Goal: Task Accomplishment & Management: Use online tool/utility

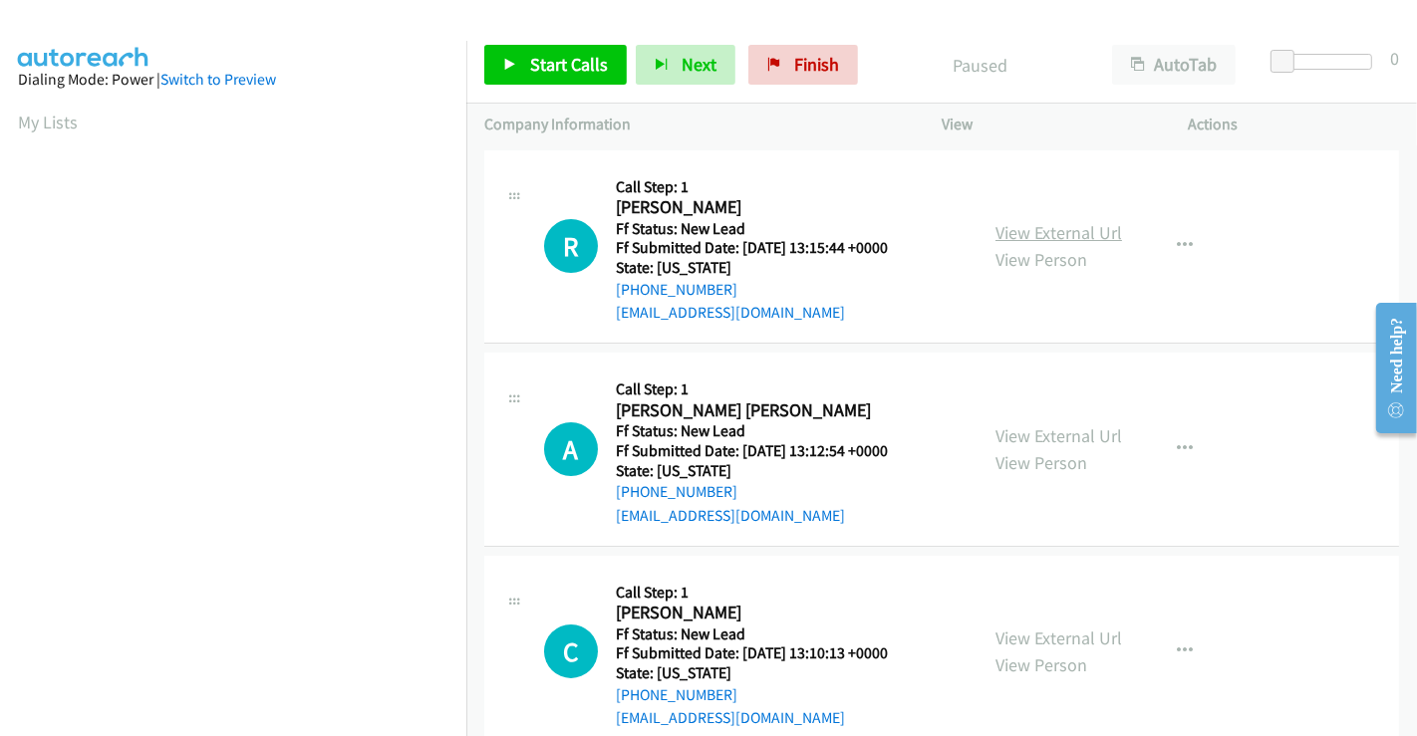
click at [1021, 222] on link "View External Url" at bounding box center [1058, 232] width 127 height 23
click at [1043, 438] on link "View External Url" at bounding box center [1058, 435] width 127 height 23
click at [1049, 633] on link "View External Url" at bounding box center [1058, 638] width 127 height 23
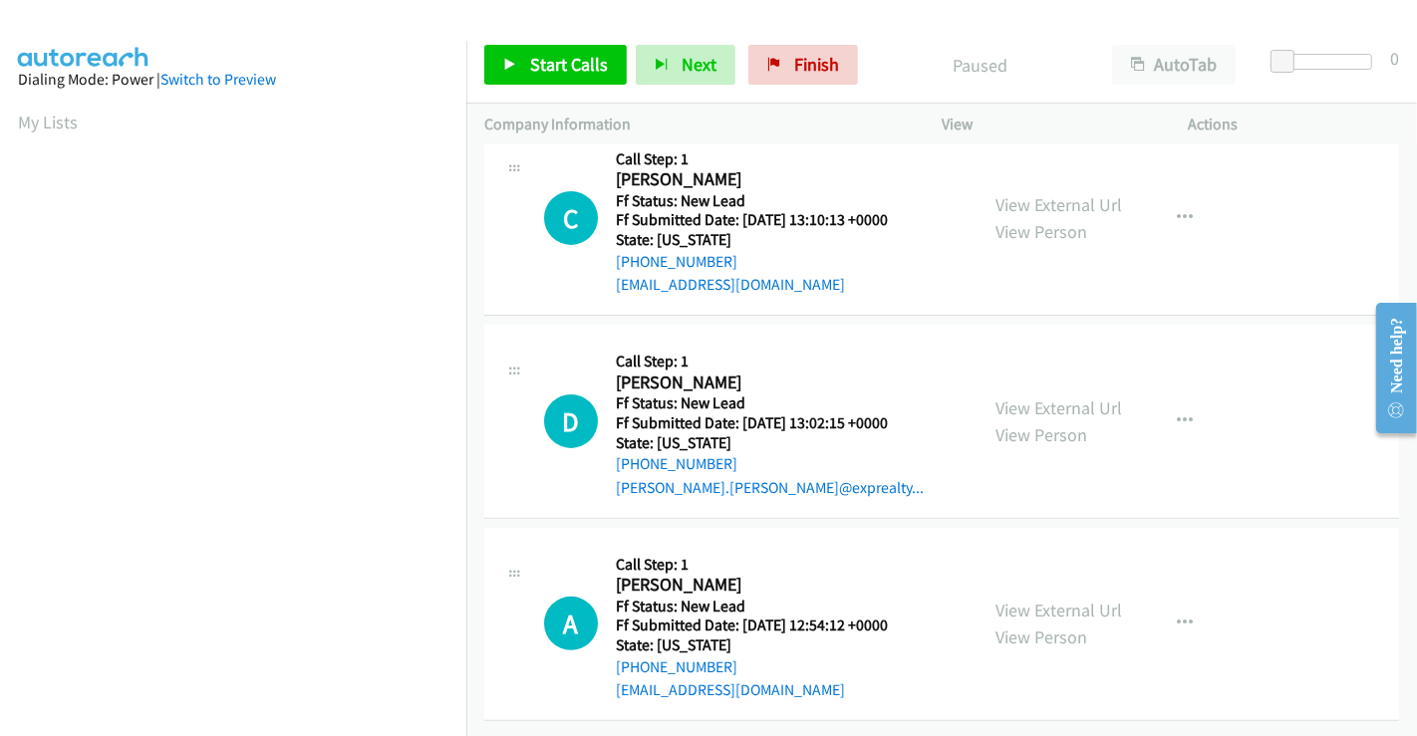
scroll to position [447, 0]
click at [1058, 397] on link "View External Url" at bounding box center [1058, 408] width 127 height 23
click at [1042, 599] on link "View External Url" at bounding box center [1058, 610] width 127 height 23
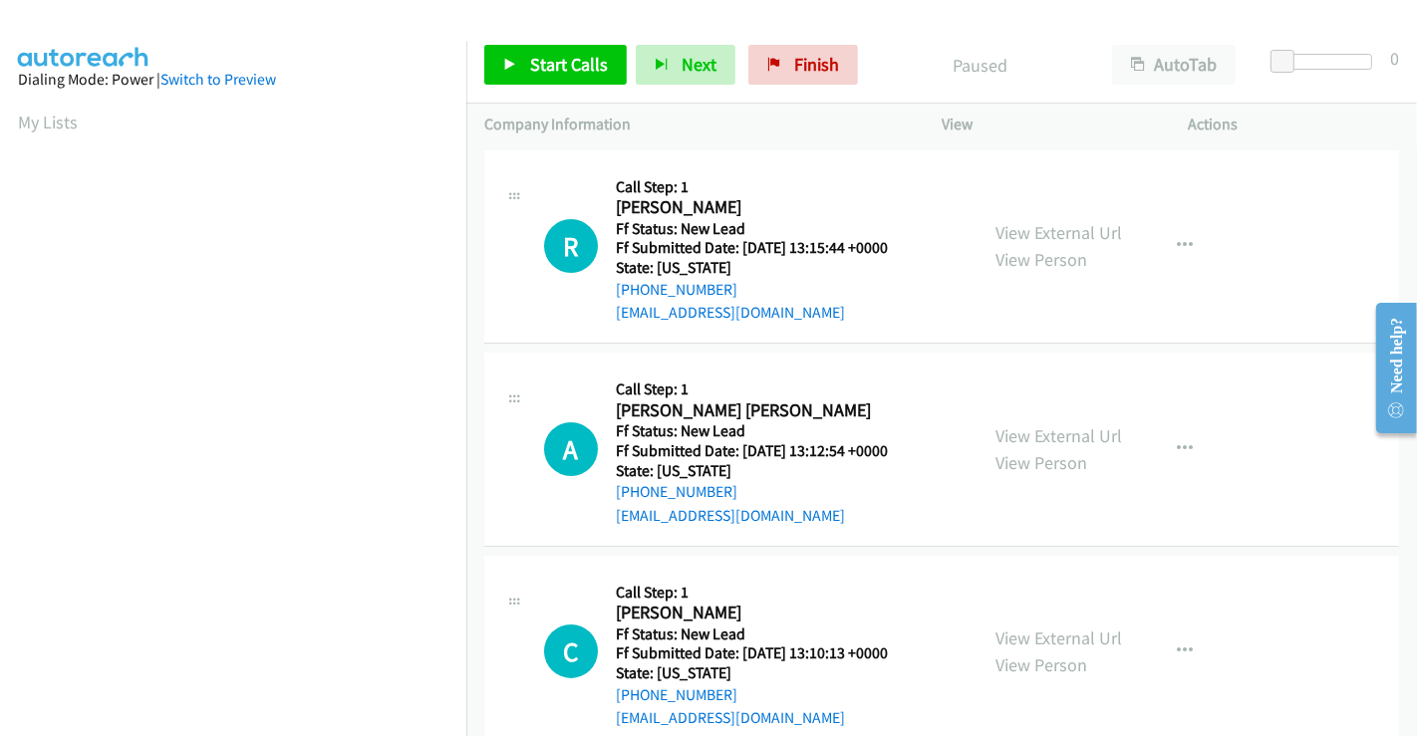
scroll to position [0, 0]
drag, startPoint x: 574, startPoint y: 63, endPoint x: 617, endPoint y: 18, distance: 62.0
click at [573, 63] on span "Start Calls" at bounding box center [569, 64] width 78 height 23
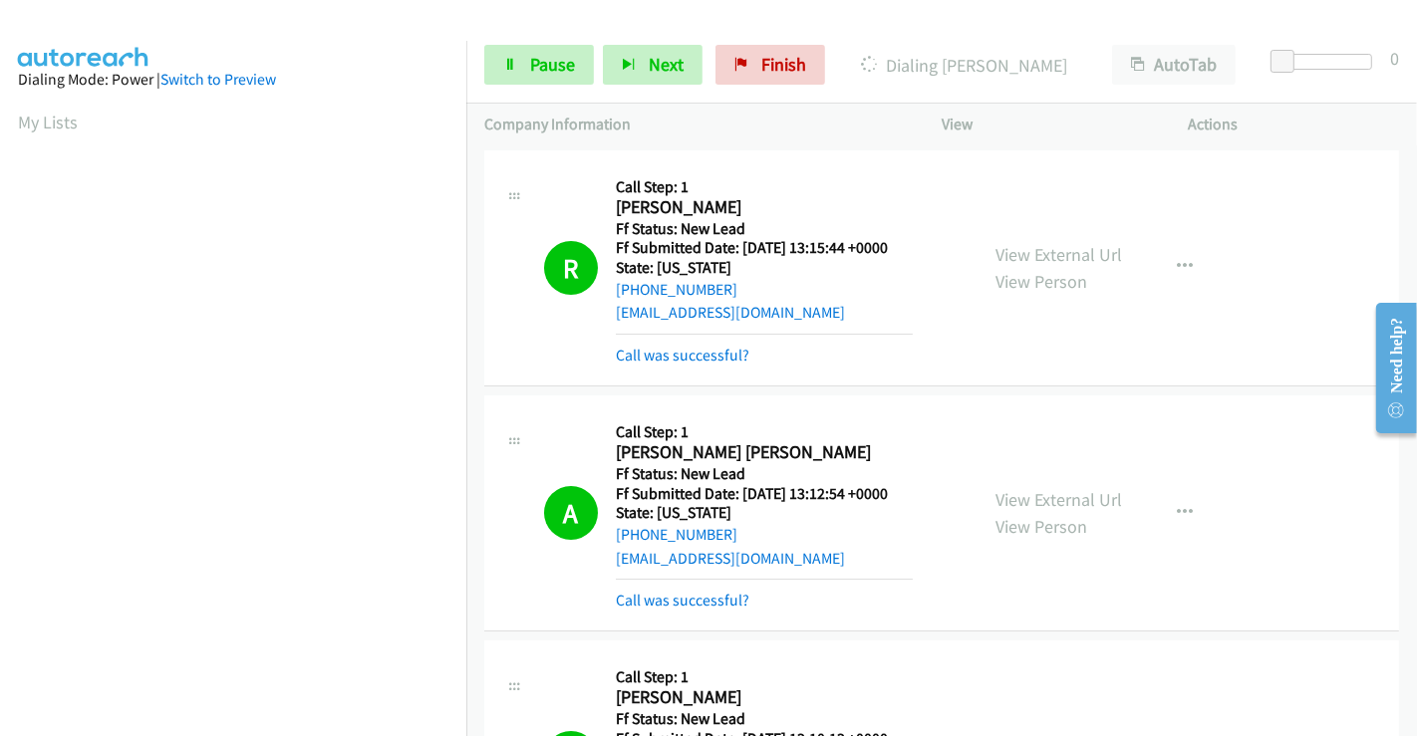
scroll to position [384, 0]
click at [520, 62] on link "Pause" at bounding box center [539, 65] width 110 height 40
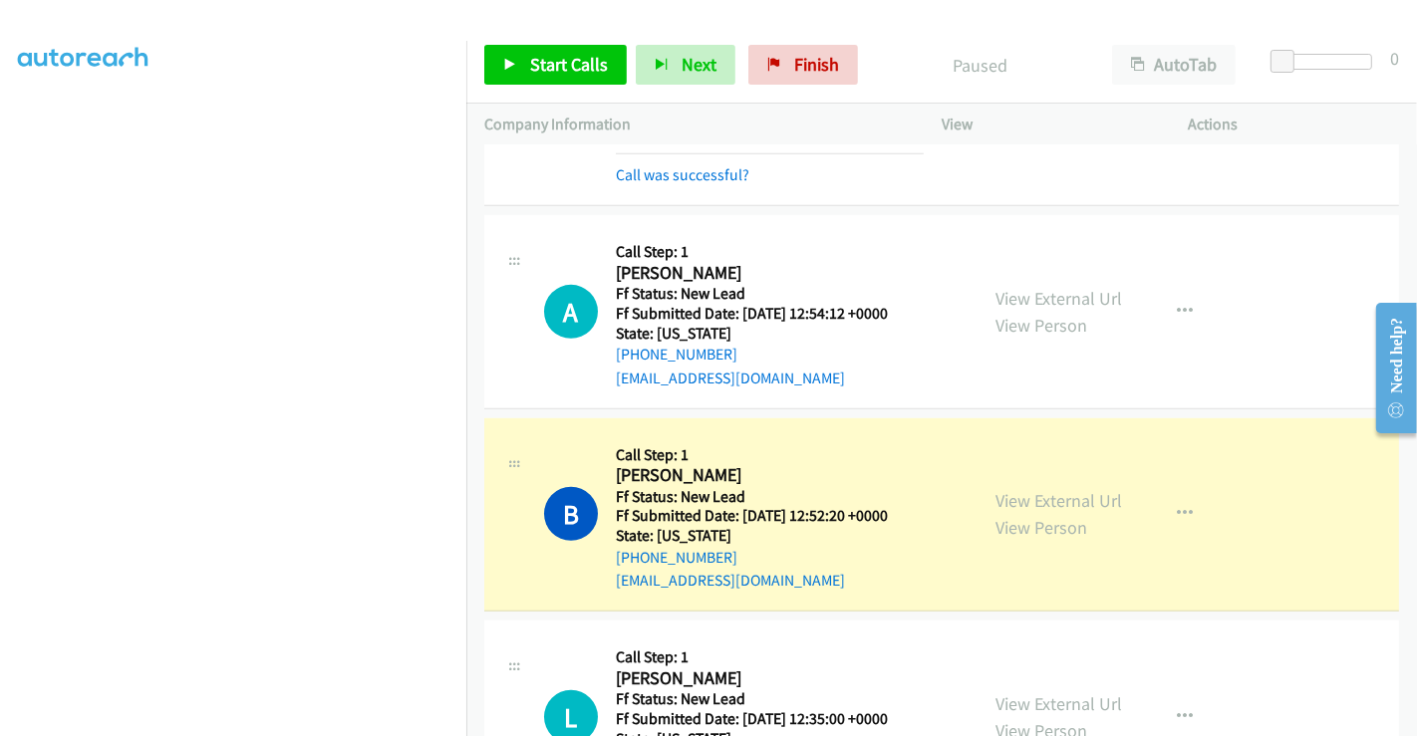
scroll to position [996, 0]
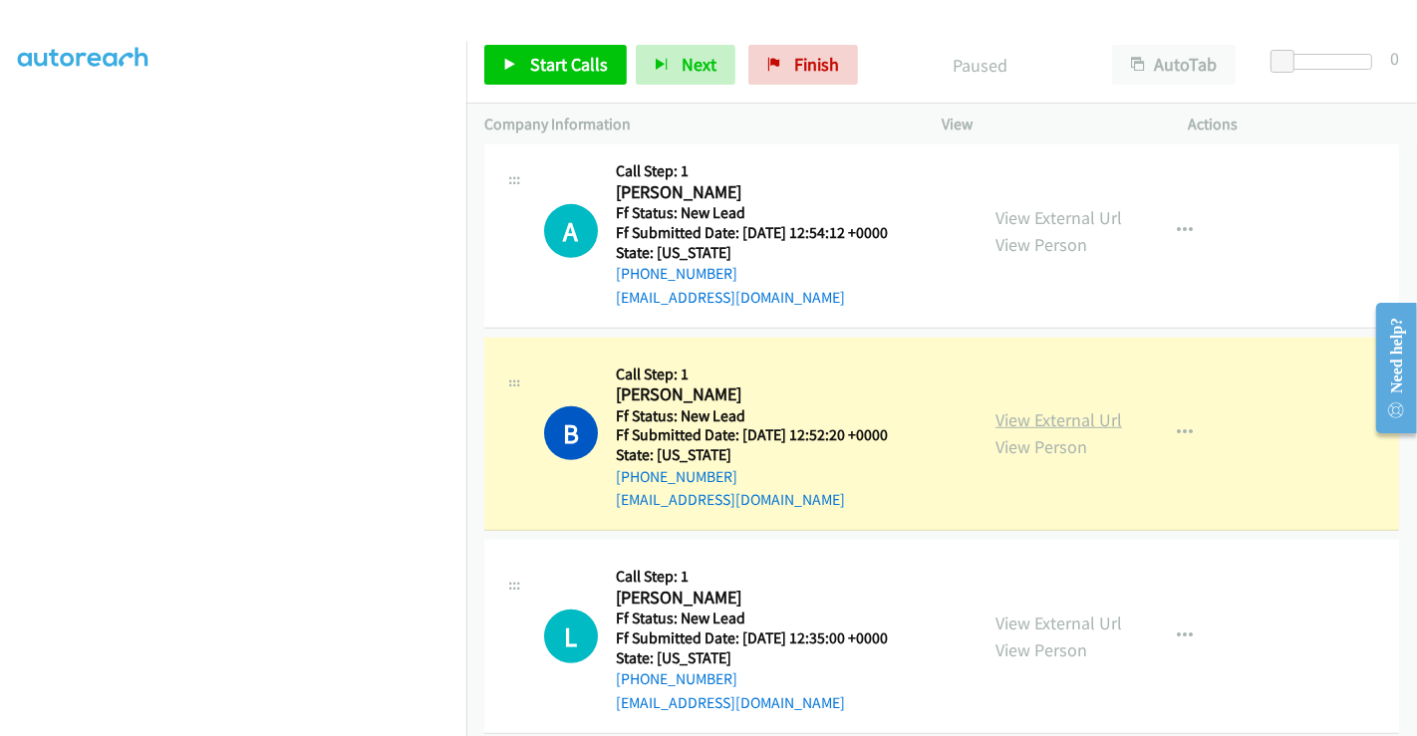
click at [1050, 411] on link "View External Url" at bounding box center [1058, 420] width 127 height 23
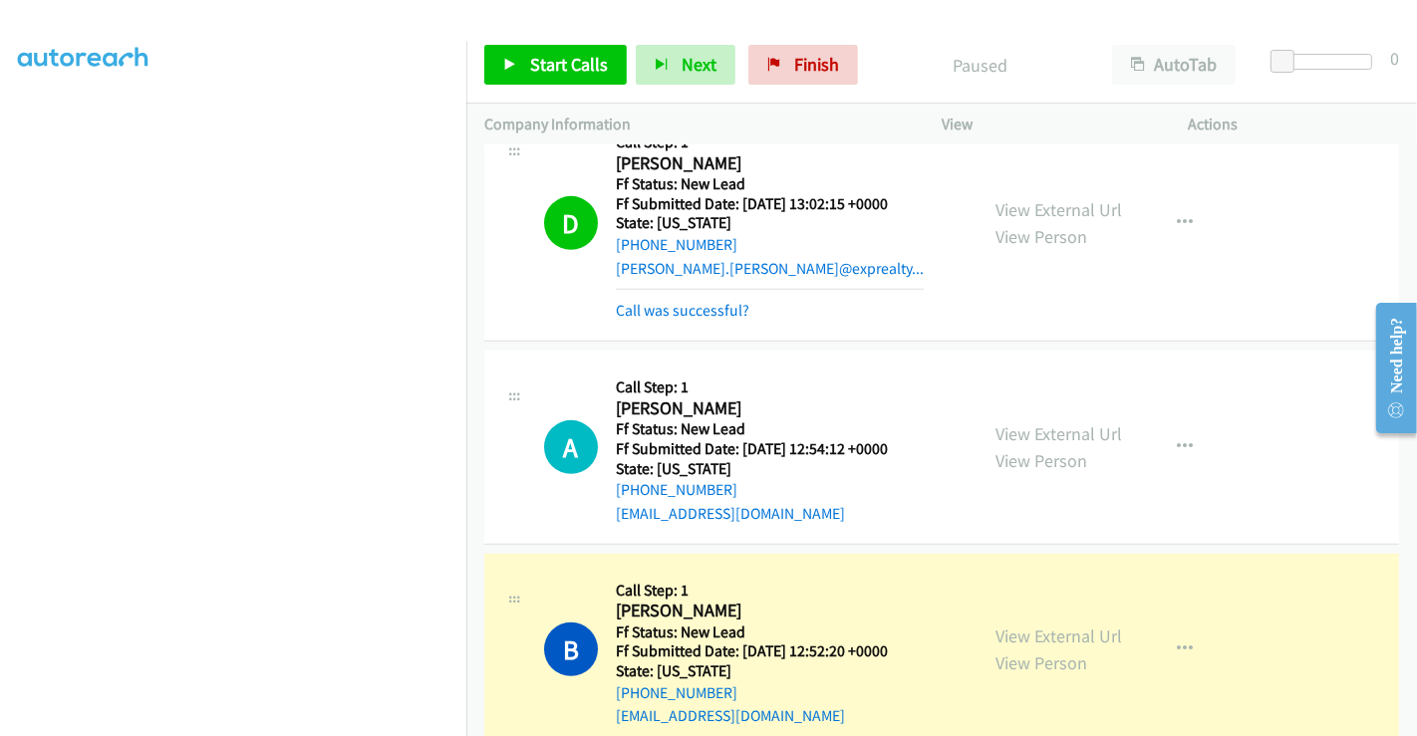
scroll to position [774, 0]
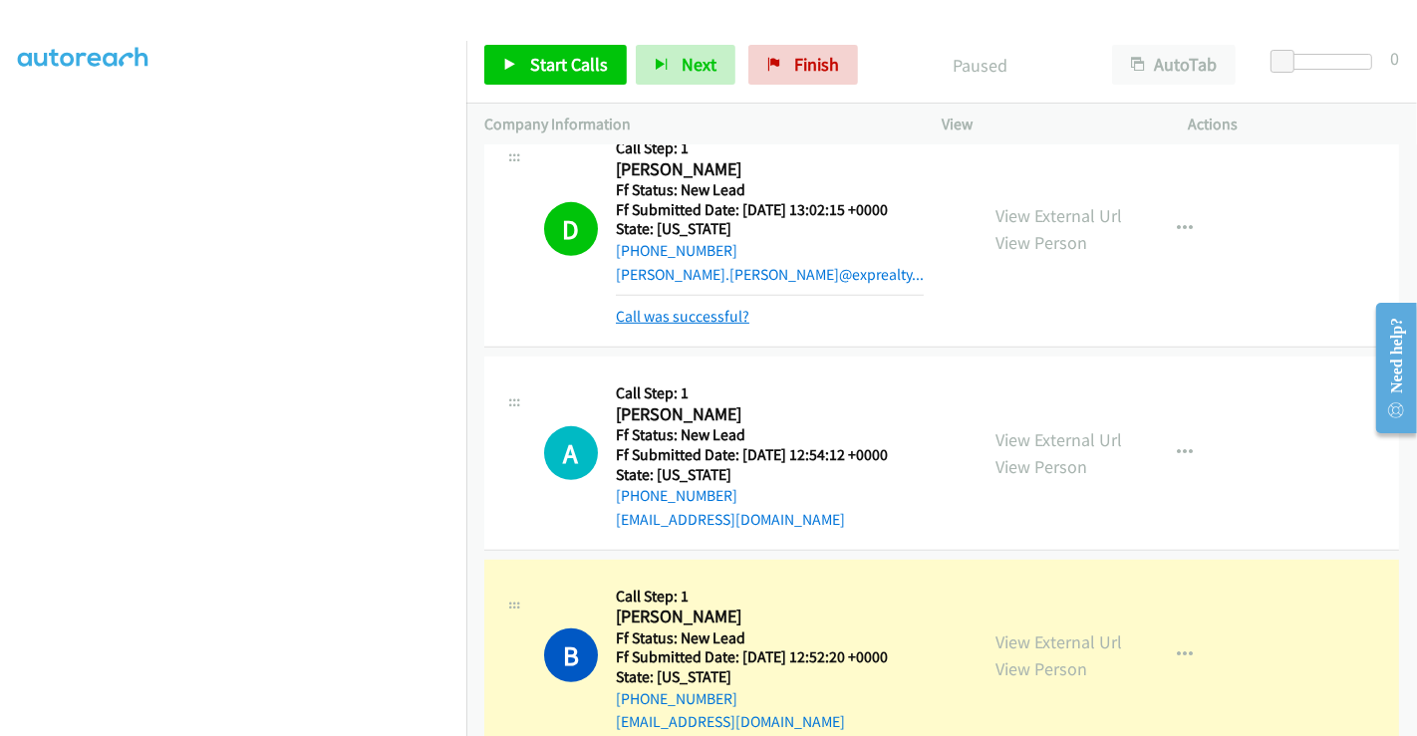
click at [712, 308] on link "Call was successful?" at bounding box center [683, 316] width 134 height 19
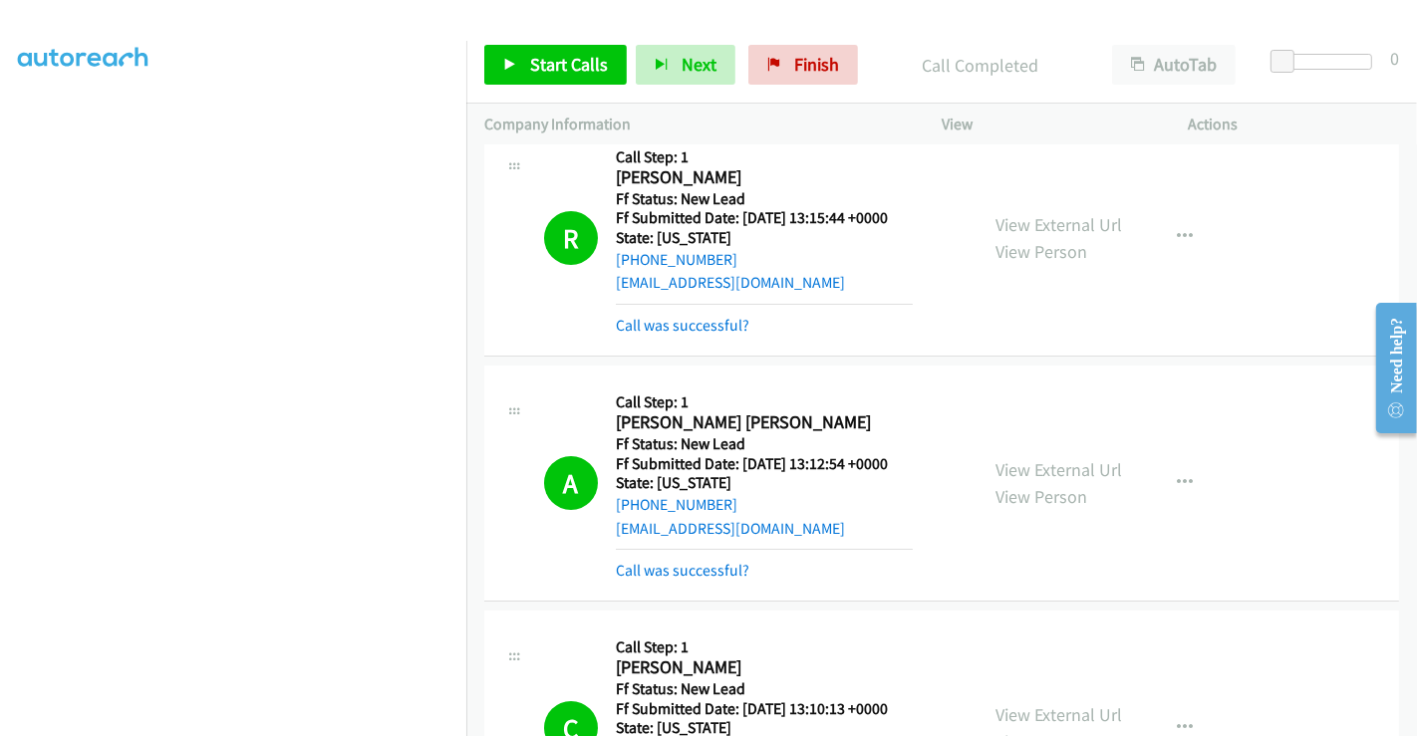
scroll to position [0, 0]
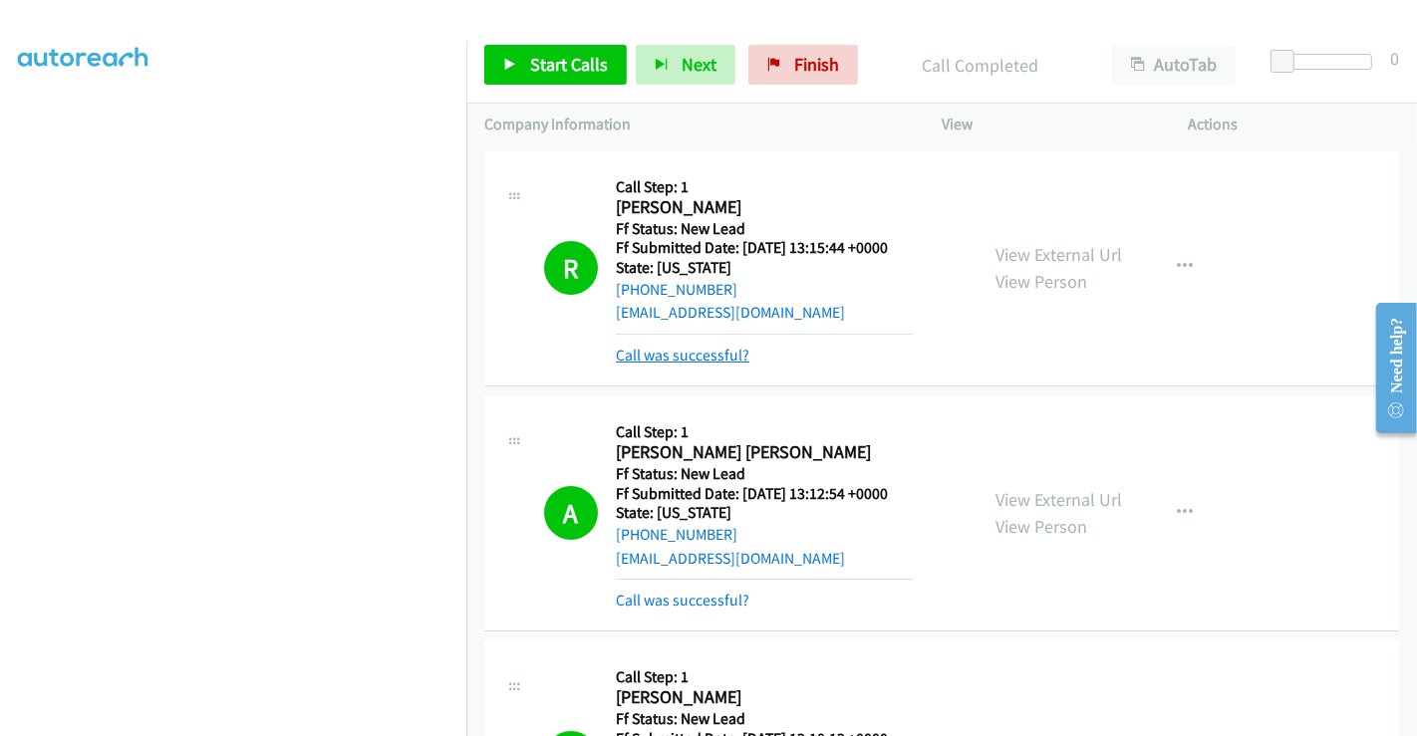
click at [686, 349] on link "Call was successful?" at bounding box center [683, 355] width 134 height 19
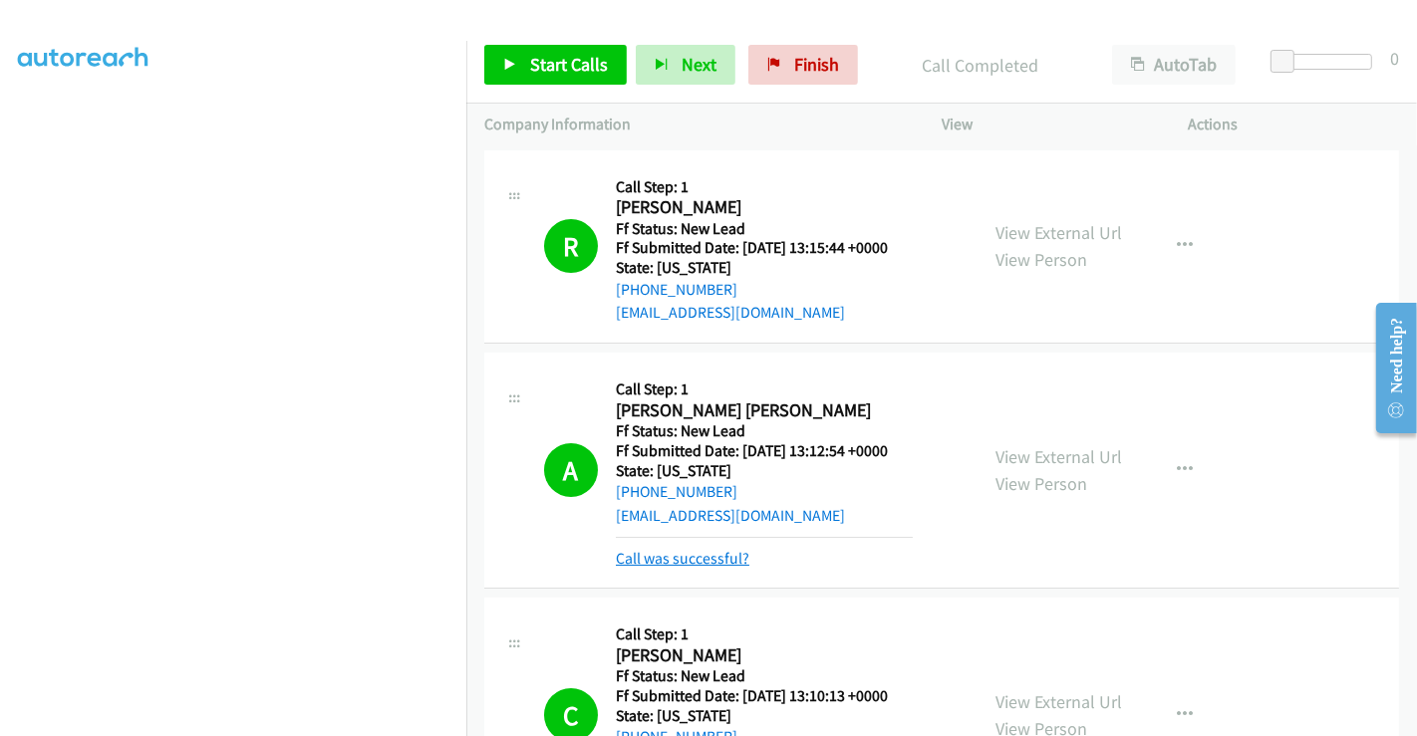
click at [666, 559] on link "Call was successful?" at bounding box center [683, 558] width 134 height 19
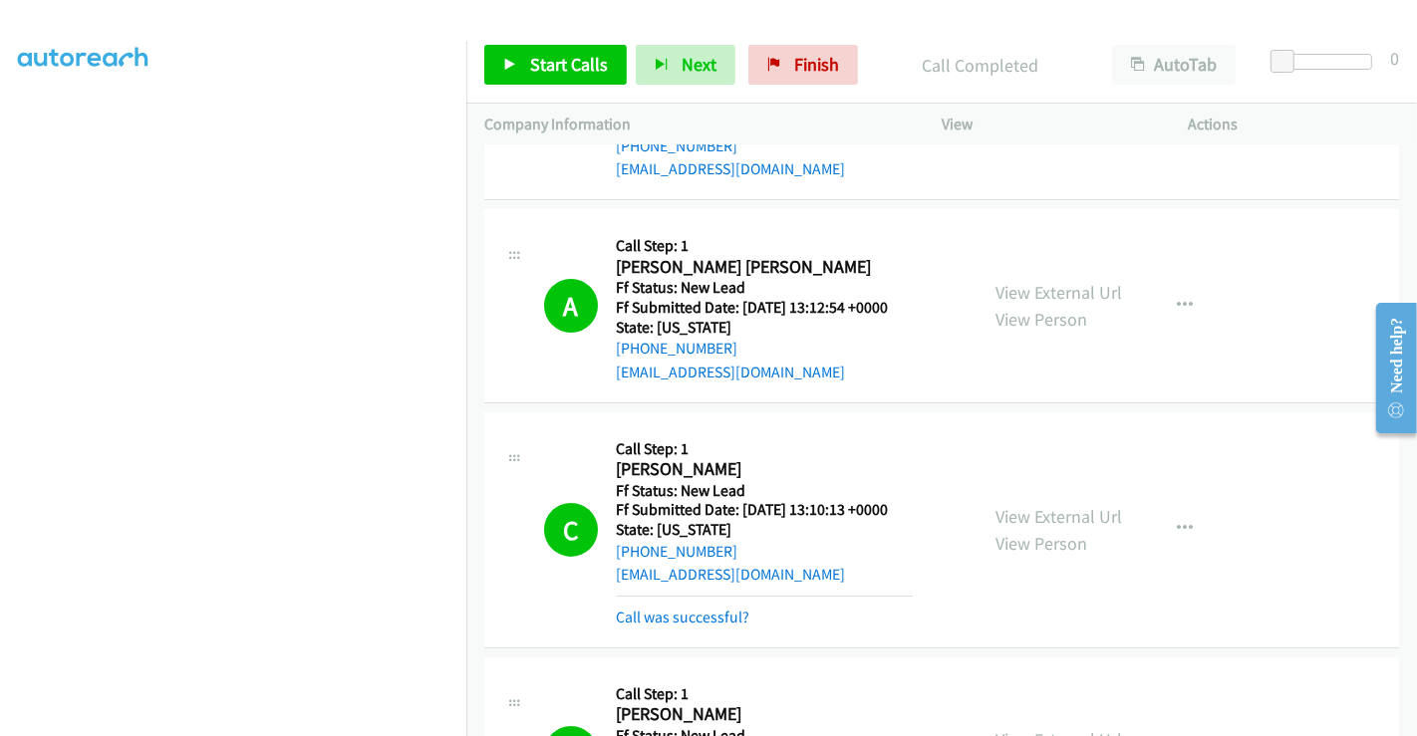
scroll to position [332, 0]
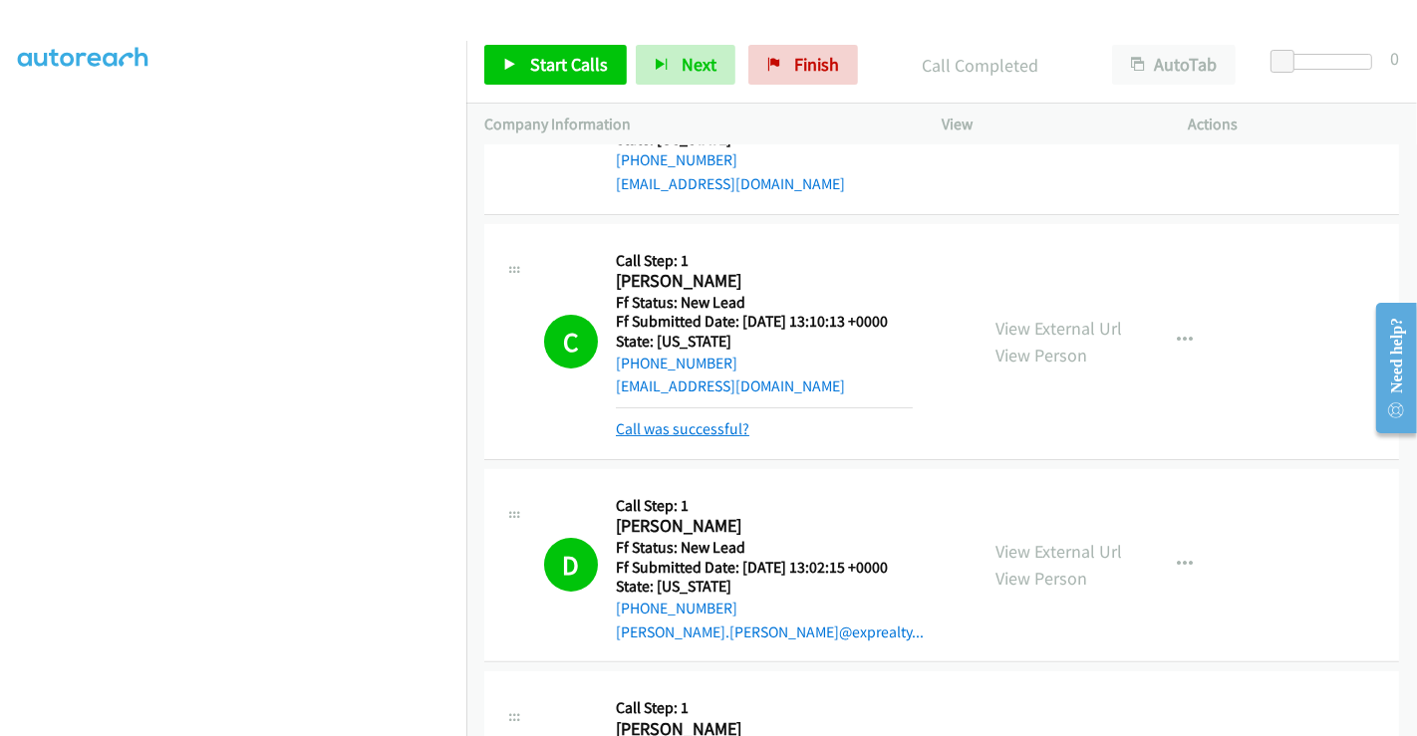
click at [719, 434] on link "Call was successful?" at bounding box center [683, 428] width 134 height 19
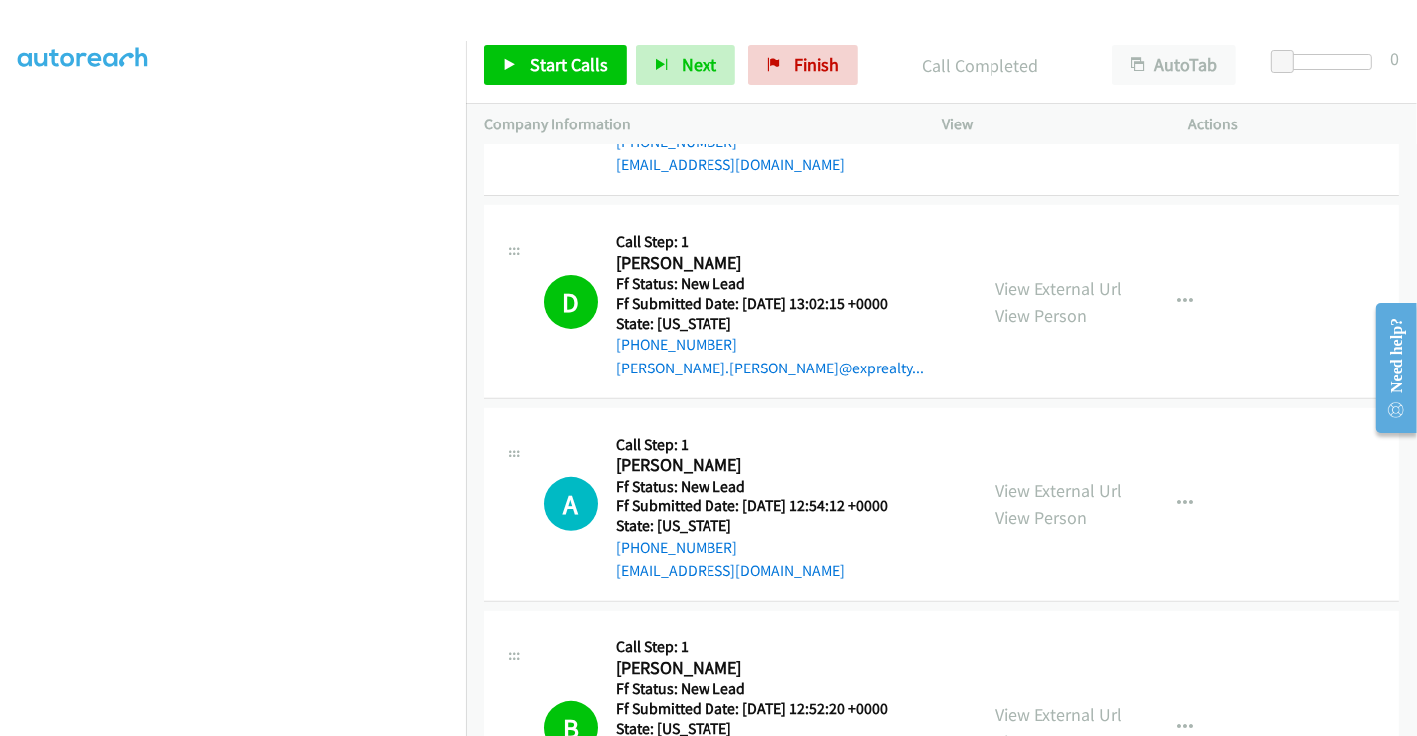
scroll to position [774, 0]
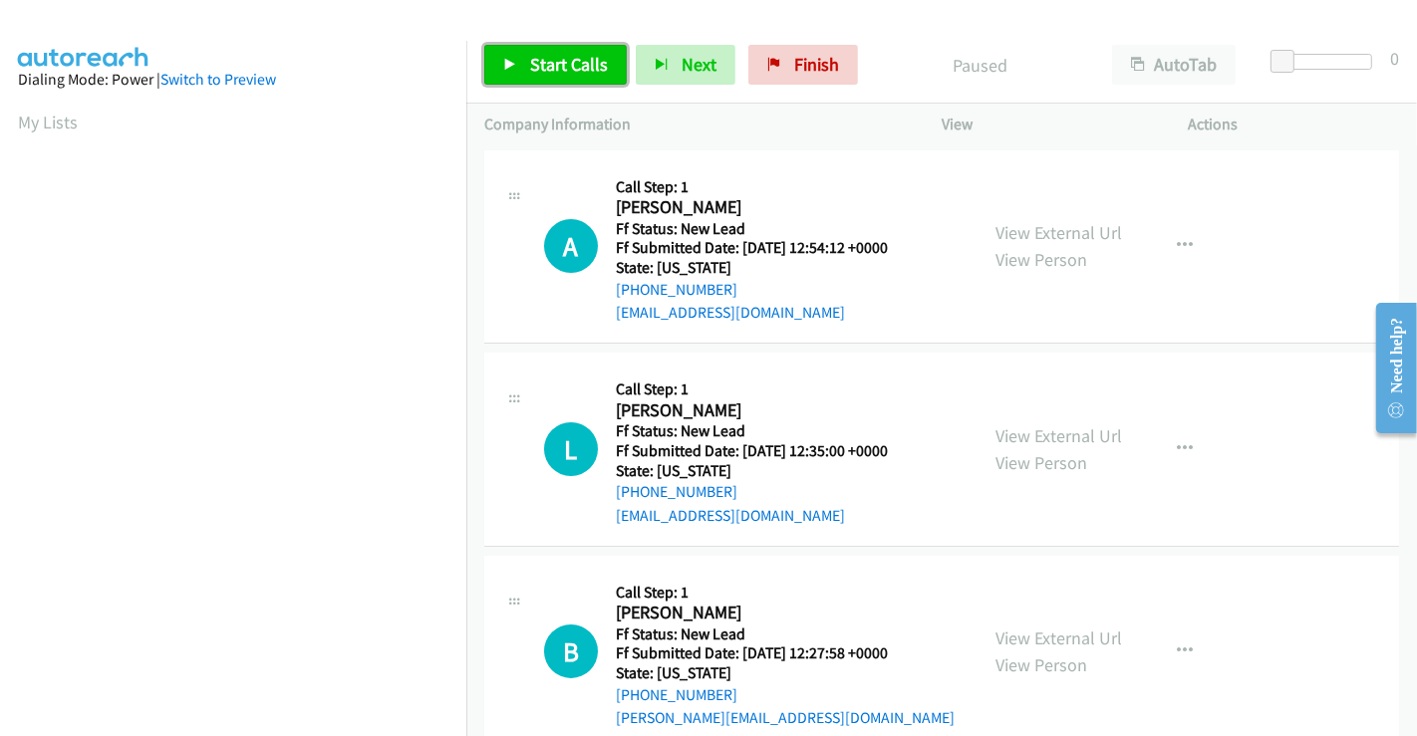
click at [527, 60] on link "Start Calls" at bounding box center [555, 65] width 142 height 40
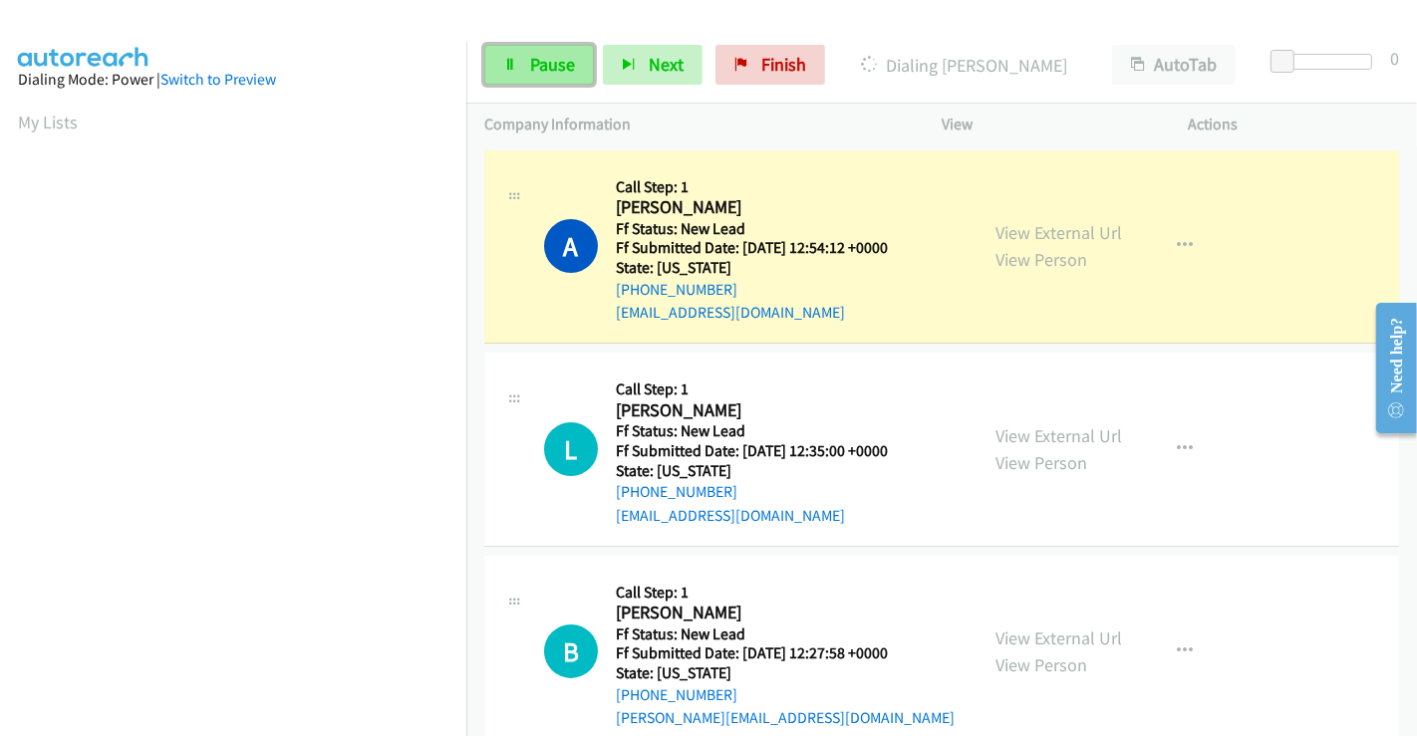
click at [523, 65] on link "Pause" at bounding box center [539, 65] width 110 height 40
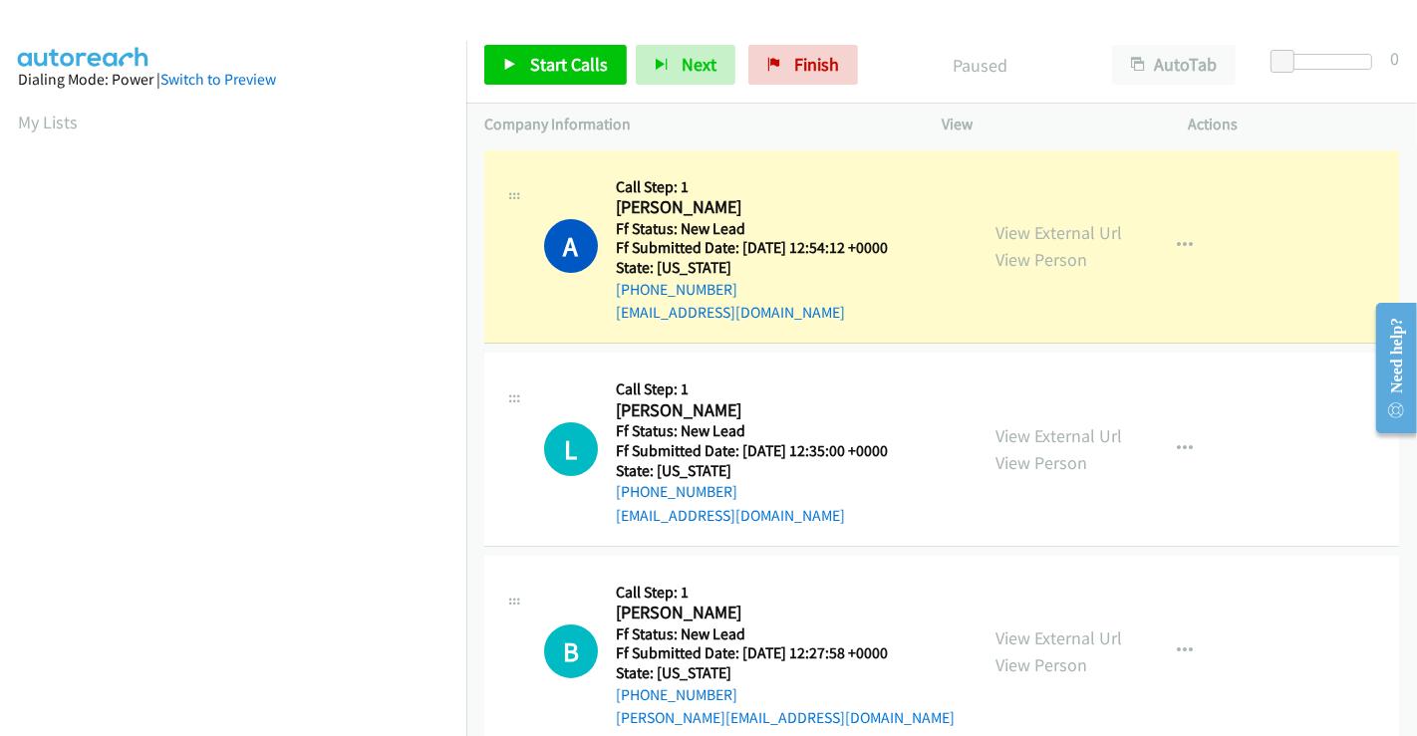
scroll to position [384, 0]
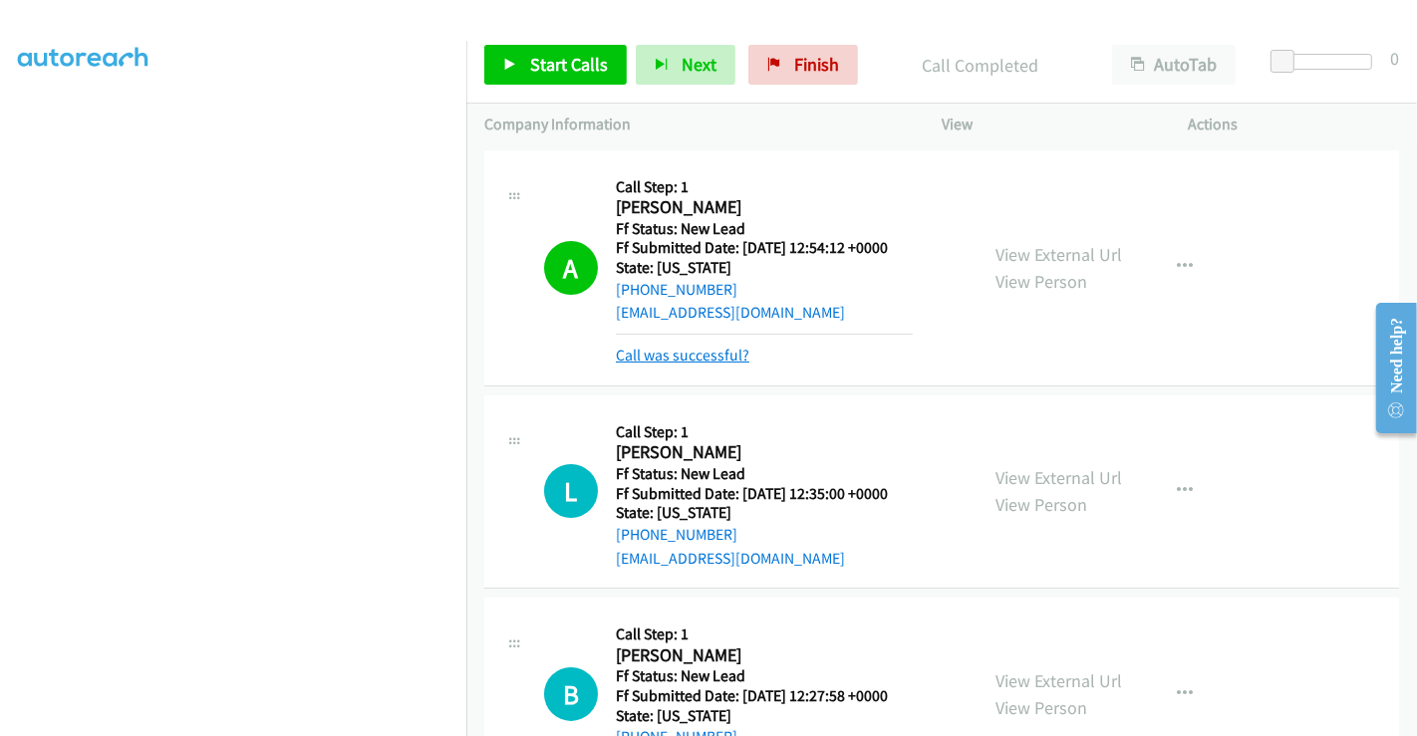
click at [725, 361] on link "Call was successful?" at bounding box center [683, 355] width 134 height 19
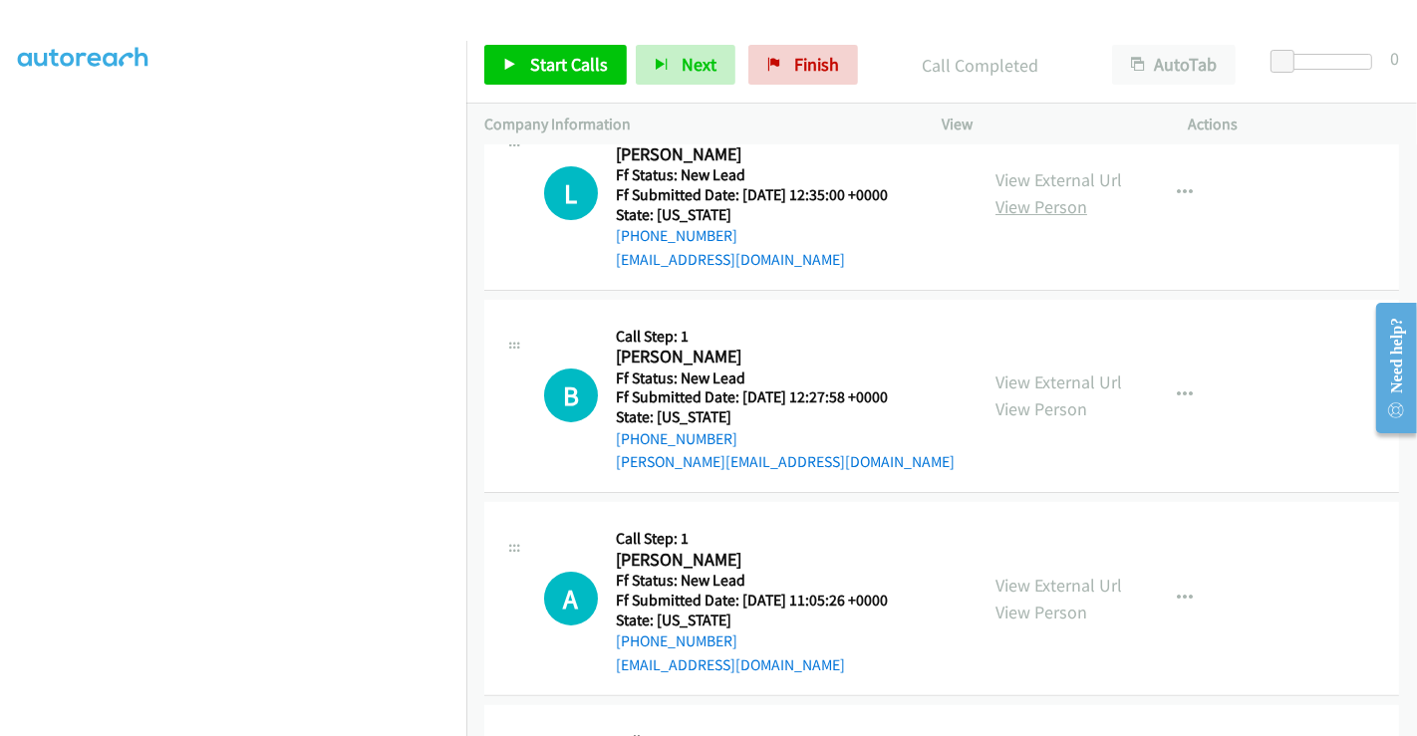
scroll to position [221, 0]
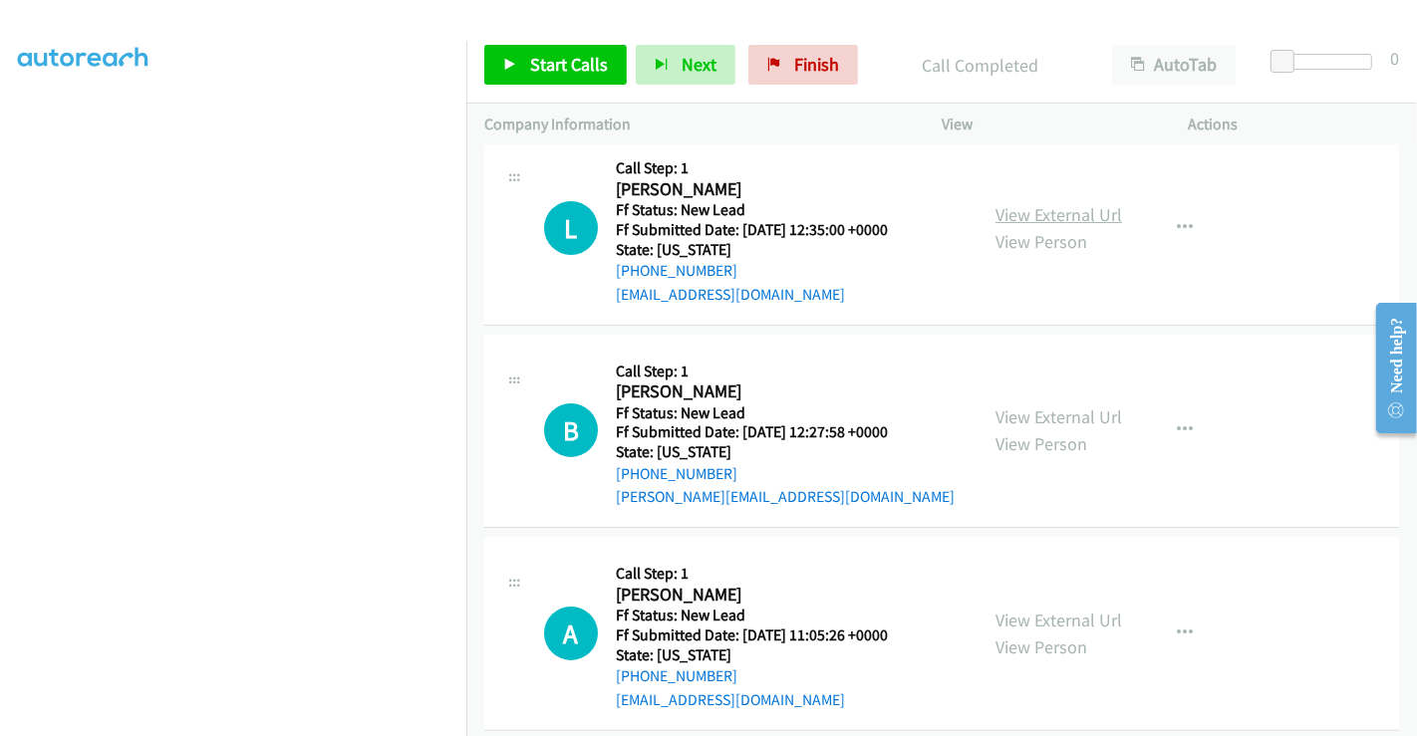
click at [1033, 209] on link "View External Url" at bounding box center [1058, 214] width 127 height 23
click at [1039, 418] on link "View External Url" at bounding box center [1058, 417] width 127 height 23
click at [1039, 617] on link "View External Url" at bounding box center [1058, 620] width 127 height 23
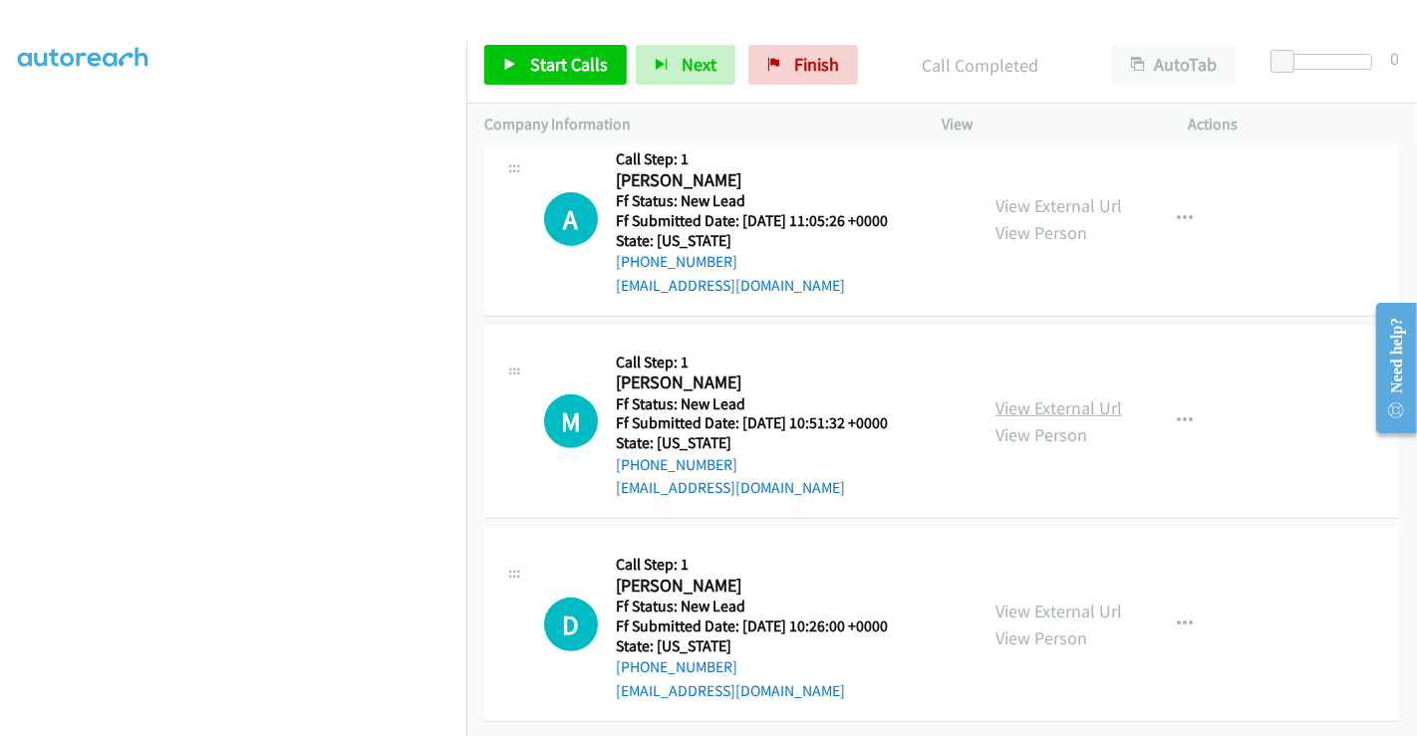
click at [1038, 397] on link "View External Url" at bounding box center [1058, 408] width 127 height 23
click at [1041, 600] on link "View External Url" at bounding box center [1058, 611] width 127 height 23
click at [551, 62] on span "Start Calls" at bounding box center [569, 64] width 78 height 23
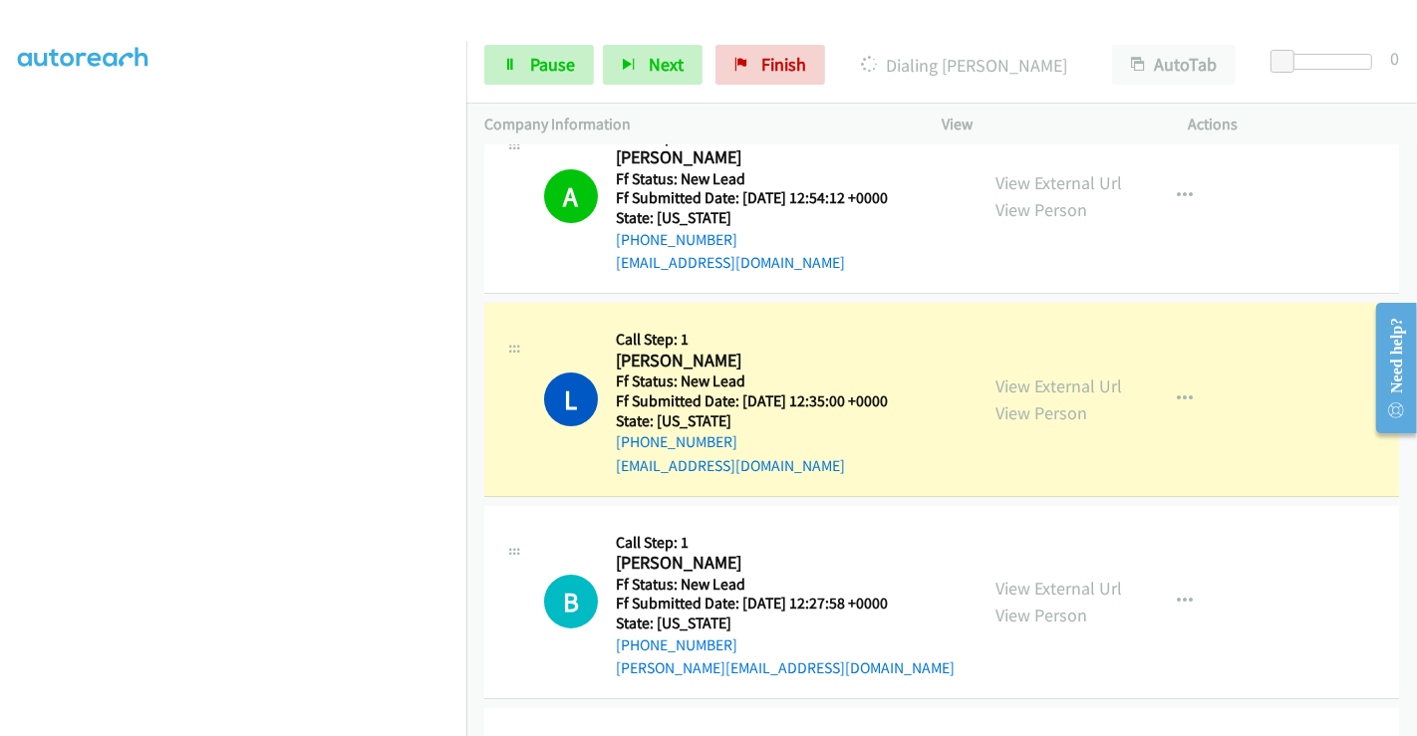
scroll to position [0, 0]
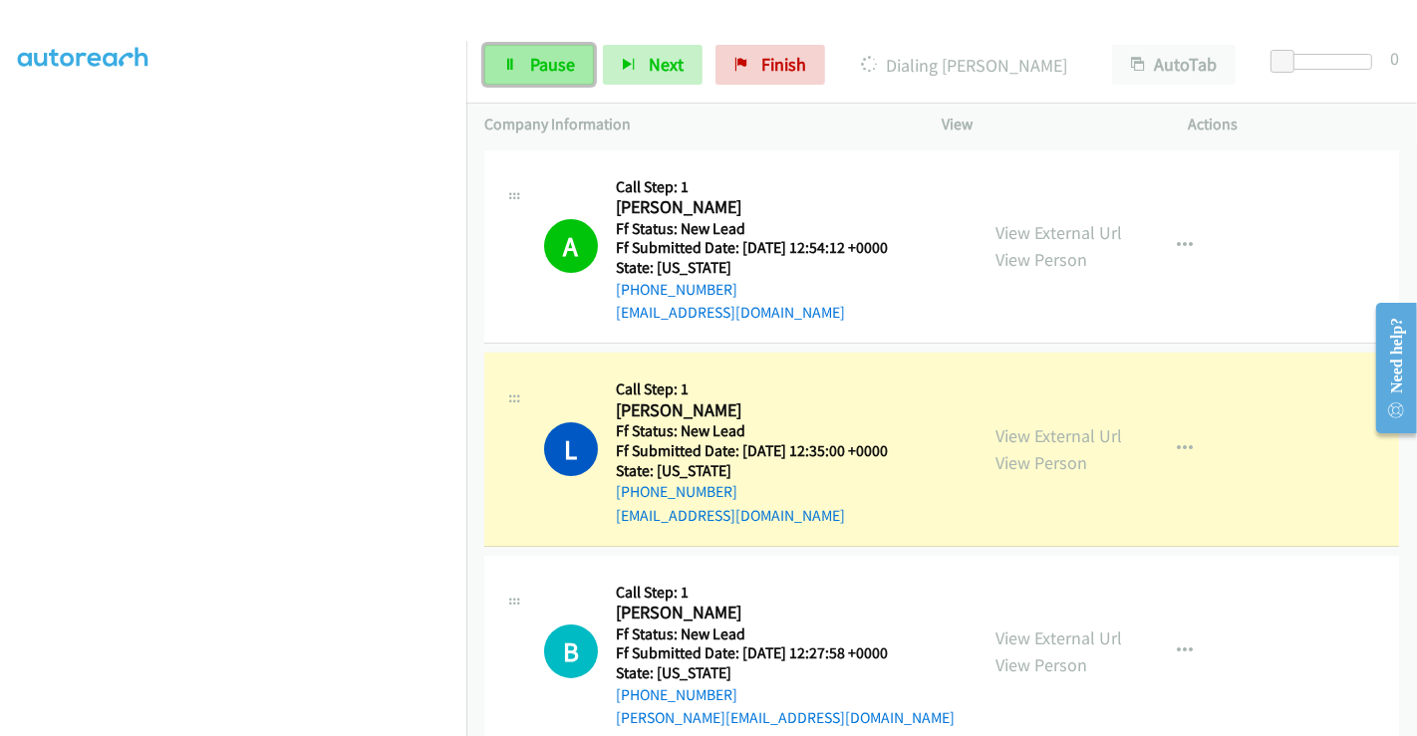
click at [530, 64] on span "Pause" at bounding box center [552, 64] width 45 height 23
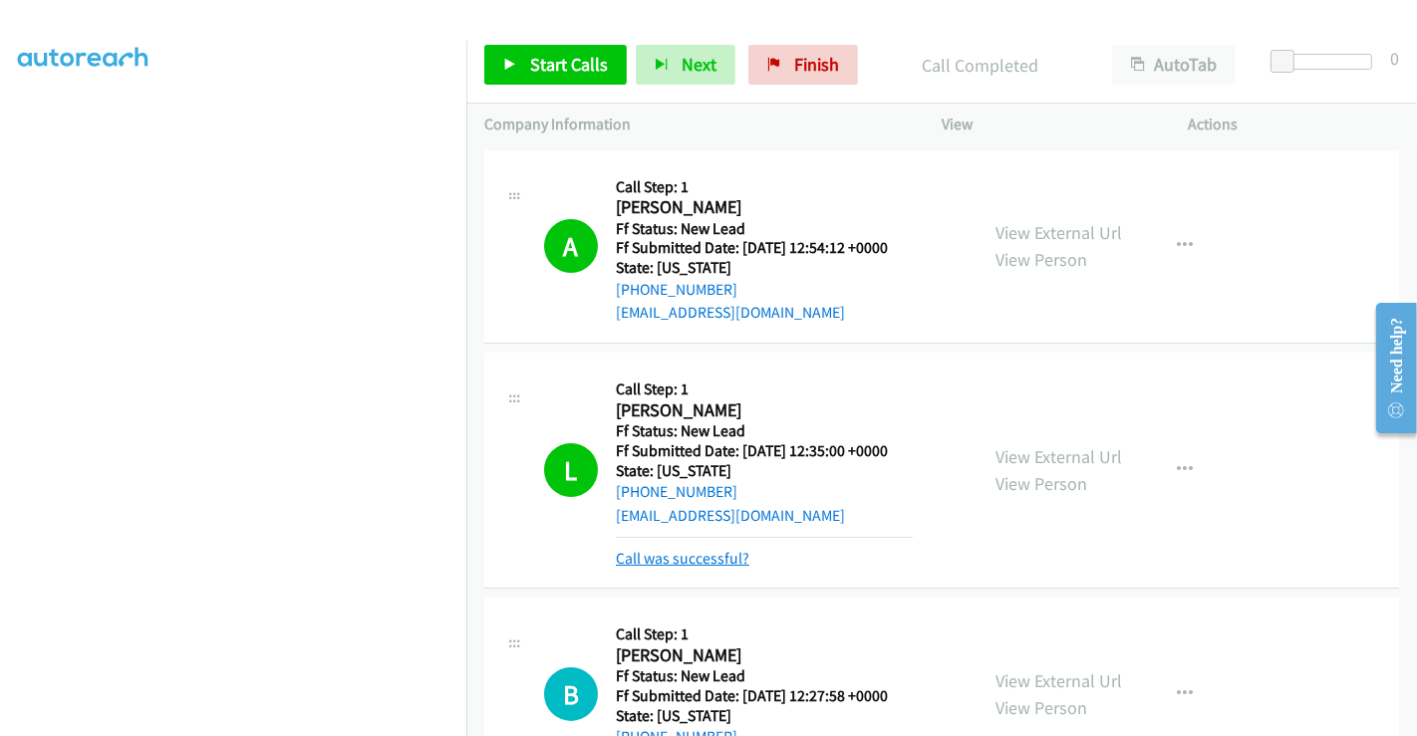
click at [717, 562] on link "Call was successful?" at bounding box center [683, 558] width 134 height 19
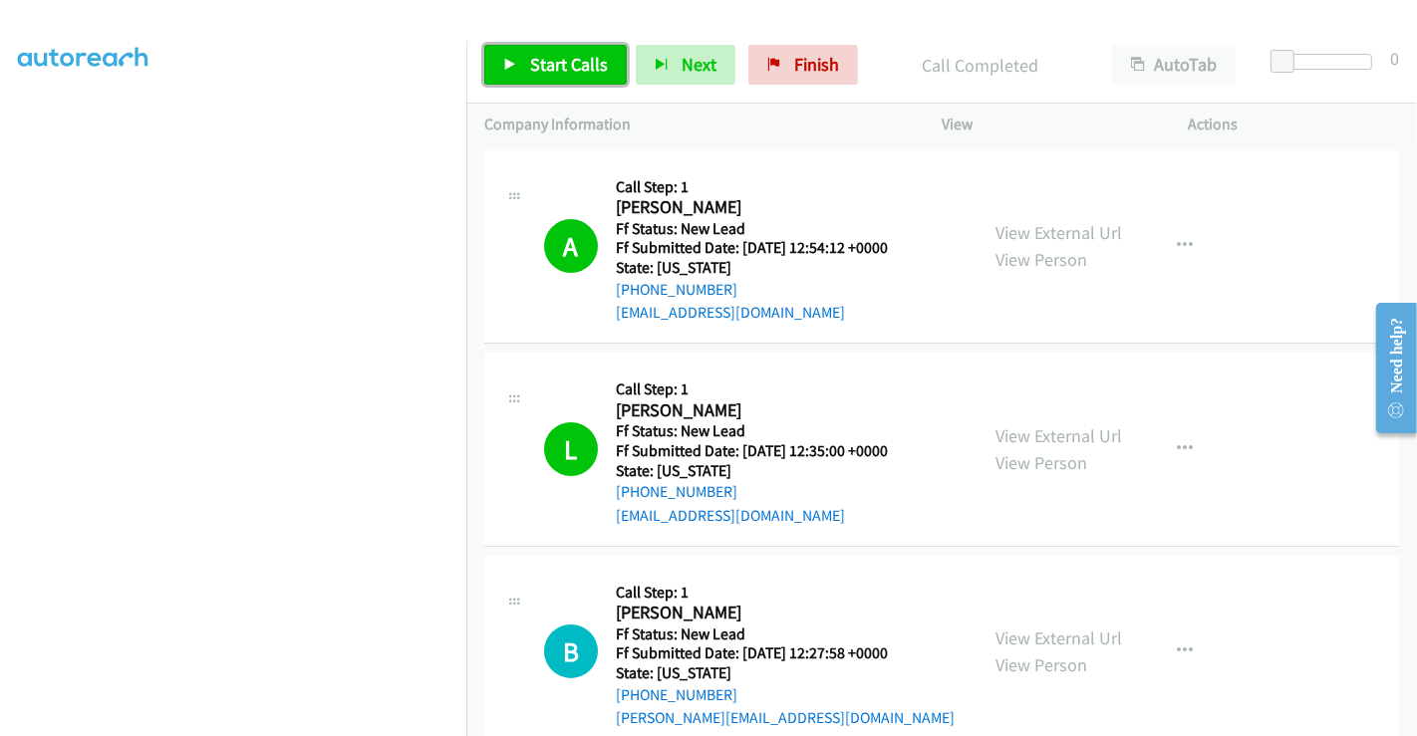
click at [551, 75] on span "Start Calls" at bounding box center [569, 64] width 78 height 23
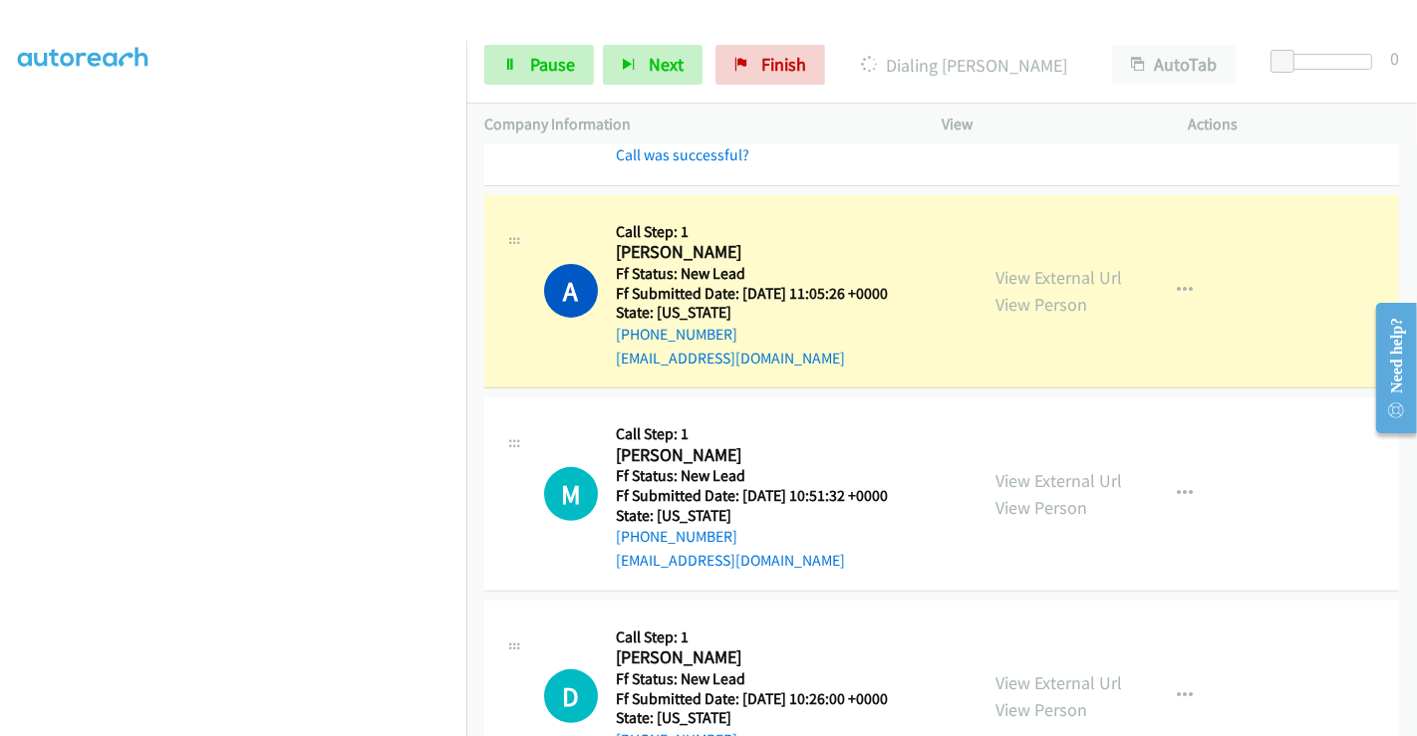
scroll to position [664, 0]
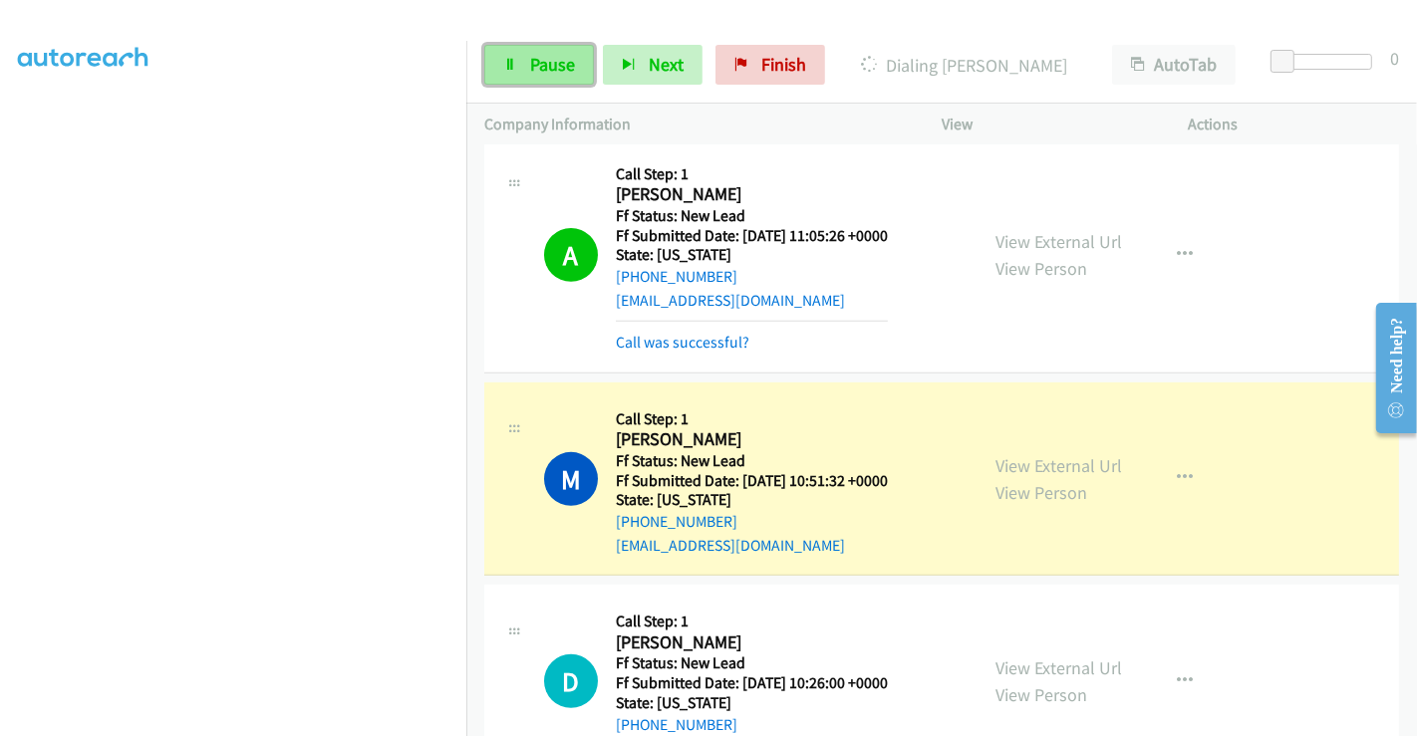
click at [545, 57] on span "Pause" at bounding box center [552, 64] width 45 height 23
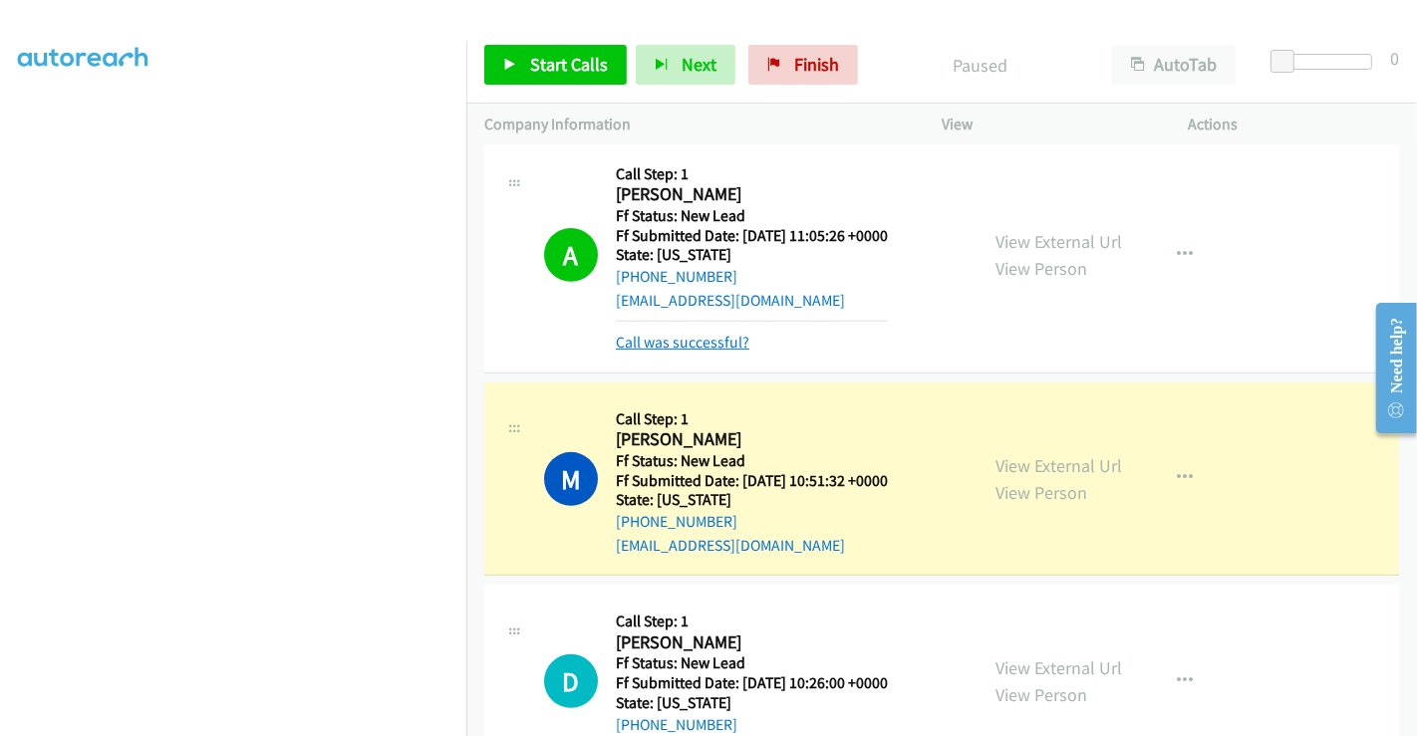
click at [693, 339] on link "Call was successful?" at bounding box center [683, 342] width 134 height 19
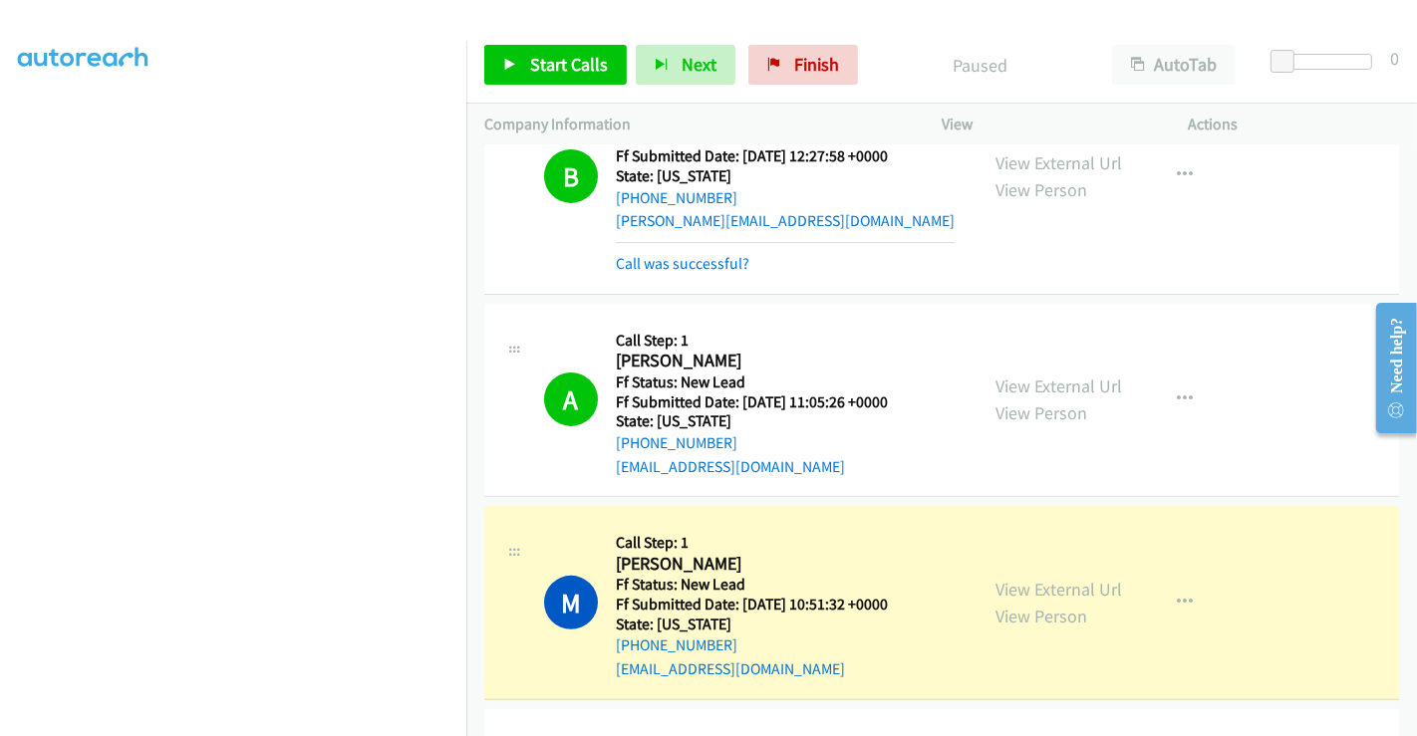
scroll to position [332, 0]
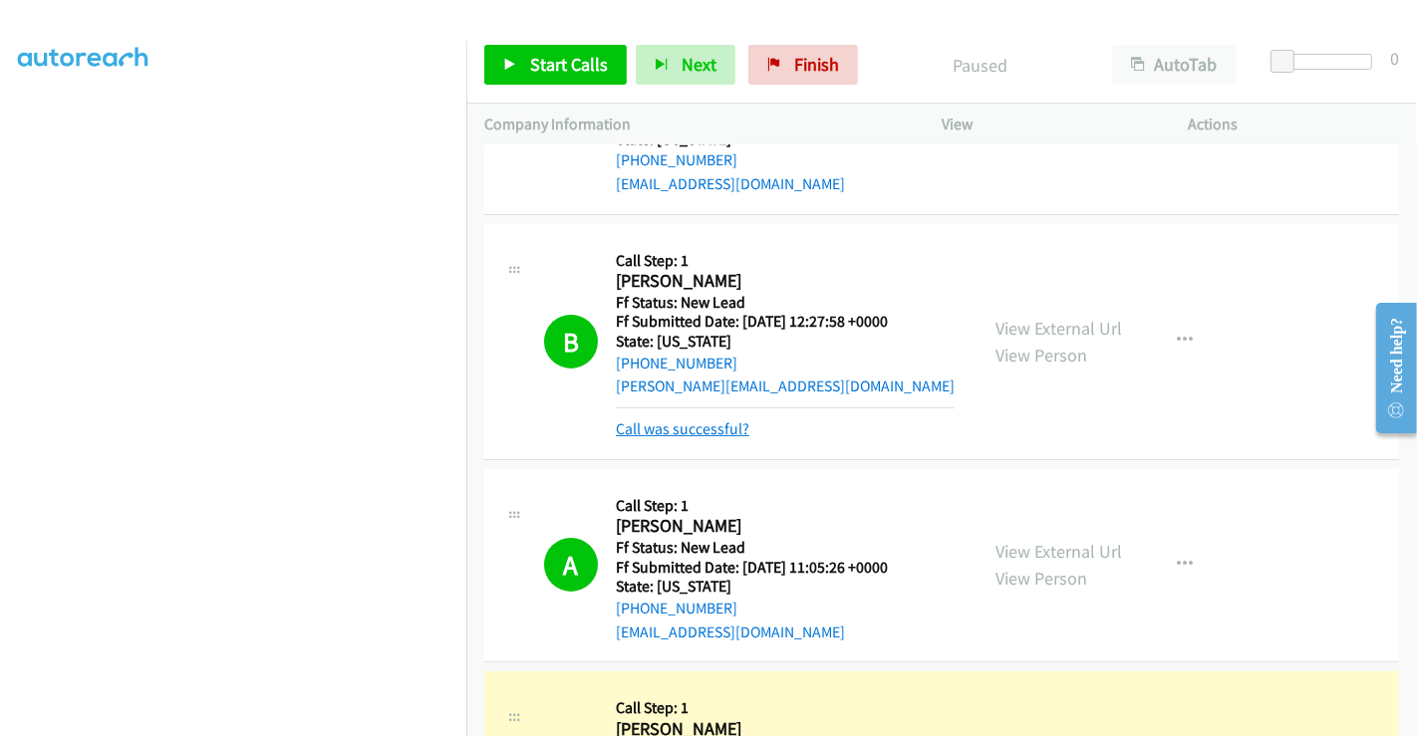
click at [685, 425] on link "Call was successful?" at bounding box center [683, 428] width 134 height 19
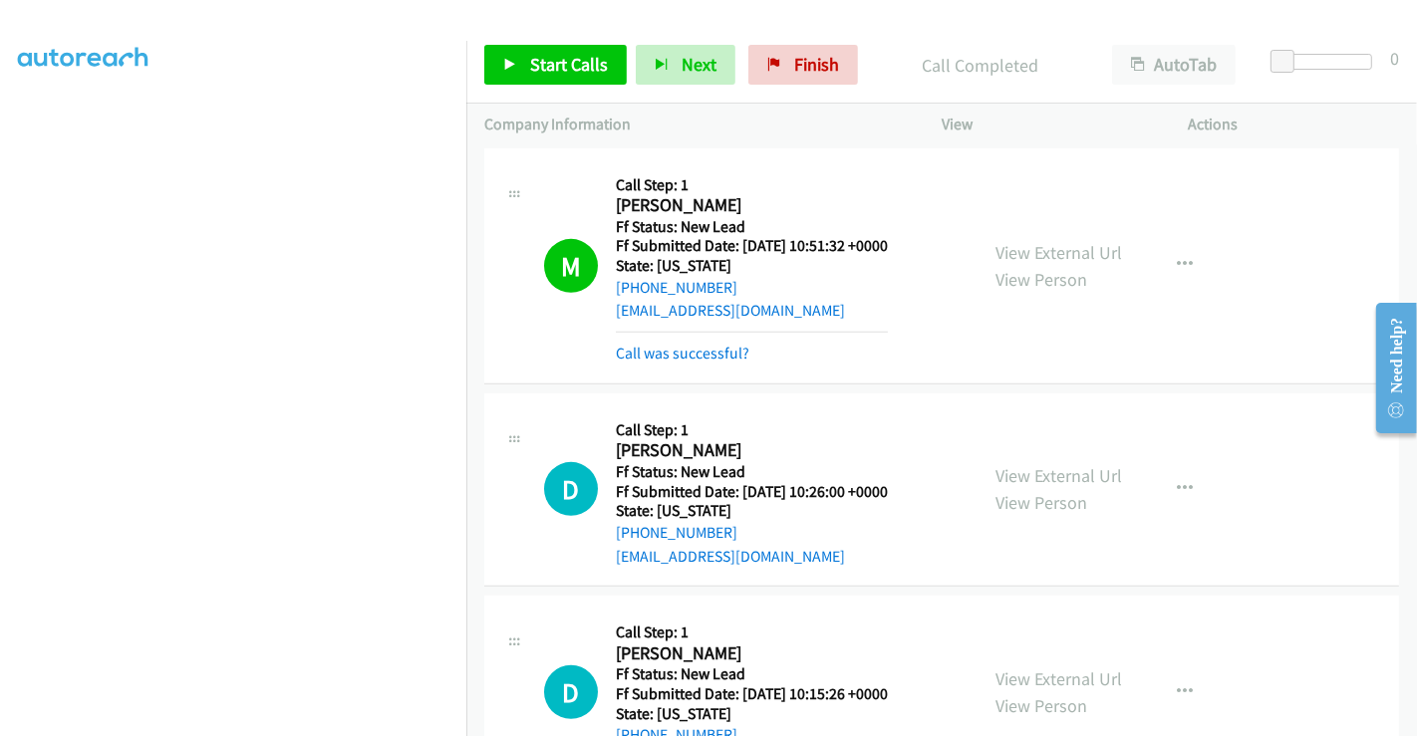
scroll to position [885, 0]
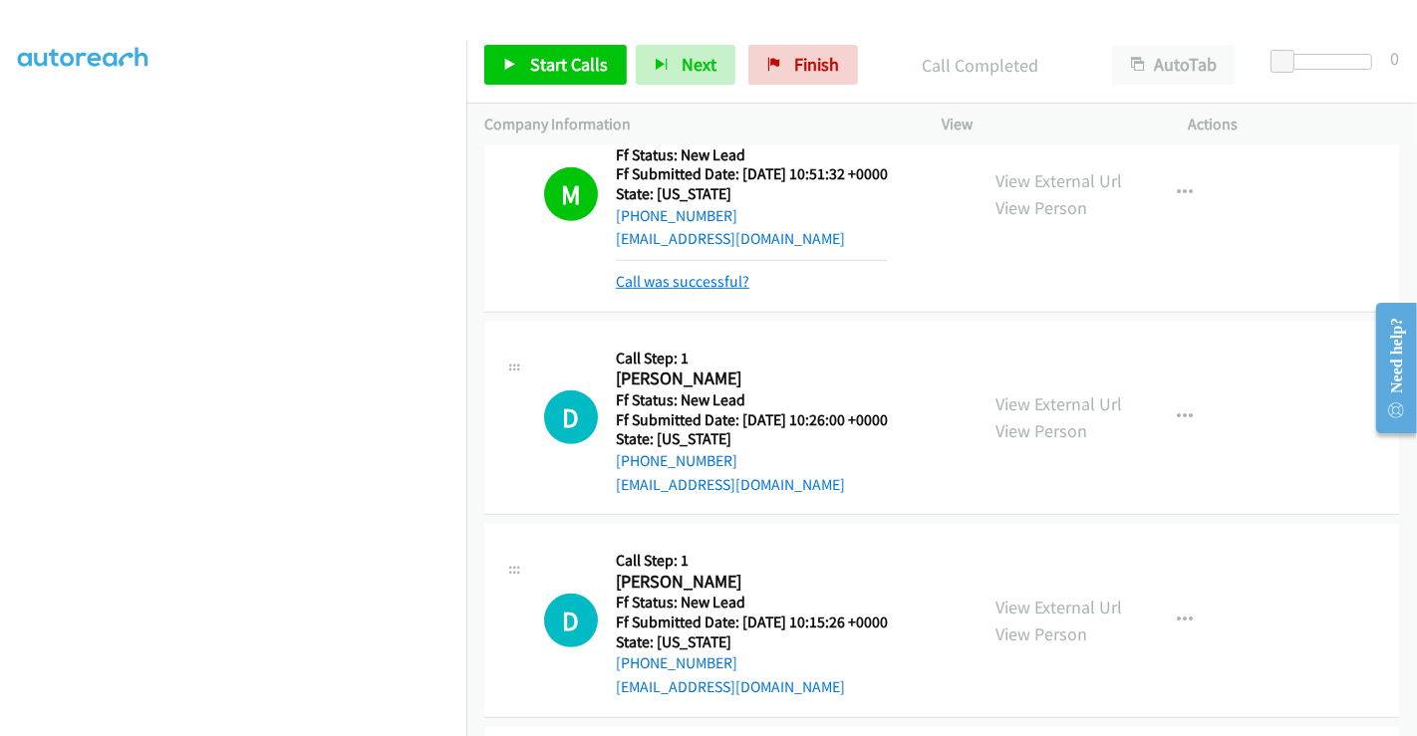
click at [669, 276] on link "Call was successful?" at bounding box center [683, 281] width 134 height 19
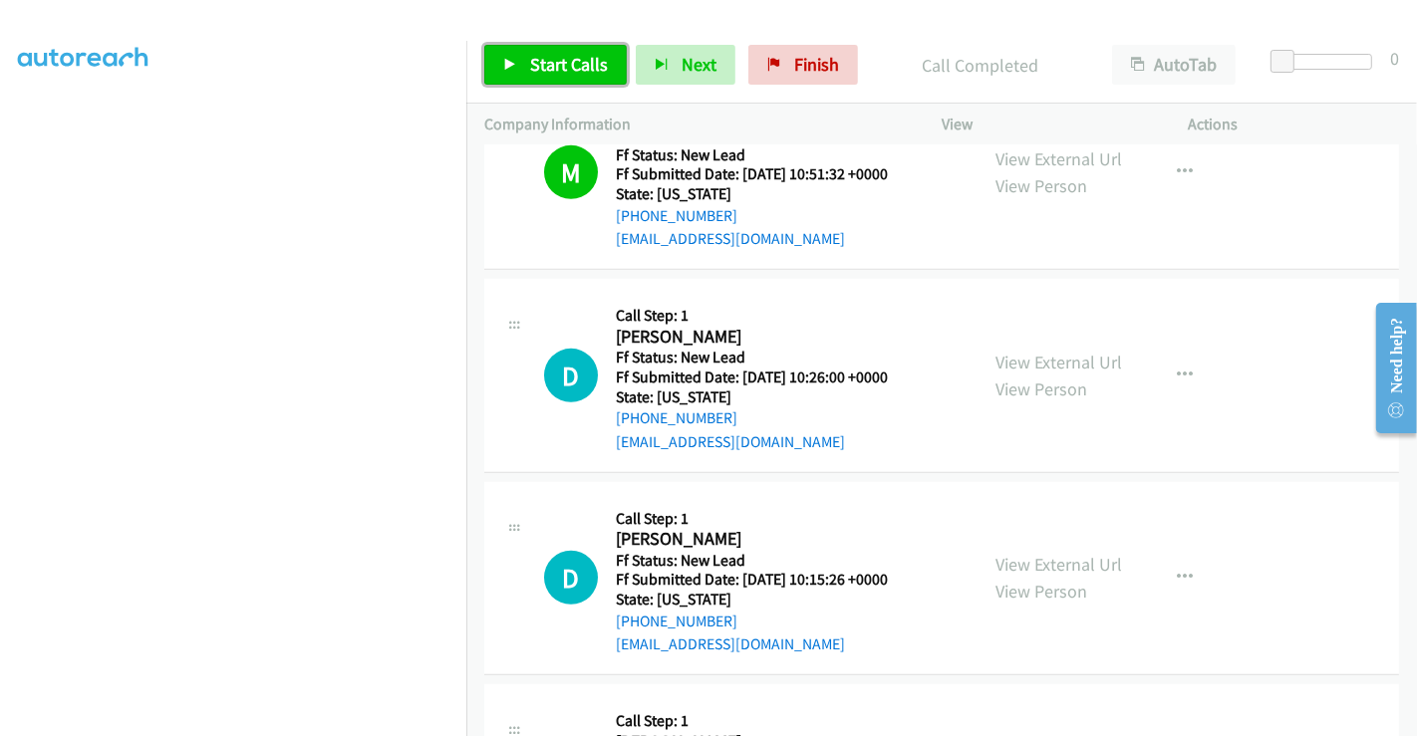
click at [552, 60] on span "Start Calls" at bounding box center [569, 64] width 78 height 23
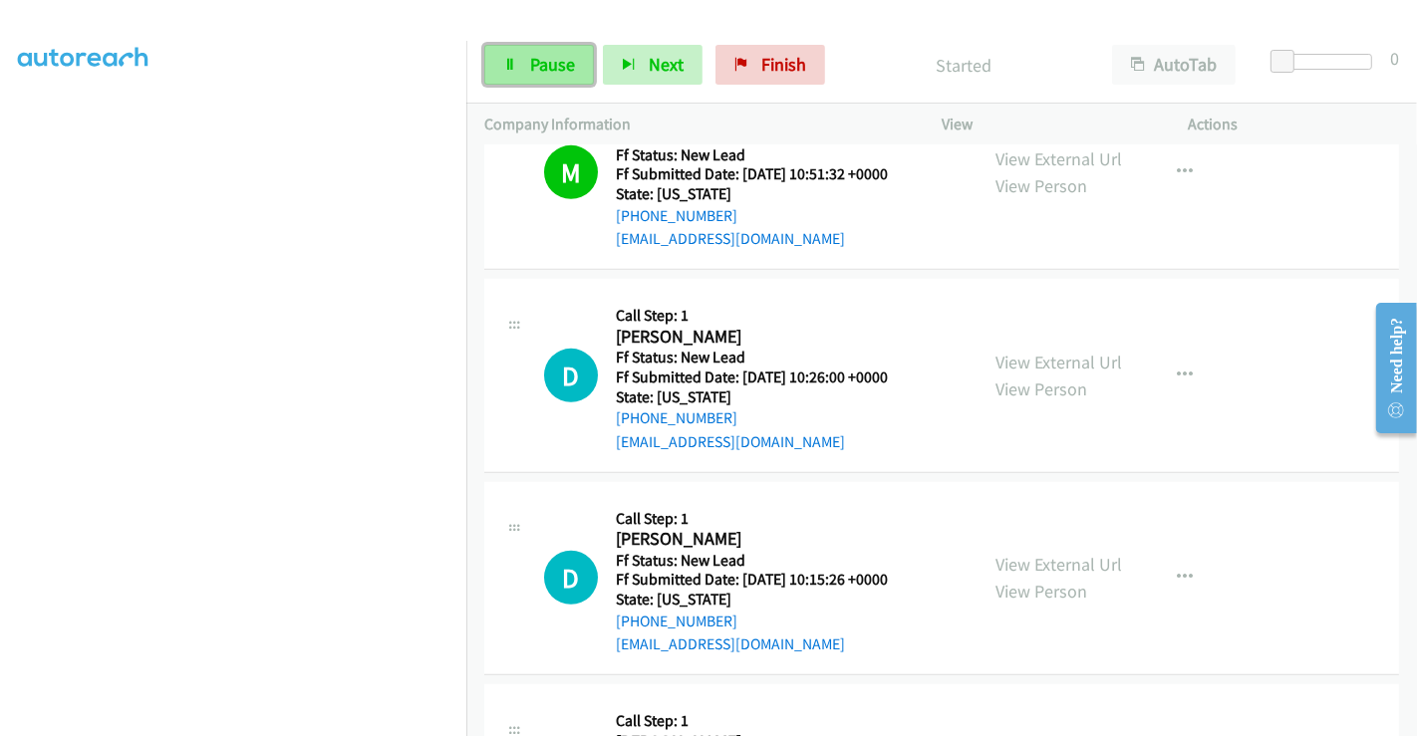
click at [540, 64] on span "Pause" at bounding box center [552, 64] width 45 height 23
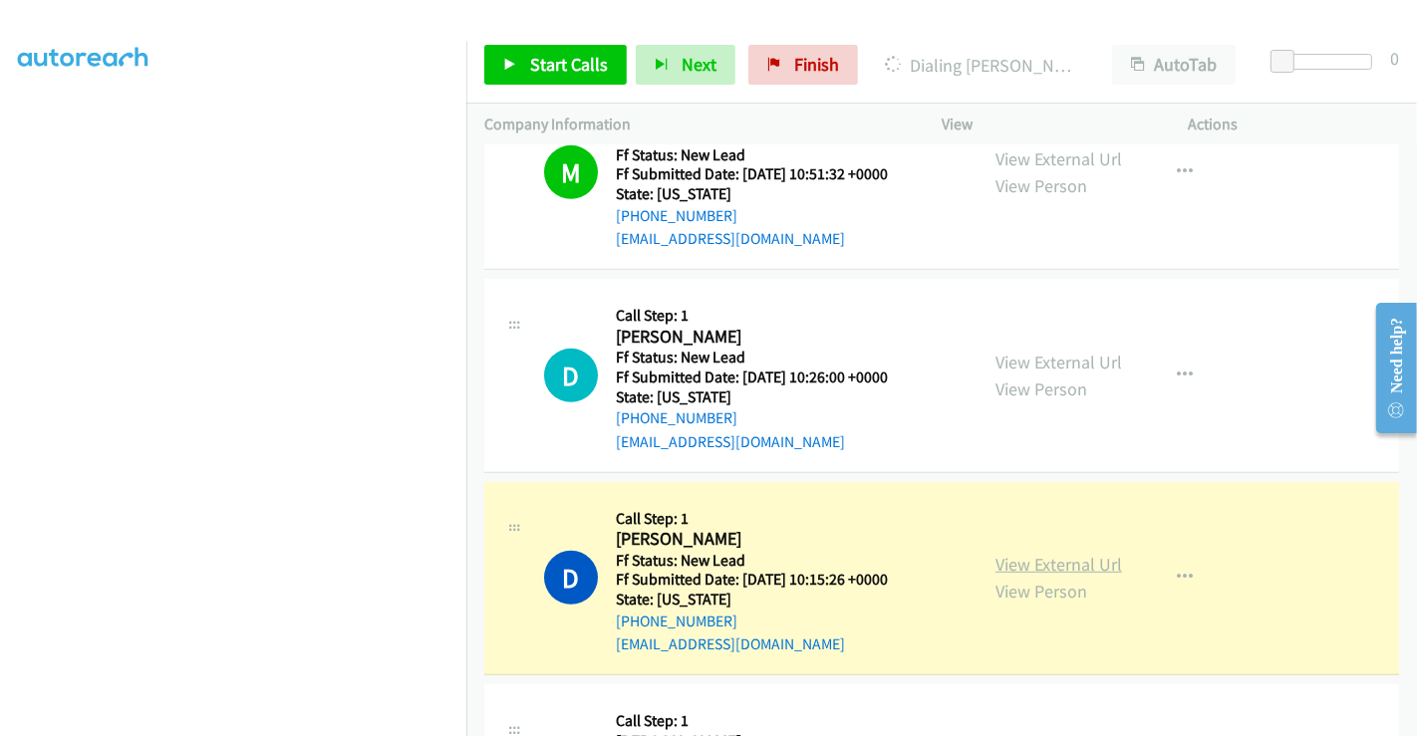
click at [1025, 570] on link "View External Url" at bounding box center [1058, 564] width 127 height 23
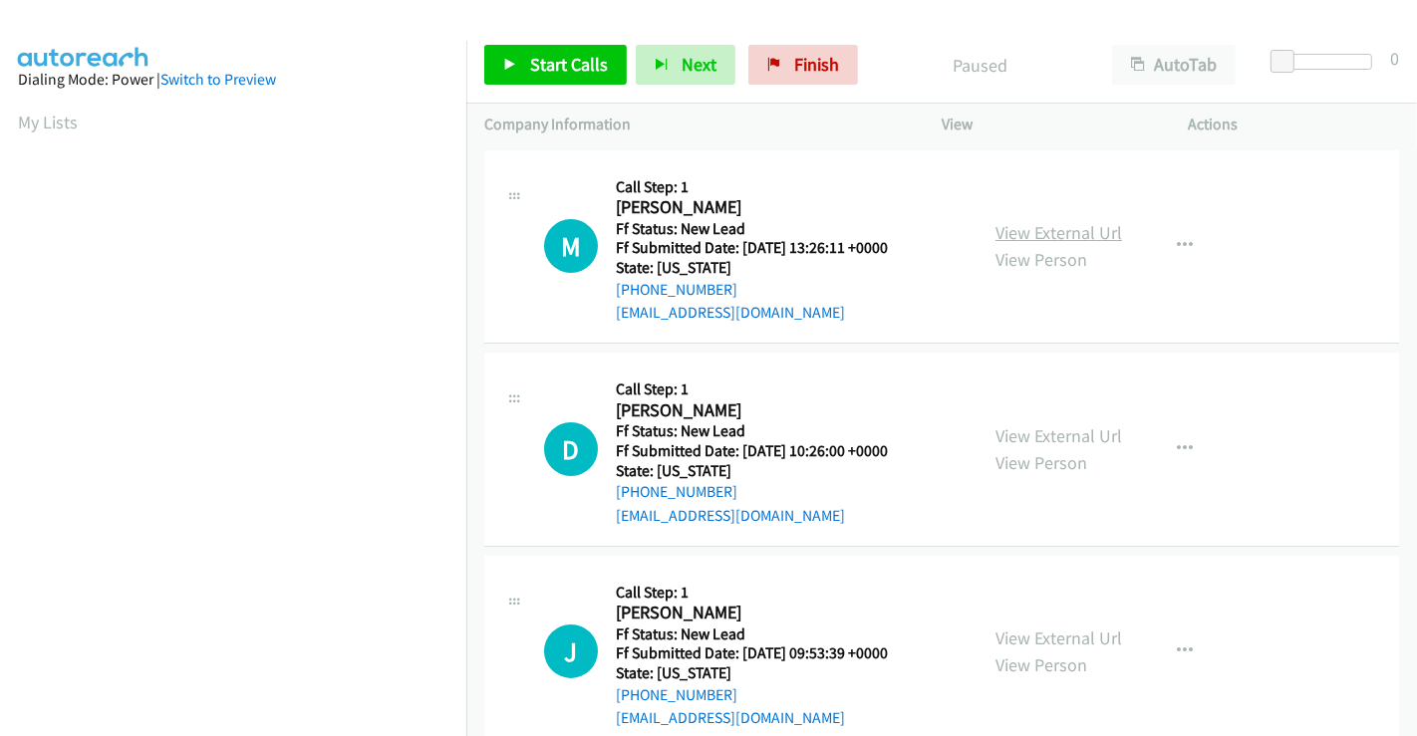
click at [1085, 228] on link "View External Url" at bounding box center [1058, 232] width 127 height 23
drag, startPoint x: 584, startPoint y: 98, endPoint x: 574, endPoint y: 71, distance: 28.7
click at [584, 97] on div "Start Calls Pause Next Finish Paused AutoTab AutoTab 0" at bounding box center [941, 65] width 951 height 77
click at [570, 69] on span "Start Calls" at bounding box center [569, 64] width 78 height 23
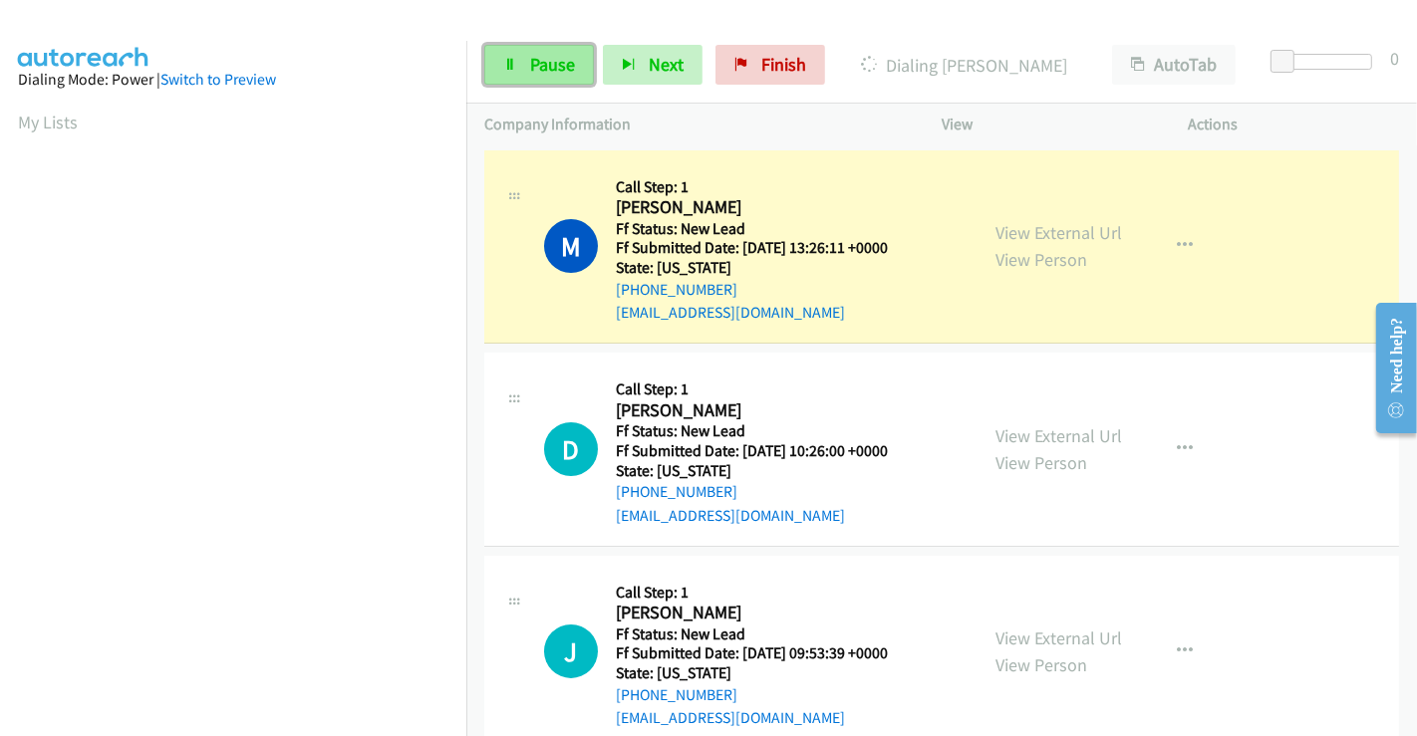
click at [562, 75] on span "Pause" at bounding box center [552, 64] width 45 height 23
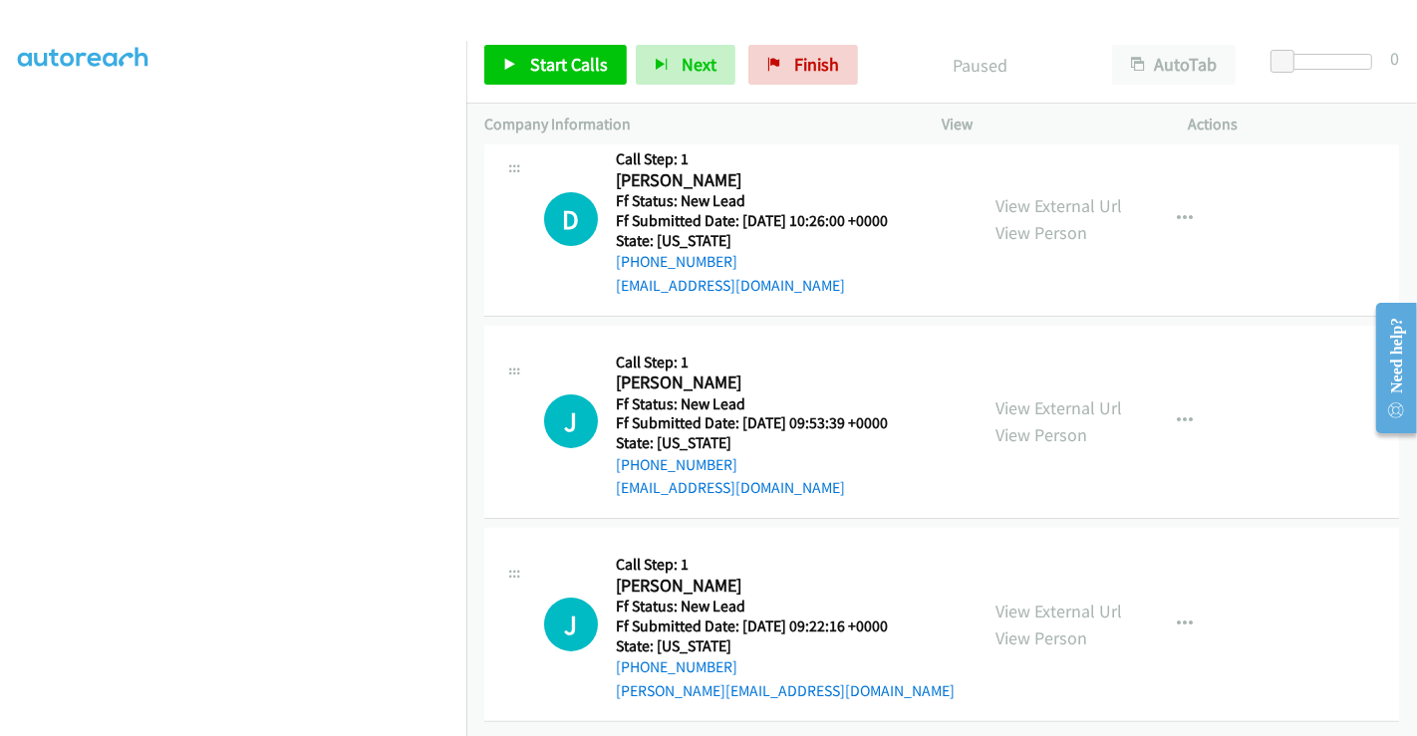
scroll to position [287, 0]
click at [543, 66] on span "Start Calls" at bounding box center [569, 64] width 78 height 23
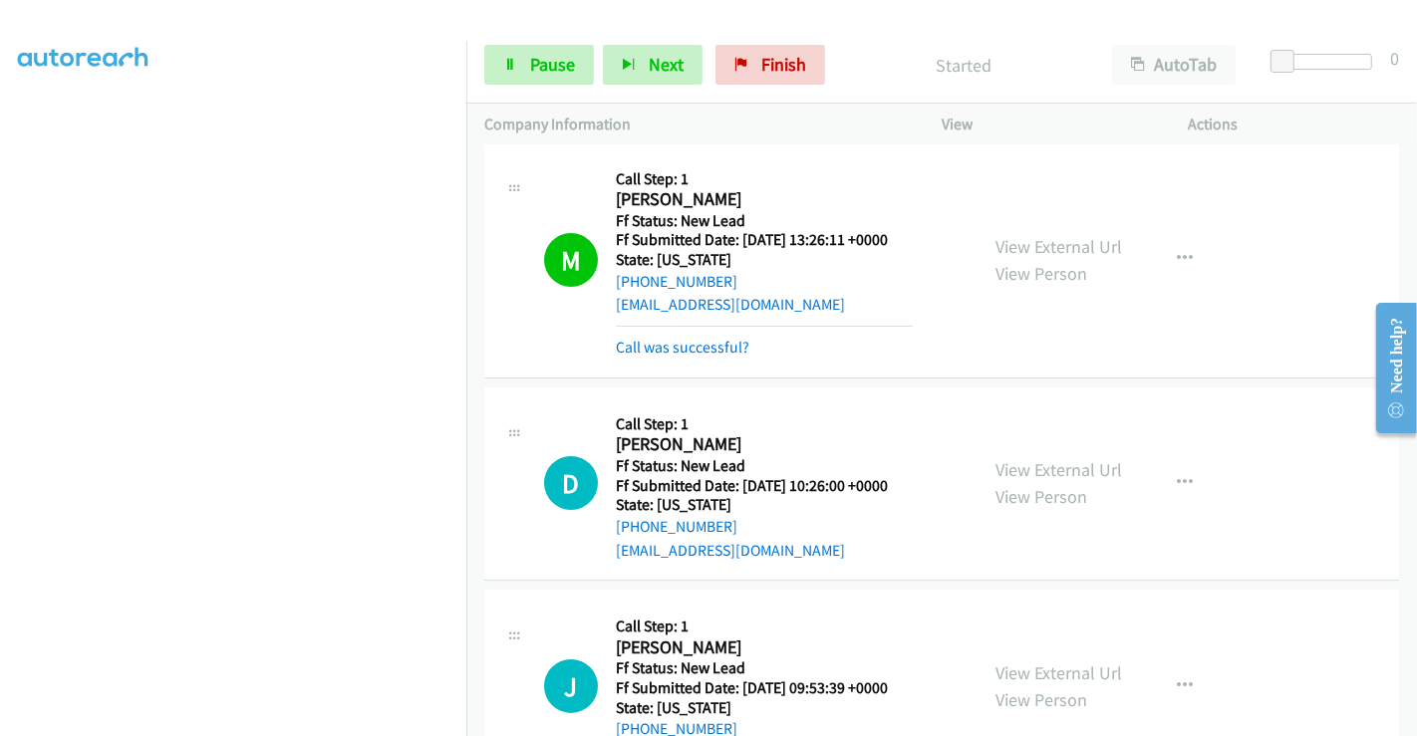
scroll to position [0, 0]
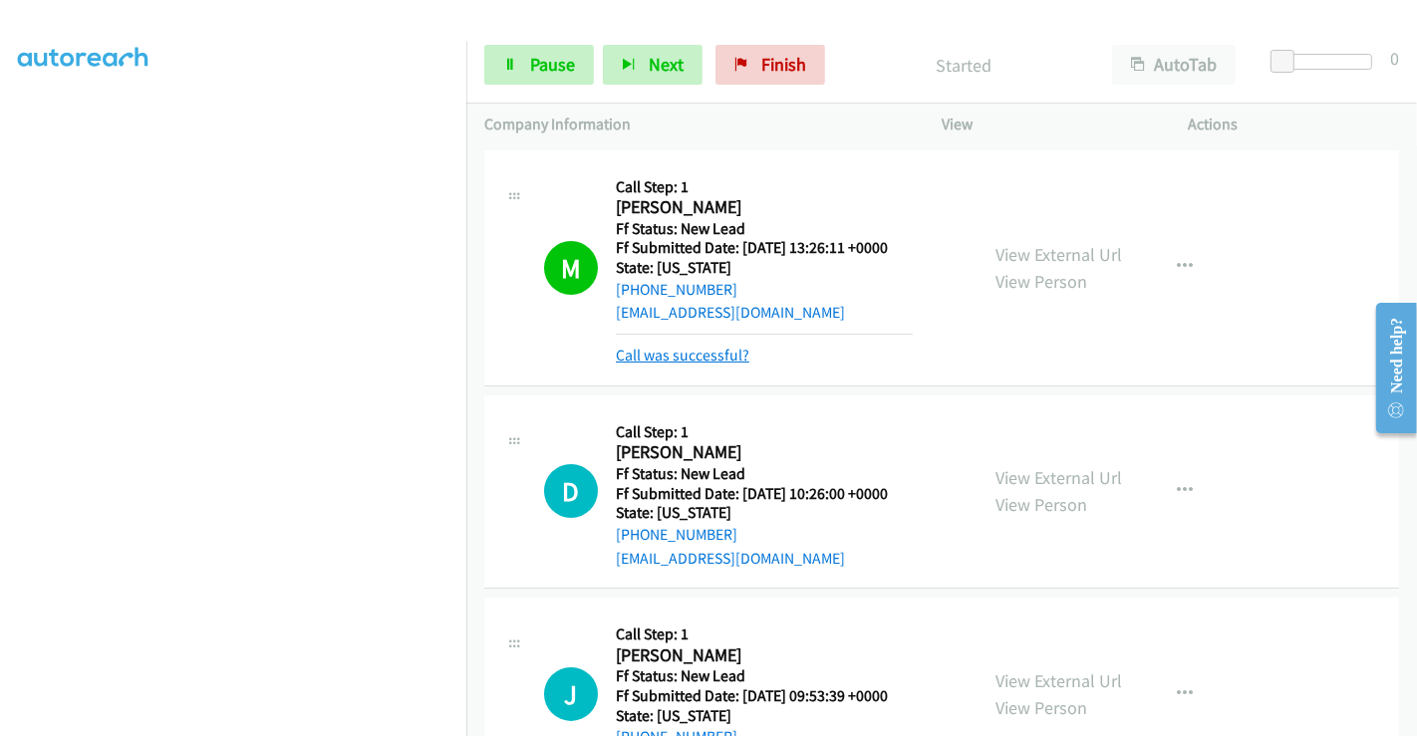
click at [694, 359] on link "Call was successful?" at bounding box center [683, 355] width 134 height 19
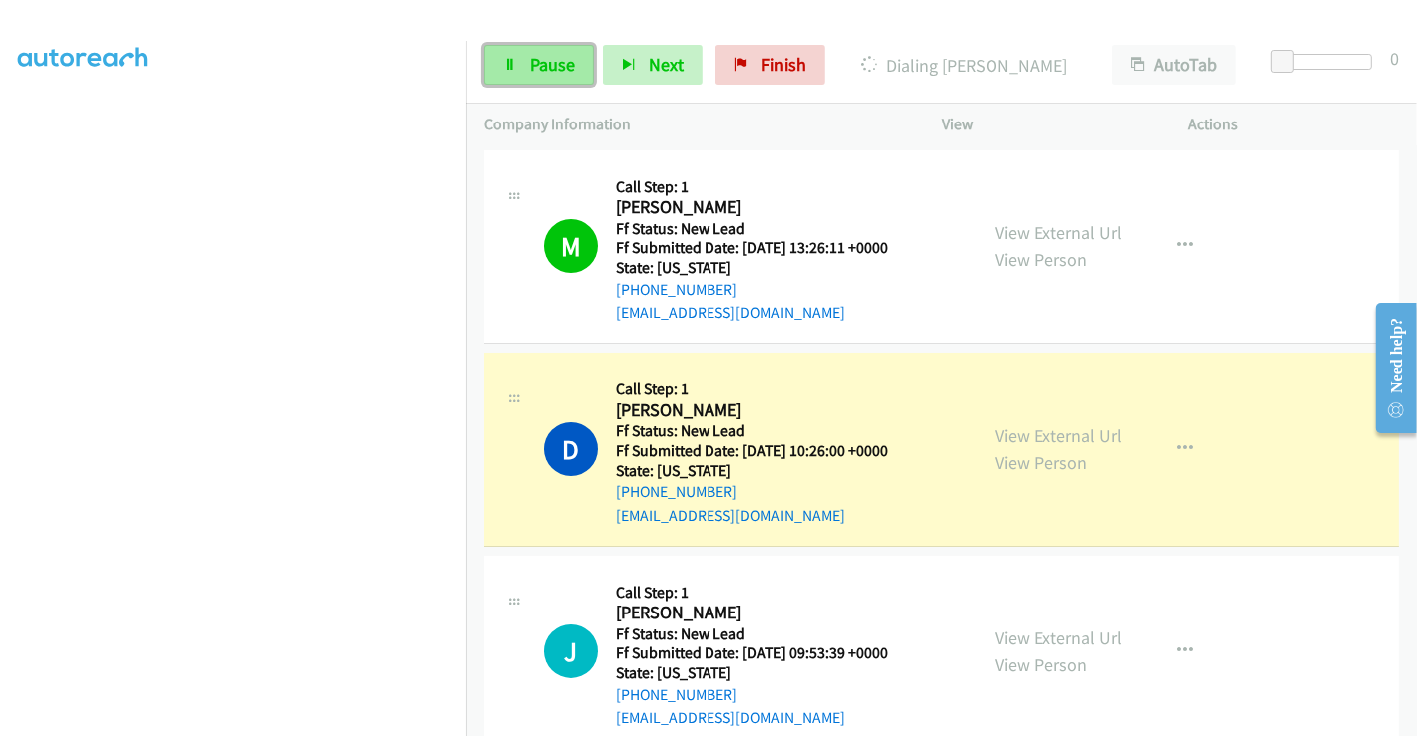
click at [540, 64] on span "Pause" at bounding box center [552, 64] width 45 height 23
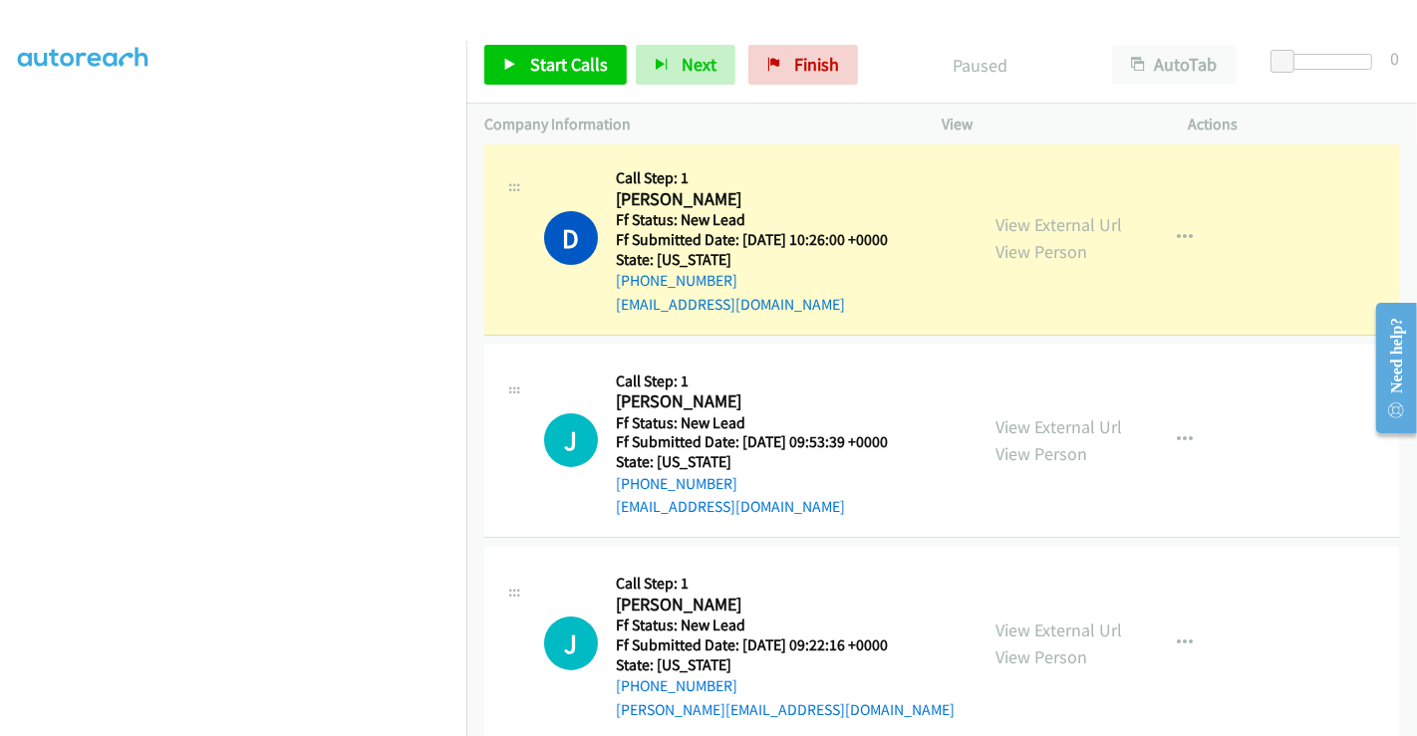
scroll to position [245, 0]
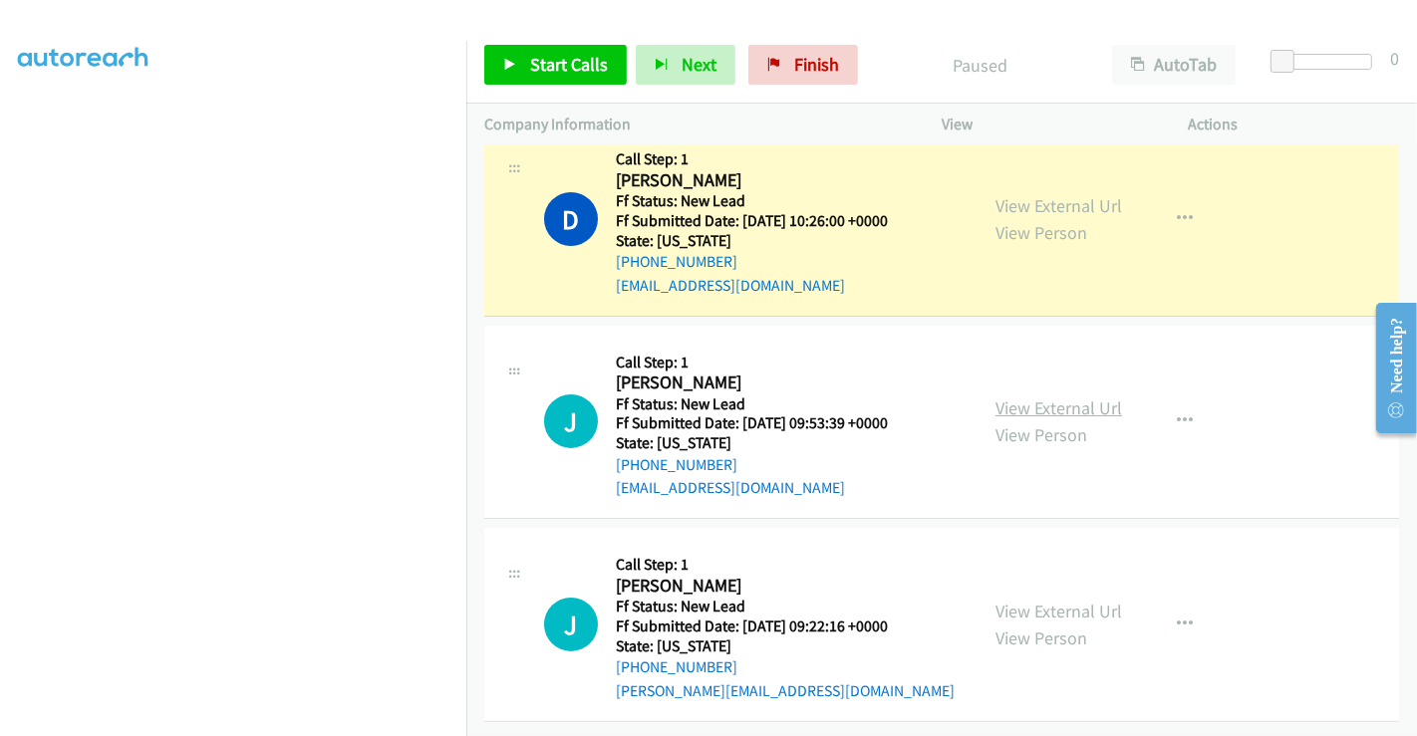
click at [1053, 397] on link "View External Url" at bounding box center [1058, 408] width 127 height 23
click at [1040, 600] on link "View External Url" at bounding box center [1058, 611] width 127 height 23
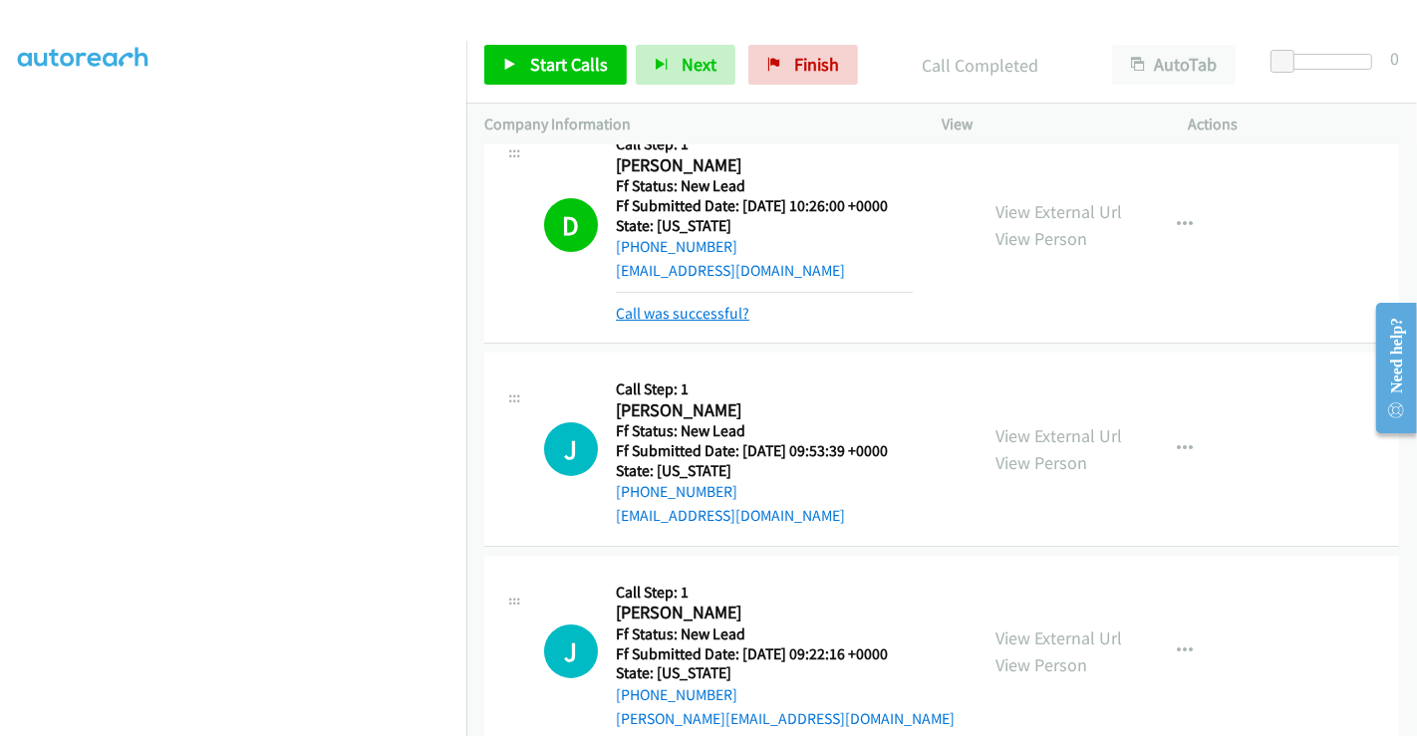
click at [693, 305] on link "Call was successful?" at bounding box center [683, 313] width 134 height 19
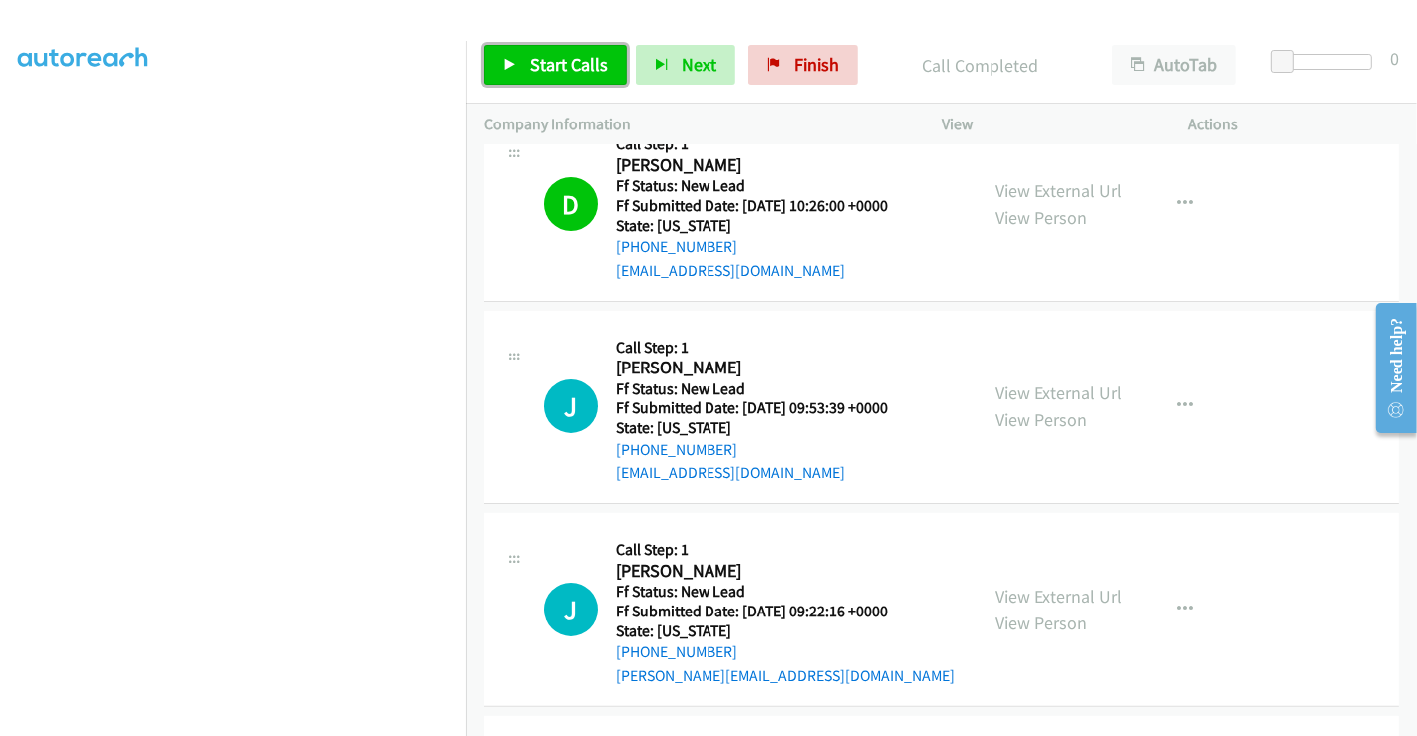
click at [543, 65] on span "Start Calls" at bounding box center [569, 64] width 78 height 23
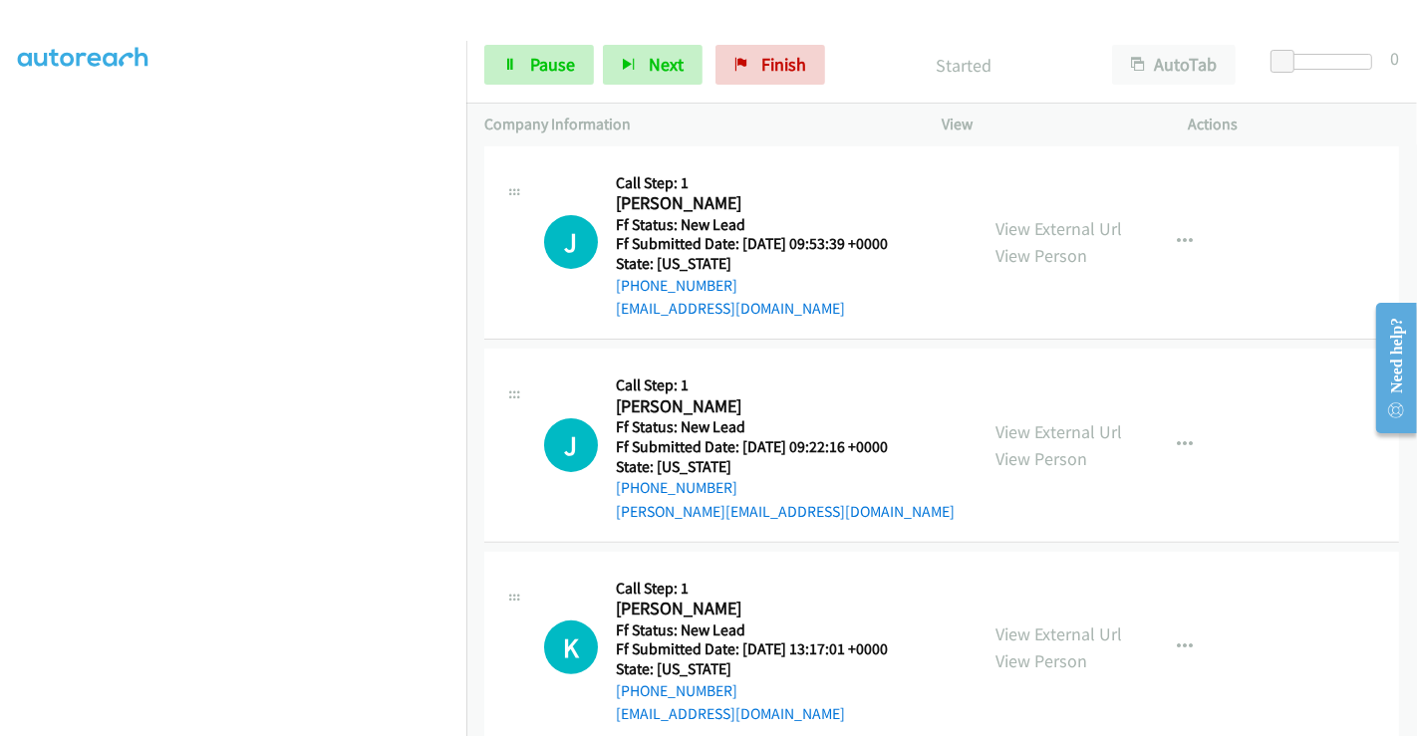
scroll to position [299, 0]
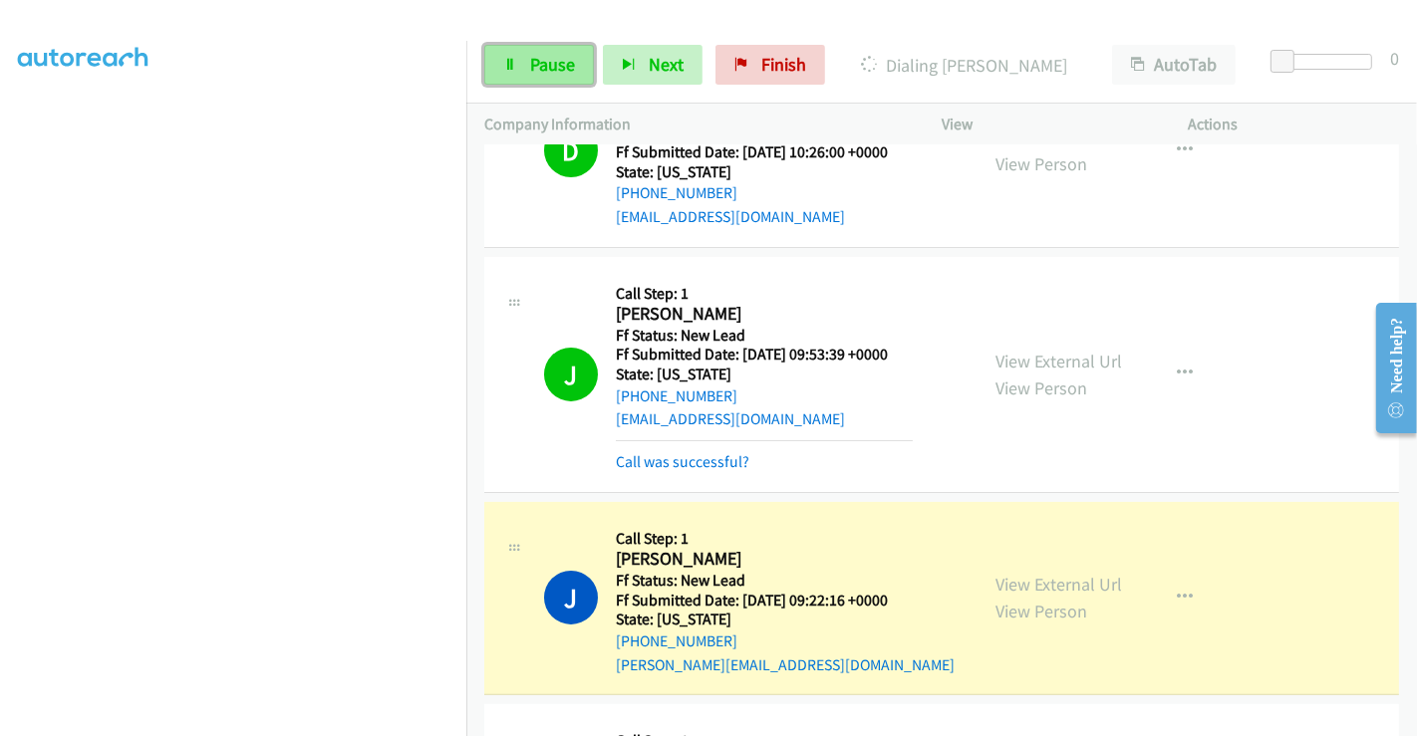
click at [531, 53] on span "Pause" at bounding box center [552, 64] width 45 height 23
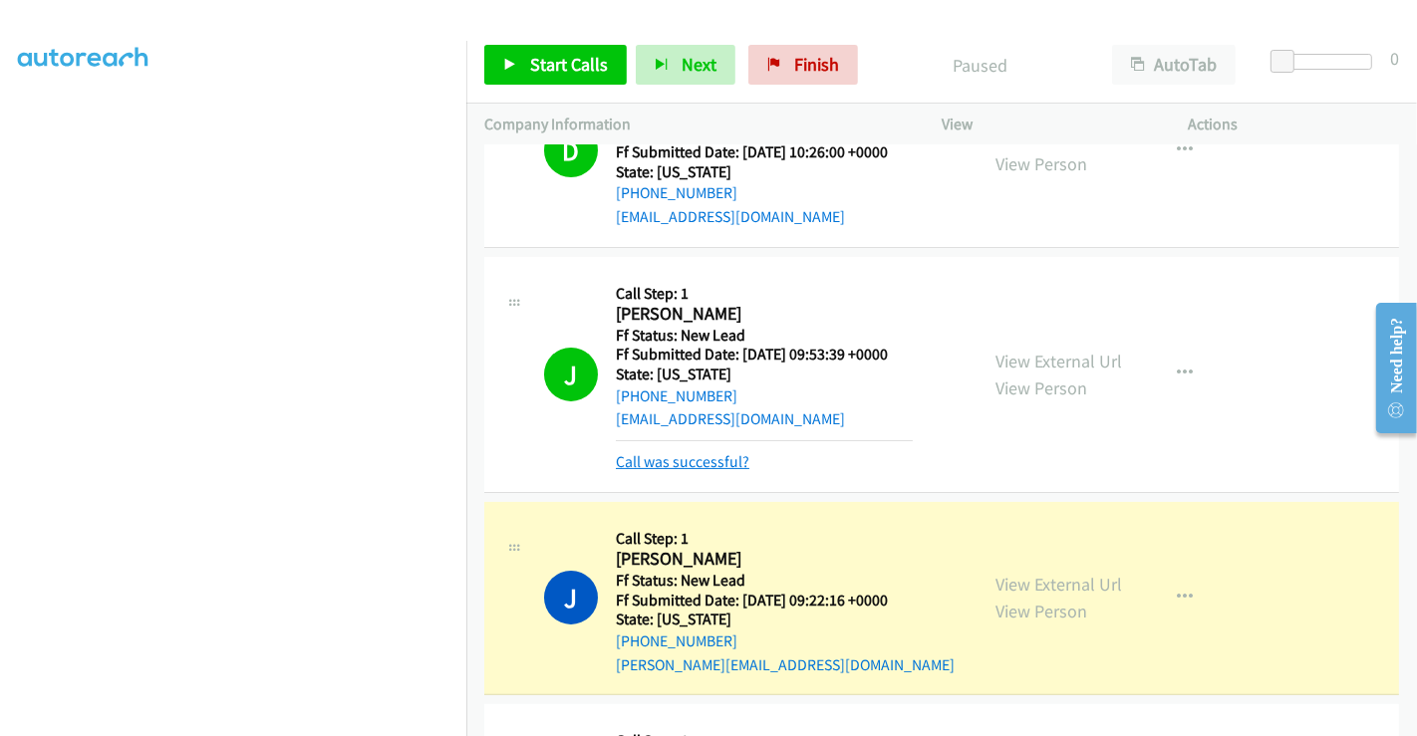
click at [711, 467] on link "Call was successful?" at bounding box center [683, 461] width 134 height 19
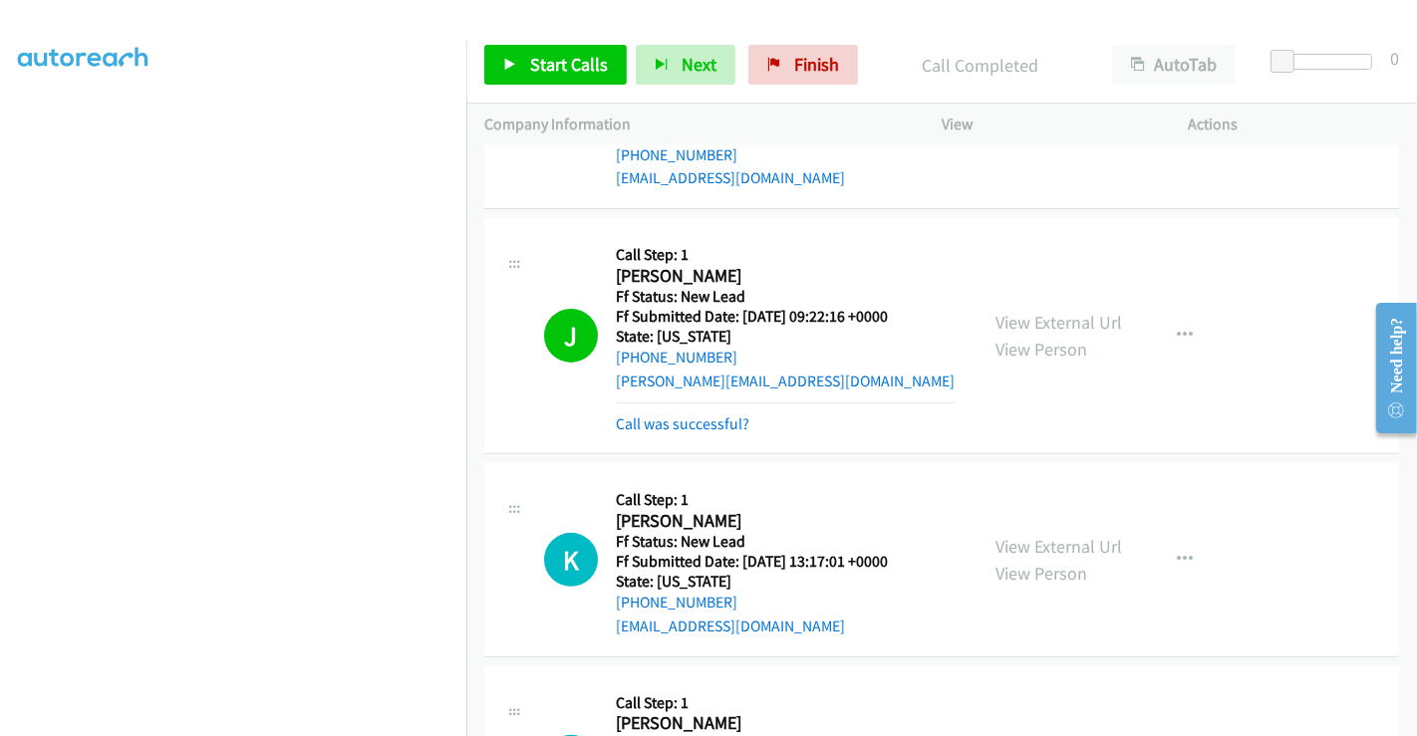
scroll to position [632, 0]
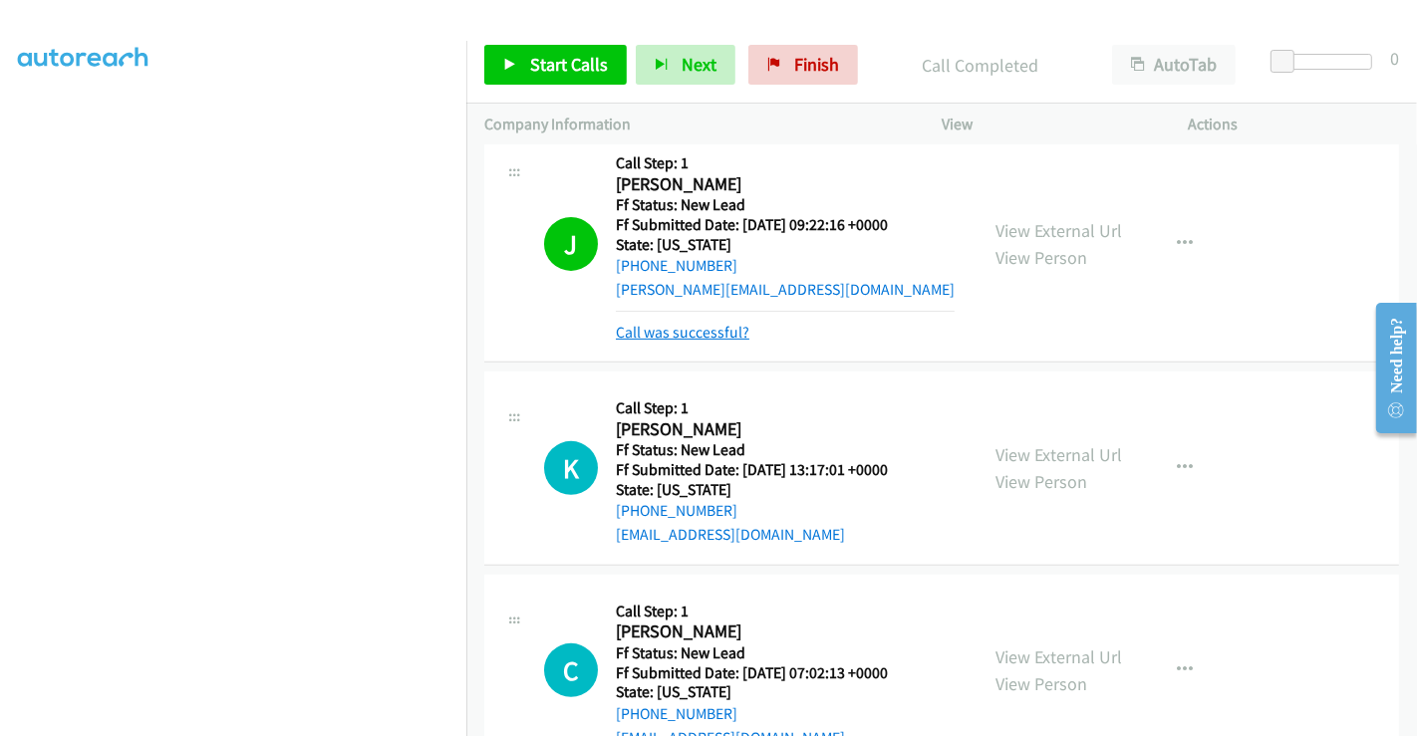
click at [689, 329] on link "Call was successful?" at bounding box center [683, 332] width 134 height 19
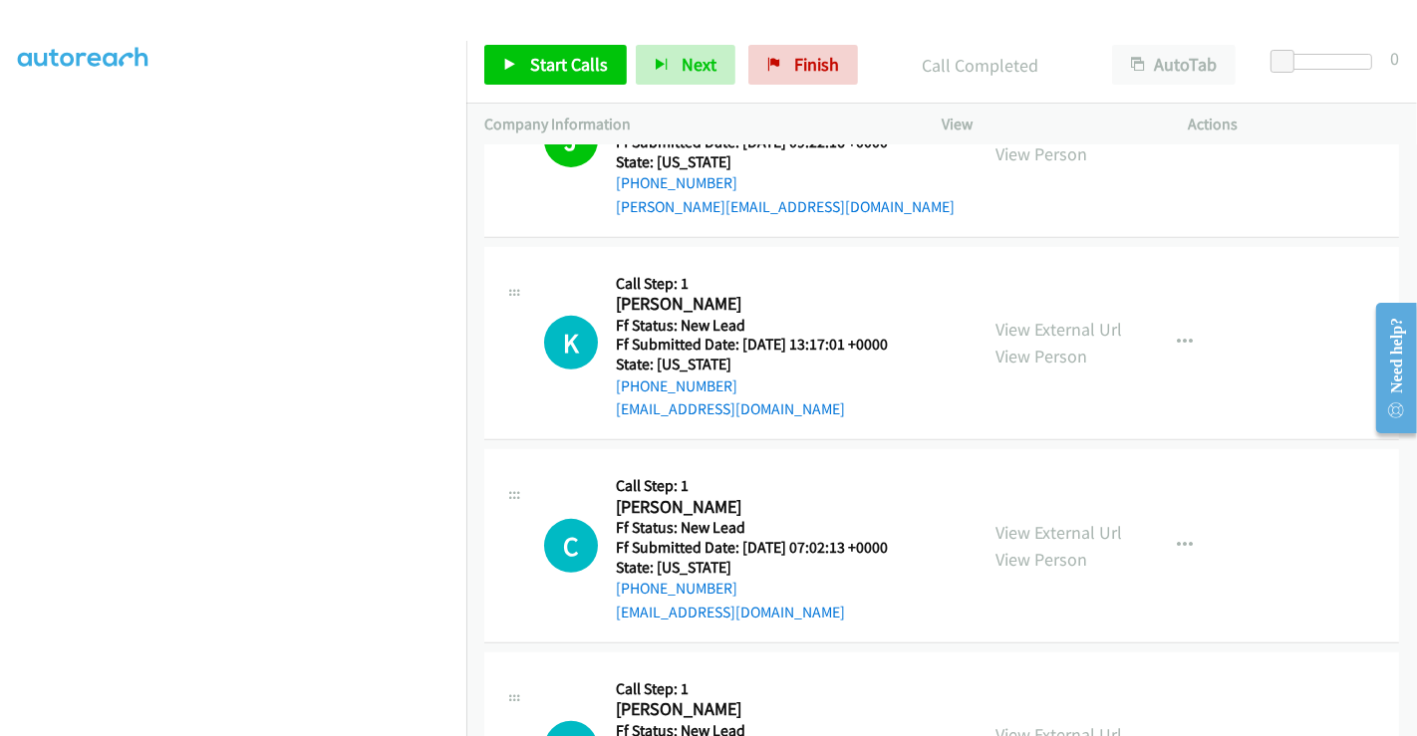
scroll to position [853, 0]
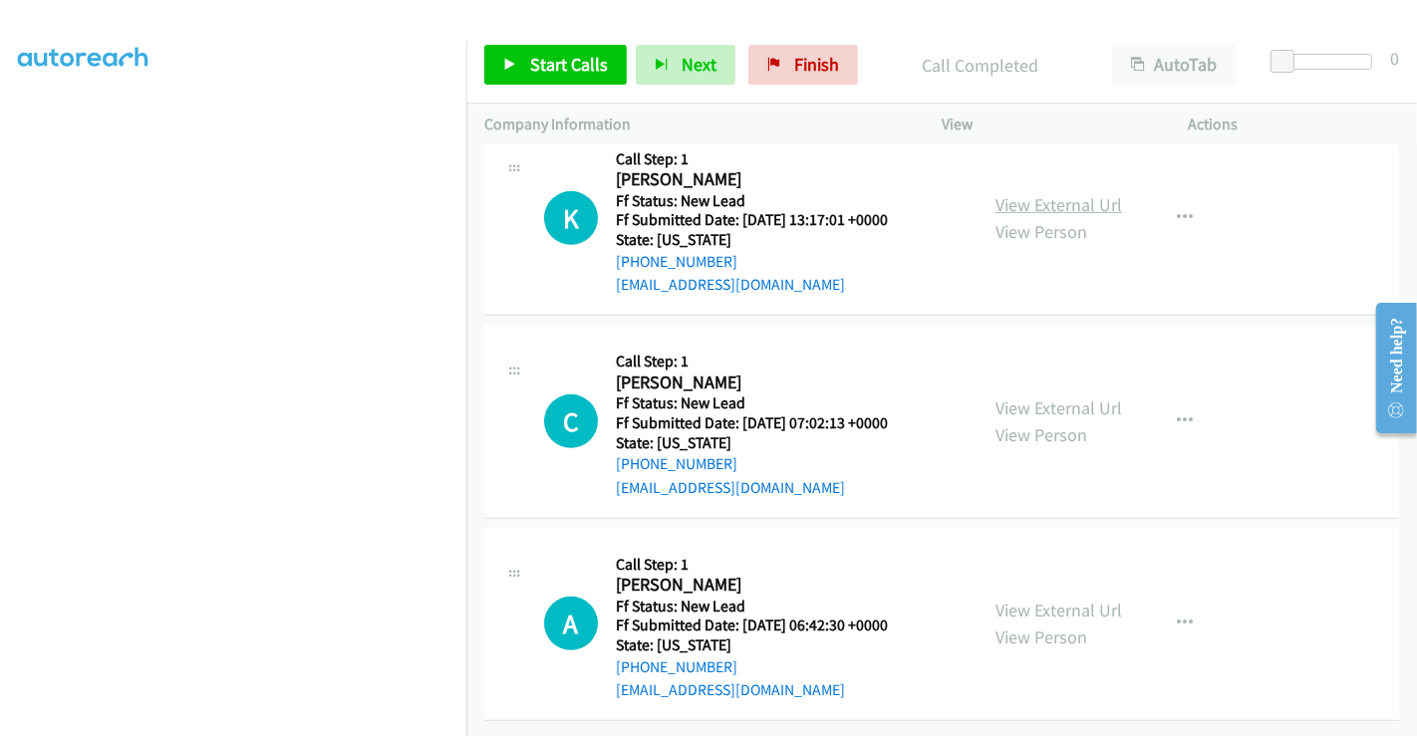
click at [1037, 193] on link "View External Url" at bounding box center [1058, 204] width 127 height 23
click at [1021, 403] on link "View External Url" at bounding box center [1058, 408] width 127 height 23
click at [1018, 577] on div "View External Url View Person View External Url Email Schedule/Manage Callback …" at bounding box center [1109, 624] width 265 height 157
click at [1021, 599] on link "View External Url" at bounding box center [1058, 610] width 127 height 23
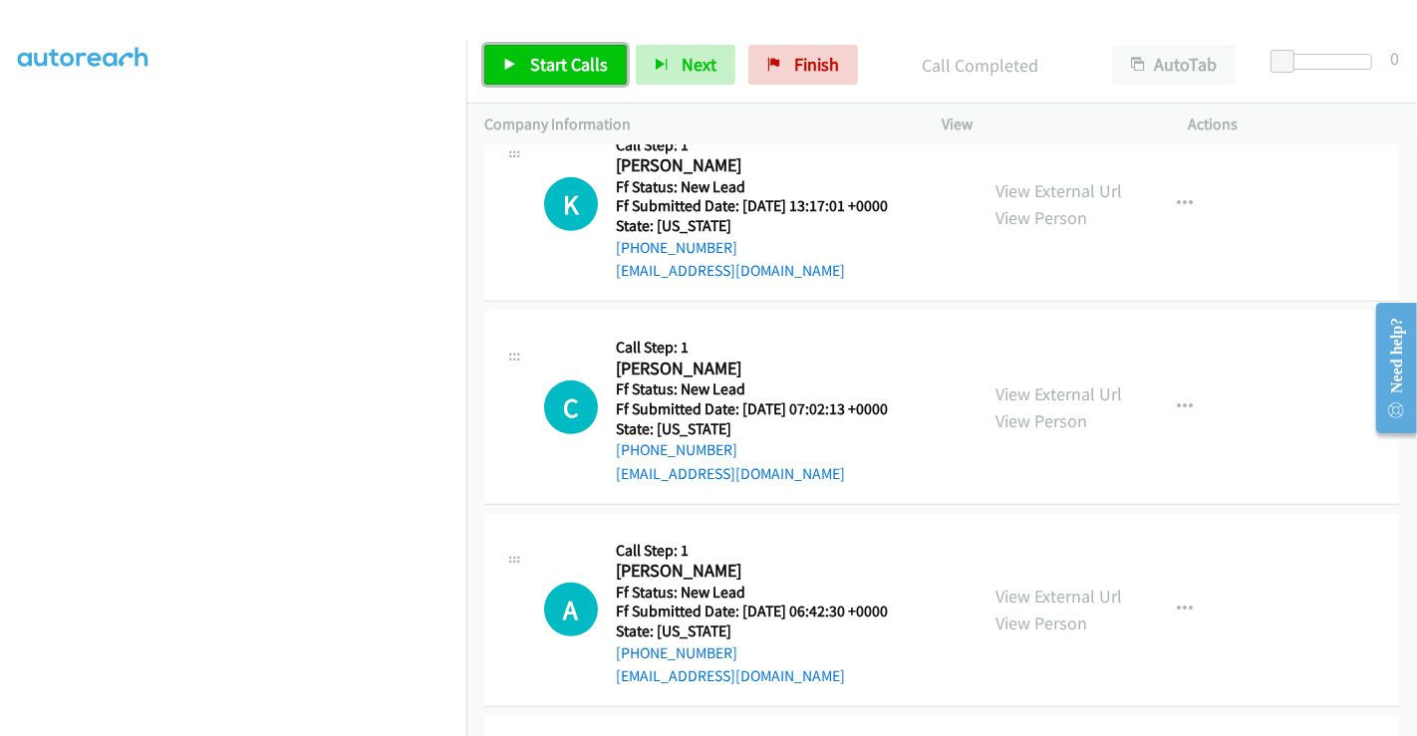
click at [544, 65] on span "Start Calls" at bounding box center [569, 64] width 78 height 23
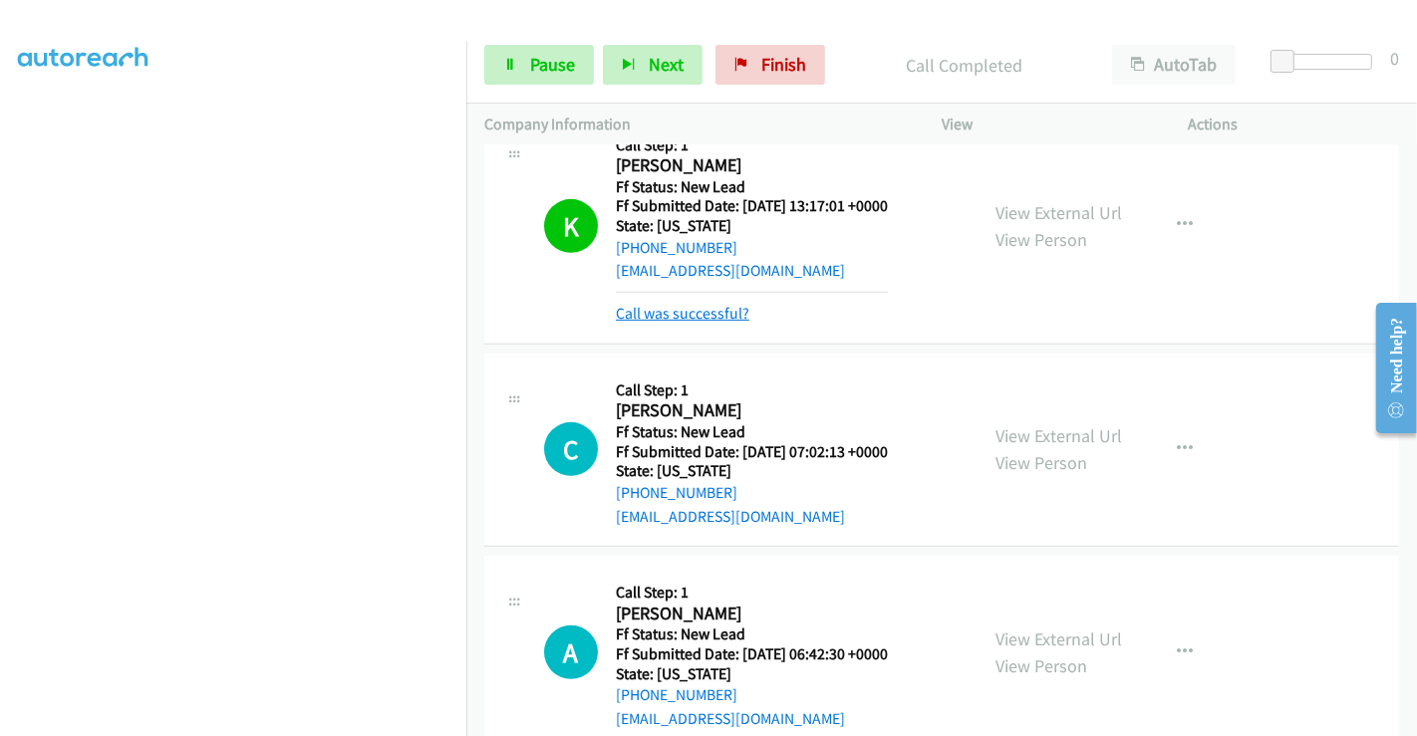
click at [677, 312] on link "Call was successful?" at bounding box center [683, 313] width 134 height 19
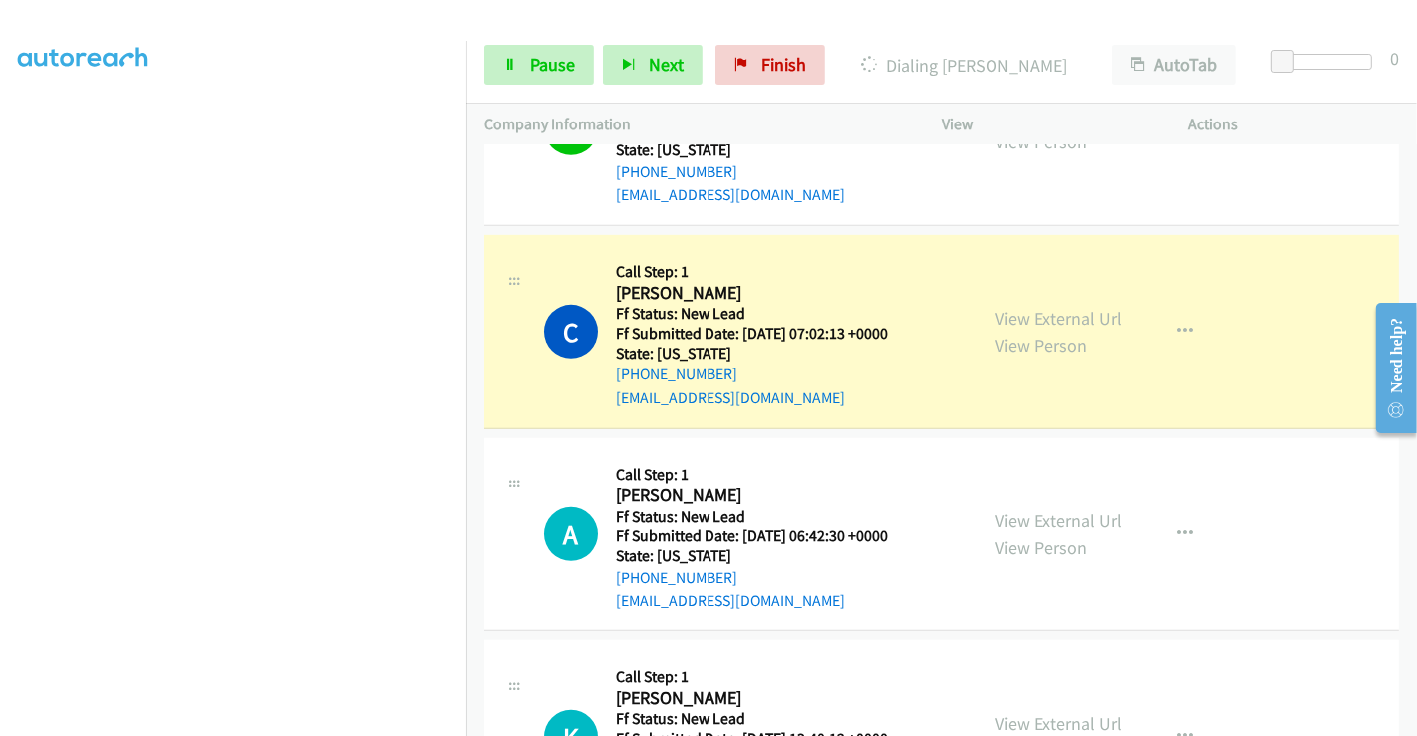
scroll to position [964, 0]
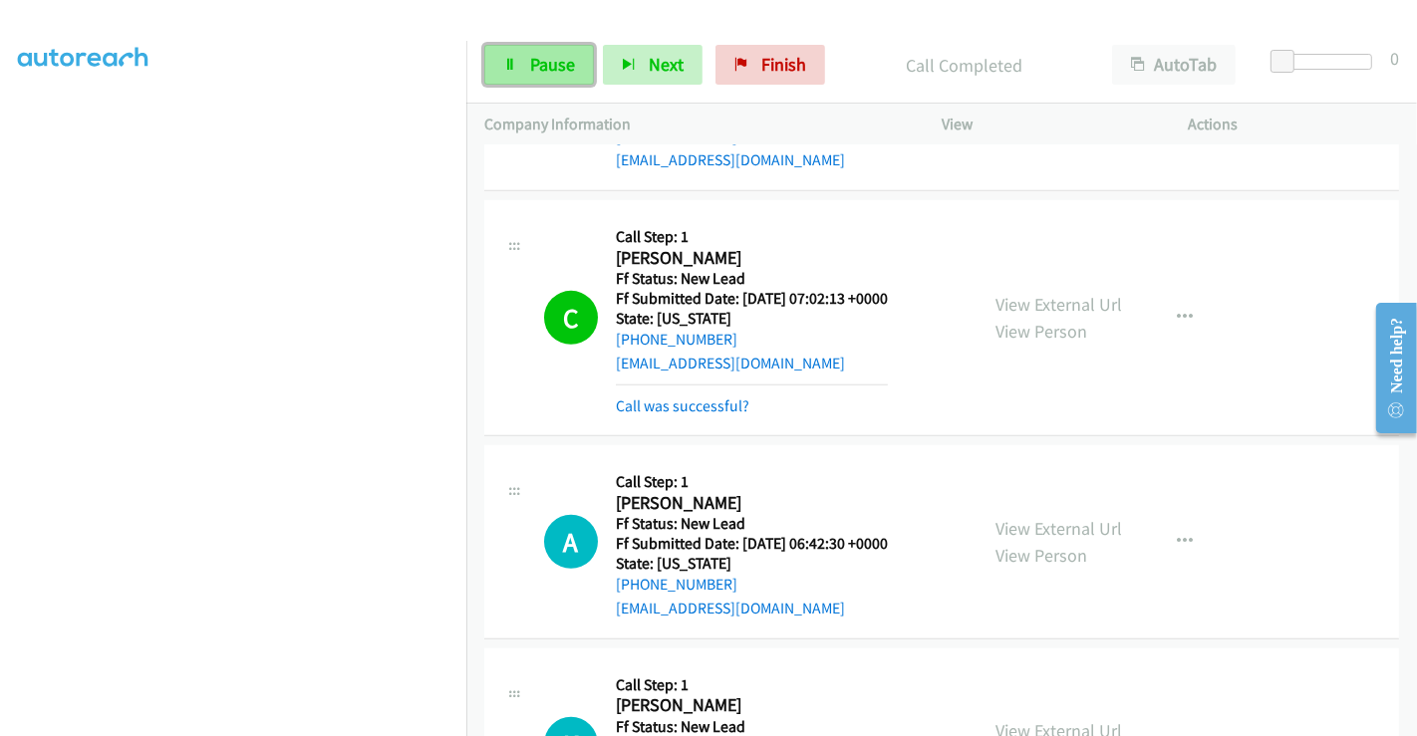
click at [546, 56] on span "Pause" at bounding box center [552, 64] width 45 height 23
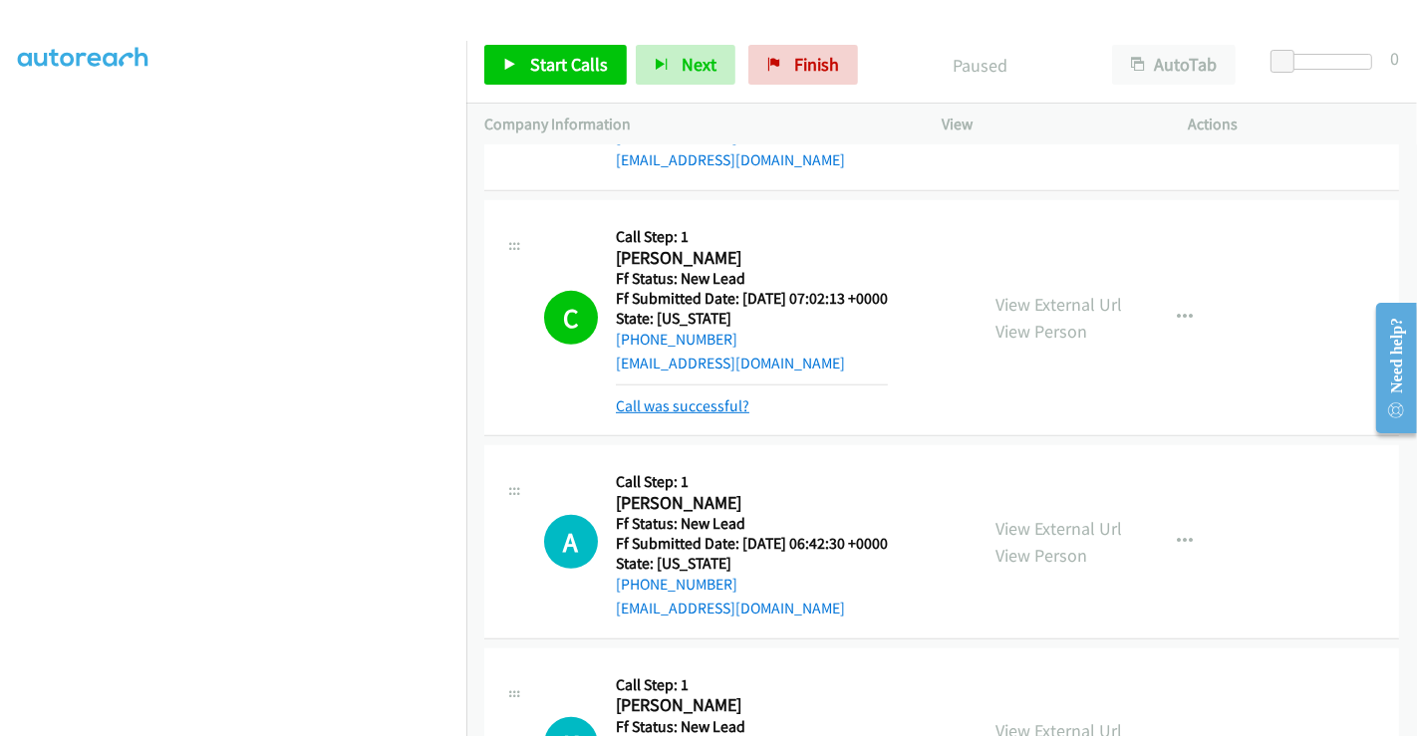
click at [693, 407] on link "Call was successful?" at bounding box center [683, 406] width 134 height 19
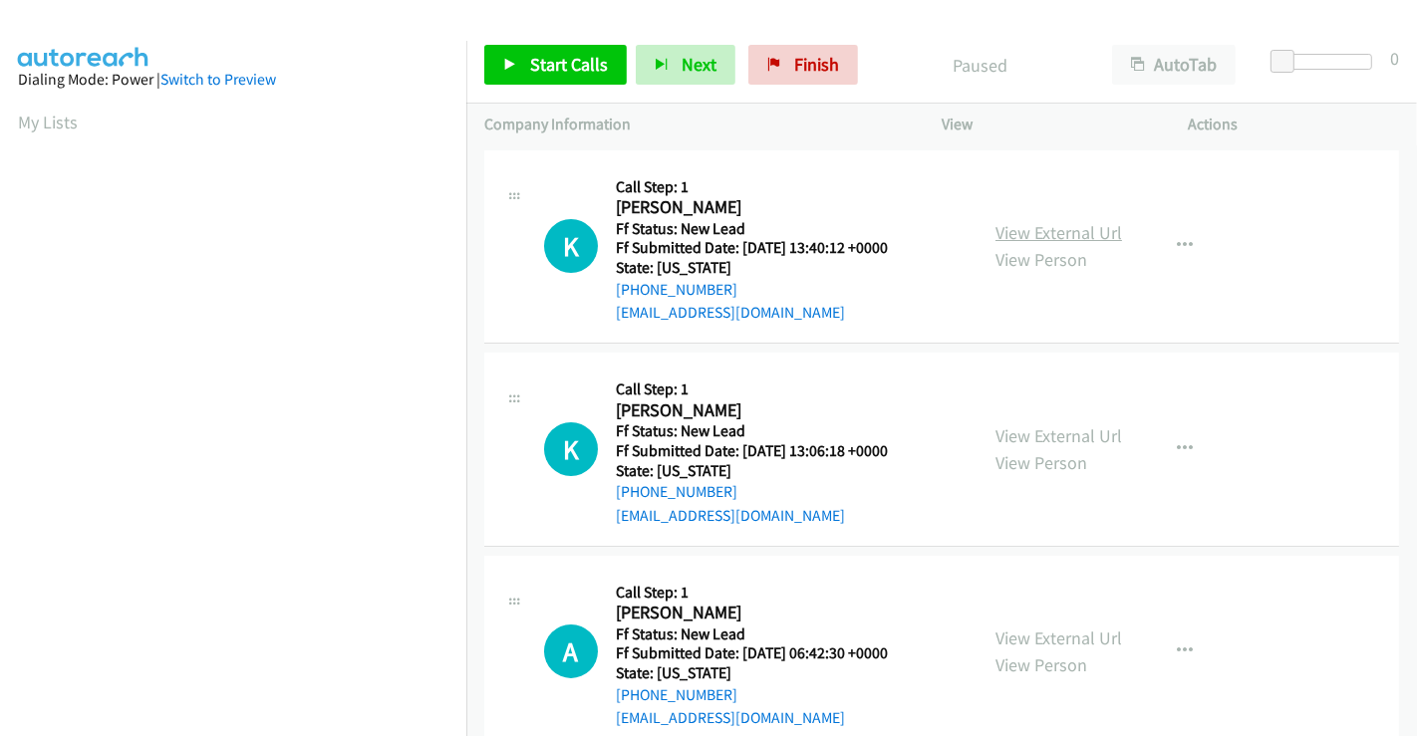
click at [1068, 221] on link "View External Url" at bounding box center [1058, 232] width 127 height 23
click at [1035, 430] on link "View External Url" at bounding box center [1058, 435] width 127 height 23
click at [567, 67] on span "Start Calls" at bounding box center [569, 64] width 78 height 23
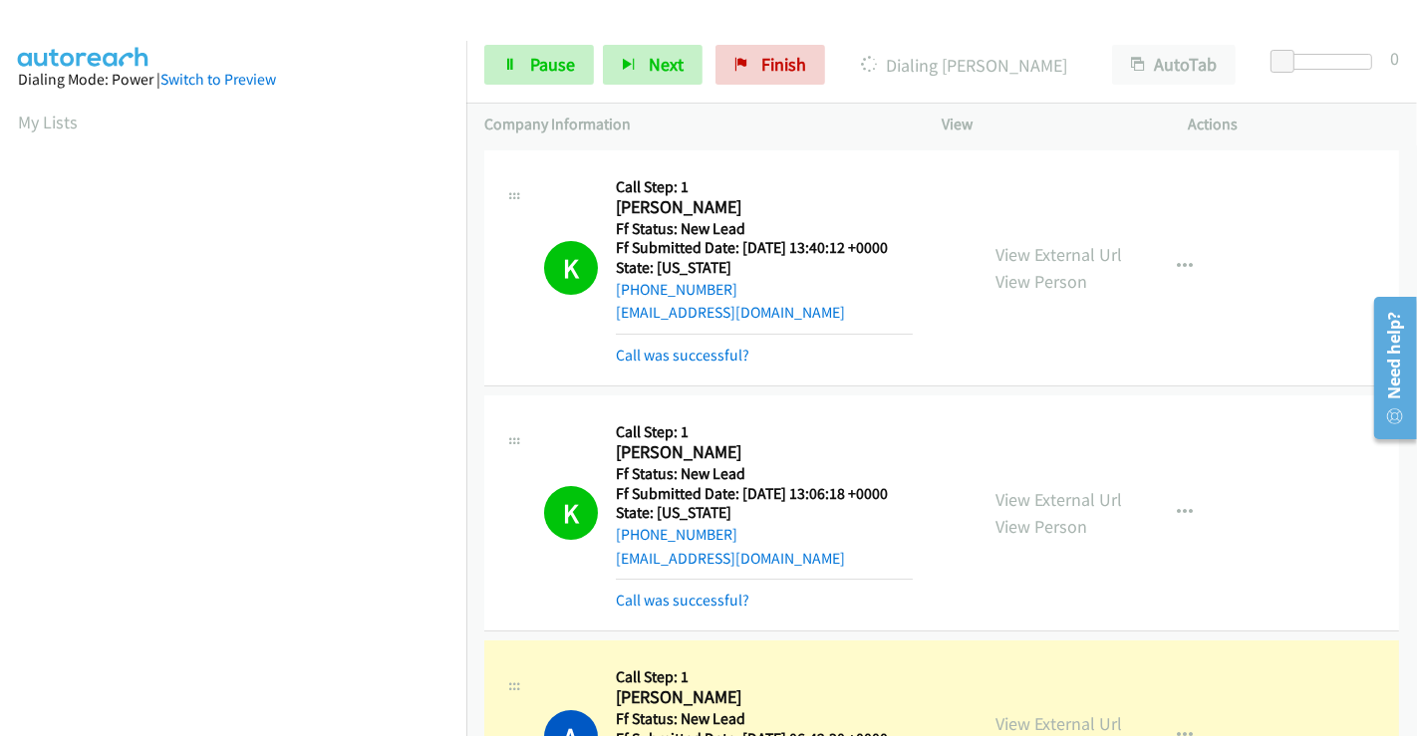
scroll to position [384, 0]
click at [697, 354] on link "Call was successful?" at bounding box center [683, 355] width 134 height 19
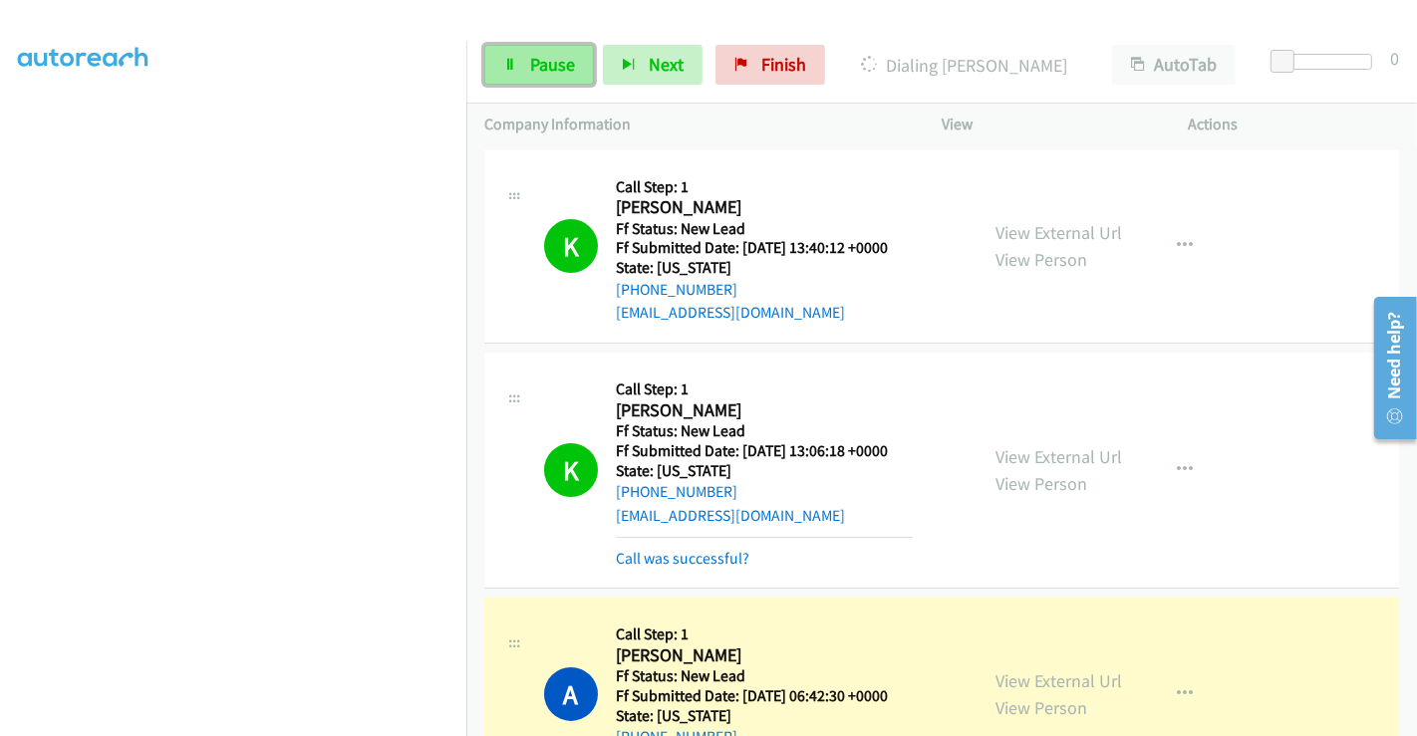
click at [537, 66] on span "Pause" at bounding box center [552, 64] width 45 height 23
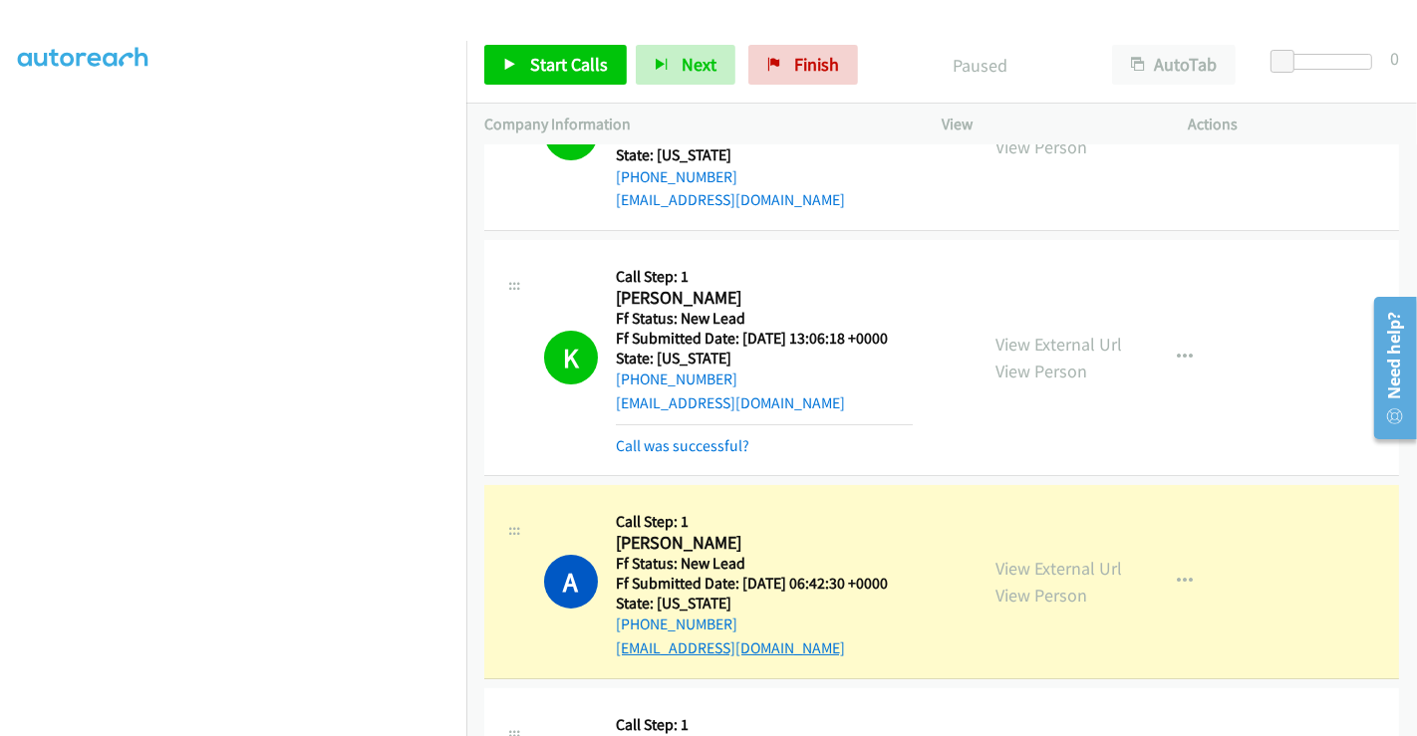
scroll to position [111, 0]
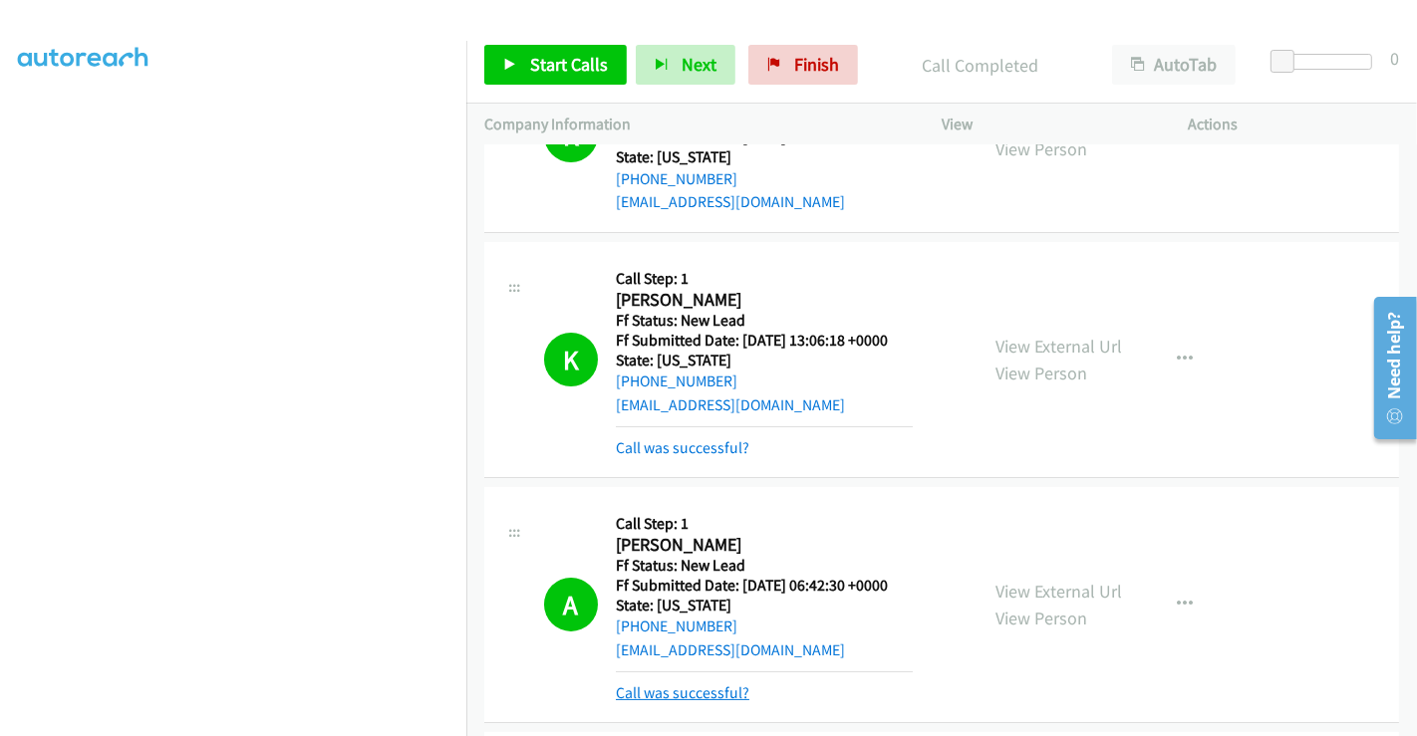
click at [671, 693] on link "Call was successful?" at bounding box center [683, 693] width 134 height 19
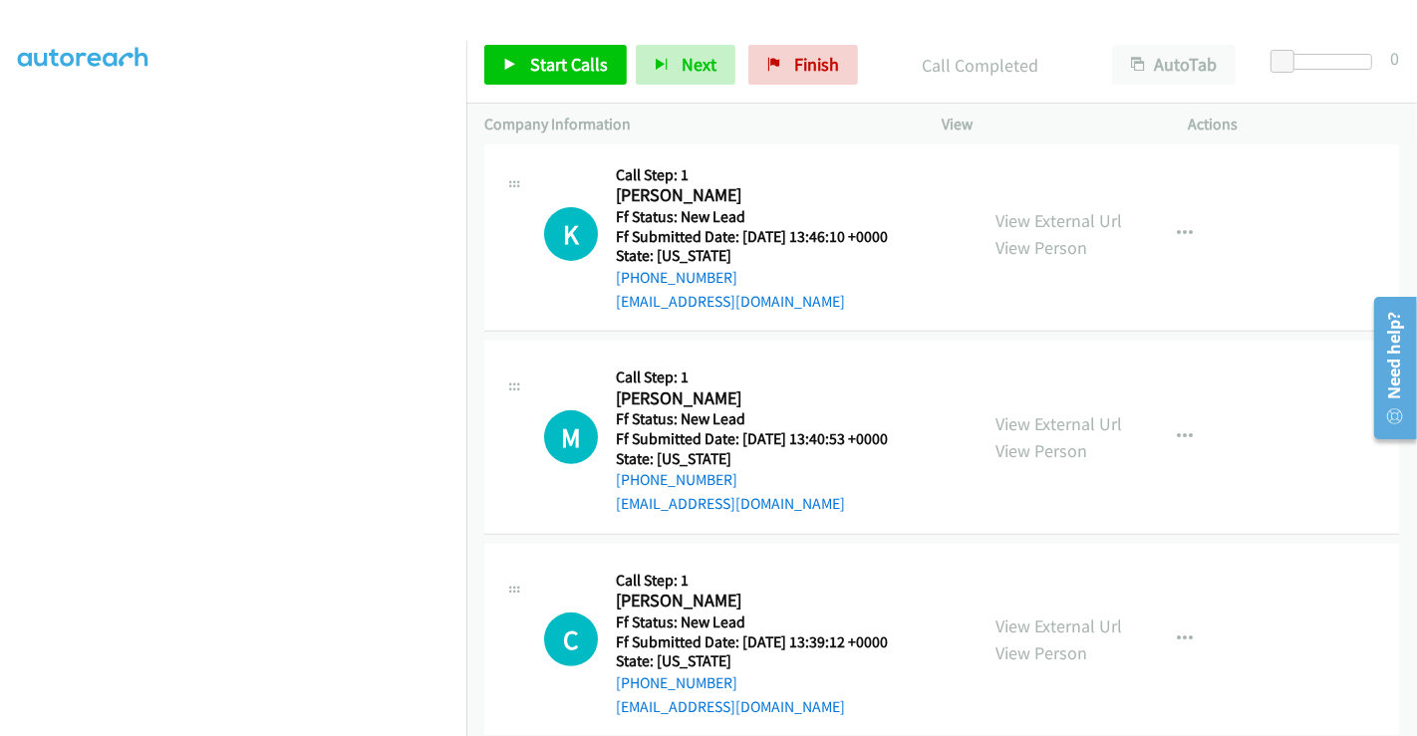
scroll to position [664, 0]
click at [1041, 217] on link "View External Url" at bounding box center [1058, 219] width 127 height 23
click at [1036, 422] on link "View External Url" at bounding box center [1058, 423] width 127 height 23
click at [1033, 622] on link "View External Url" at bounding box center [1058, 625] width 127 height 23
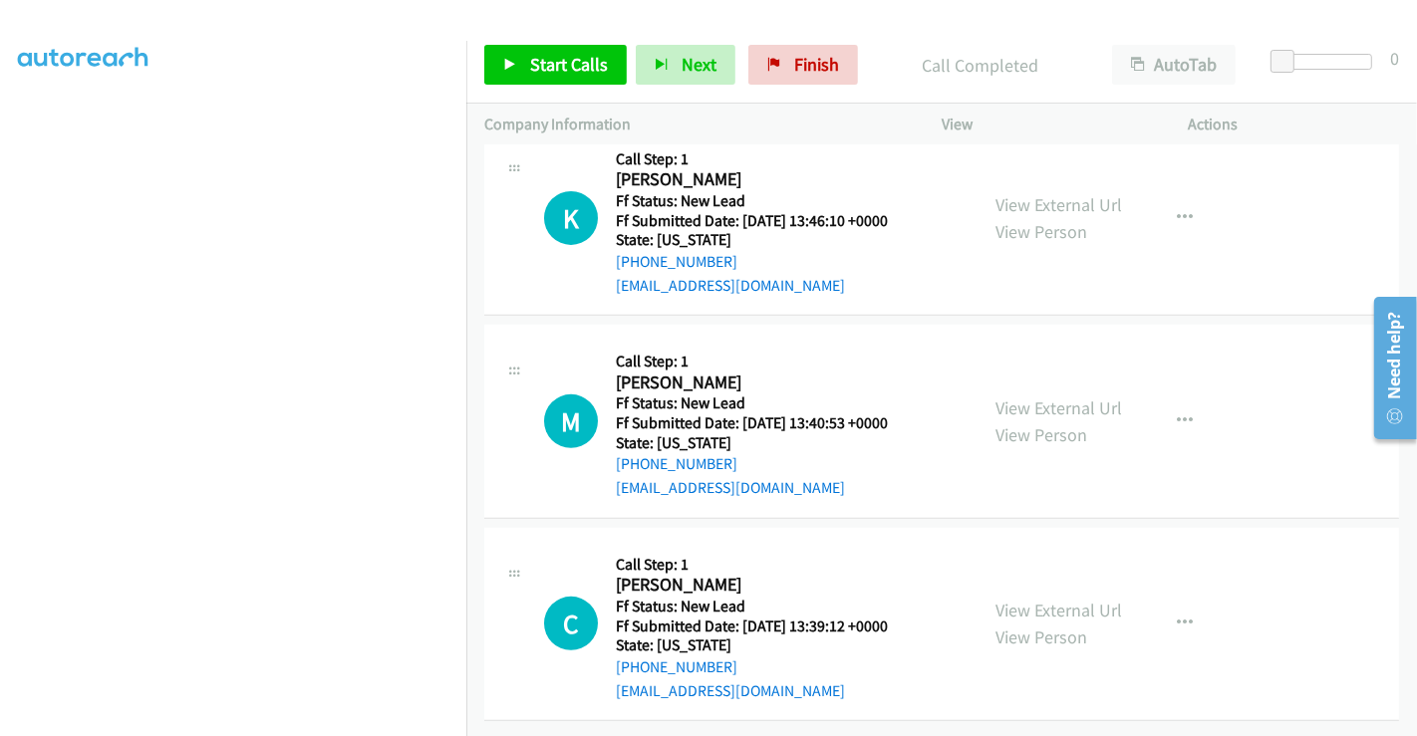
scroll to position [692, 0]
click at [572, 66] on span "Start Calls" at bounding box center [569, 64] width 78 height 23
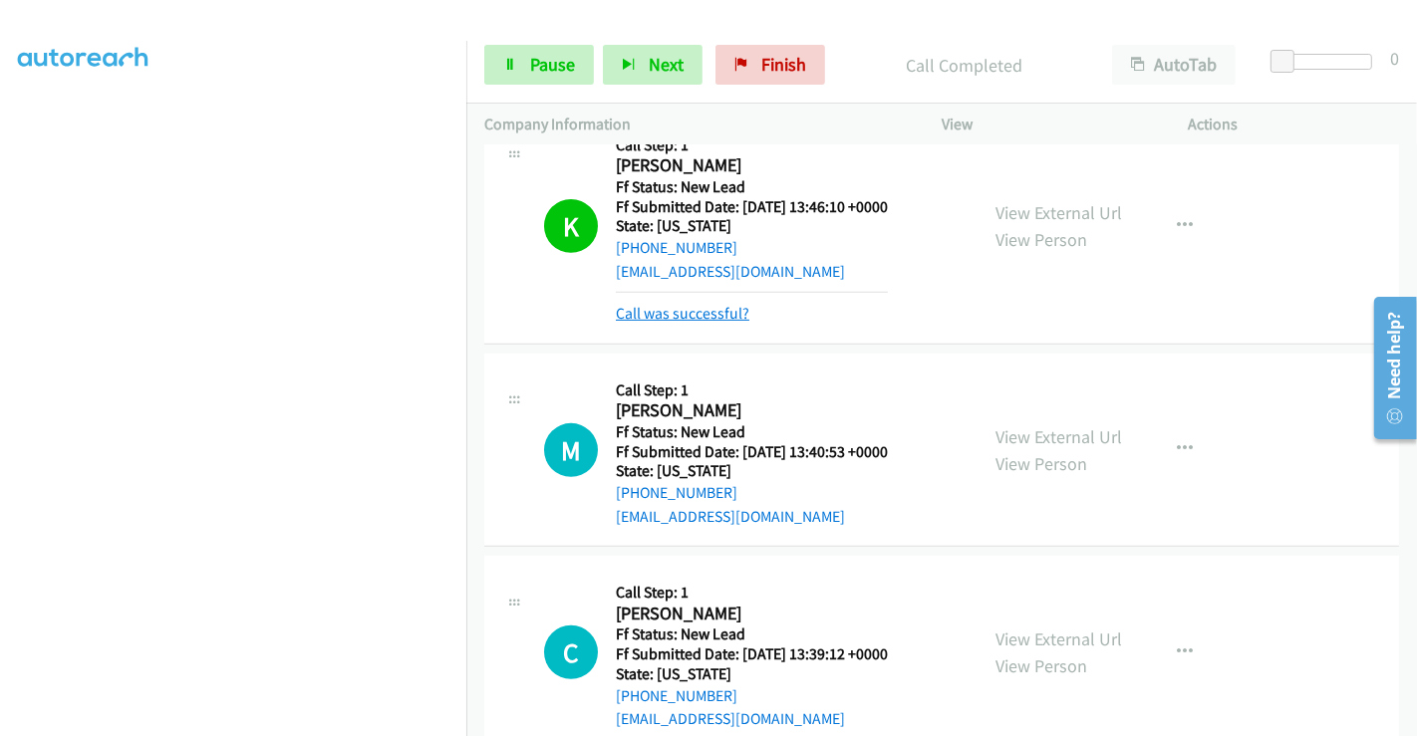
click at [712, 311] on link "Call was successful?" at bounding box center [683, 313] width 134 height 19
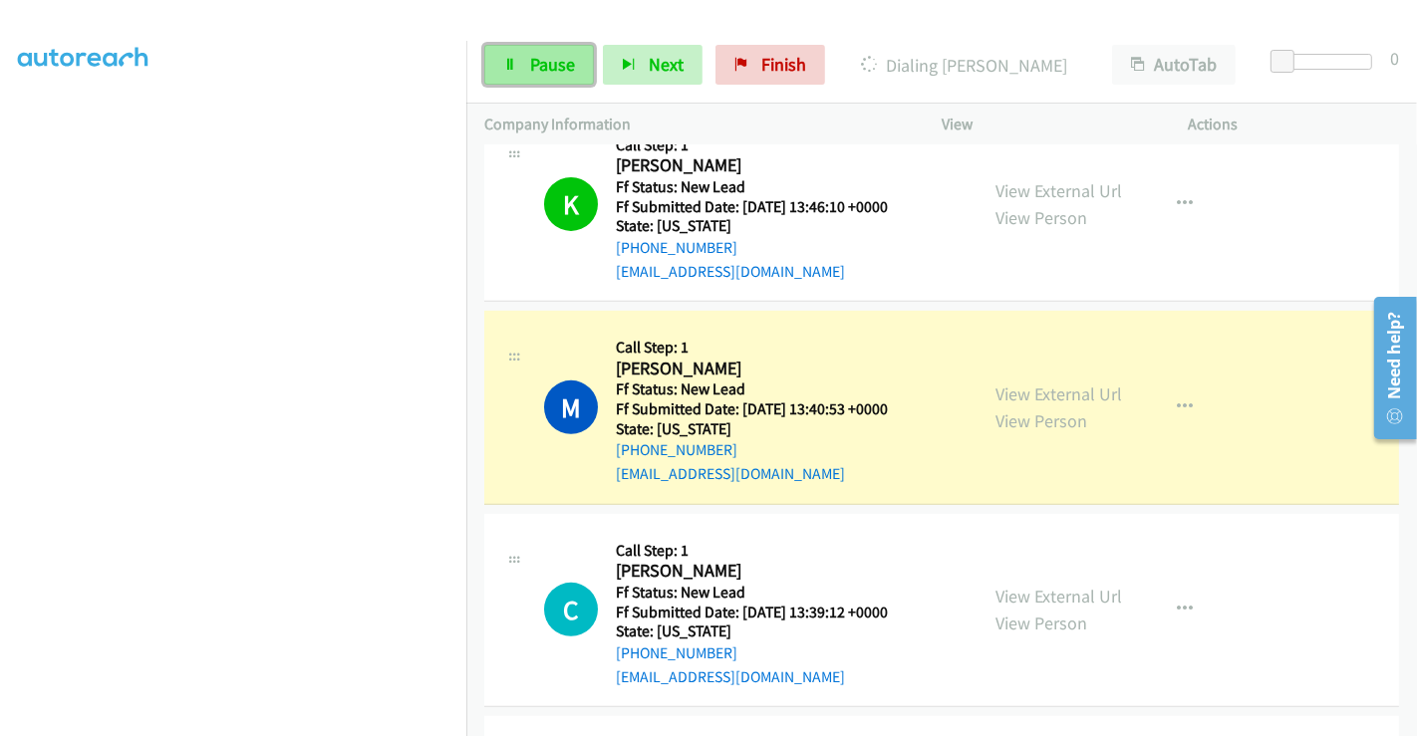
click at [542, 72] on span "Pause" at bounding box center [552, 64] width 45 height 23
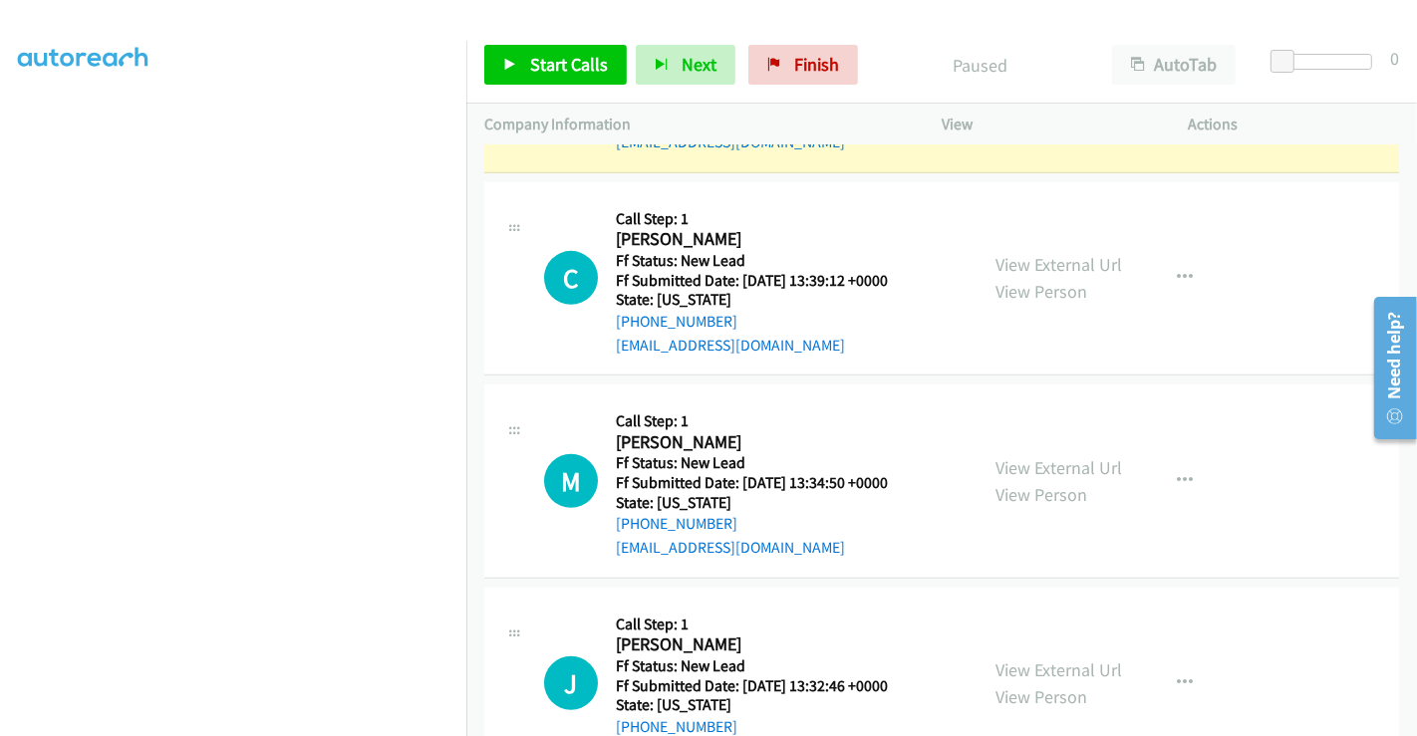
scroll to position [582, 0]
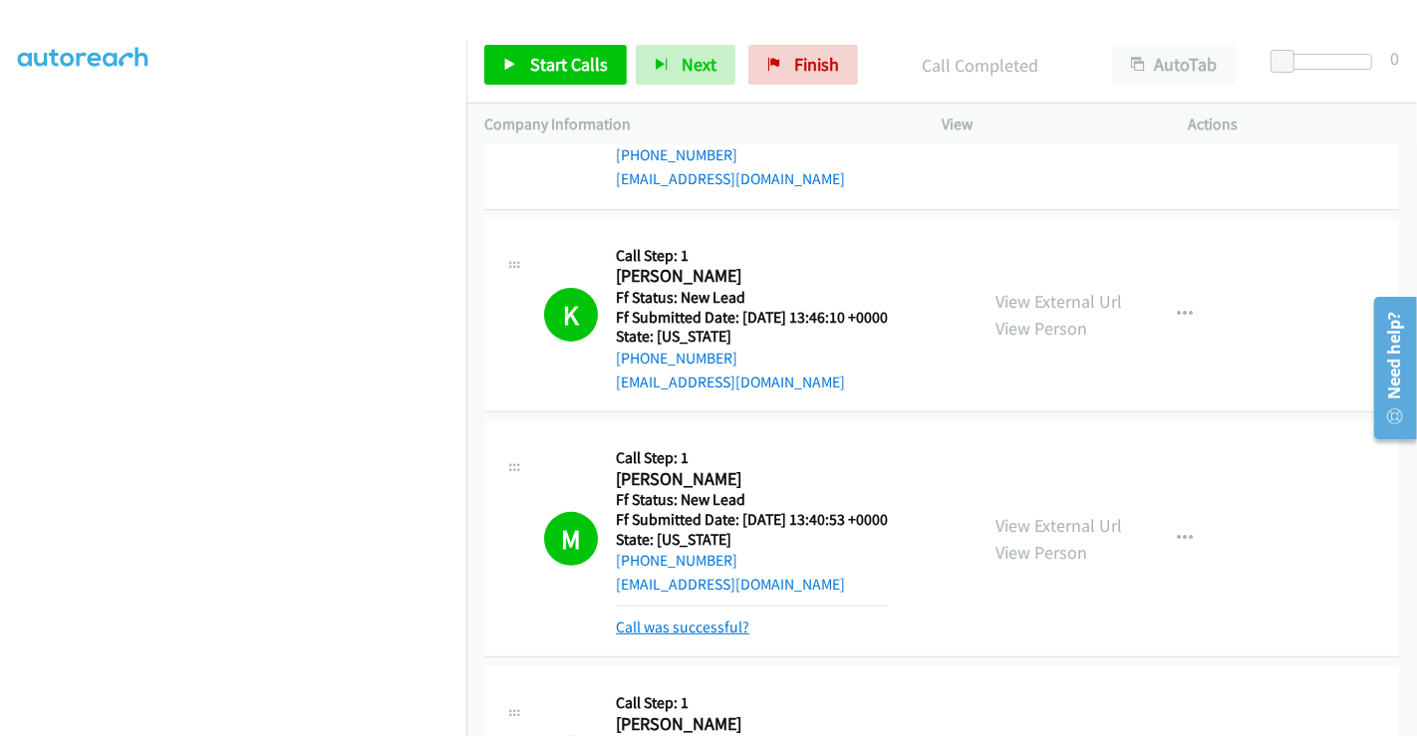
click at [689, 628] on link "Call was successful?" at bounding box center [683, 627] width 134 height 19
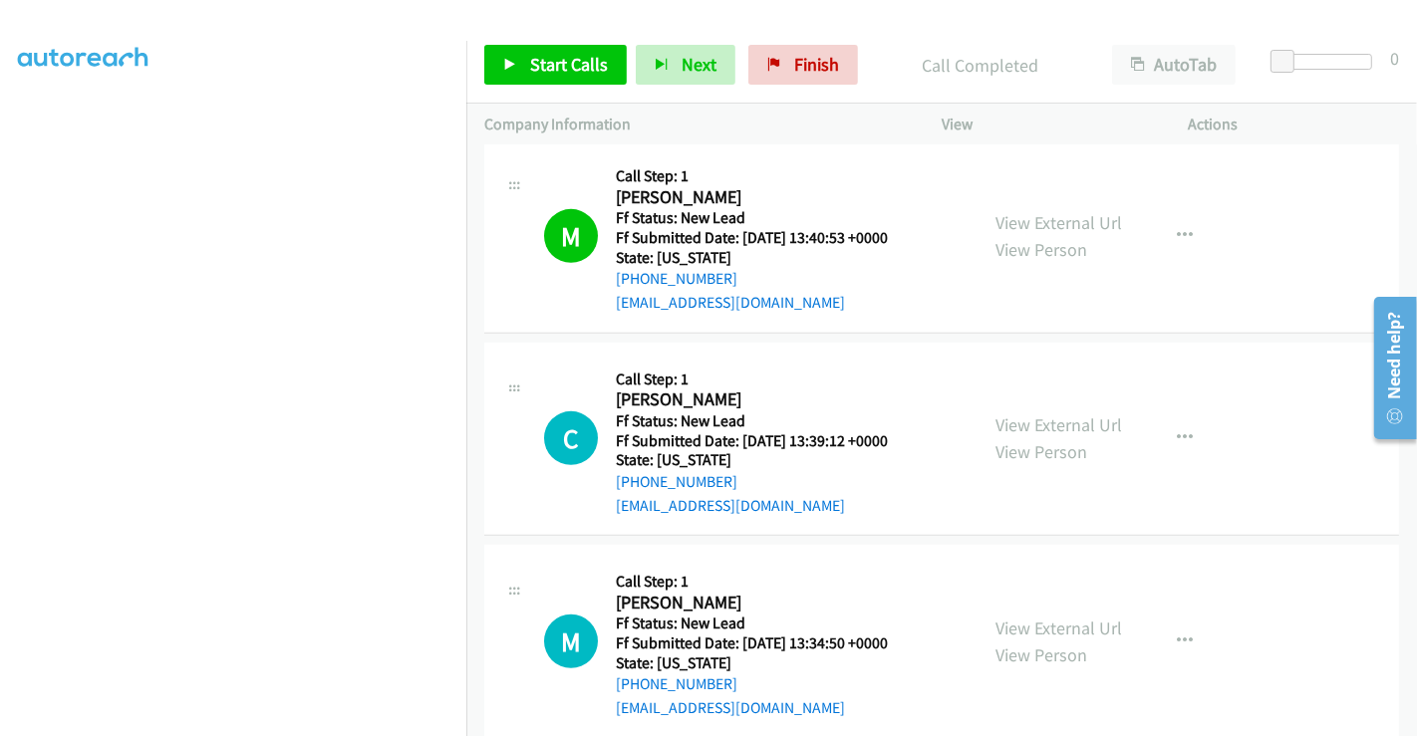
scroll to position [914, 0]
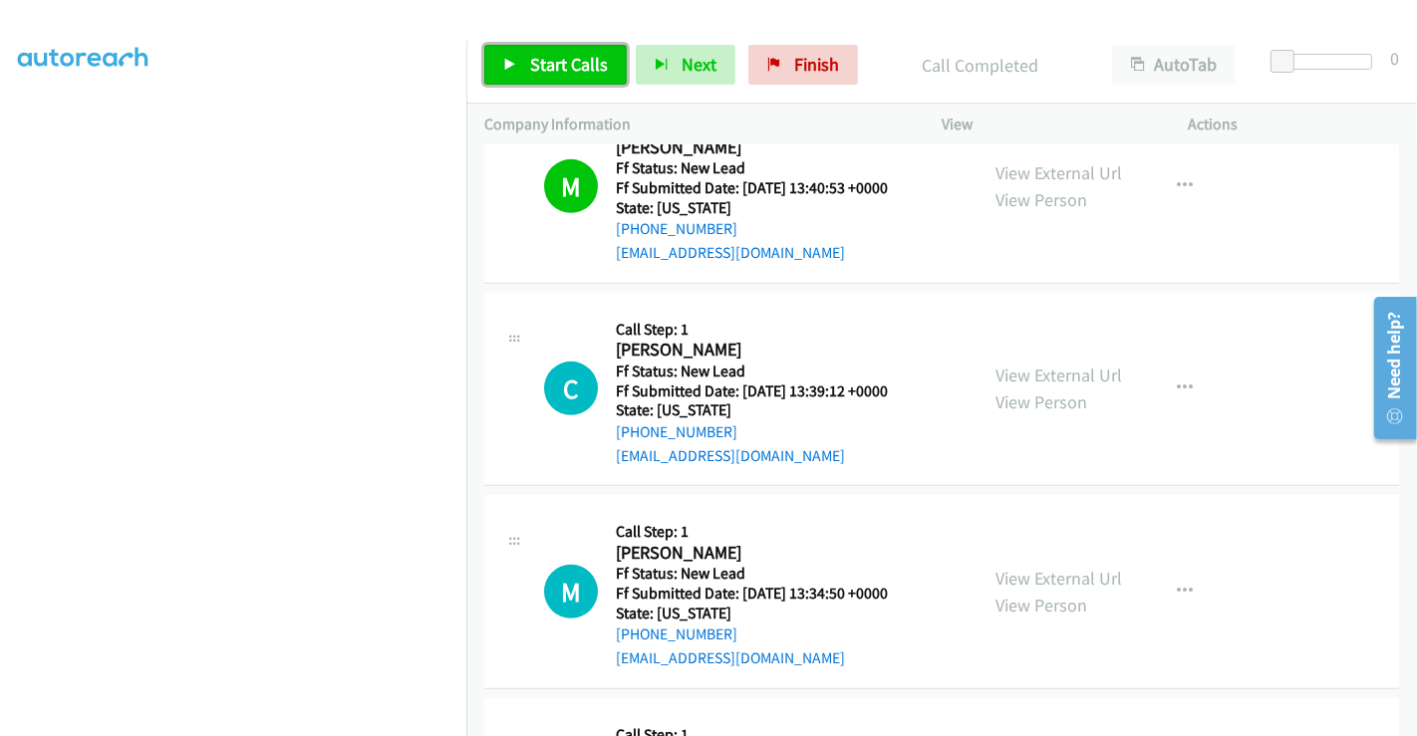
click at [571, 64] on span "Start Calls" at bounding box center [569, 64] width 78 height 23
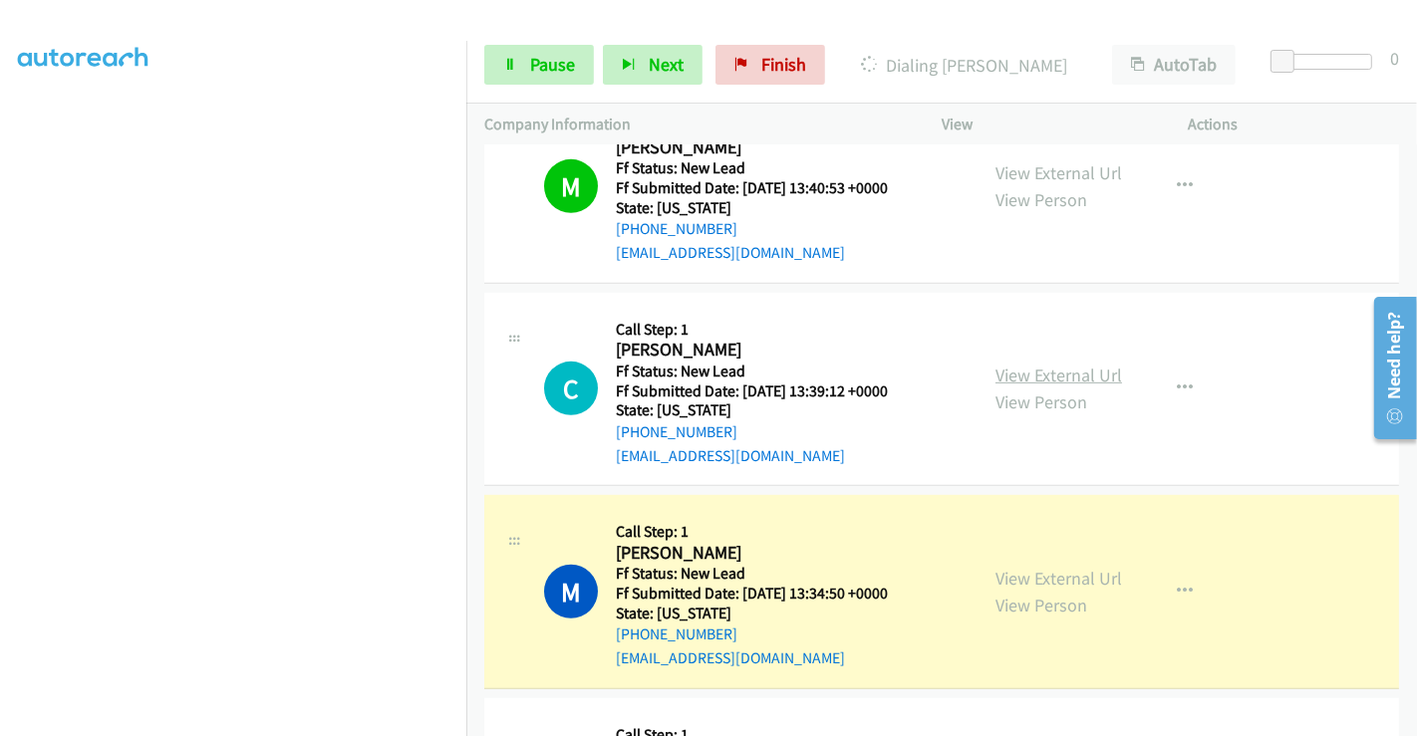
click at [1069, 366] on link "View External Url" at bounding box center [1058, 375] width 127 height 23
click at [1071, 581] on link "View External Url" at bounding box center [1058, 578] width 127 height 23
click at [543, 65] on span "Pause" at bounding box center [552, 64] width 45 height 23
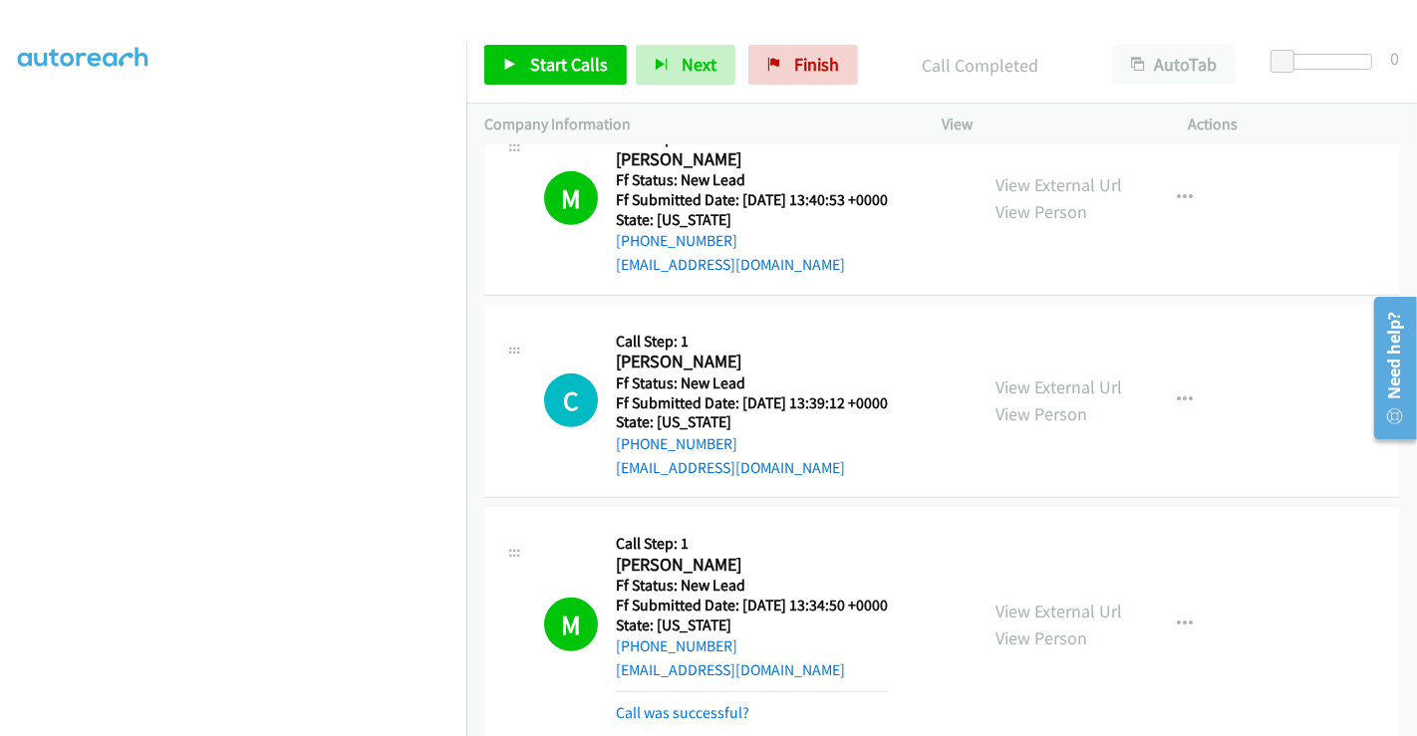
scroll to position [1024, 0]
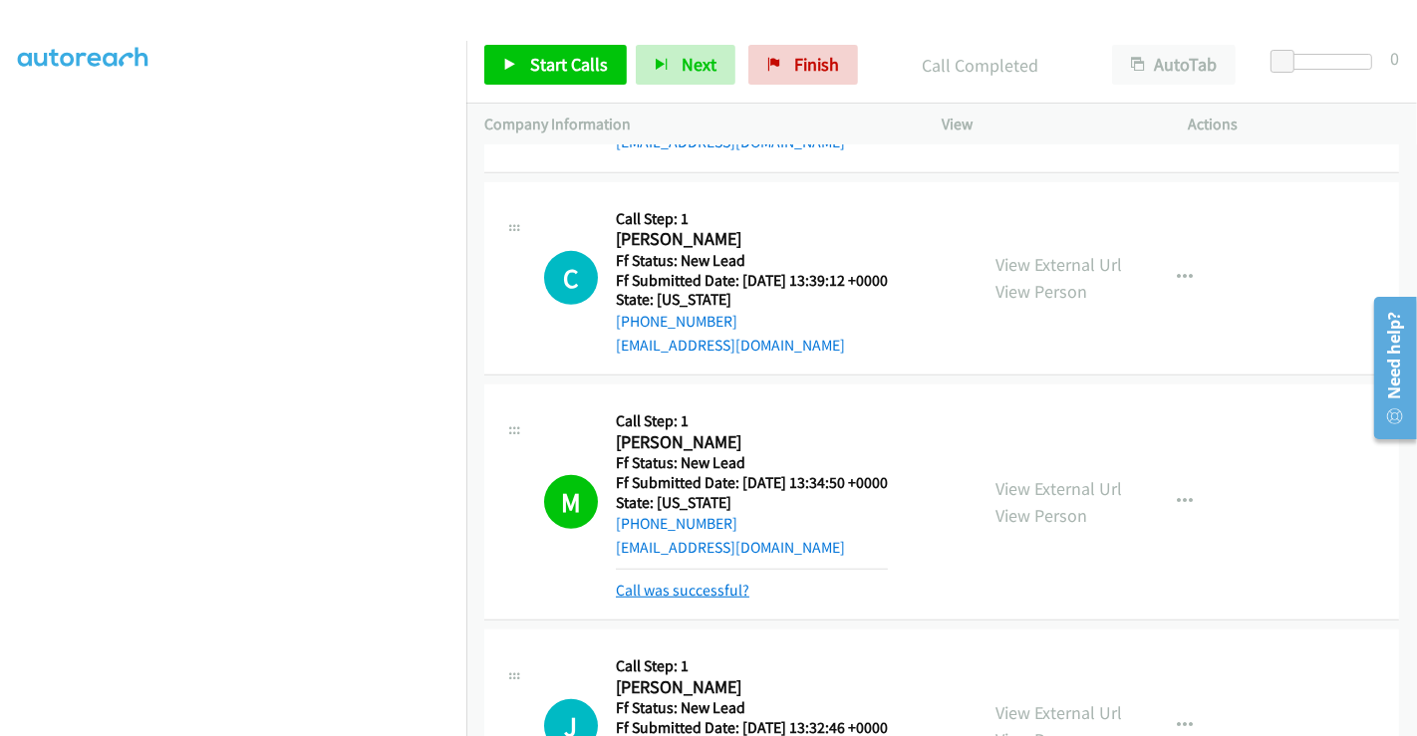
click at [666, 581] on link "Call was successful?" at bounding box center [683, 590] width 134 height 19
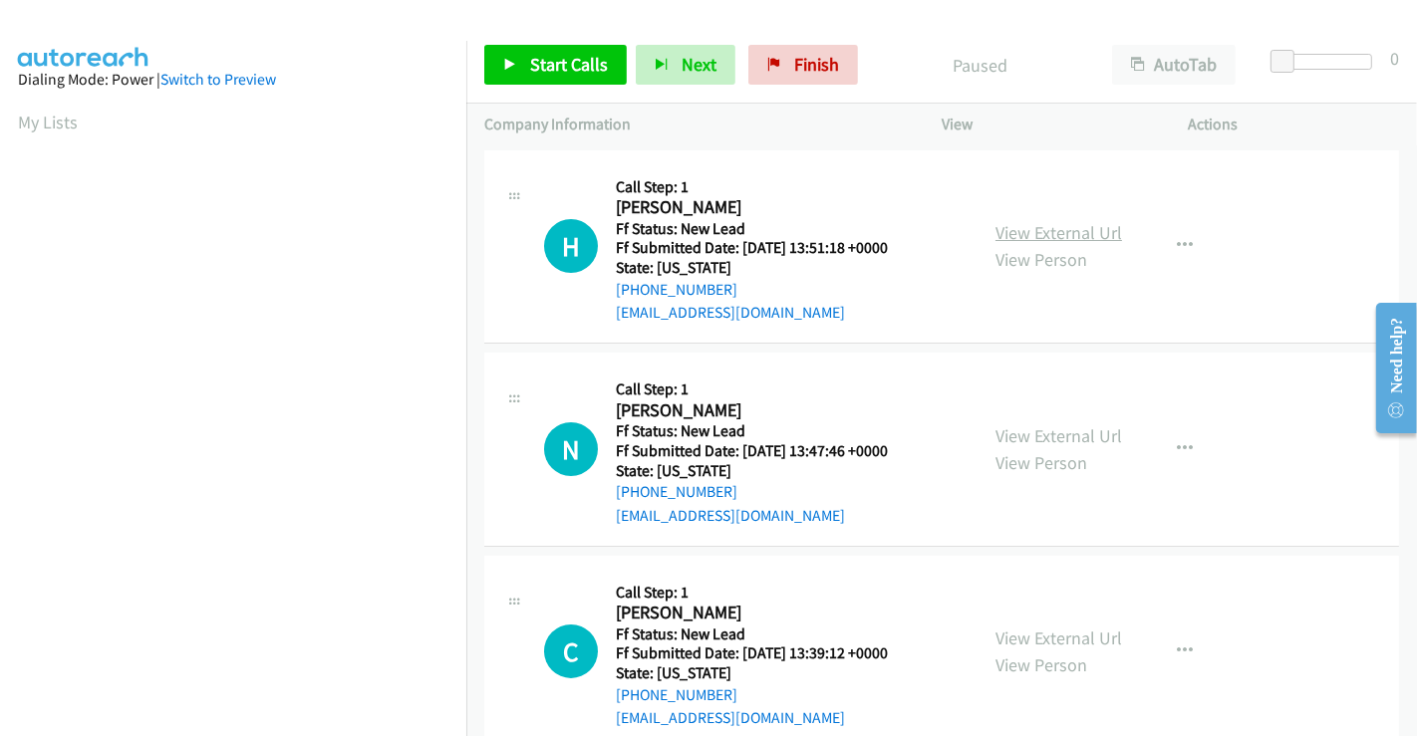
click at [1030, 232] on link "View External Url" at bounding box center [1058, 232] width 127 height 23
click at [1050, 425] on link "View External Url" at bounding box center [1058, 435] width 127 height 23
click at [521, 68] on link "Start Calls" at bounding box center [555, 65] width 142 height 40
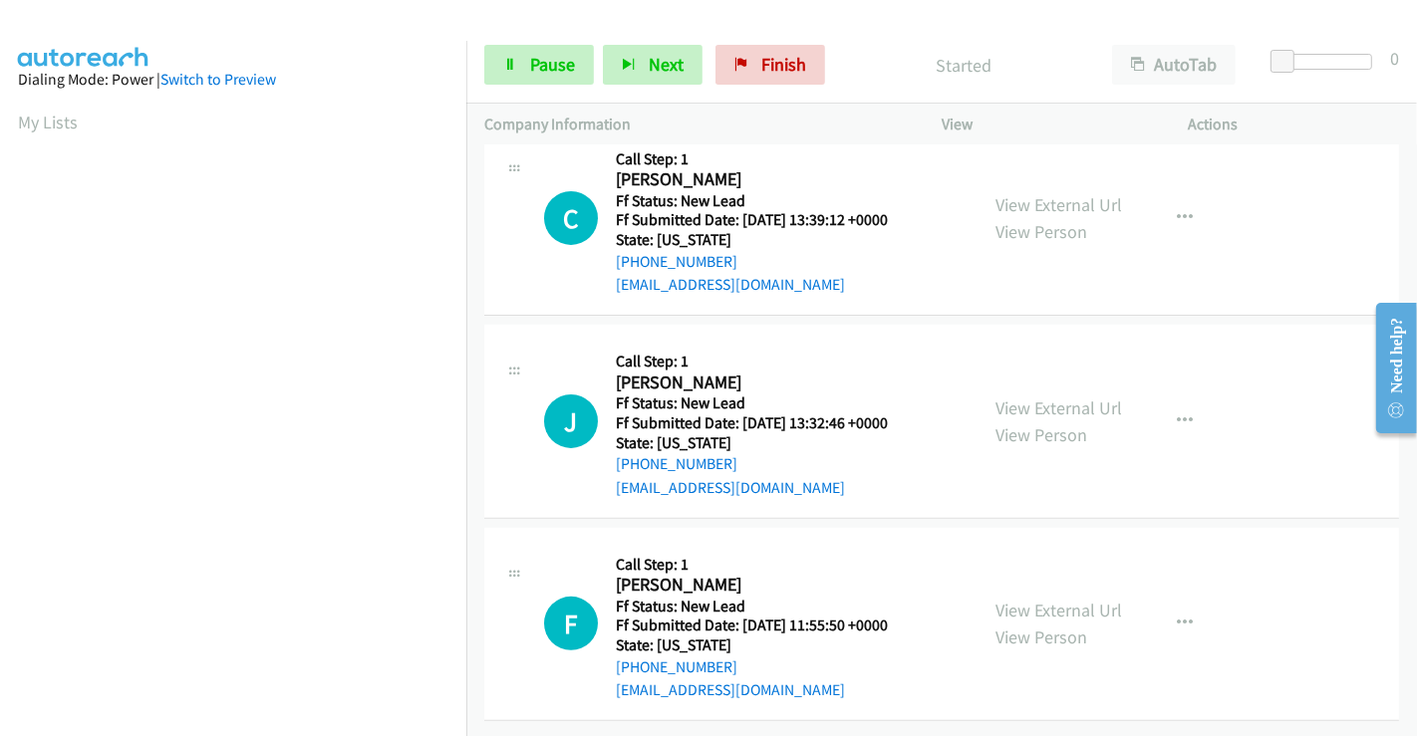
scroll to position [447, 0]
click at [1055, 397] on link "View External Url" at bounding box center [1058, 408] width 127 height 23
click at [1058, 599] on link "View External Url" at bounding box center [1058, 610] width 127 height 23
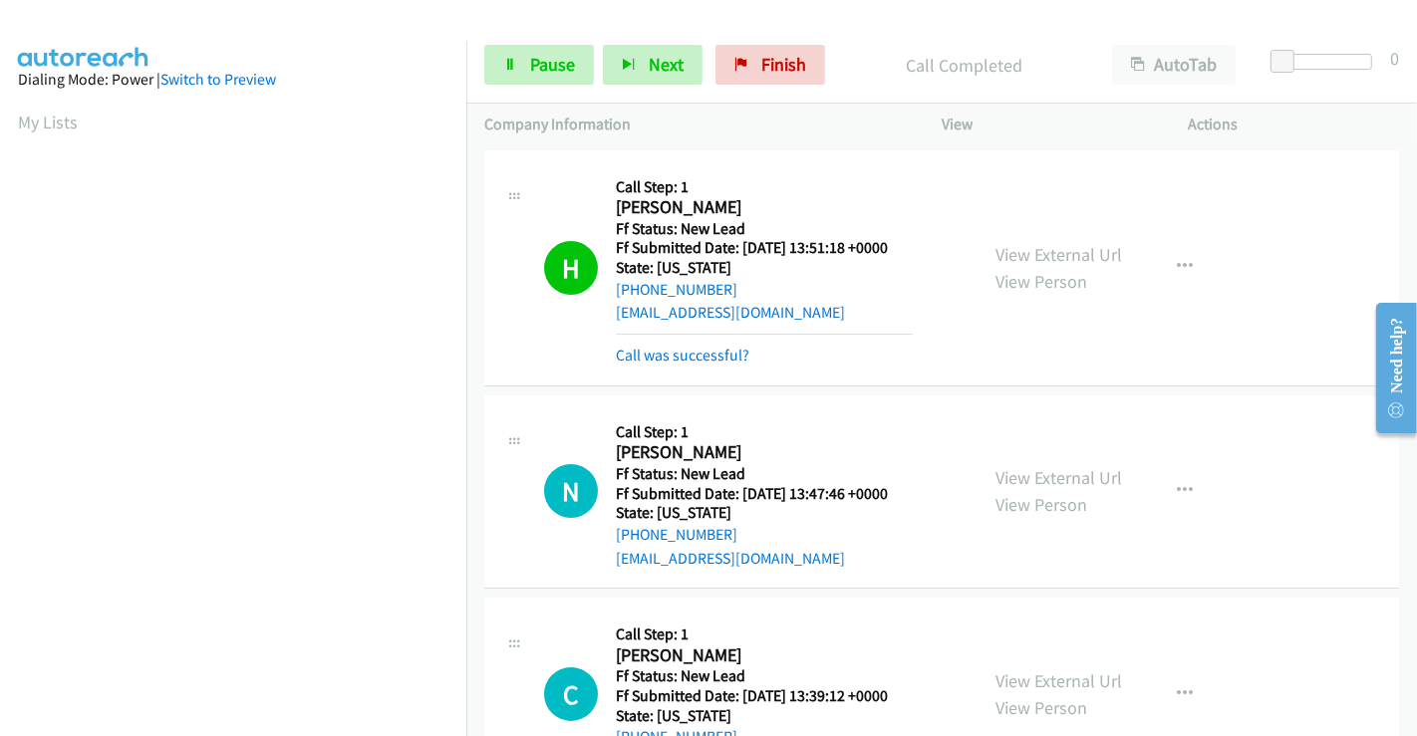
scroll to position [384, 0]
click at [669, 357] on link "Call was successful?" at bounding box center [683, 355] width 134 height 19
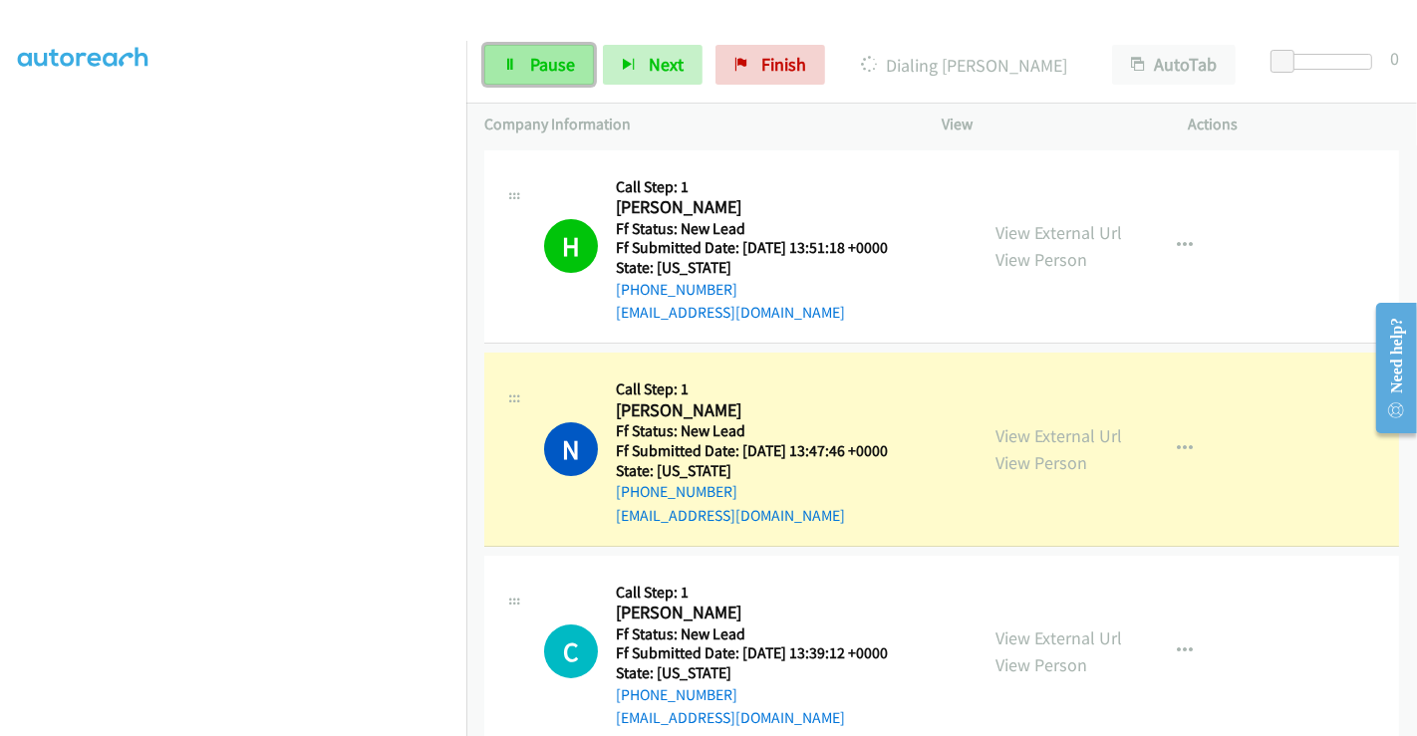
click at [534, 53] on span "Pause" at bounding box center [552, 64] width 45 height 23
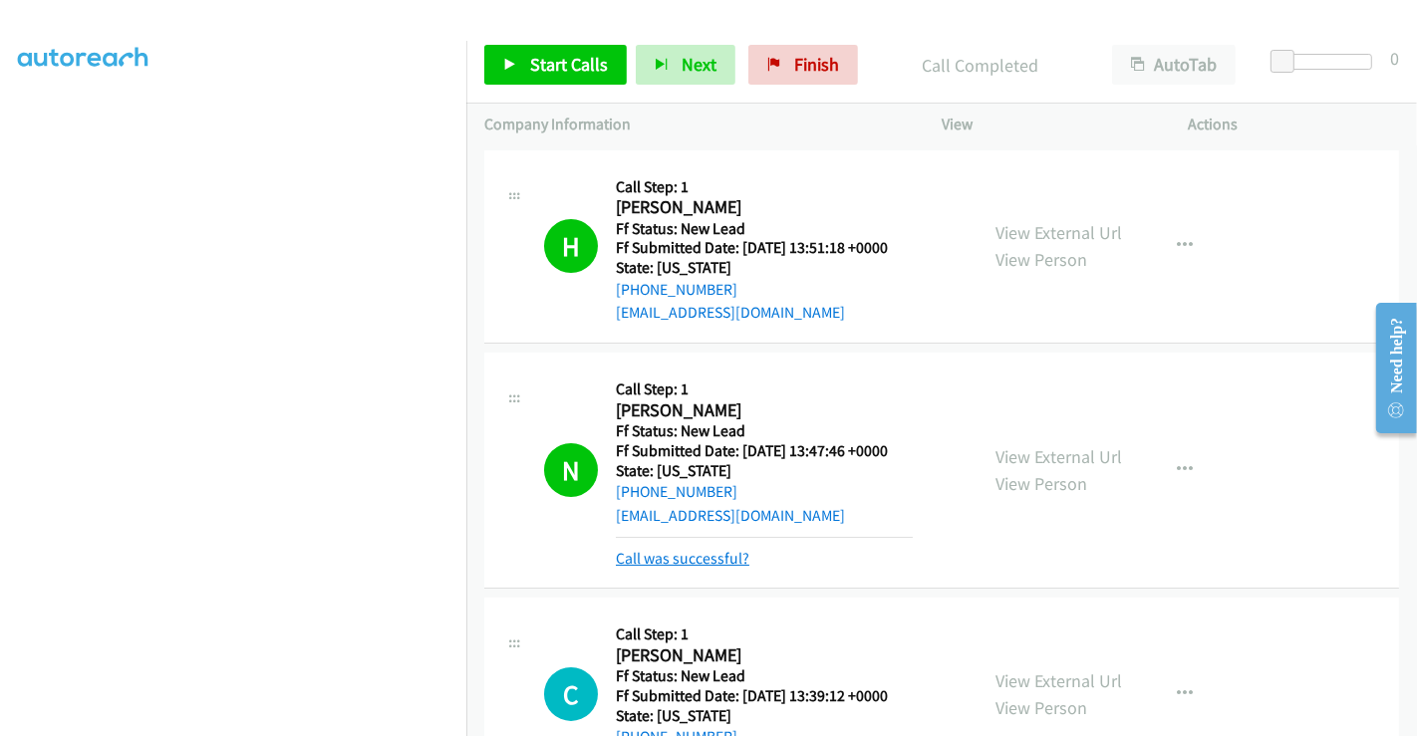
click at [663, 556] on link "Call was successful?" at bounding box center [683, 558] width 134 height 19
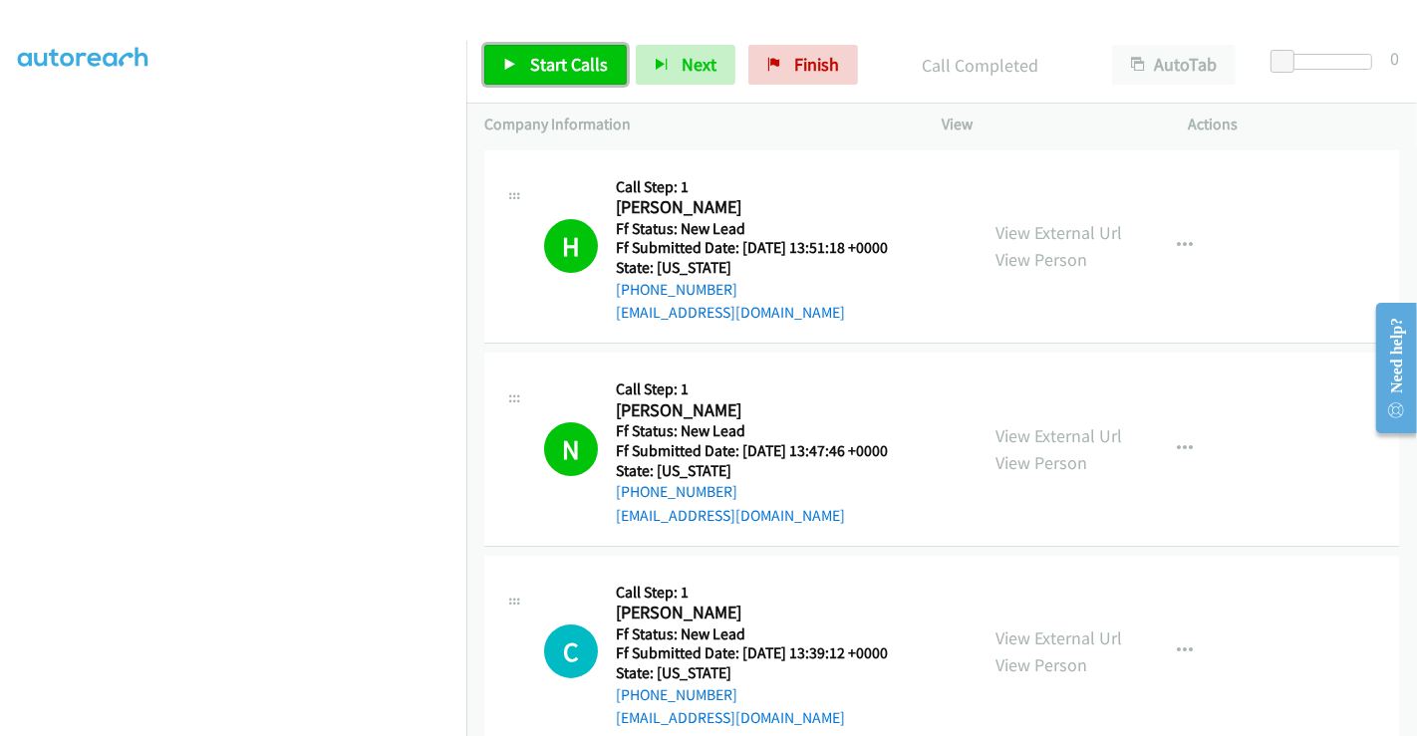
click at [563, 64] on span "Start Calls" at bounding box center [569, 64] width 78 height 23
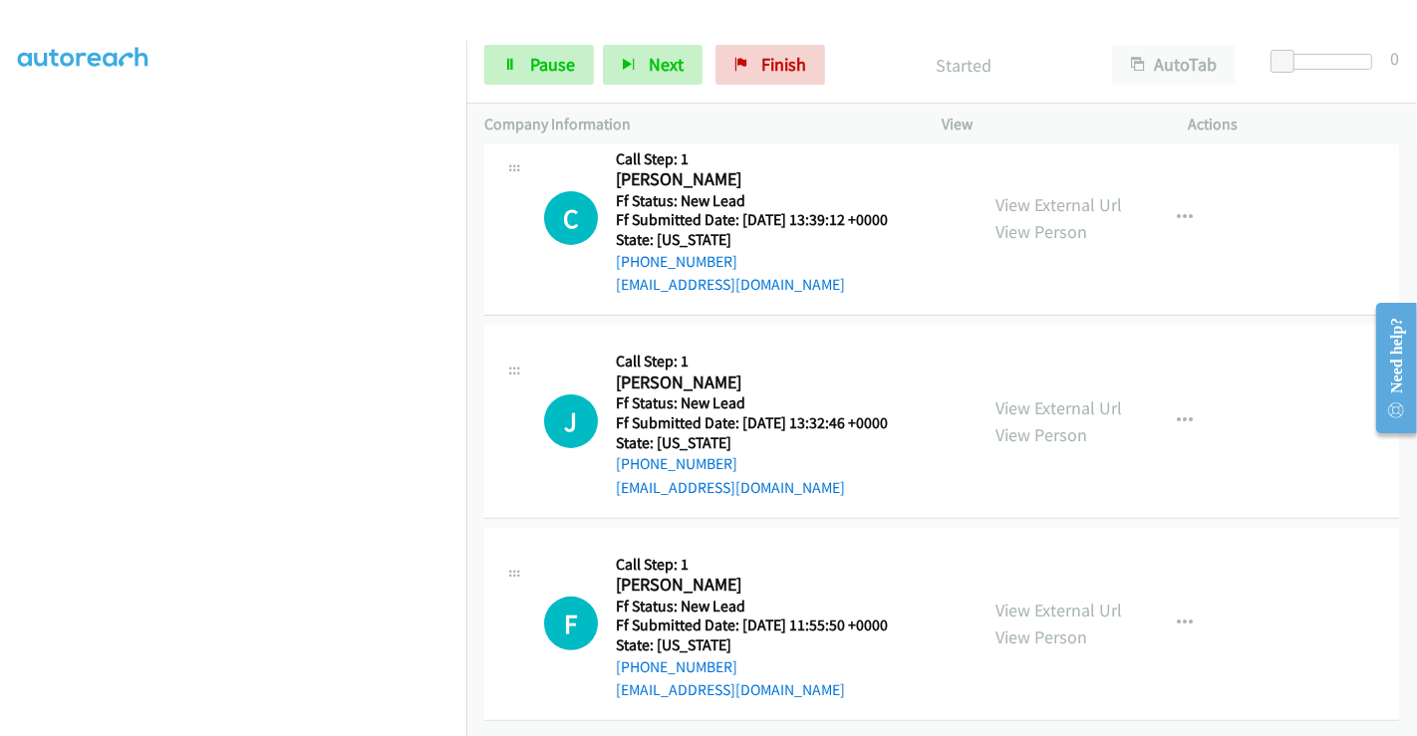
scroll to position [447, 0]
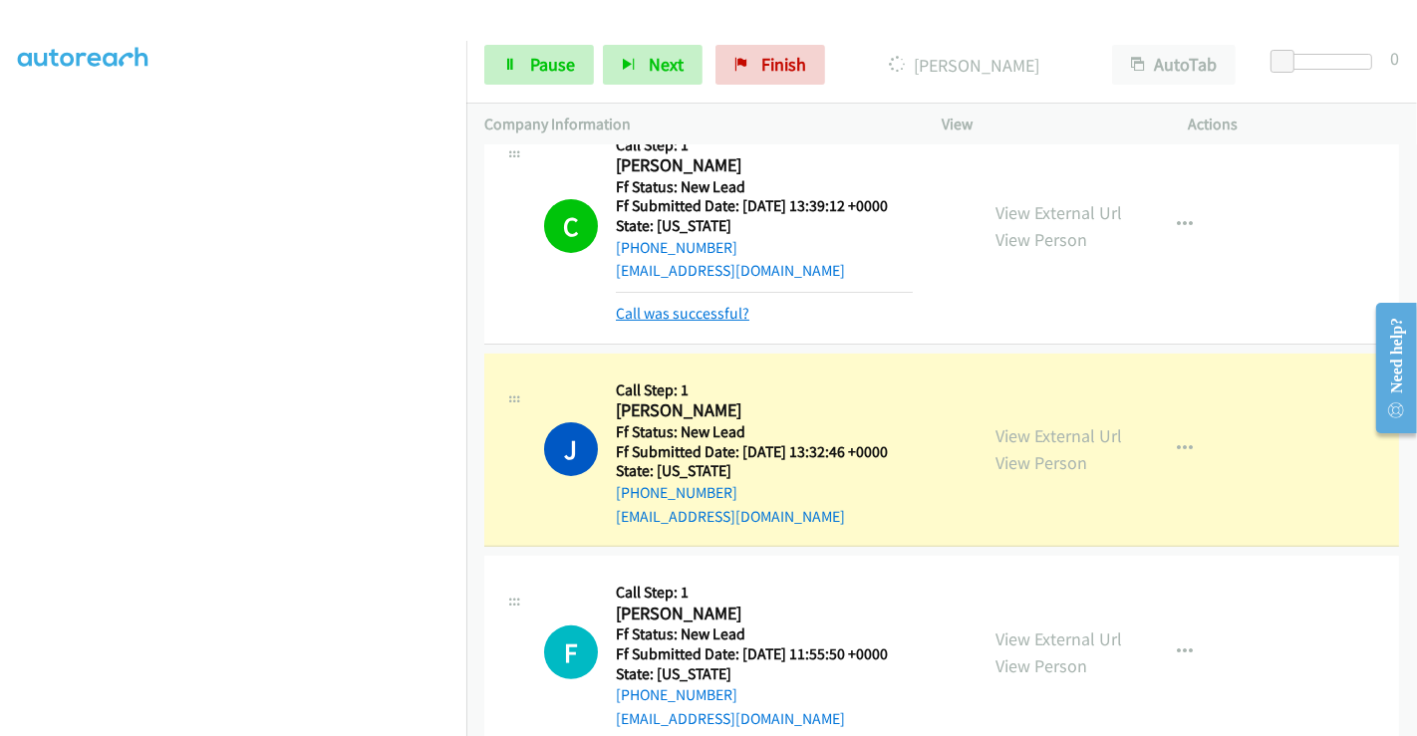
click at [669, 311] on link "Call was successful?" at bounding box center [683, 313] width 134 height 19
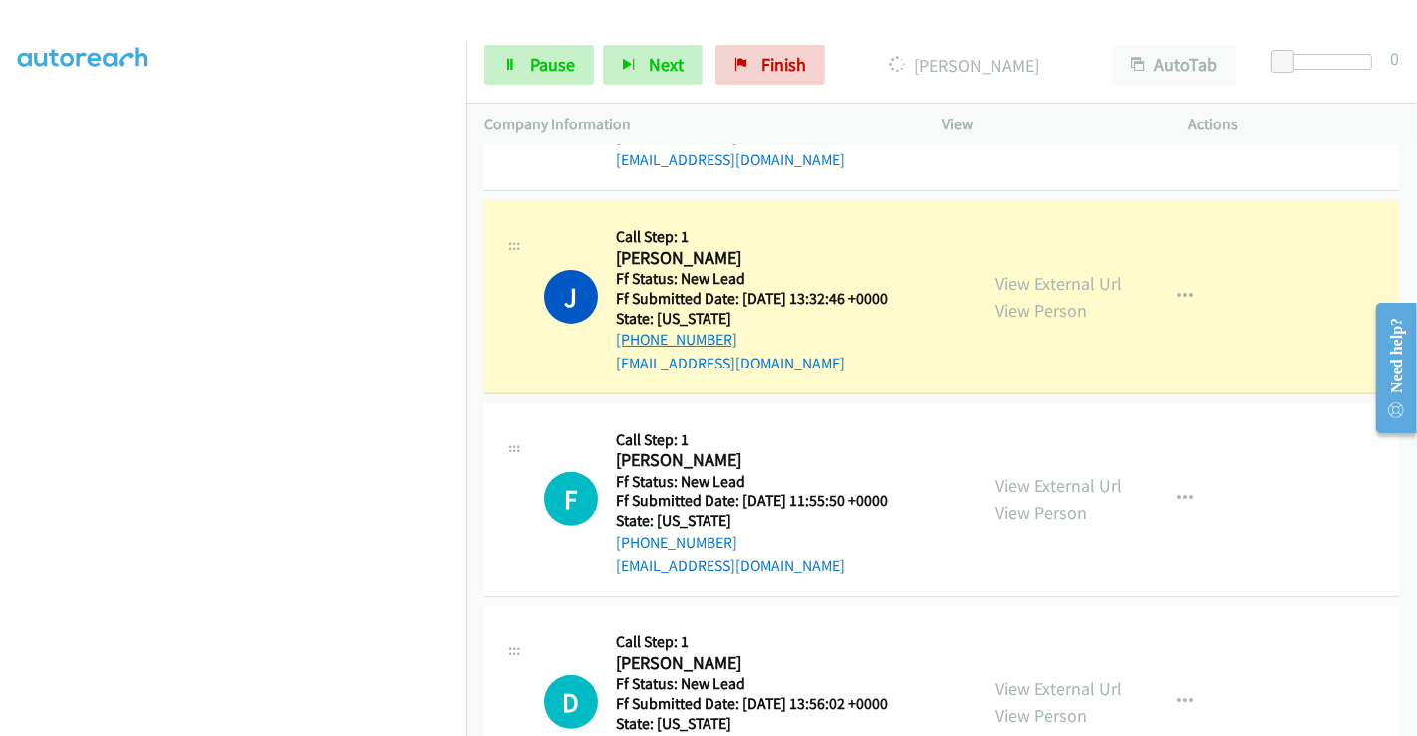
scroll to position [650, 0]
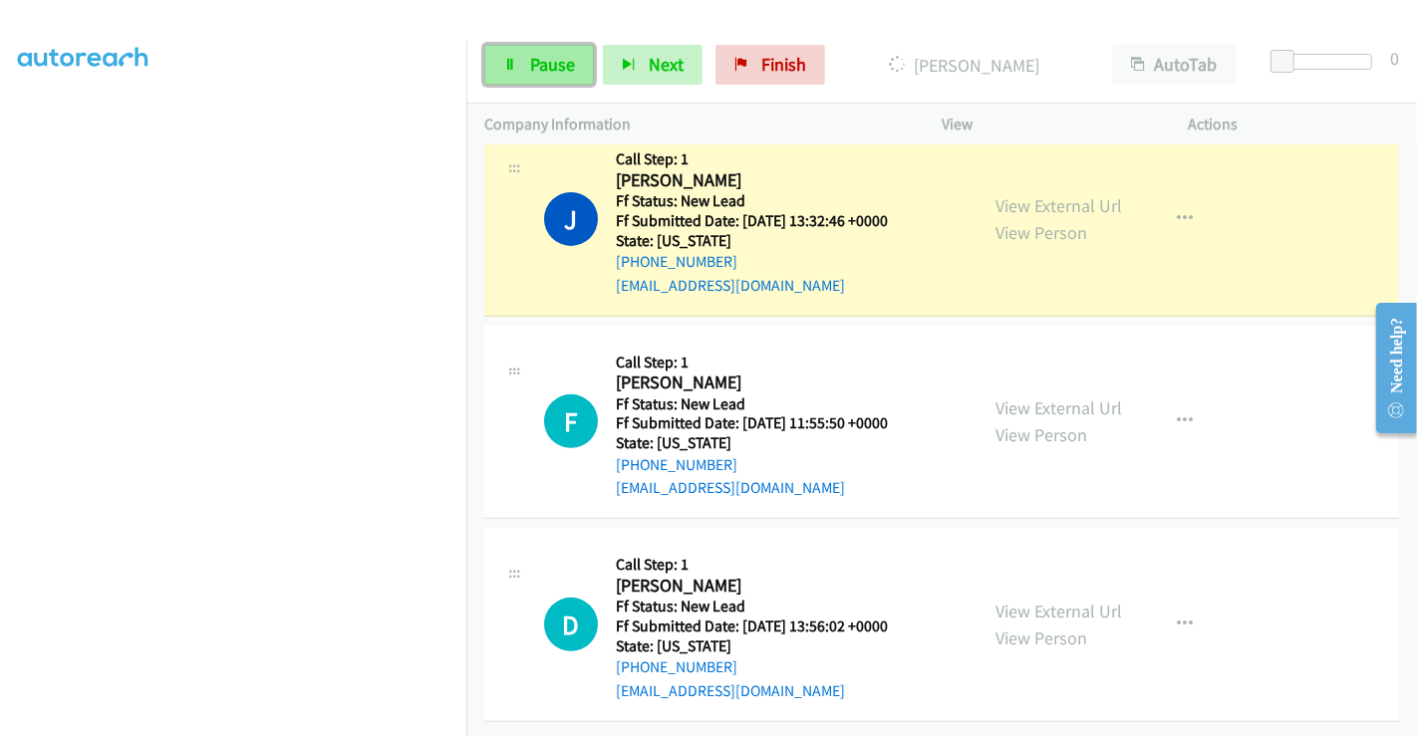
click at [541, 75] on span "Pause" at bounding box center [552, 64] width 45 height 23
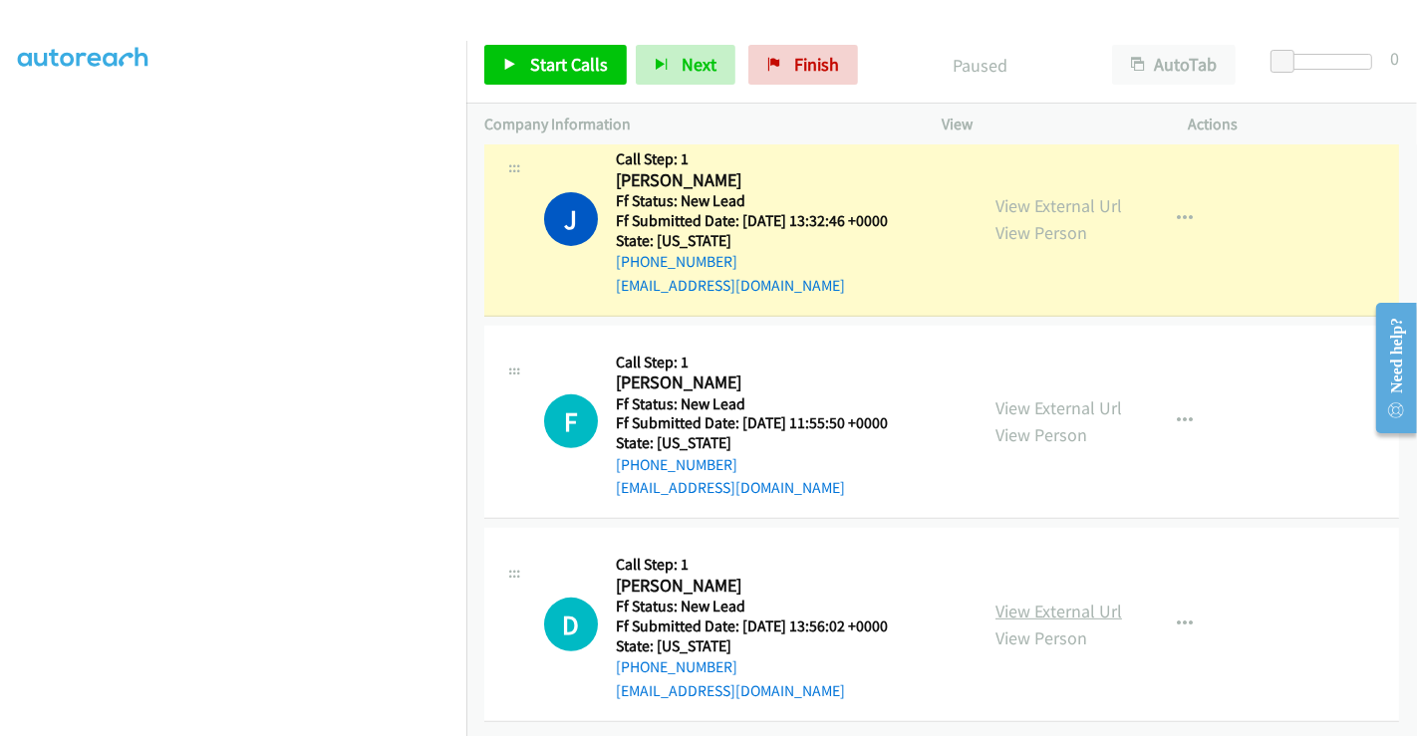
click at [1052, 600] on link "View External Url" at bounding box center [1058, 611] width 127 height 23
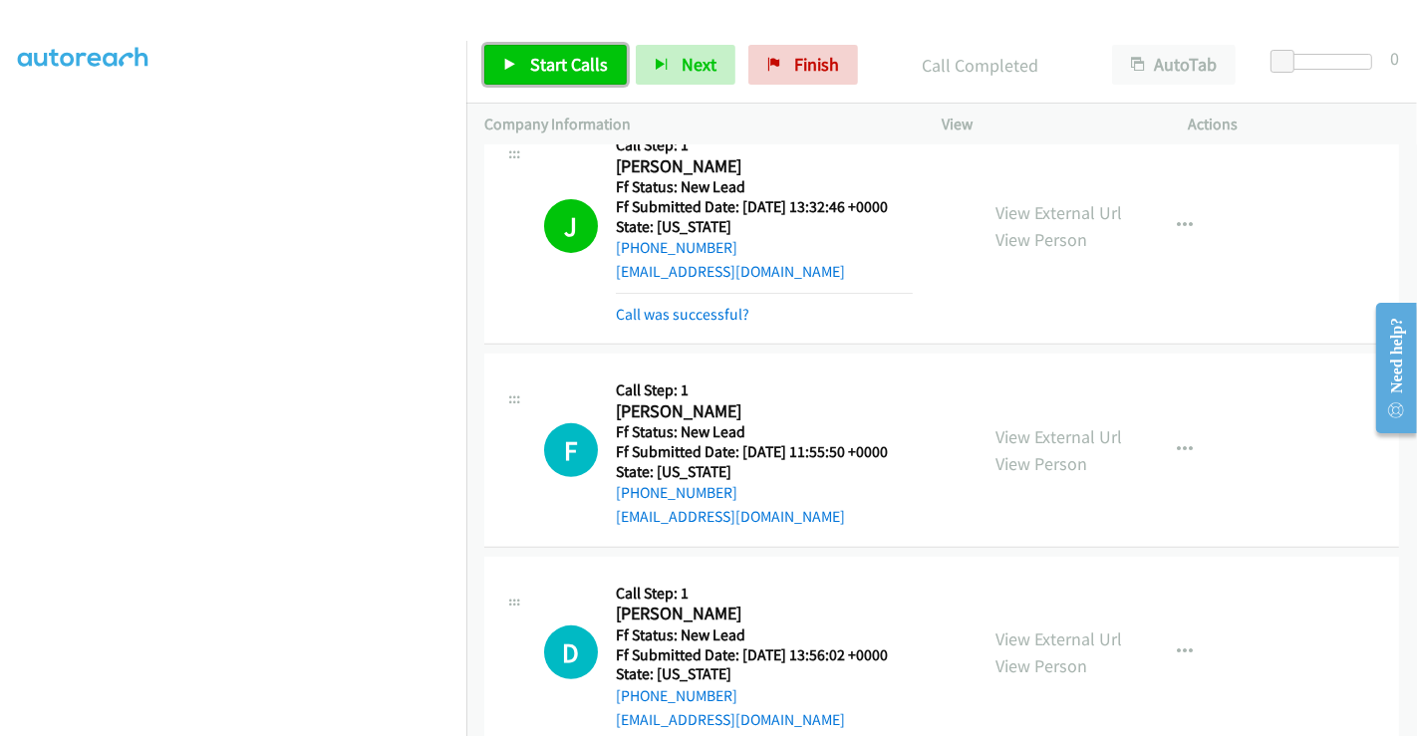
click at [542, 67] on span "Start Calls" at bounding box center [569, 64] width 78 height 23
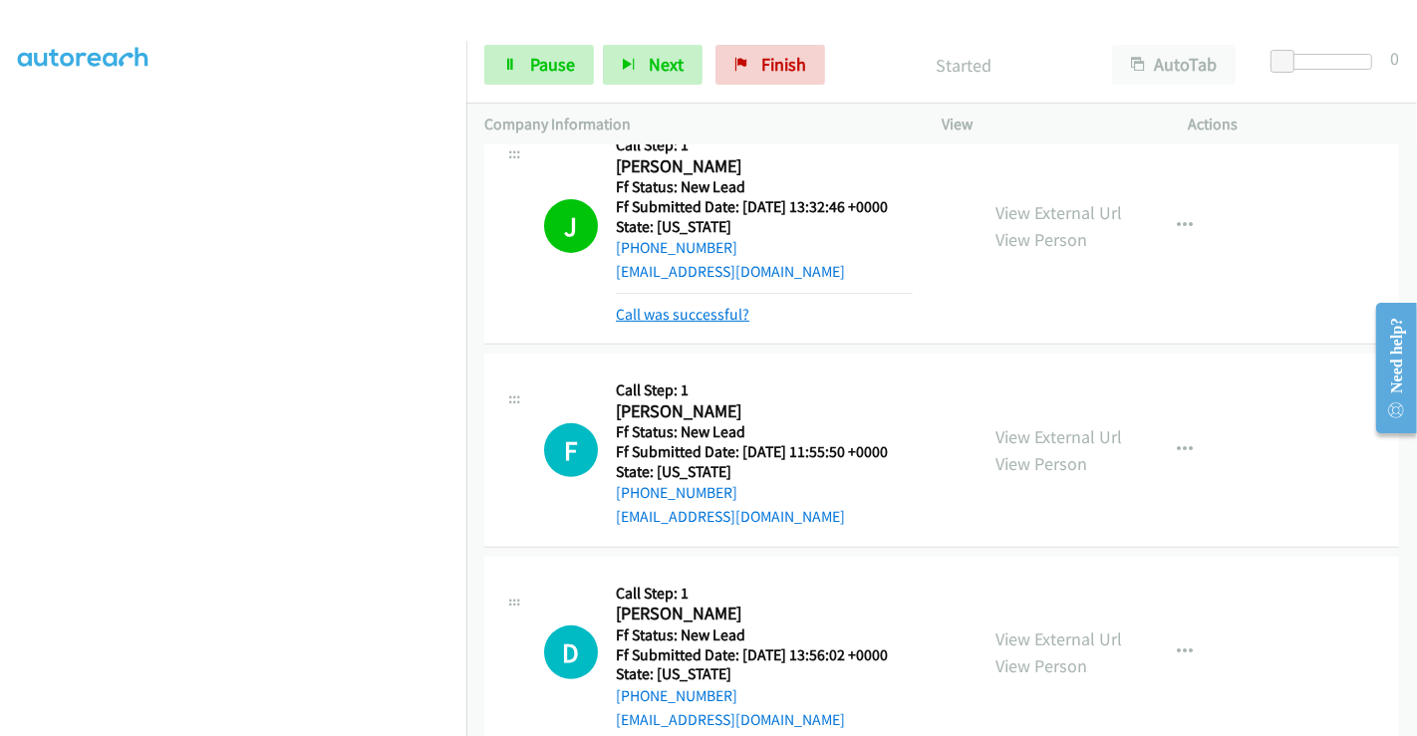
click at [697, 316] on link "Call was successful?" at bounding box center [683, 314] width 134 height 19
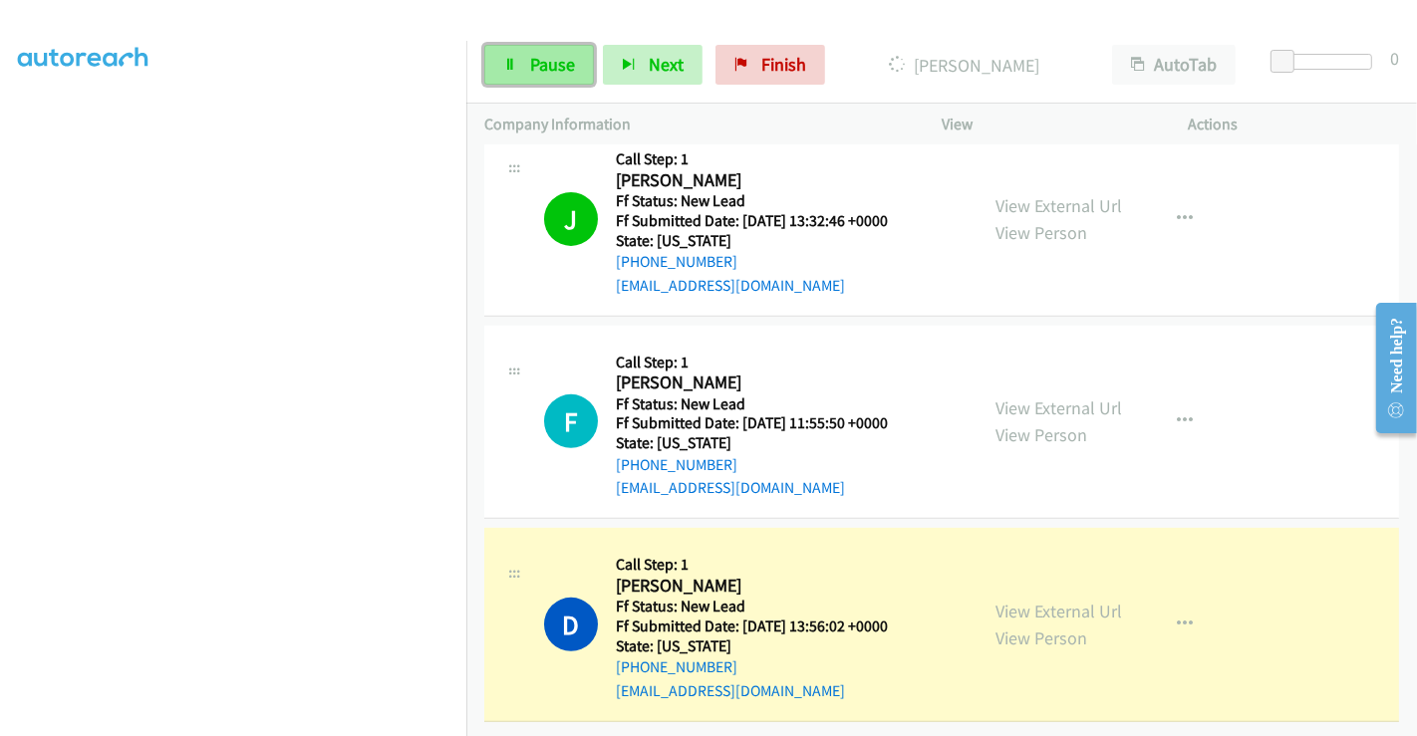
click at [540, 52] on link "Pause" at bounding box center [539, 65] width 110 height 40
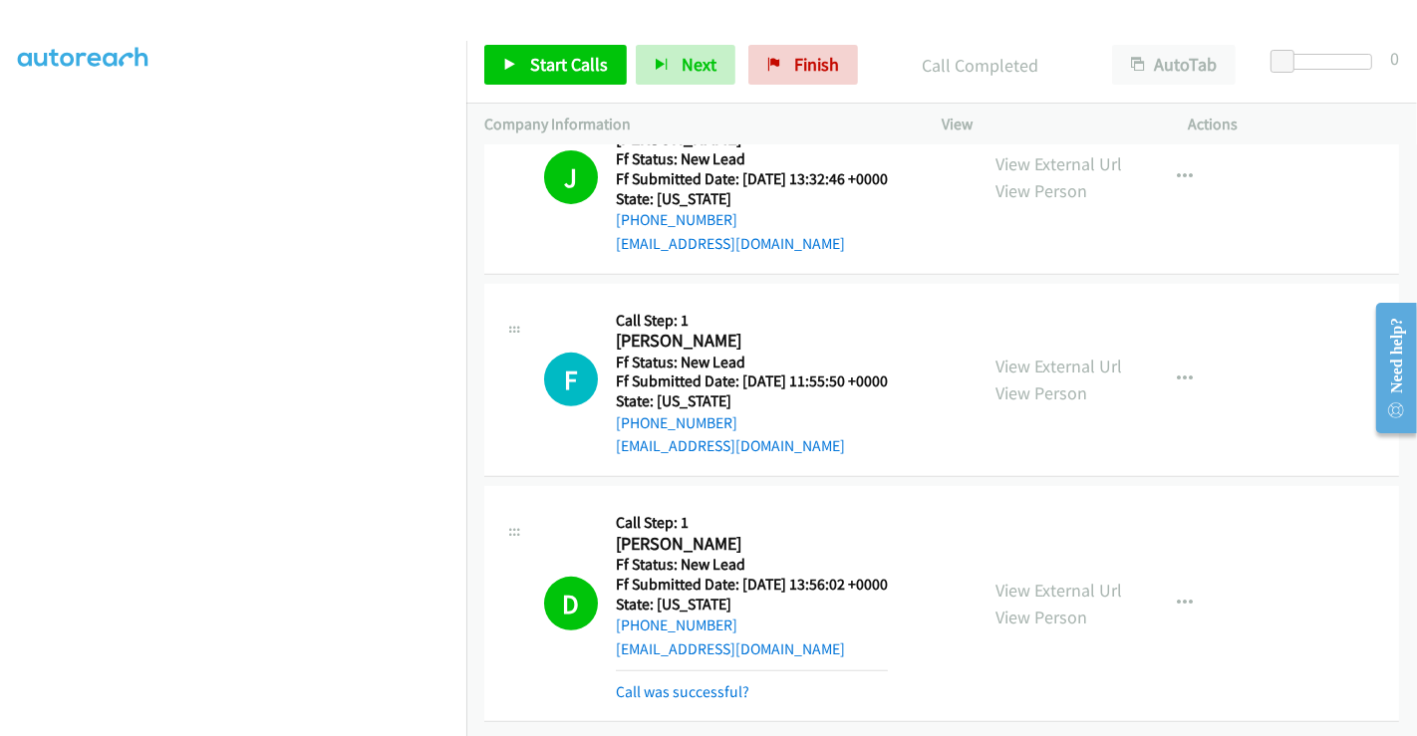
scroll to position [692, 0]
click at [697, 682] on link "Call was successful?" at bounding box center [683, 691] width 134 height 19
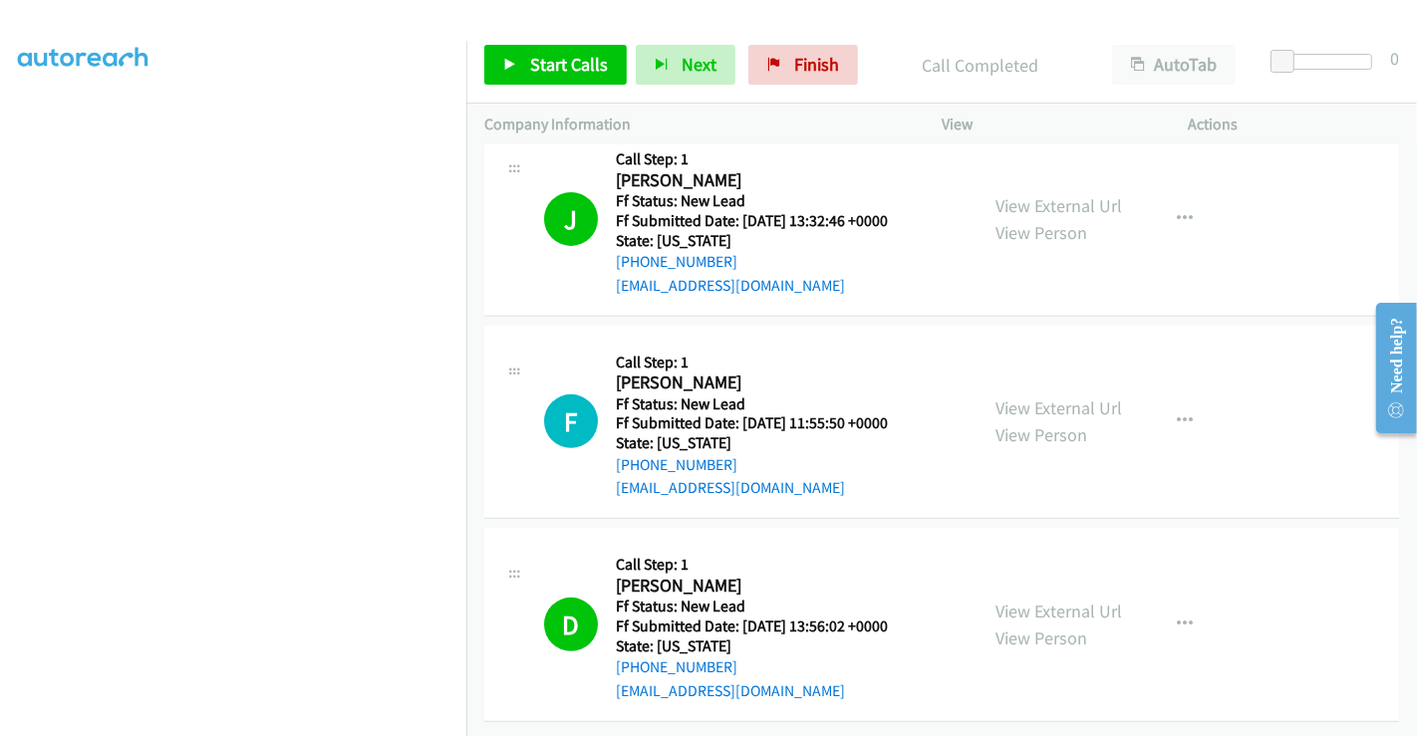
scroll to position [650, 0]
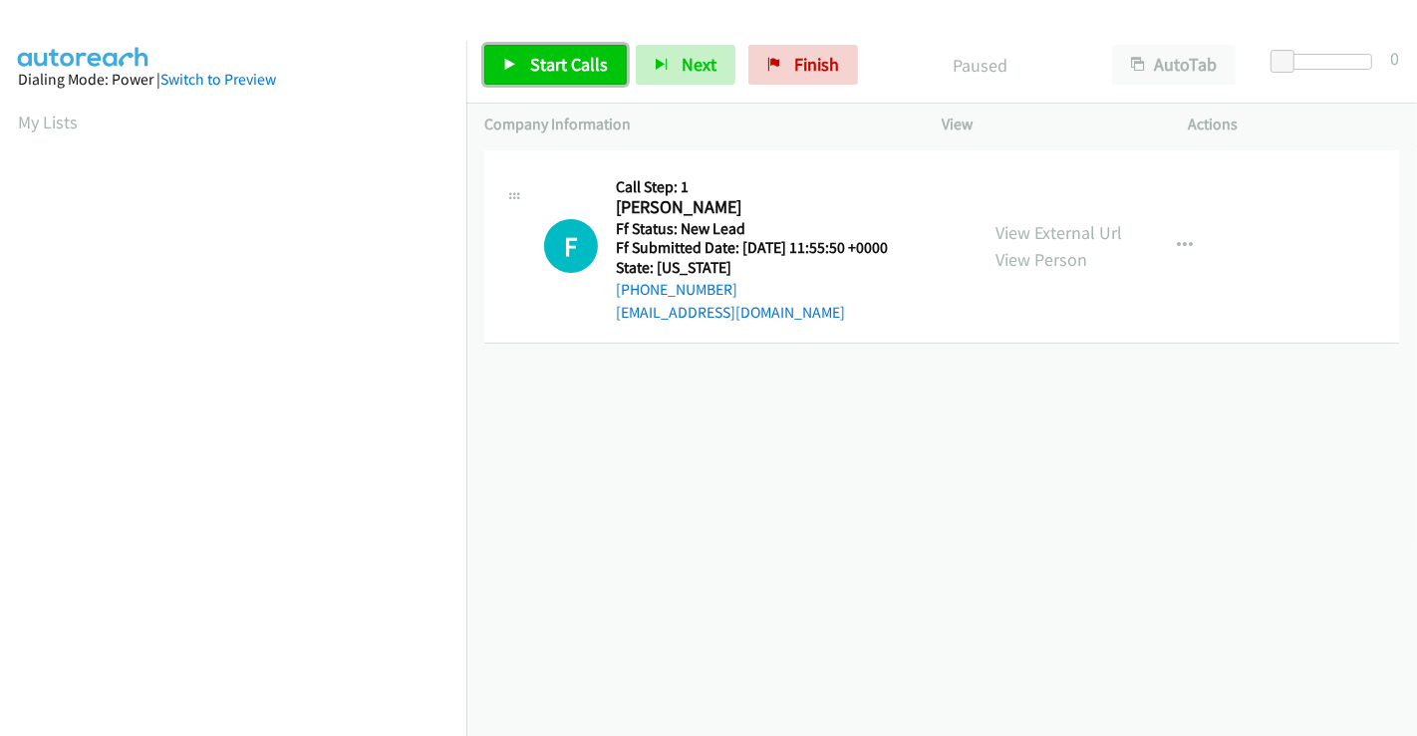
click at [562, 57] on span "Start Calls" at bounding box center [569, 64] width 78 height 23
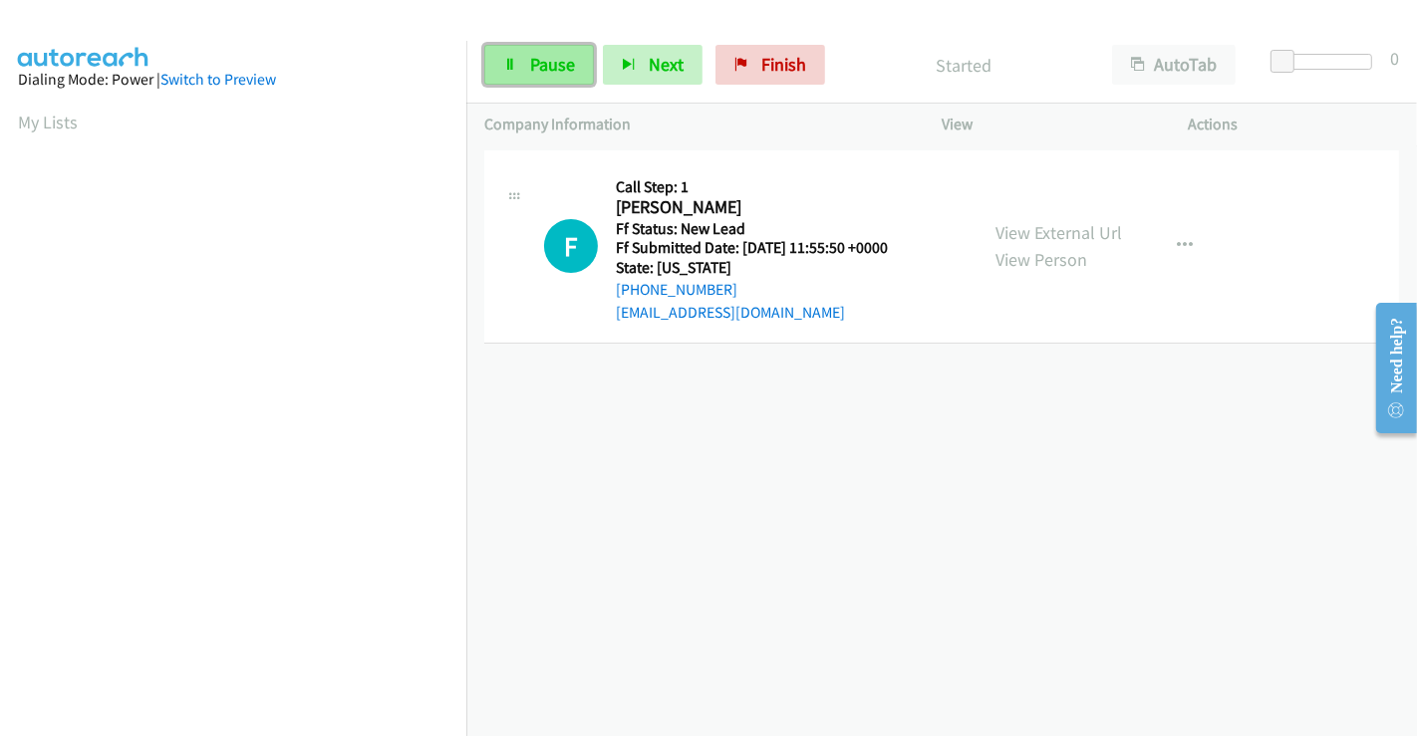
click at [543, 64] on span "Pause" at bounding box center [552, 64] width 45 height 23
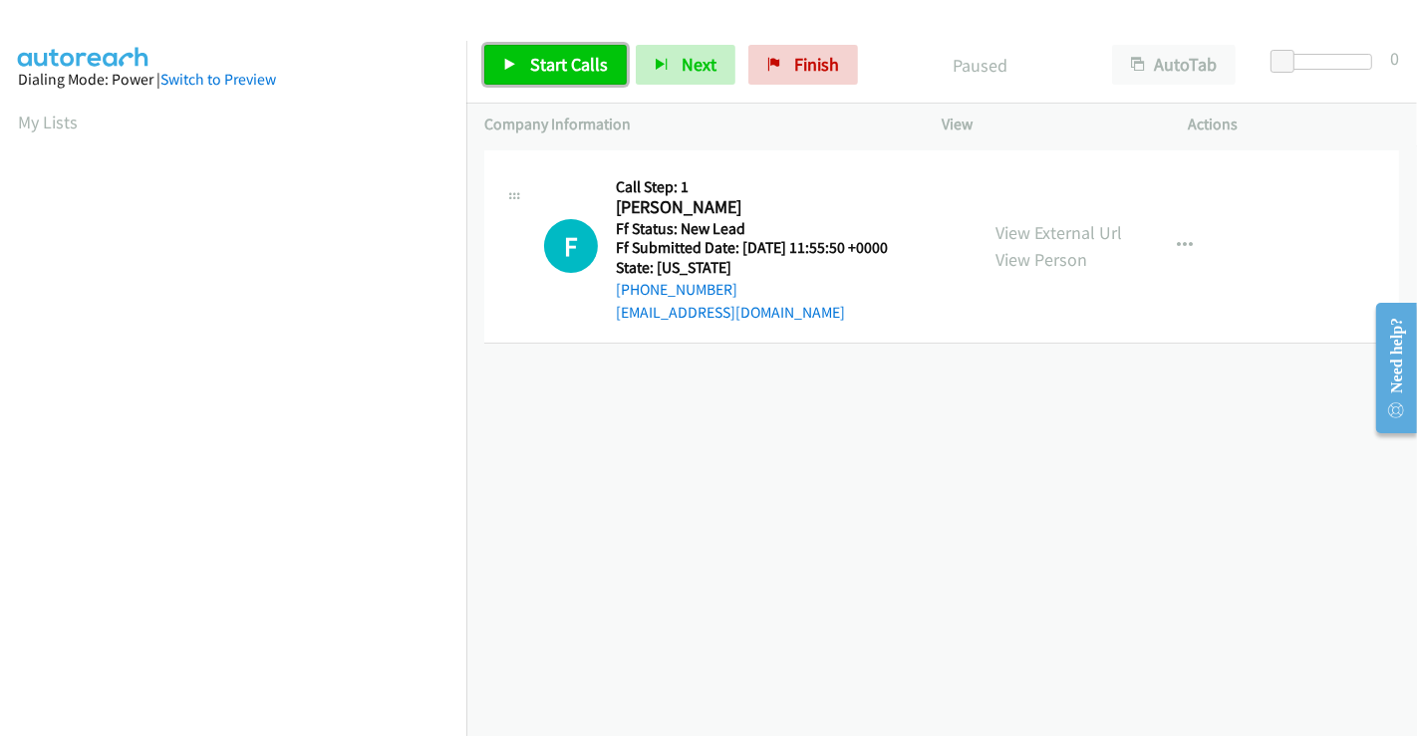
click at [555, 57] on span "Start Calls" at bounding box center [569, 64] width 78 height 23
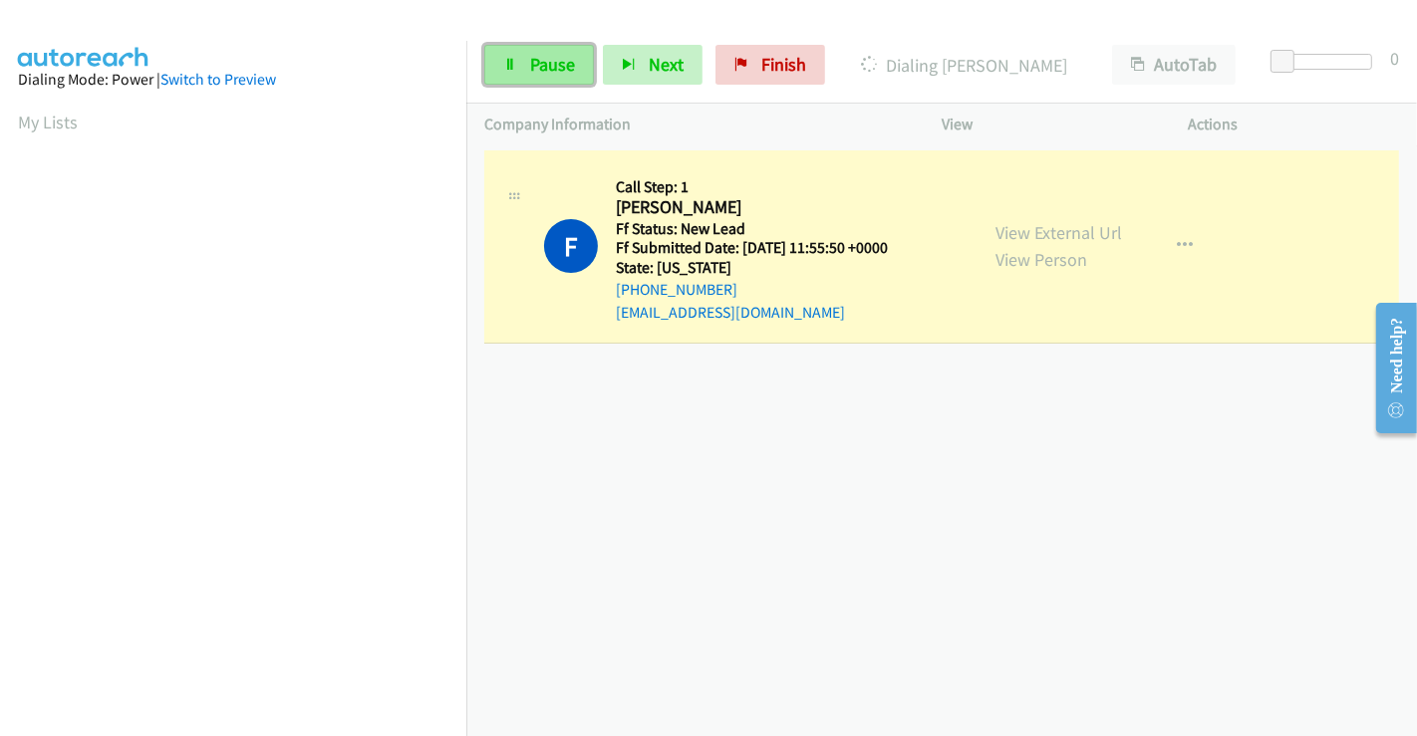
click at [549, 70] on span "Pause" at bounding box center [552, 64] width 45 height 23
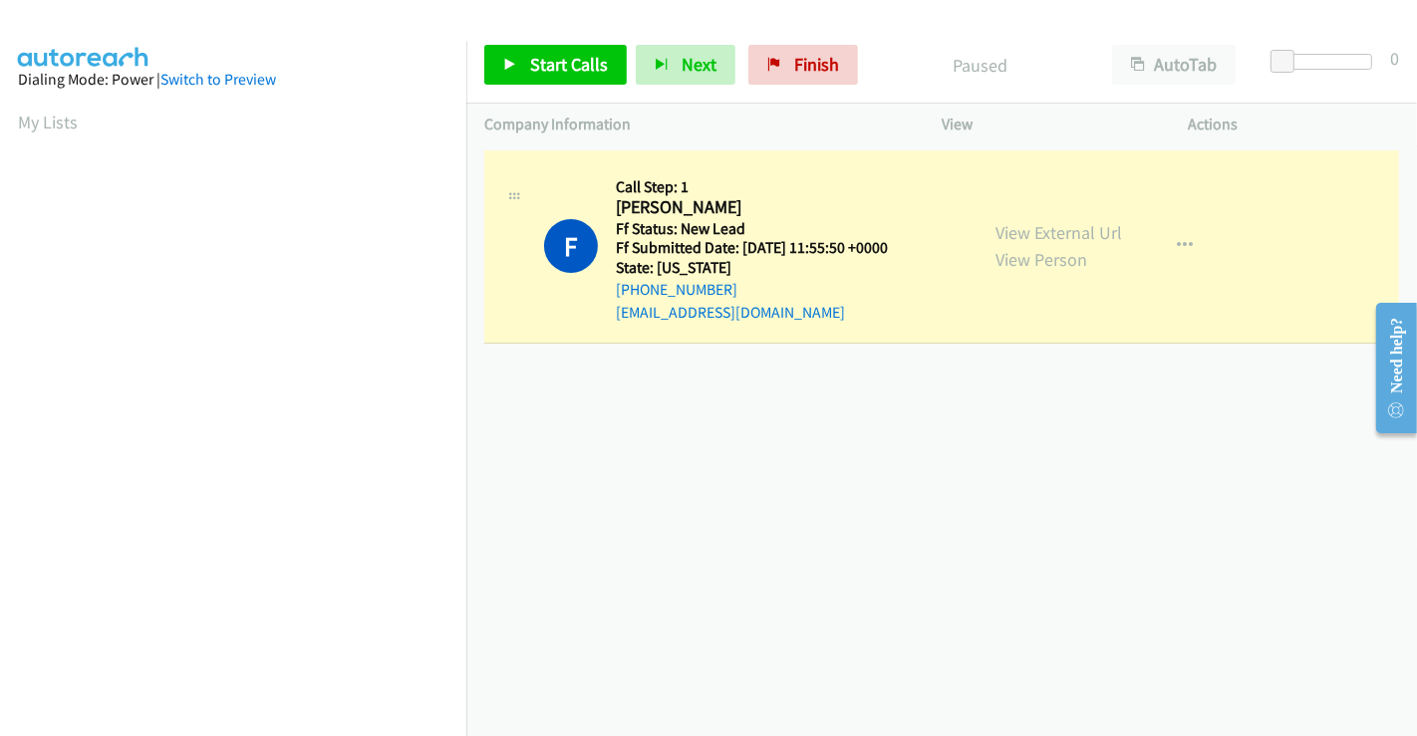
scroll to position [384, 0]
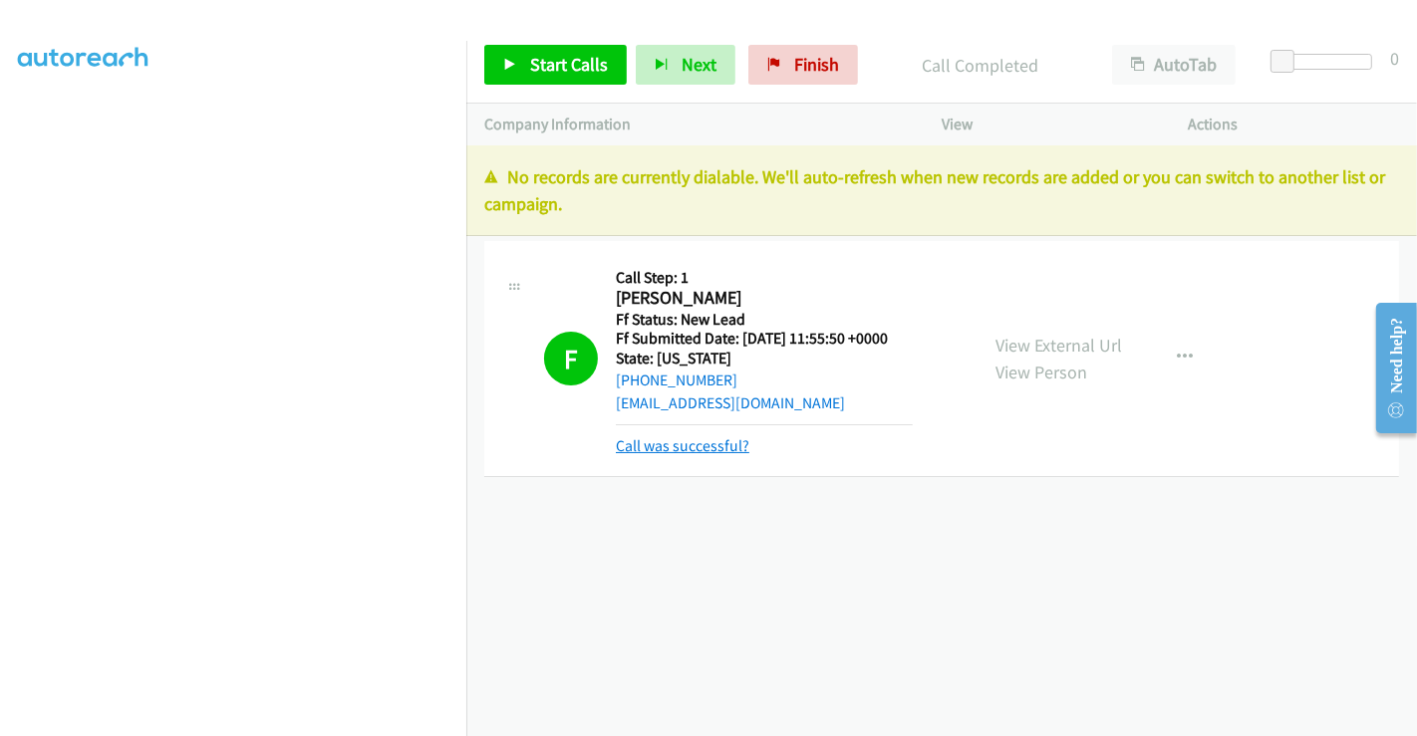
click at [714, 446] on link "Call was successful?" at bounding box center [683, 445] width 134 height 19
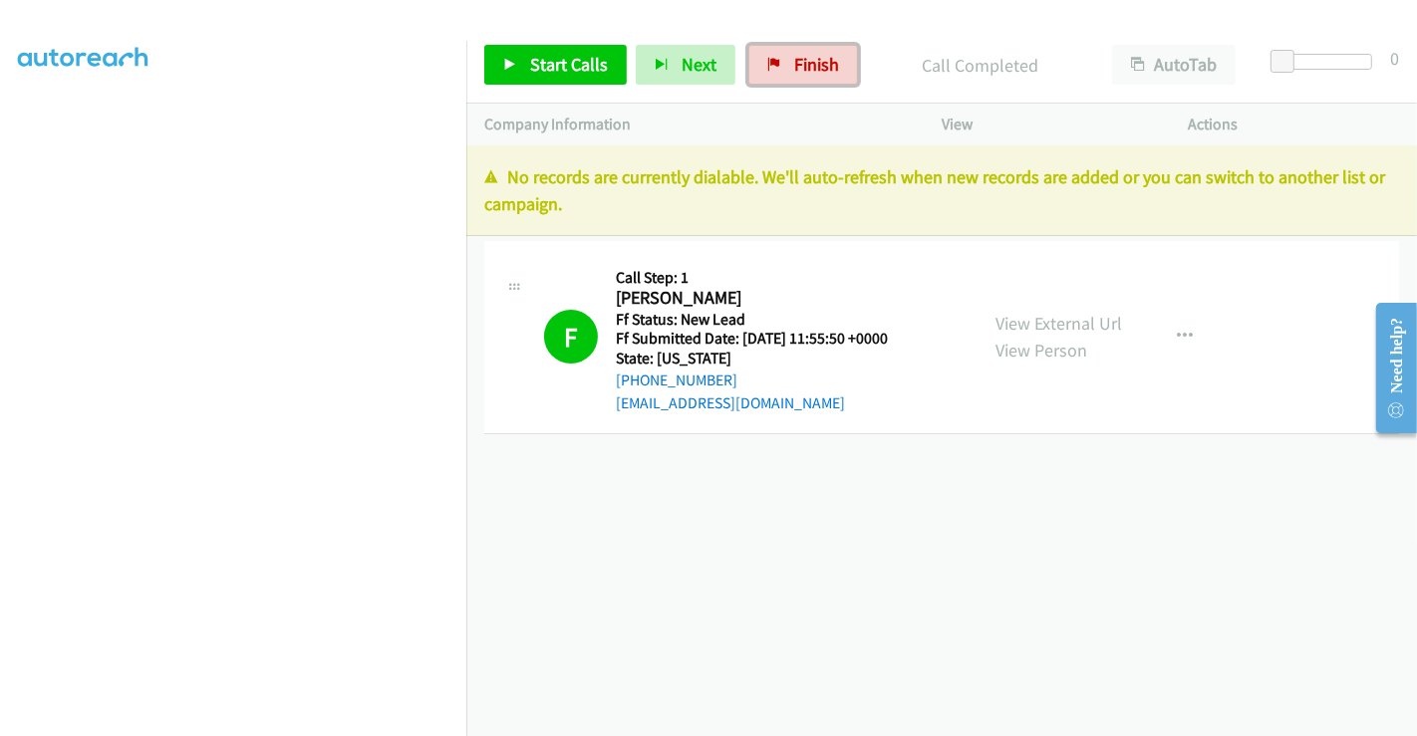
drag, startPoint x: 780, startPoint y: 55, endPoint x: 1130, endPoint y: 206, distance: 381.1
click at [780, 55] on link "Finish" at bounding box center [803, 65] width 110 height 40
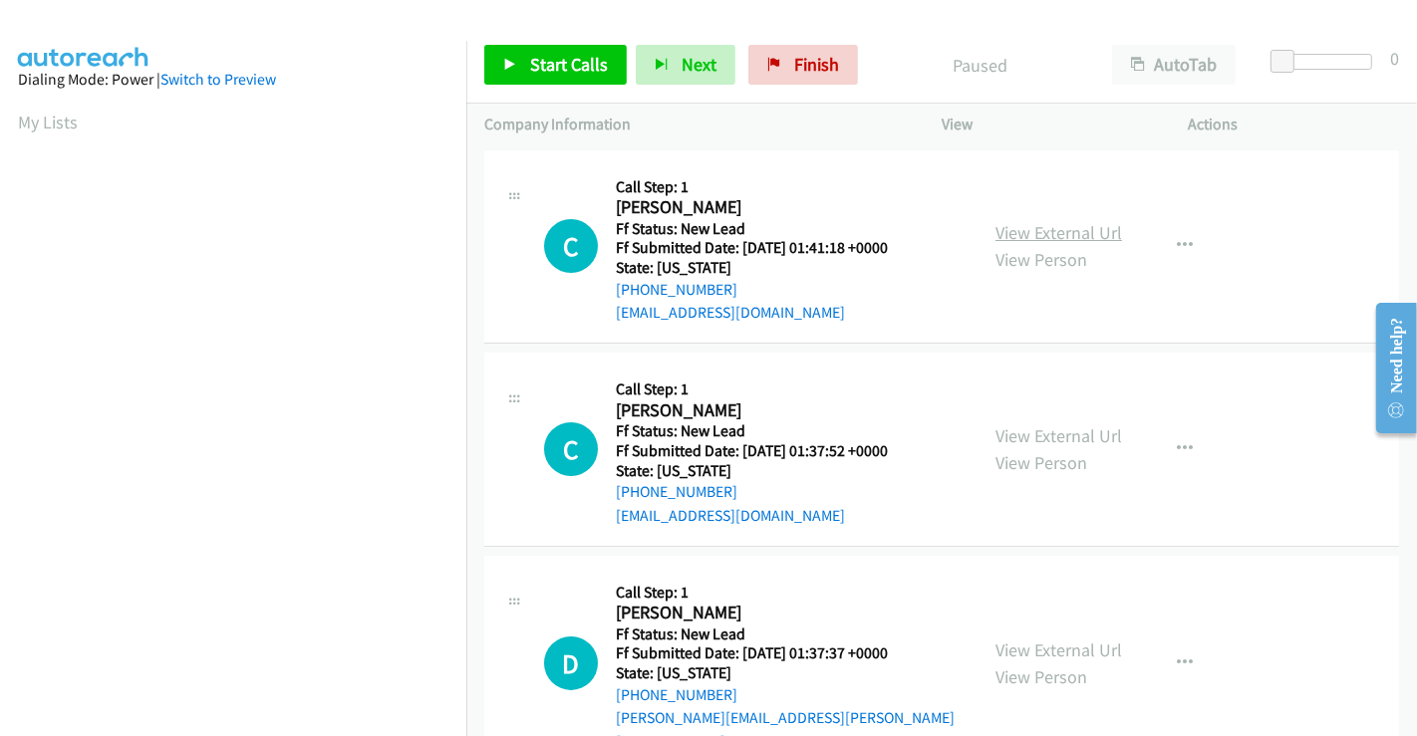
click at [1041, 231] on link "View External Url" at bounding box center [1058, 232] width 127 height 23
click at [1058, 431] on link "View External Url" at bounding box center [1058, 435] width 127 height 23
click at [1030, 639] on link "View External Url" at bounding box center [1058, 650] width 127 height 23
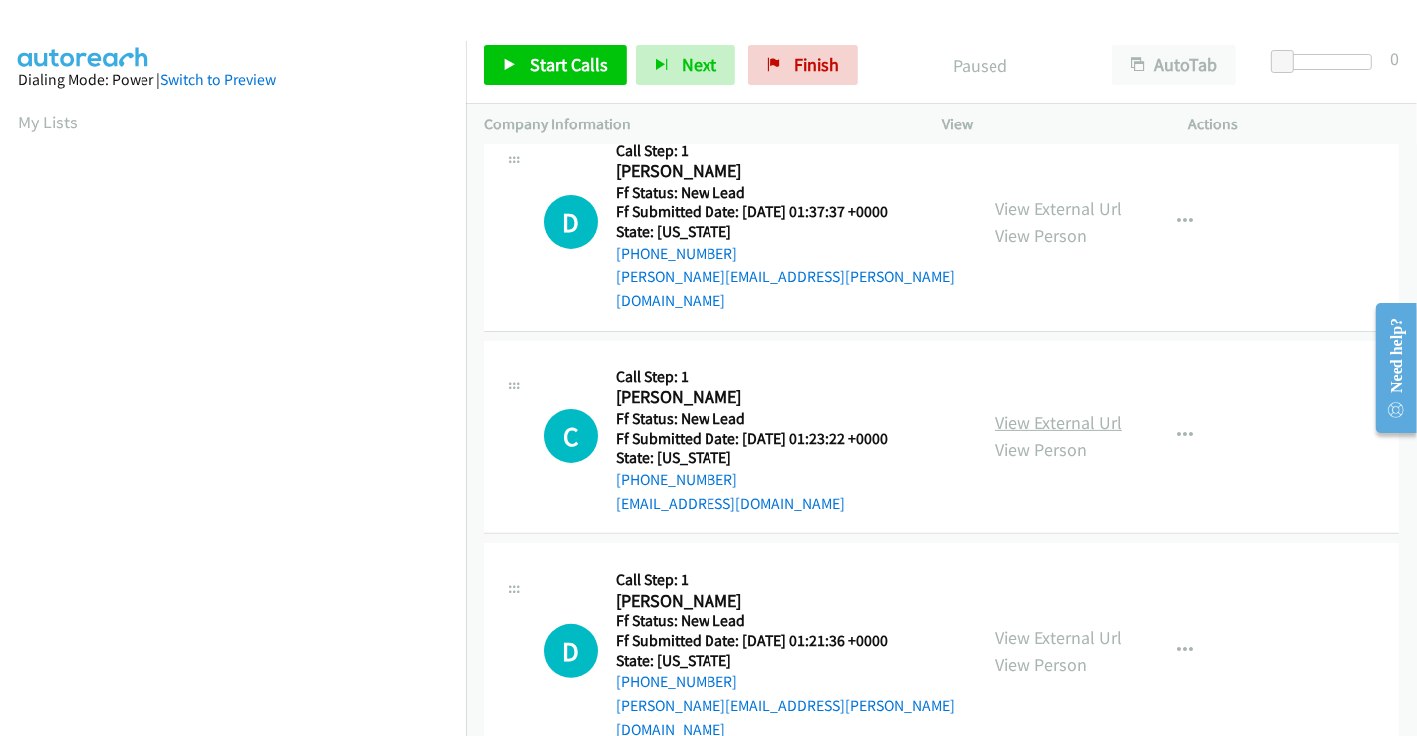
scroll to position [442, 0]
click at [1075, 411] on link "View External Url" at bounding box center [1058, 422] width 127 height 23
click at [1048, 626] on link "View External Url" at bounding box center [1058, 637] width 127 height 23
click at [538, 49] on link "Start Calls" at bounding box center [555, 65] width 142 height 40
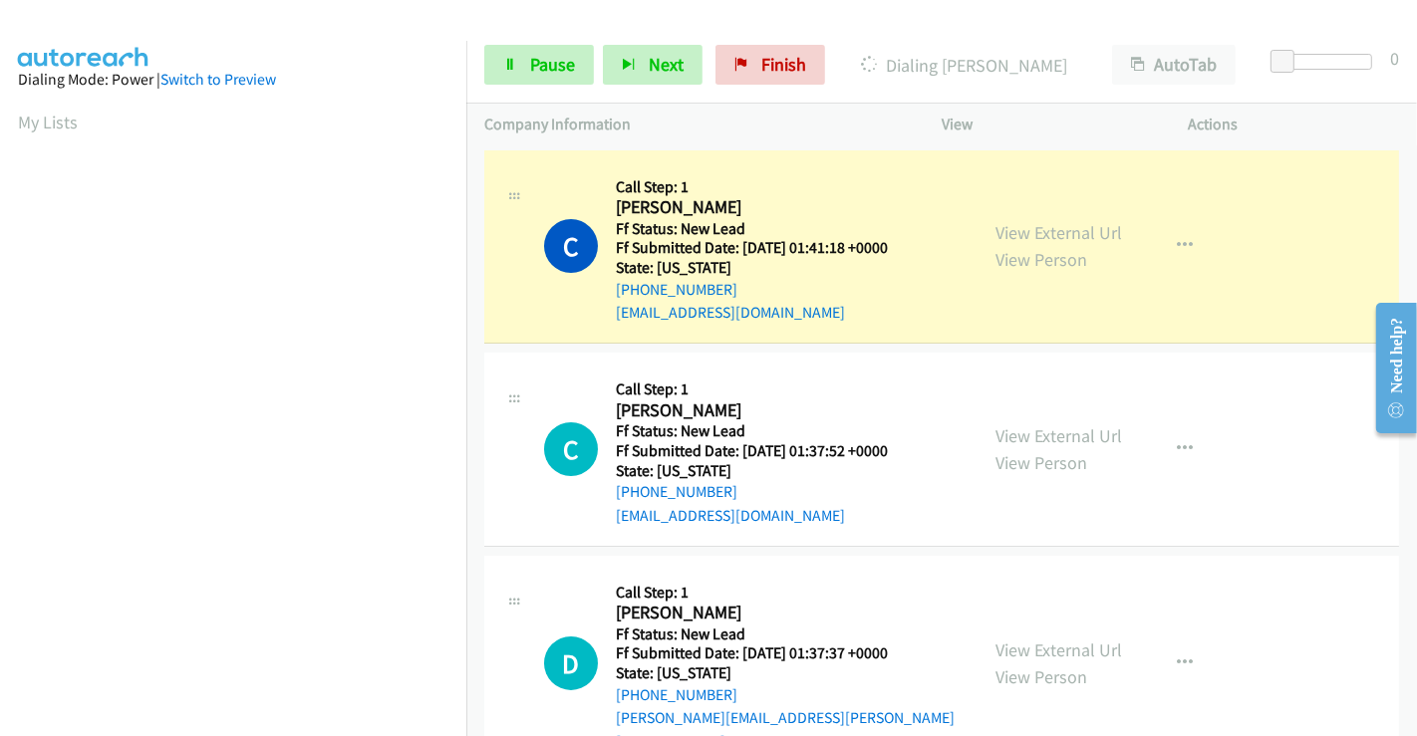
scroll to position [384, 0]
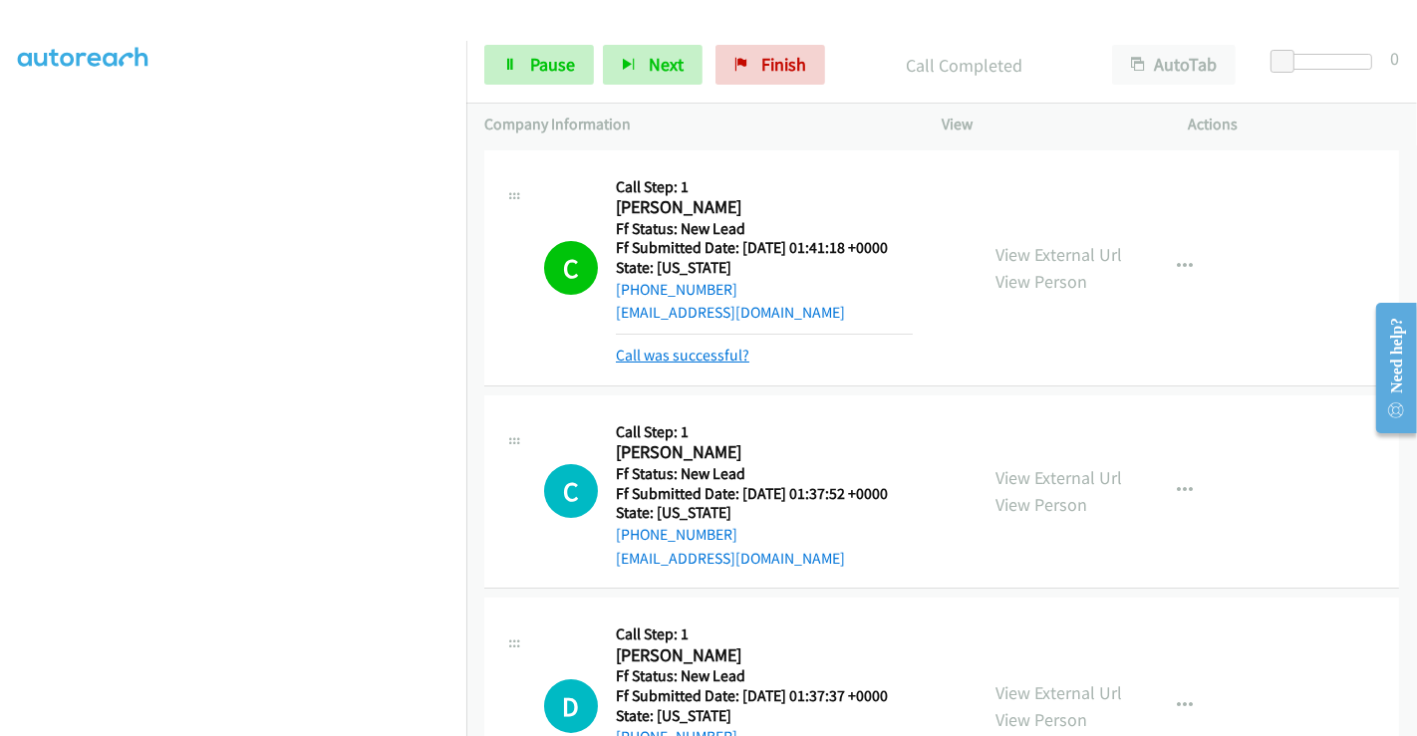
click at [725, 355] on link "Call was successful?" at bounding box center [683, 355] width 134 height 19
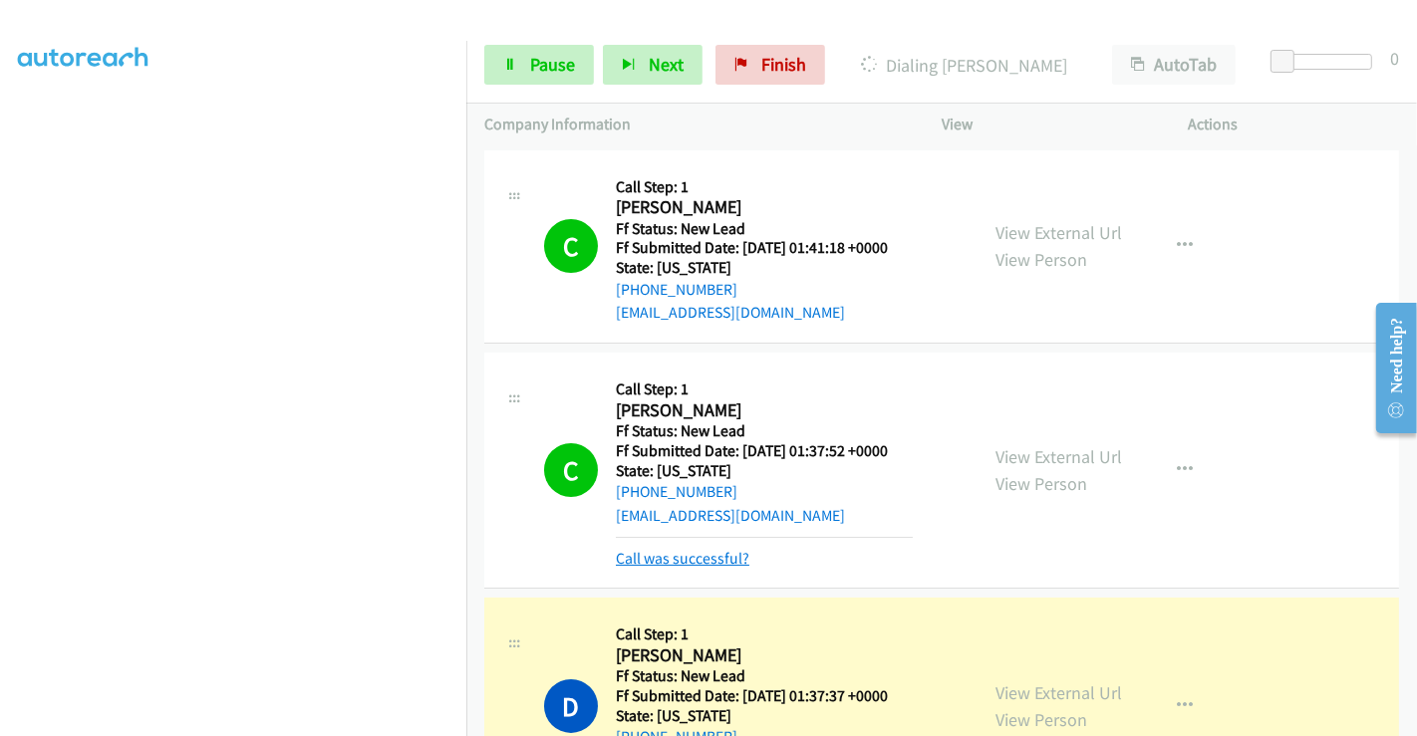
click at [672, 556] on link "Call was successful?" at bounding box center [683, 558] width 134 height 19
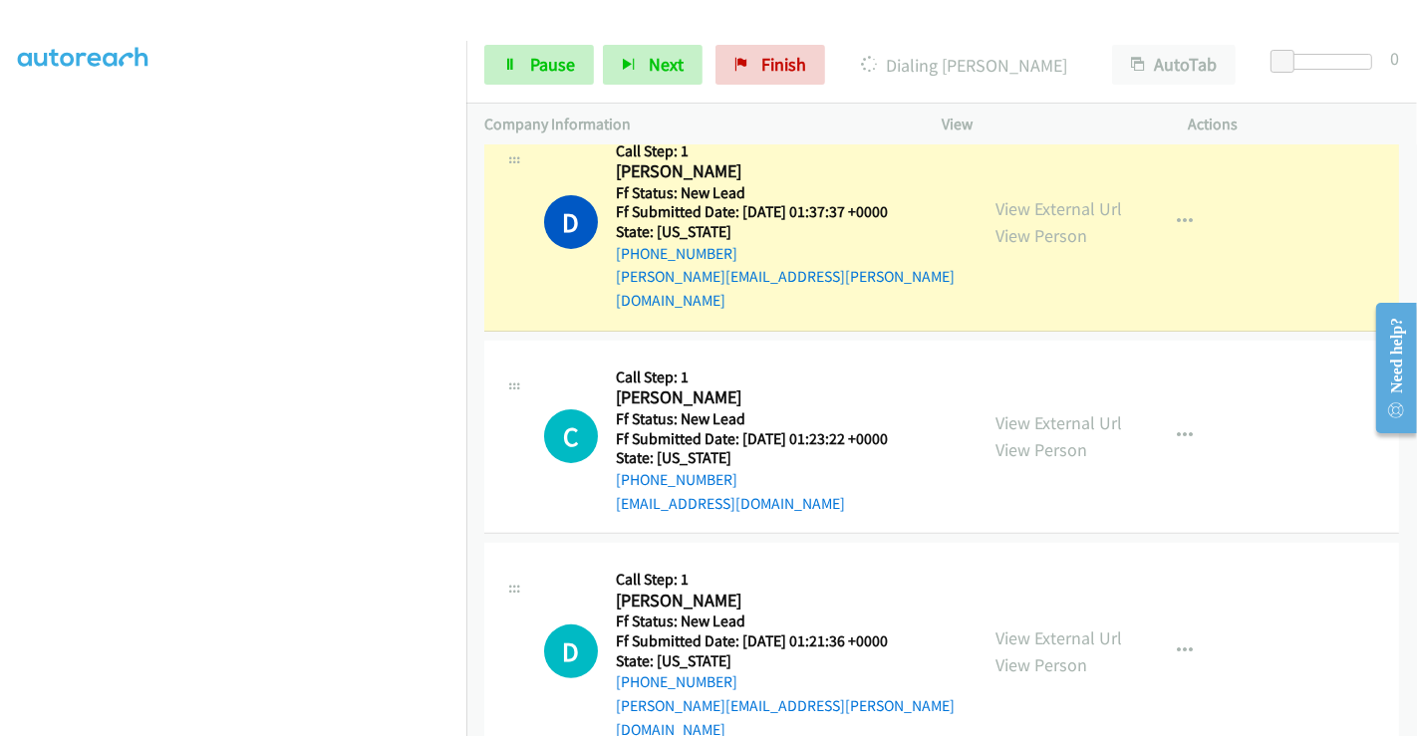
scroll to position [442, 0]
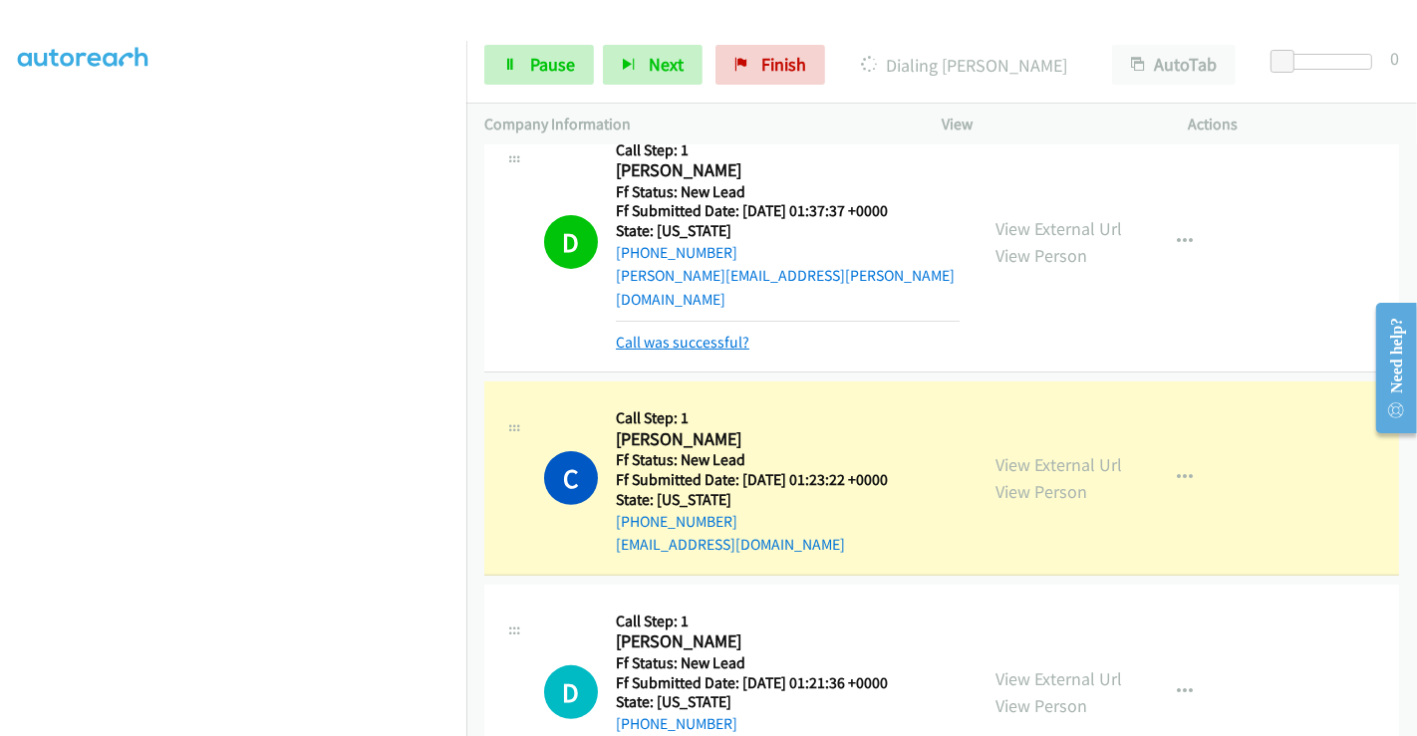
click at [714, 333] on link "Call was successful?" at bounding box center [683, 342] width 134 height 19
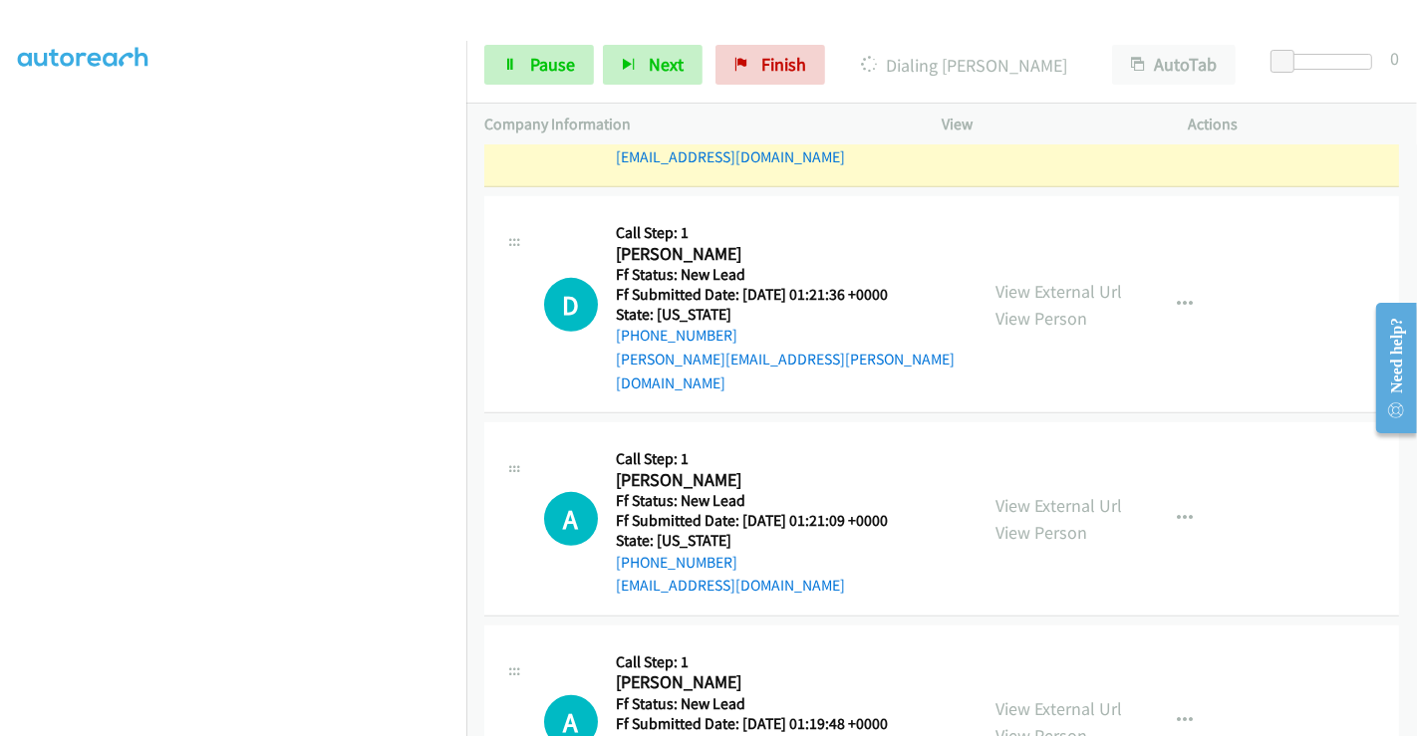
scroll to position [885, 0]
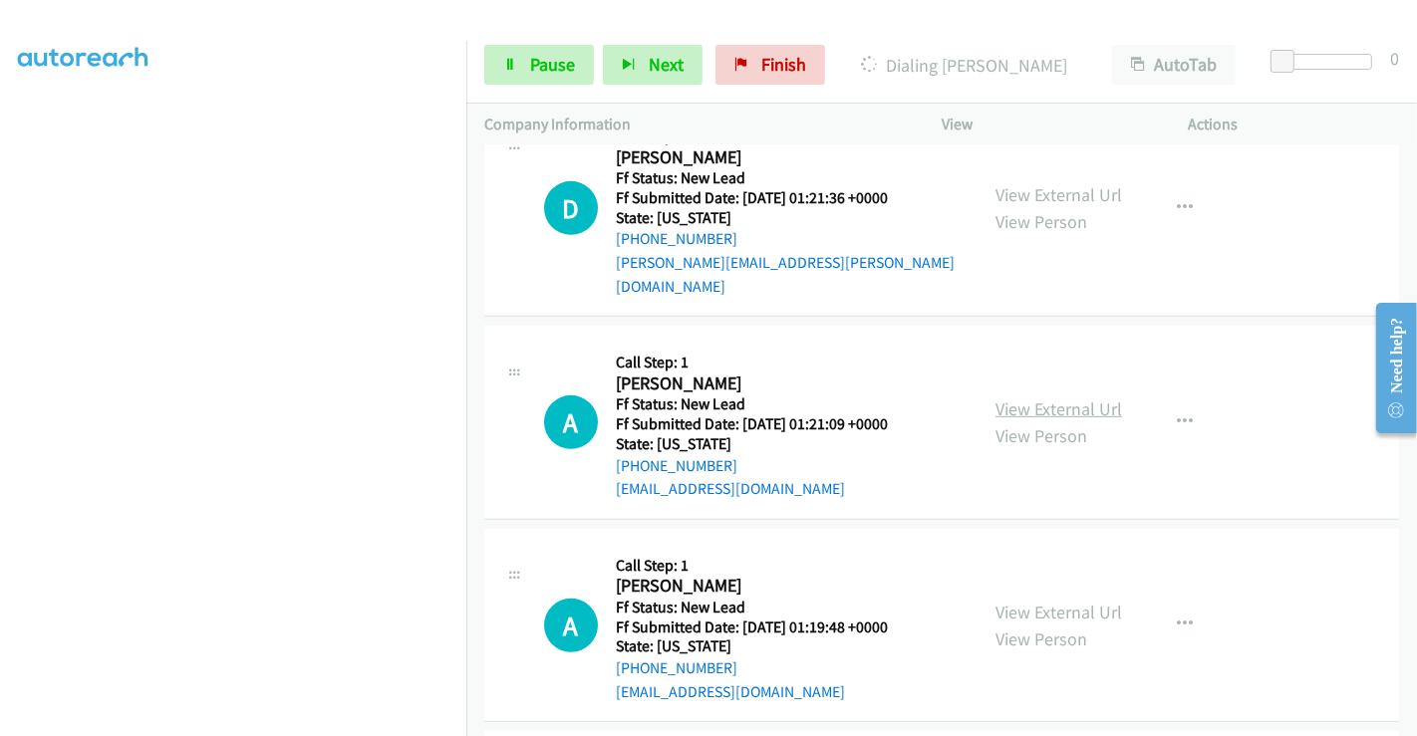
click at [1004, 398] on link "View External Url" at bounding box center [1058, 409] width 127 height 23
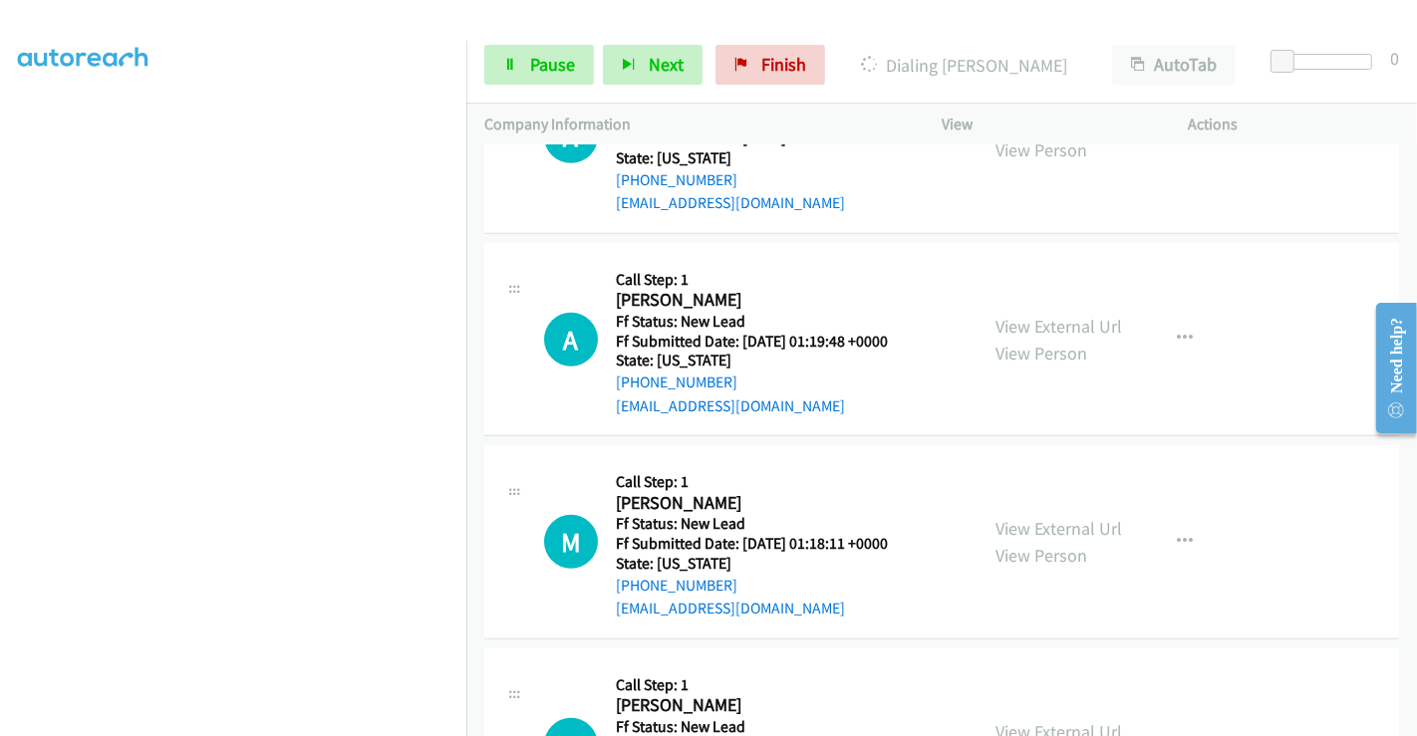
scroll to position [1218, 0]
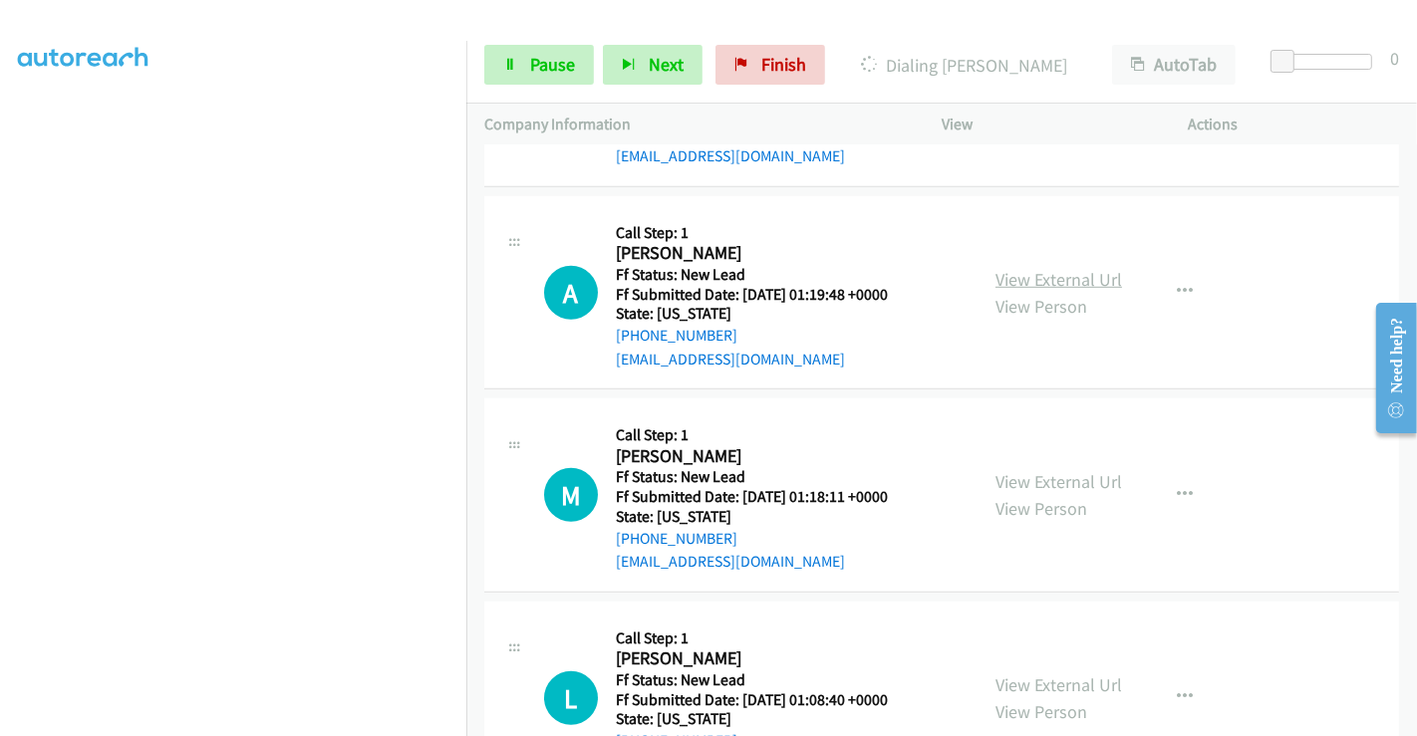
click at [1021, 268] on link "View External Url" at bounding box center [1058, 279] width 127 height 23
click at [1034, 470] on link "View External Url" at bounding box center [1058, 481] width 127 height 23
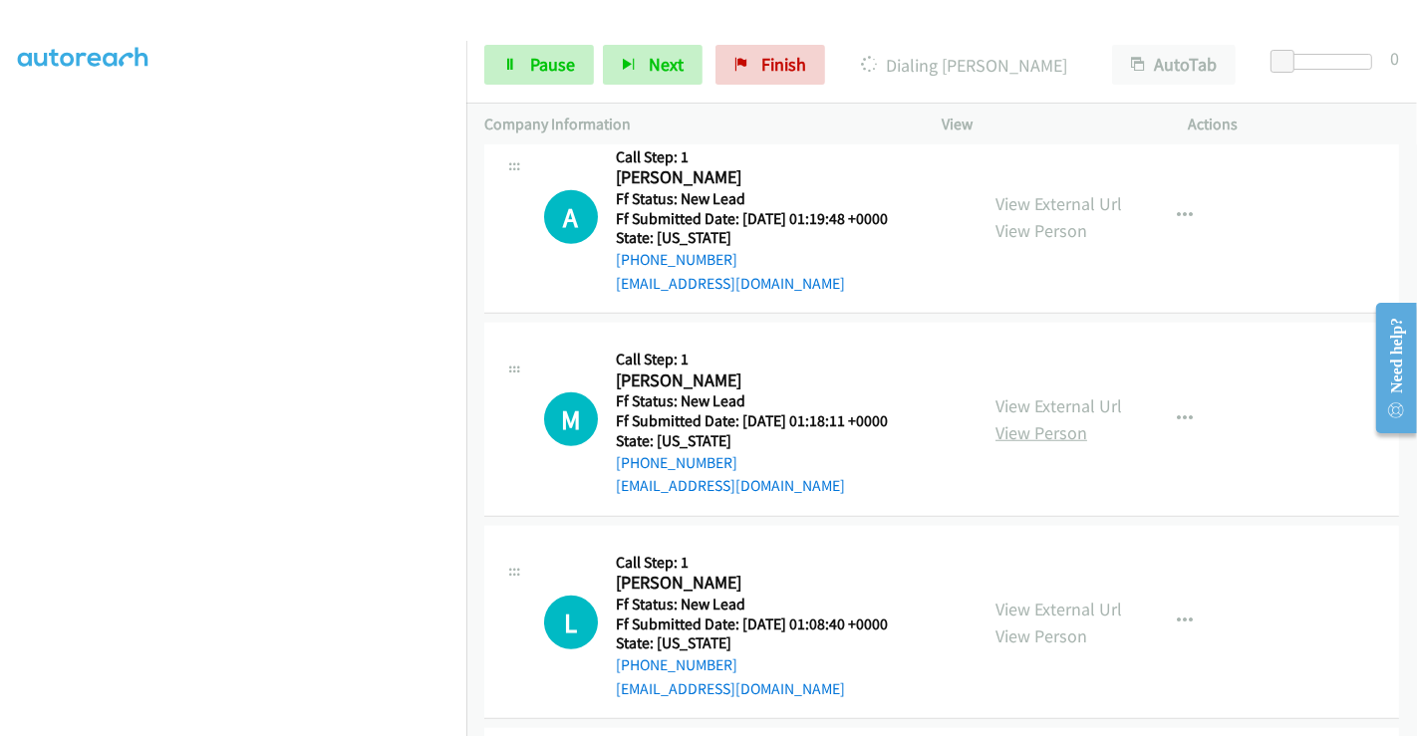
scroll to position [1328, 0]
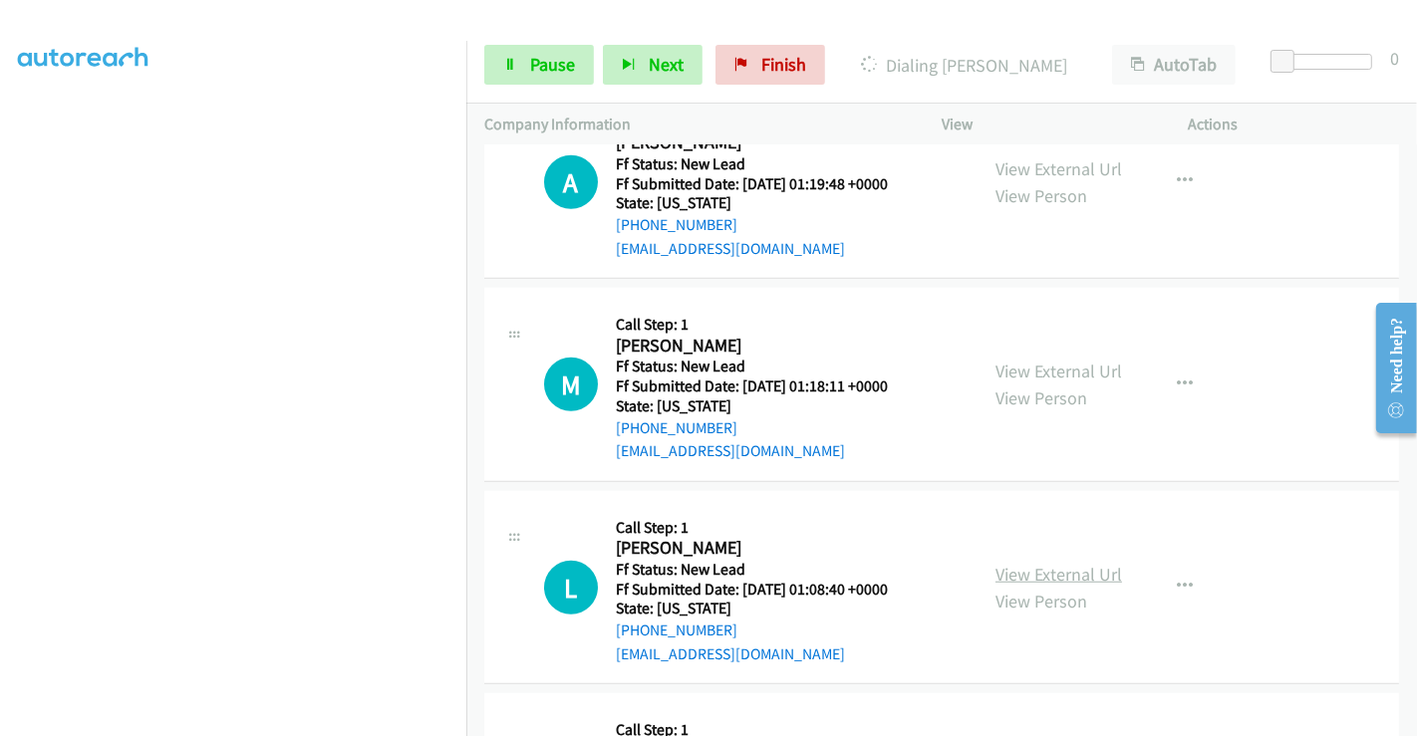
click at [1035, 563] on link "View External Url" at bounding box center [1058, 574] width 127 height 23
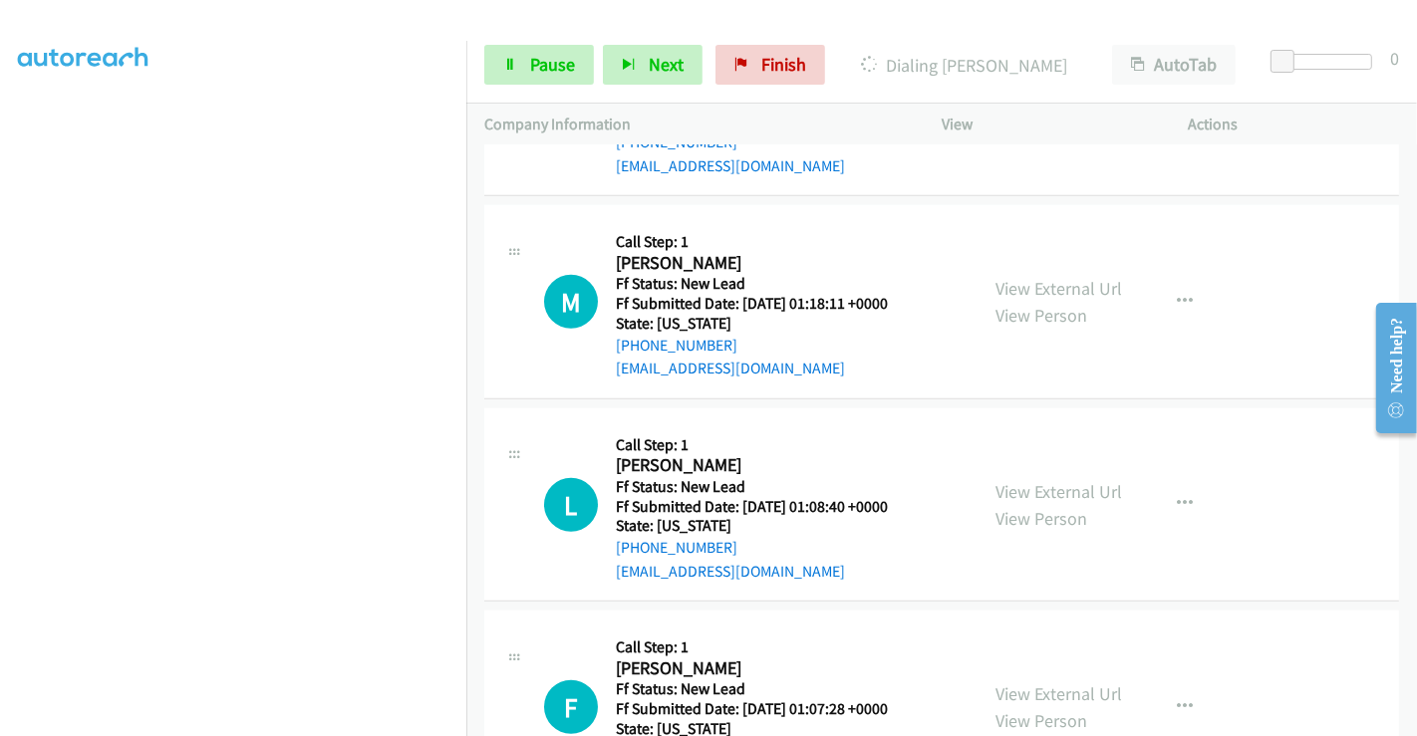
scroll to position [1660, 0]
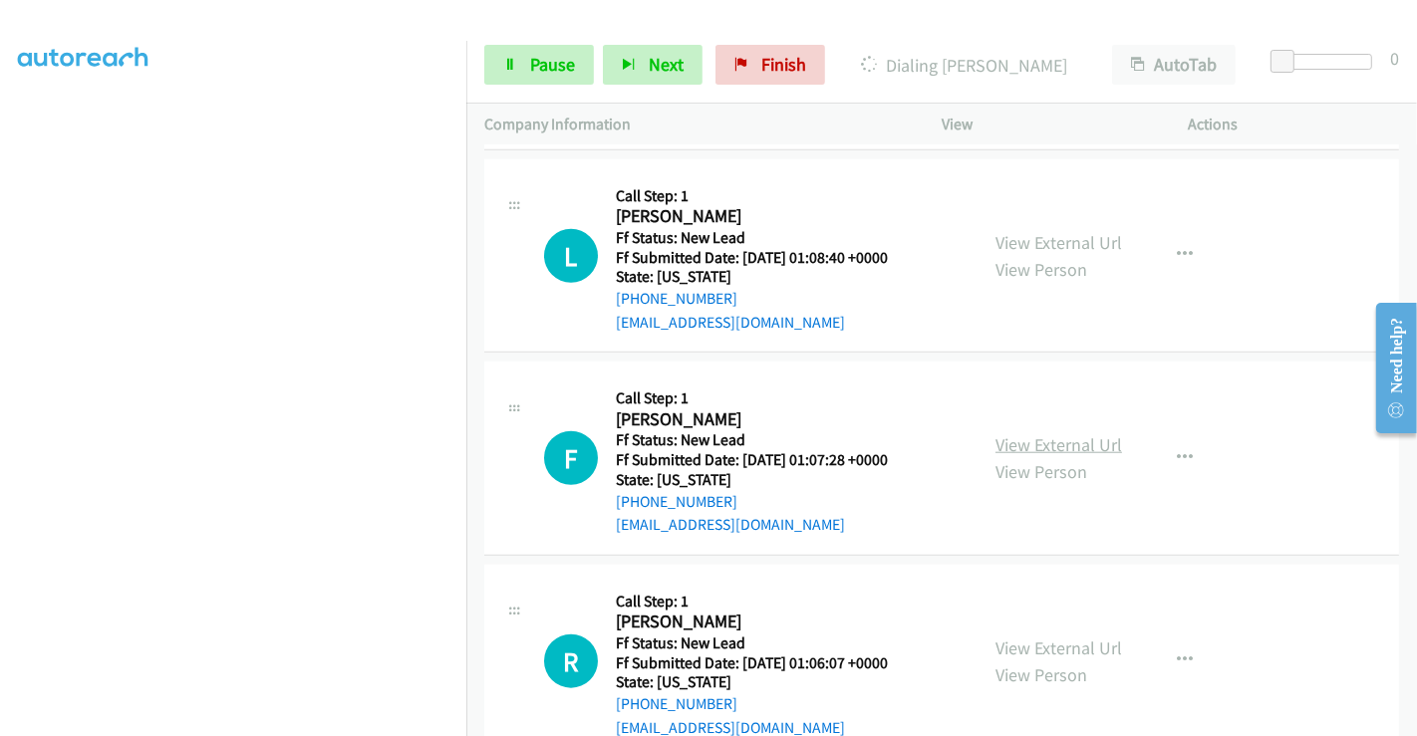
click at [1039, 433] on link "View External Url" at bounding box center [1058, 444] width 127 height 23
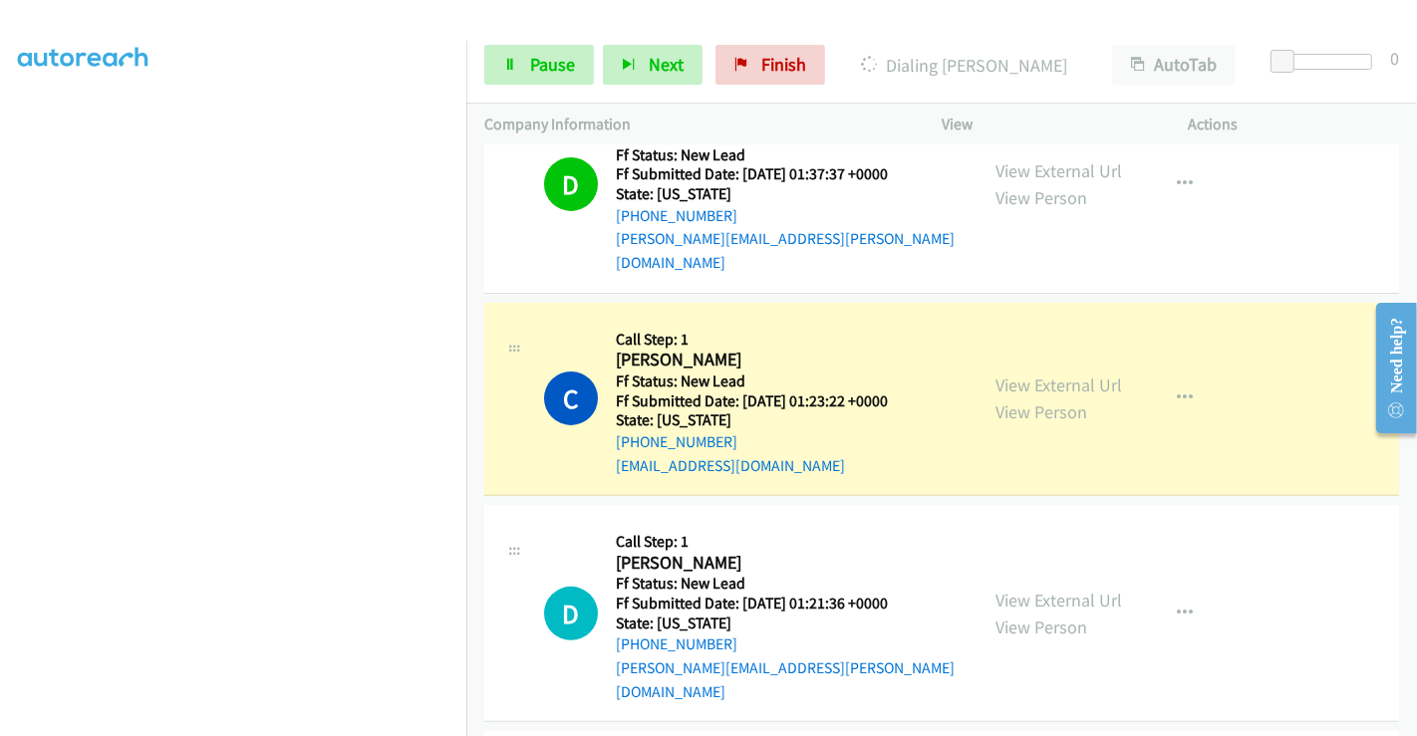
scroll to position [442, 0]
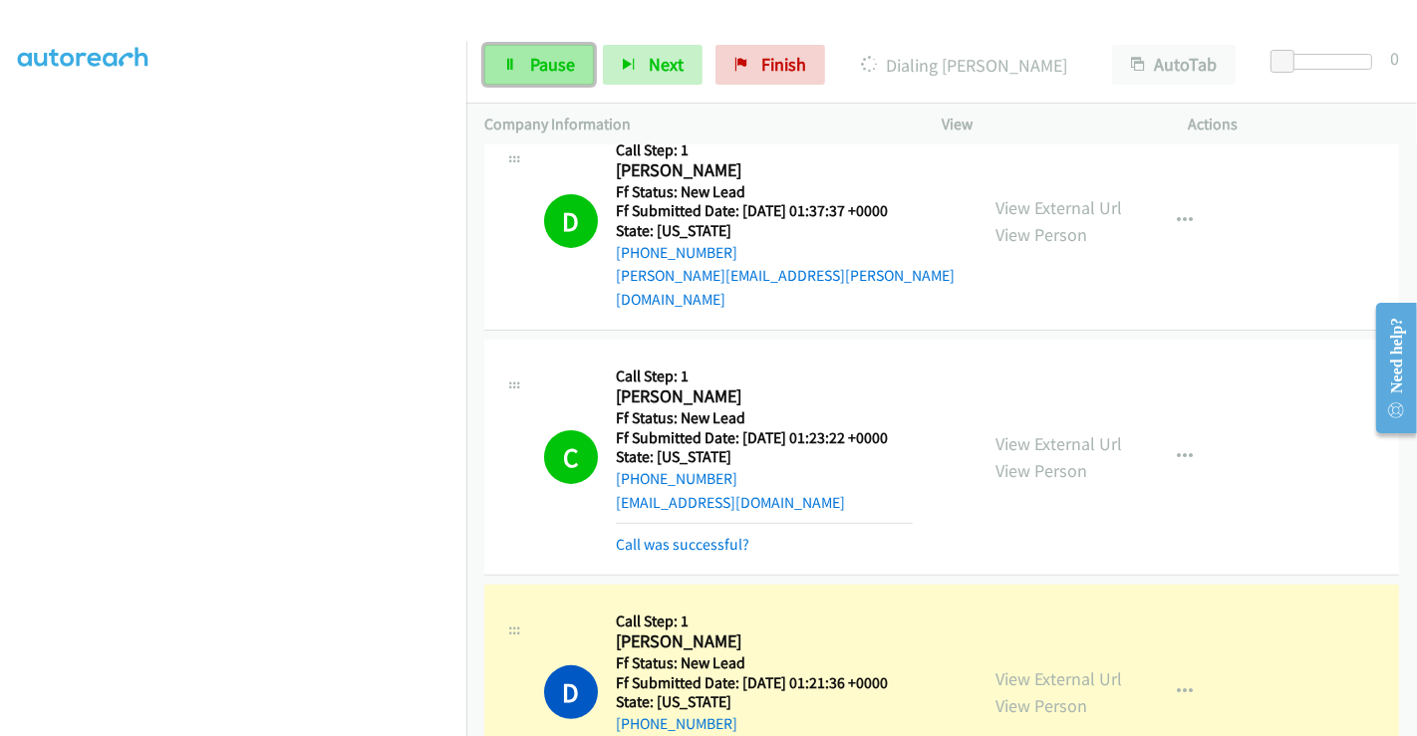
click at [522, 57] on link "Pause" at bounding box center [539, 65] width 110 height 40
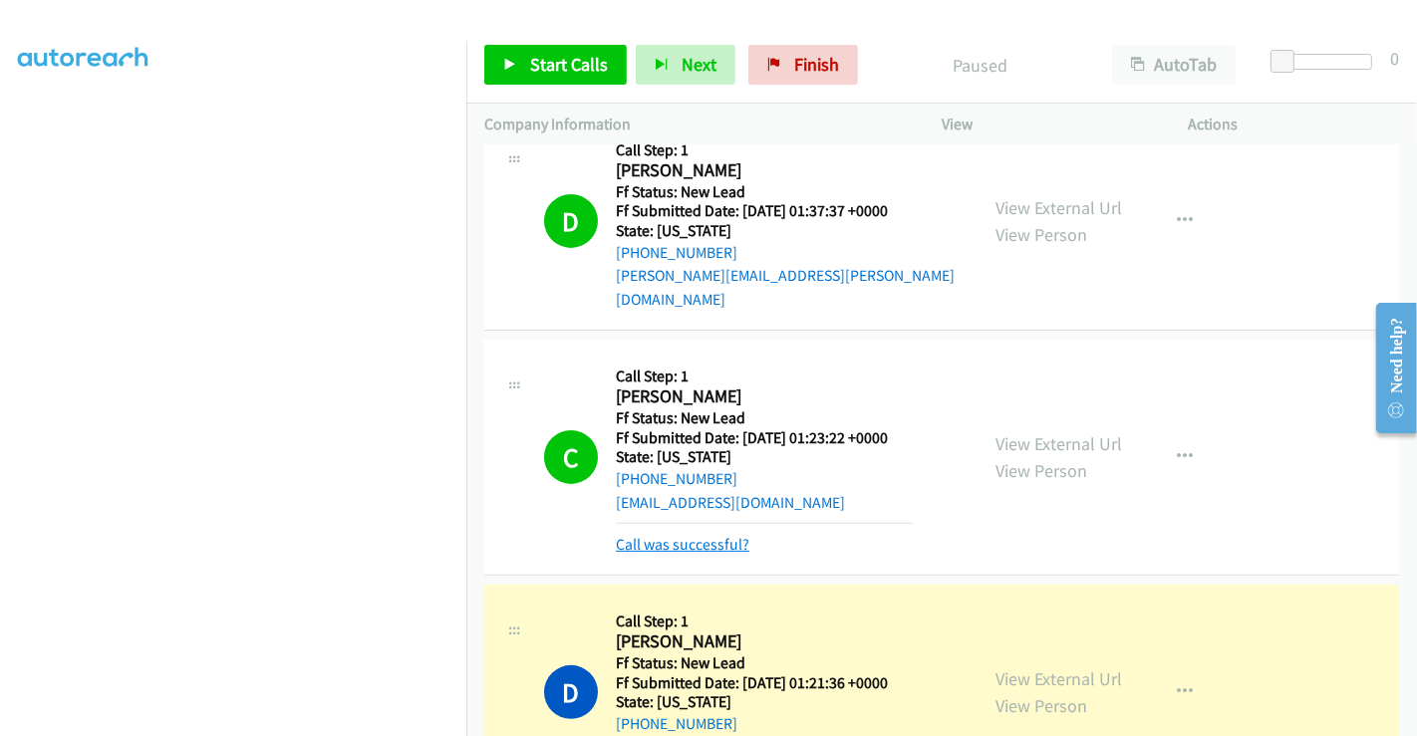
click at [680, 535] on link "Call was successful?" at bounding box center [683, 544] width 134 height 19
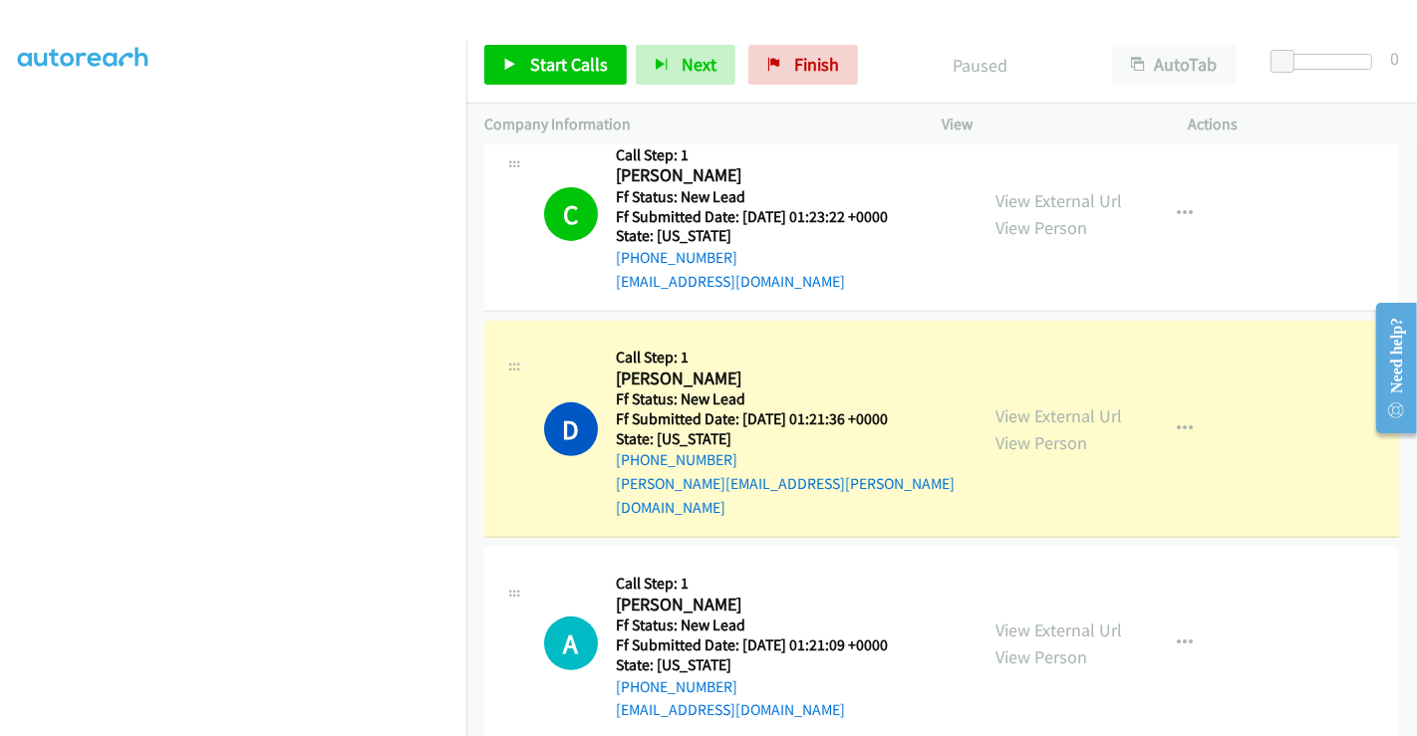
scroll to position [774, 0]
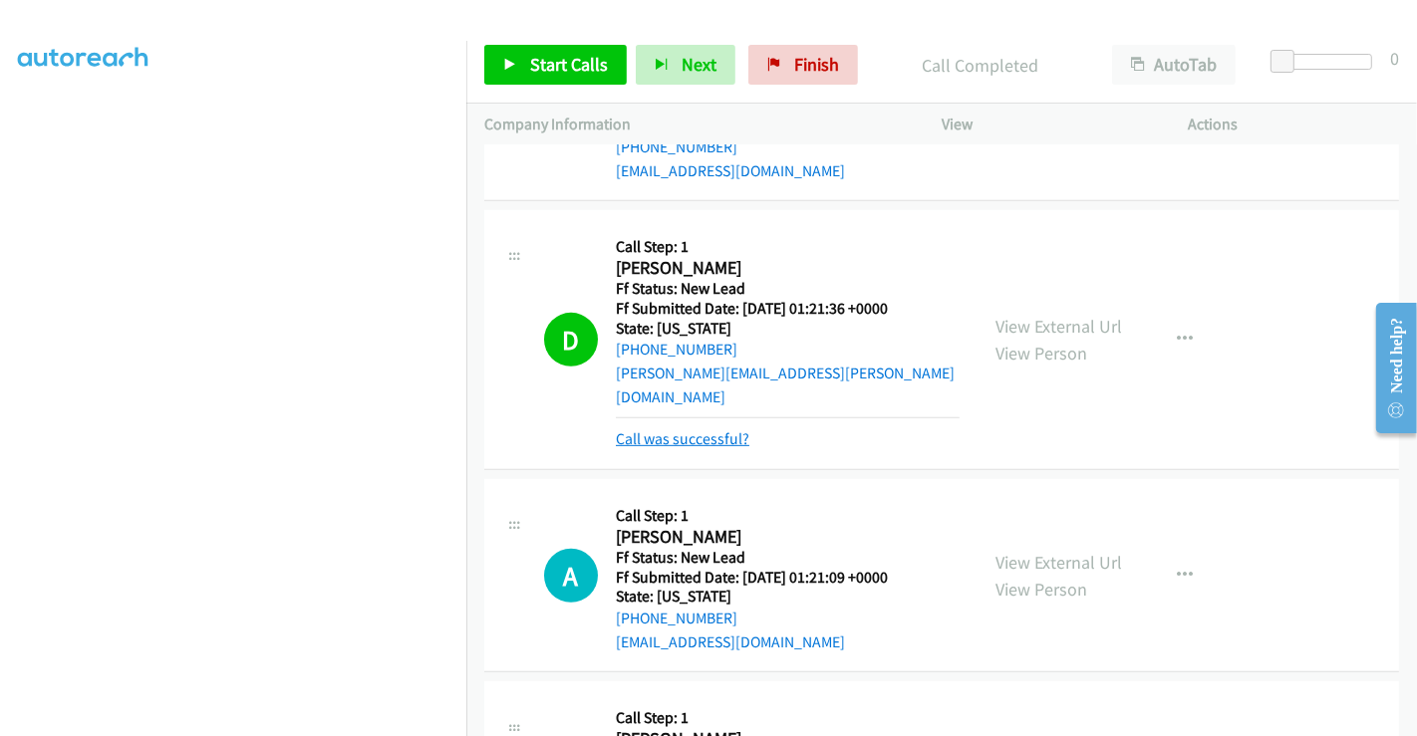
click at [687, 429] on link "Call was successful?" at bounding box center [683, 438] width 134 height 19
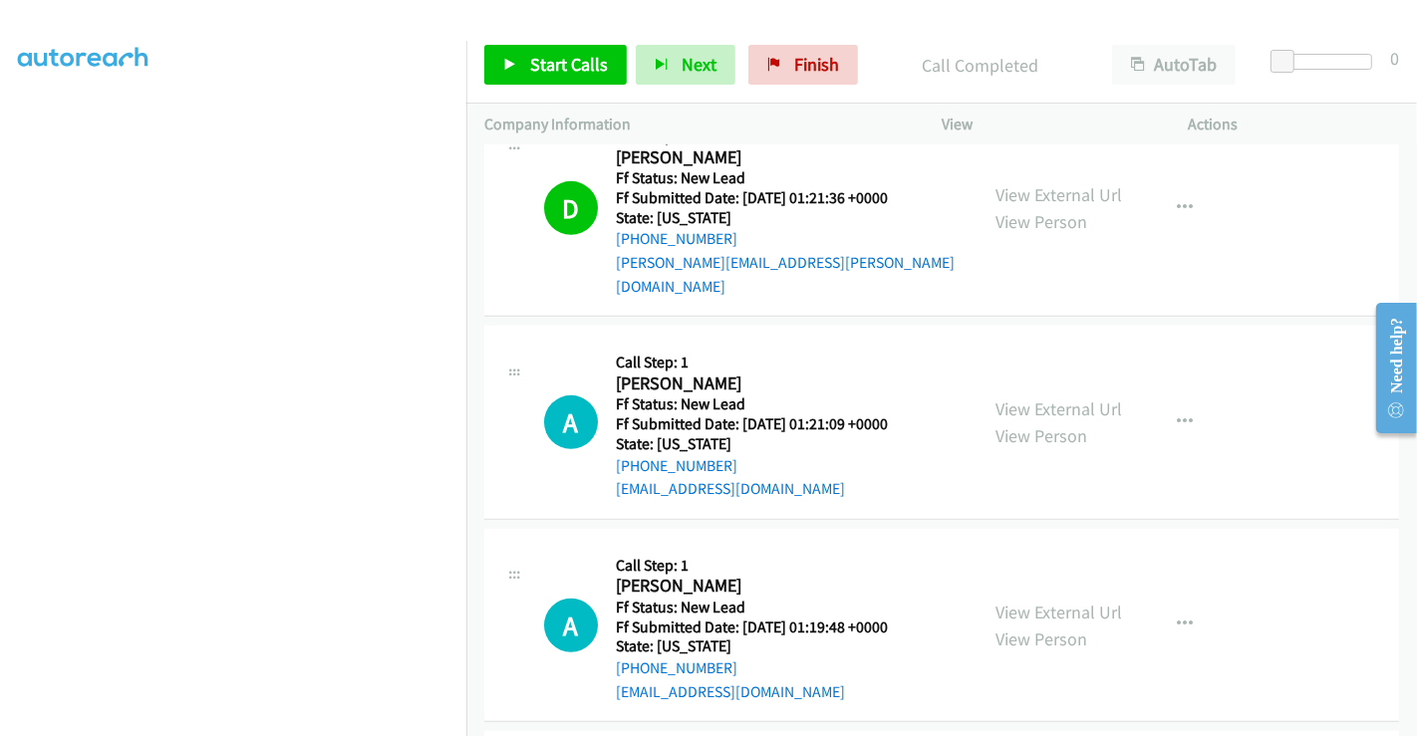
scroll to position [996, 0]
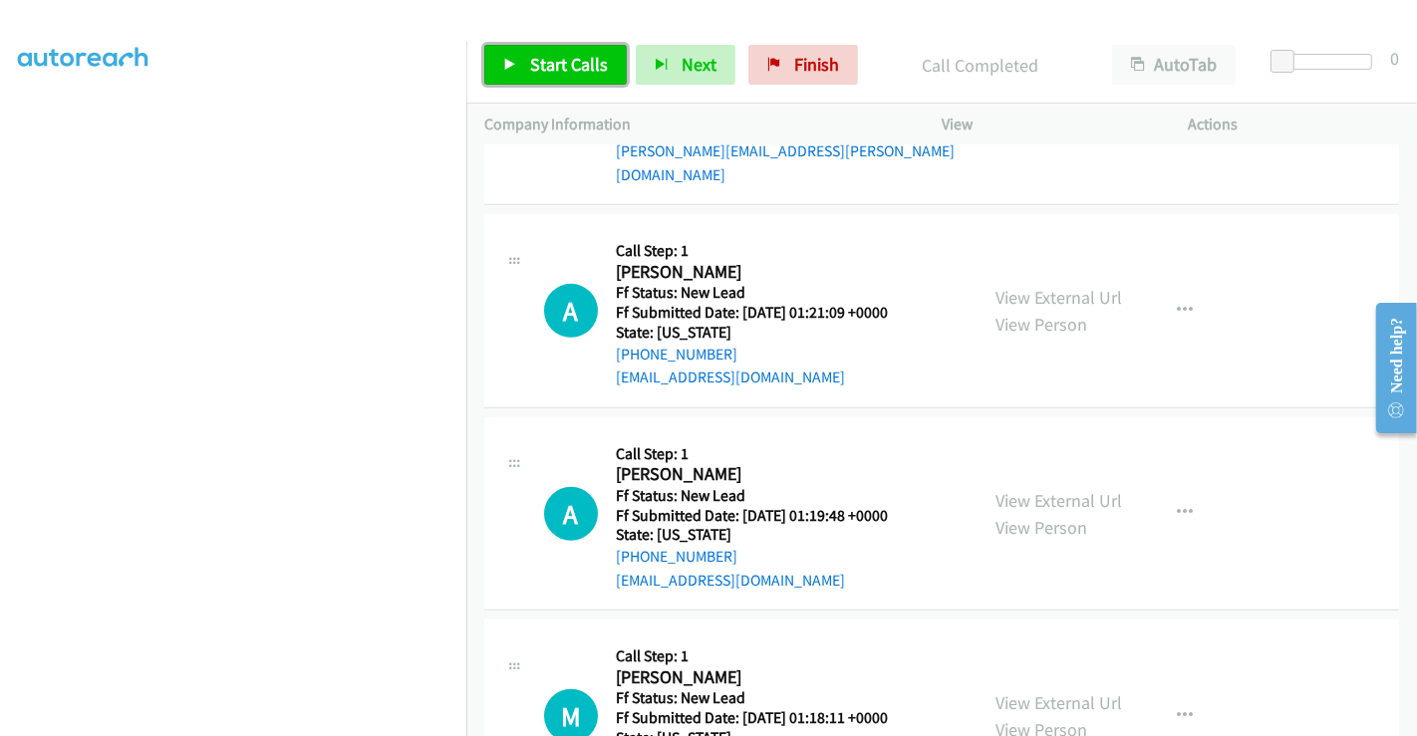
click at [564, 67] on span "Start Calls" at bounding box center [569, 64] width 78 height 23
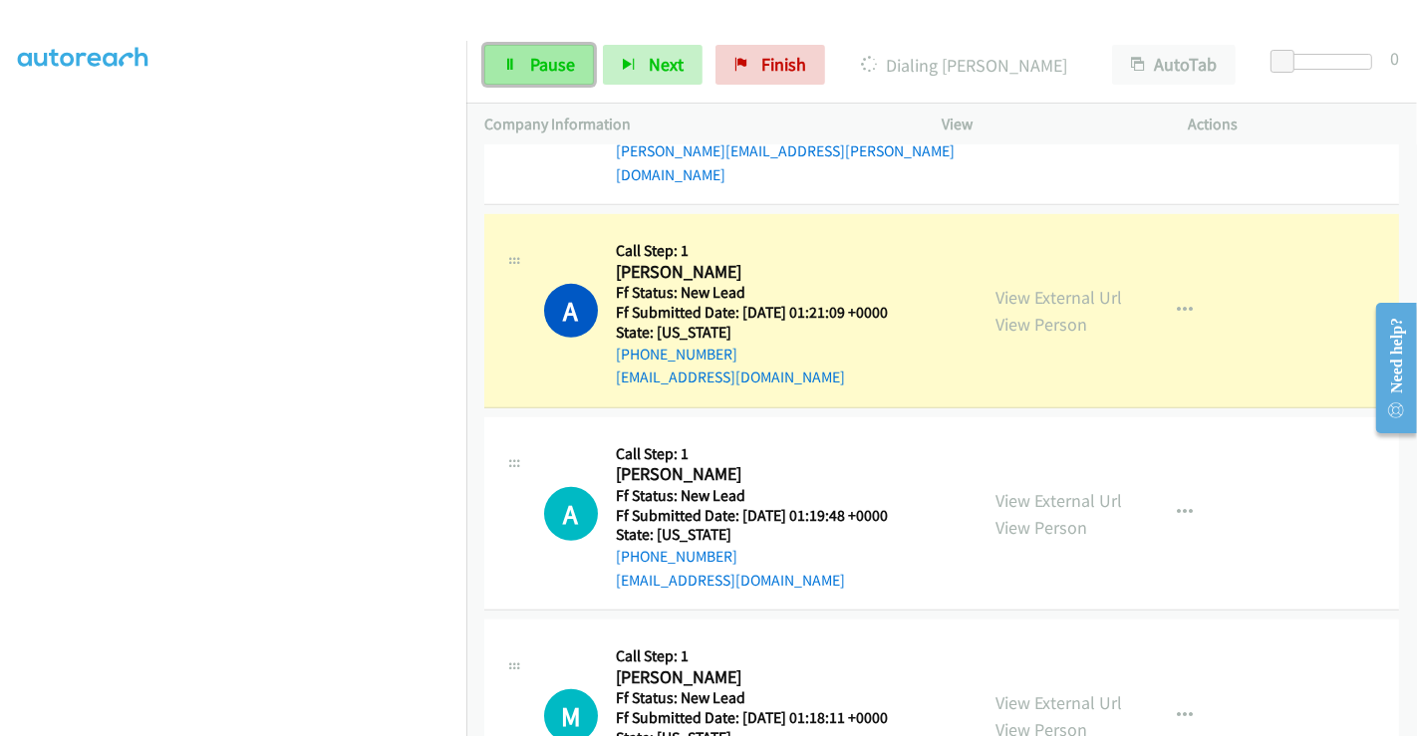
click at [540, 50] on link "Pause" at bounding box center [539, 65] width 110 height 40
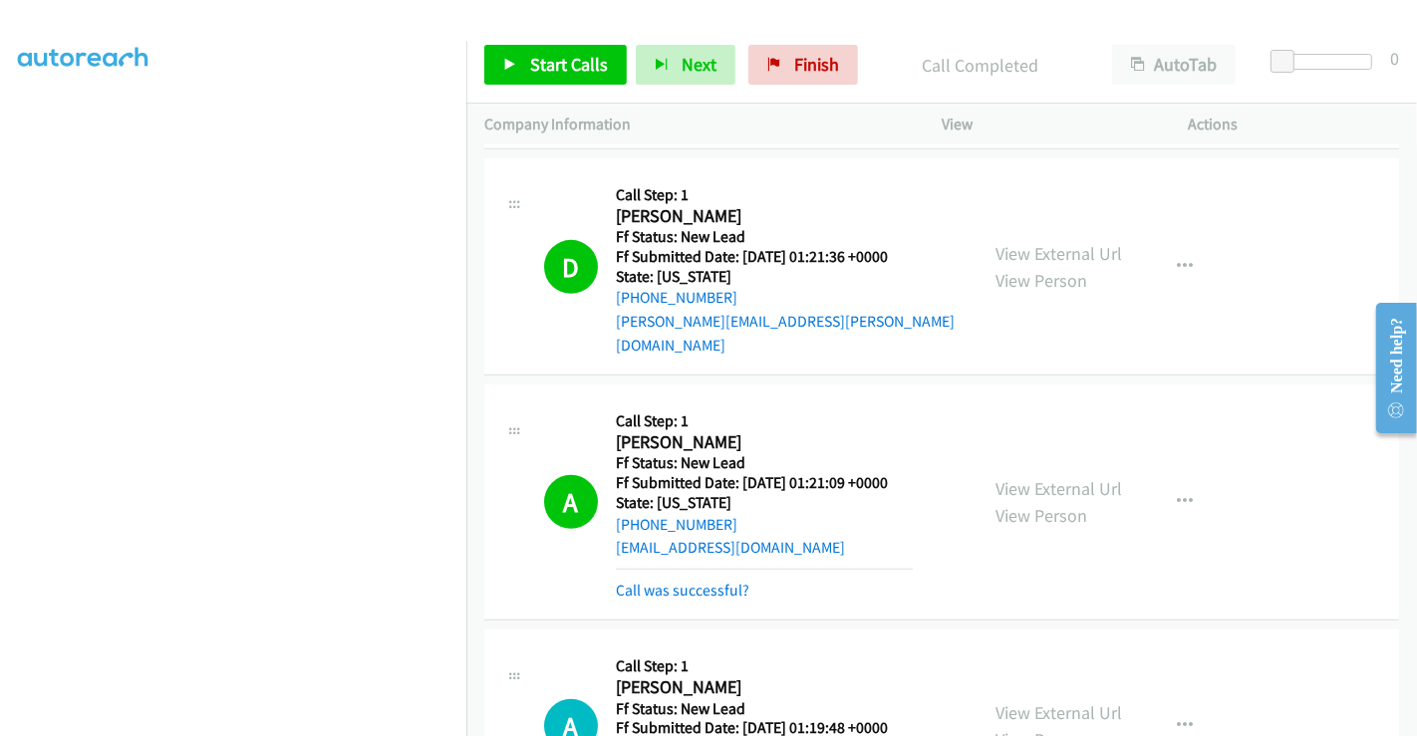
scroll to position [664, 0]
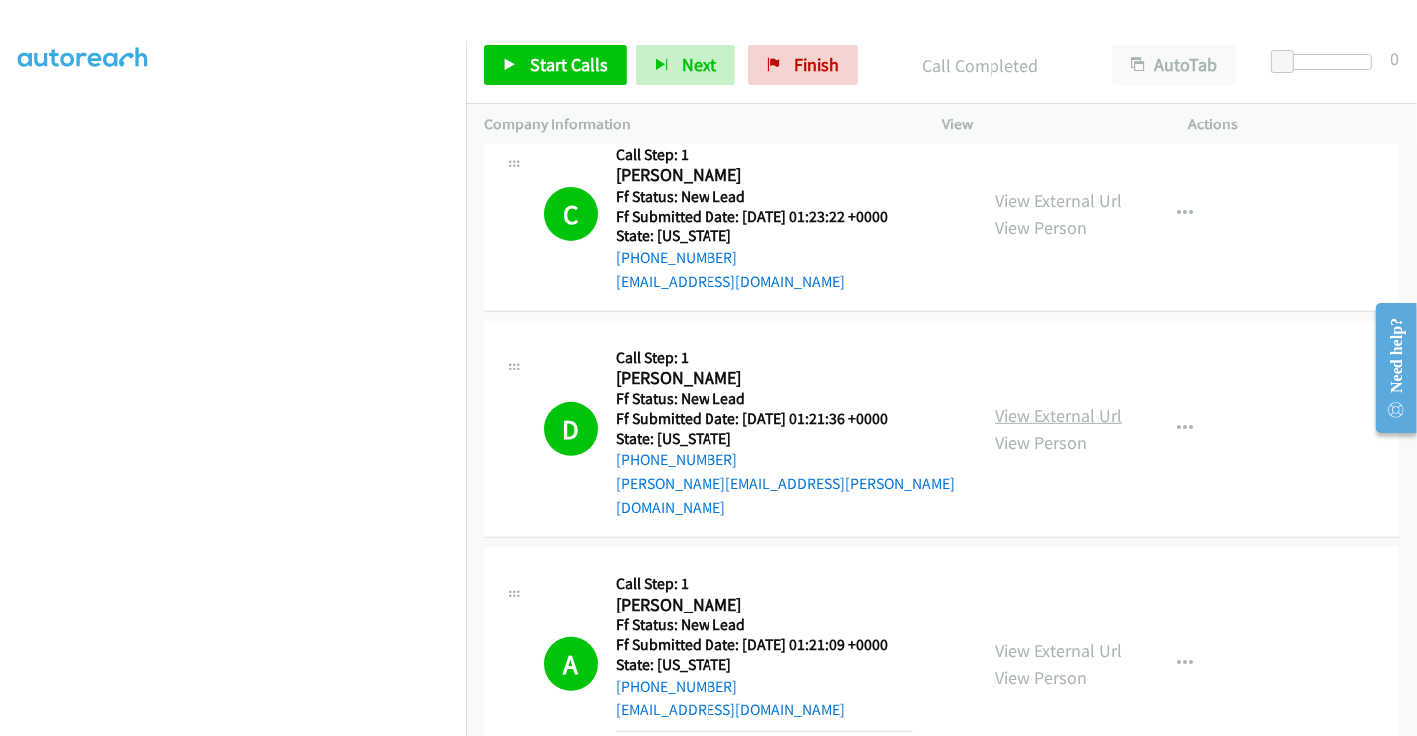
click at [1078, 405] on link "View External Url" at bounding box center [1058, 416] width 127 height 23
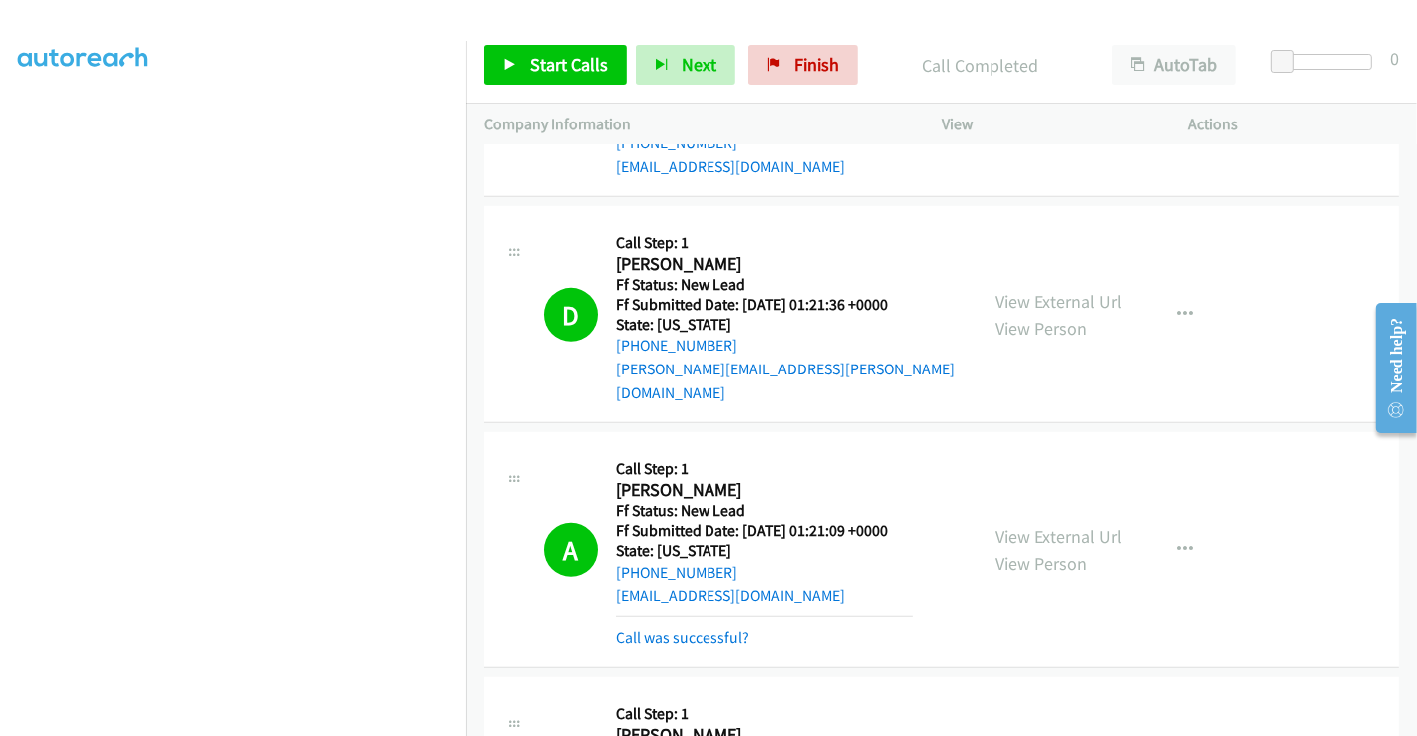
scroll to position [885, 0]
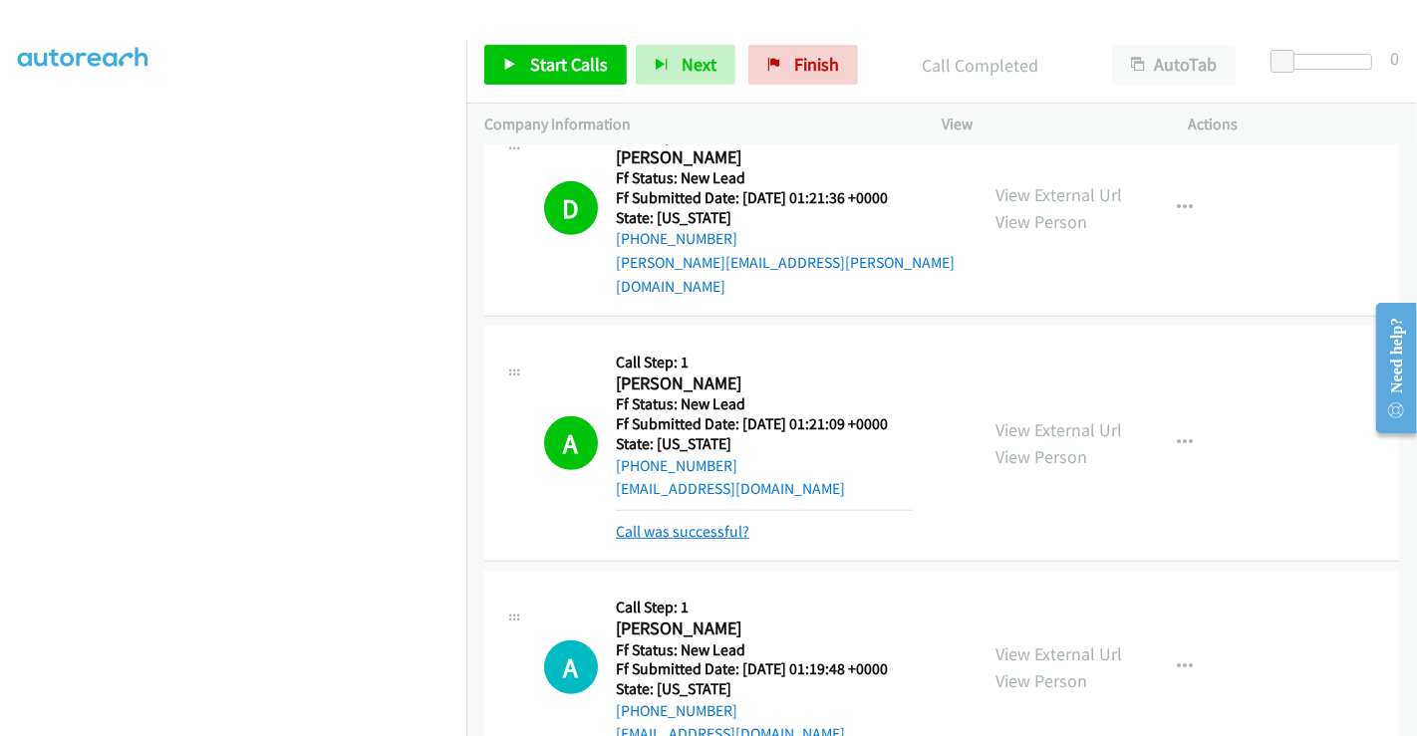
click at [702, 522] on link "Call was successful?" at bounding box center [683, 531] width 134 height 19
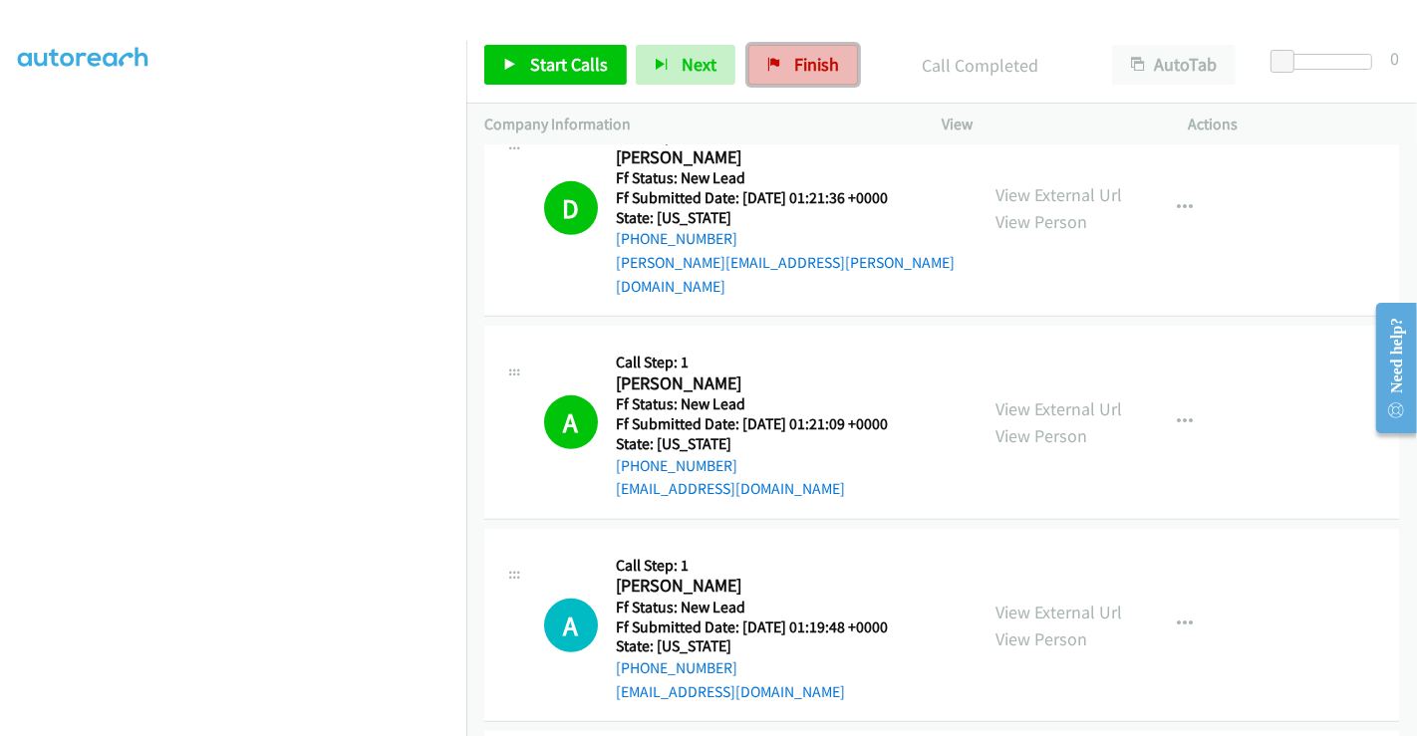
click at [804, 72] on span "Finish" at bounding box center [816, 64] width 45 height 23
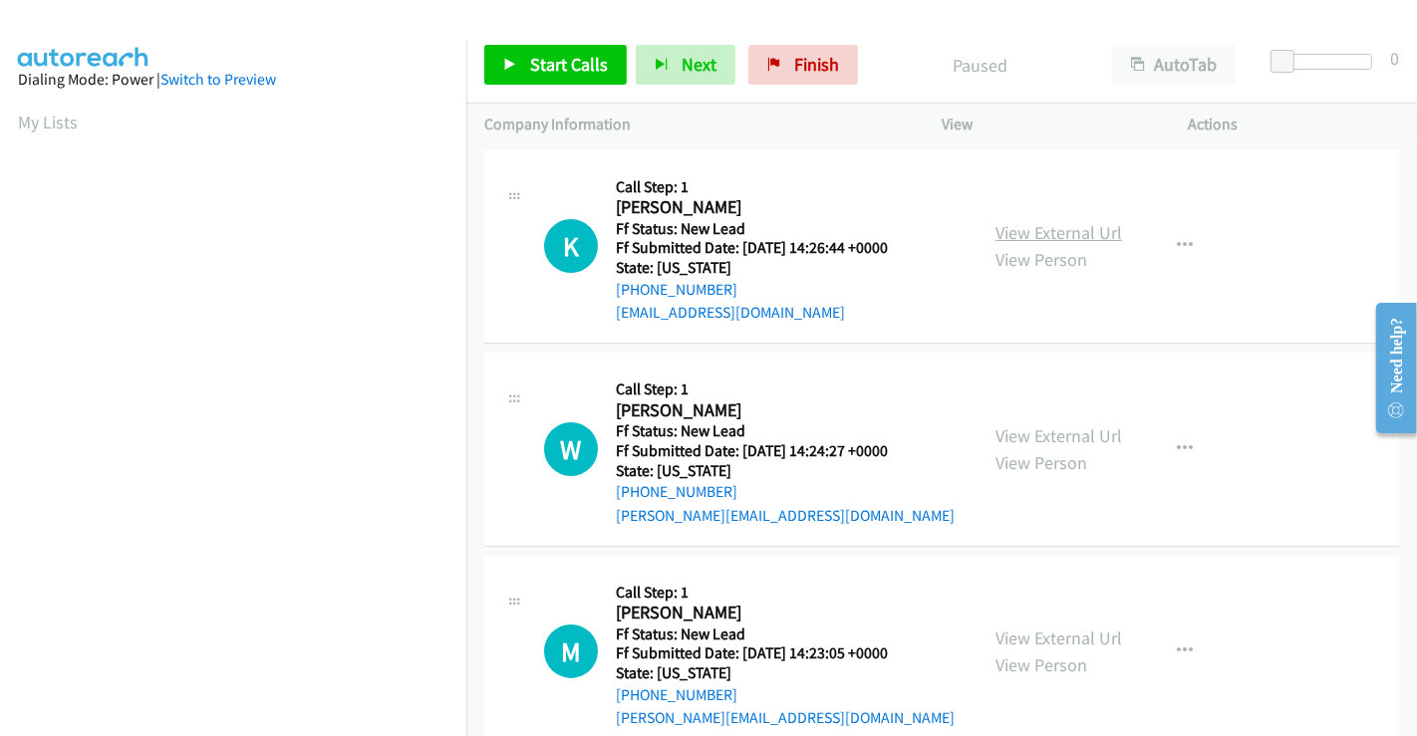
click at [1073, 234] on link "View External Url" at bounding box center [1058, 232] width 127 height 23
click at [1036, 425] on link "View External Url" at bounding box center [1058, 435] width 127 height 23
click at [1036, 638] on link "View External Url" at bounding box center [1058, 638] width 127 height 23
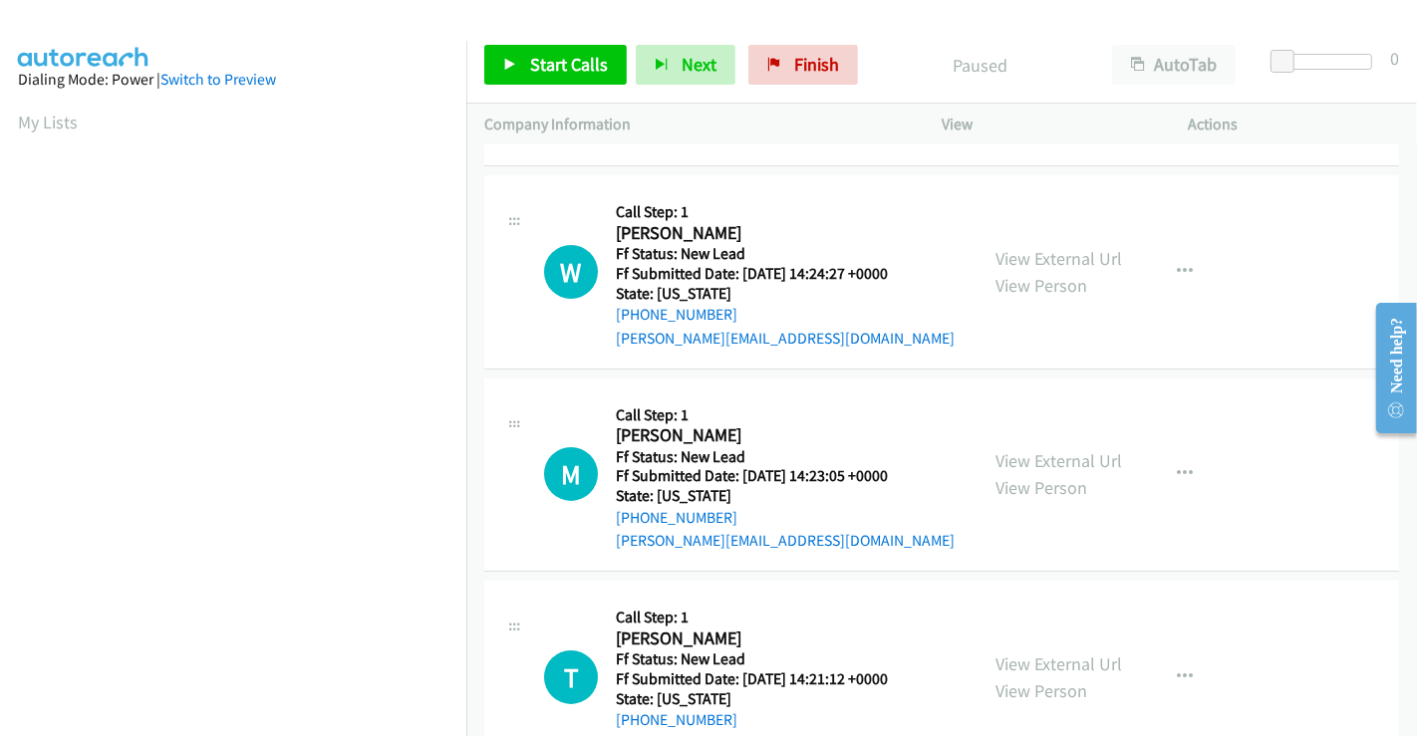
scroll to position [447, 0]
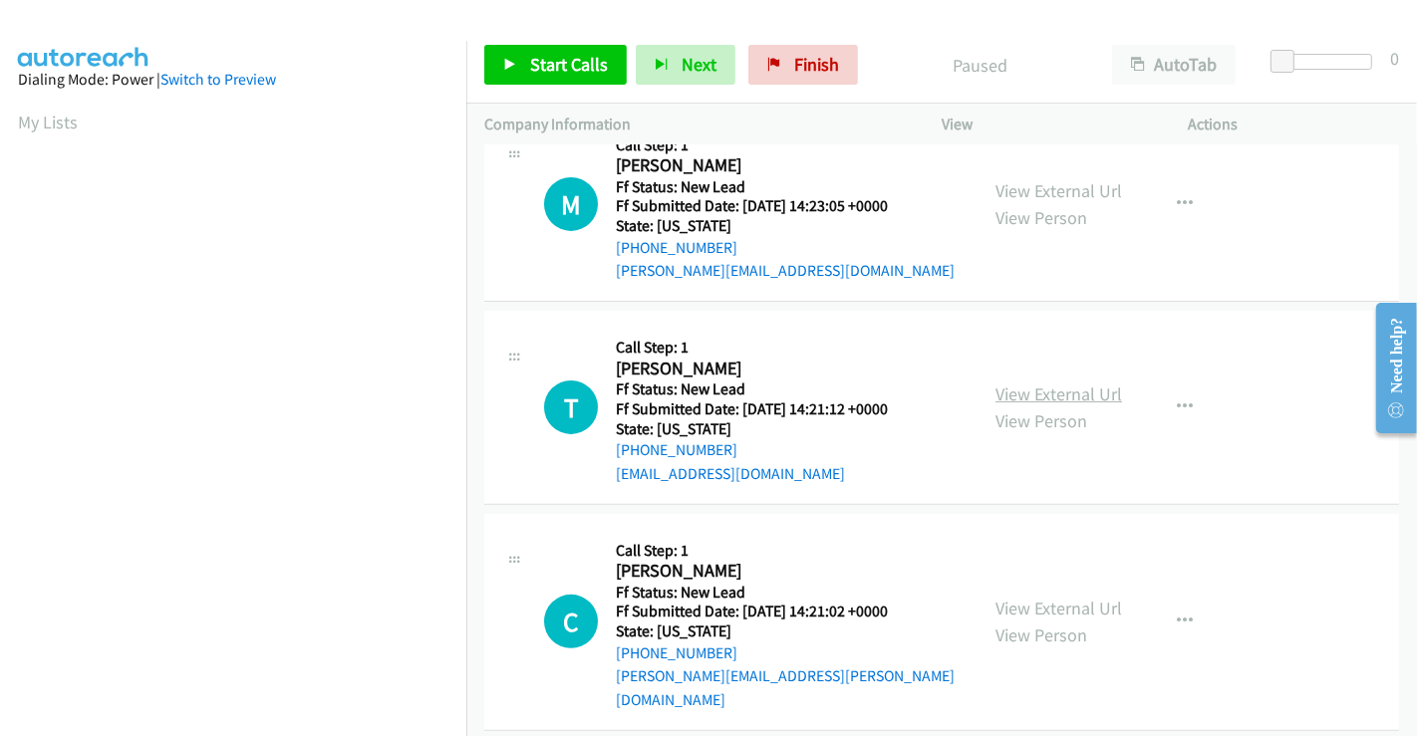
click at [1050, 400] on link "View External Url" at bounding box center [1058, 394] width 127 height 23
click at [1056, 597] on link "View External Url" at bounding box center [1058, 608] width 127 height 23
click at [595, 72] on span "Start Calls" at bounding box center [569, 64] width 78 height 23
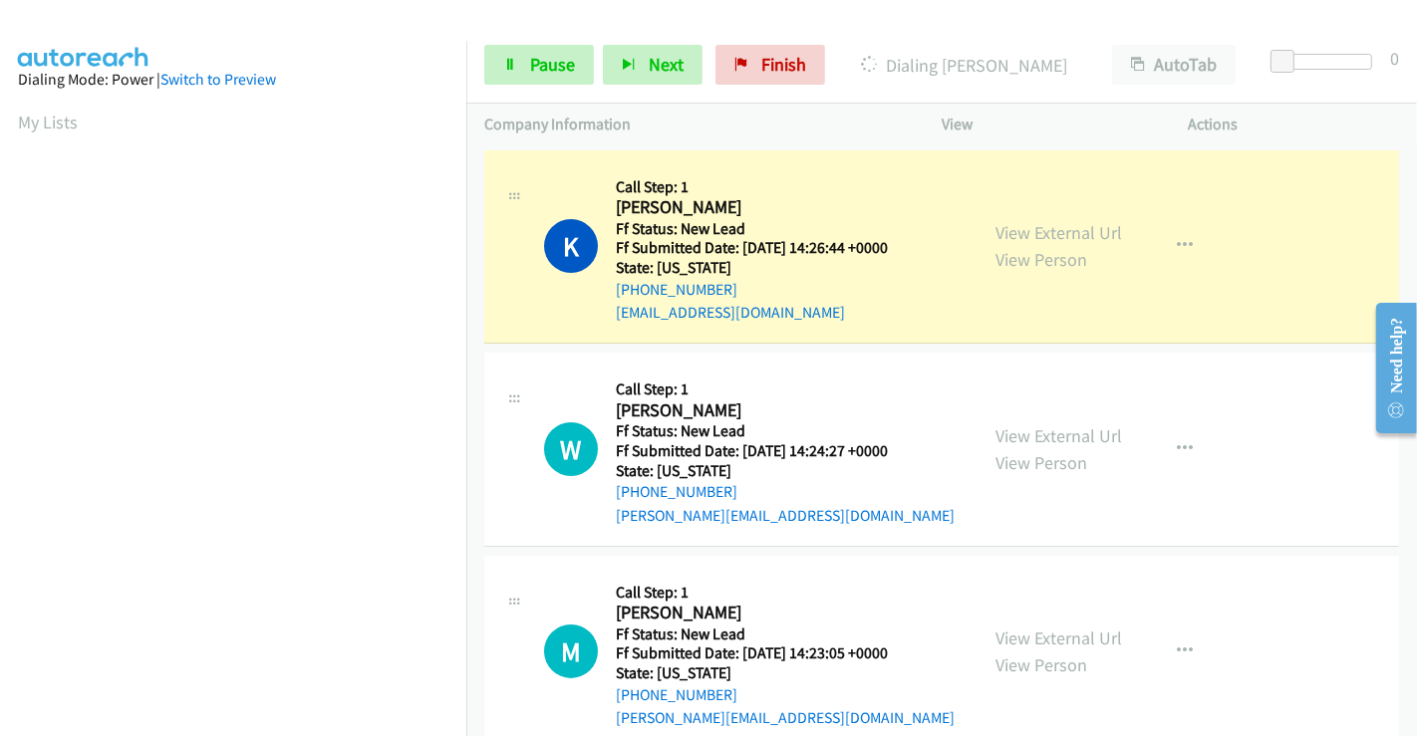
scroll to position [384, 0]
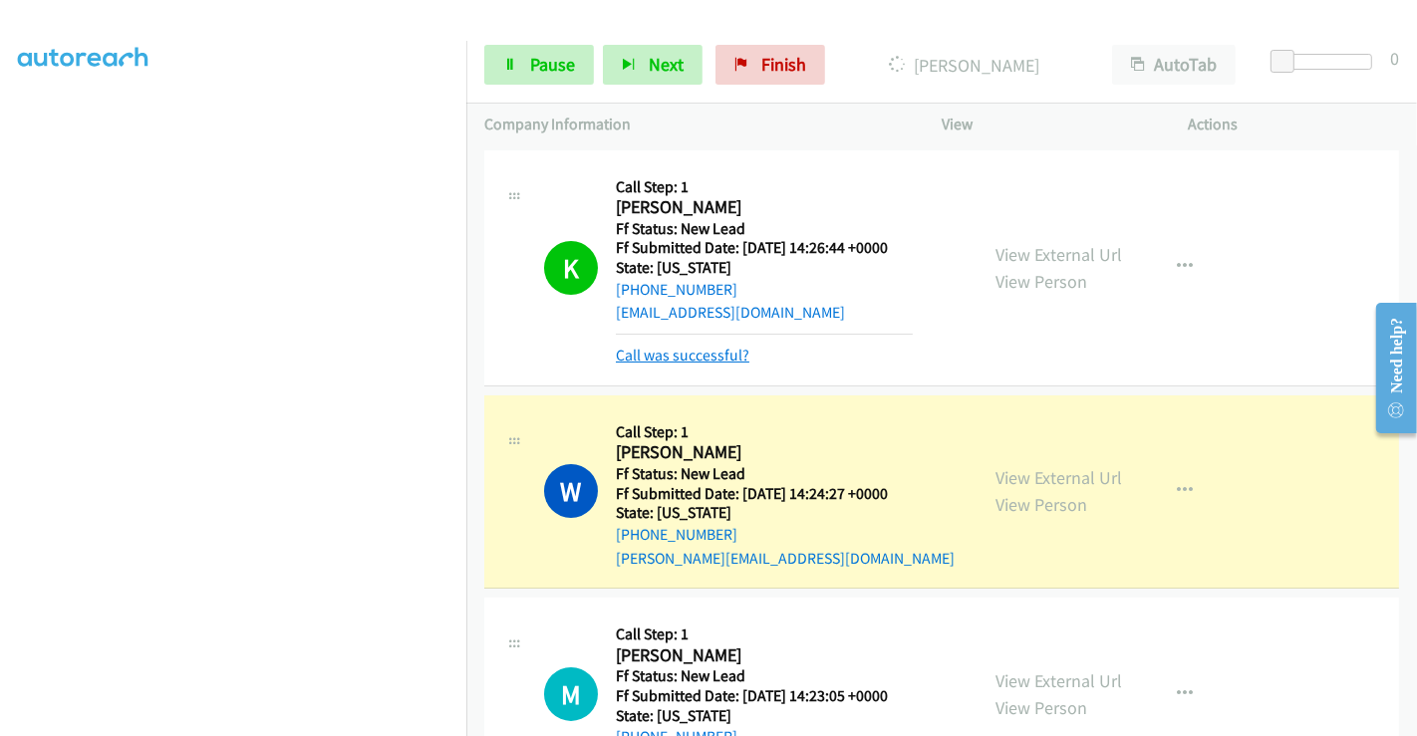
click at [677, 354] on link "Call was successful?" at bounding box center [683, 355] width 134 height 19
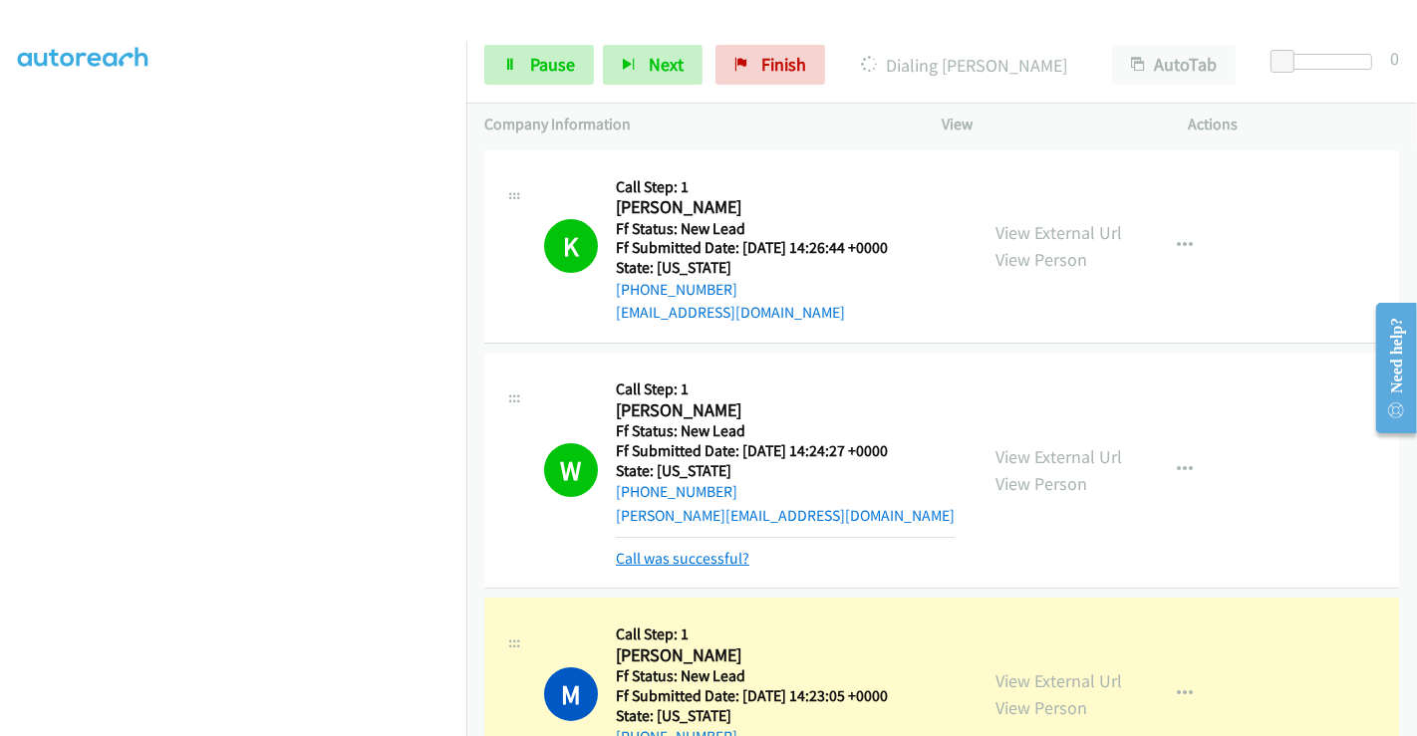
click at [678, 560] on link "Call was successful?" at bounding box center [683, 558] width 134 height 19
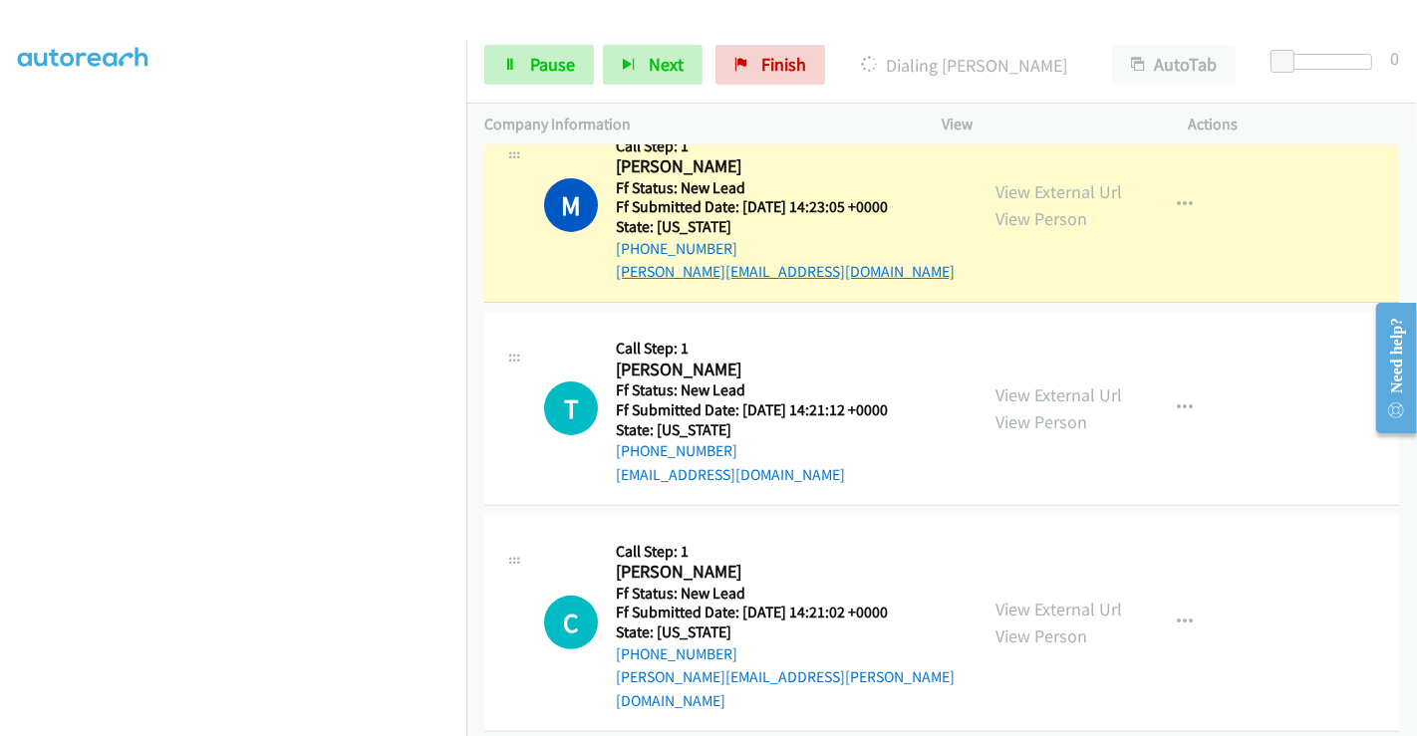
scroll to position [447, 0]
click at [535, 67] on span "Pause" at bounding box center [552, 64] width 45 height 23
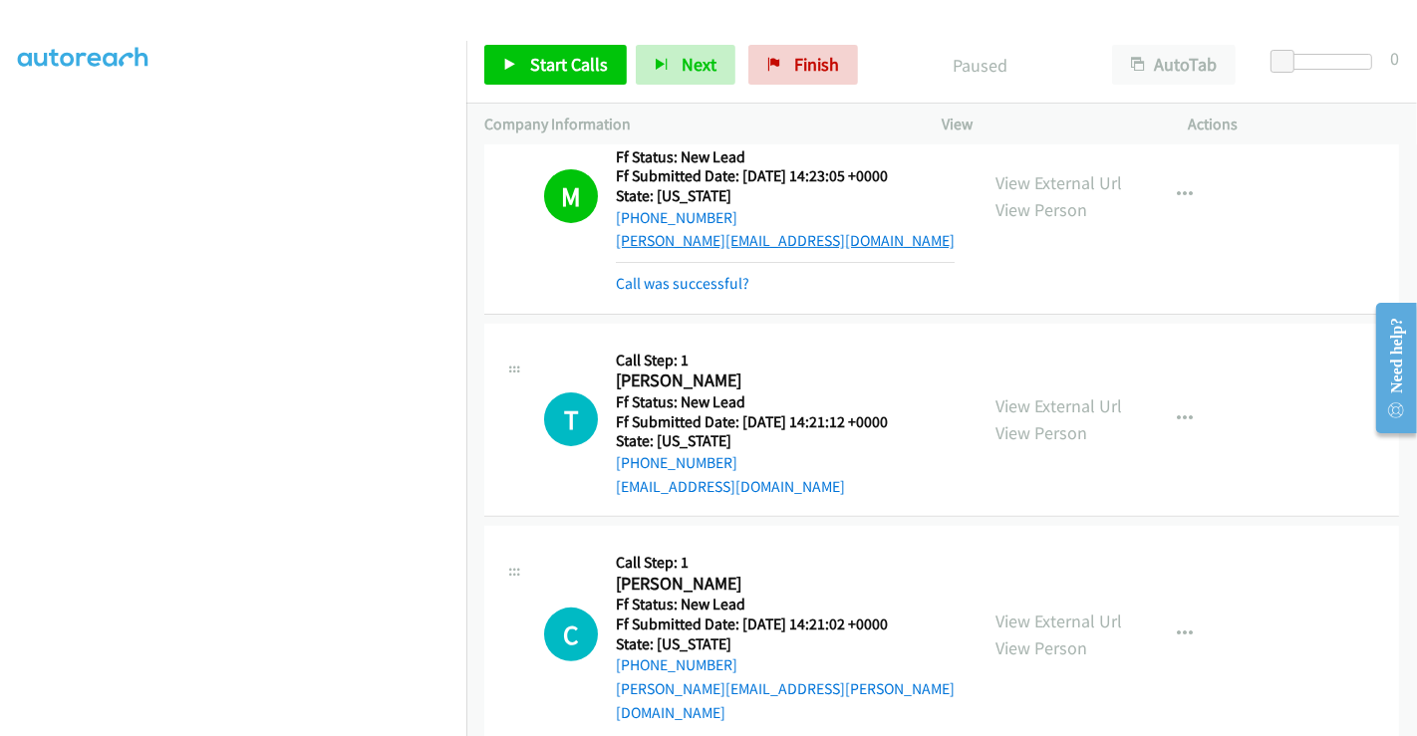
scroll to position [489, 0]
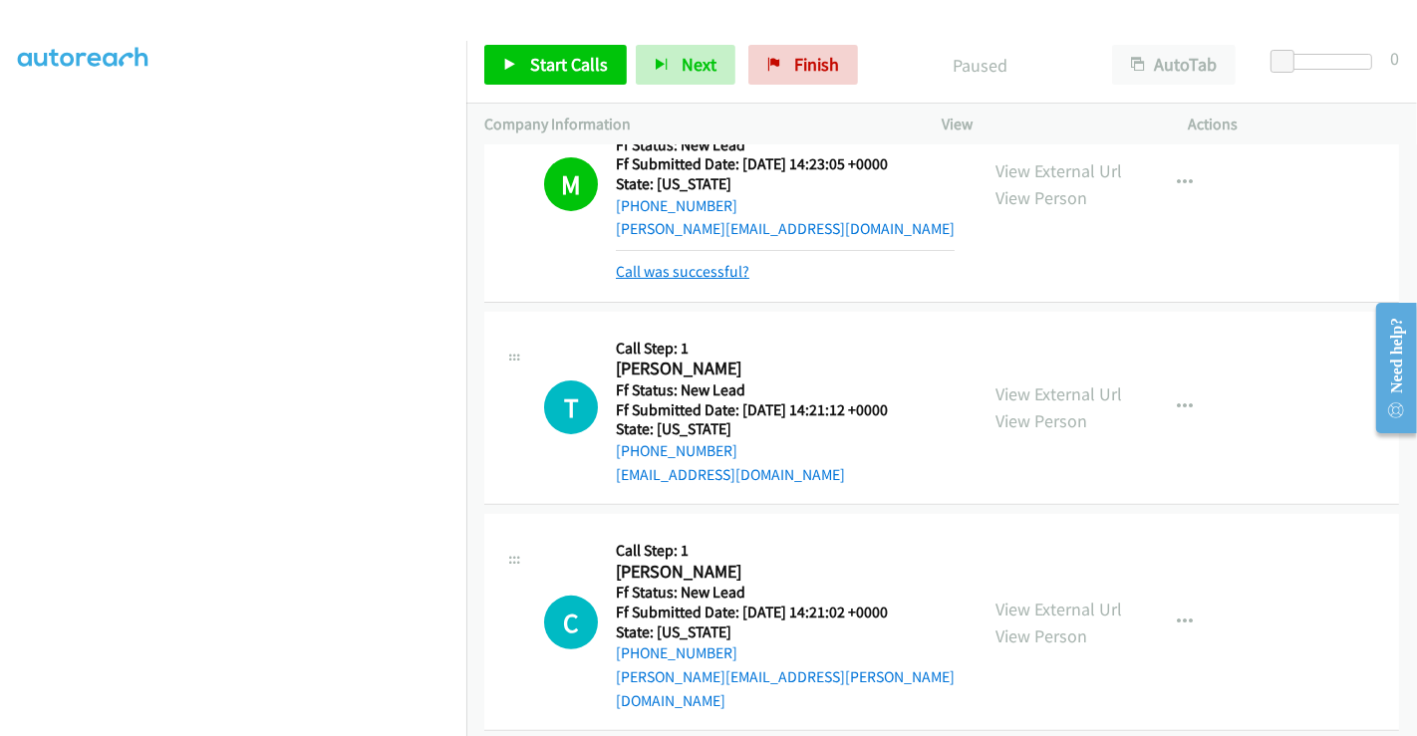
click at [681, 271] on link "Call was successful?" at bounding box center [683, 271] width 134 height 19
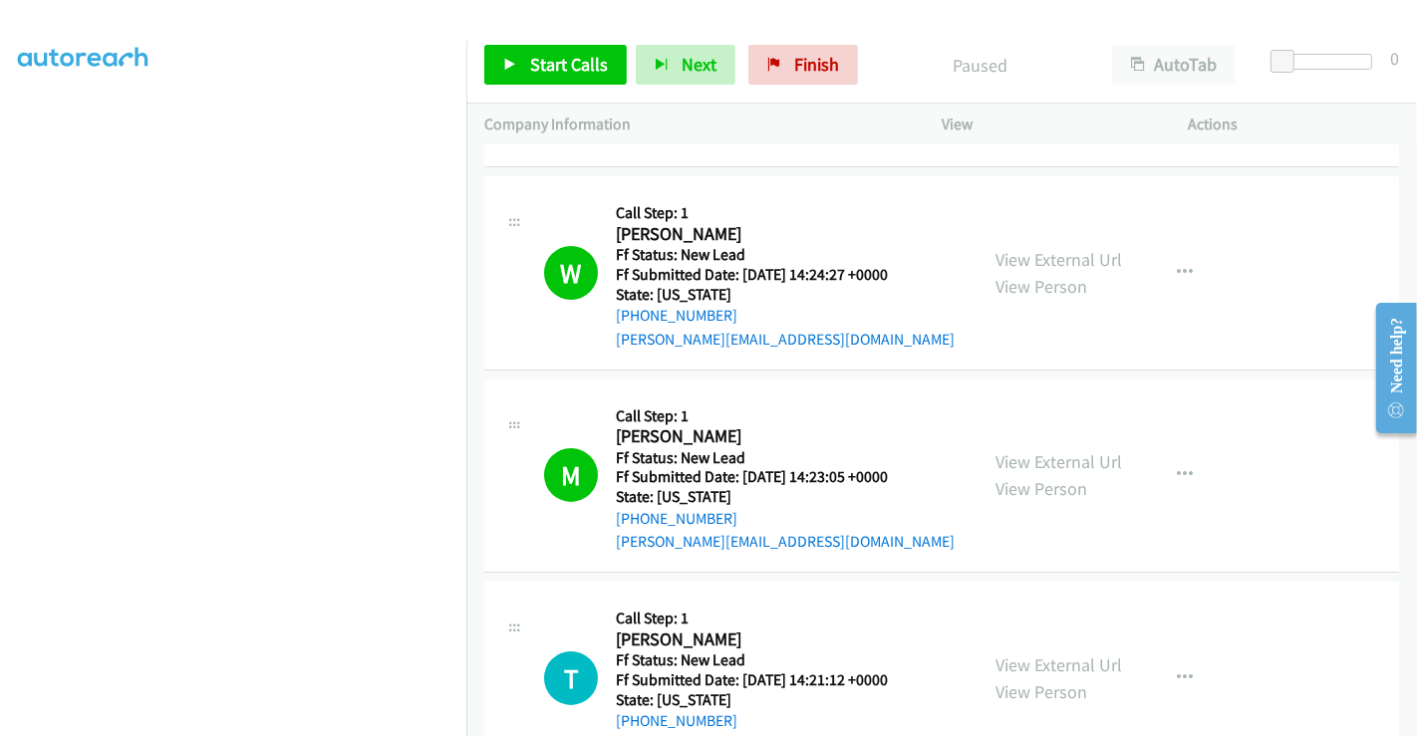
scroll to position [553, 0]
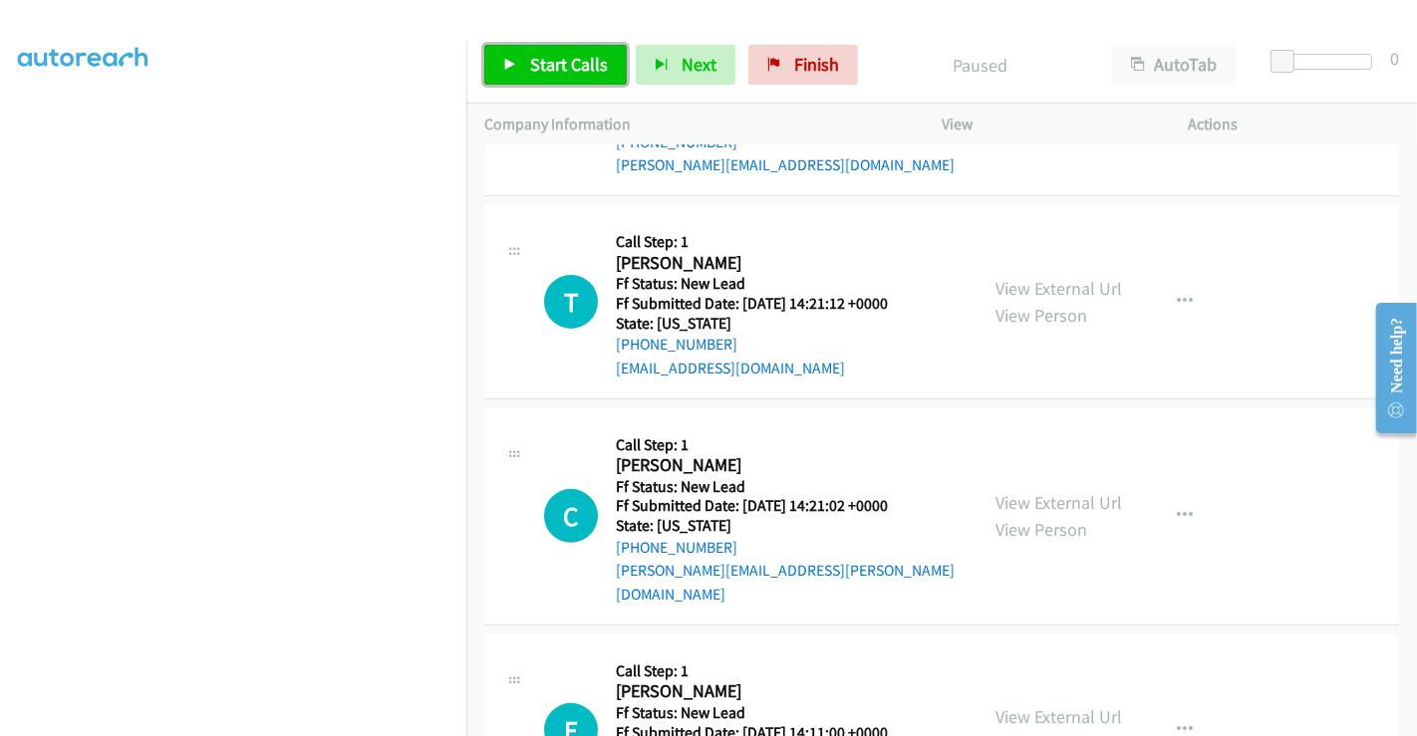
click at [582, 69] on span "Start Calls" at bounding box center [569, 64] width 78 height 23
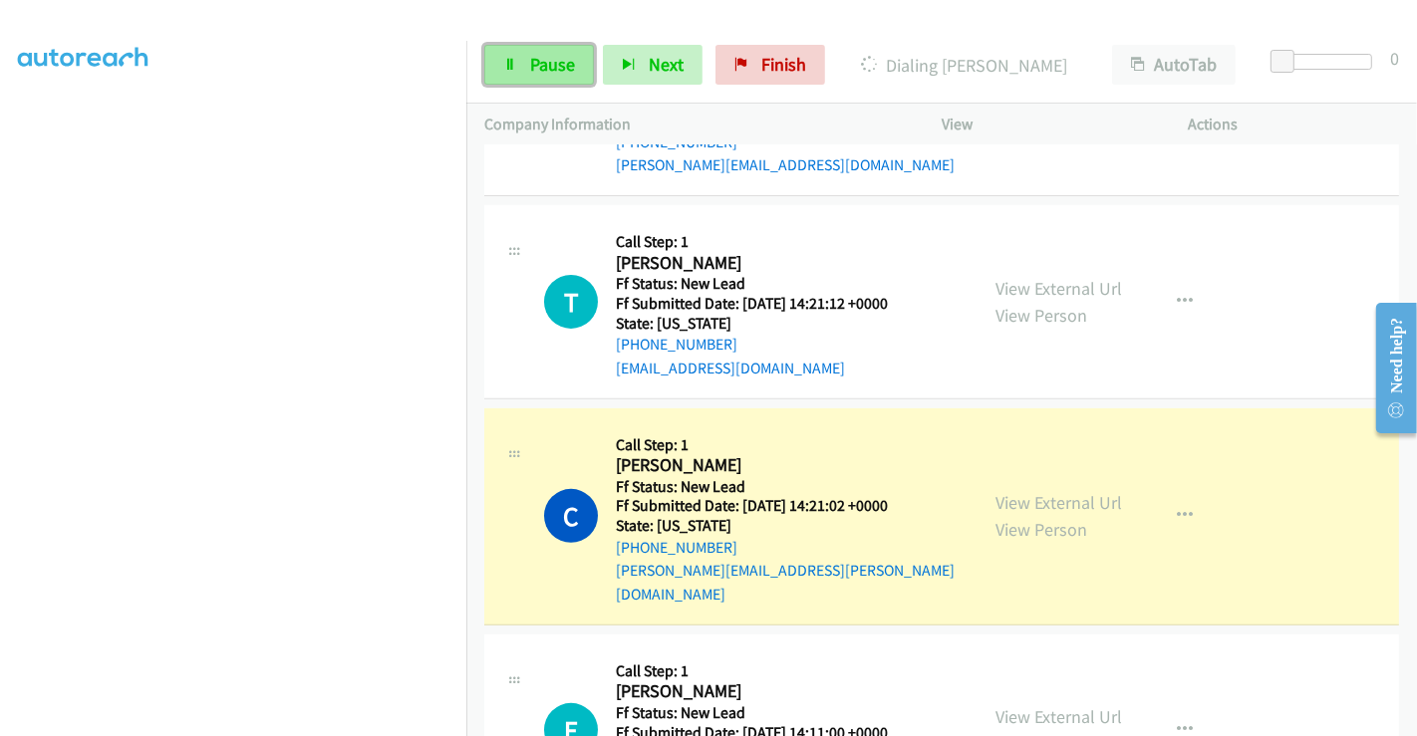
click at [540, 55] on span "Pause" at bounding box center [552, 64] width 45 height 23
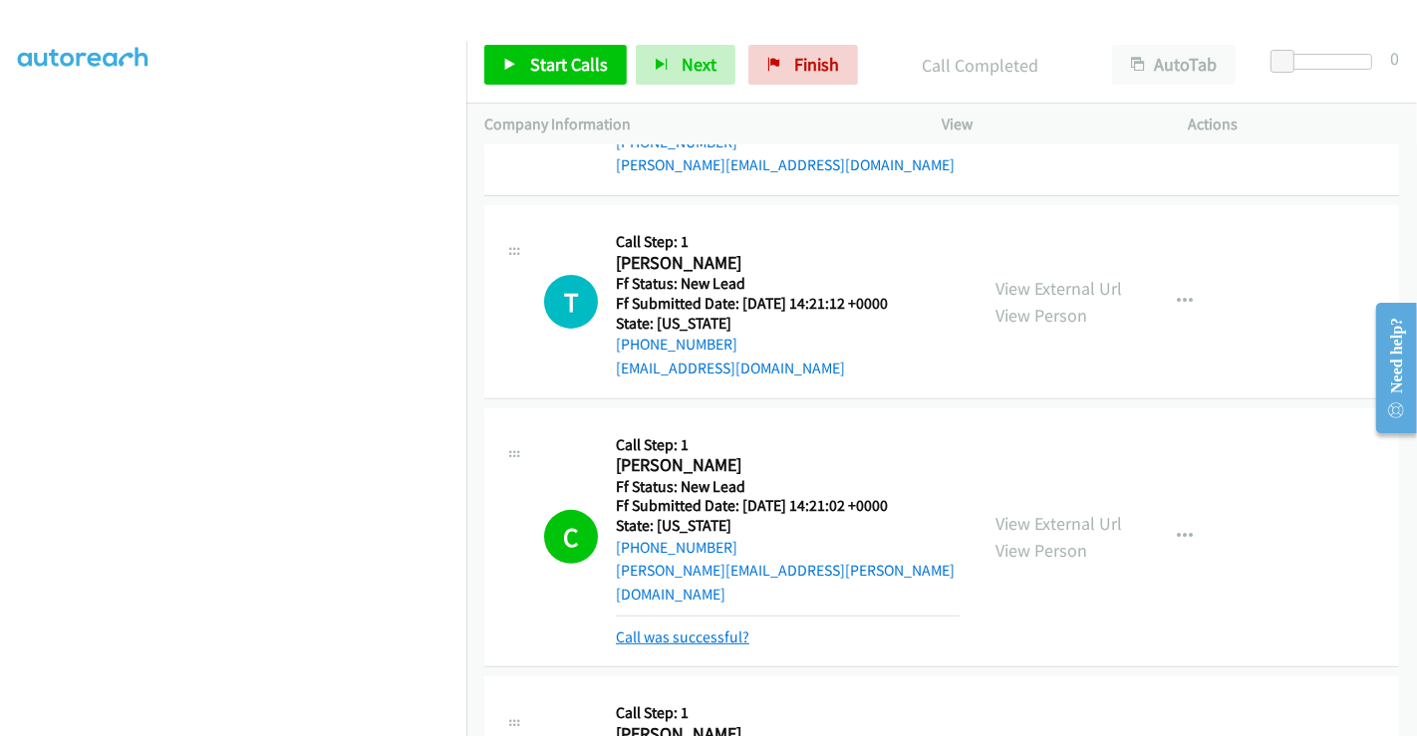
click at [703, 628] on link "Call was successful?" at bounding box center [683, 637] width 134 height 19
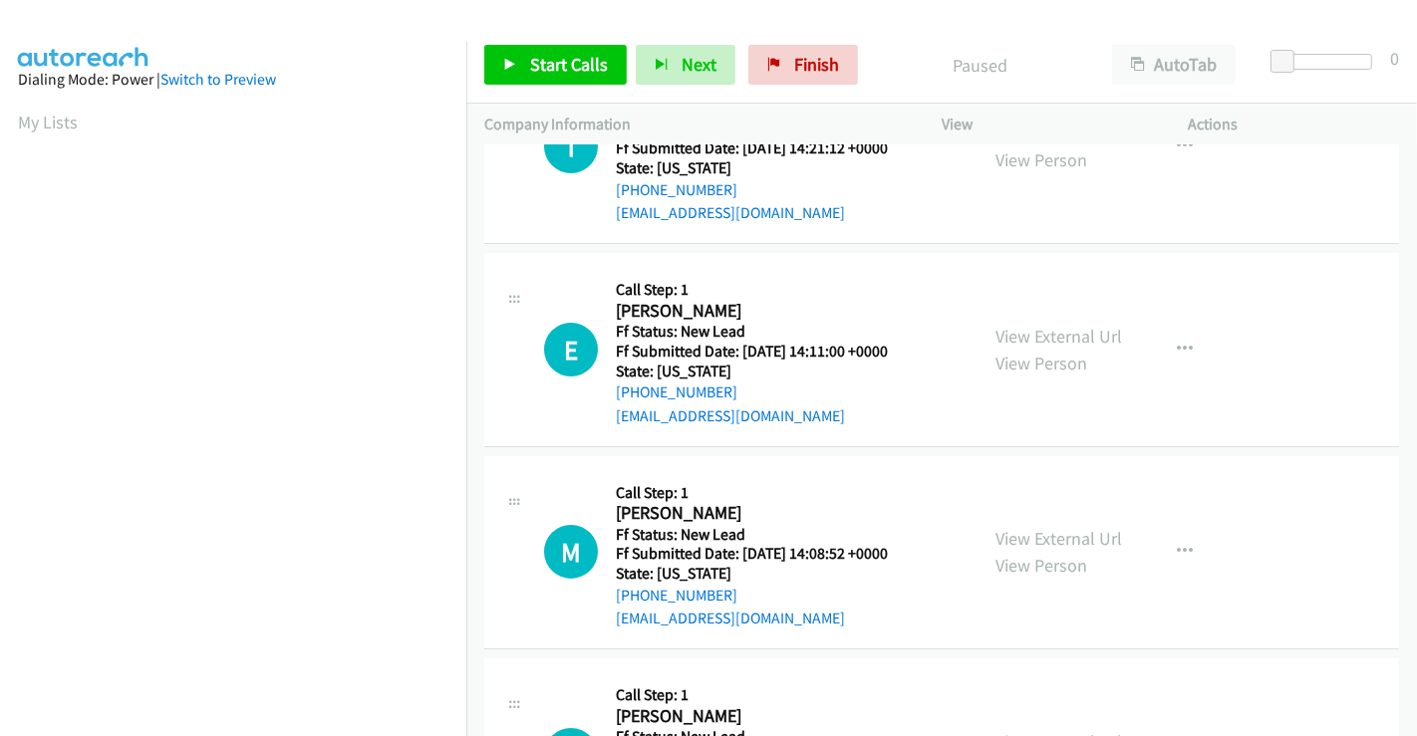
scroll to position [245, 0]
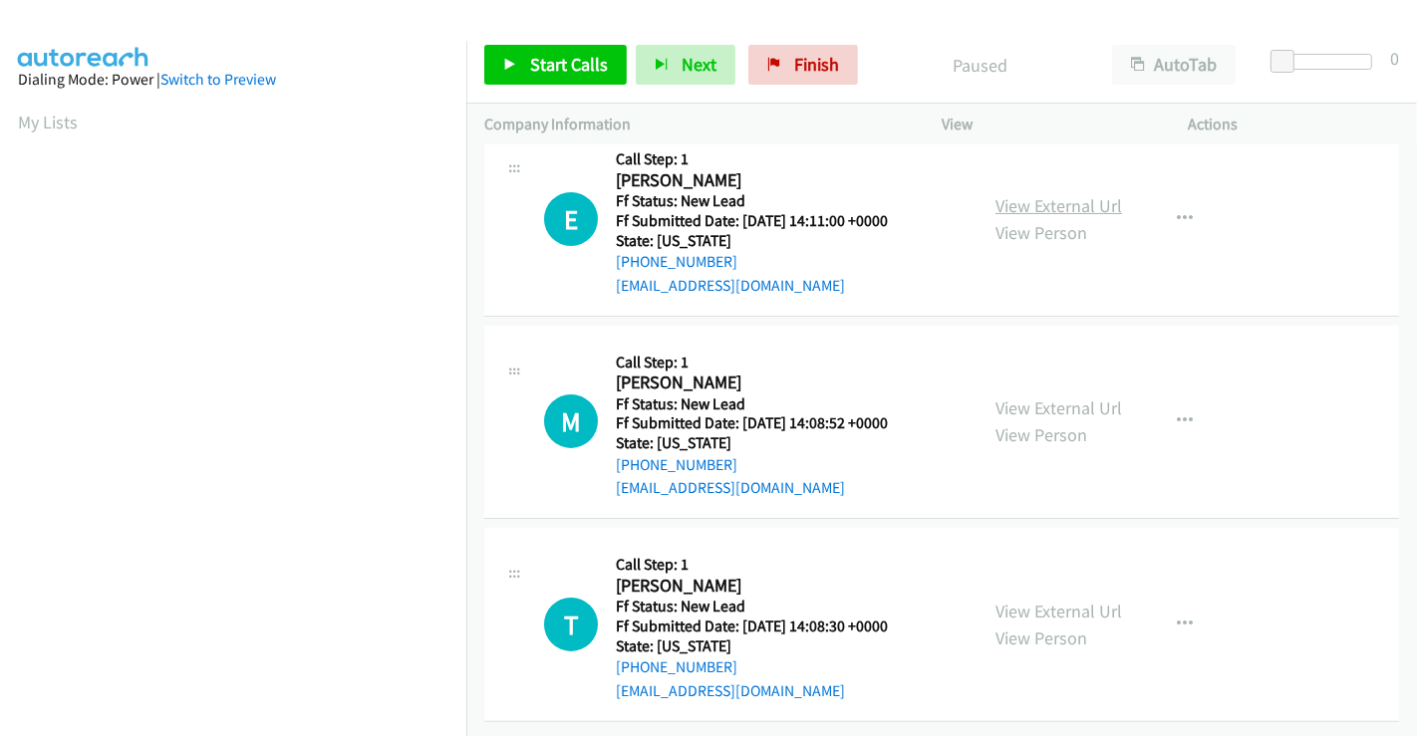
click at [1016, 194] on link "View External Url" at bounding box center [1058, 205] width 127 height 23
drag, startPoint x: 1065, startPoint y: 390, endPoint x: 1071, endPoint y: 406, distance: 17.0
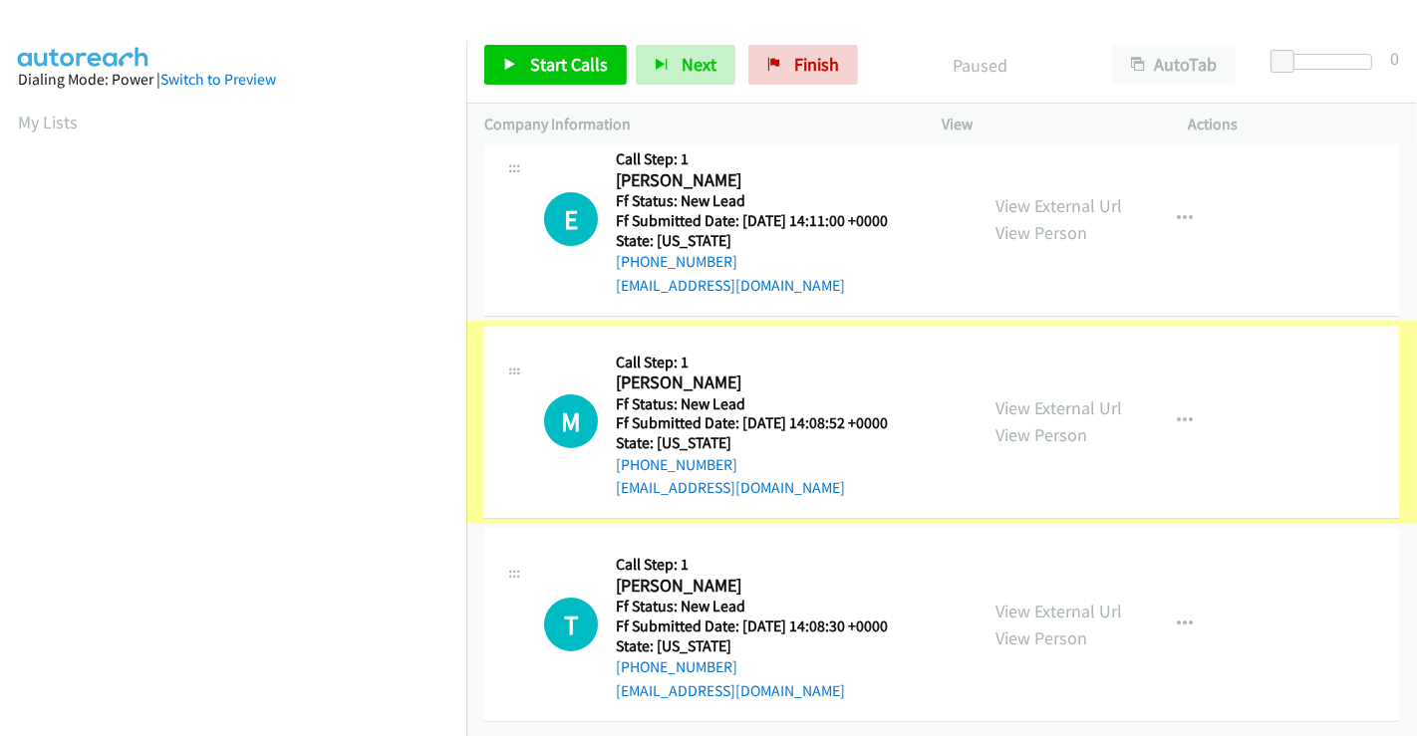
scroll to position [245, 0]
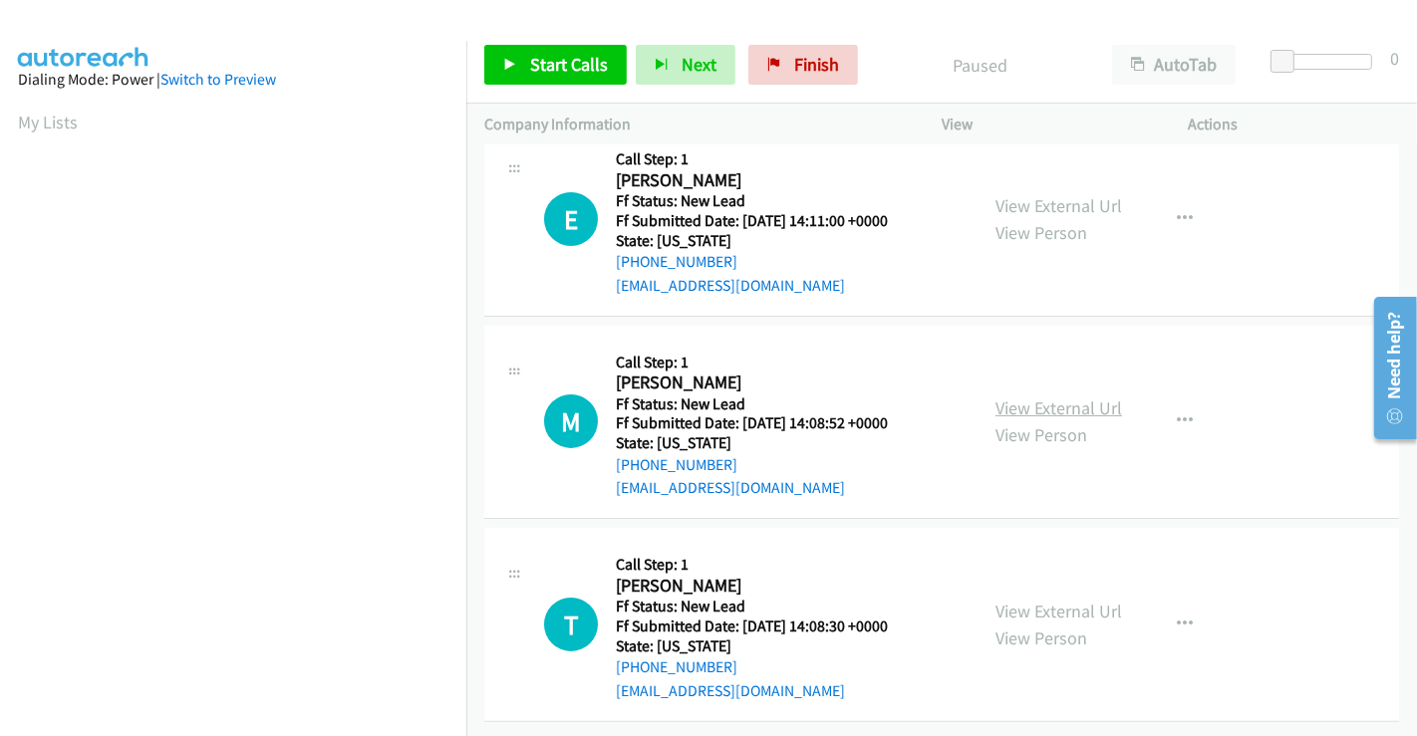
click at [1038, 397] on link "View External Url" at bounding box center [1058, 408] width 127 height 23
click at [1049, 602] on link "View External Url" at bounding box center [1058, 611] width 127 height 23
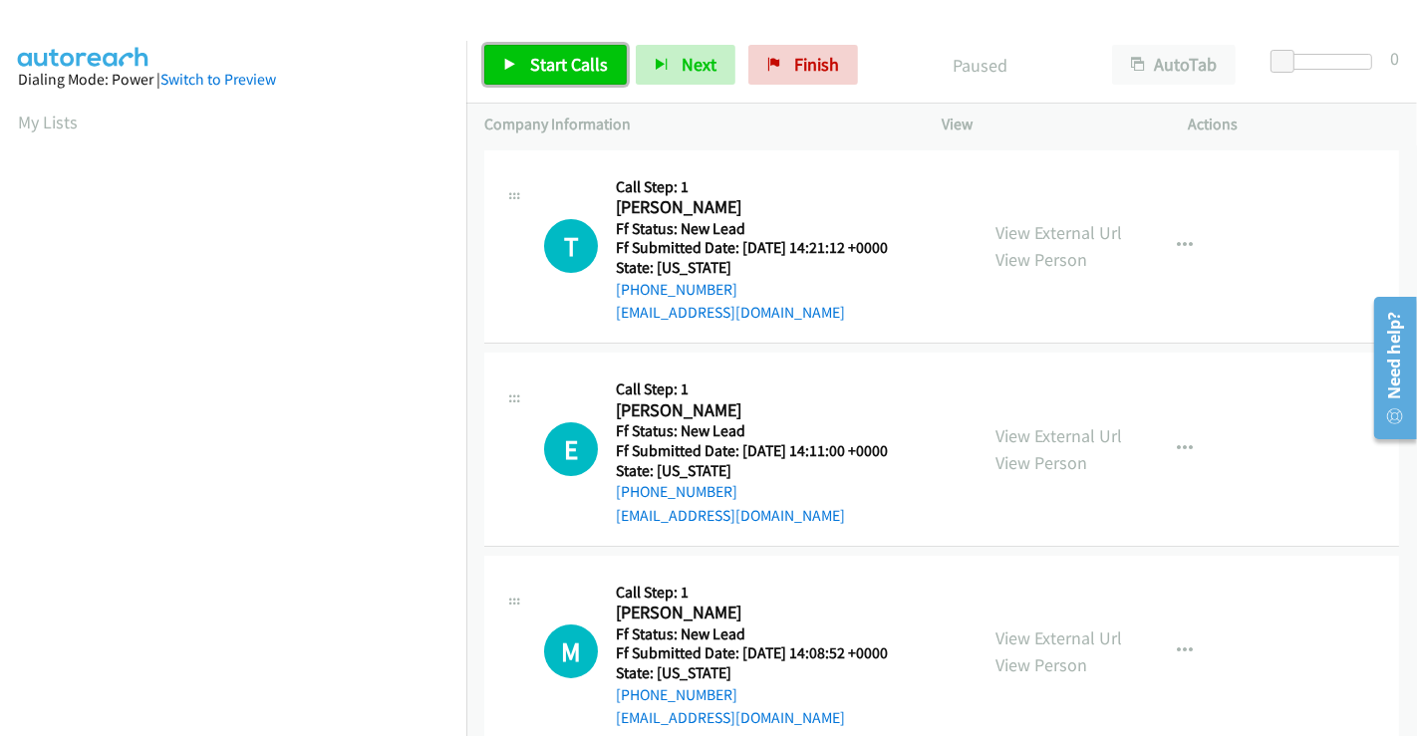
click at [573, 68] on span "Start Calls" at bounding box center [569, 64] width 78 height 23
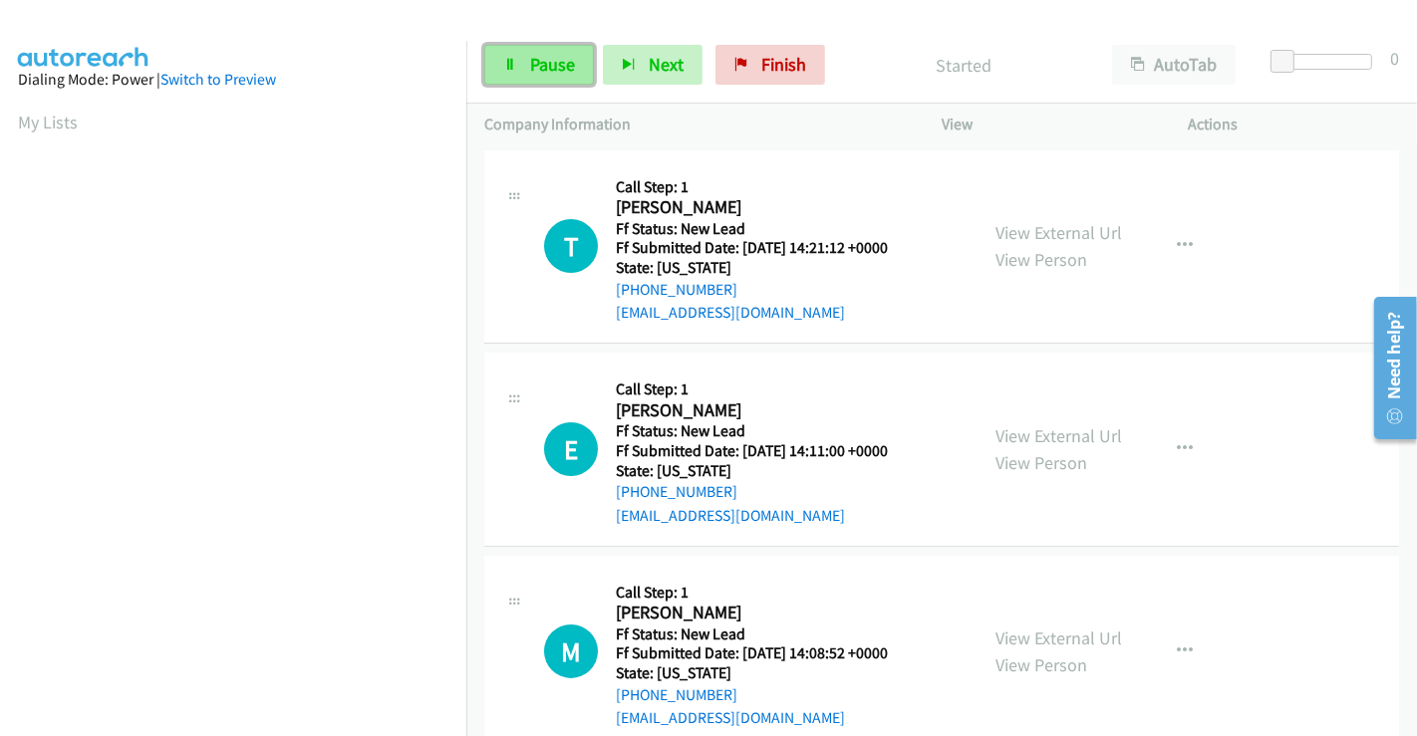
click at [542, 55] on span "Pause" at bounding box center [552, 64] width 45 height 23
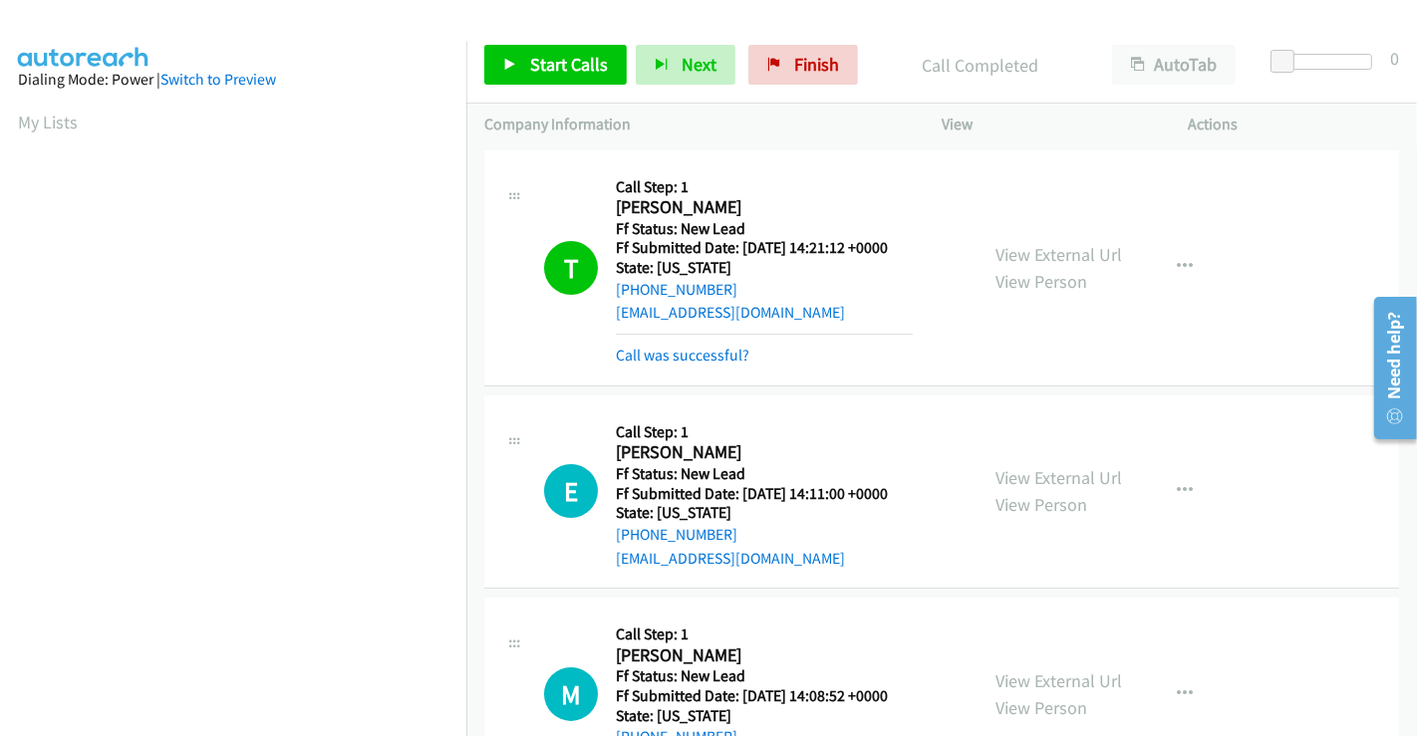
scroll to position [384, 0]
click at [557, 68] on span "Start Calls" at bounding box center [569, 64] width 78 height 23
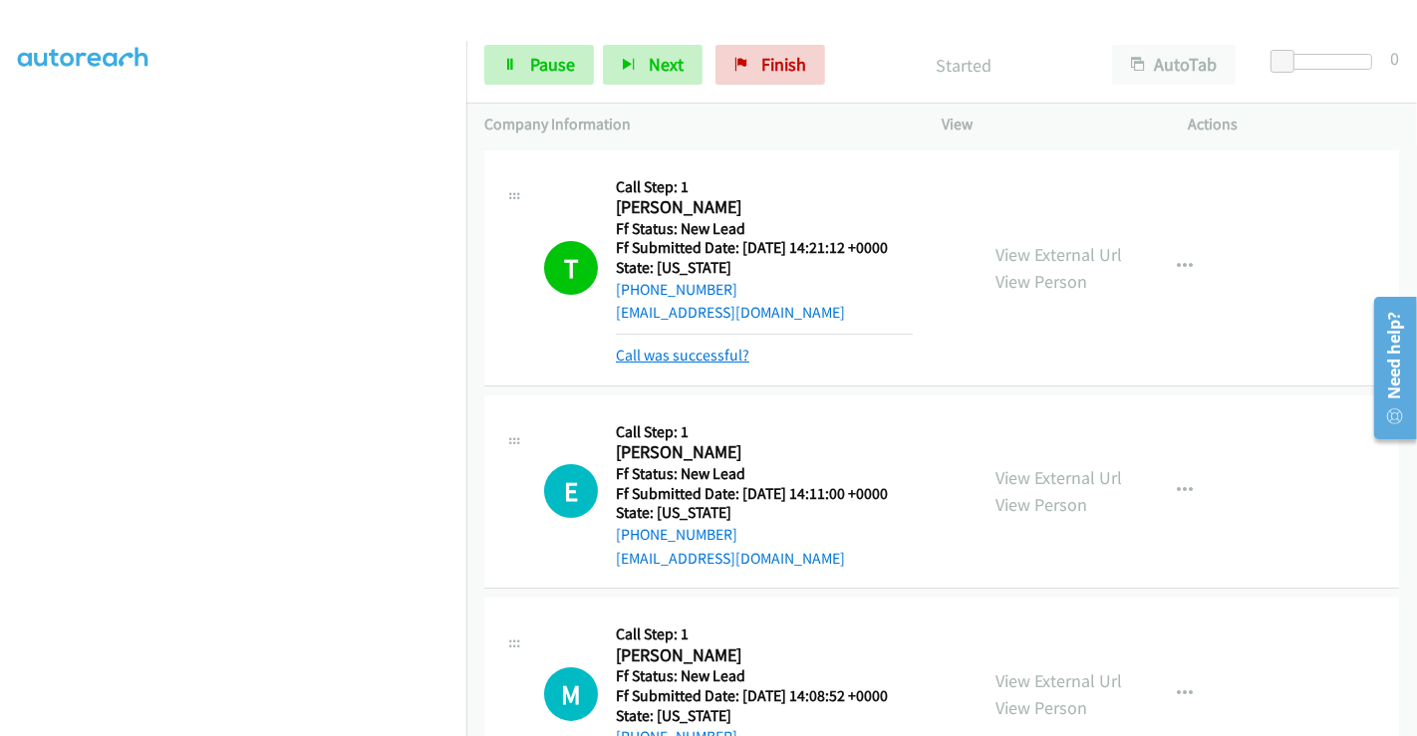
click at [691, 349] on link "Call was successful?" at bounding box center [683, 355] width 134 height 19
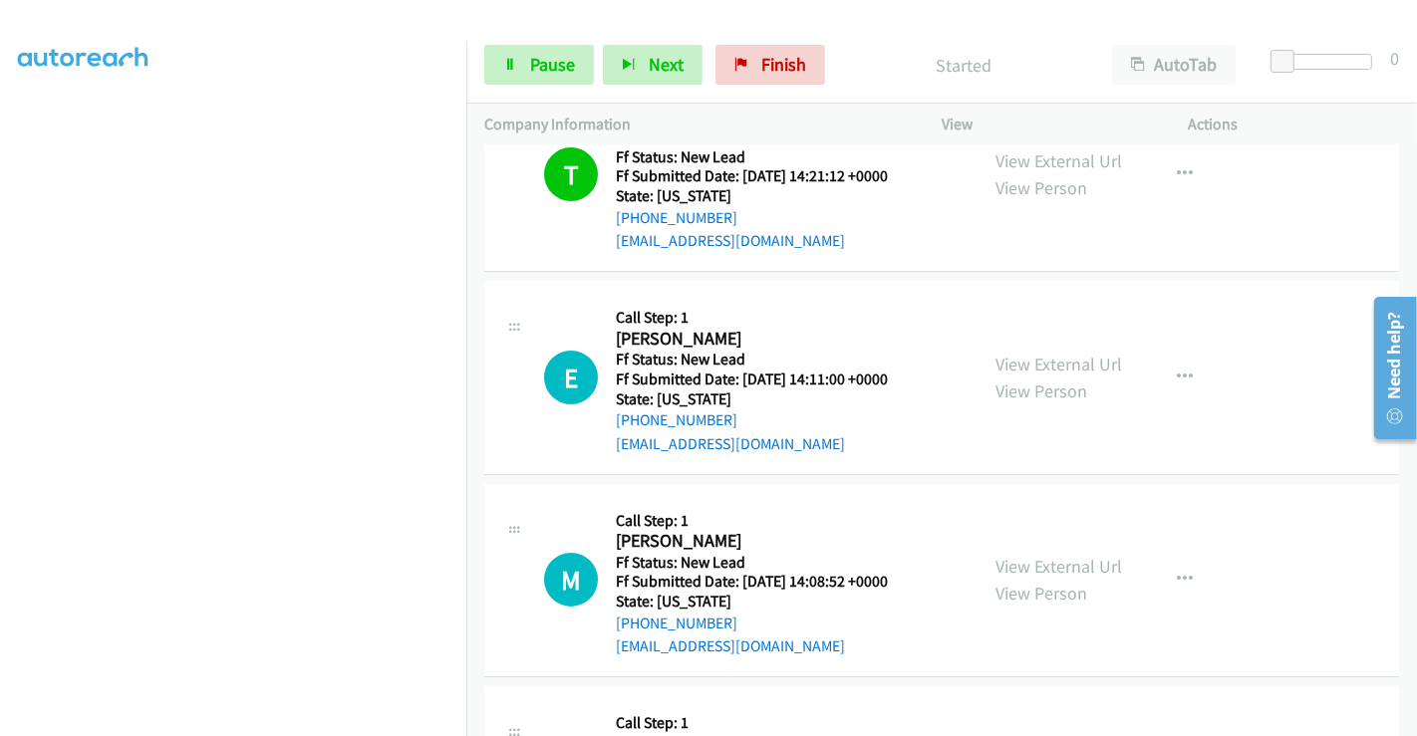
scroll to position [245, 0]
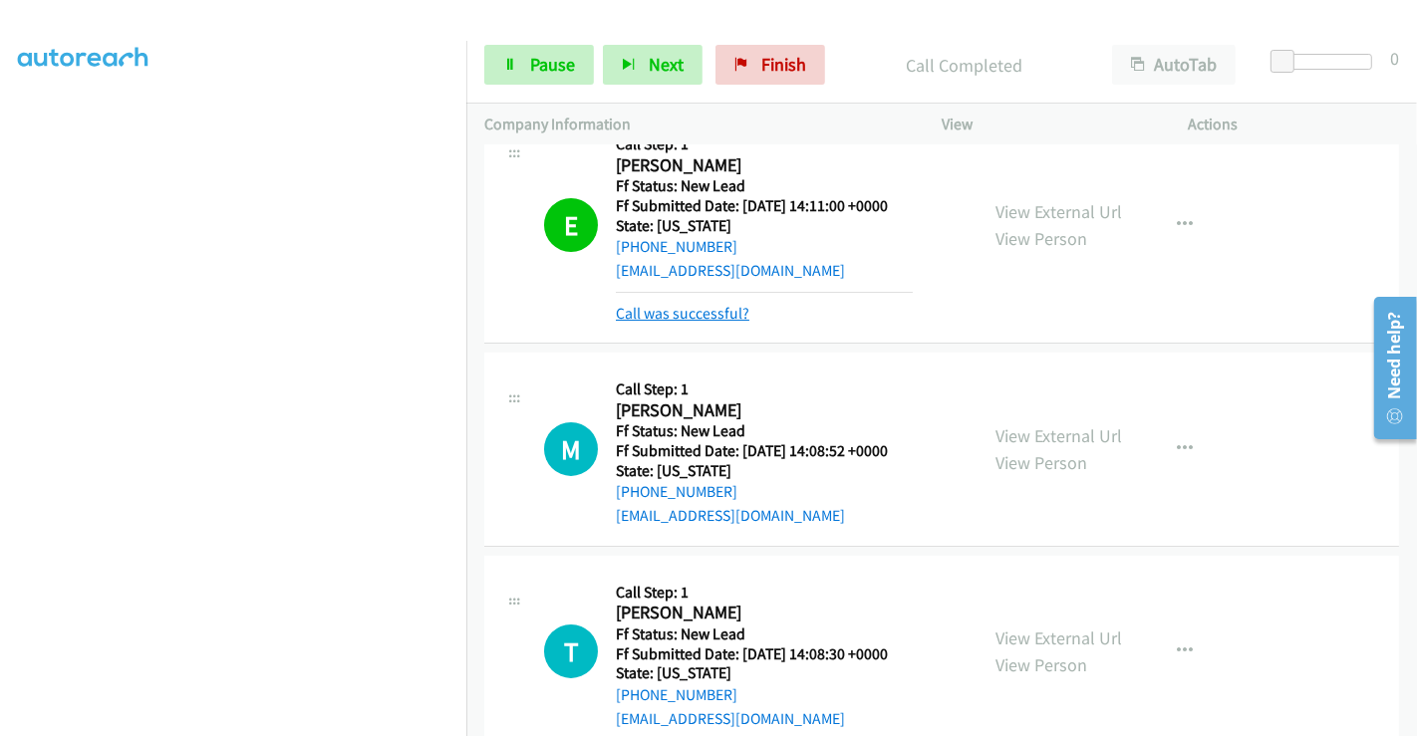
click at [692, 317] on link "Call was successful?" at bounding box center [683, 313] width 134 height 19
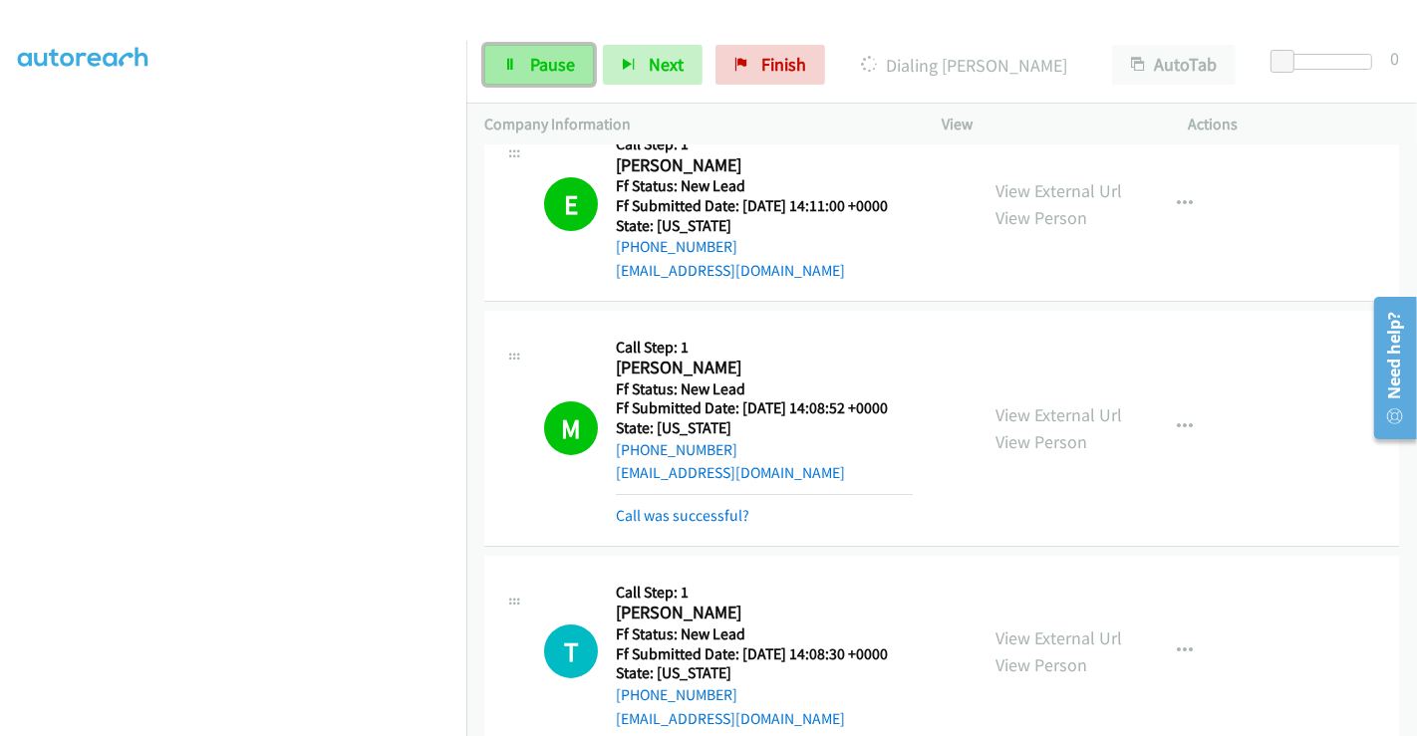
click at [538, 61] on span "Pause" at bounding box center [552, 64] width 45 height 23
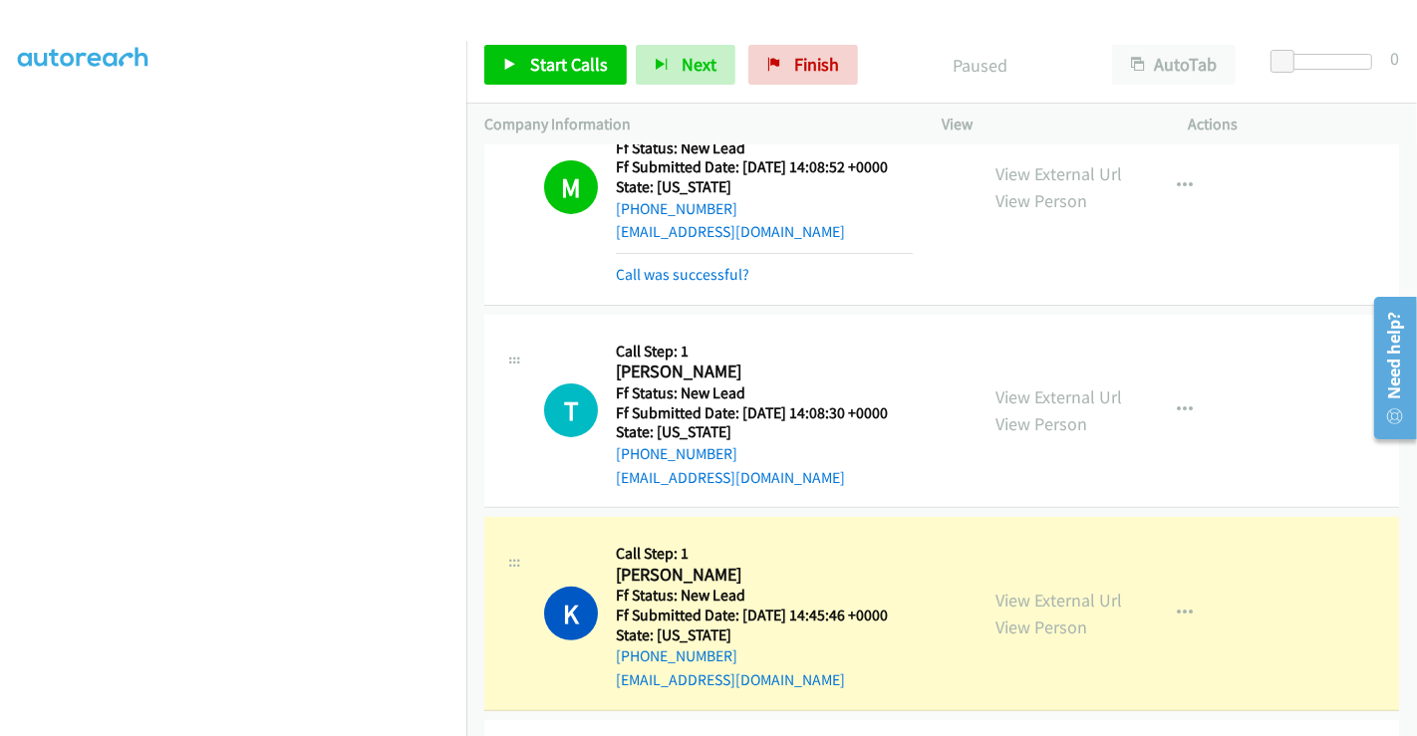
scroll to position [689, 0]
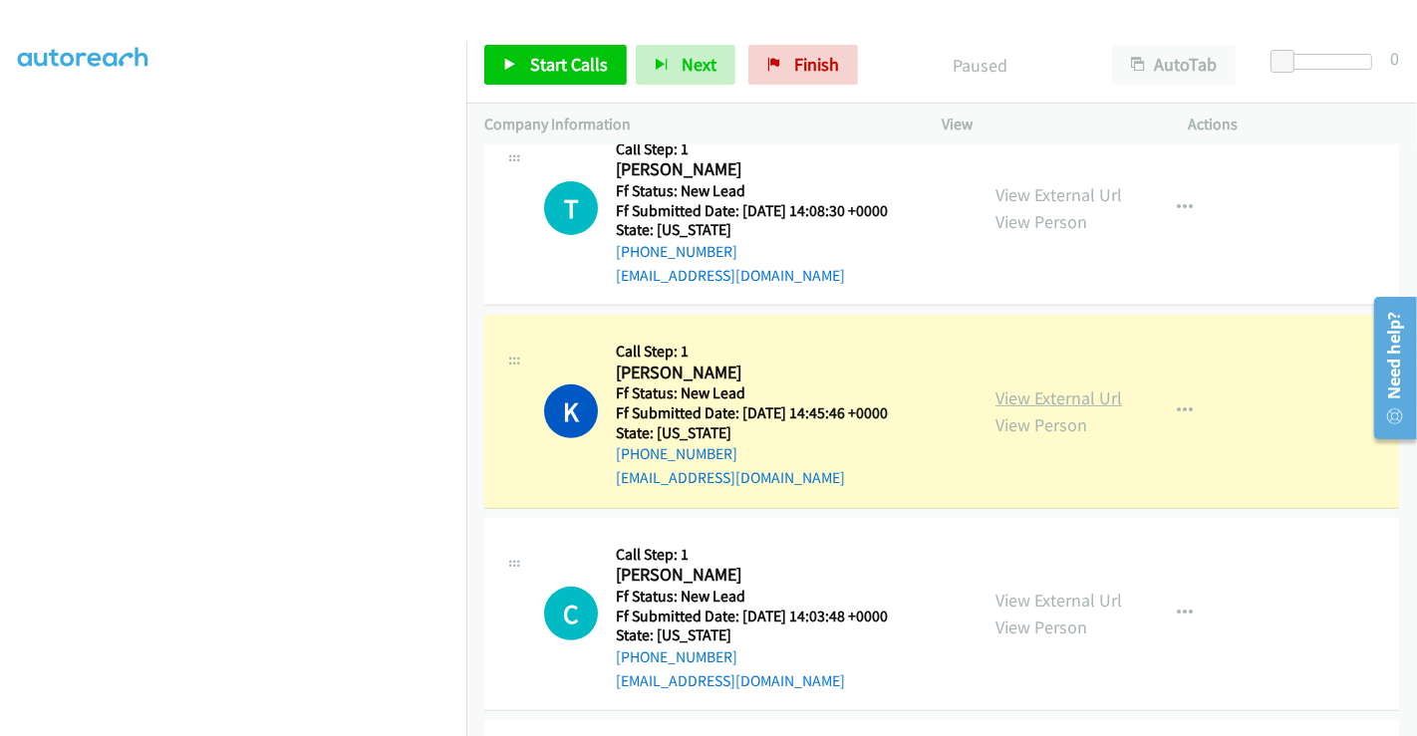
click at [1072, 401] on link "View External Url" at bounding box center [1058, 398] width 127 height 23
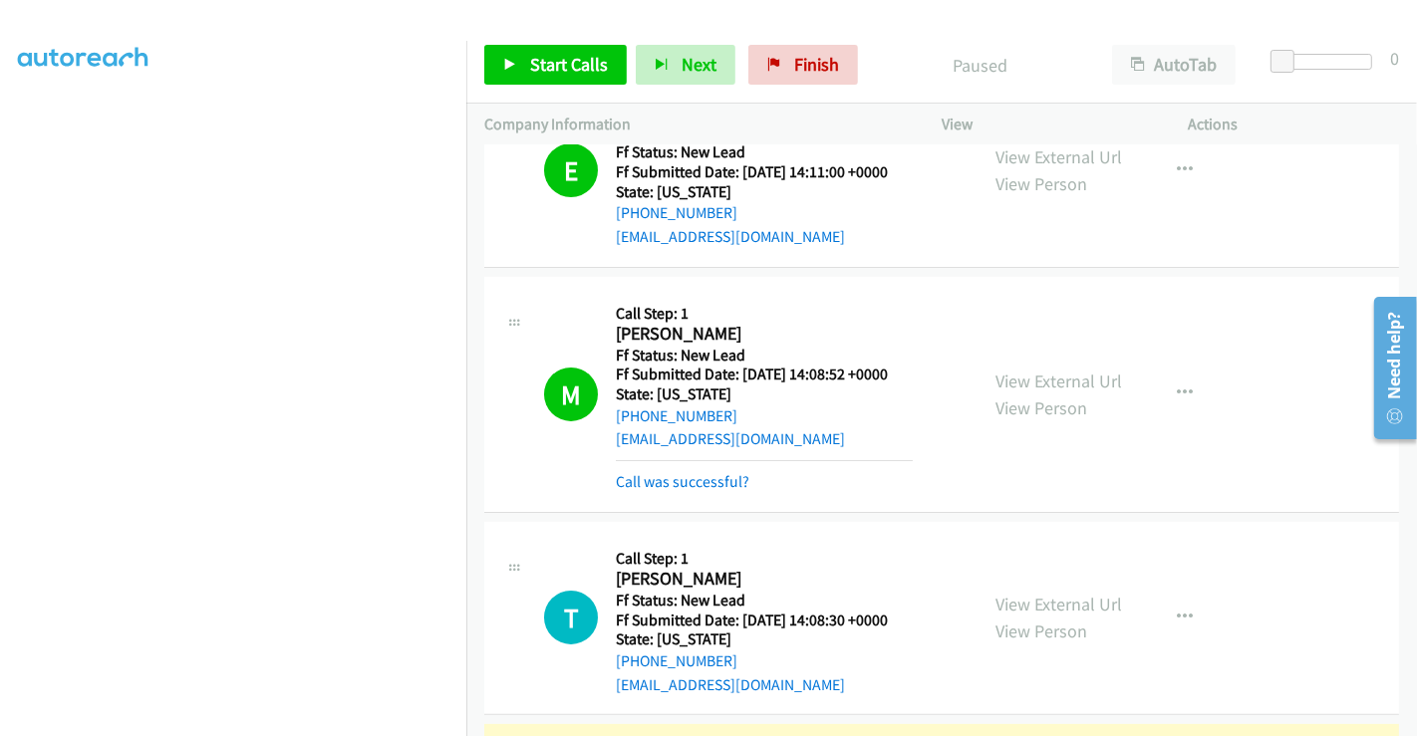
scroll to position [230, 0]
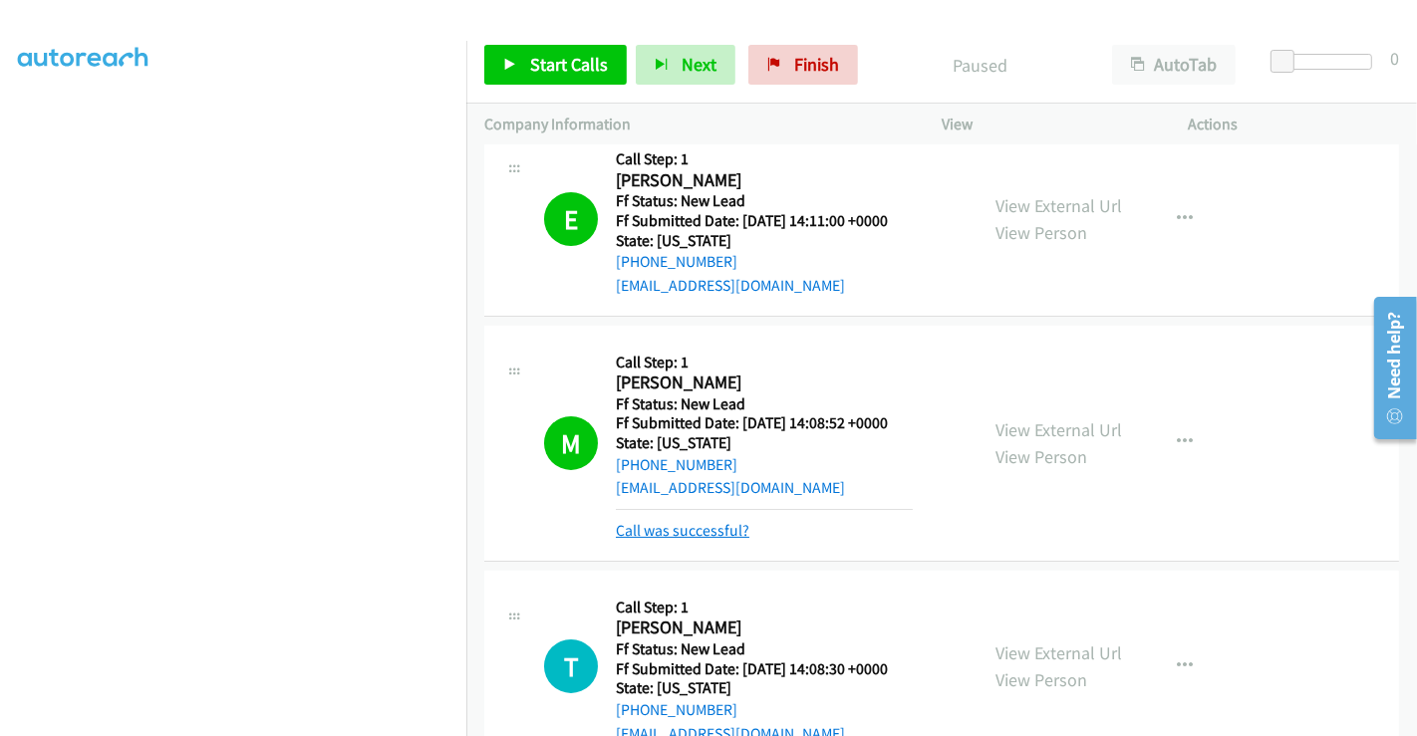
click at [686, 534] on link "Call was successful?" at bounding box center [683, 530] width 134 height 19
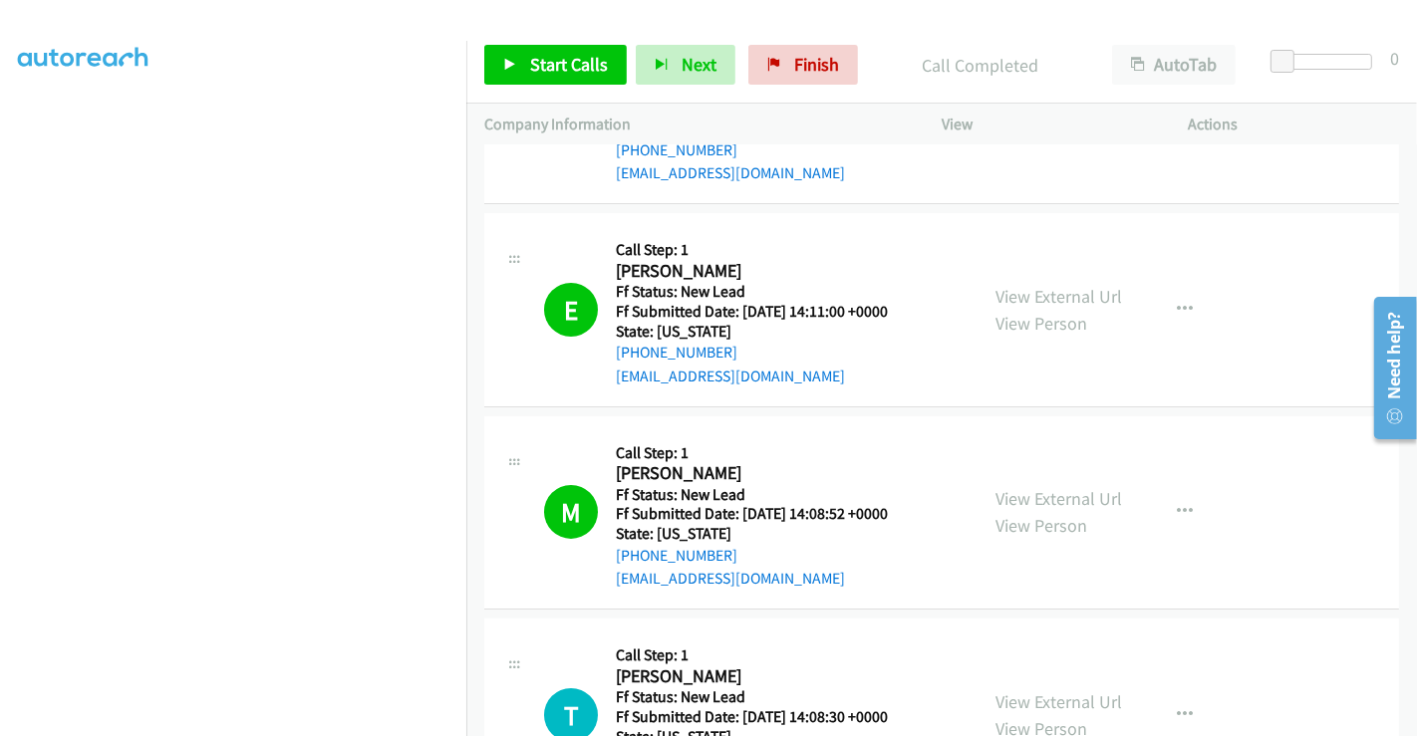
scroll to position [563, 0]
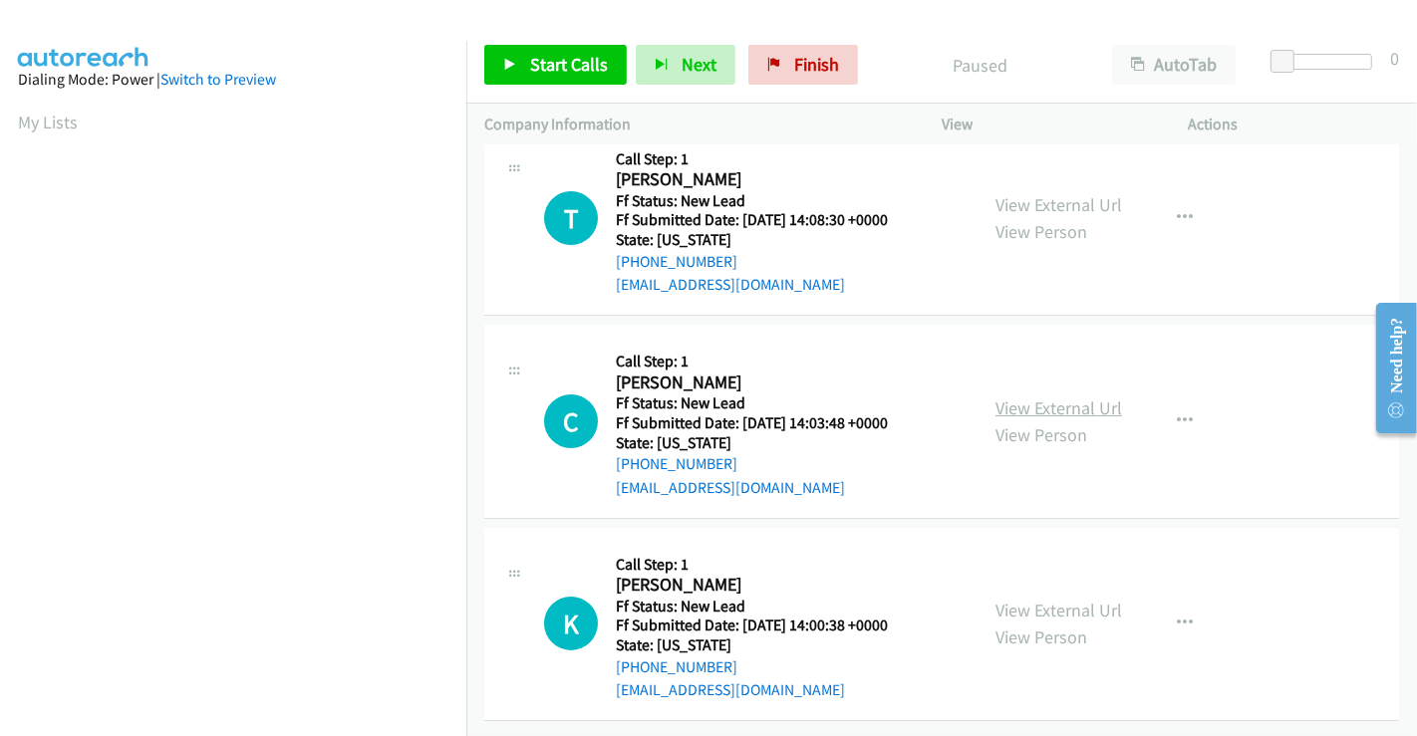
click at [1040, 397] on link "View External Url" at bounding box center [1058, 408] width 127 height 23
click at [1042, 599] on link "View External Url" at bounding box center [1058, 610] width 127 height 23
click at [578, 60] on span "Start Calls" at bounding box center [569, 64] width 78 height 23
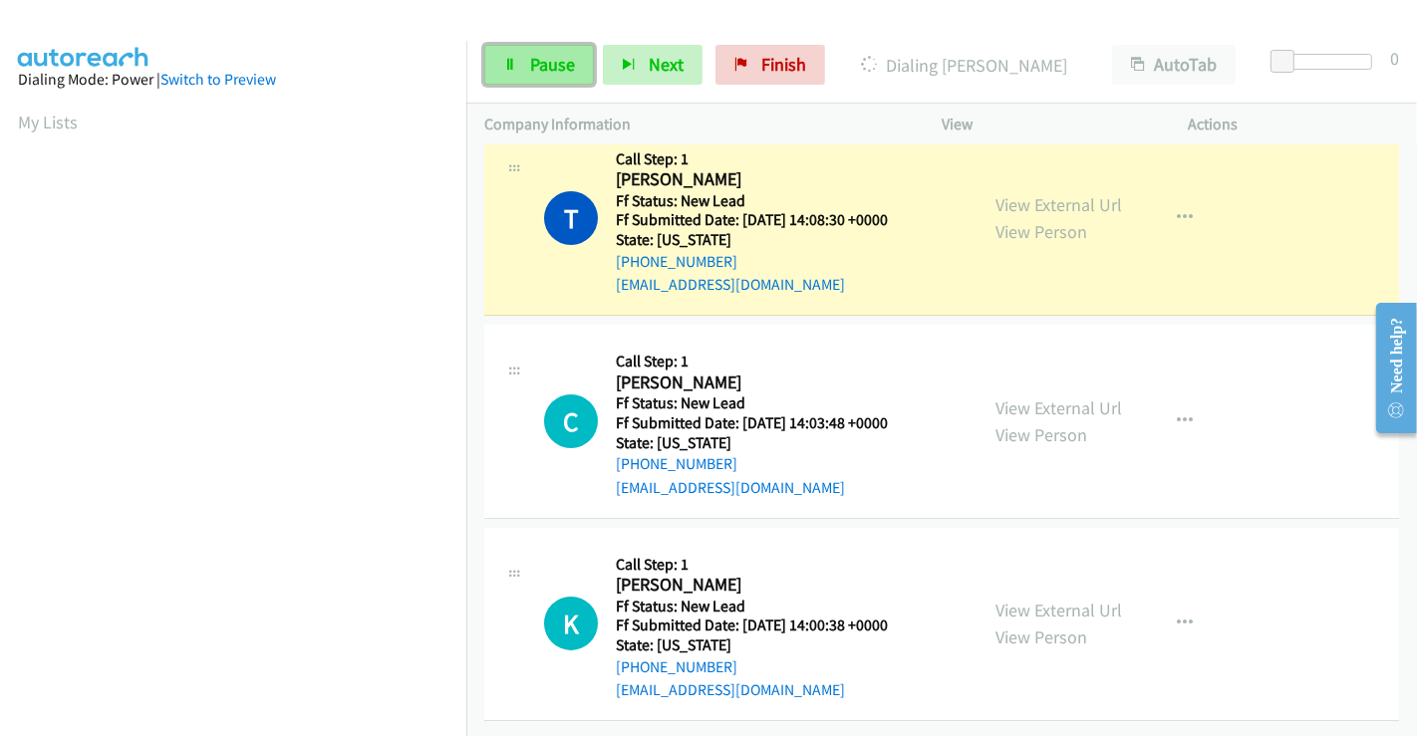
click at [545, 67] on span "Pause" at bounding box center [552, 64] width 45 height 23
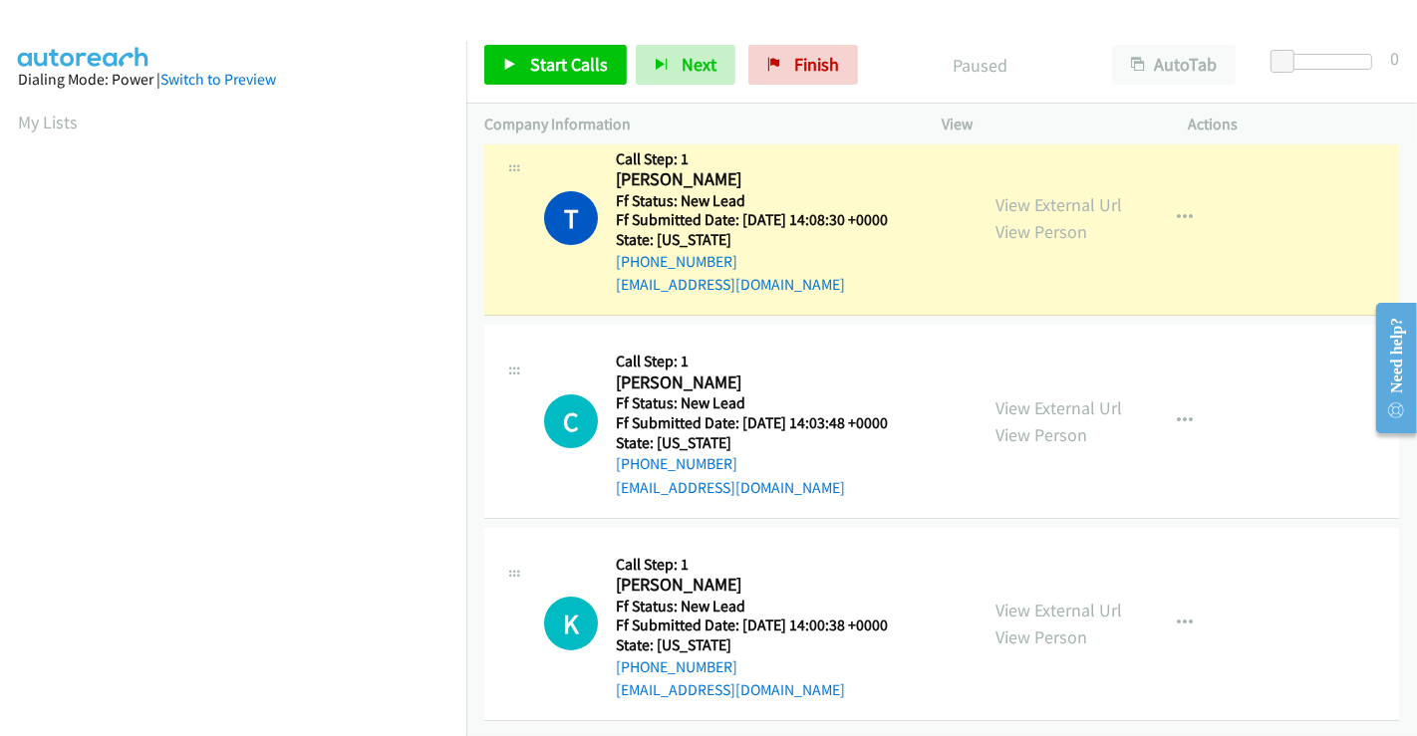
scroll to position [384, 0]
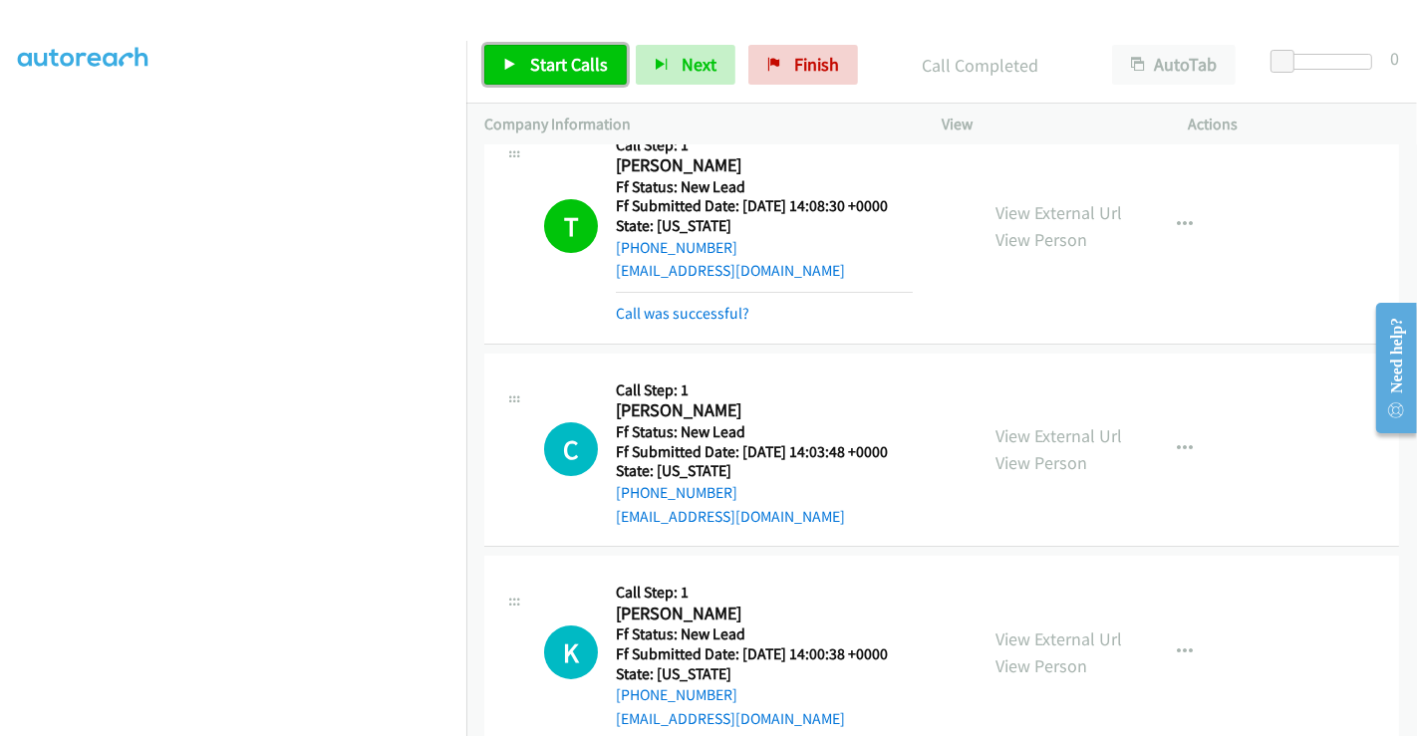
click at [568, 54] on span "Start Calls" at bounding box center [569, 64] width 78 height 23
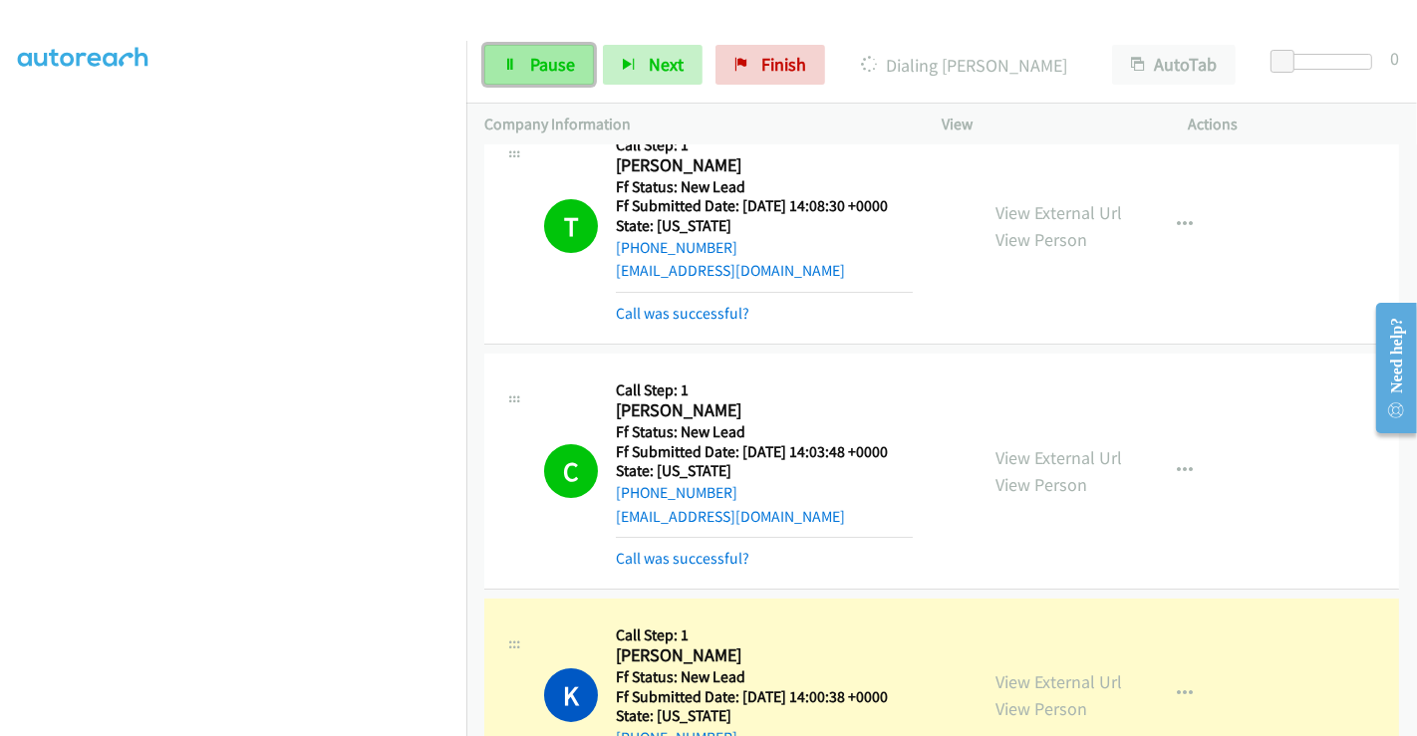
click at [540, 67] on span "Pause" at bounding box center [552, 64] width 45 height 23
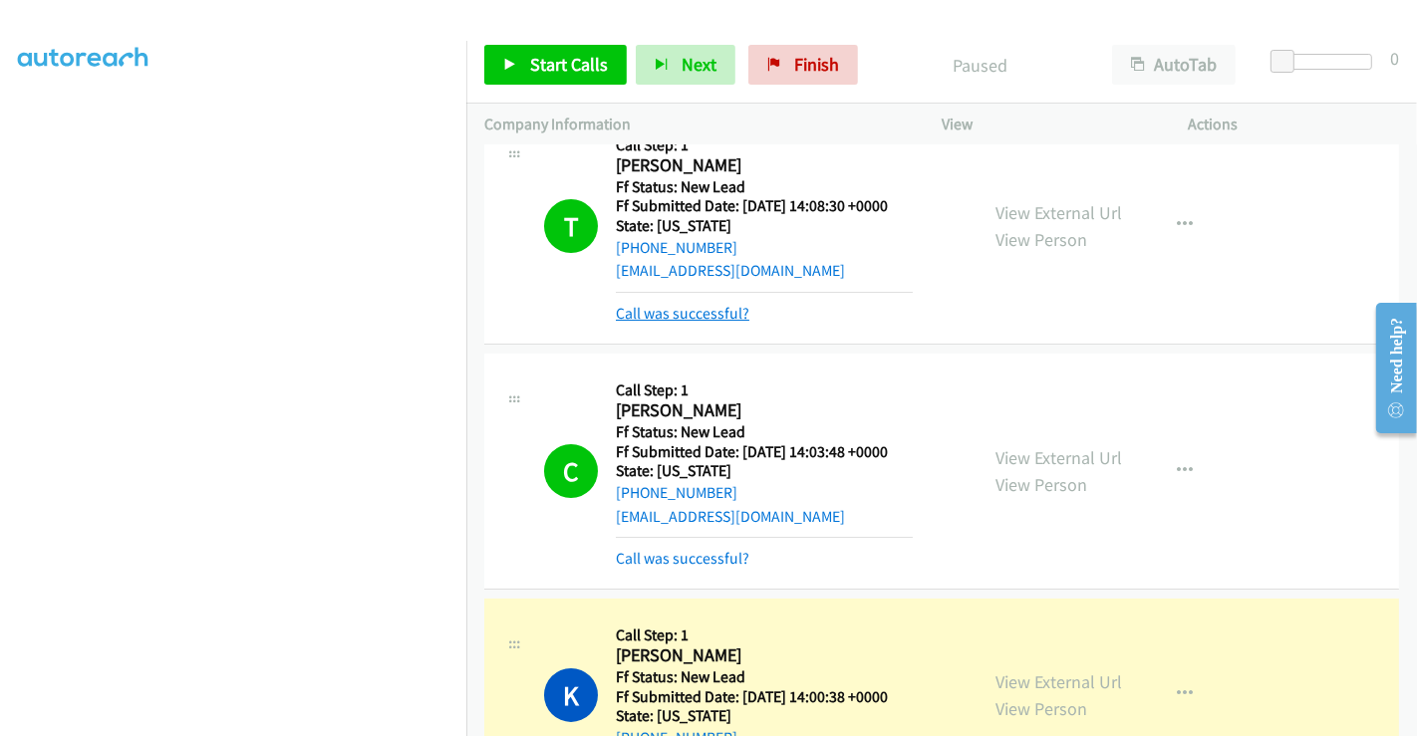
click at [666, 311] on link "Call was successful?" at bounding box center [683, 313] width 134 height 19
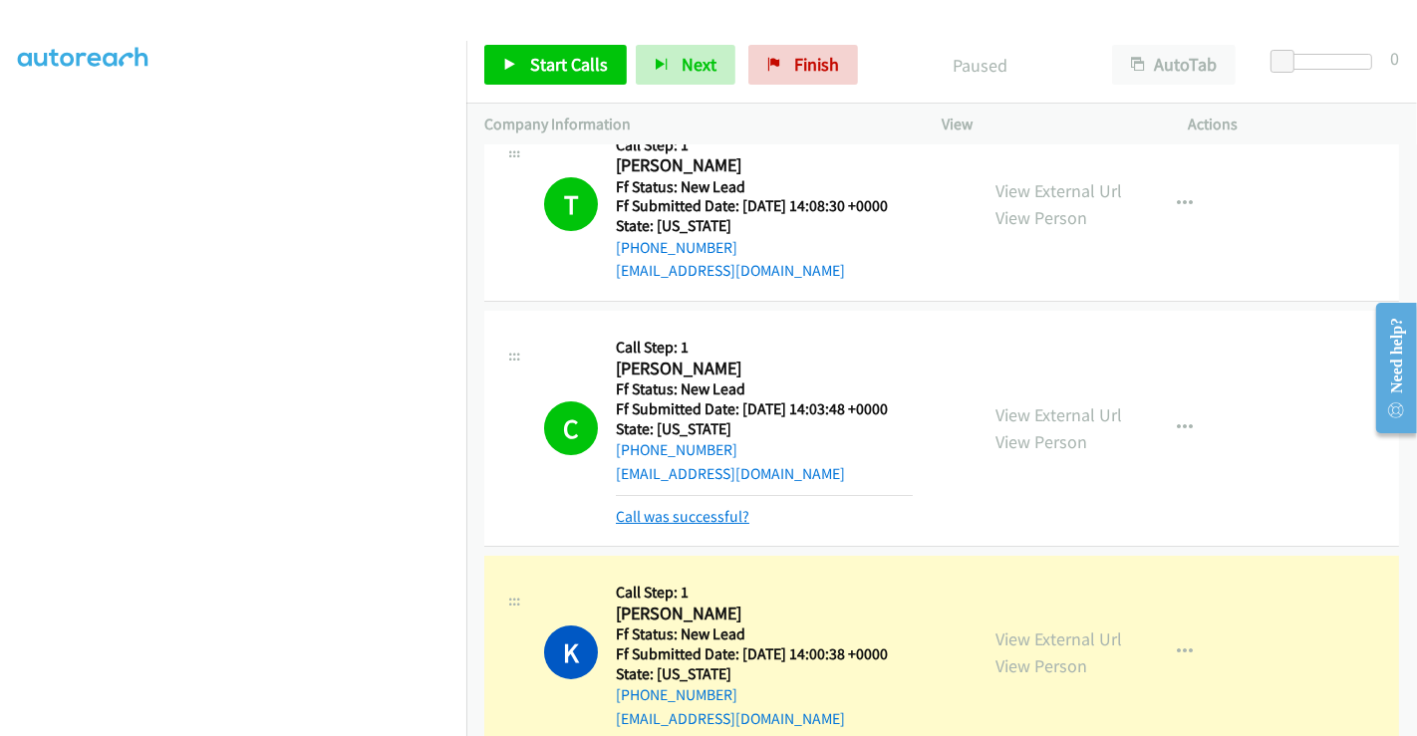
click at [695, 513] on link "Call was successful?" at bounding box center [683, 516] width 134 height 19
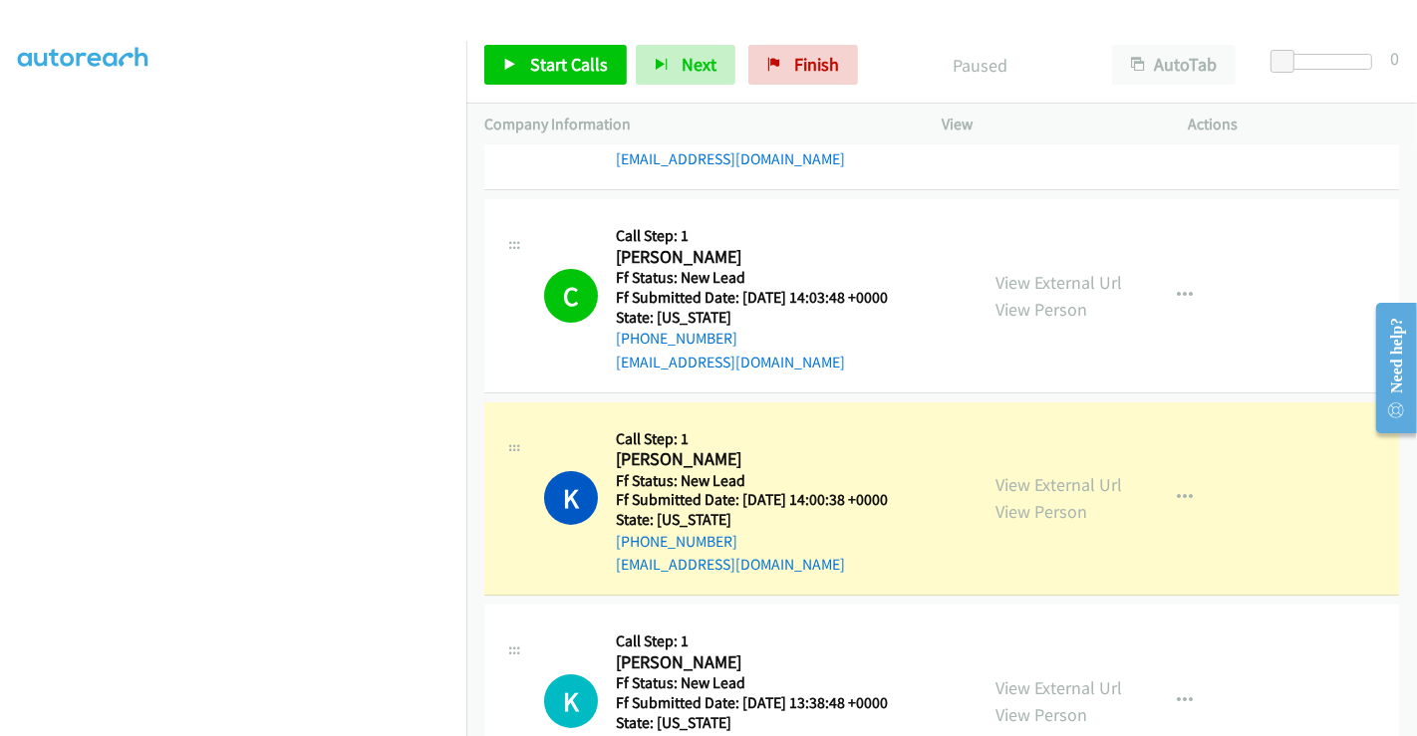
scroll to position [264, 0]
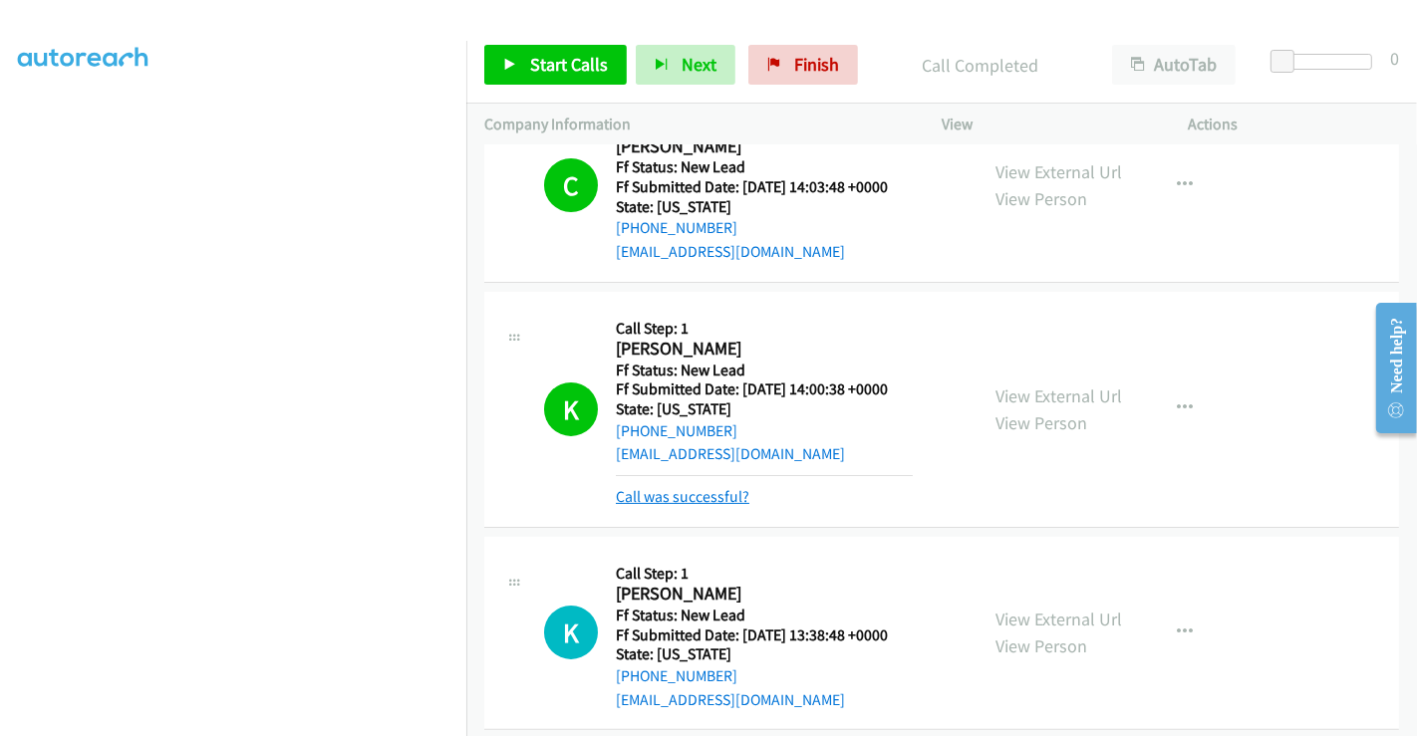
click at [690, 498] on link "Call was successful?" at bounding box center [683, 496] width 134 height 19
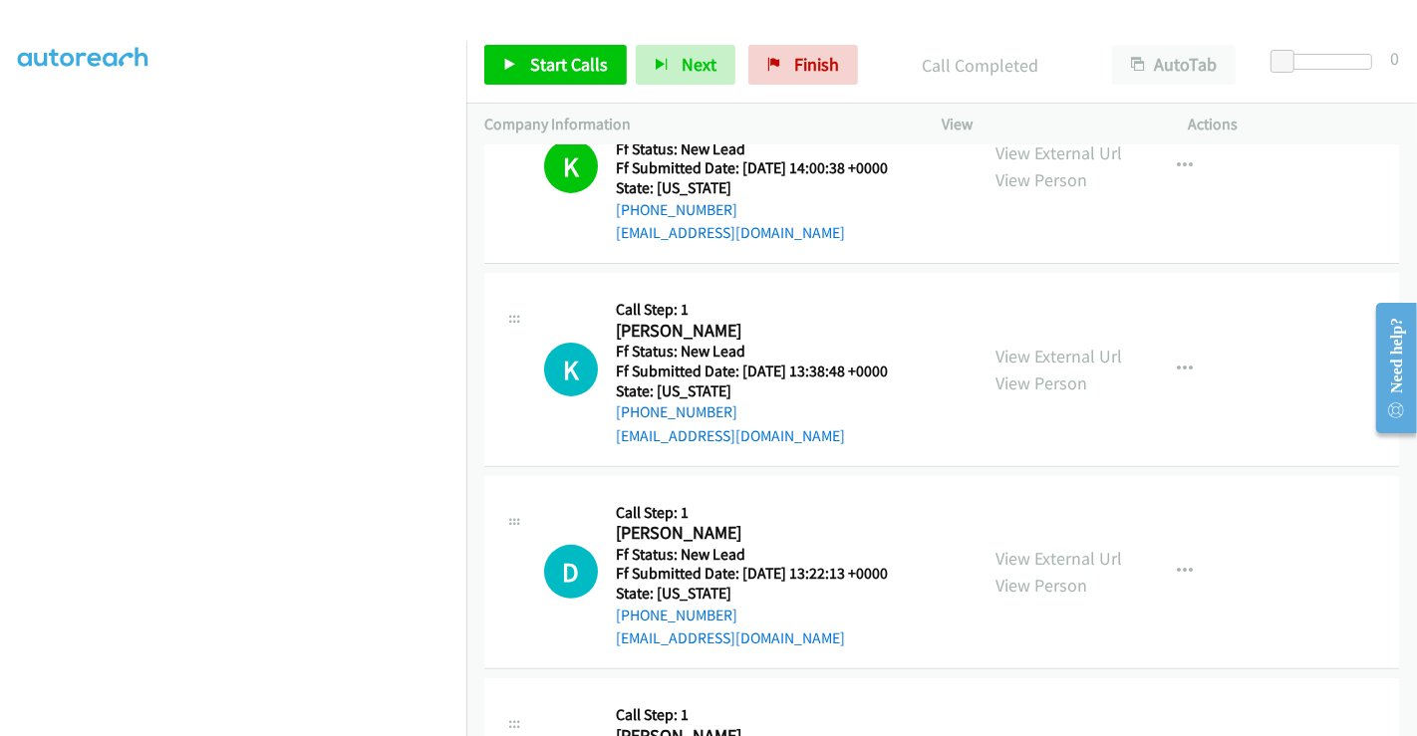
scroll to position [650, 0]
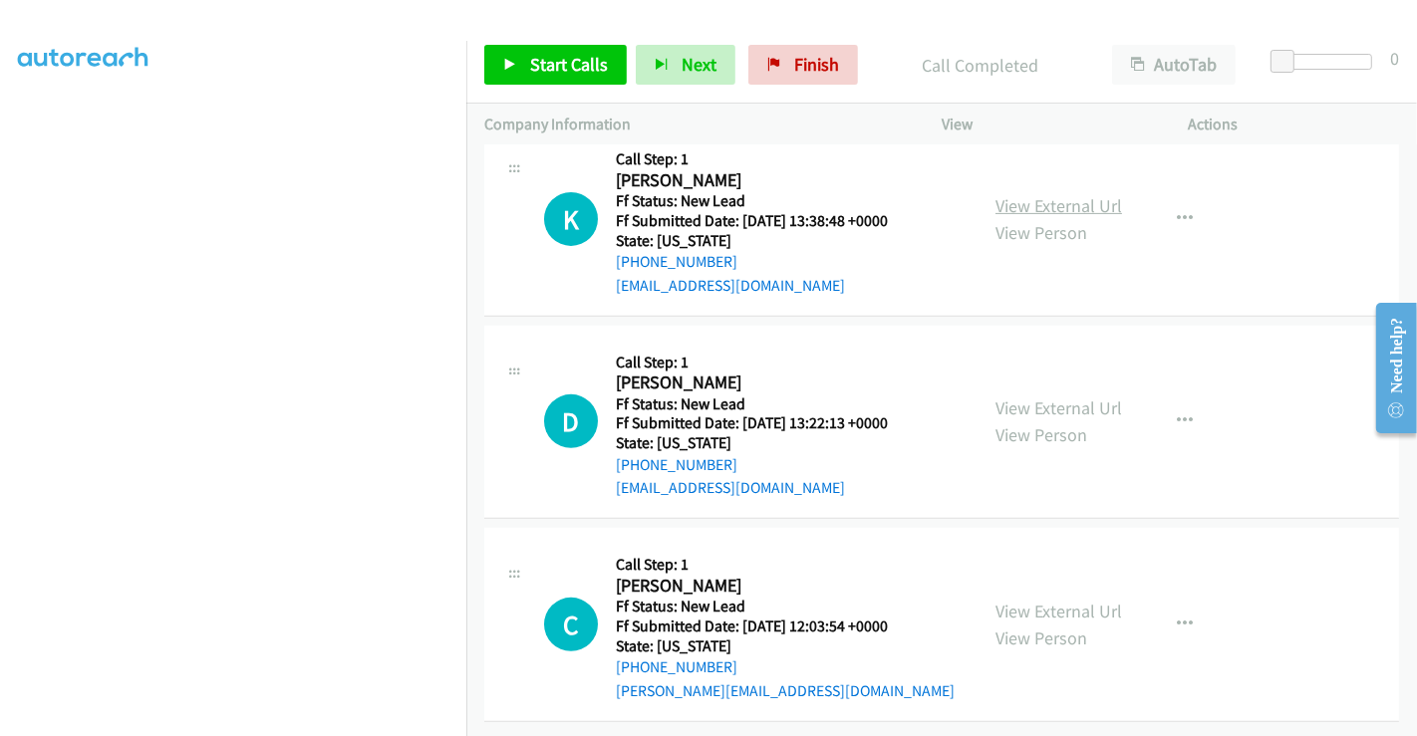
click at [1031, 194] on link "View External Url" at bounding box center [1058, 205] width 127 height 23
click at [1020, 397] on link "View External Url" at bounding box center [1058, 408] width 127 height 23
click at [1036, 600] on link "View External Url" at bounding box center [1058, 611] width 127 height 23
click at [553, 64] on span "Start Calls" at bounding box center [569, 64] width 78 height 23
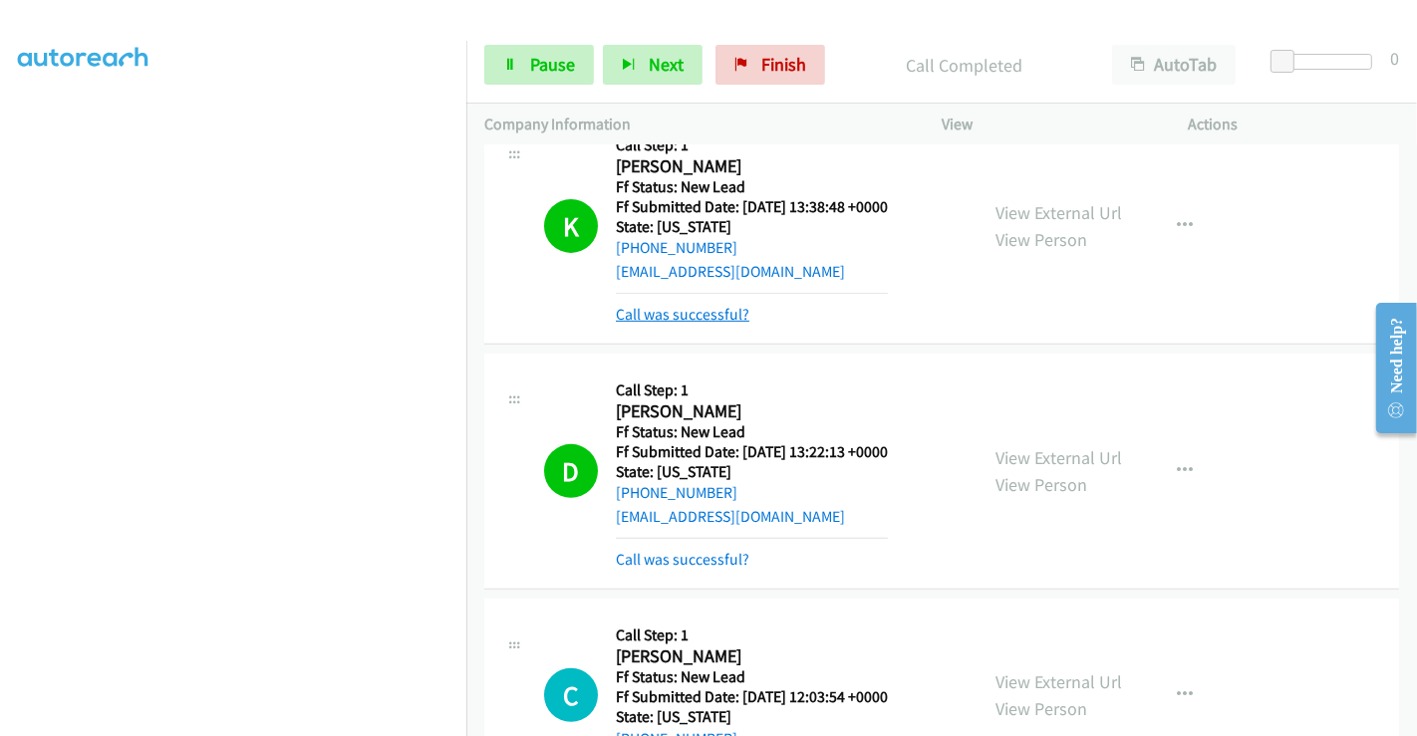
click at [655, 306] on link "Call was successful?" at bounding box center [683, 314] width 134 height 19
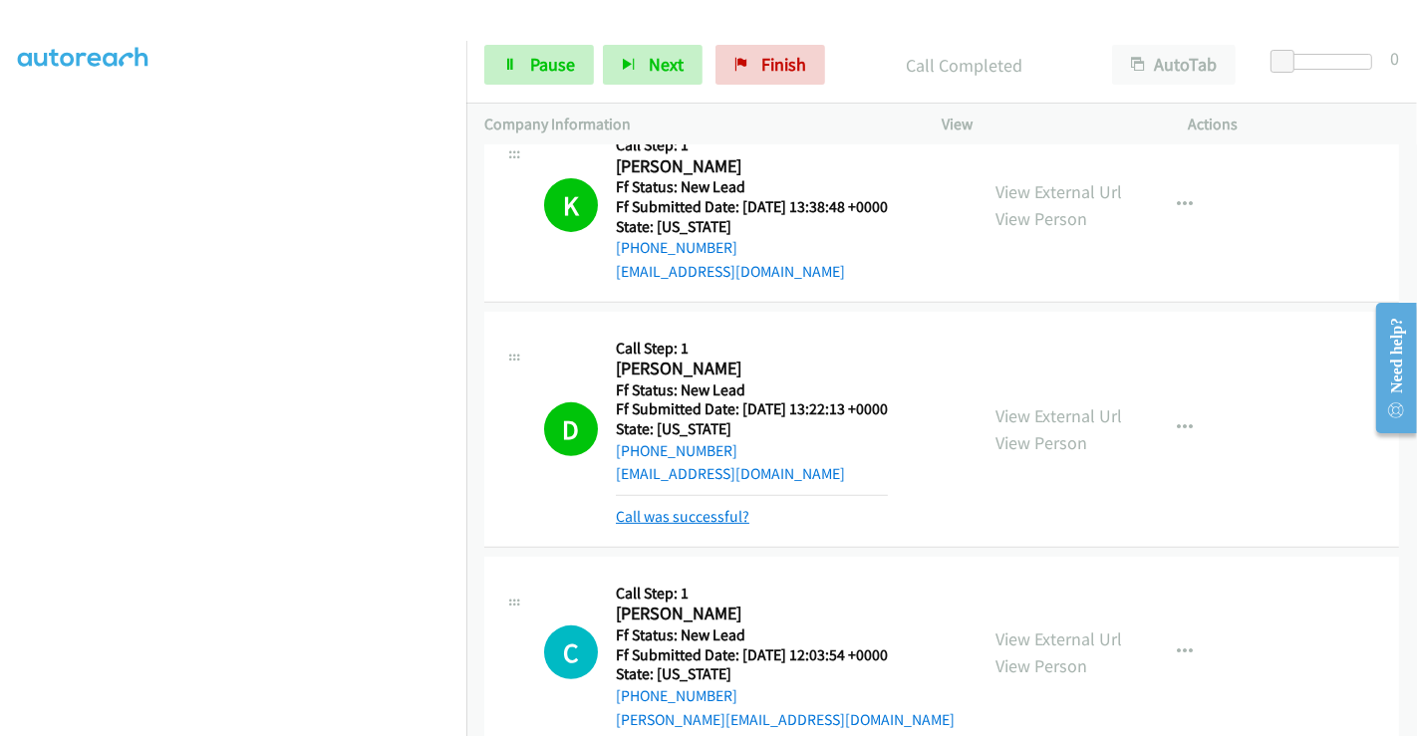
click at [714, 511] on link "Call was successful?" at bounding box center [683, 516] width 134 height 19
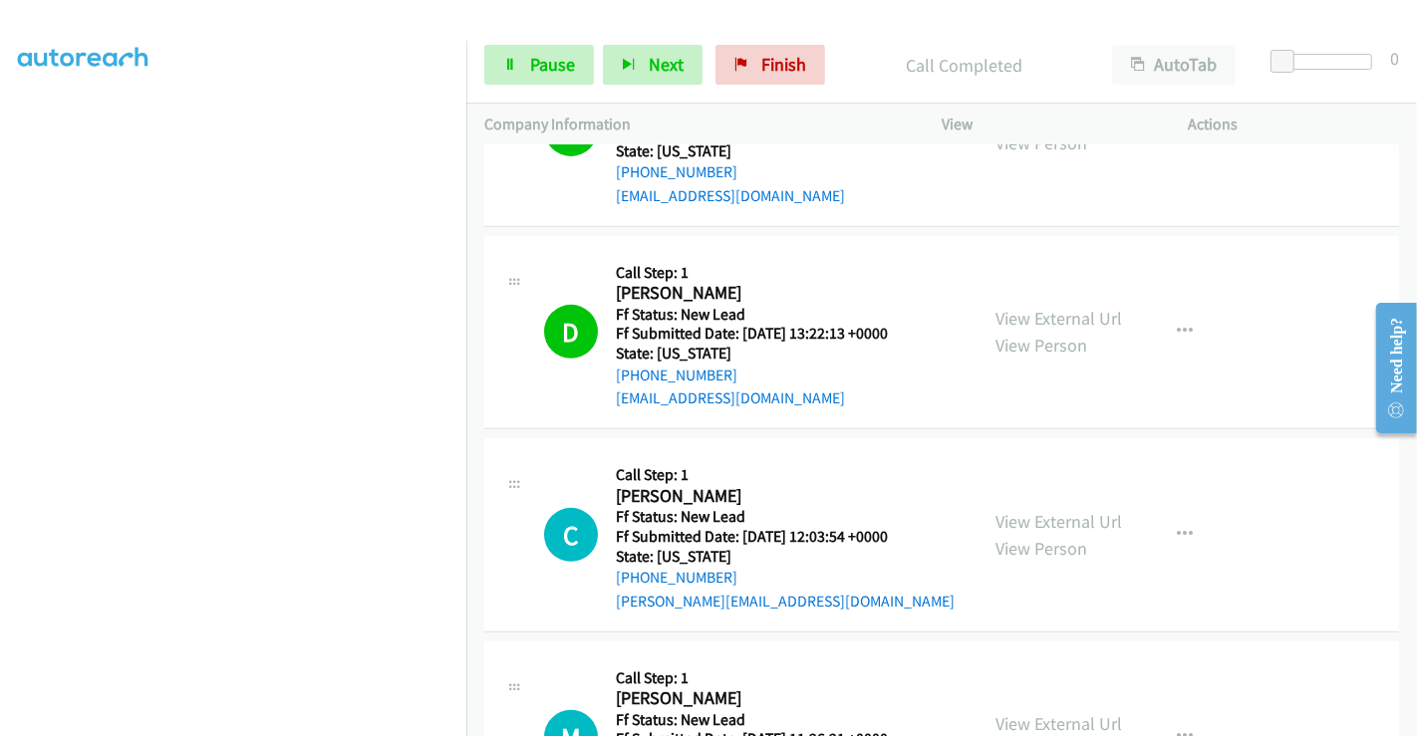
scroll to position [760, 0]
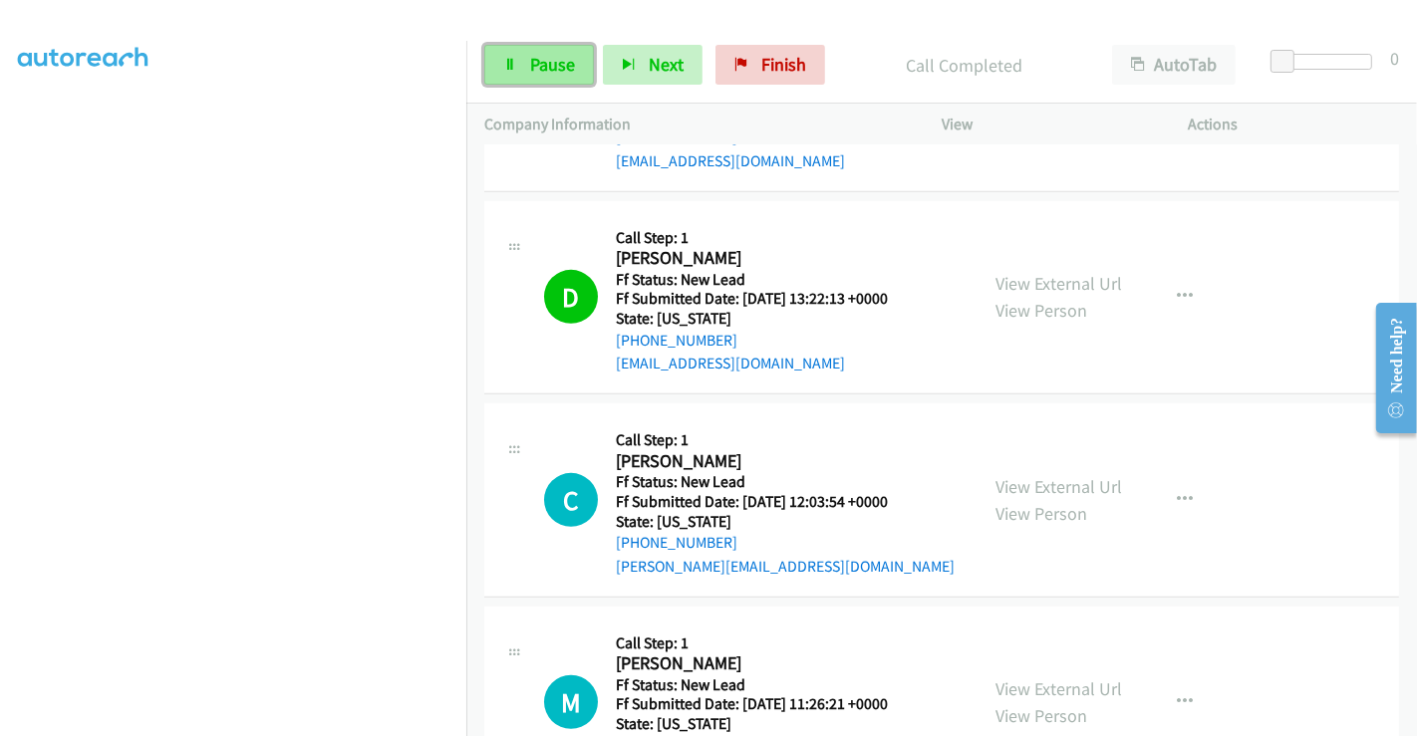
click at [539, 54] on span "Pause" at bounding box center [552, 64] width 45 height 23
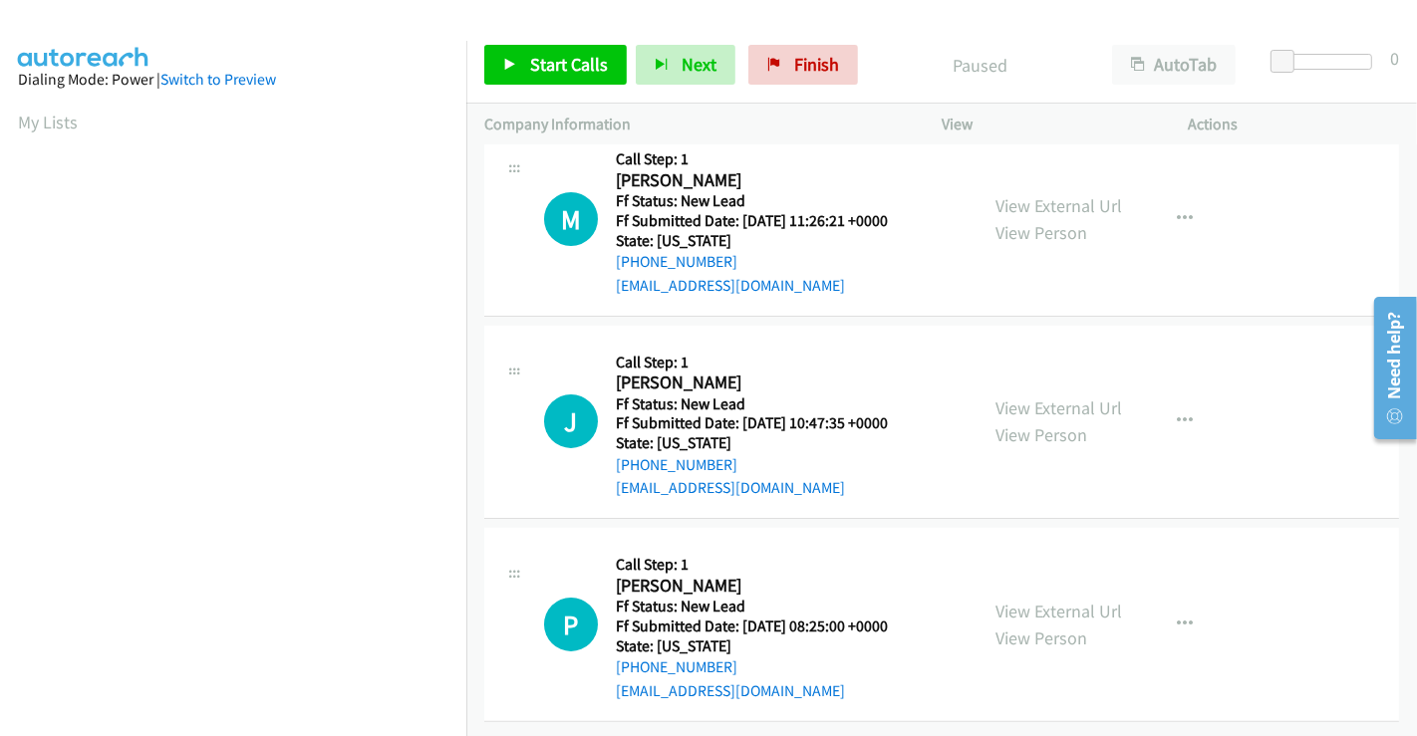
scroll to position [245, 0]
click at [1030, 194] on link "View External Url" at bounding box center [1058, 205] width 127 height 23
click at [1026, 397] on link "View External Url" at bounding box center [1058, 408] width 127 height 23
click at [1040, 600] on link "View External Url" at bounding box center [1058, 611] width 127 height 23
click at [547, 70] on span "Start Calls" at bounding box center [569, 64] width 78 height 23
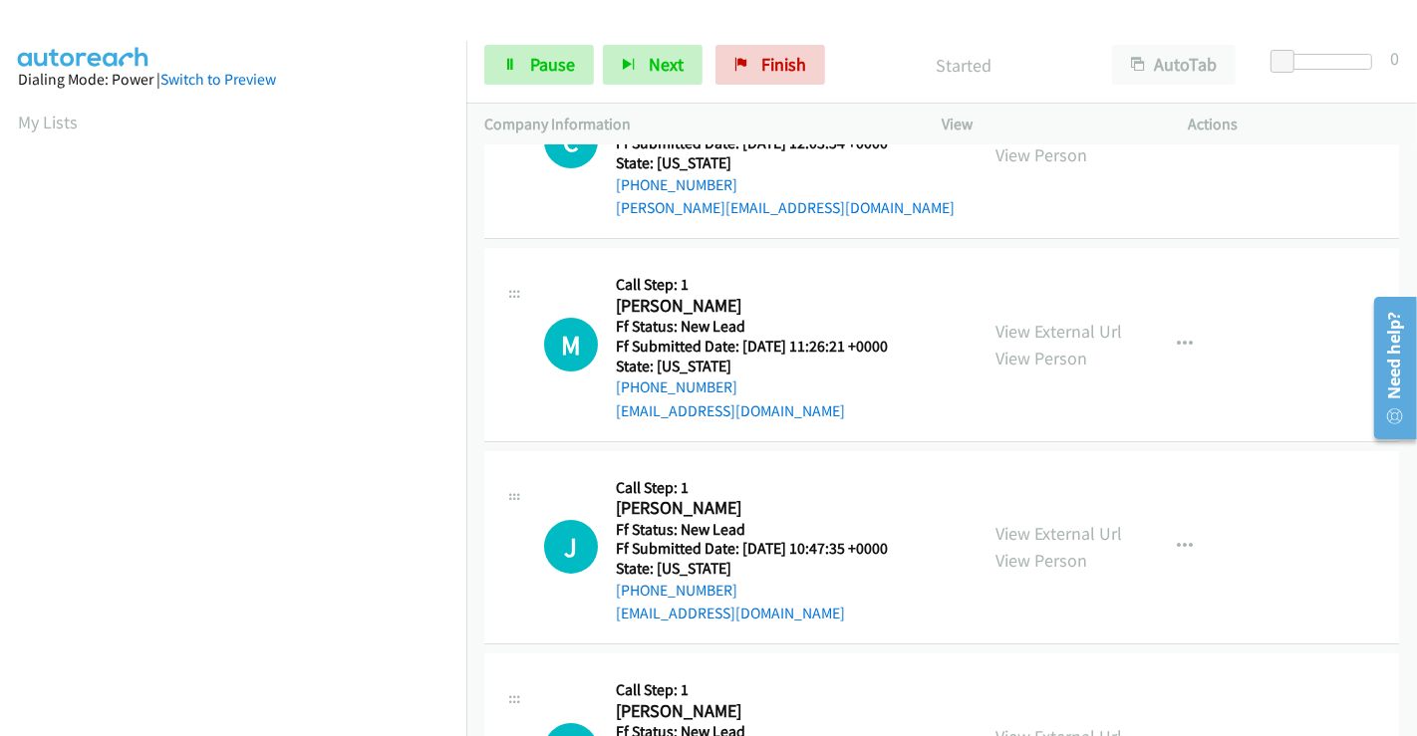
scroll to position [0, 0]
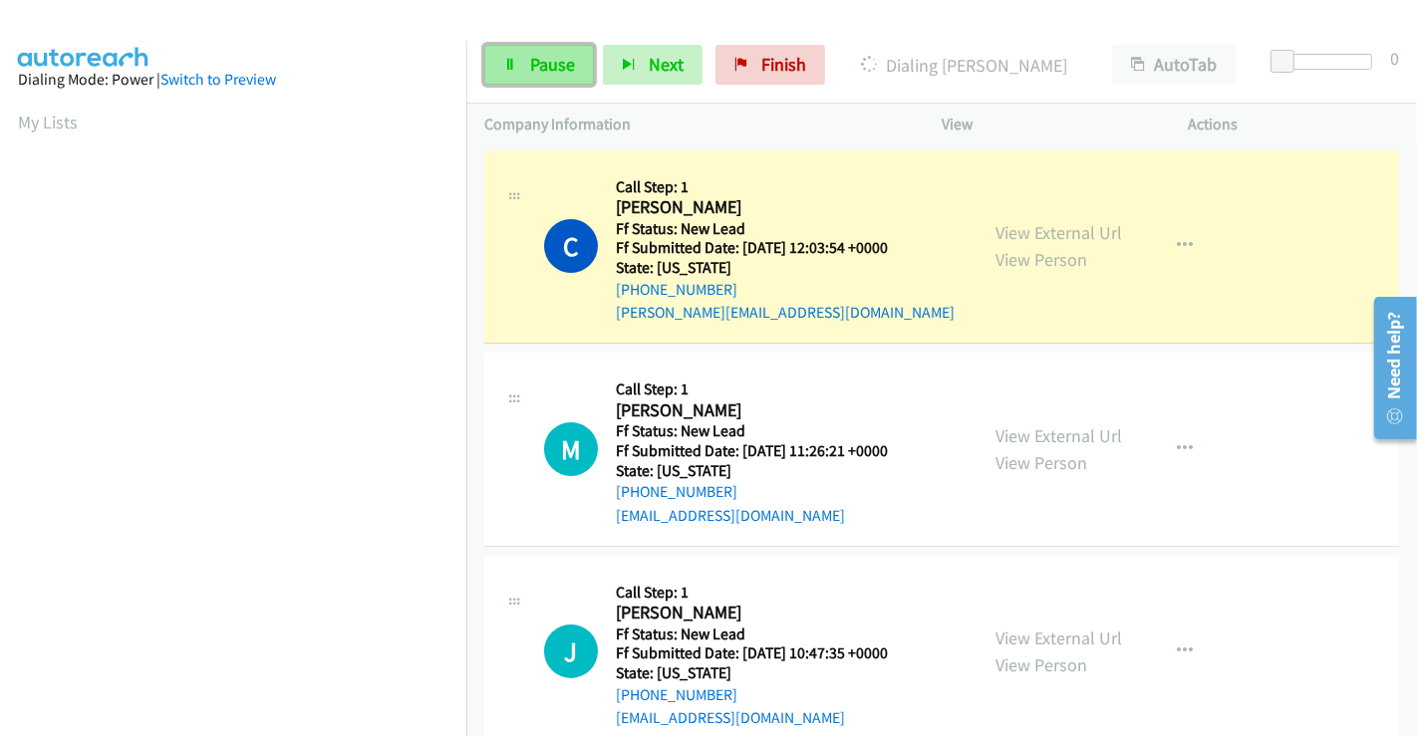
click at [558, 64] on span "Pause" at bounding box center [552, 64] width 45 height 23
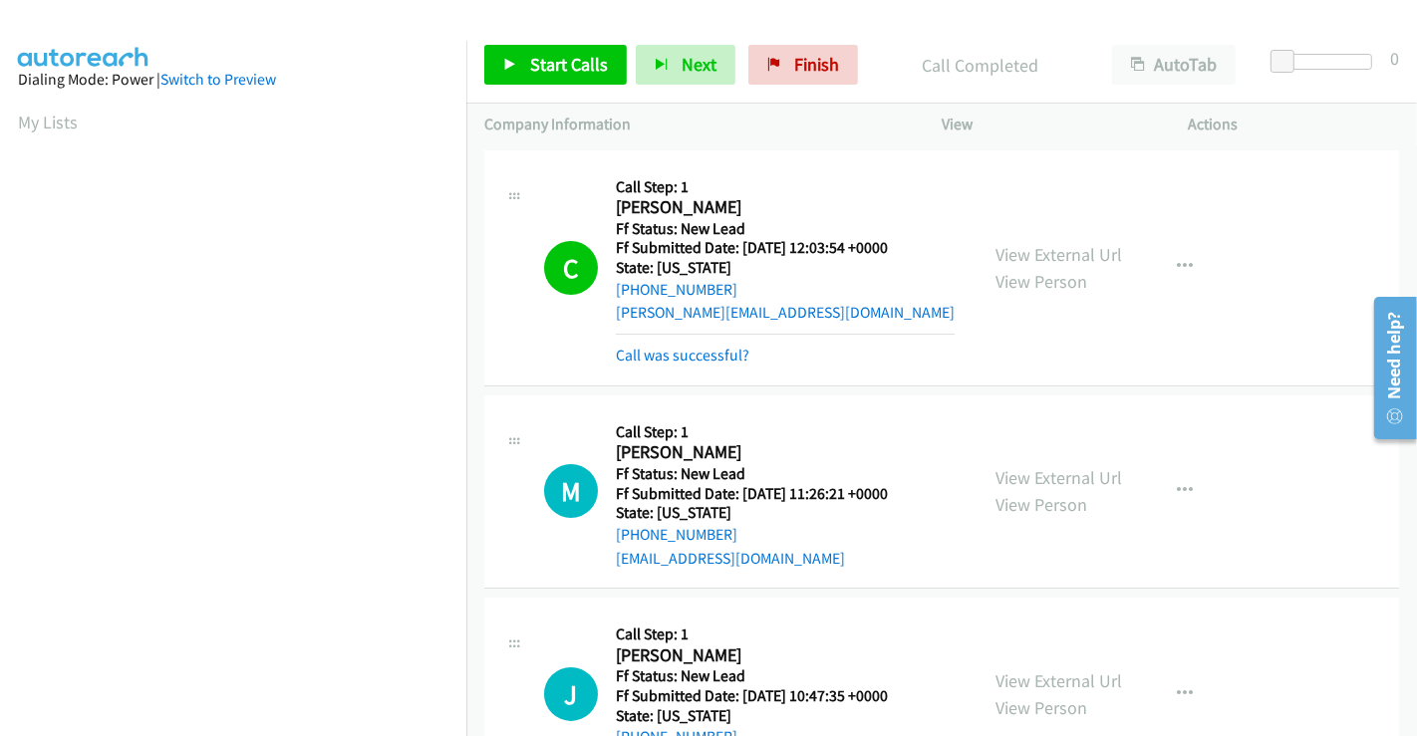
scroll to position [384, 0]
click at [648, 350] on link "Call was successful?" at bounding box center [683, 355] width 134 height 19
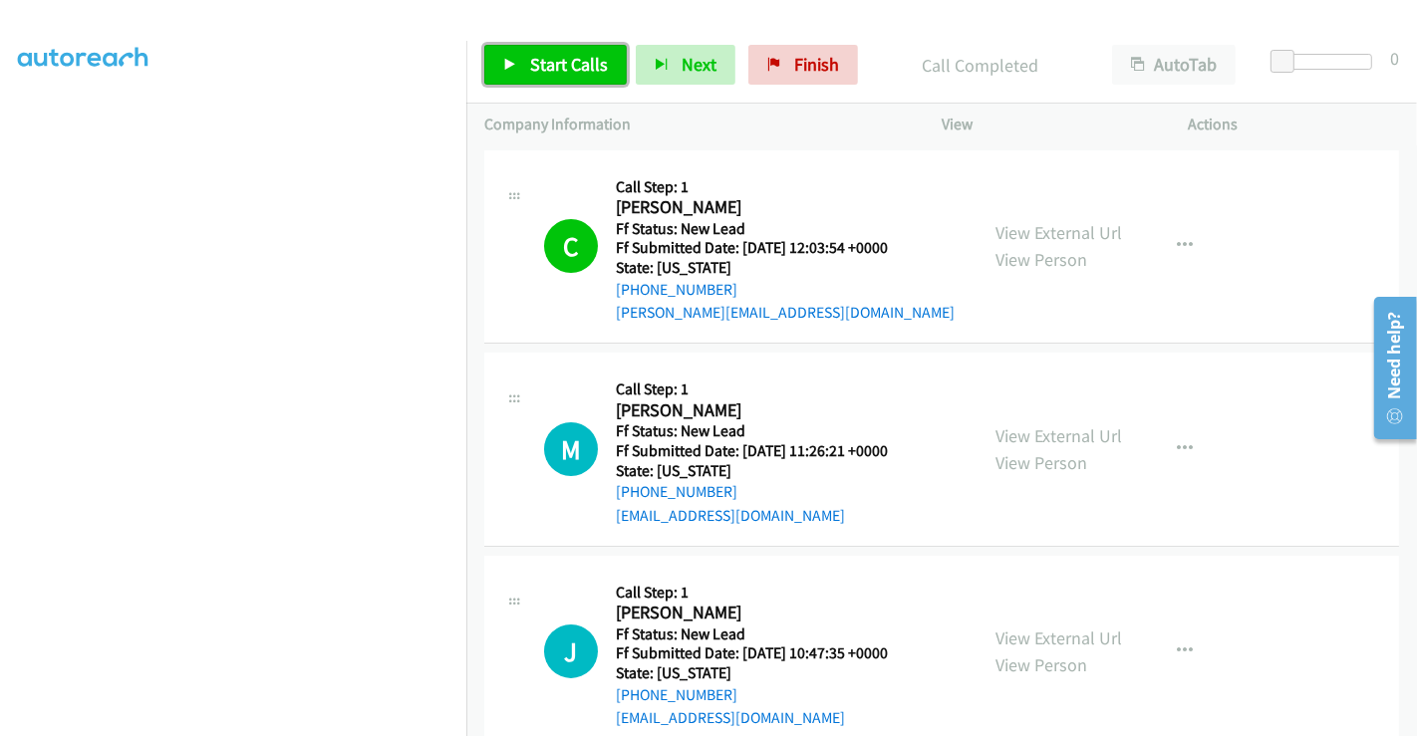
click at [546, 53] on span "Start Calls" at bounding box center [569, 64] width 78 height 23
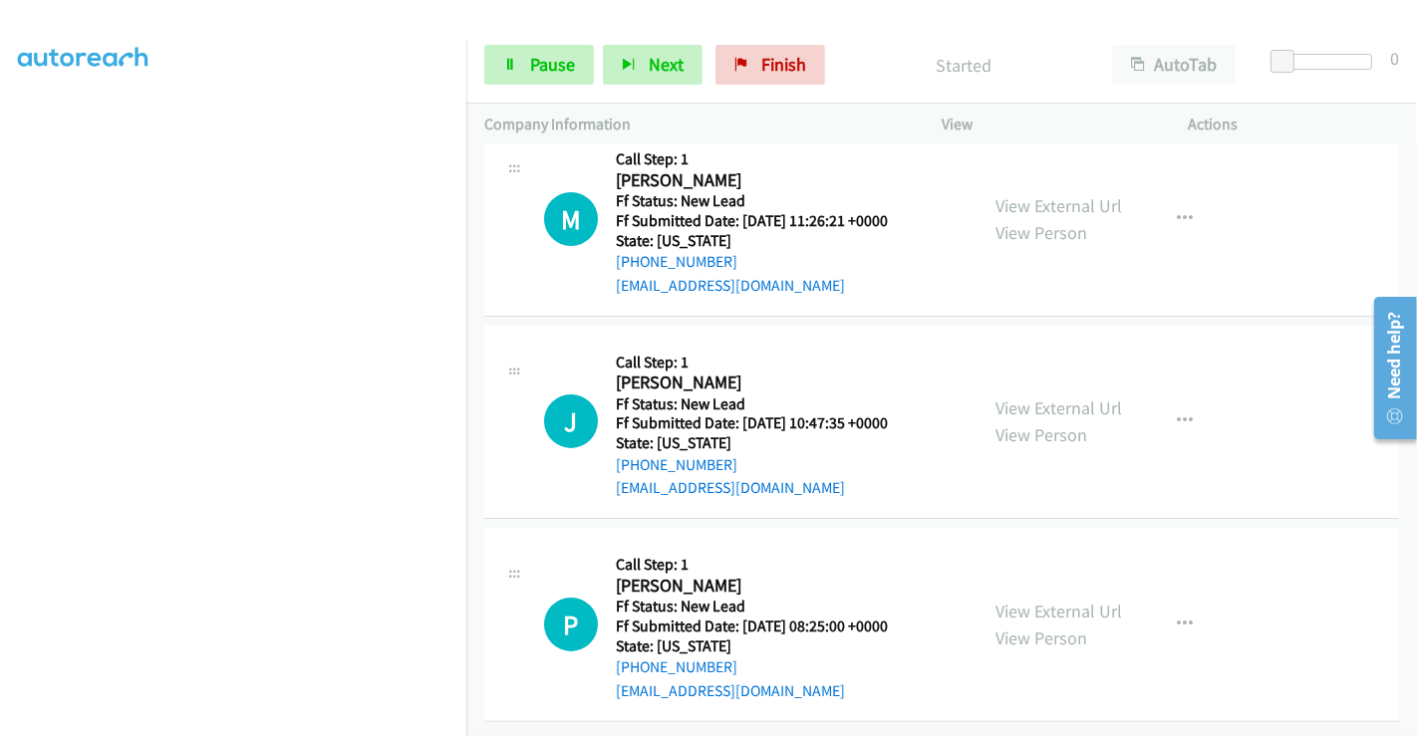
scroll to position [245, 0]
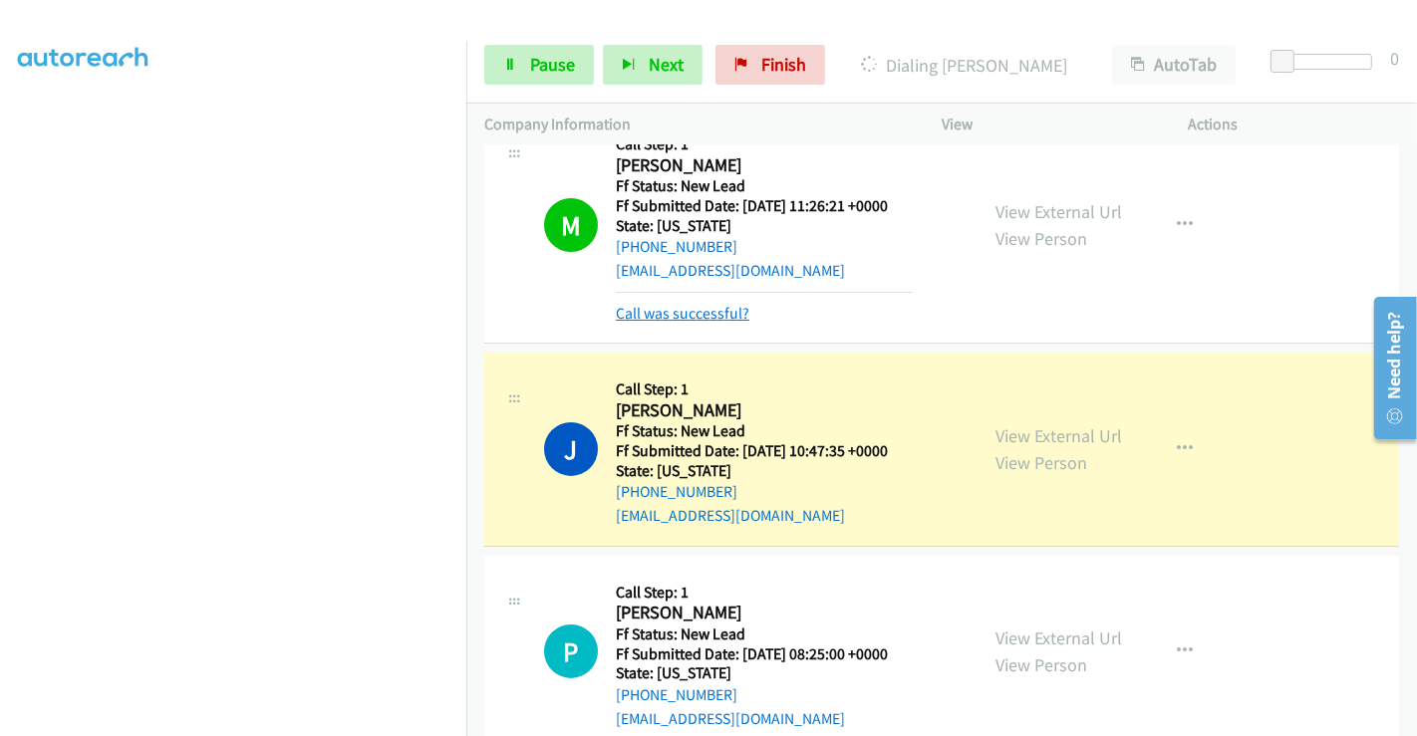
click at [684, 314] on link "Call was successful?" at bounding box center [683, 313] width 134 height 19
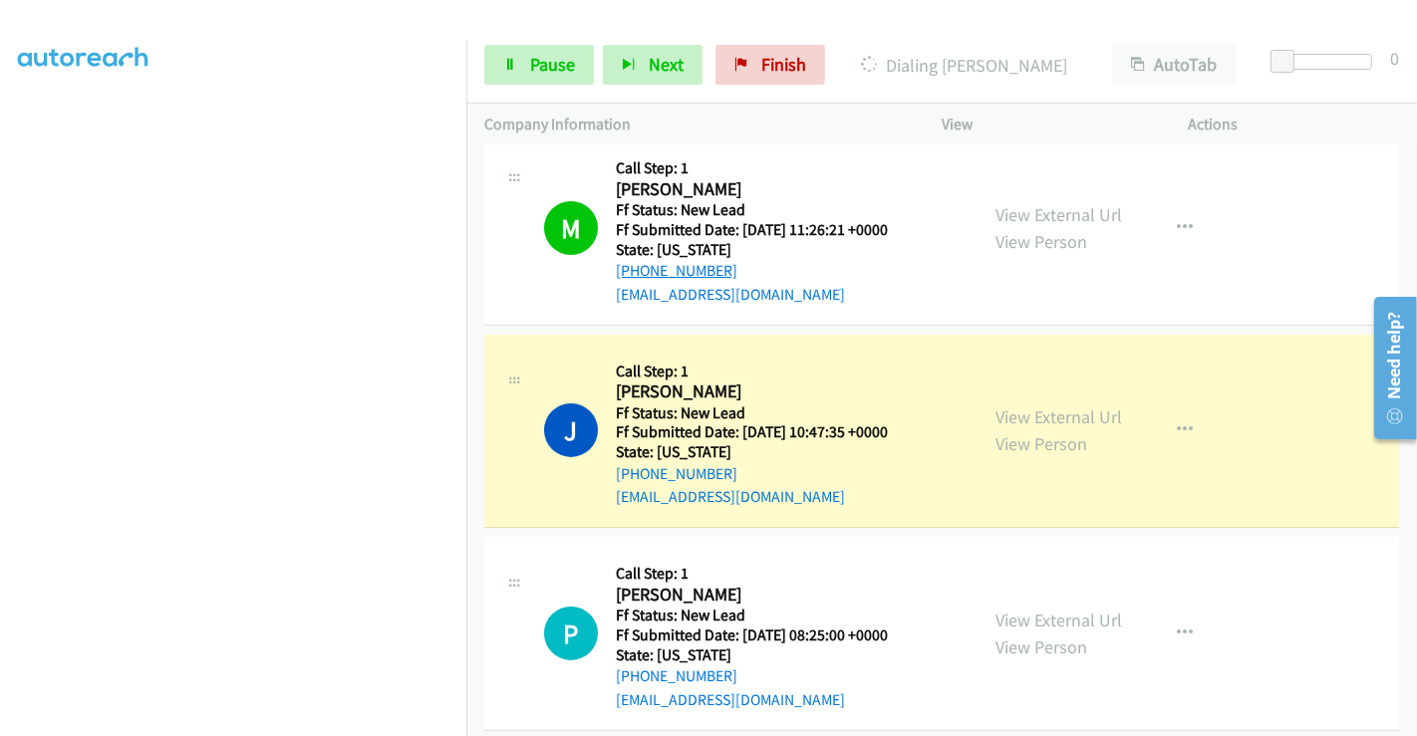
scroll to position [332, 0]
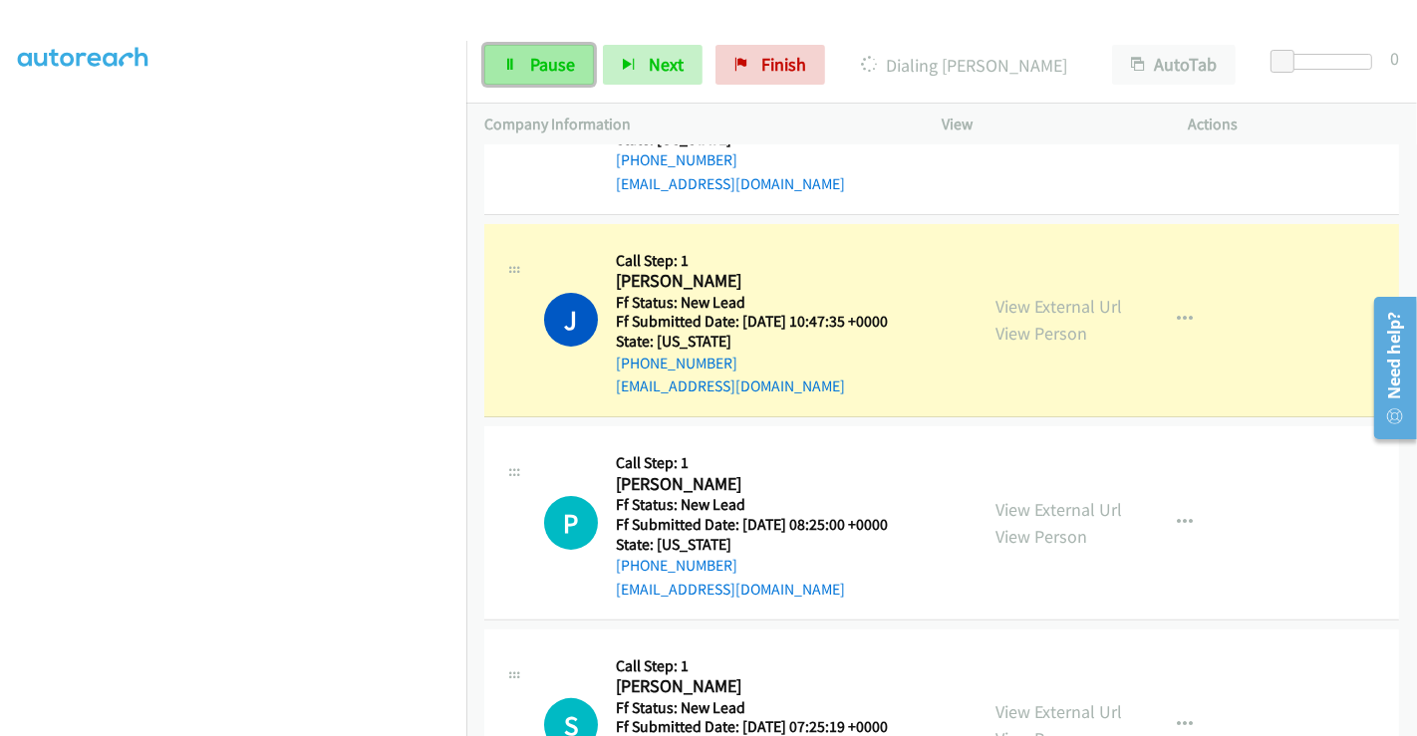
click at [558, 67] on span "Pause" at bounding box center [552, 64] width 45 height 23
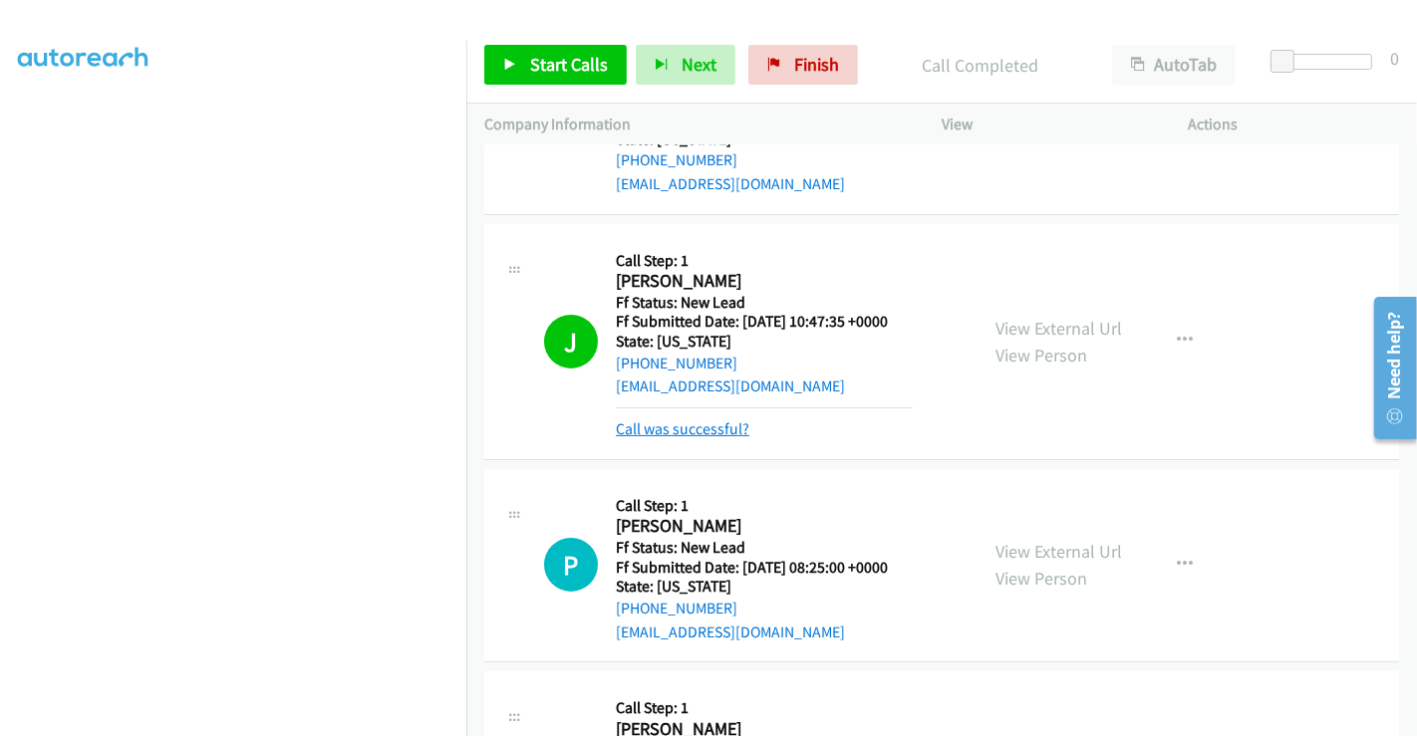
click at [714, 421] on link "Call was successful?" at bounding box center [683, 428] width 134 height 19
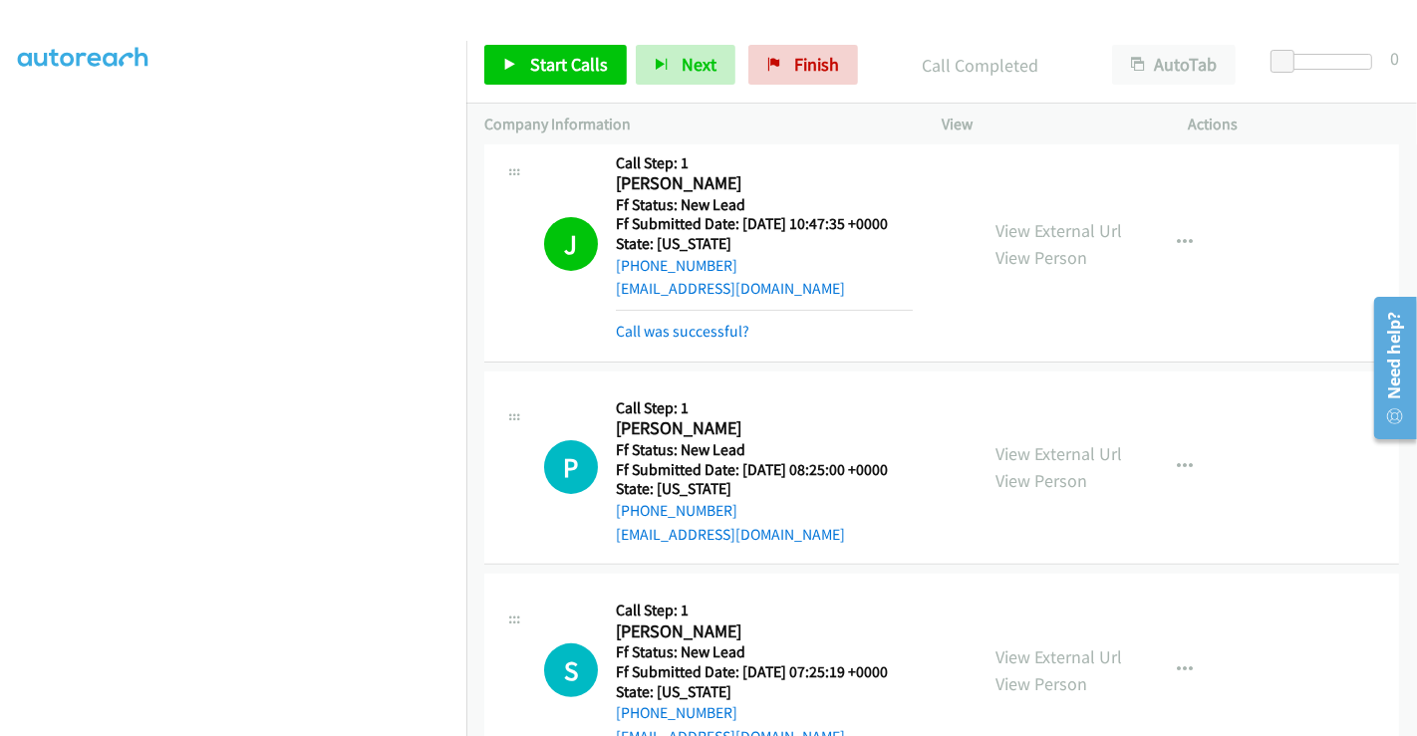
scroll to position [664, 0]
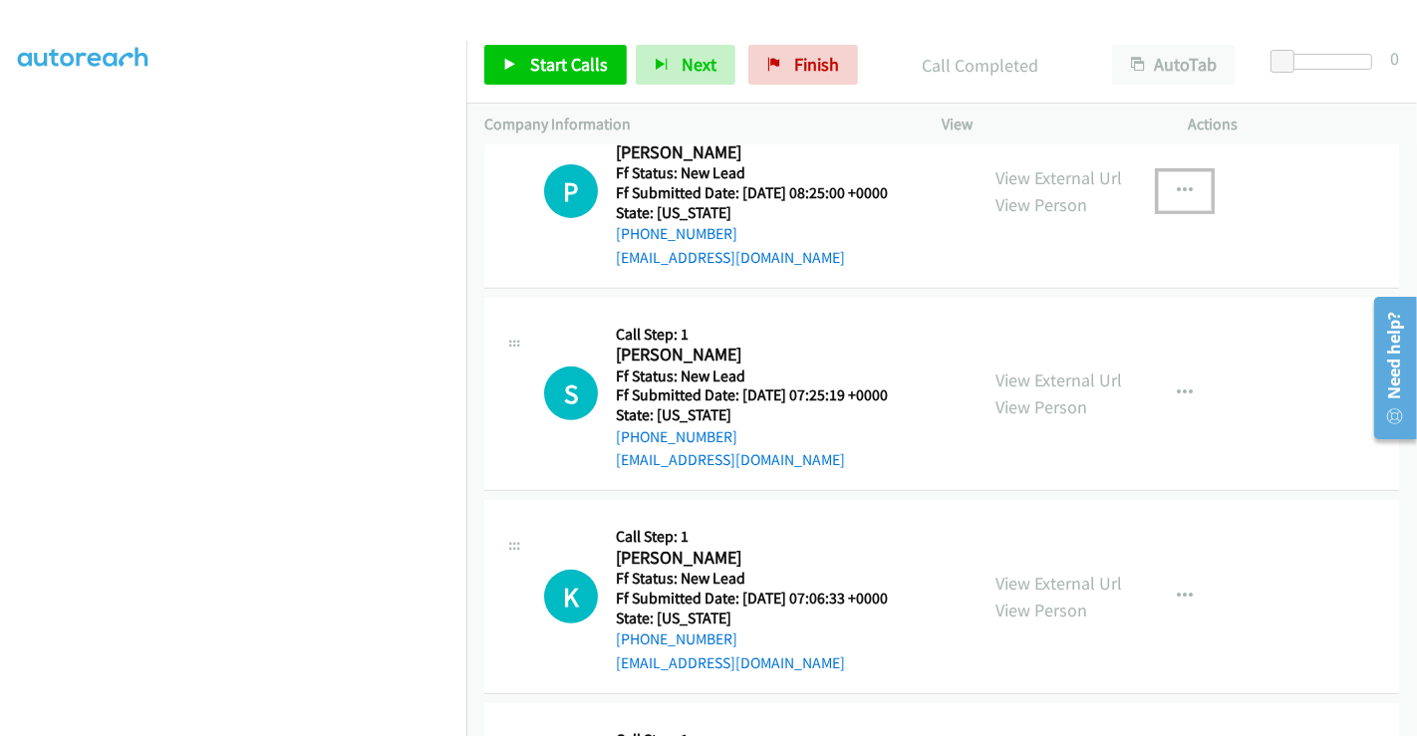
click at [1166, 184] on button "button" at bounding box center [1185, 191] width 54 height 40
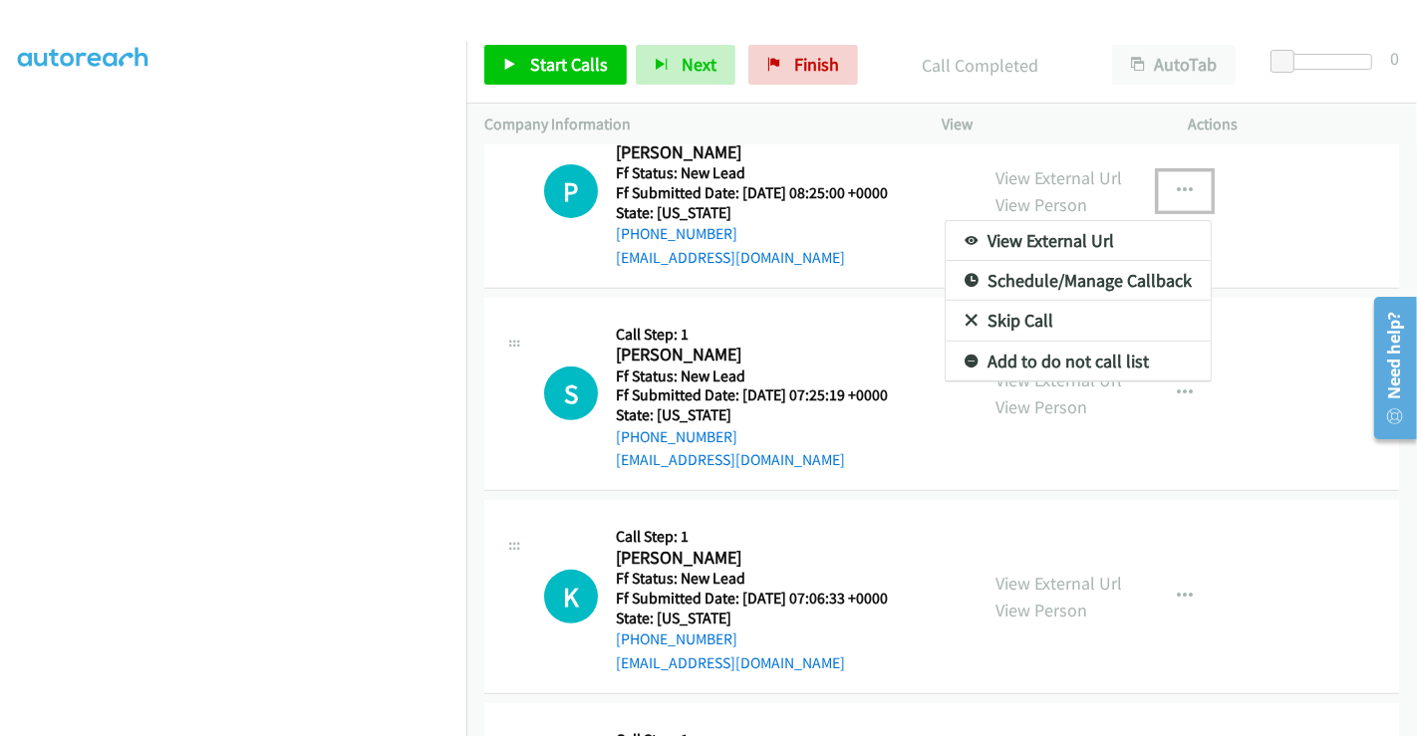
click at [1044, 317] on link "Skip Call" at bounding box center [1078, 321] width 265 height 40
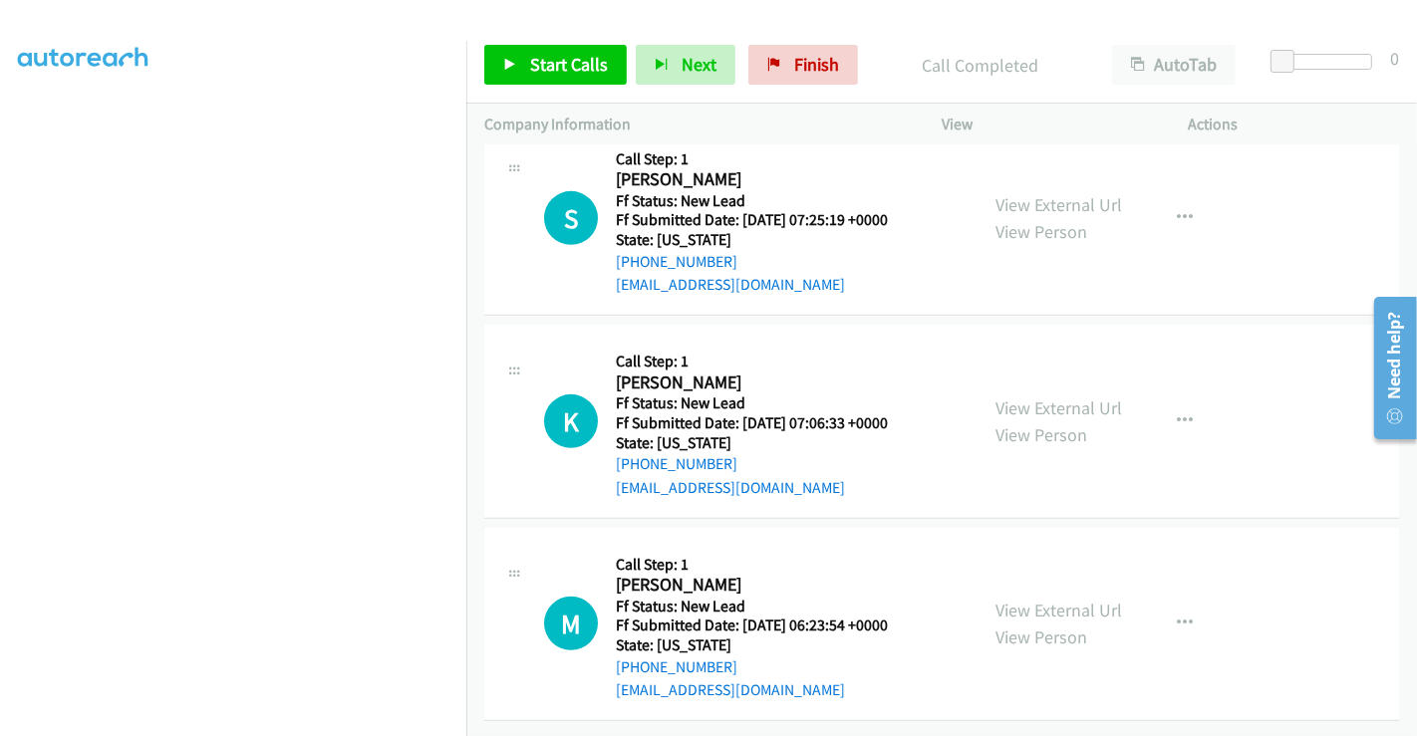
scroll to position [853, 0]
click at [1027, 193] on link "View External Url" at bounding box center [1058, 204] width 127 height 23
click at [1031, 397] on link "View External Url" at bounding box center [1058, 408] width 127 height 23
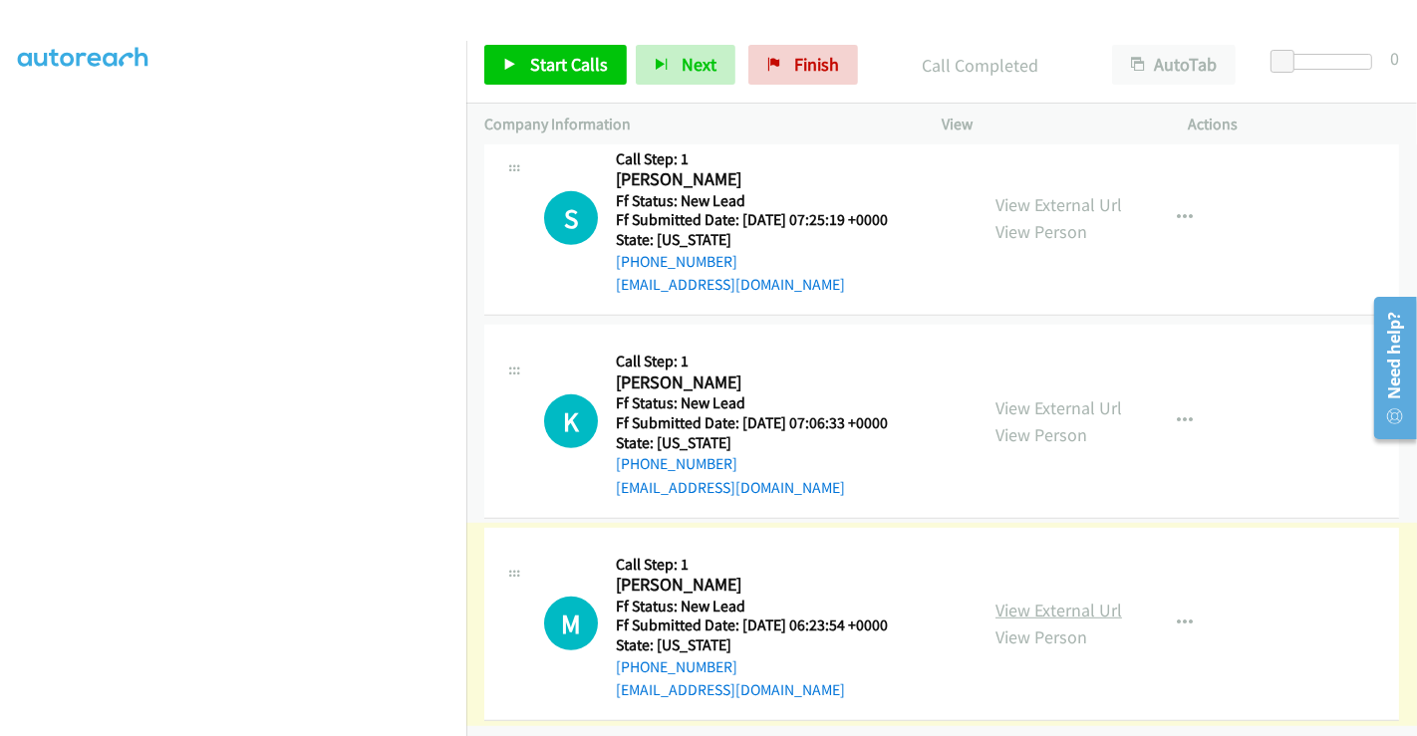
click at [1027, 599] on link "View External Url" at bounding box center [1058, 610] width 127 height 23
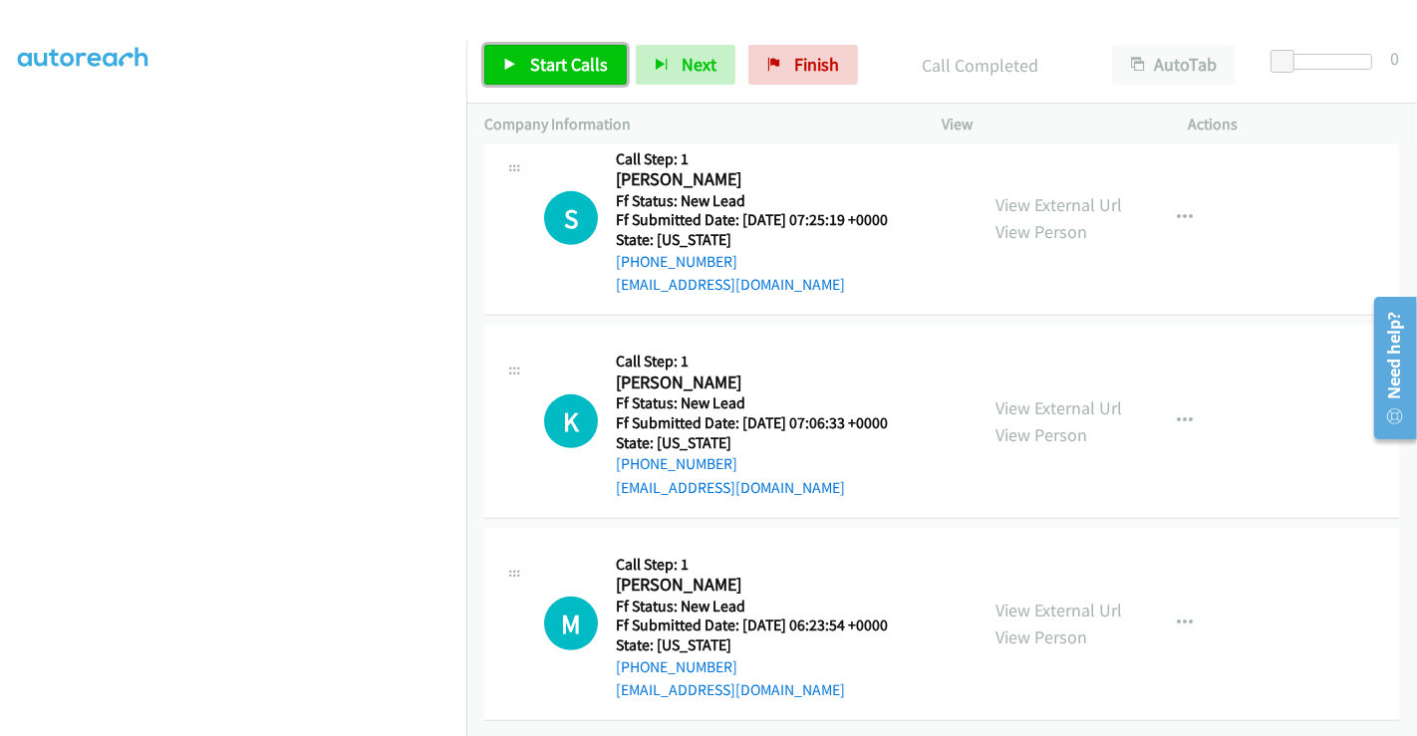
click at [580, 67] on span "Start Calls" at bounding box center [569, 64] width 78 height 23
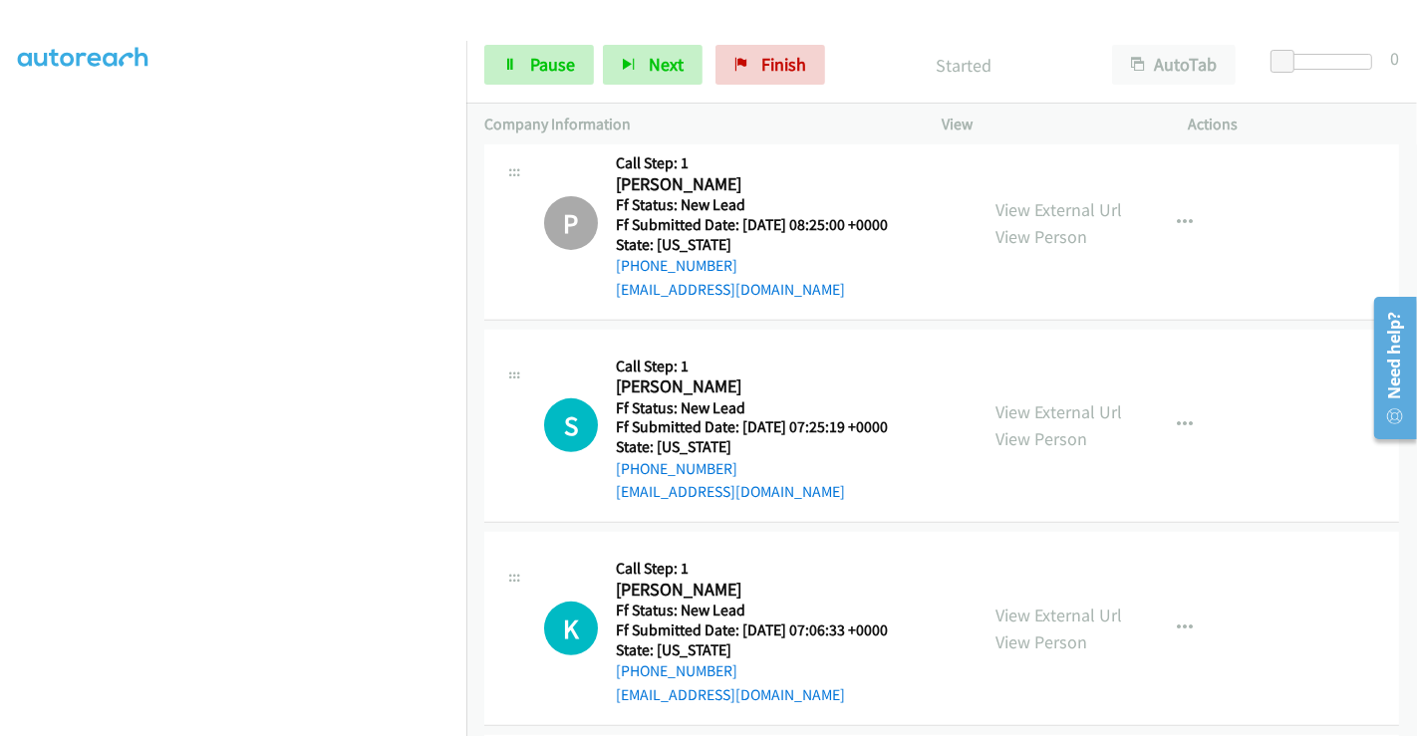
scroll to position [742, 0]
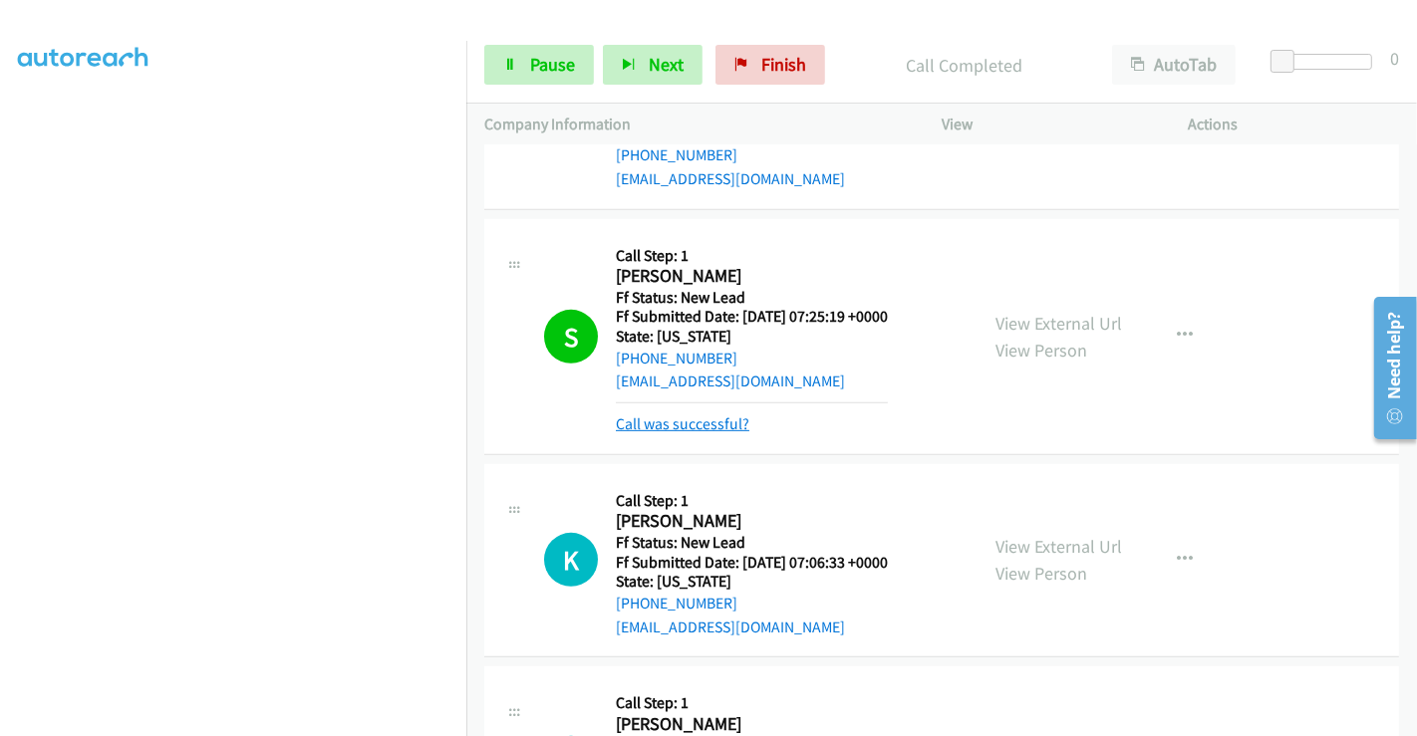
click at [705, 428] on link "Call was successful?" at bounding box center [683, 424] width 134 height 19
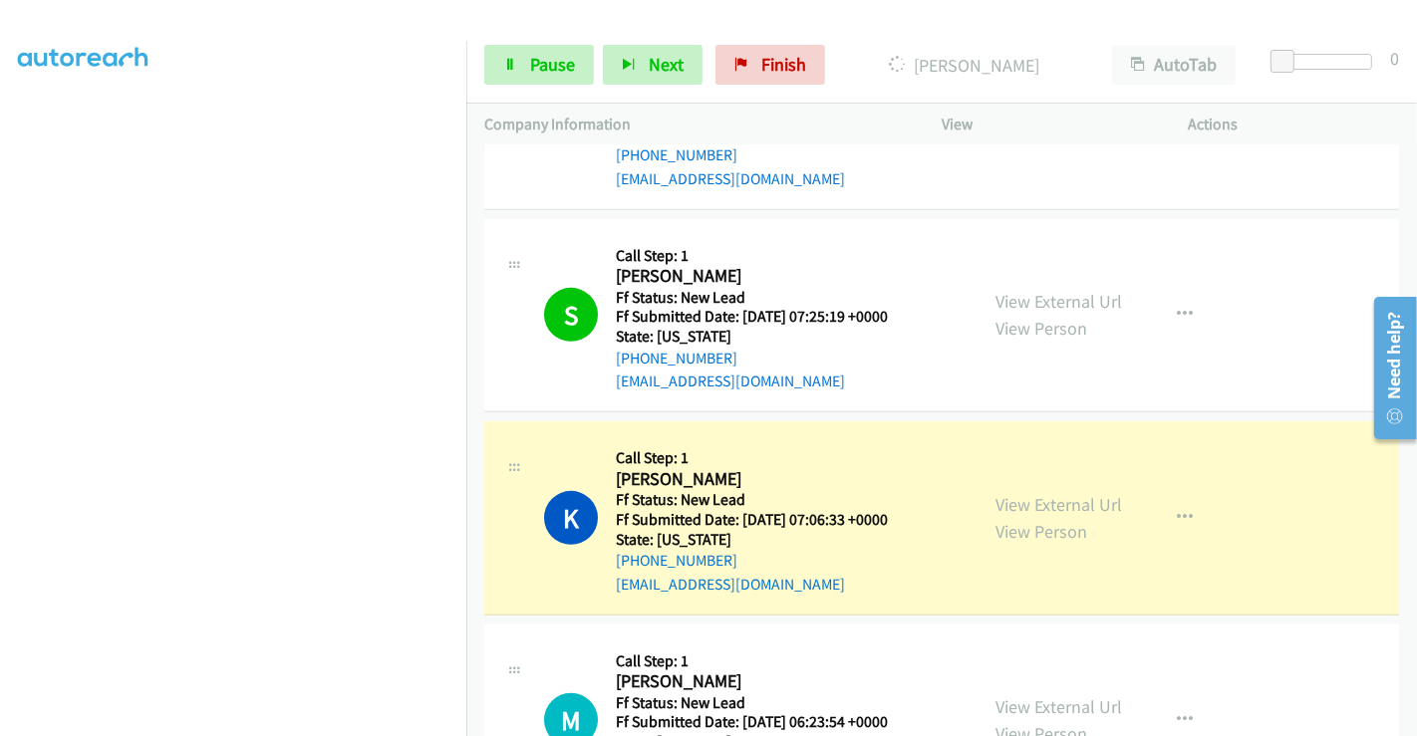
scroll to position [853, 0]
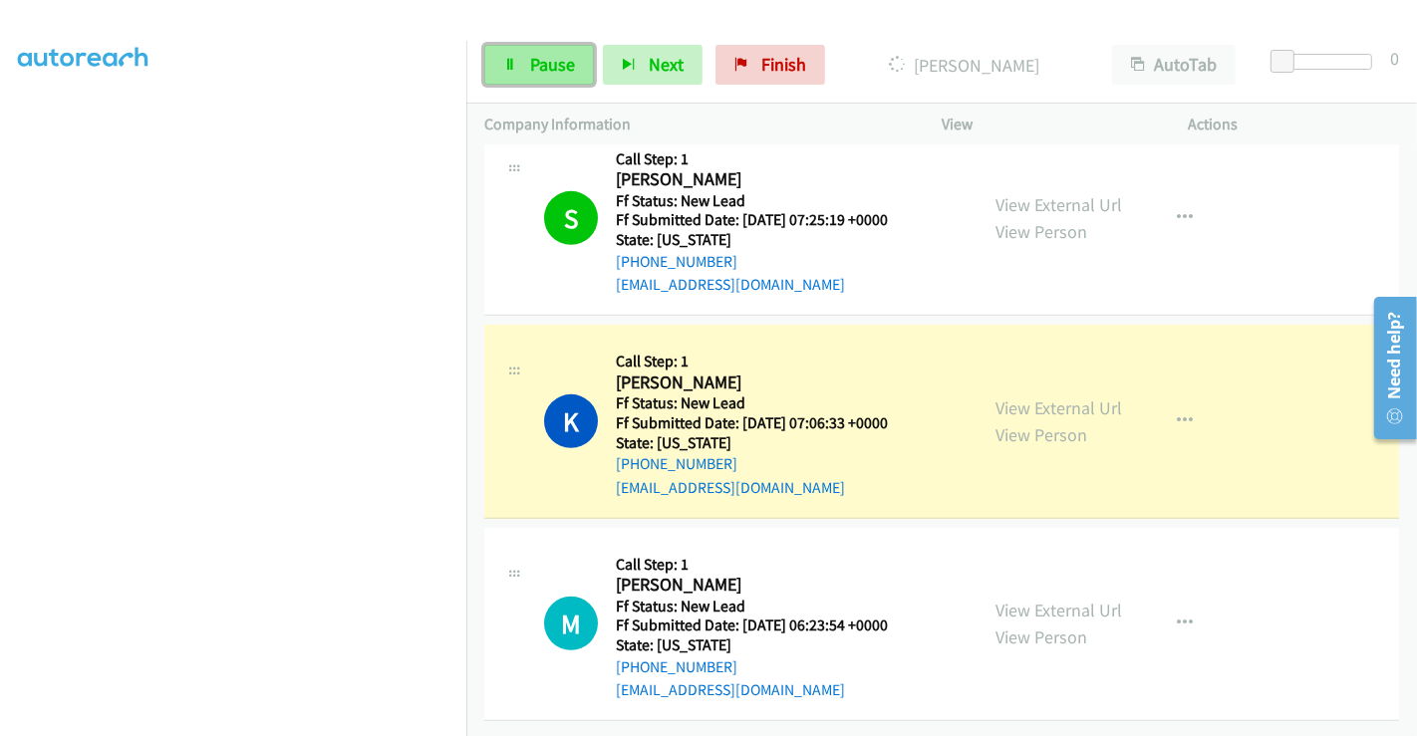
click at [543, 53] on span "Pause" at bounding box center [552, 64] width 45 height 23
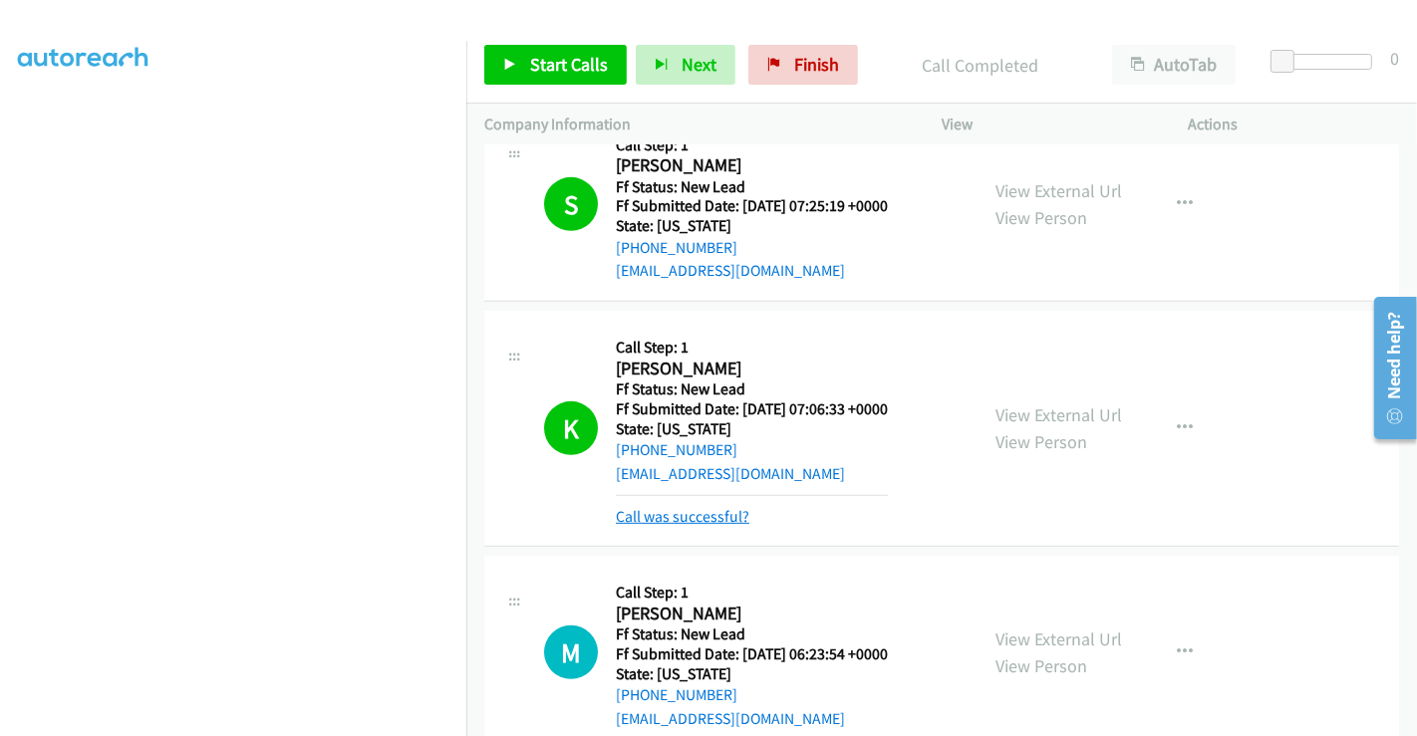
click at [690, 514] on link "Call was successful?" at bounding box center [683, 516] width 134 height 19
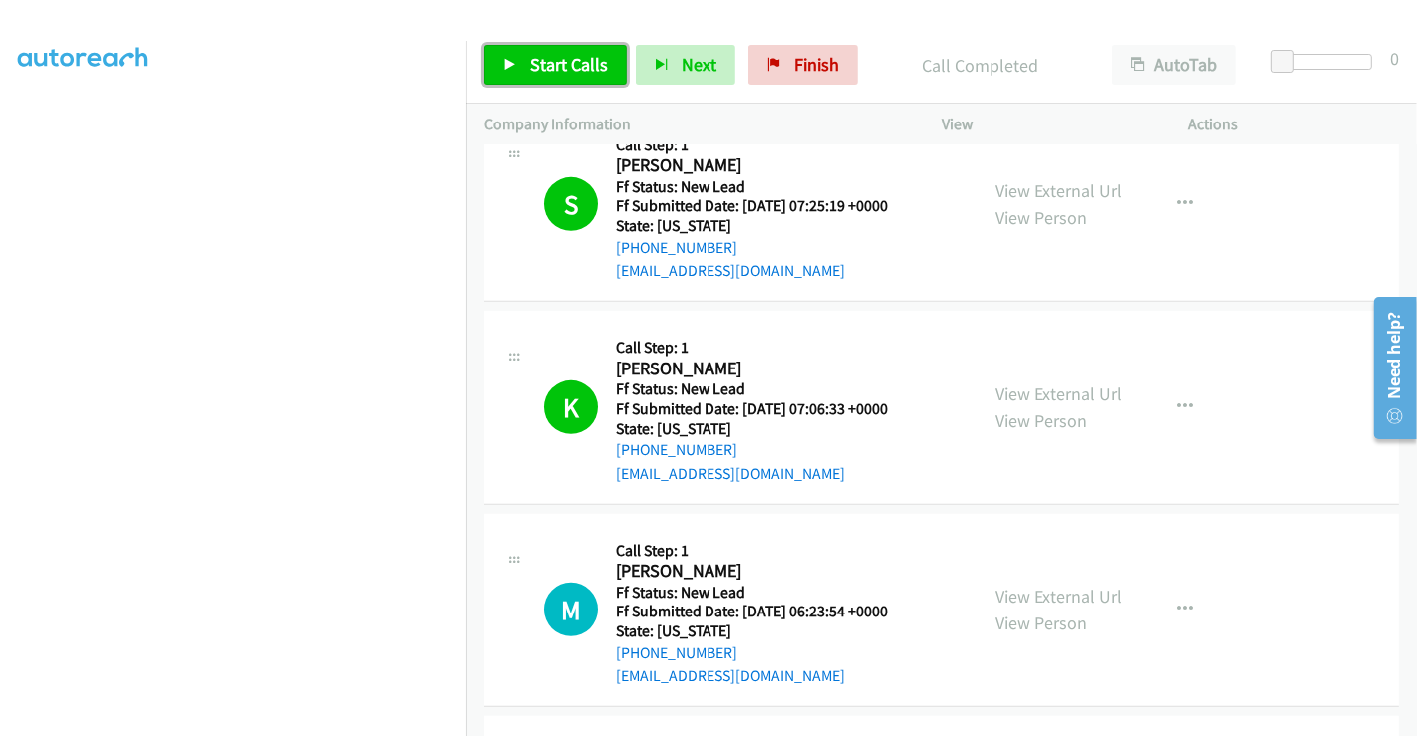
click at [536, 67] on span "Start Calls" at bounding box center [569, 64] width 78 height 23
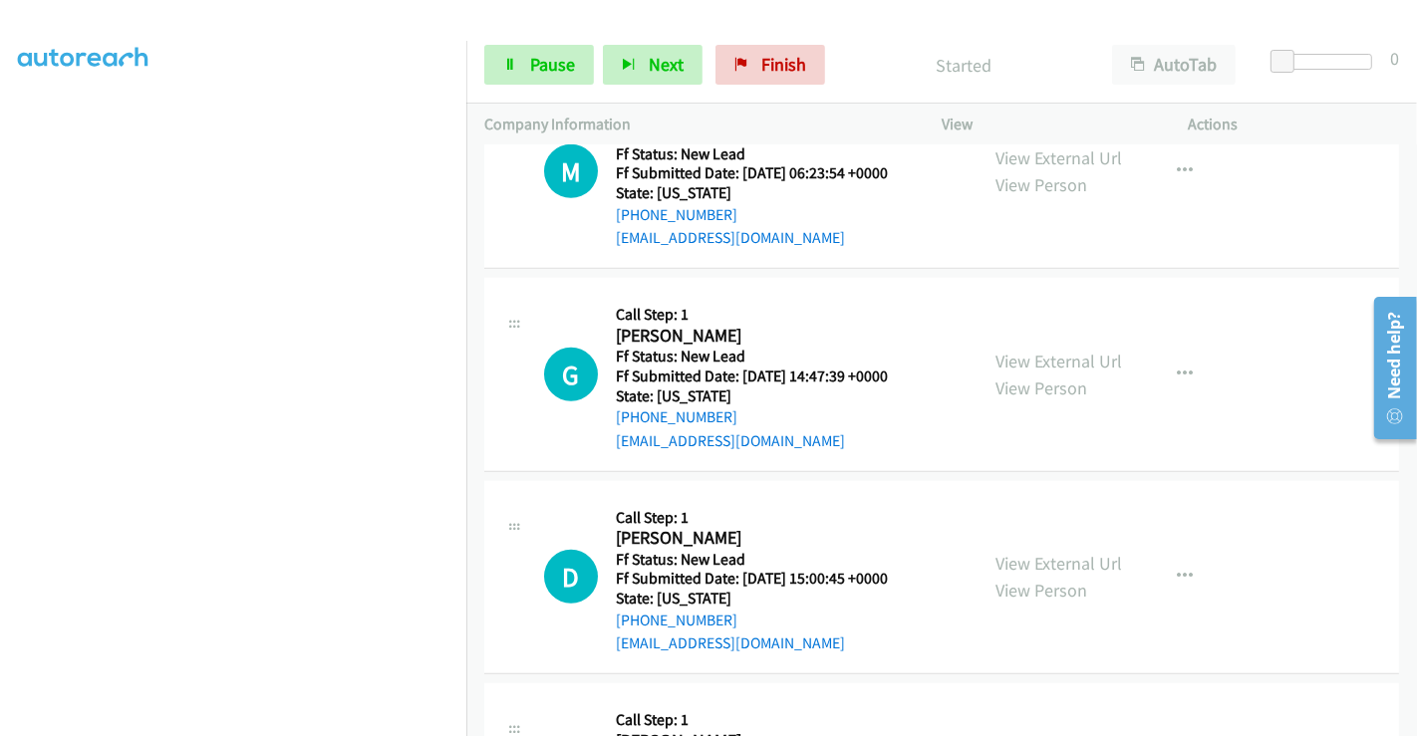
scroll to position [1128, 0]
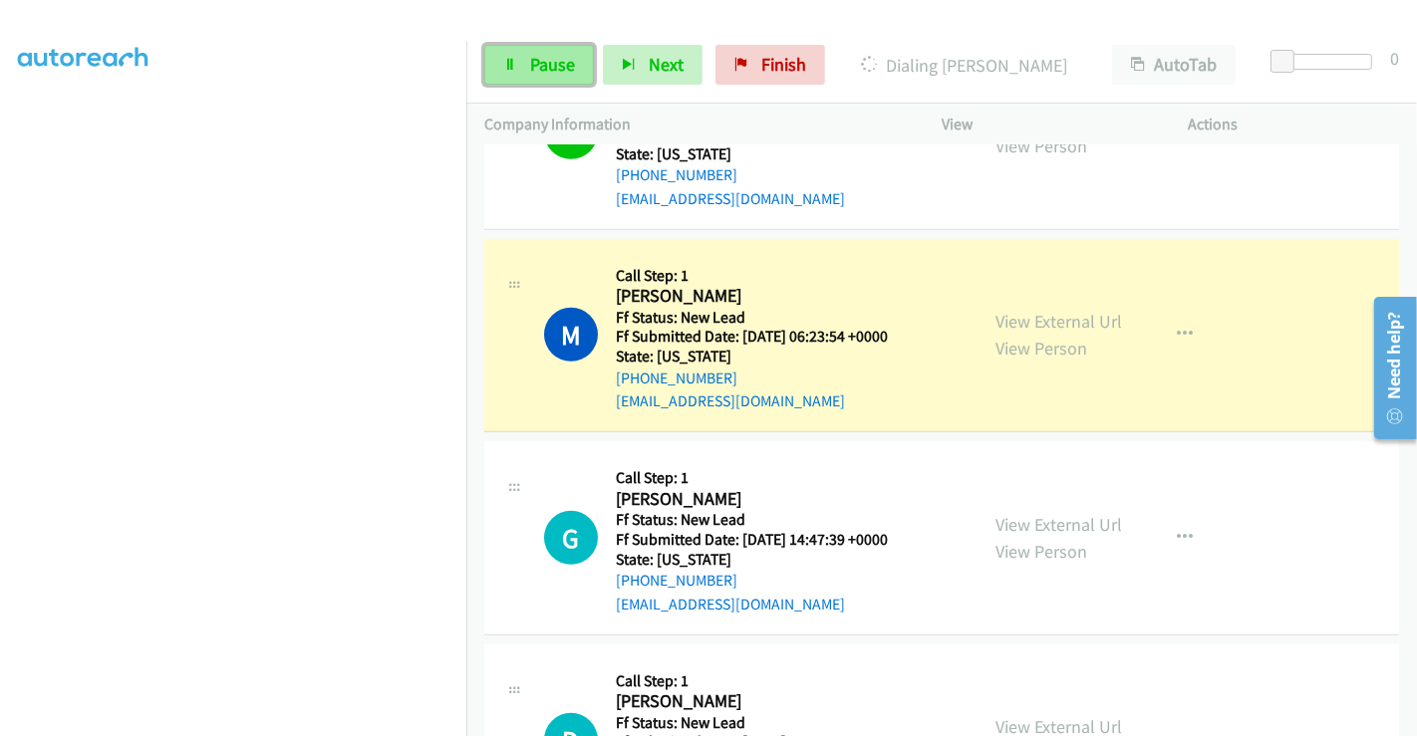
click at [530, 64] on span "Pause" at bounding box center [552, 64] width 45 height 23
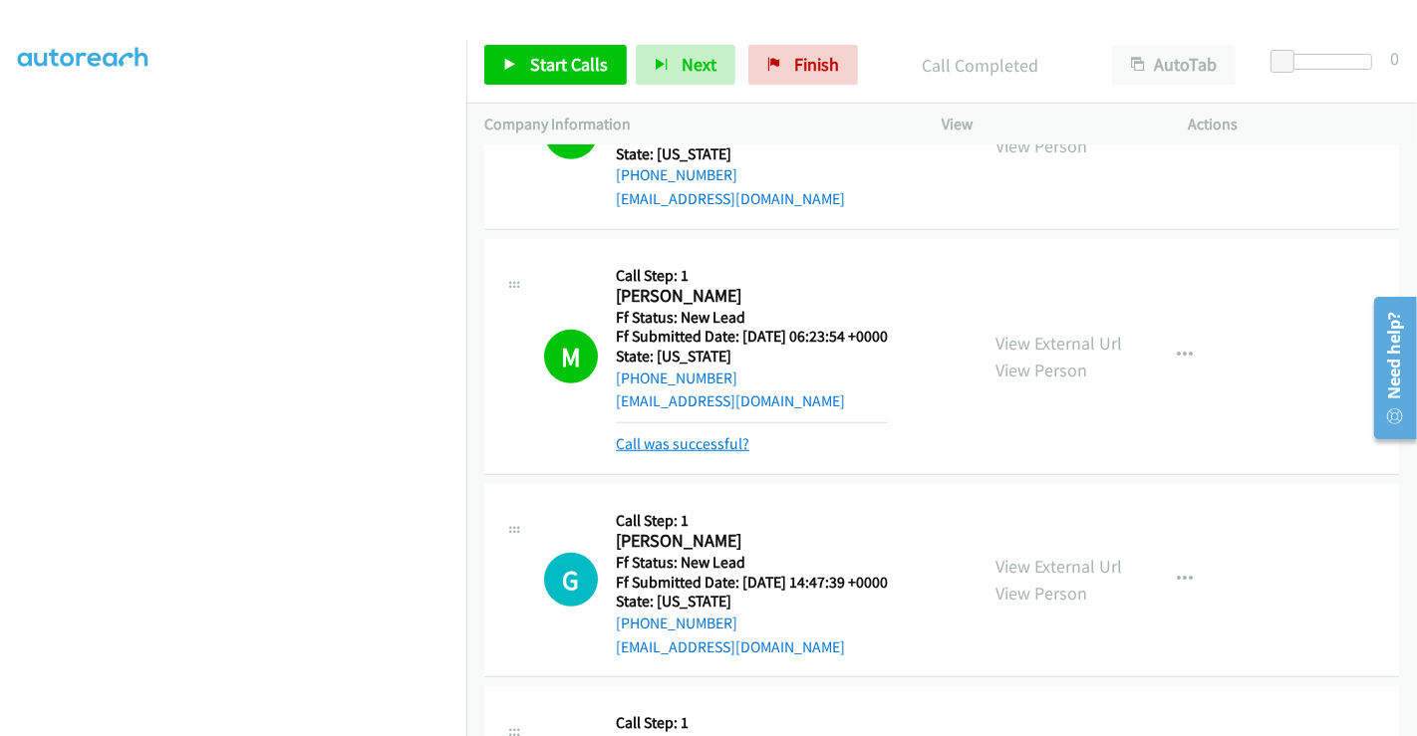
drag, startPoint x: 711, startPoint y: 442, endPoint x: 730, endPoint y: 441, distance: 19.0
click at [711, 442] on link "Call was successful?" at bounding box center [683, 443] width 134 height 19
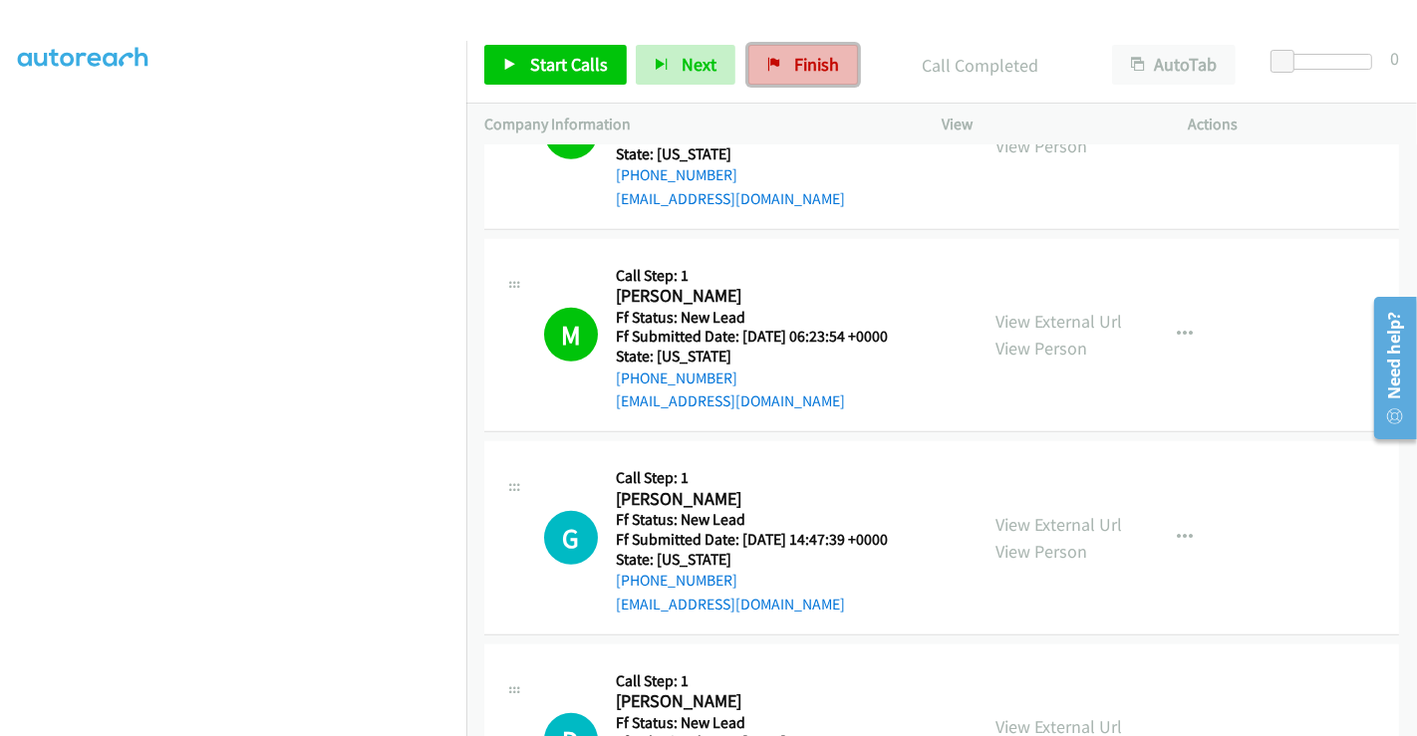
click at [814, 50] on link "Finish" at bounding box center [803, 65] width 110 height 40
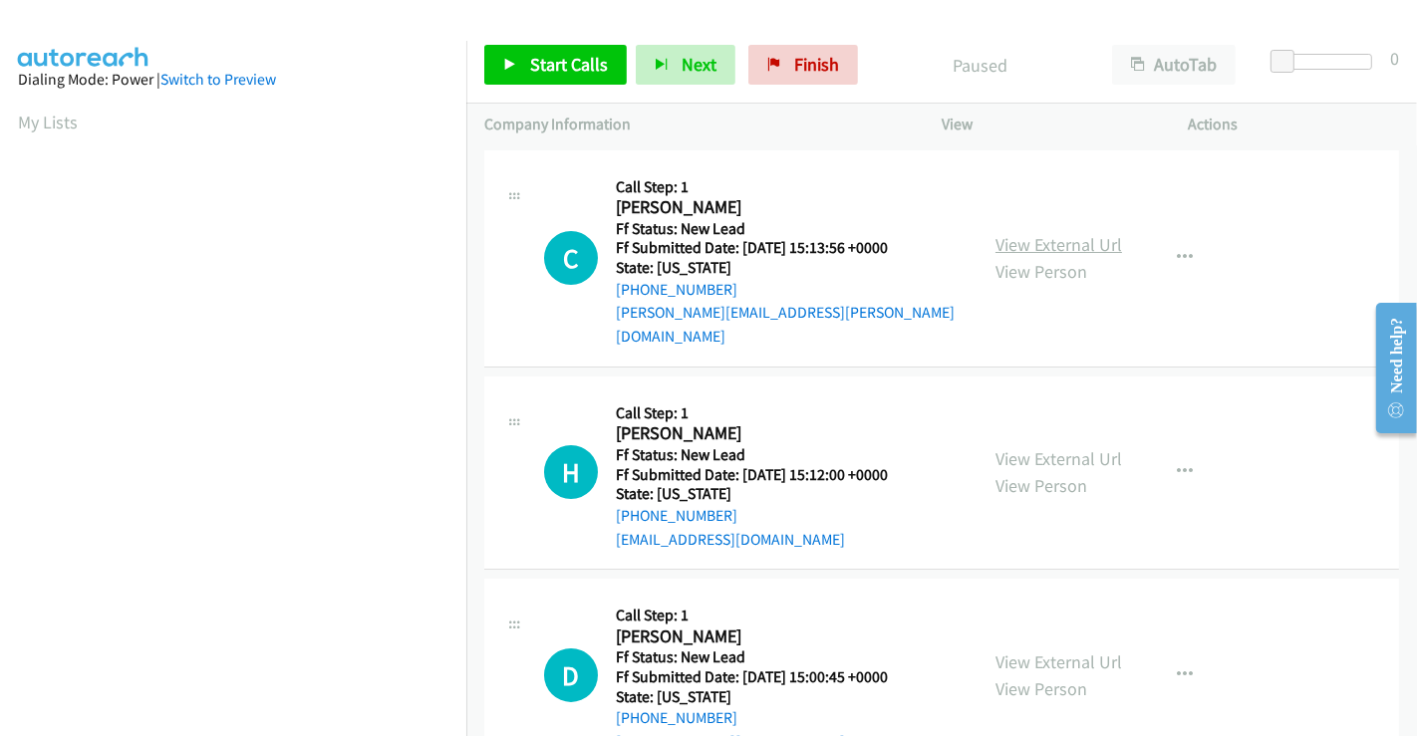
click at [1027, 233] on link "View External Url" at bounding box center [1058, 244] width 127 height 23
click at [1041, 447] on link "View External Url" at bounding box center [1058, 458] width 127 height 23
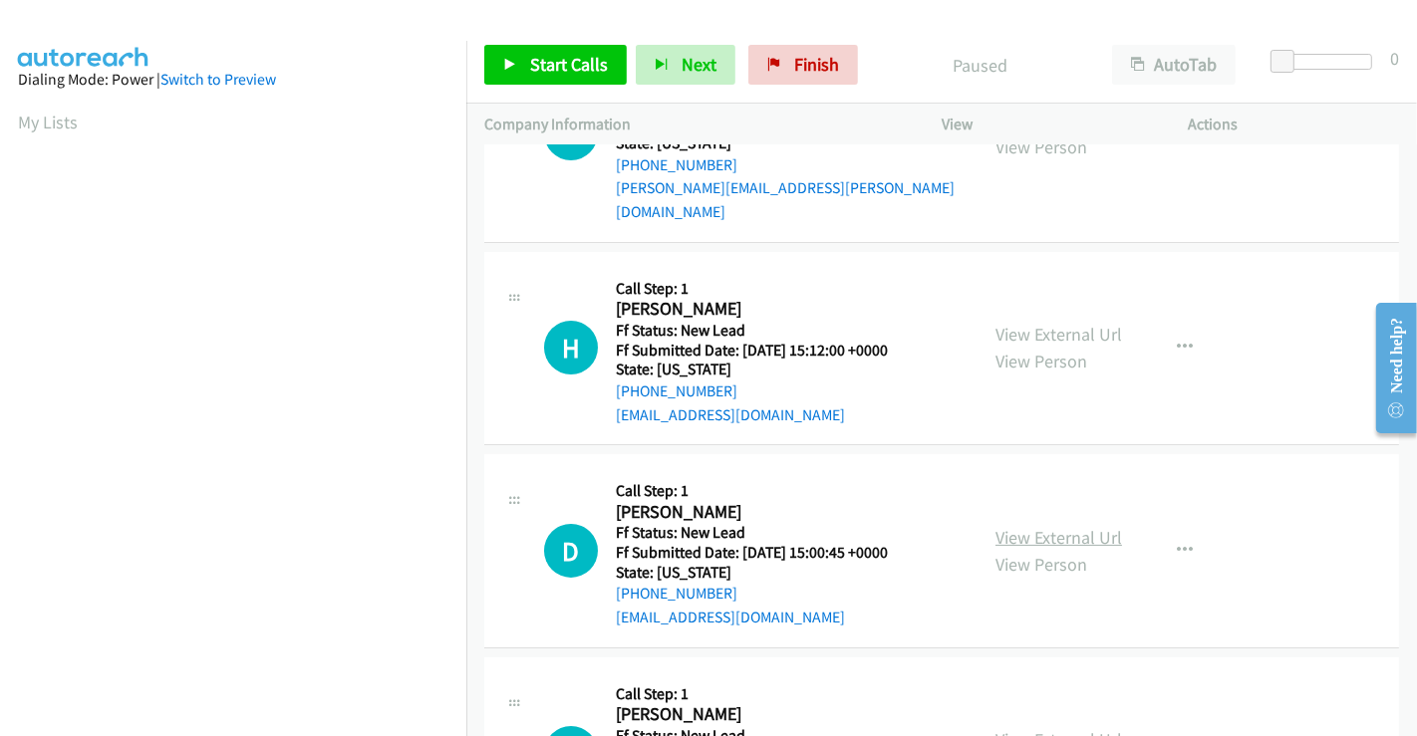
scroll to position [332, 0]
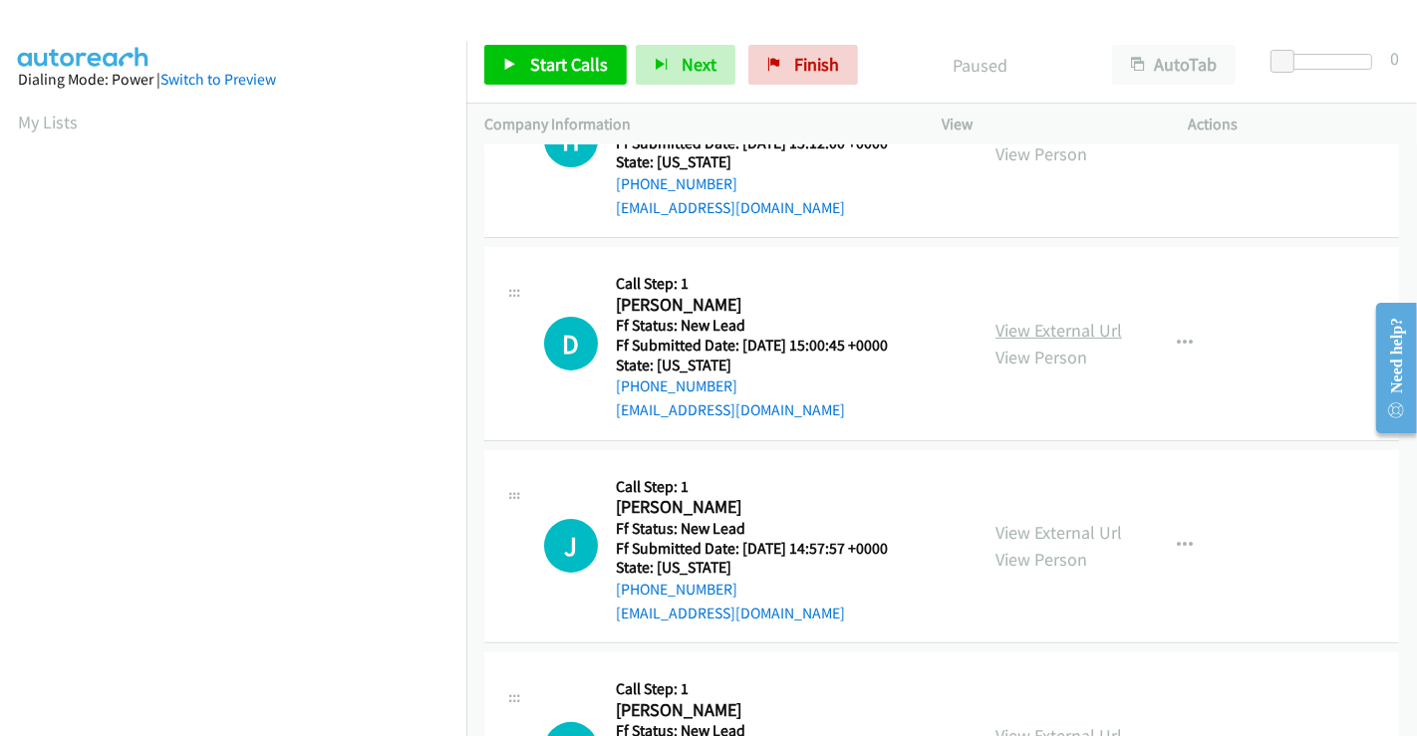
click at [1069, 319] on link "View External Url" at bounding box center [1058, 330] width 127 height 23
click at [1033, 521] on link "View External Url" at bounding box center [1058, 532] width 127 height 23
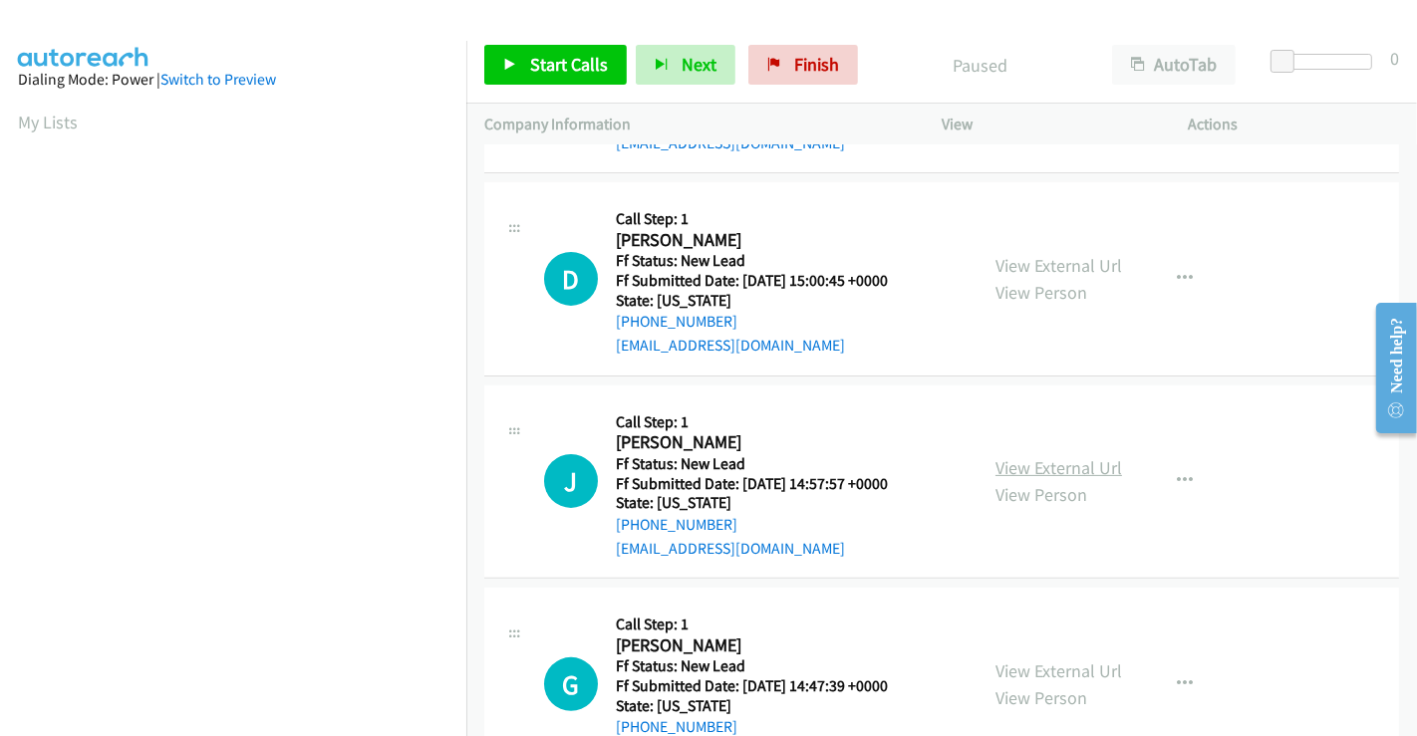
scroll to position [447, 0]
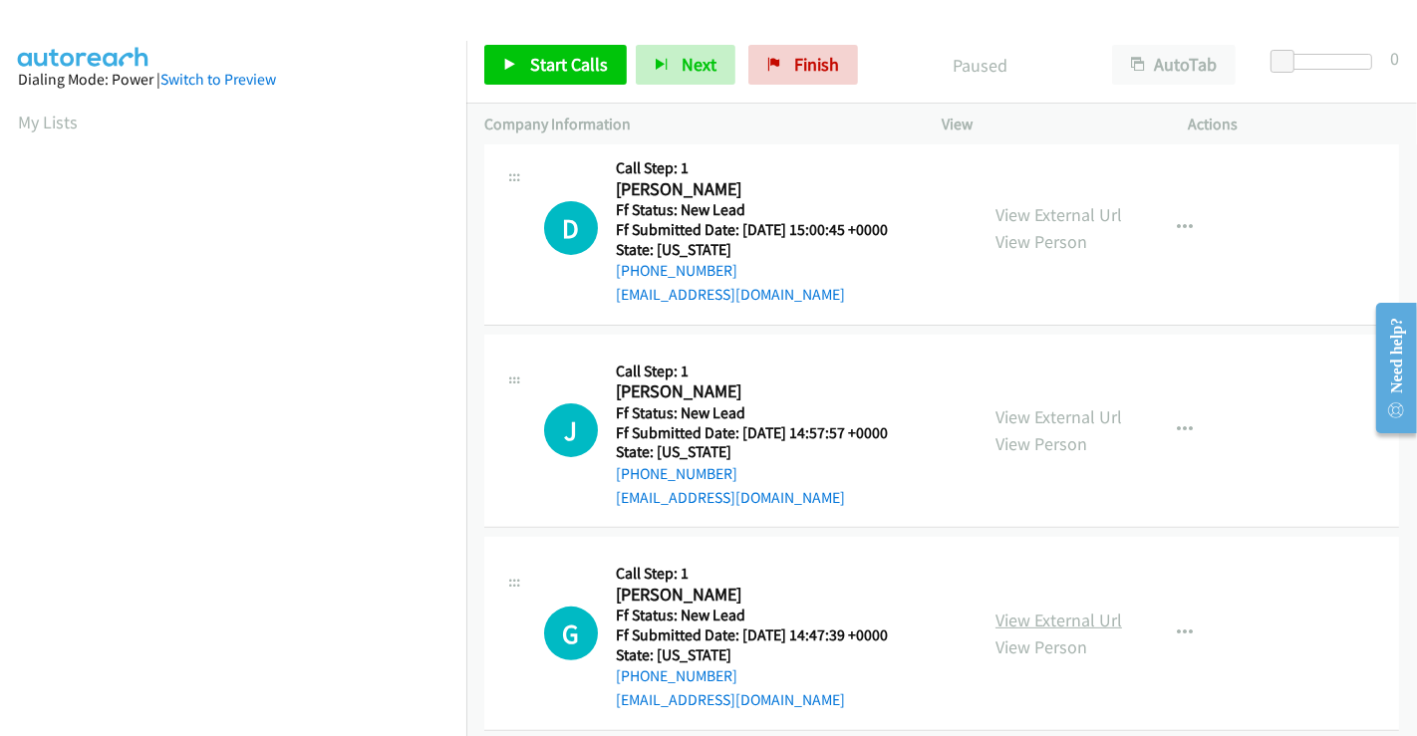
click at [1038, 609] on link "View External Url" at bounding box center [1058, 620] width 127 height 23
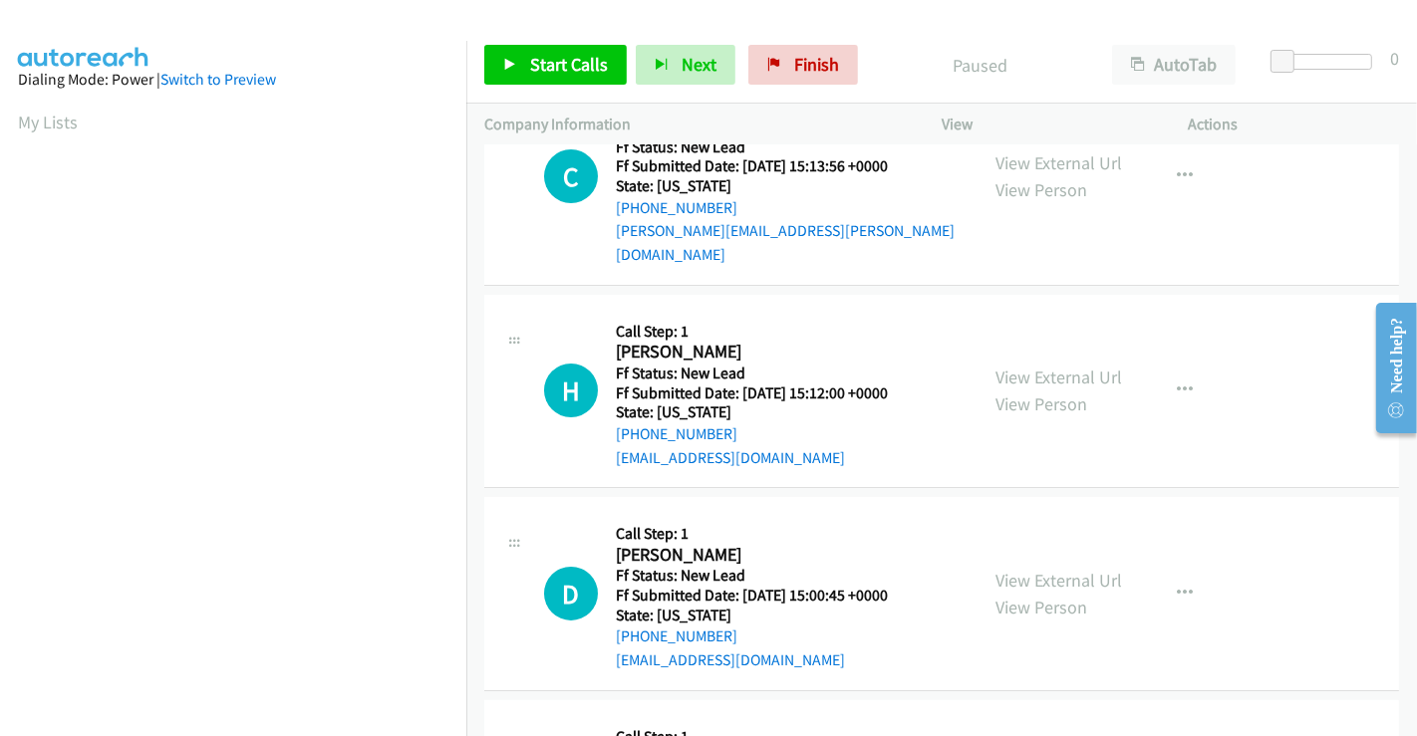
scroll to position [0, 0]
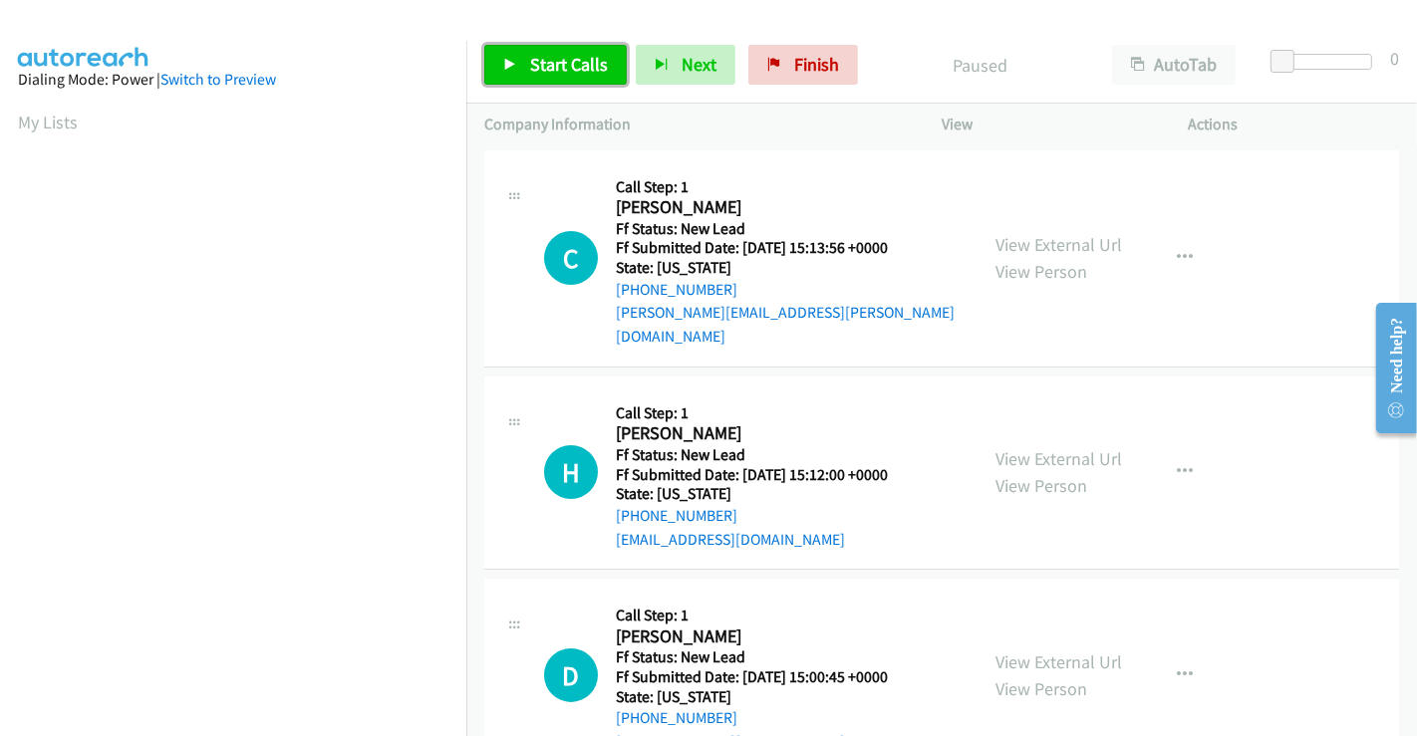
click at [584, 67] on span "Start Calls" at bounding box center [569, 64] width 78 height 23
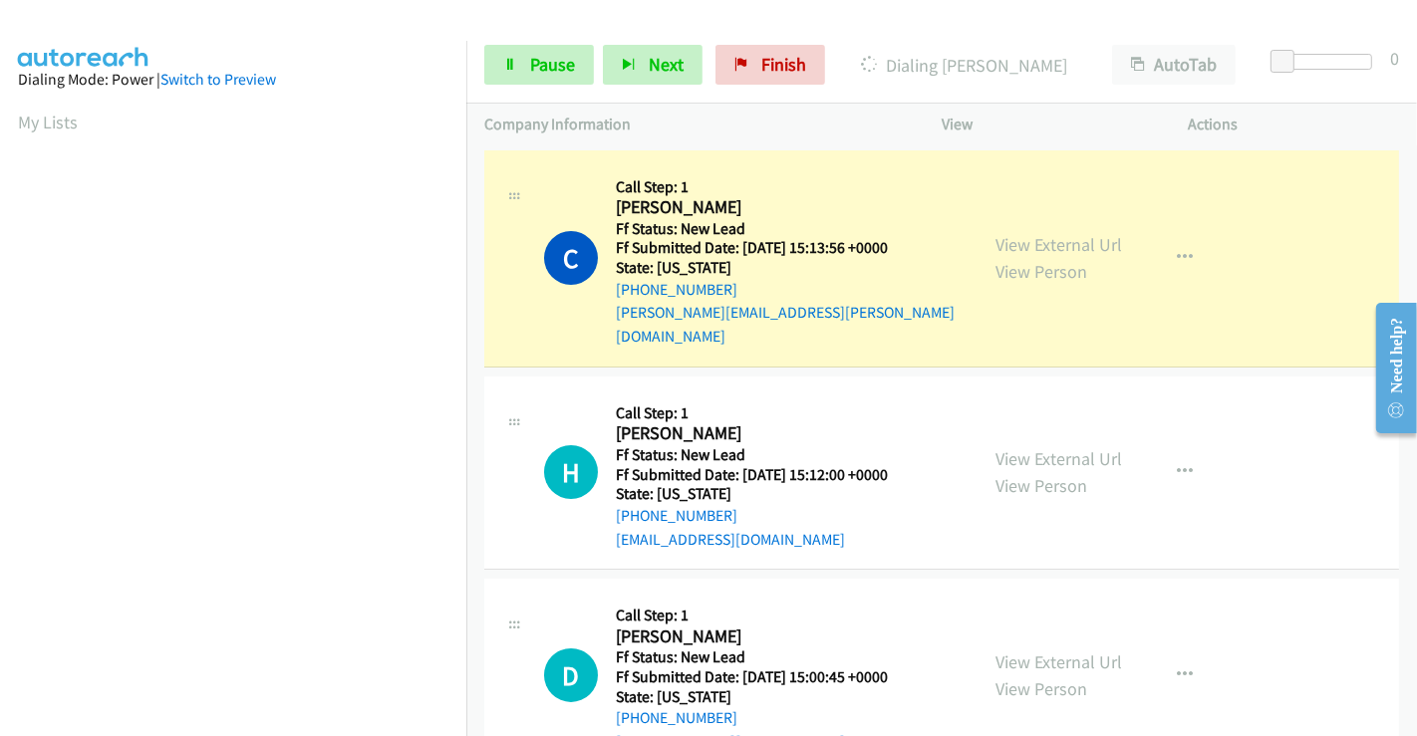
scroll to position [384, 0]
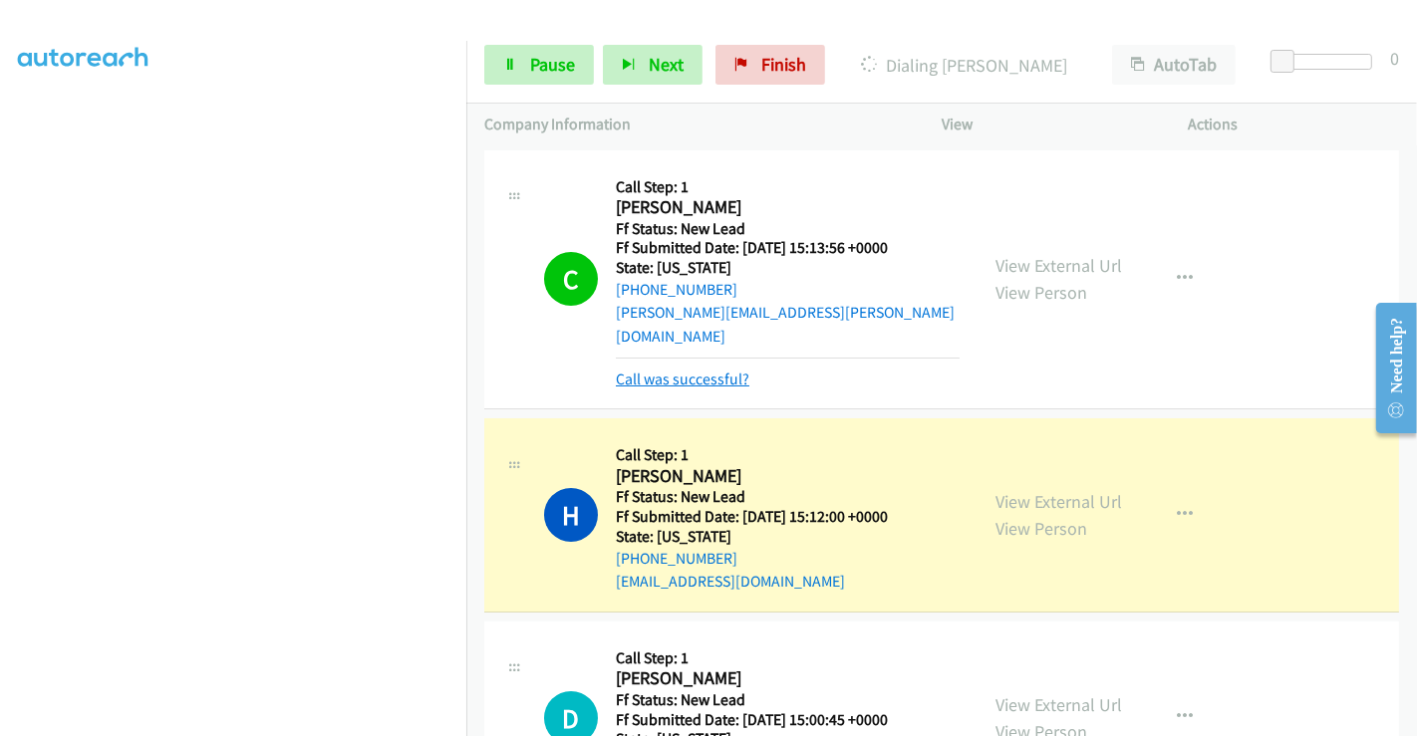
click at [694, 370] on link "Call was successful?" at bounding box center [683, 379] width 134 height 19
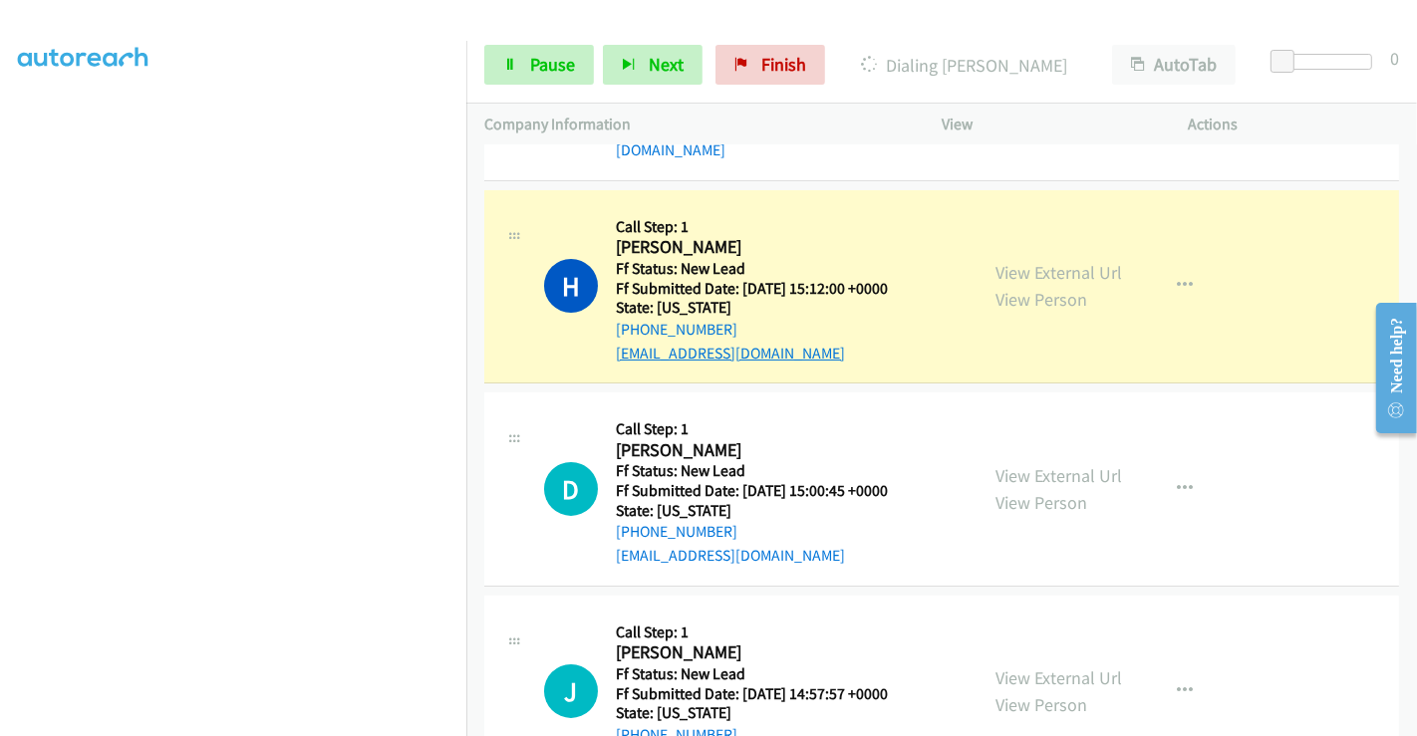
scroll to position [221, 0]
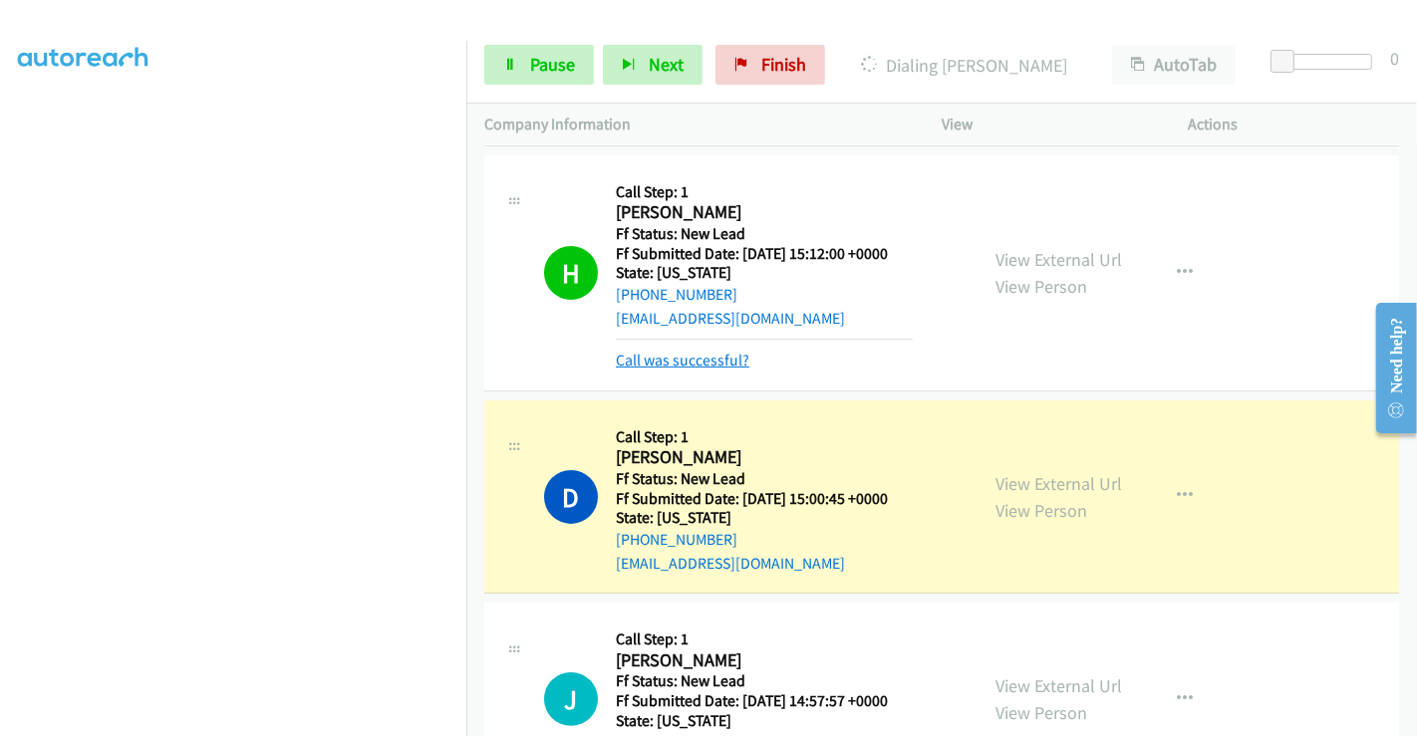
click at [654, 351] on link "Call was successful?" at bounding box center [683, 360] width 134 height 19
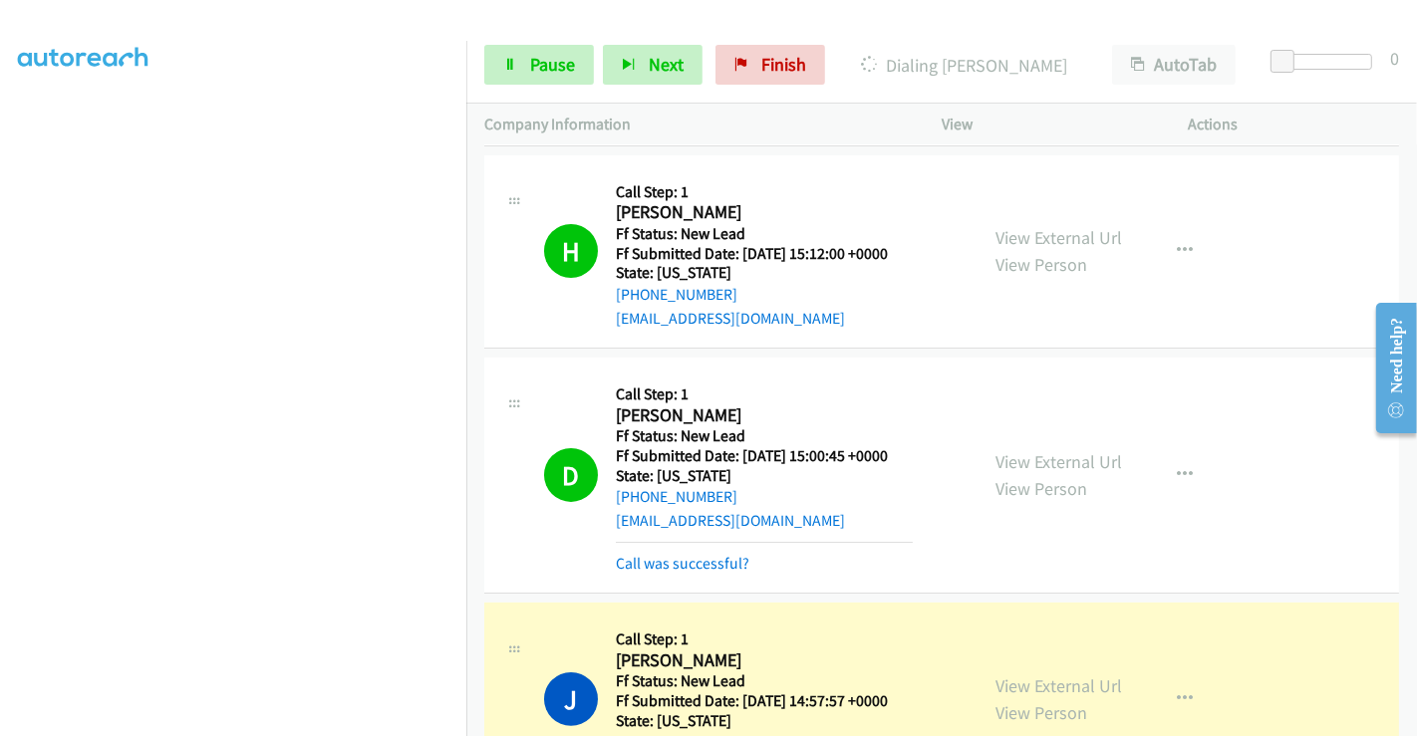
scroll to position [442, 0]
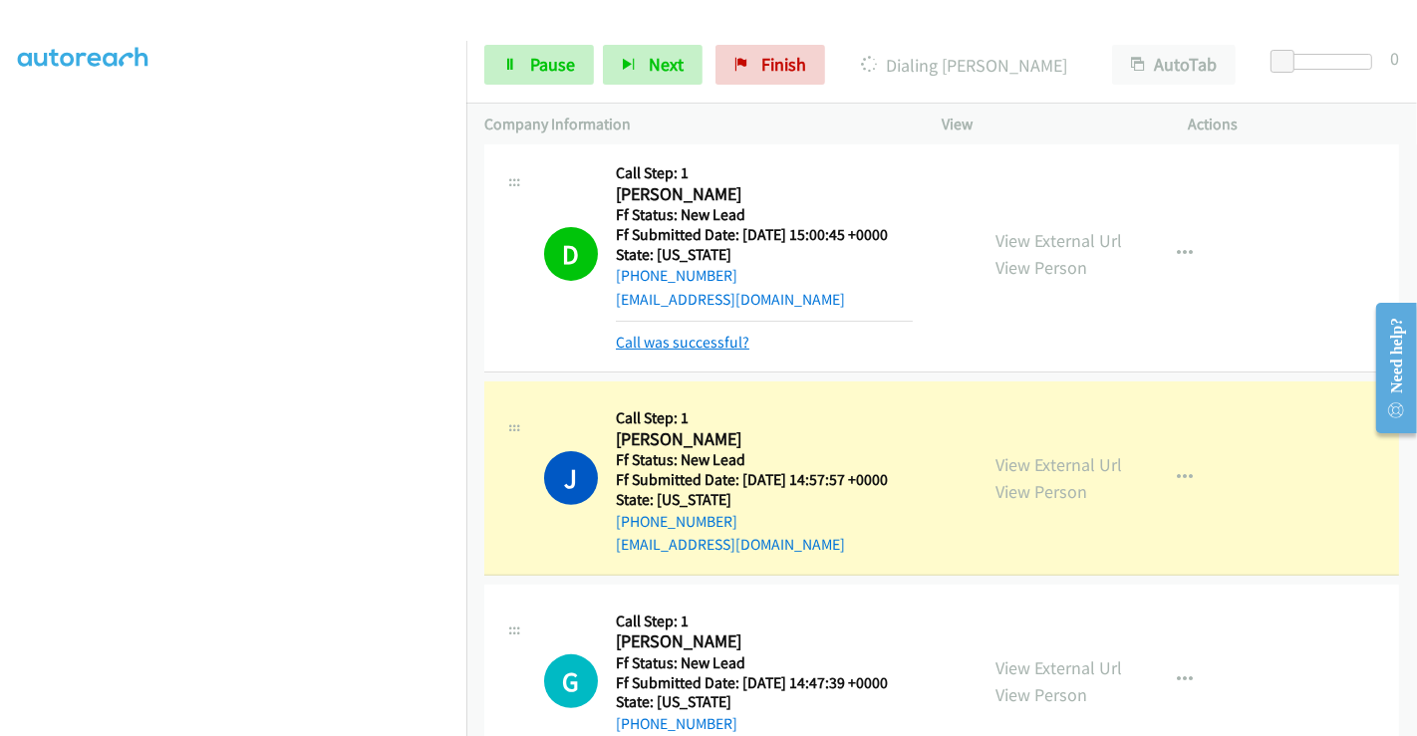
click at [704, 333] on link "Call was successful?" at bounding box center [683, 342] width 134 height 19
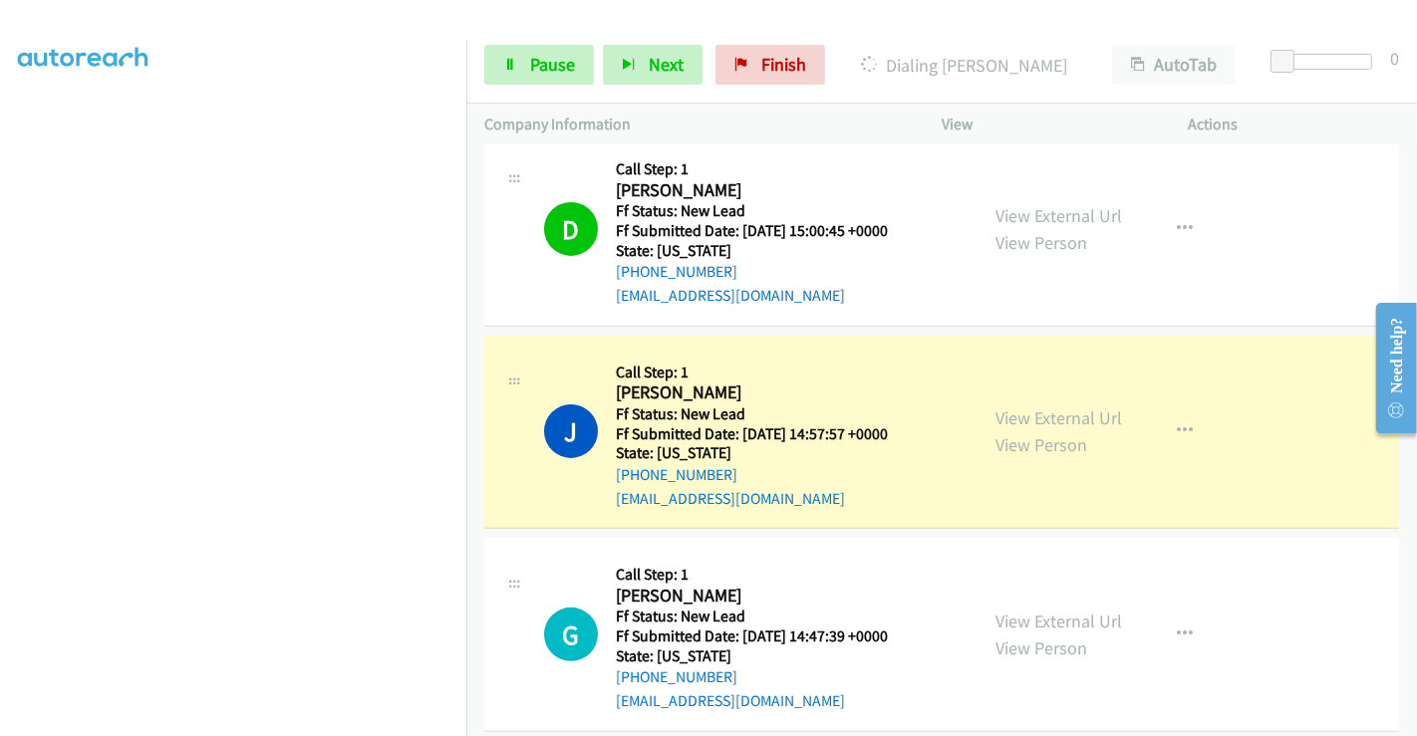
scroll to position [447, 0]
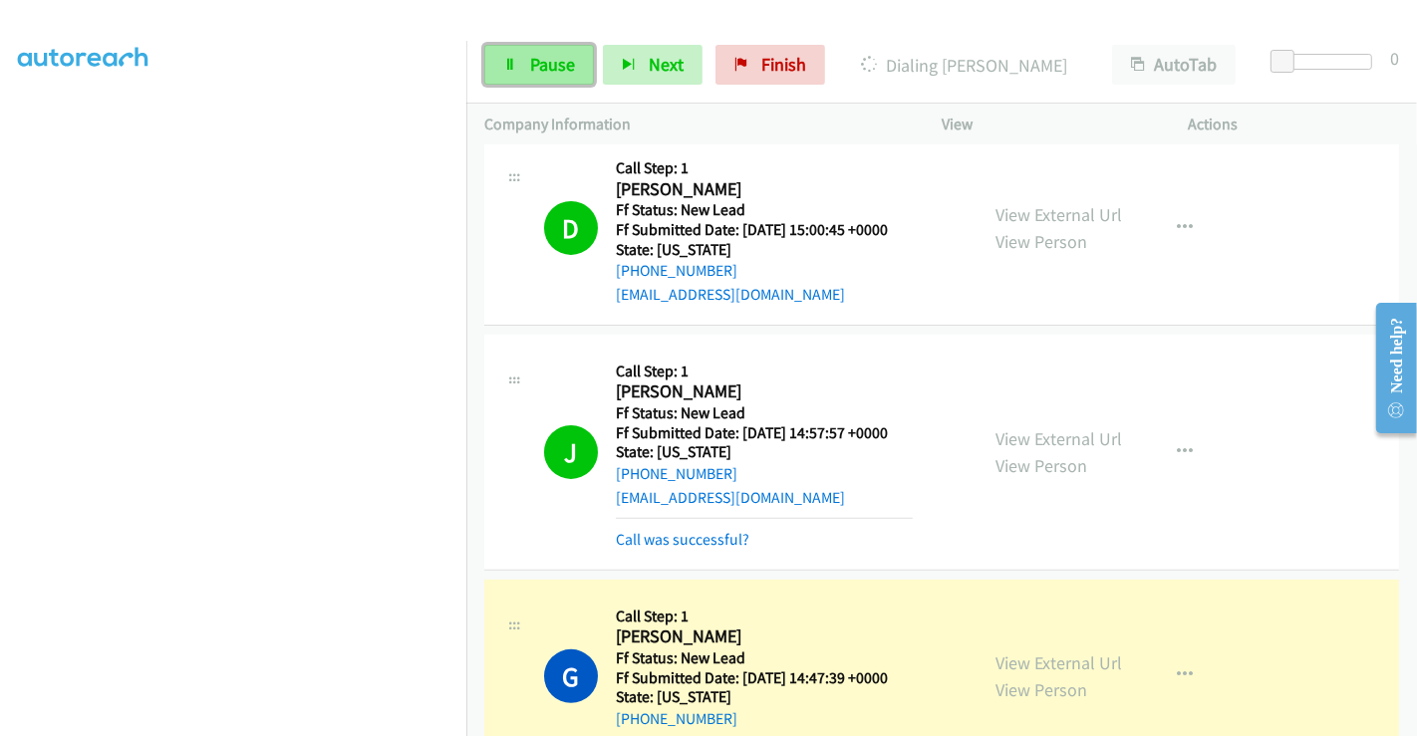
click at [538, 67] on span "Pause" at bounding box center [552, 64] width 45 height 23
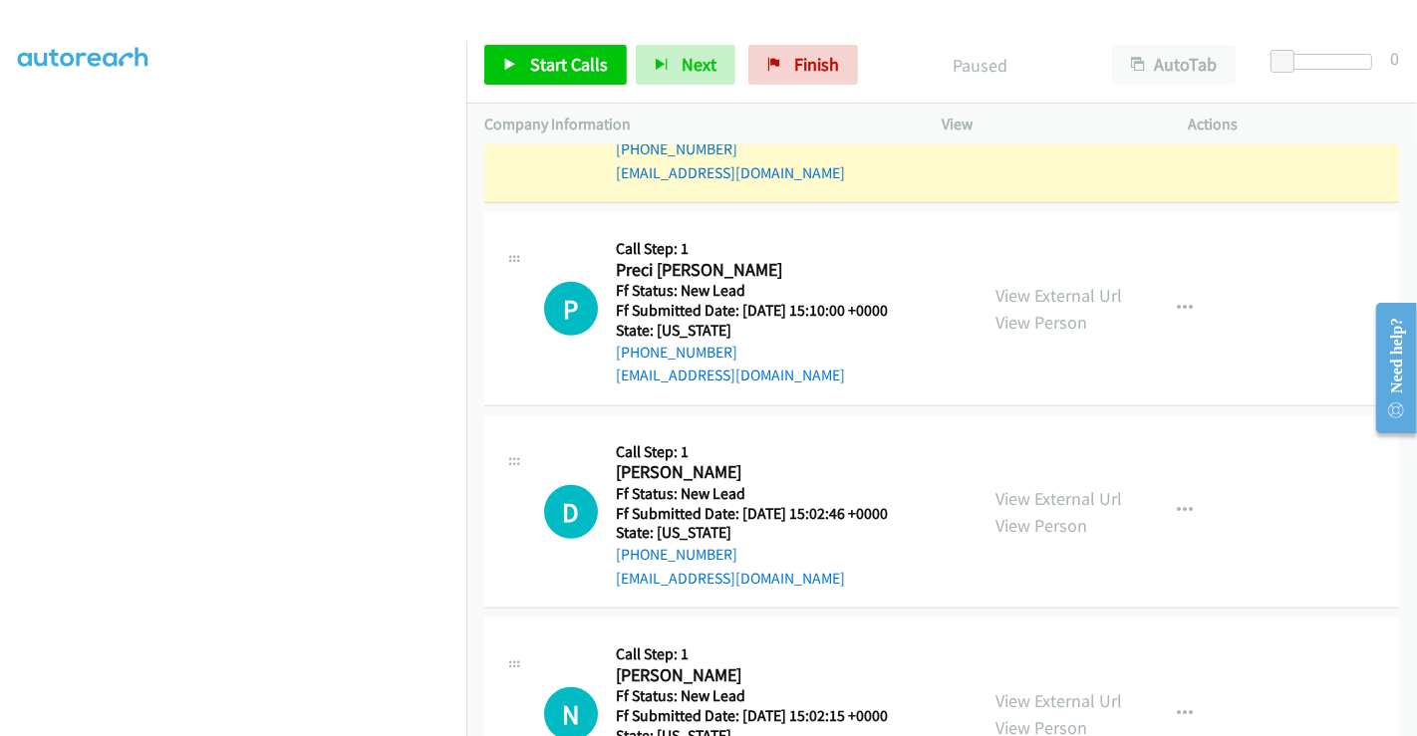
scroll to position [1097, 0]
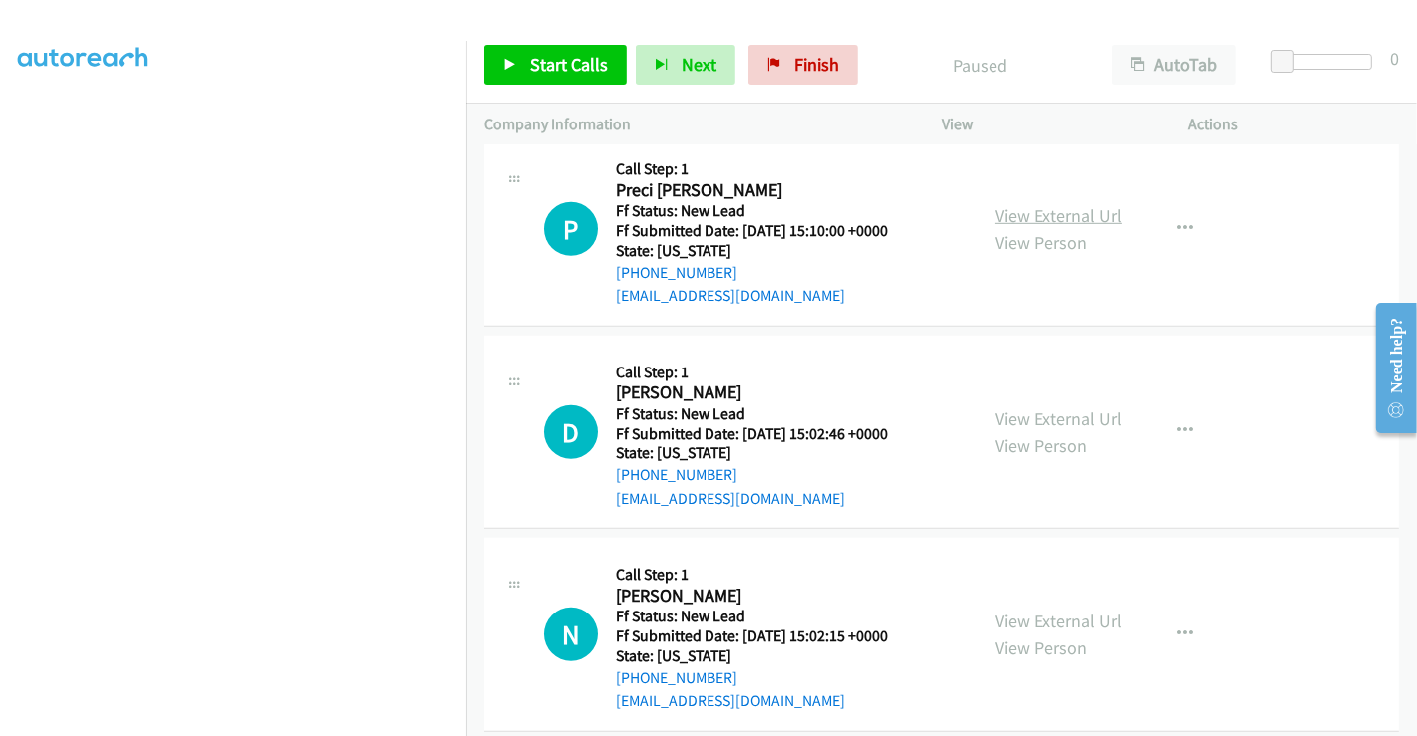
click at [1036, 204] on link "View External Url" at bounding box center [1058, 215] width 127 height 23
click at [1024, 408] on link "View External Url" at bounding box center [1058, 419] width 127 height 23
click at [1040, 610] on link "View External Url" at bounding box center [1058, 621] width 127 height 23
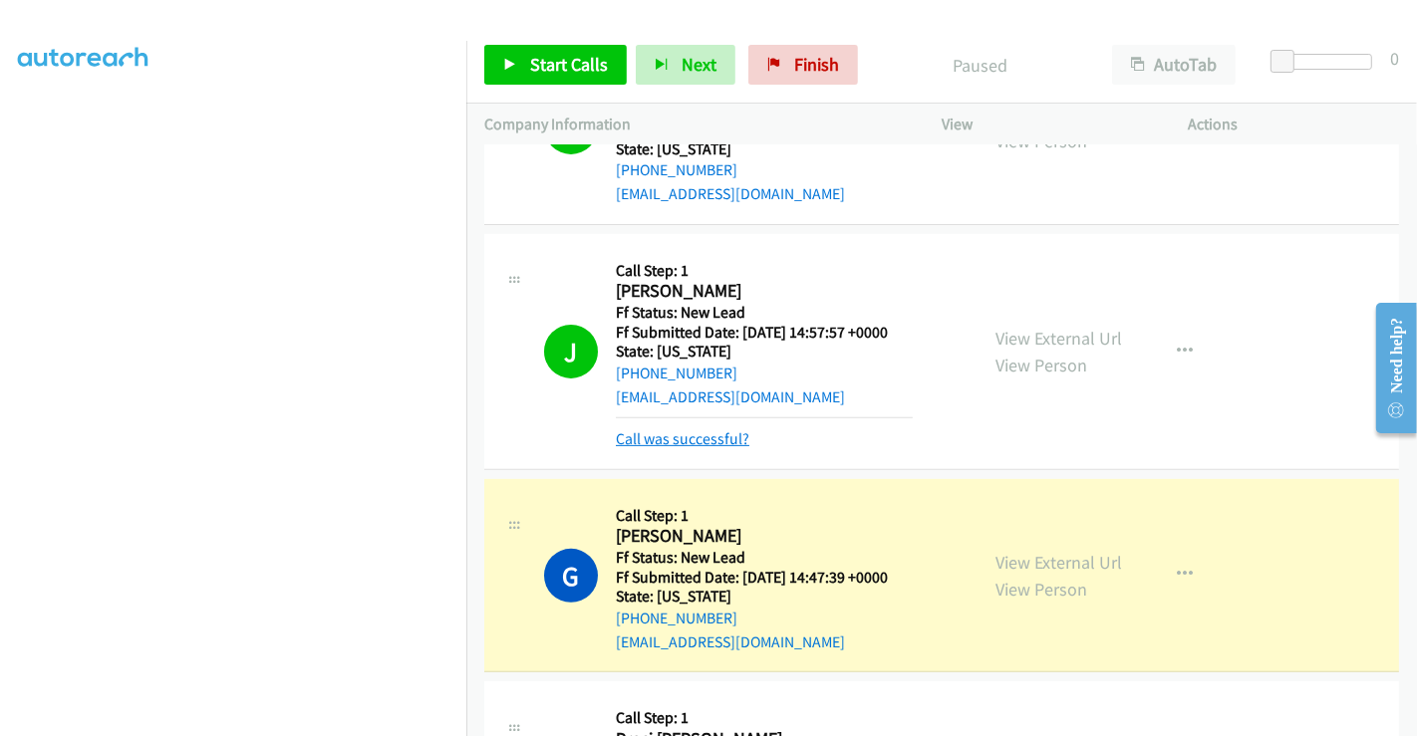
scroll to position [543, 0]
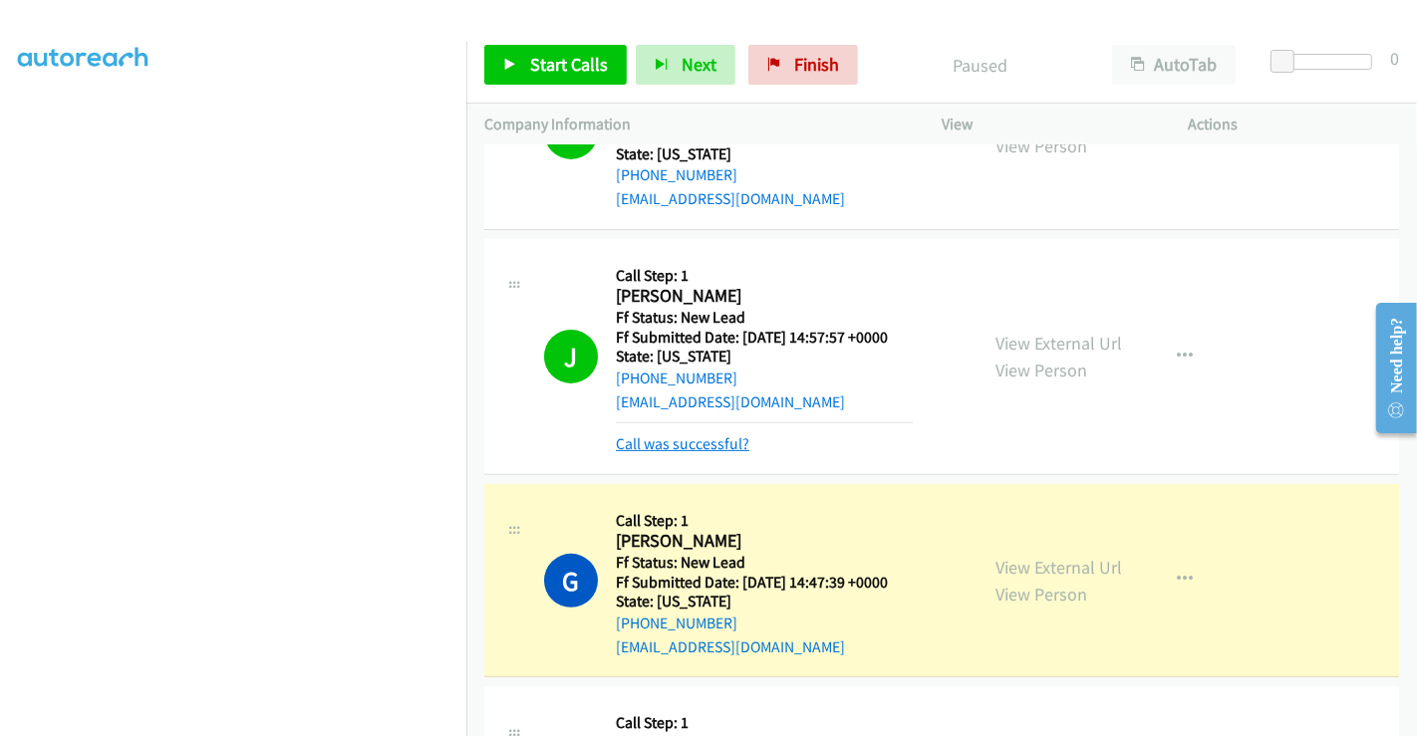
click at [707, 434] on link "Call was successful?" at bounding box center [683, 443] width 134 height 19
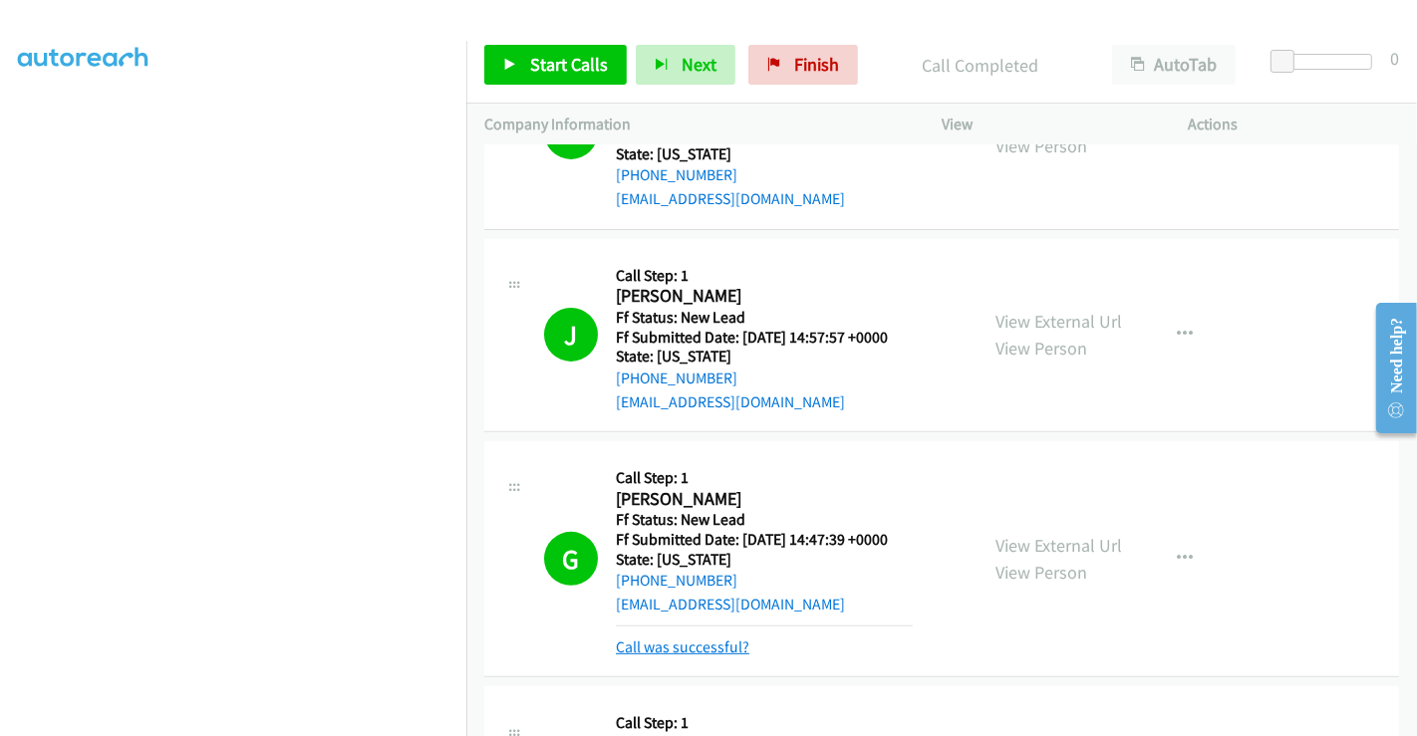
click at [712, 638] on link "Call was successful?" at bounding box center [683, 647] width 134 height 19
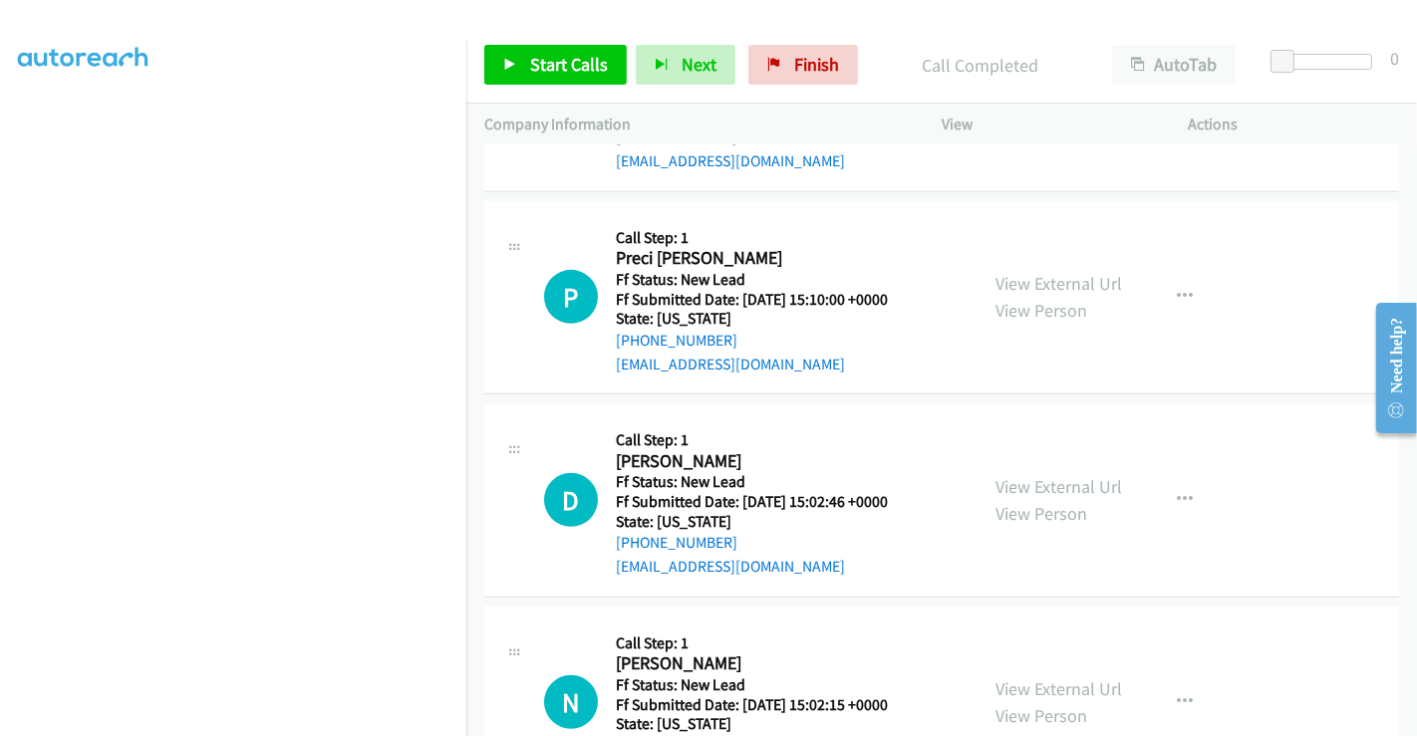
scroll to position [1055, 0]
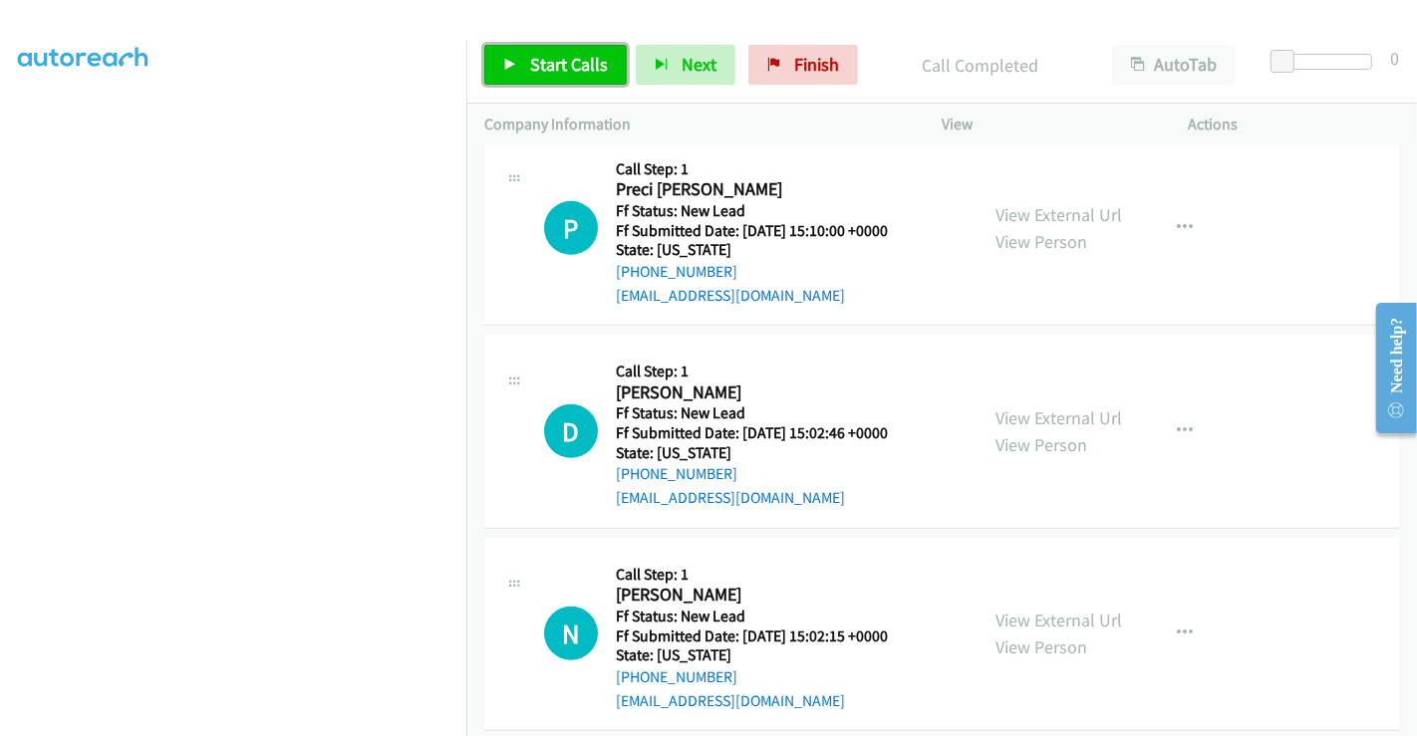
click at [575, 66] on span "Start Calls" at bounding box center [569, 64] width 78 height 23
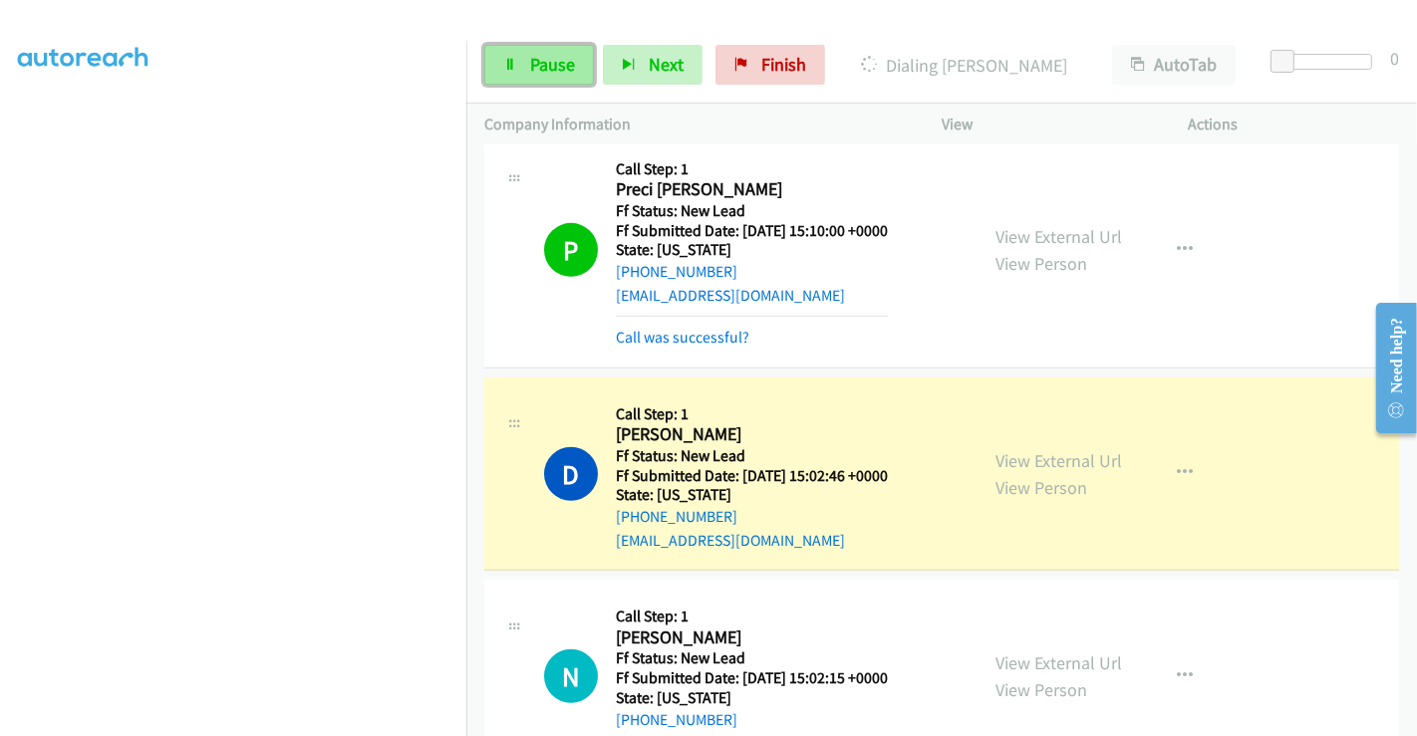
click at [556, 67] on span "Pause" at bounding box center [552, 64] width 45 height 23
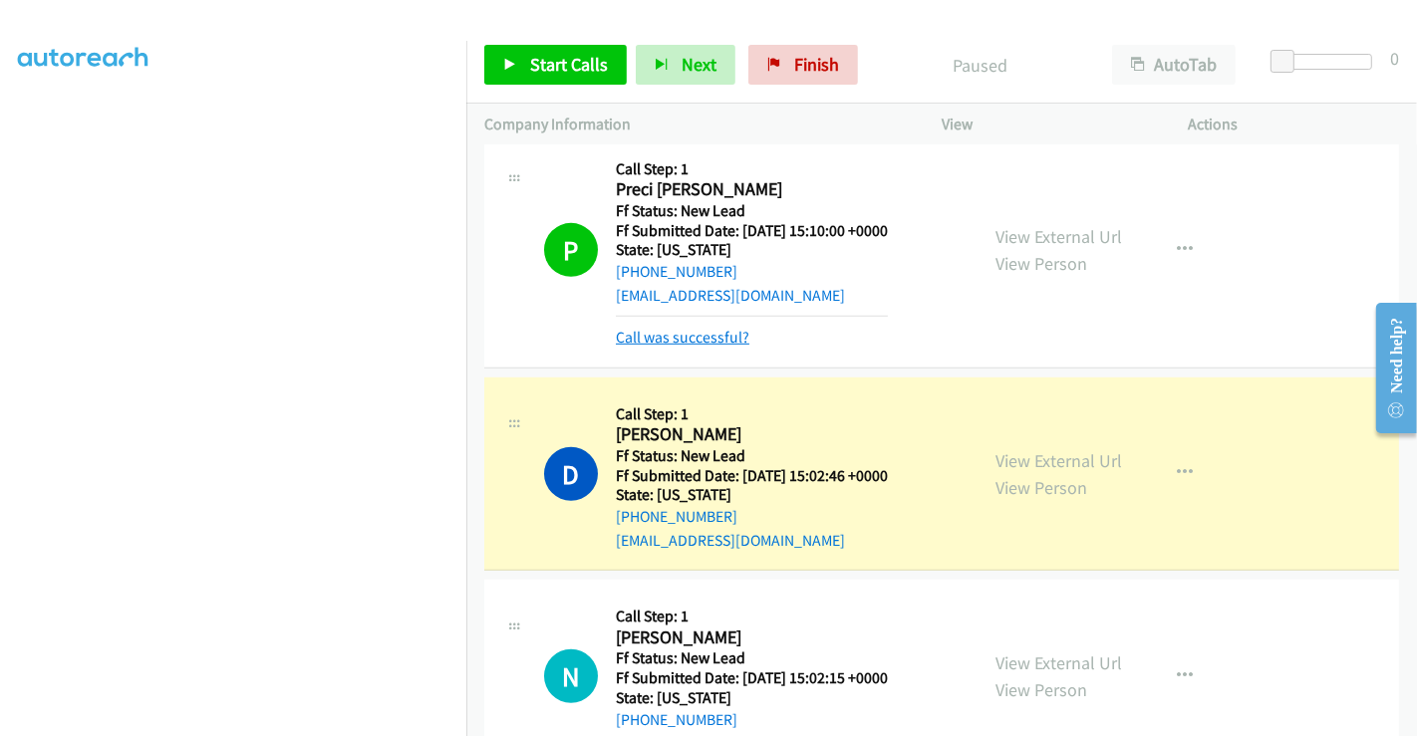
click at [678, 328] on link "Call was successful?" at bounding box center [683, 337] width 134 height 19
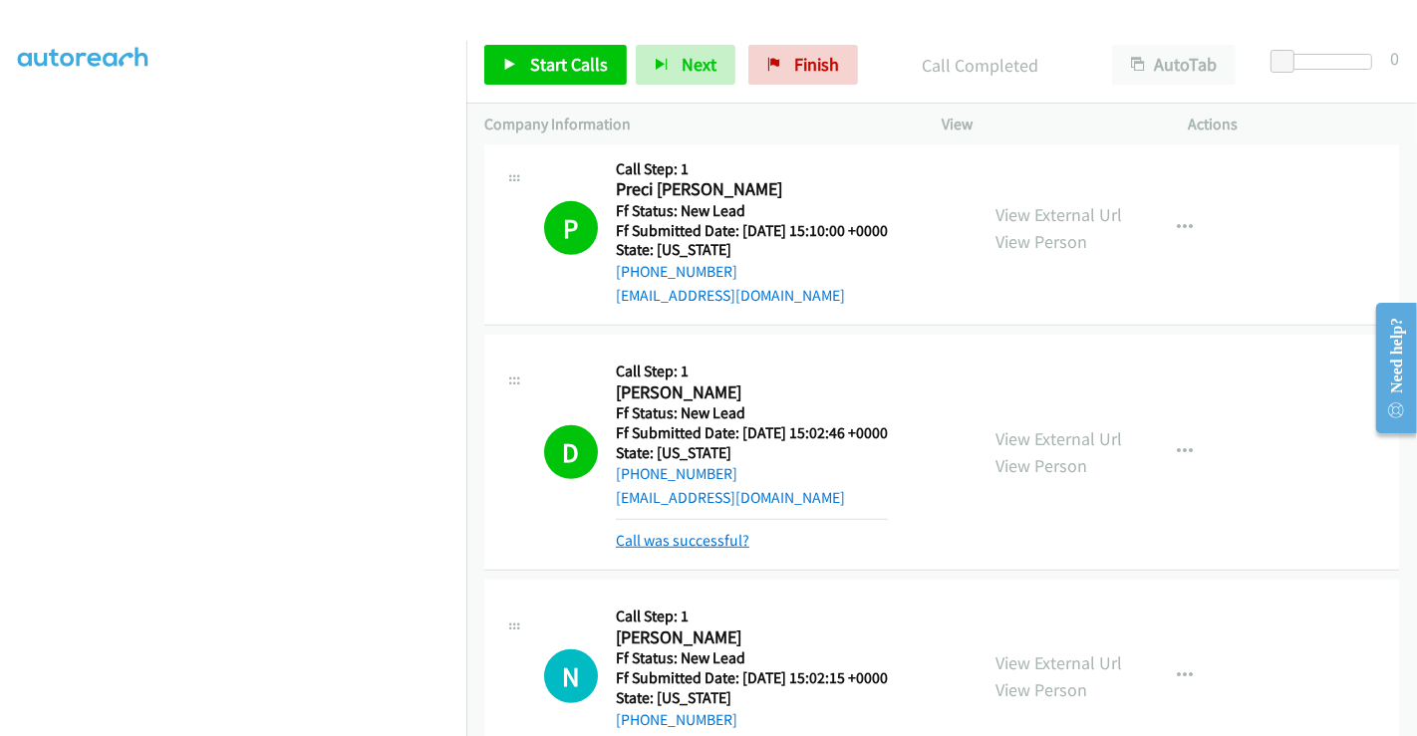
click at [694, 531] on link "Call was successful?" at bounding box center [683, 540] width 134 height 19
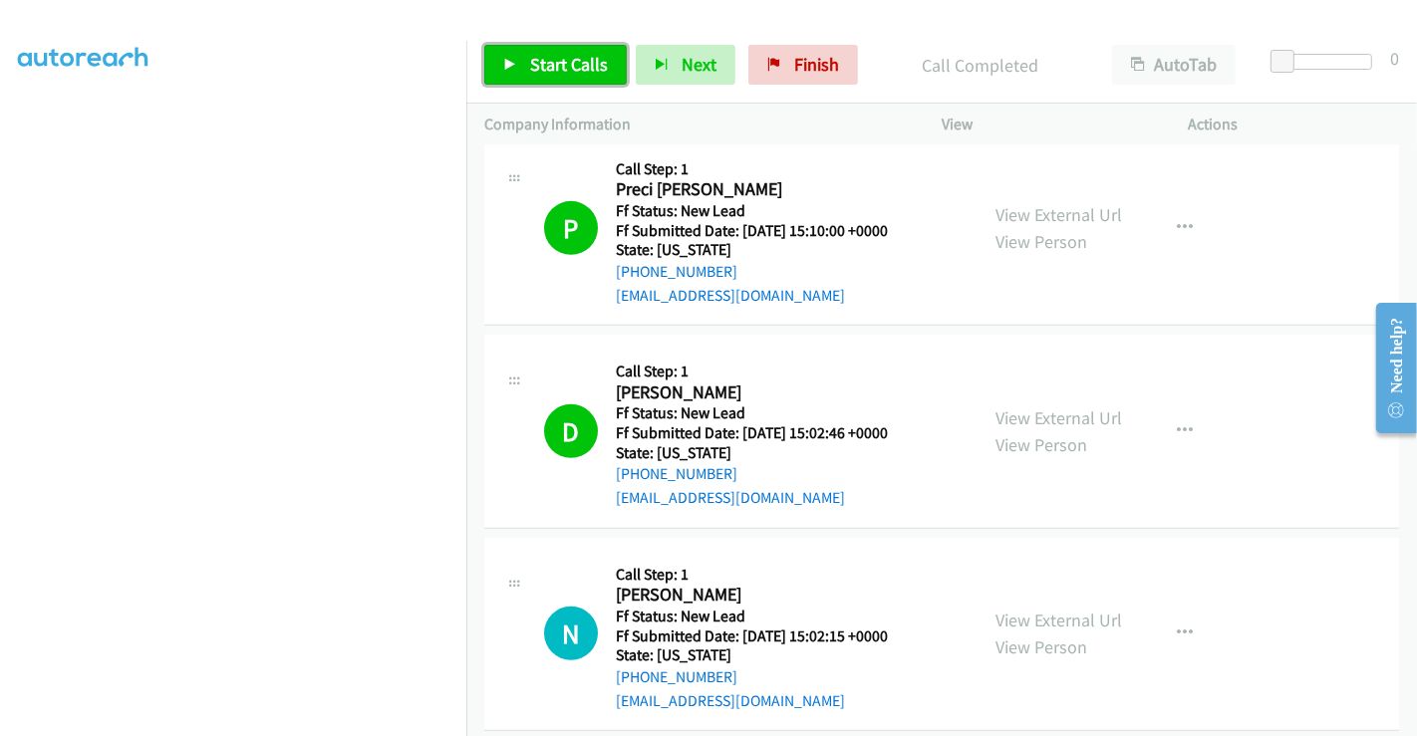
click at [535, 60] on span "Start Calls" at bounding box center [569, 64] width 78 height 23
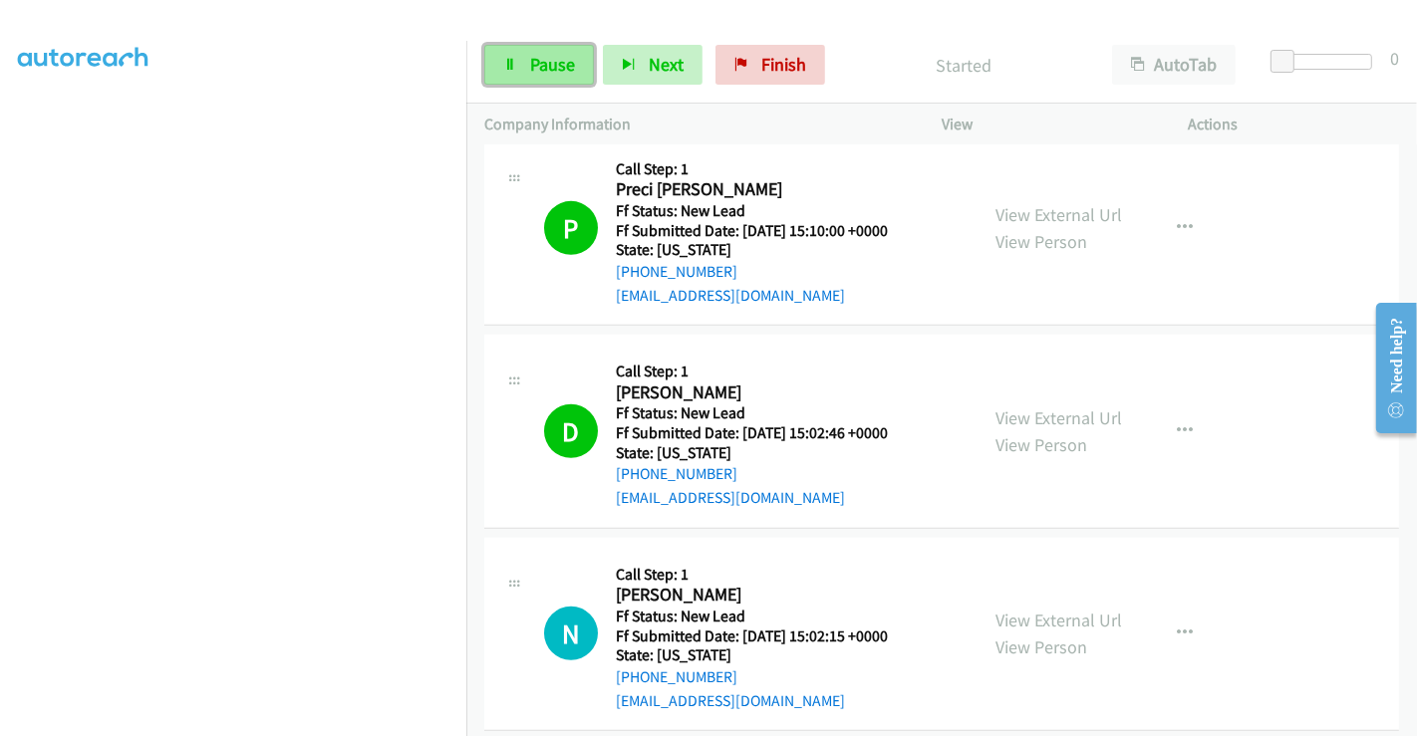
click at [546, 61] on span "Pause" at bounding box center [552, 64] width 45 height 23
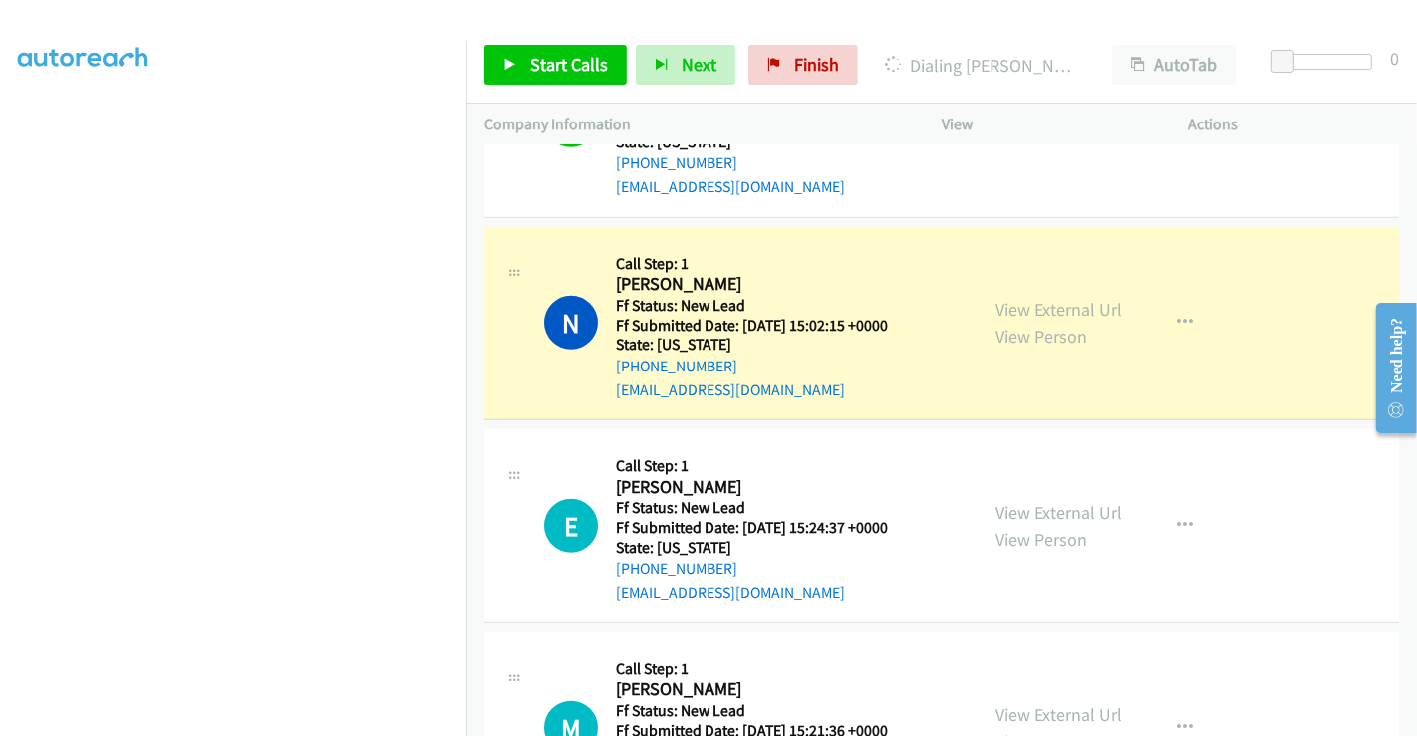
scroll to position [1460, 0]
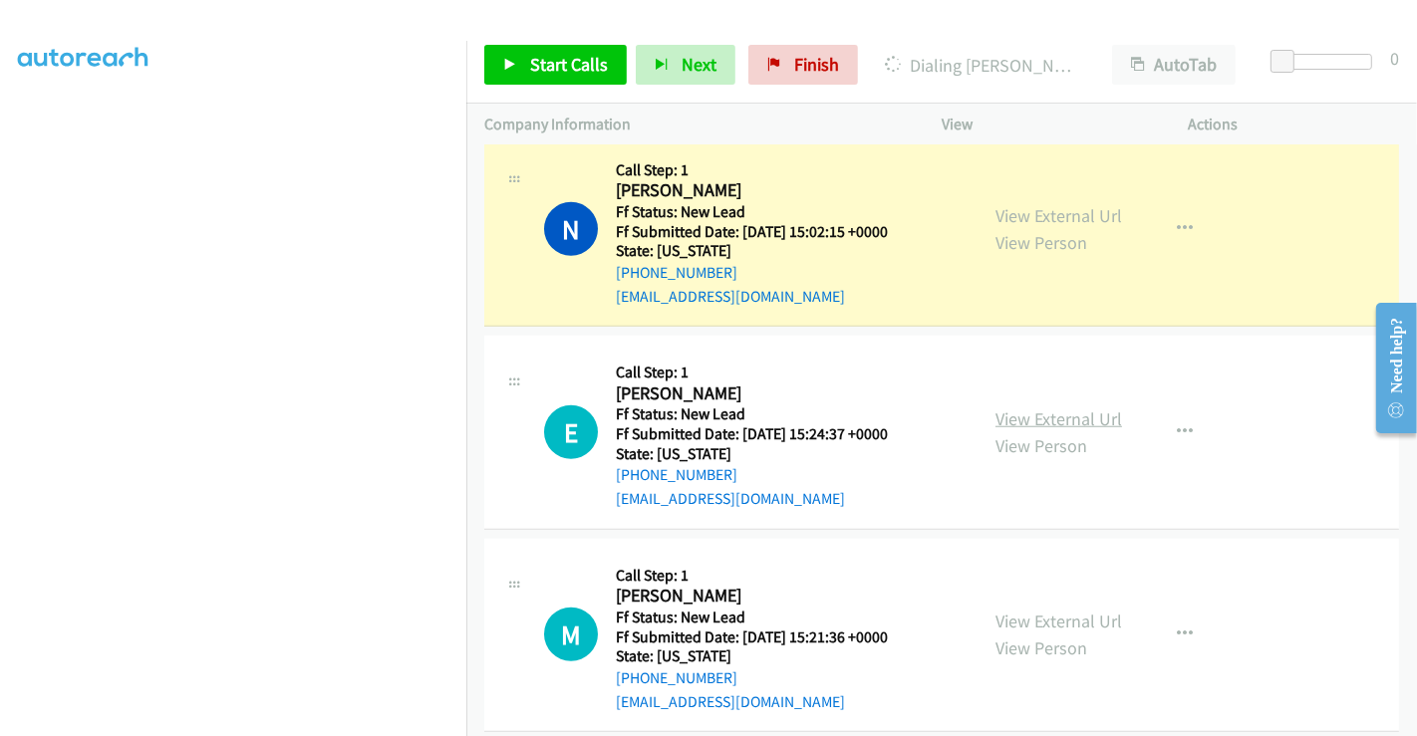
click at [1019, 408] on link "View External Url" at bounding box center [1058, 419] width 127 height 23
click at [1044, 610] on link "View External Url" at bounding box center [1058, 621] width 127 height 23
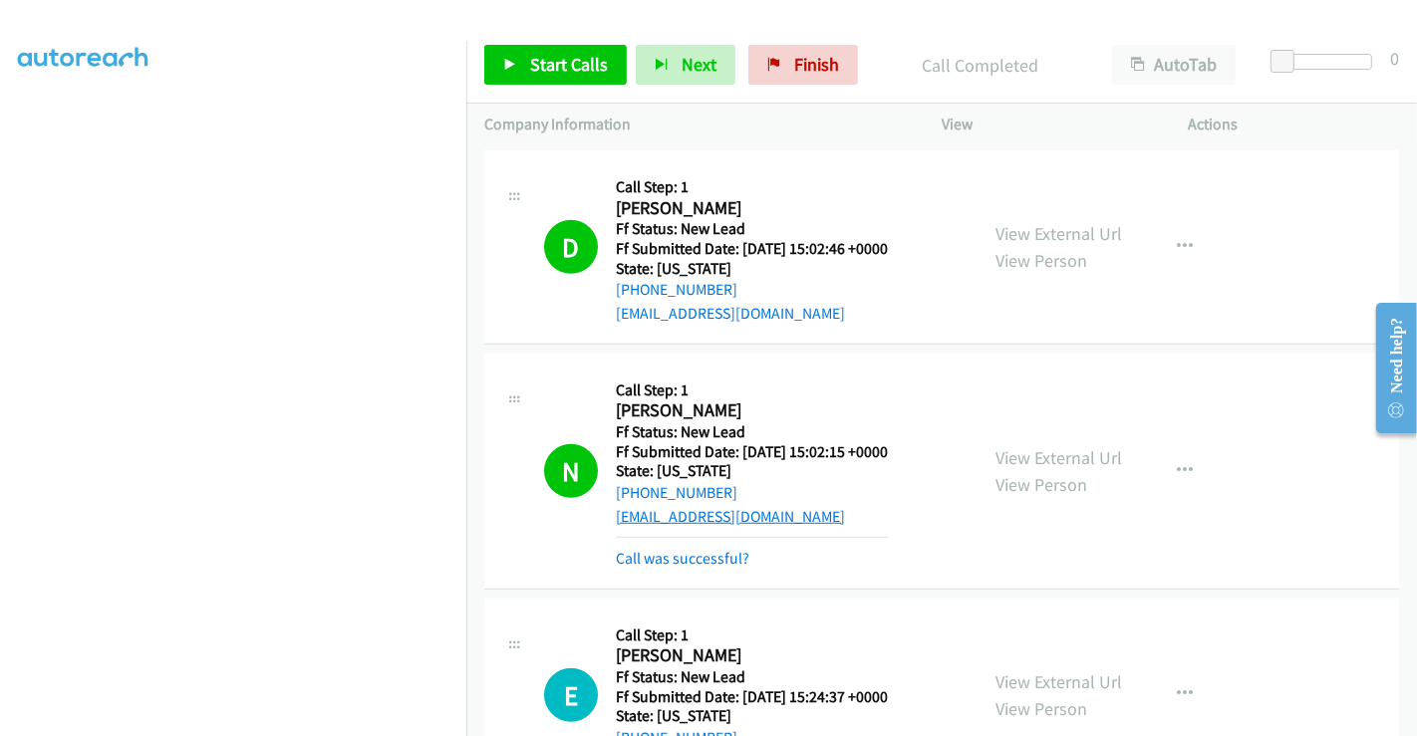
scroll to position [1239, 0]
click at [683, 550] on link "Call was successful?" at bounding box center [683, 559] width 134 height 19
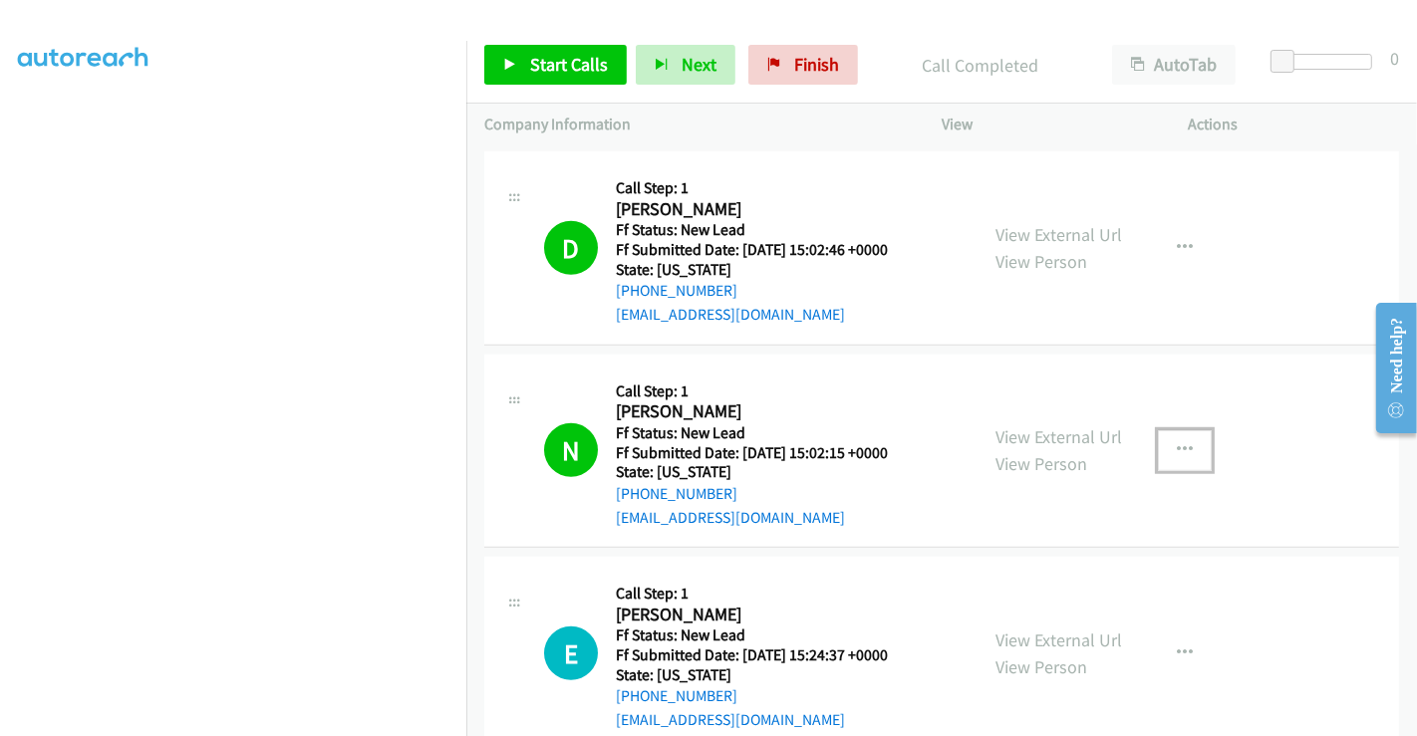
click at [1177, 442] on icon "button" at bounding box center [1185, 450] width 16 height 16
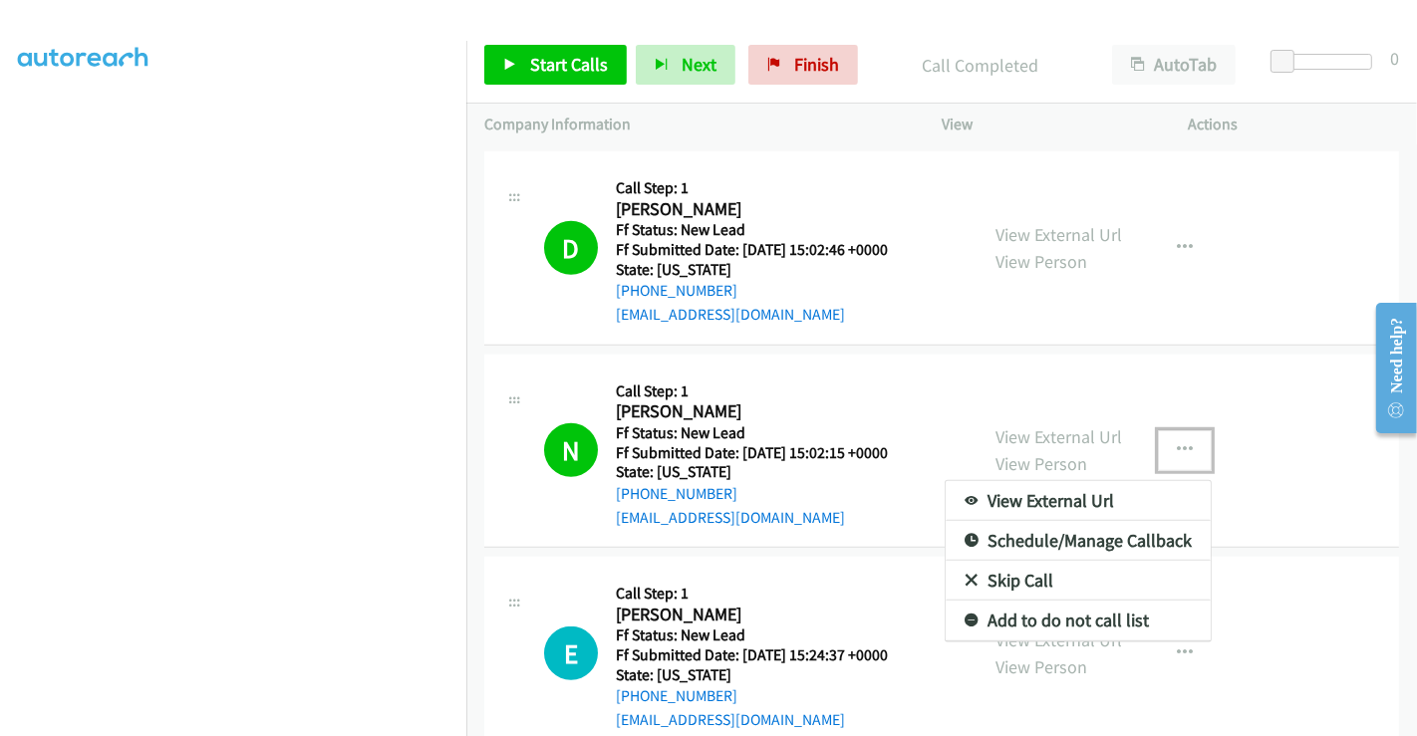
click at [1054, 601] on link "Add to do not call list" at bounding box center [1078, 621] width 265 height 40
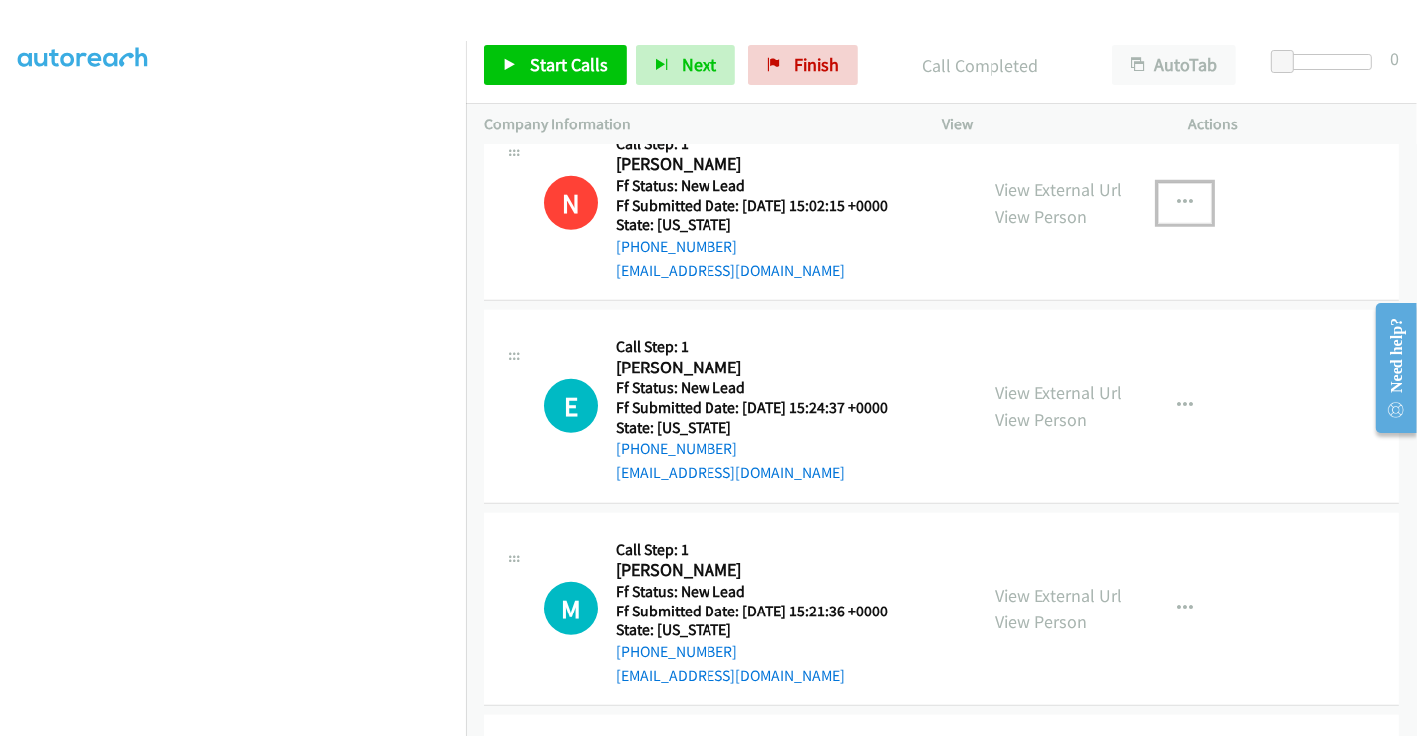
scroll to position [1793, 0]
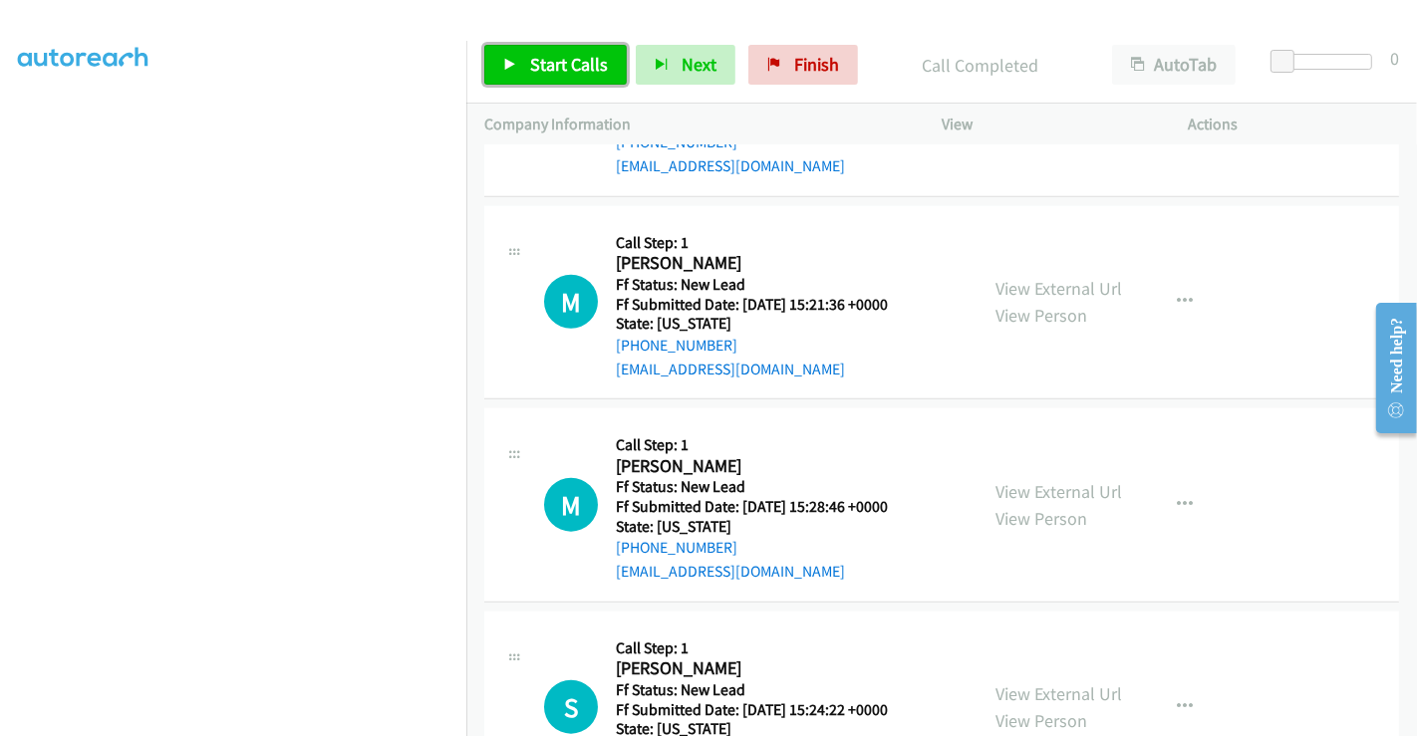
click at [573, 50] on link "Start Calls" at bounding box center [555, 65] width 142 height 40
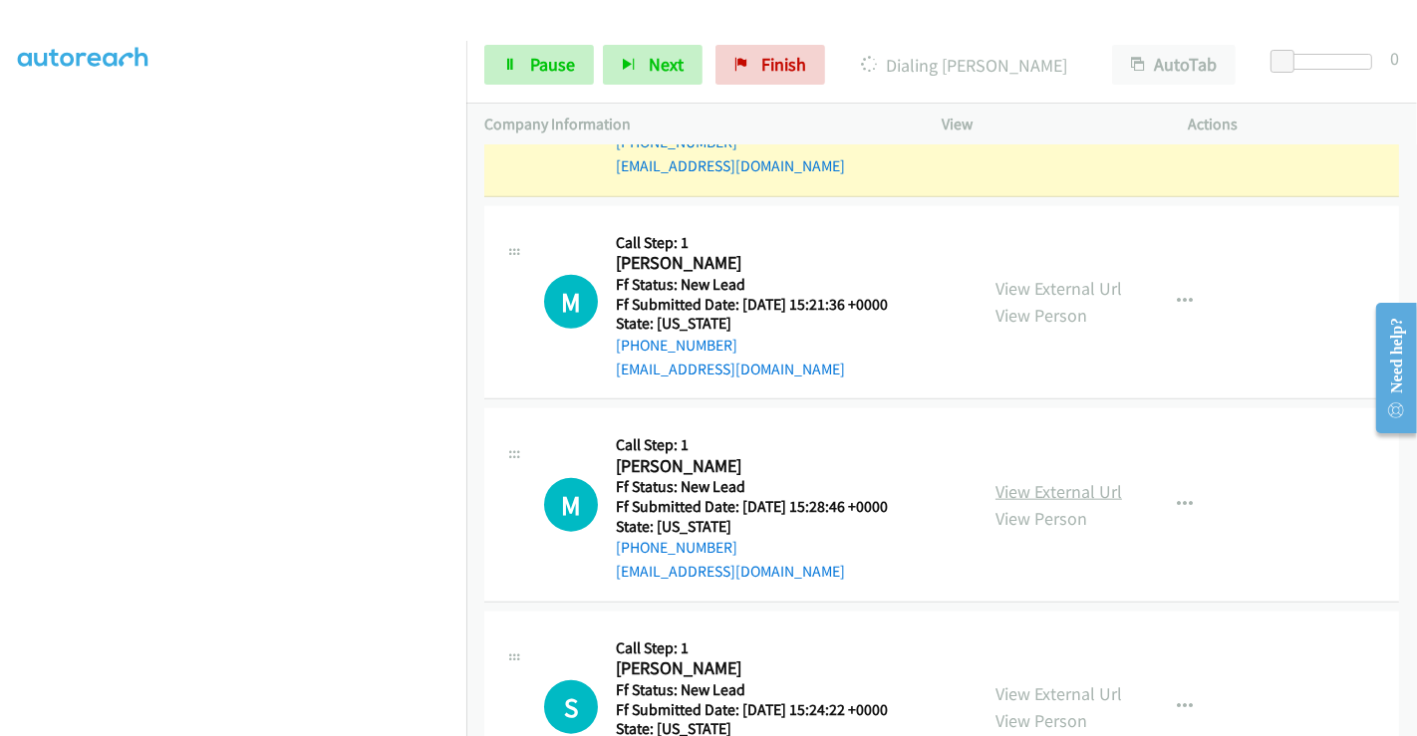
click at [1057, 480] on link "View External Url" at bounding box center [1058, 491] width 127 height 23
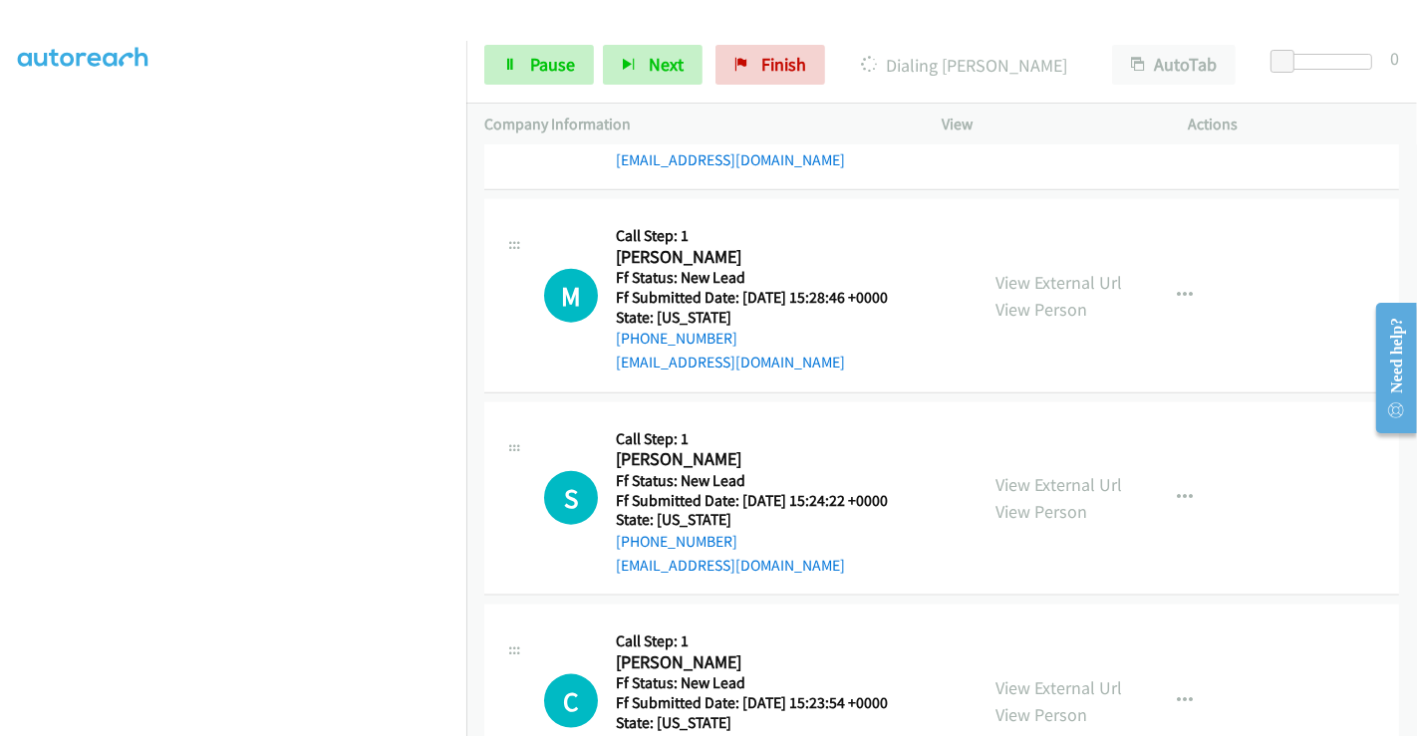
scroll to position [2068, 0]
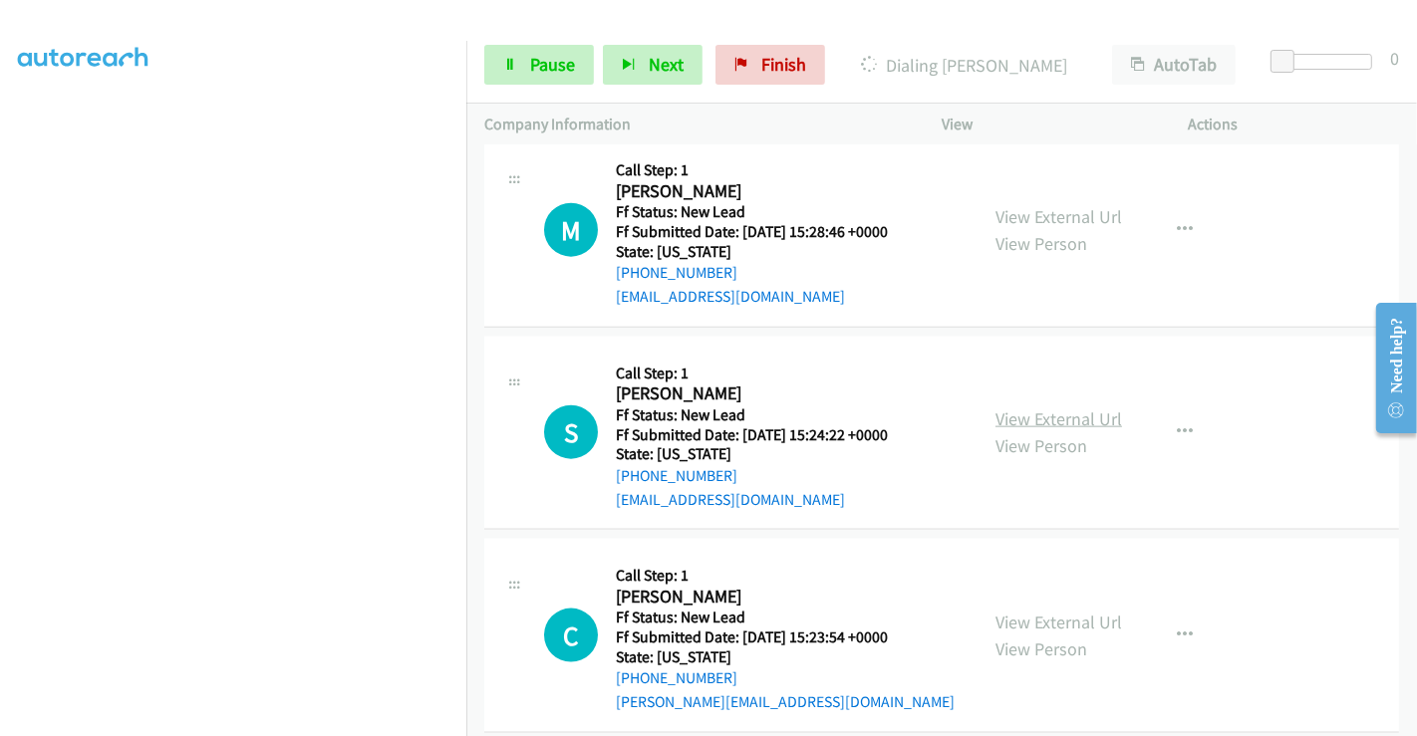
click at [1032, 408] on link "View External Url" at bounding box center [1058, 419] width 127 height 23
click at [1058, 611] on link "View External Url" at bounding box center [1058, 622] width 127 height 23
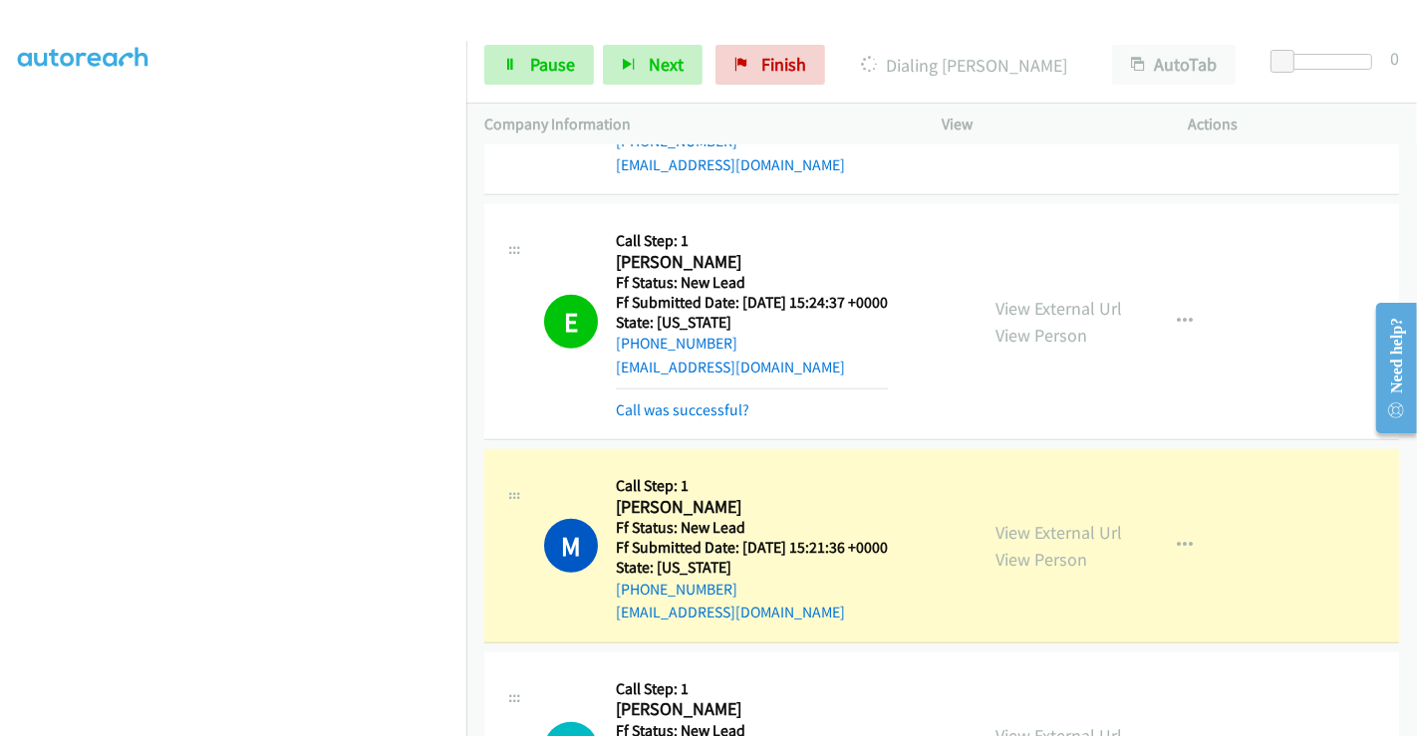
scroll to position [1556, 0]
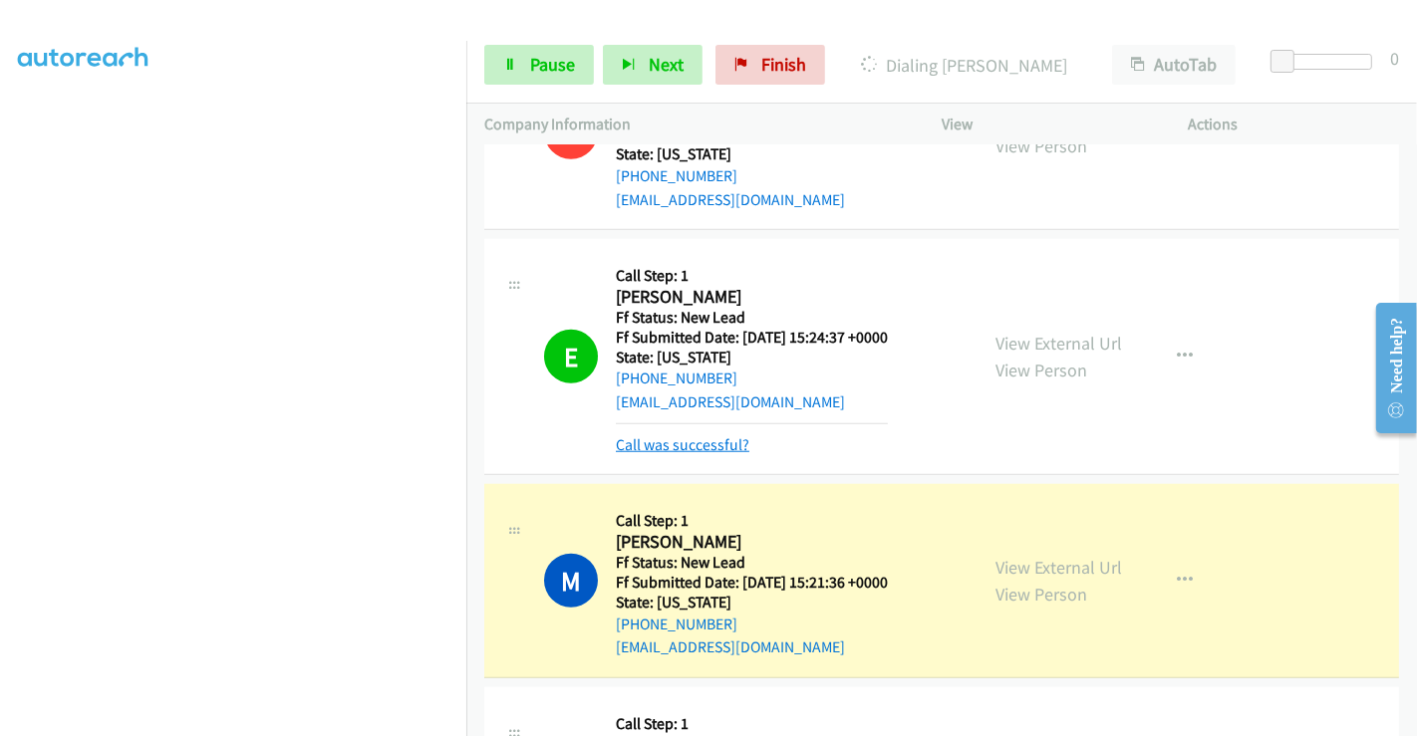
click at [680, 435] on link "Call was successful?" at bounding box center [683, 444] width 134 height 19
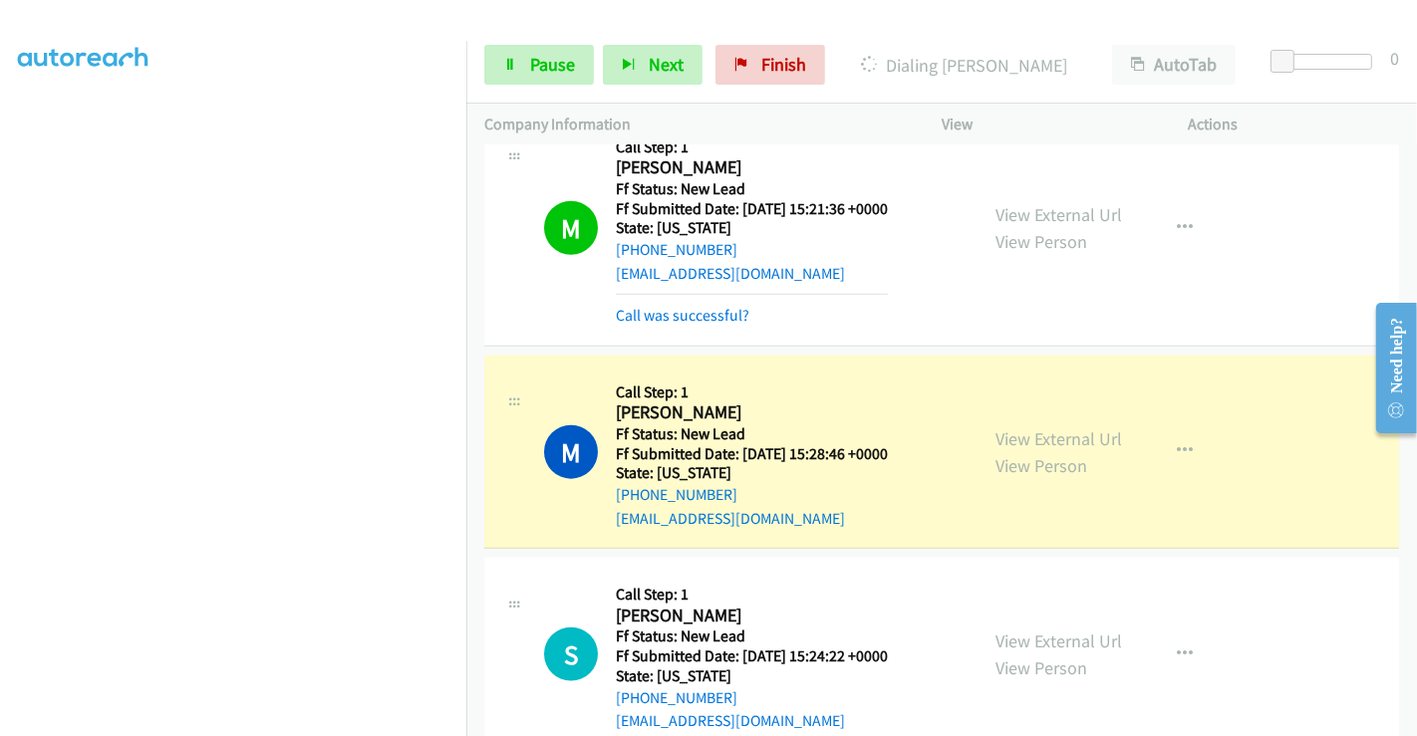
scroll to position [384, 0]
click at [703, 306] on link "Call was successful?" at bounding box center [683, 315] width 134 height 19
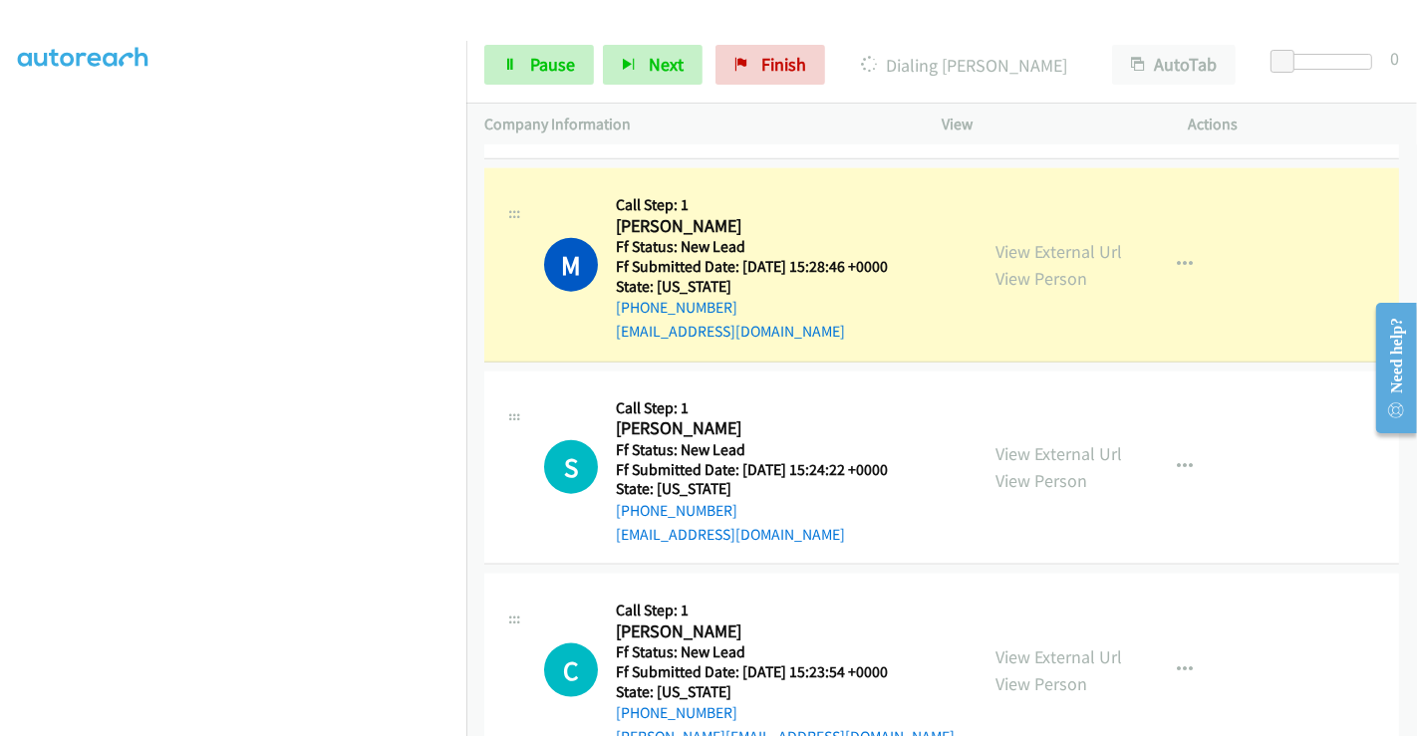
scroll to position [2068, 0]
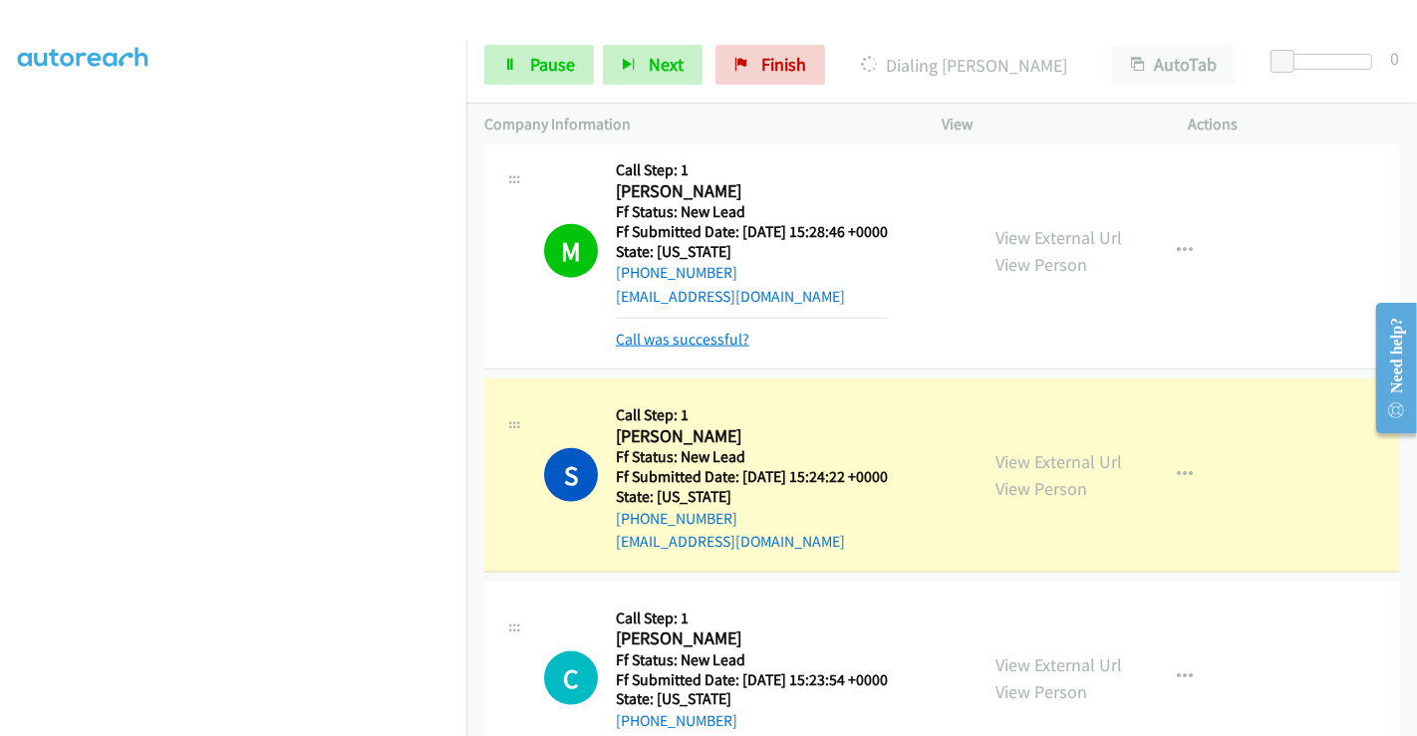
click at [697, 330] on link "Call was successful?" at bounding box center [683, 339] width 134 height 19
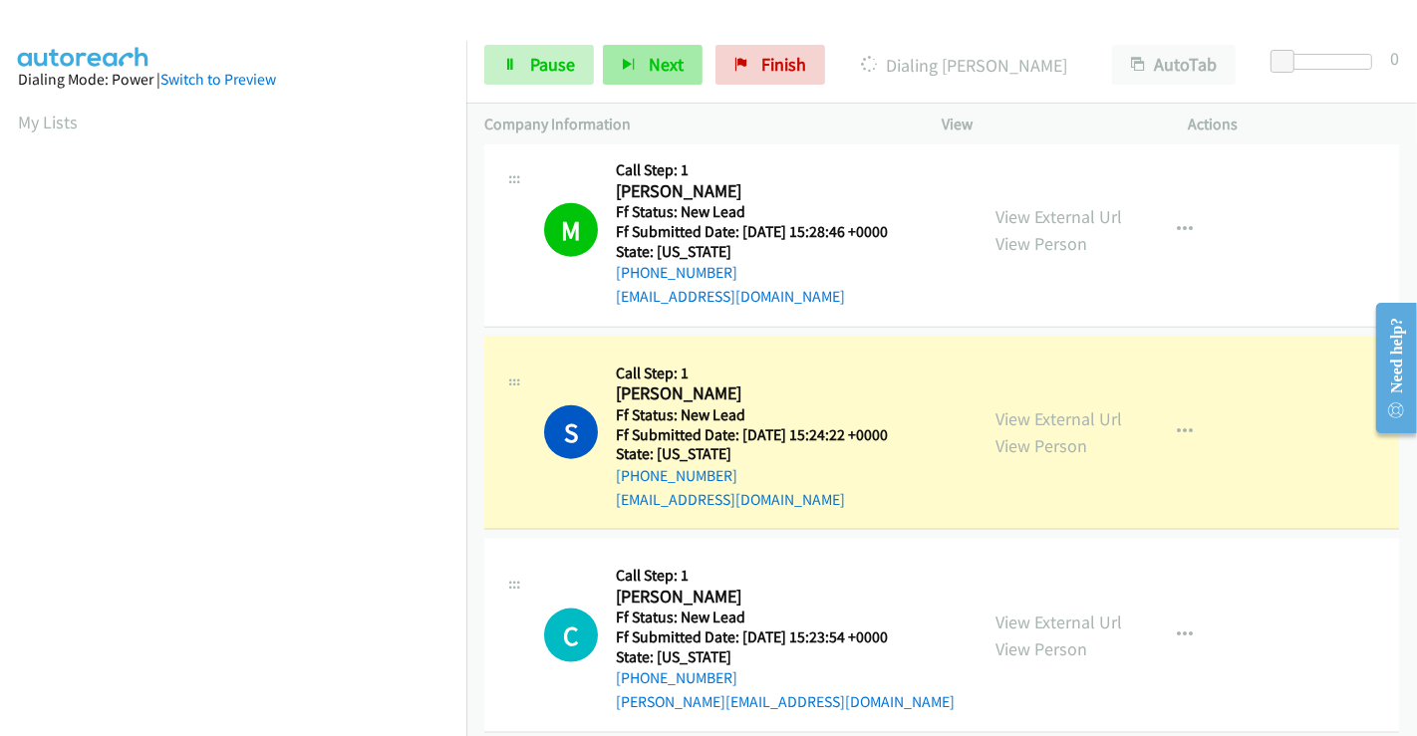
scroll to position [384, 0]
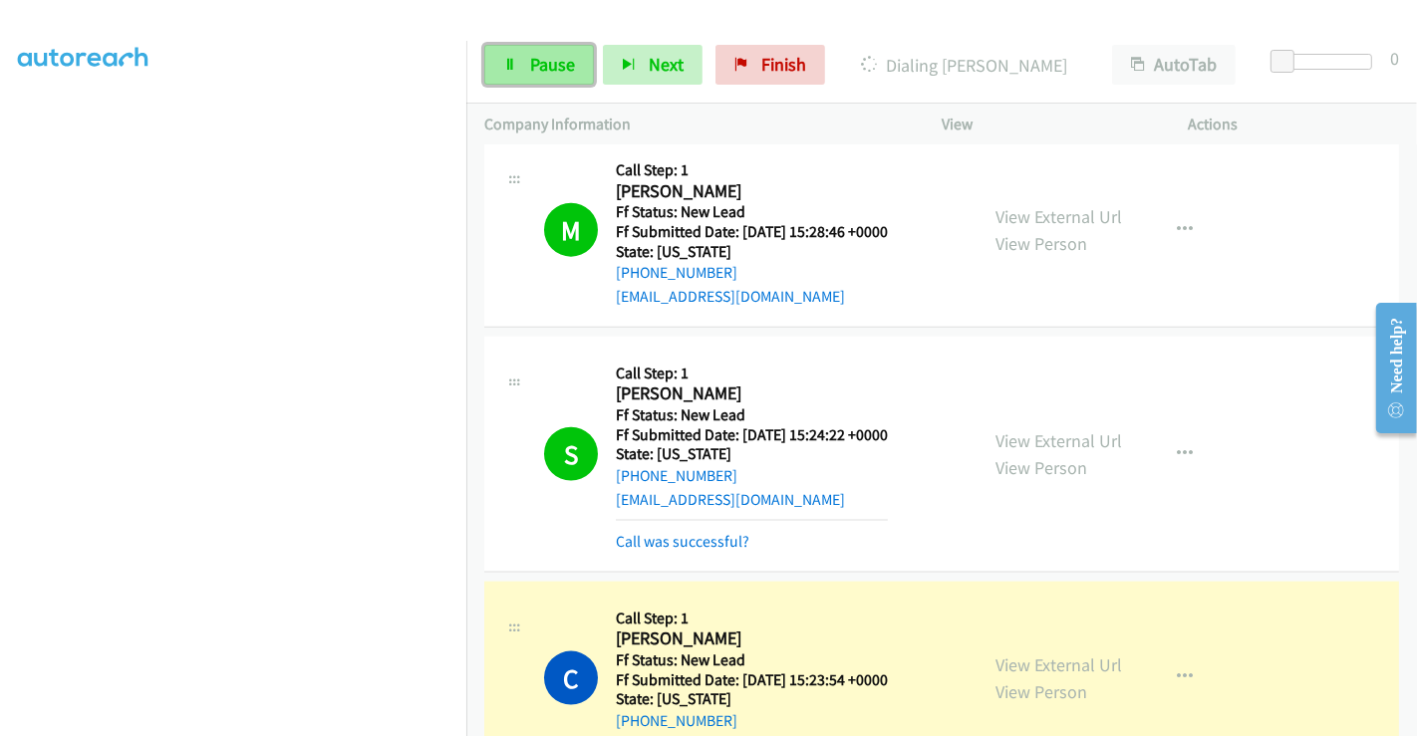
click at [549, 64] on span "Pause" at bounding box center [552, 64] width 45 height 23
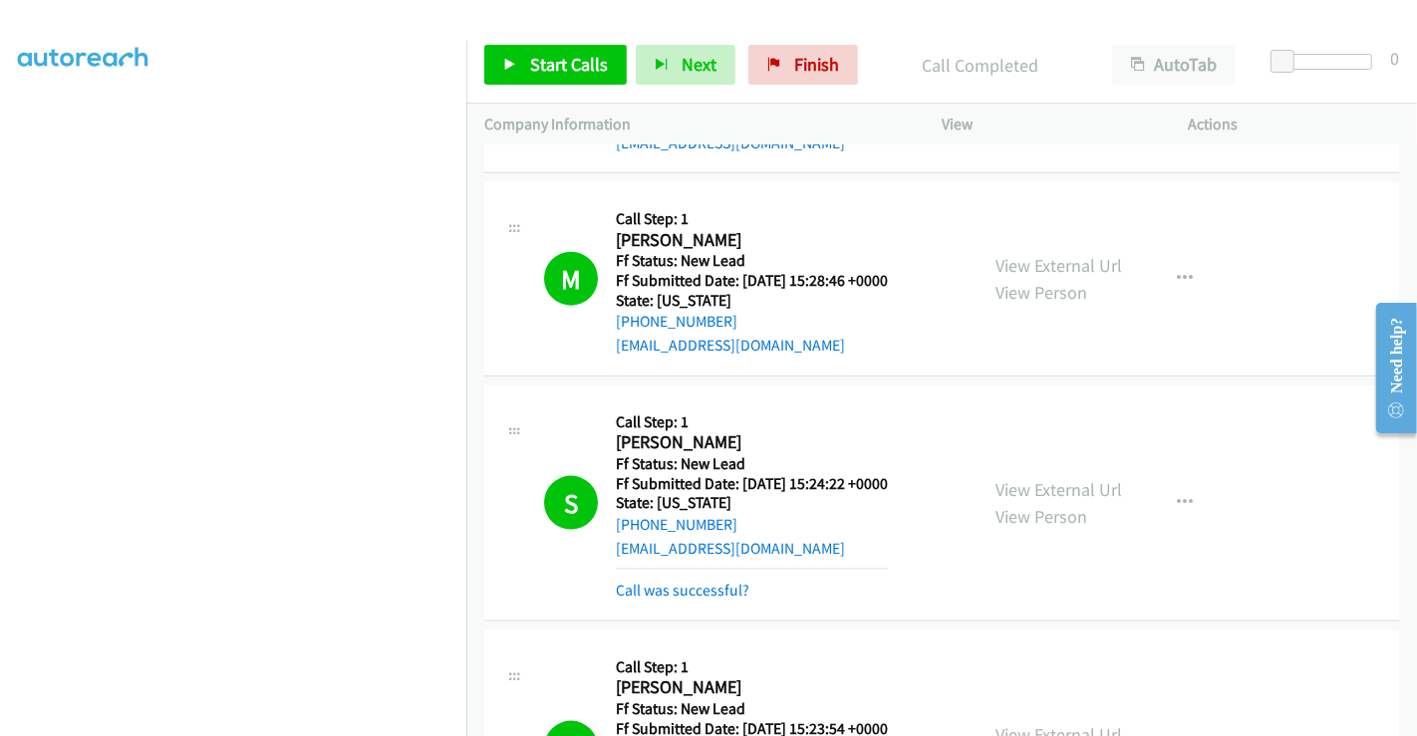
scroll to position [2242, 0]
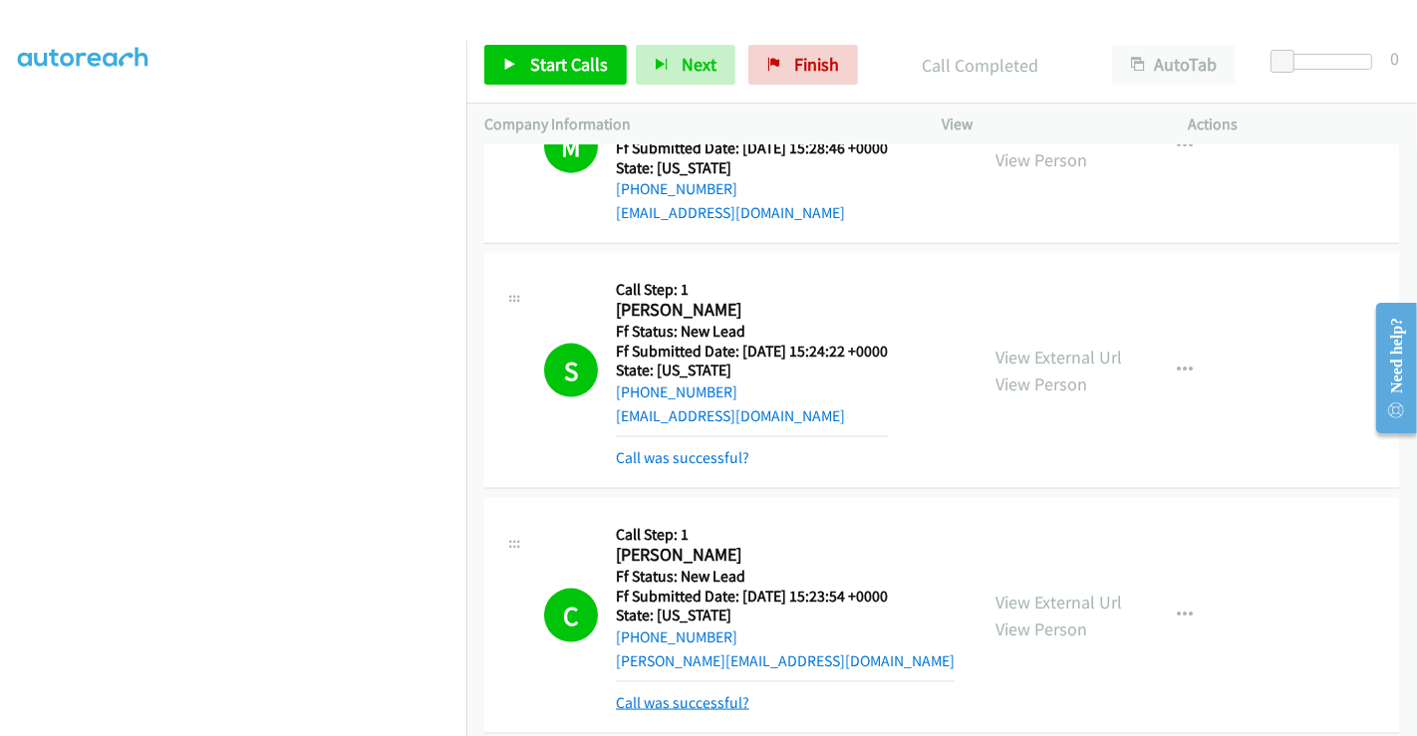
click at [696, 693] on link "Call was successful?" at bounding box center [683, 702] width 134 height 19
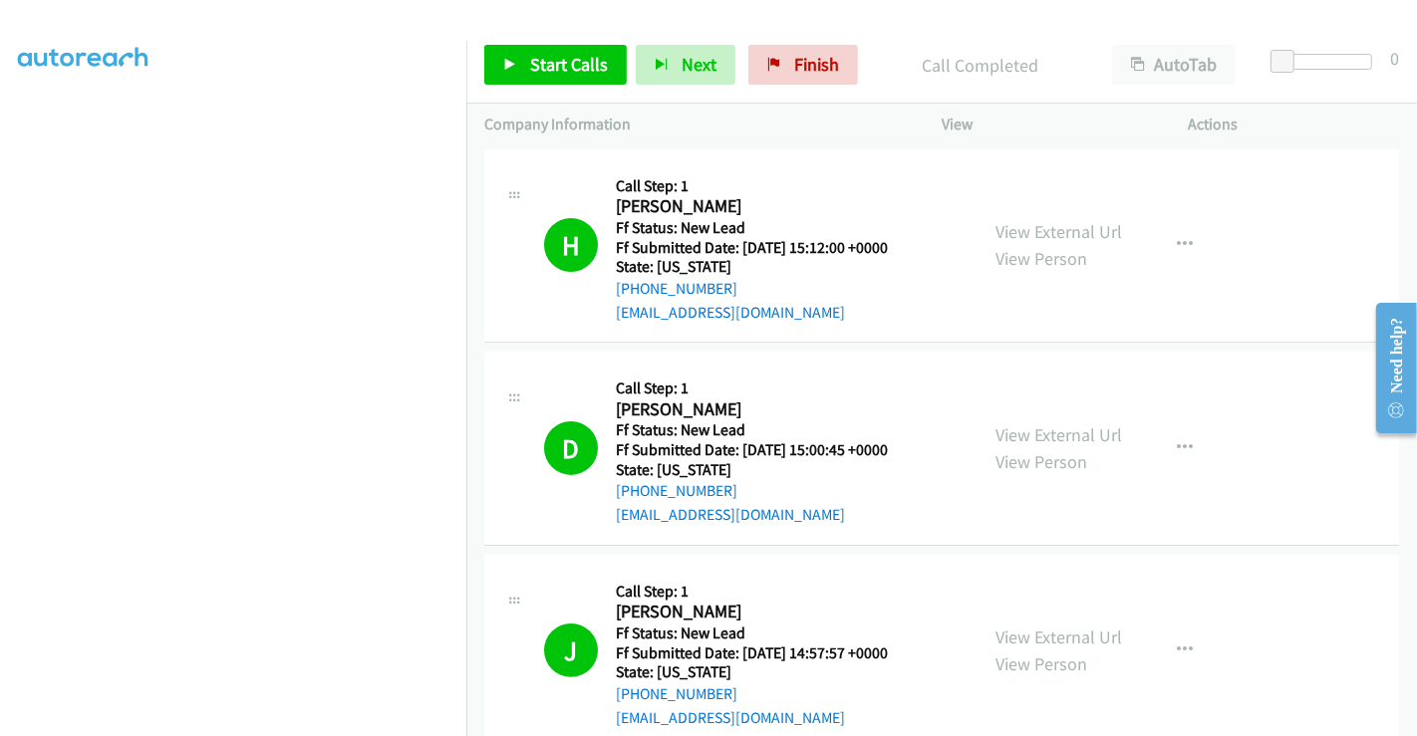
scroll to position [0, 0]
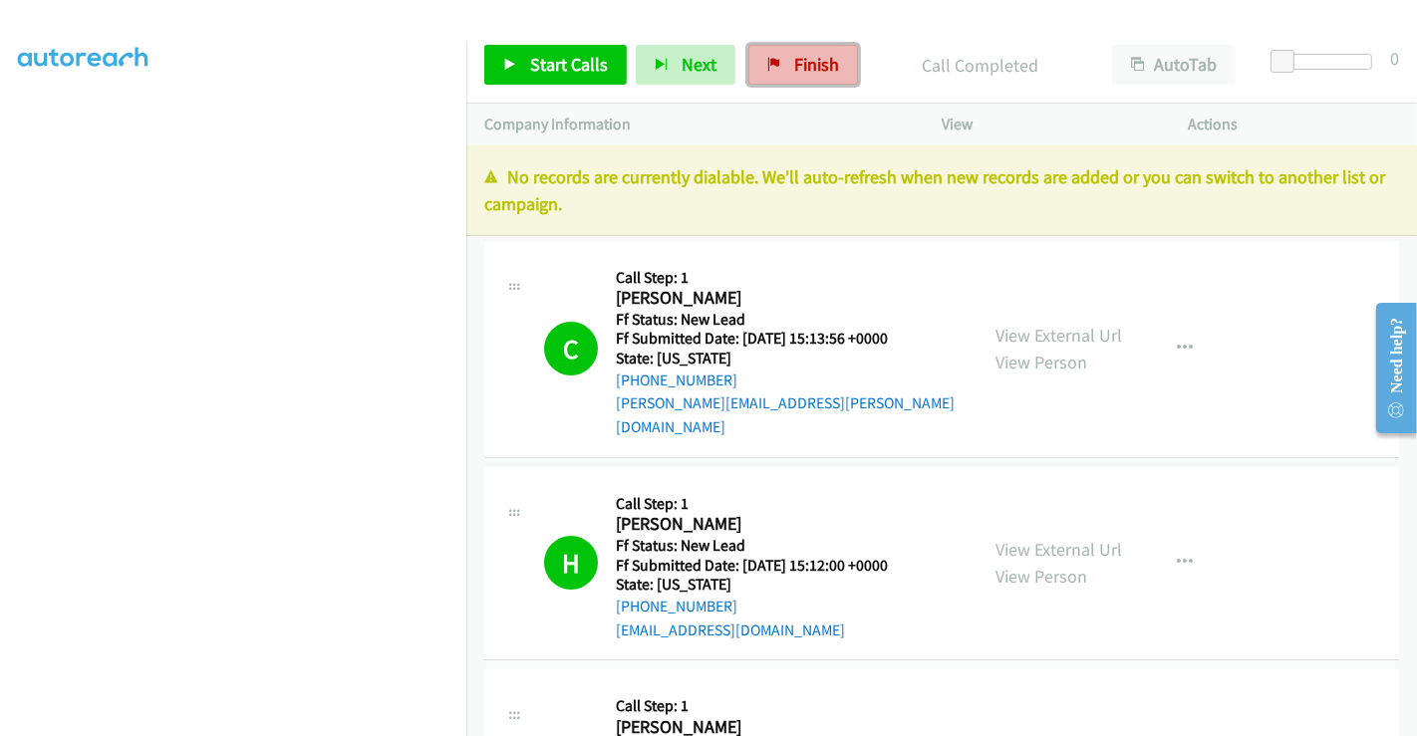
click at [779, 47] on link "Finish" at bounding box center [803, 65] width 110 height 40
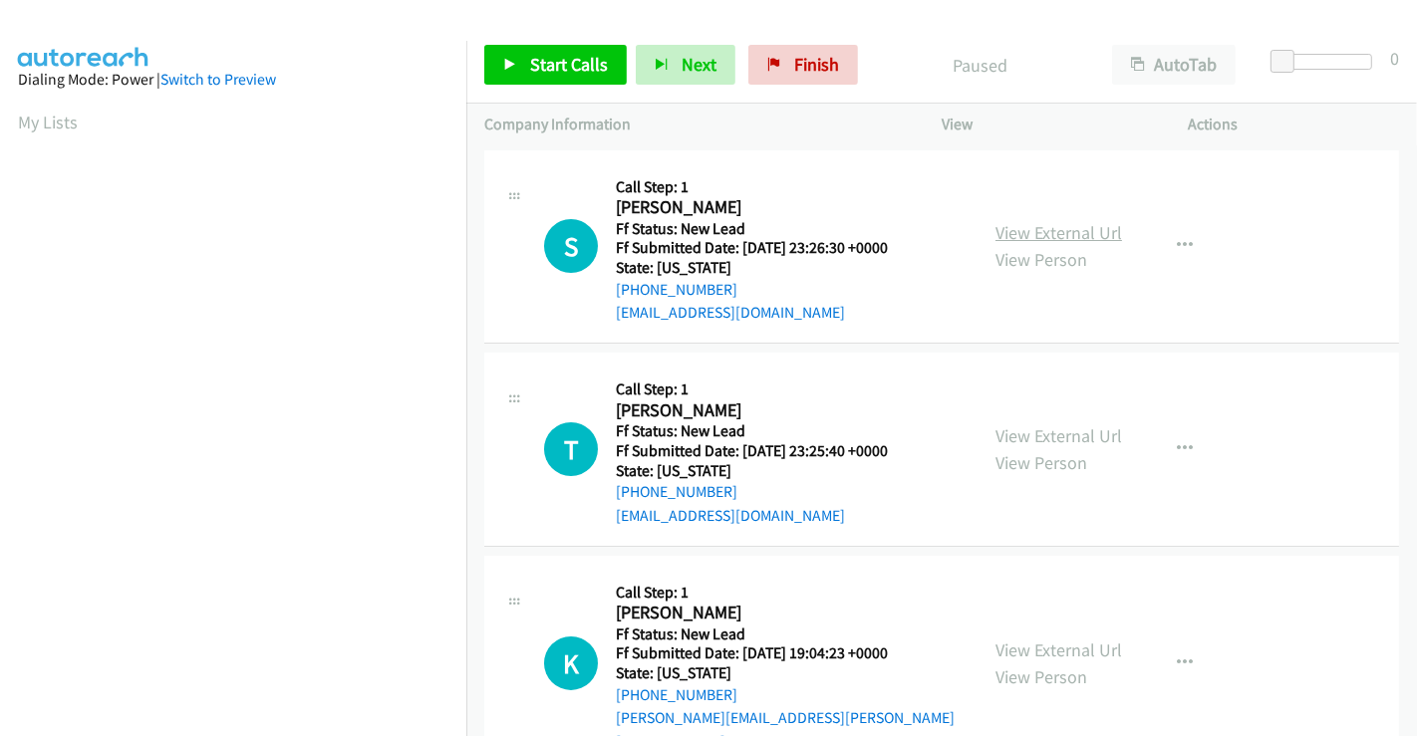
click at [1064, 237] on link "View External Url" at bounding box center [1058, 232] width 127 height 23
click at [1058, 437] on link "View External Url" at bounding box center [1058, 435] width 127 height 23
click at [1038, 639] on link "View External Url" at bounding box center [1058, 650] width 127 height 23
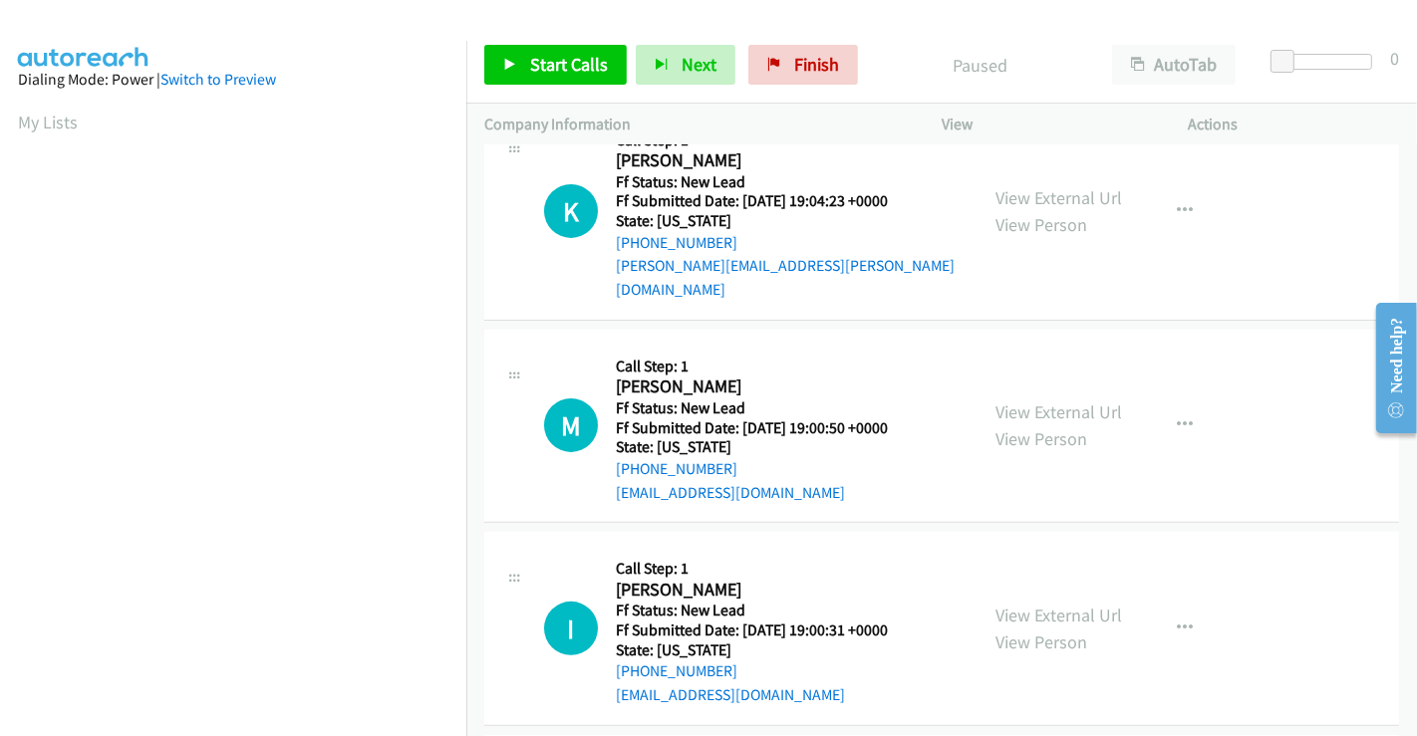
scroll to position [553, 0]
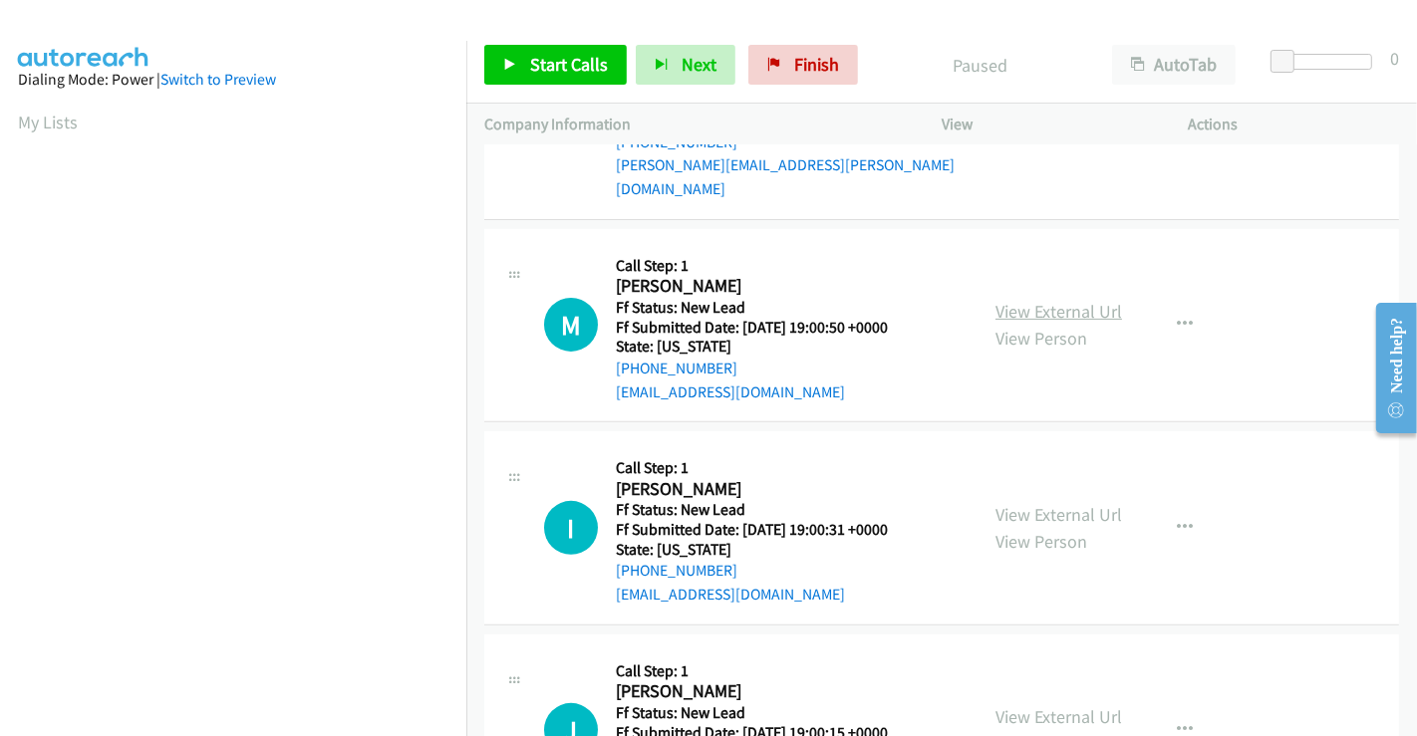
click at [1080, 300] on link "View External Url" at bounding box center [1058, 311] width 127 height 23
click at [1050, 503] on link "View External Url" at bounding box center [1058, 514] width 127 height 23
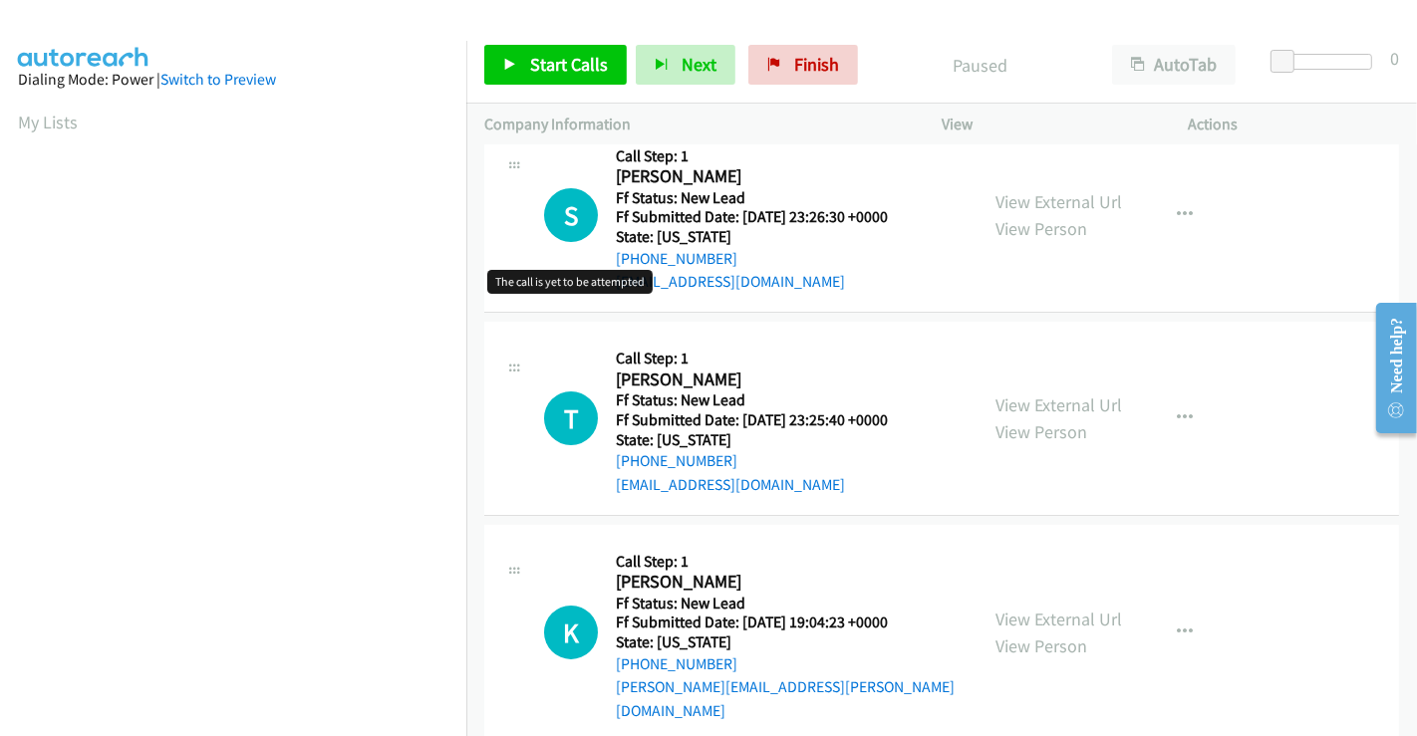
scroll to position [0, 0]
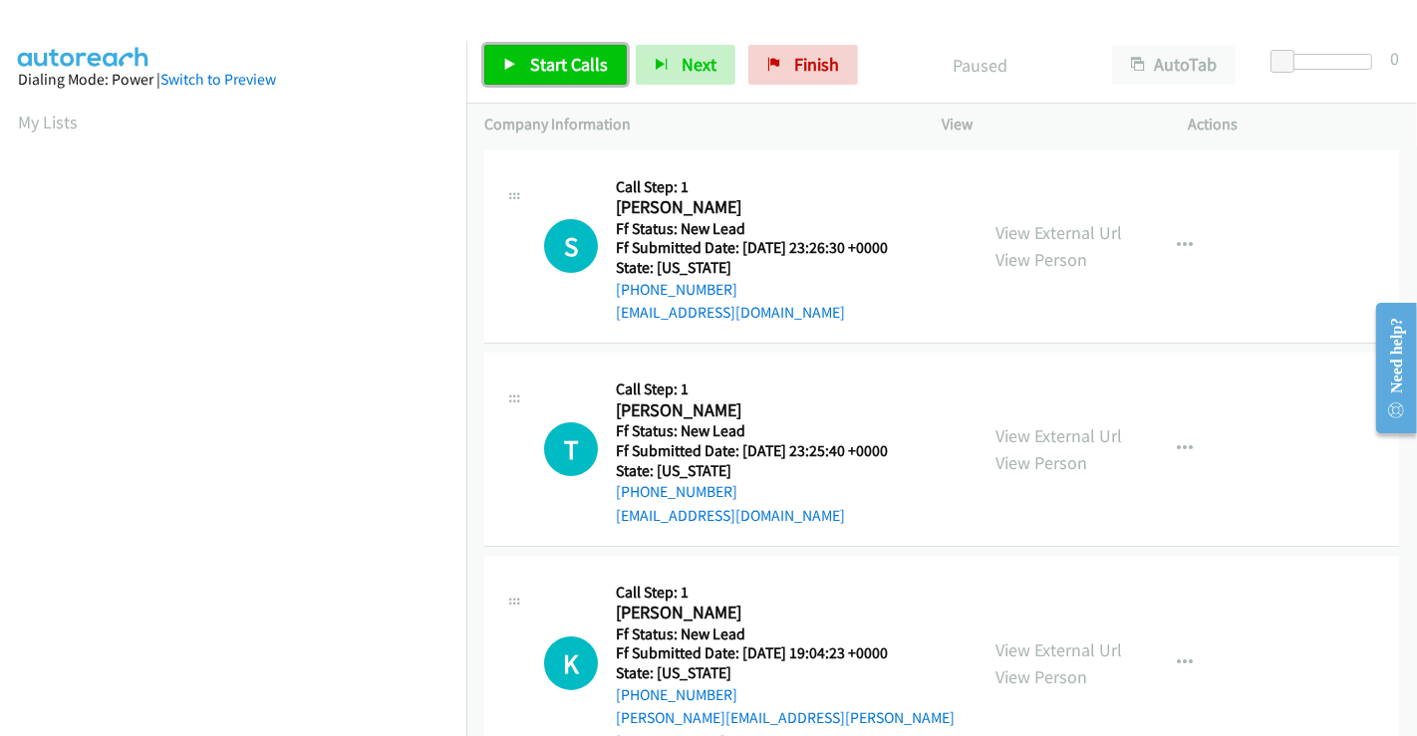
click at [558, 72] on span "Start Calls" at bounding box center [569, 64] width 78 height 23
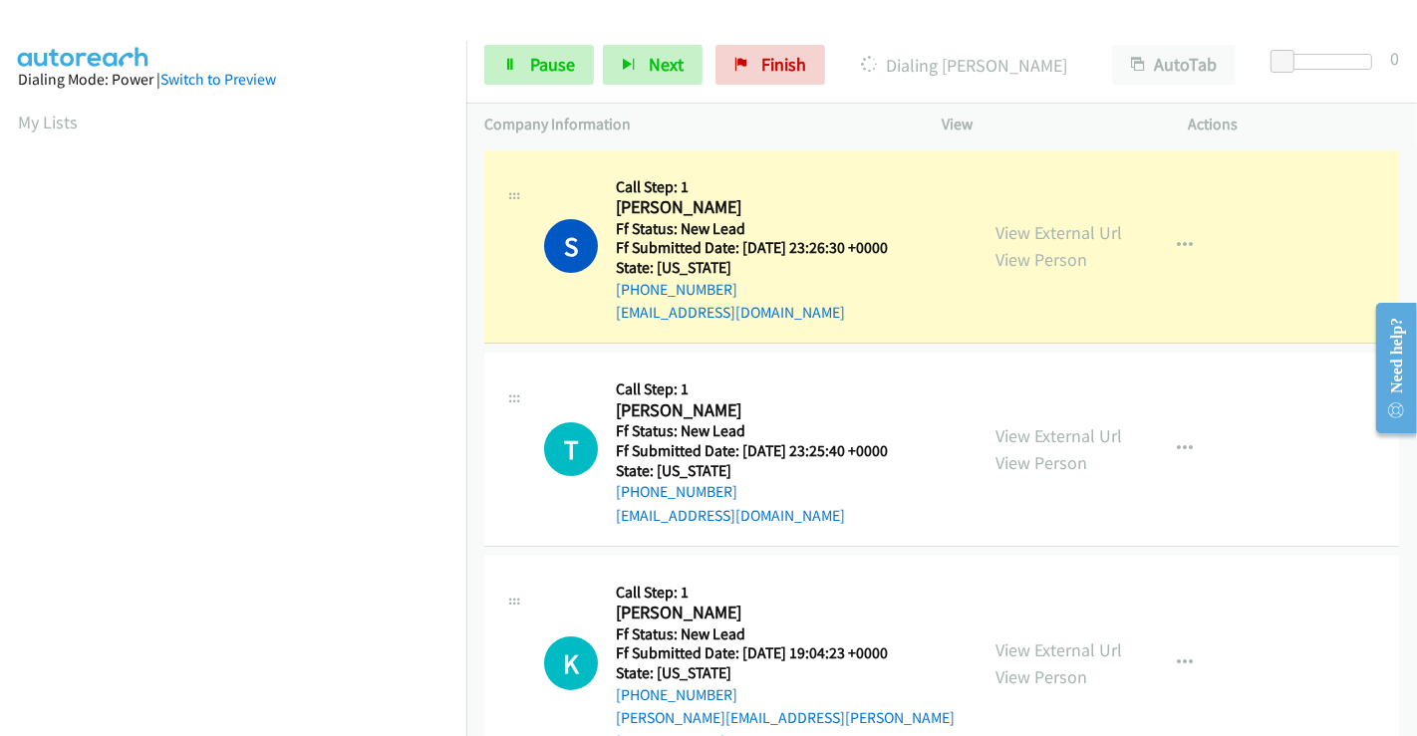
scroll to position [384, 0]
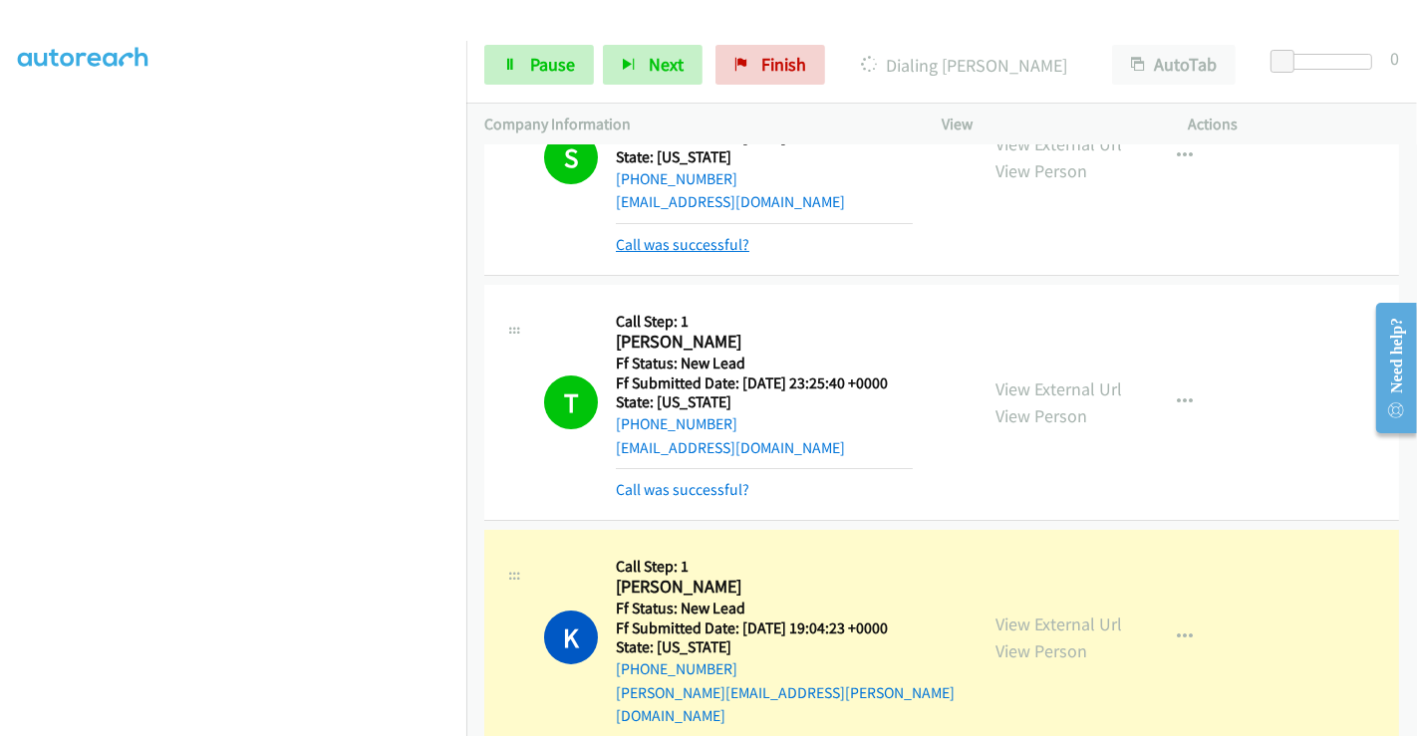
click at [668, 243] on link "Call was successful?" at bounding box center [683, 244] width 134 height 19
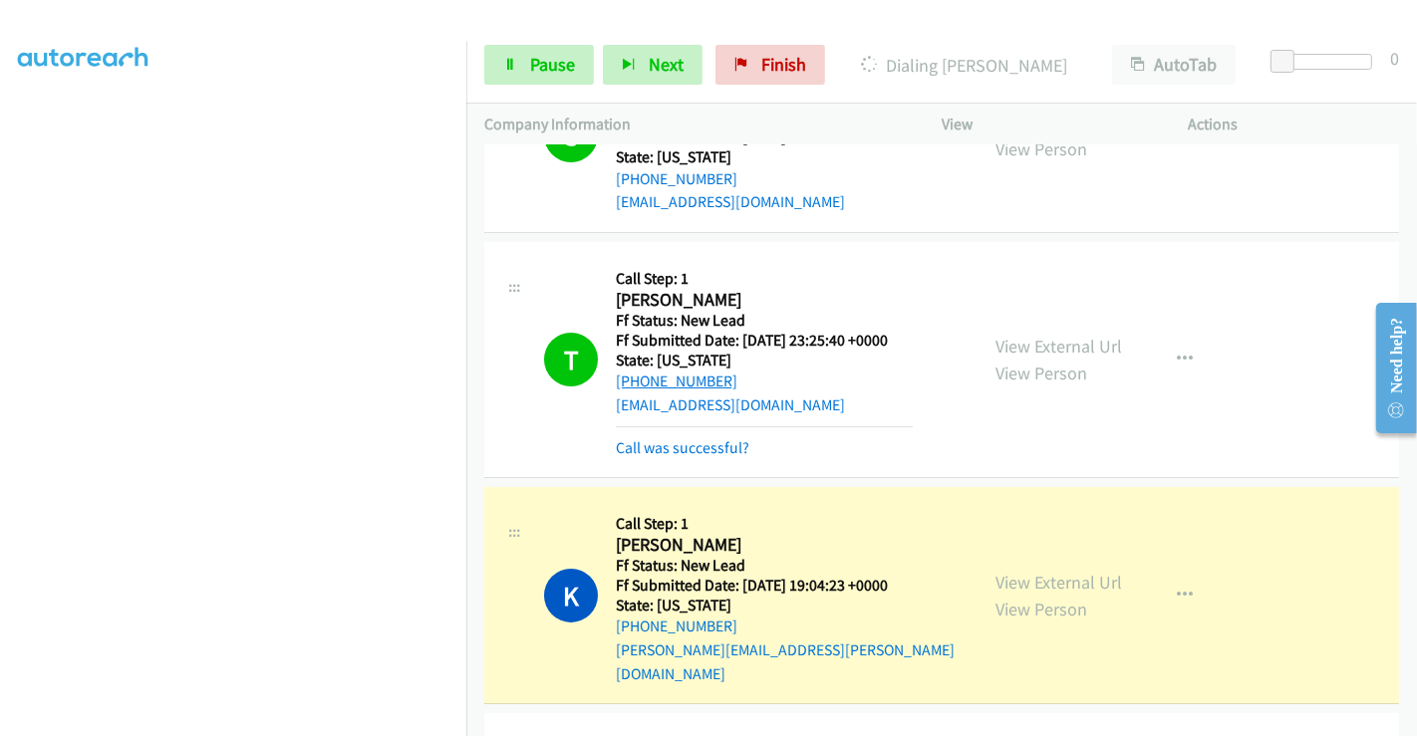
scroll to position [89, 0]
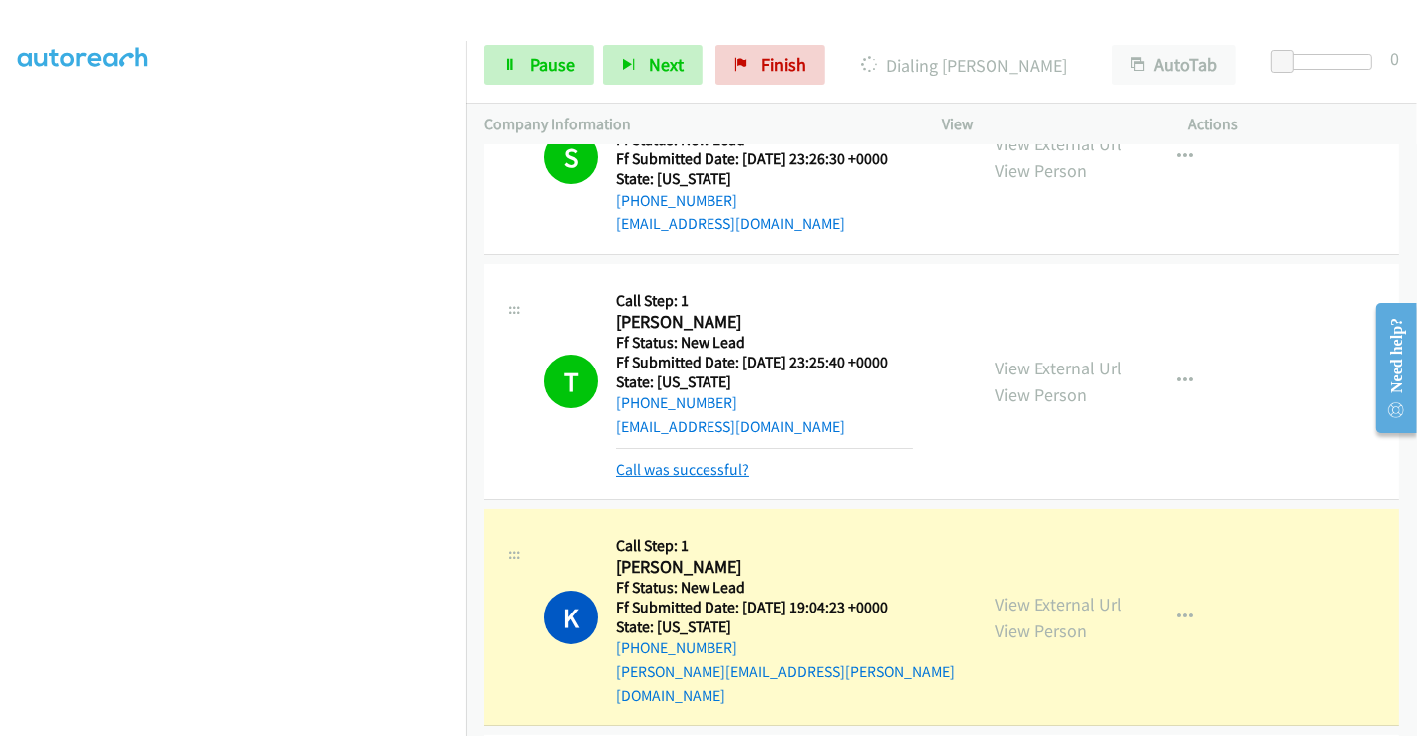
click at [673, 470] on link "Call was successful?" at bounding box center [683, 469] width 134 height 19
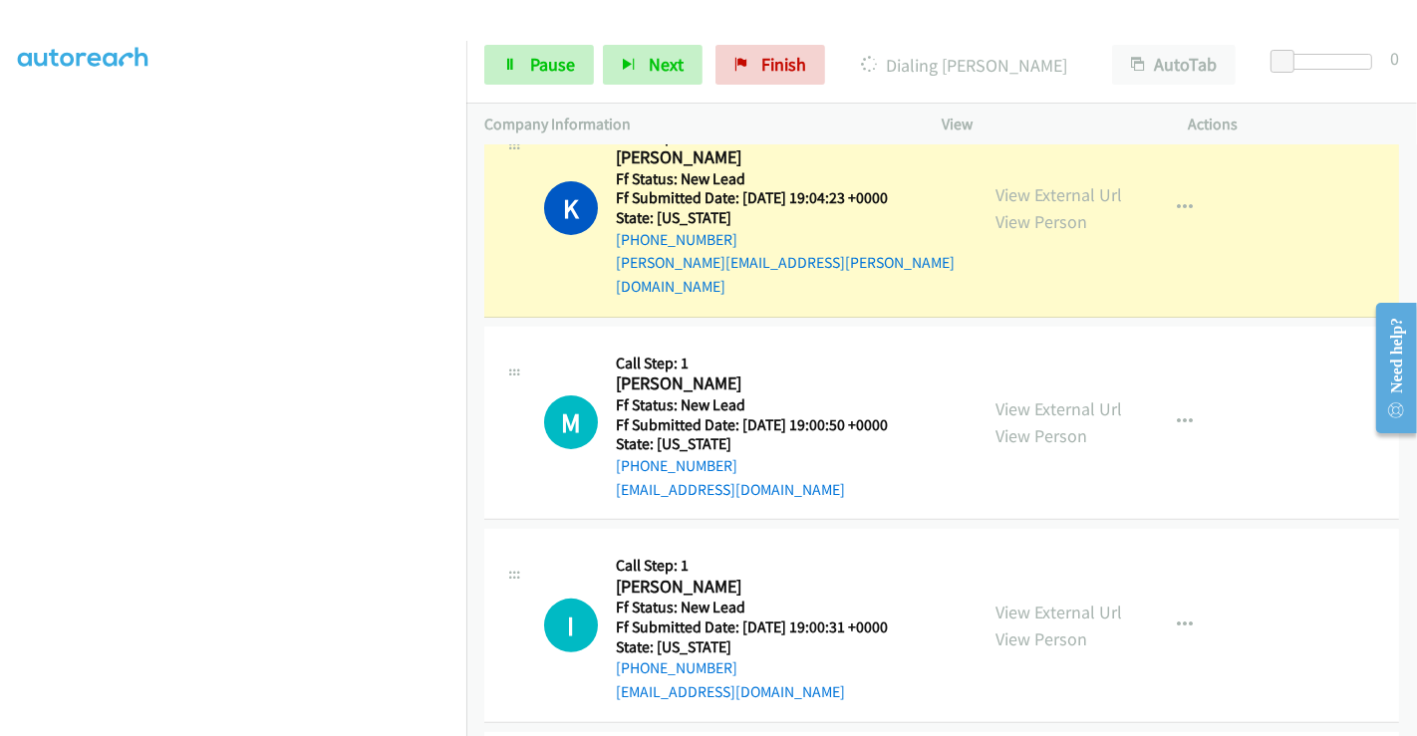
scroll to position [420, 0]
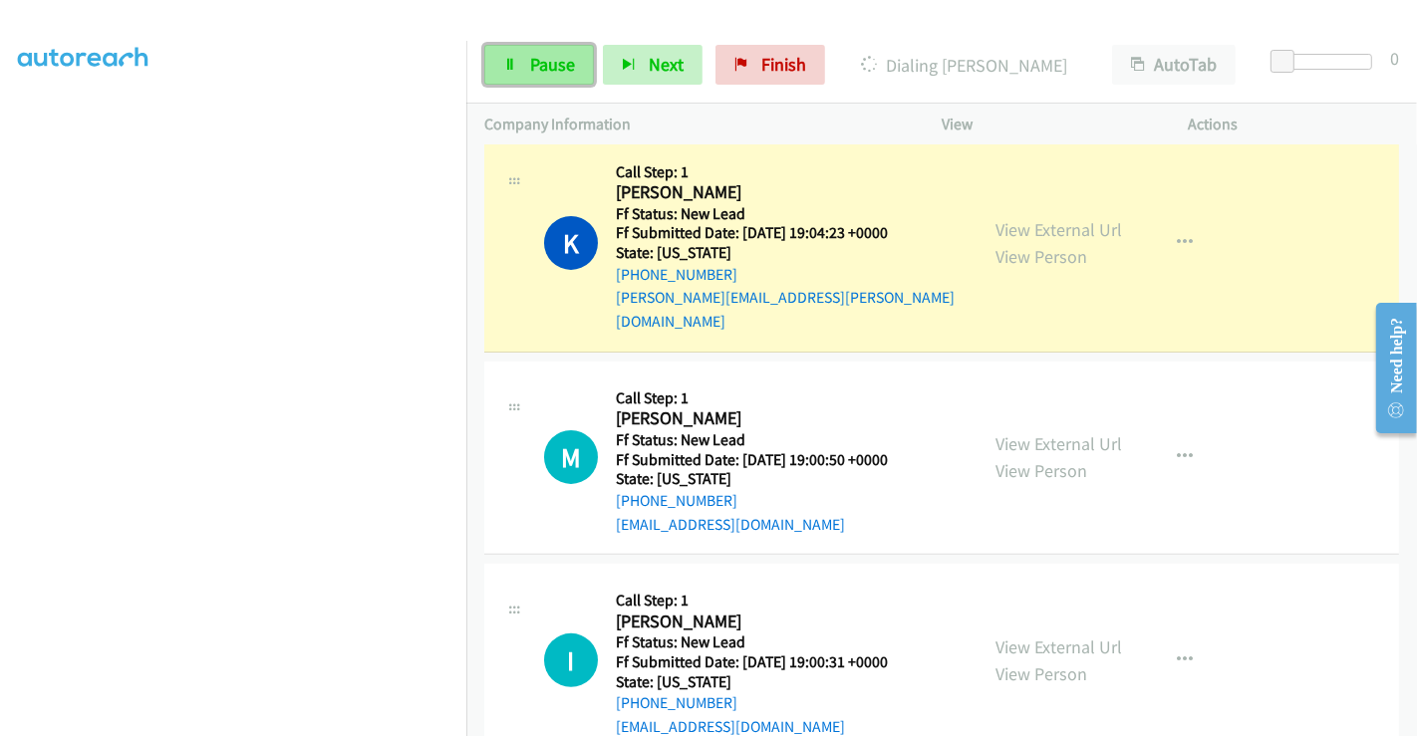
click at [537, 60] on span "Pause" at bounding box center [552, 64] width 45 height 23
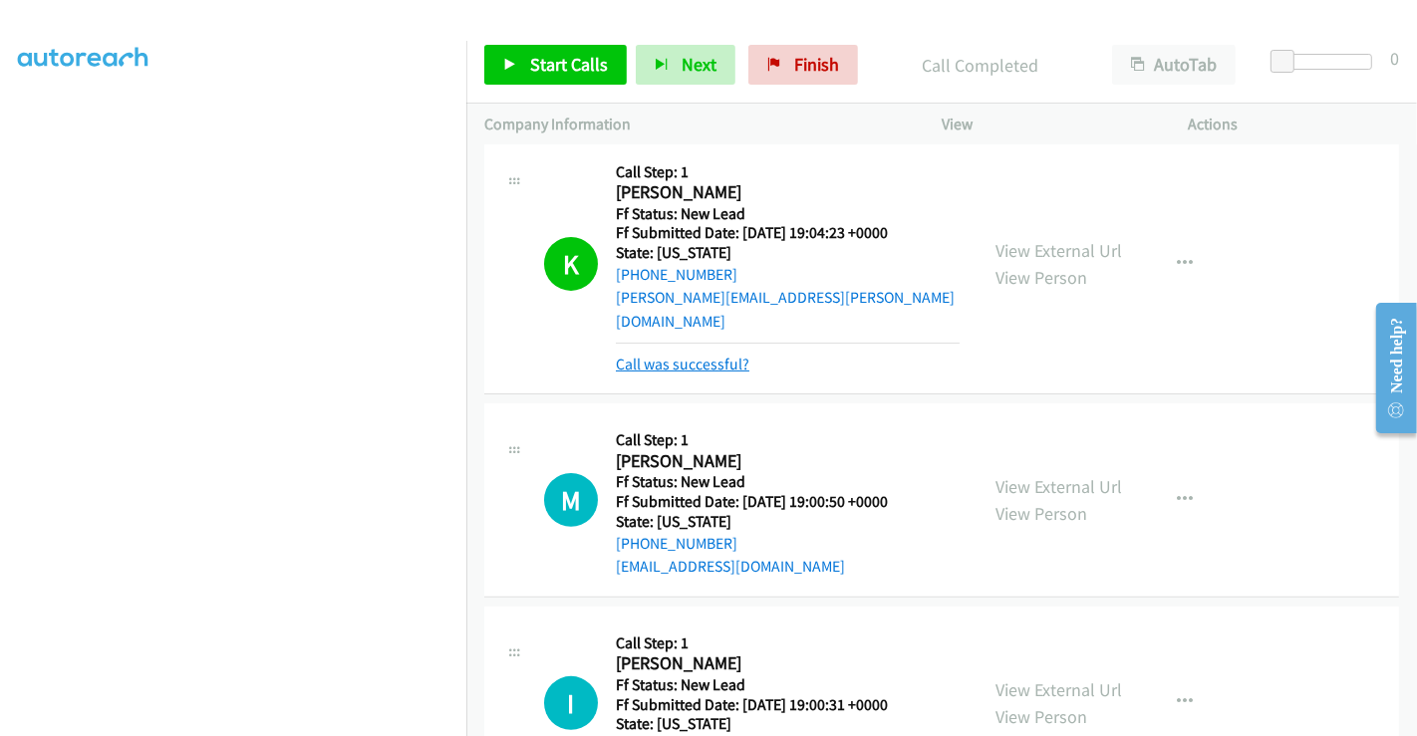
click at [689, 355] on link "Call was successful?" at bounding box center [683, 364] width 134 height 19
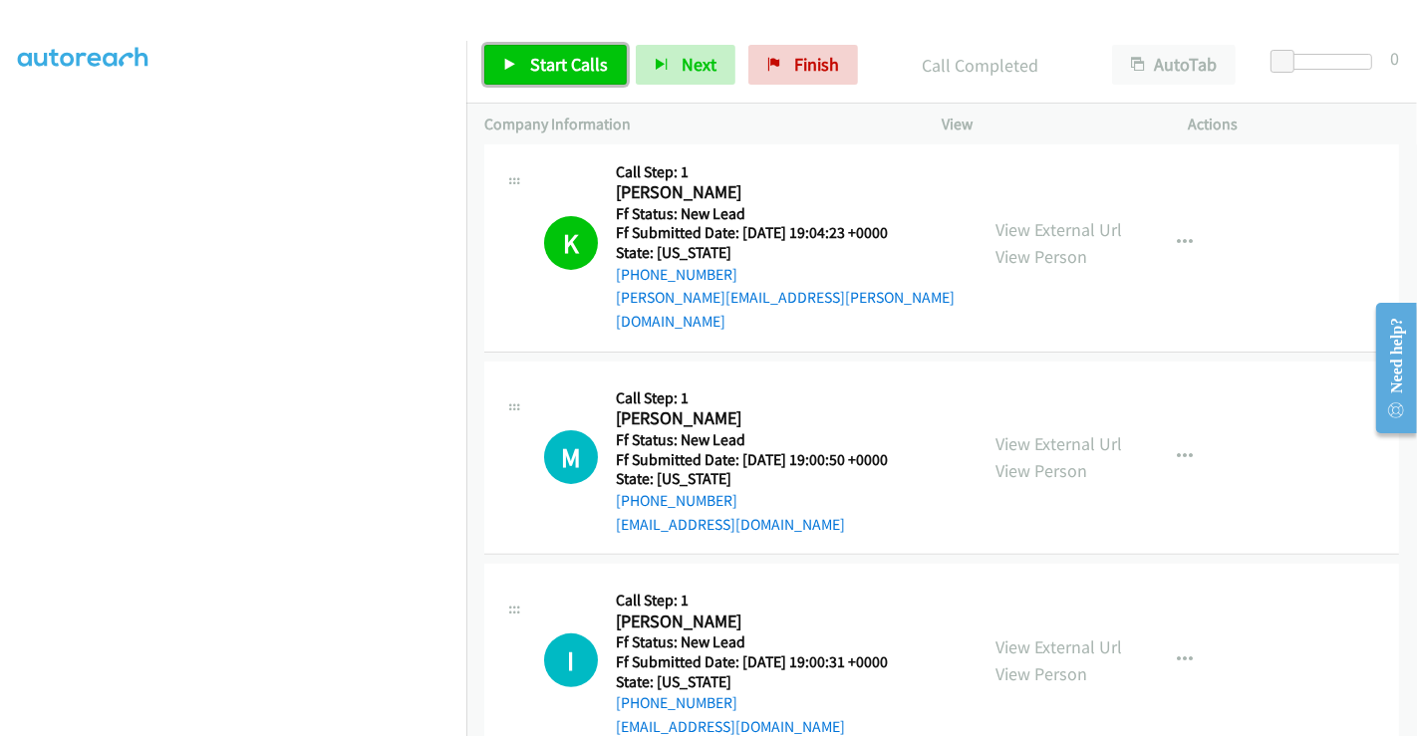
click at [563, 64] on span "Start Calls" at bounding box center [569, 64] width 78 height 23
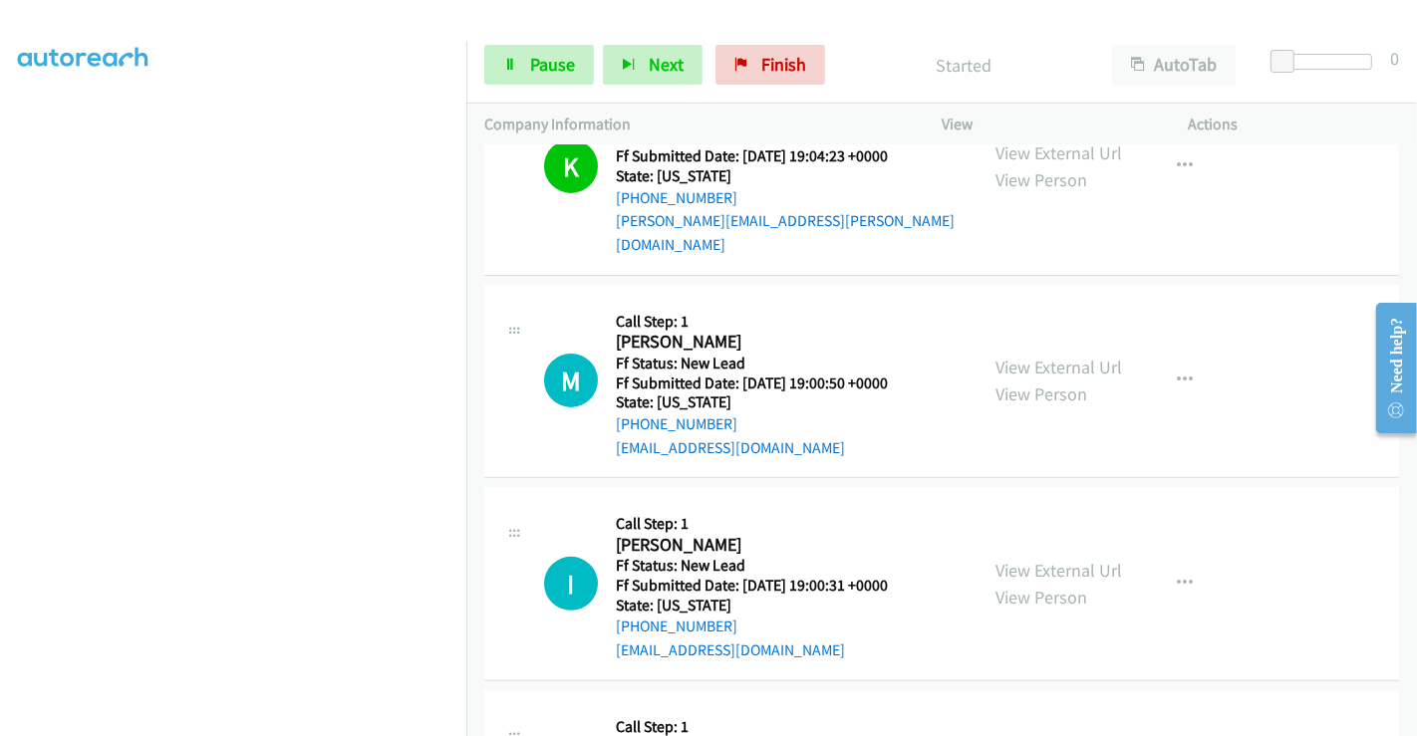
scroll to position [532, 0]
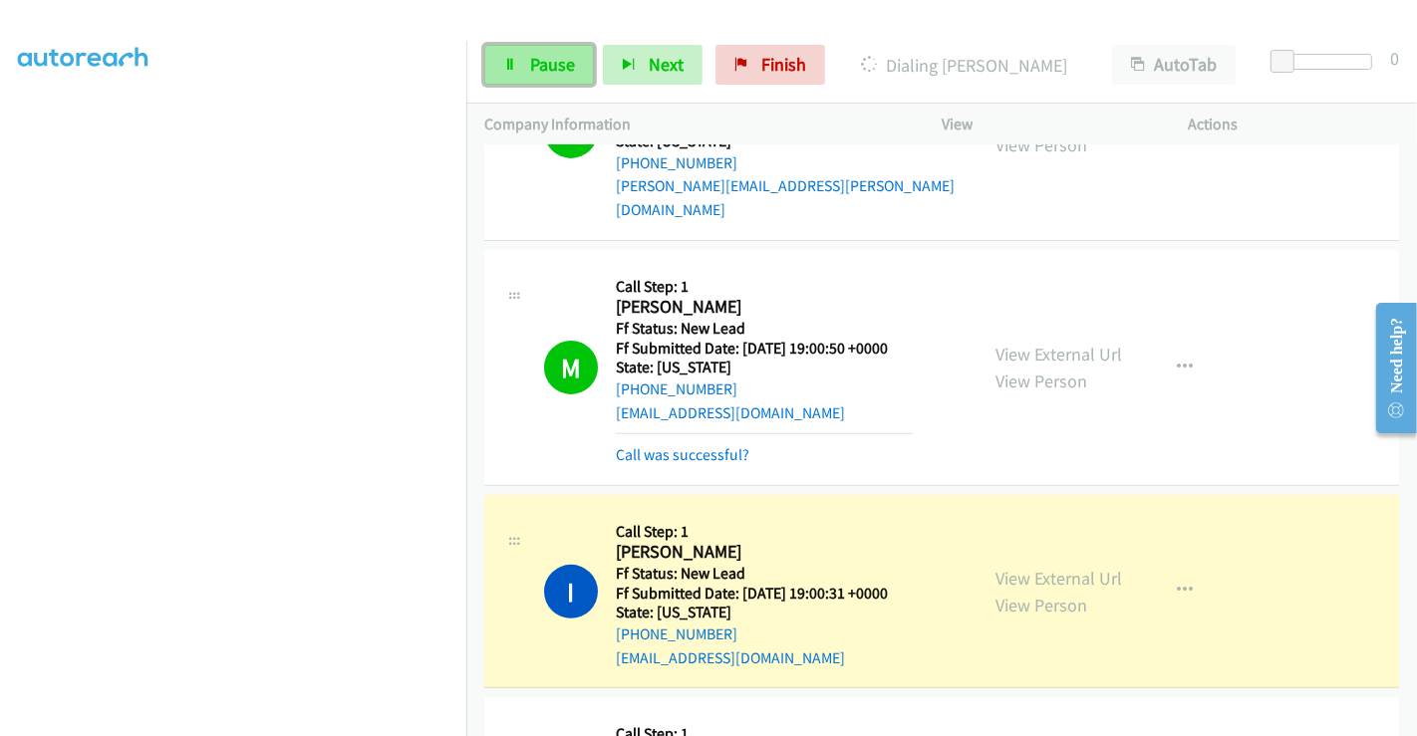
click at [553, 61] on span "Pause" at bounding box center [552, 64] width 45 height 23
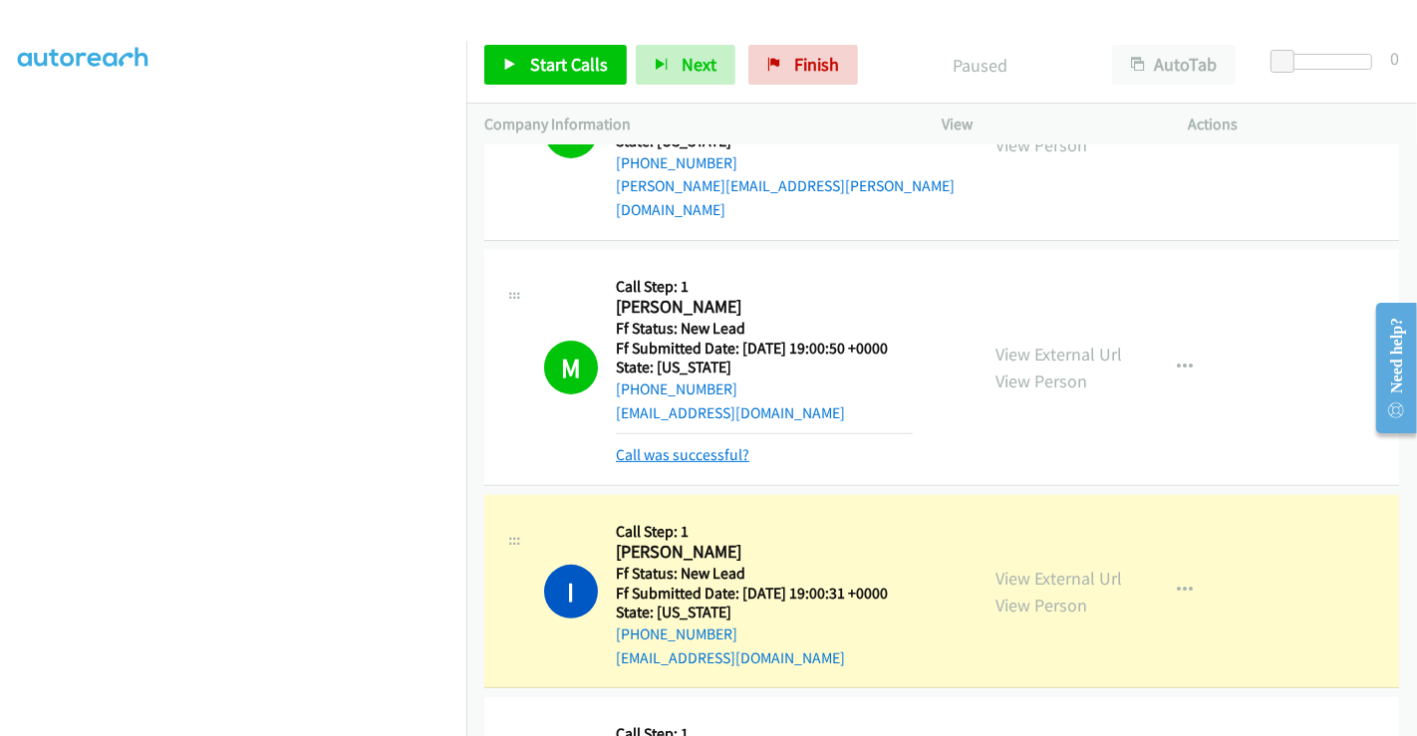
click at [697, 445] on link "Call was successful?" at bounding box center [683, 454] width 134 height 19
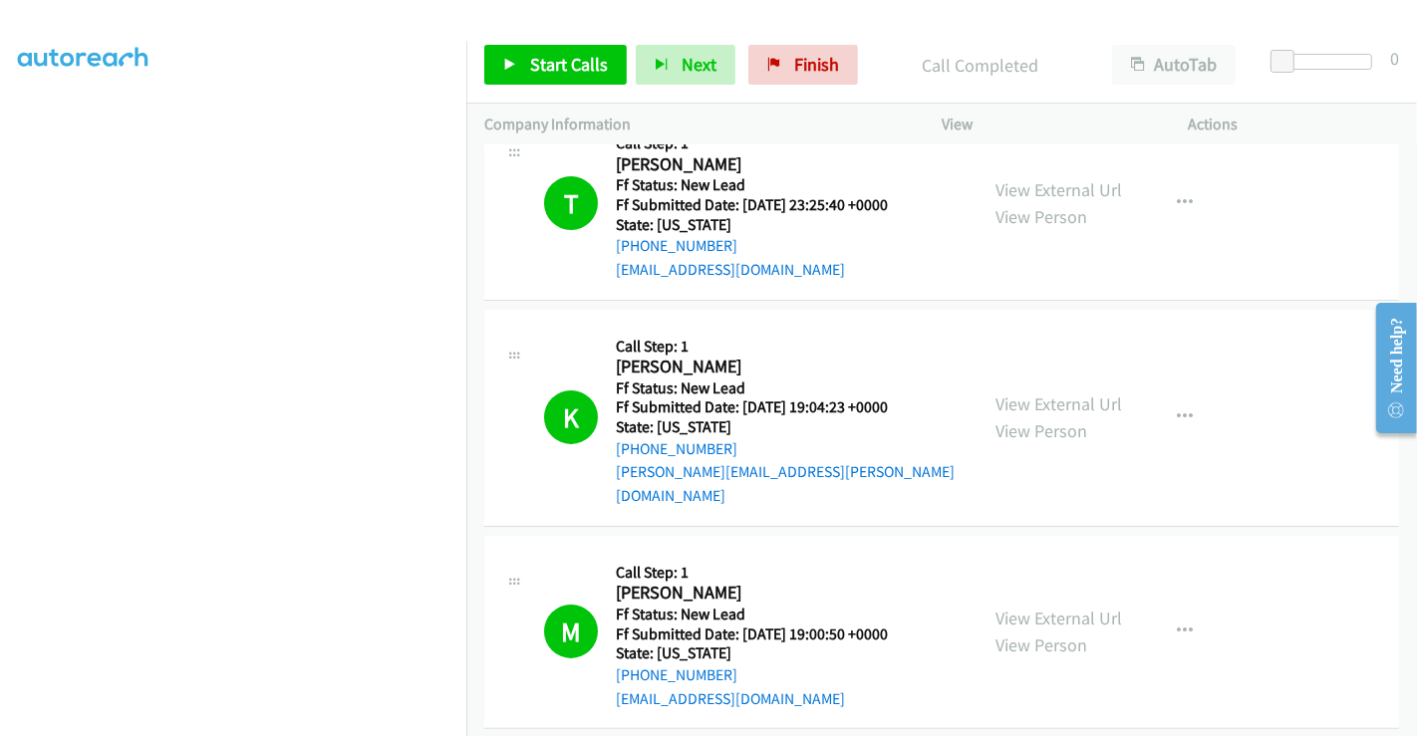
scroll to position [199, 0]
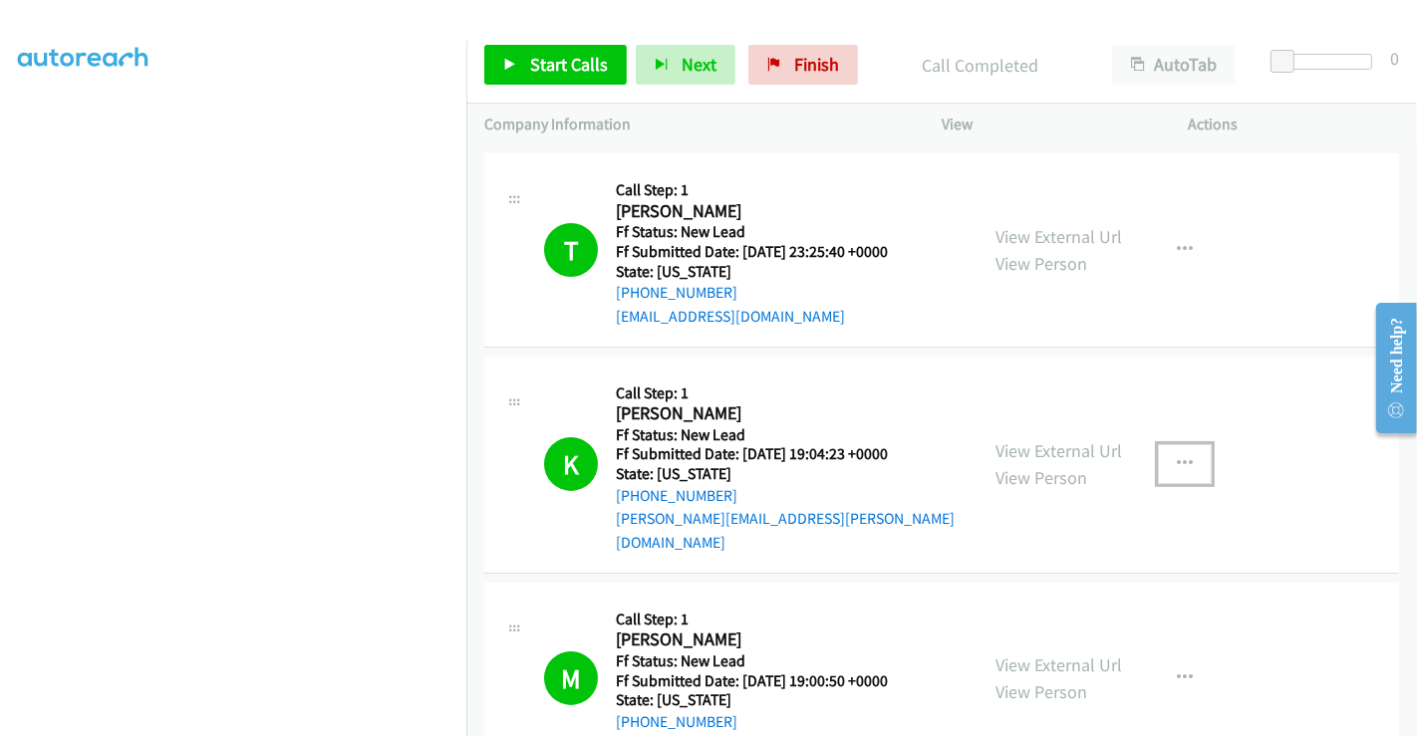
click at [1162, 457] on button "button" at bounding box center [1185, 464] width 54 height 40
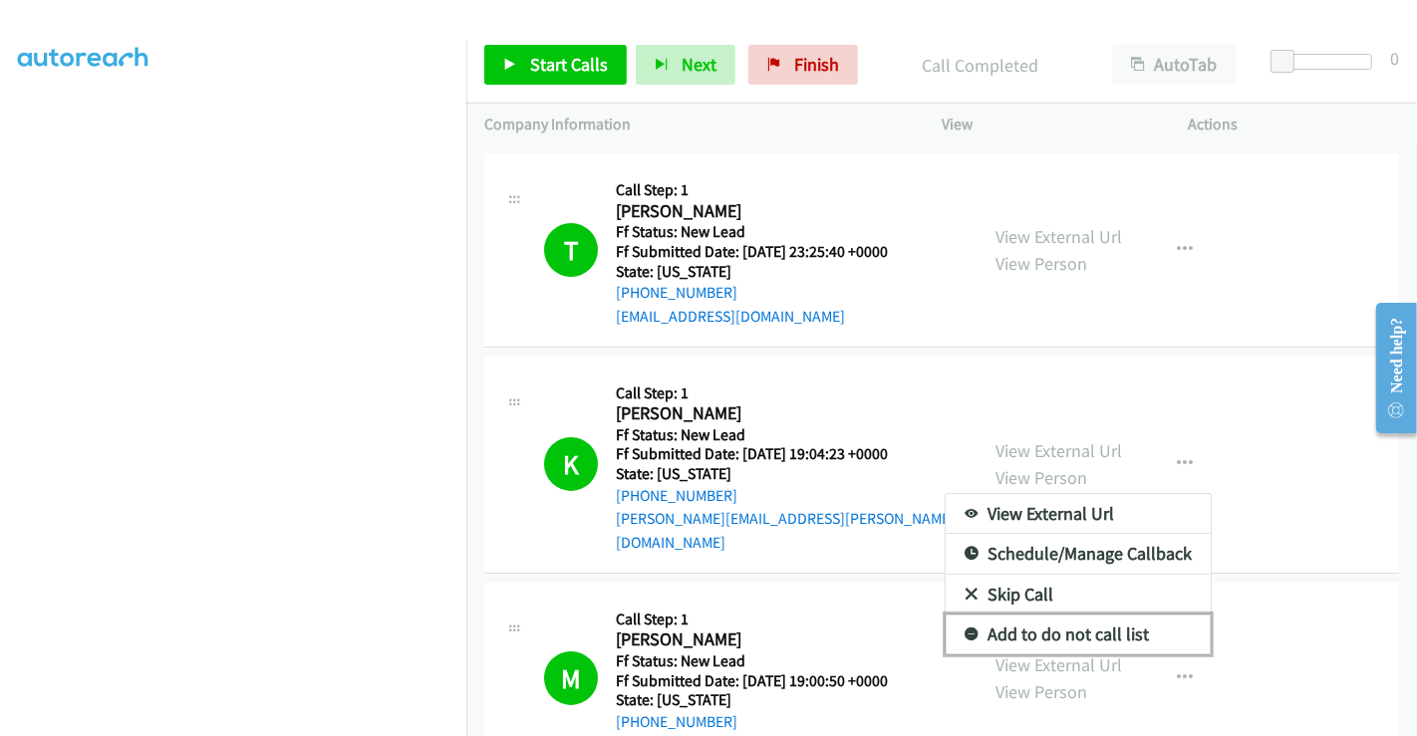
click at [1019, 616] on link "Add to do not call list" at bounding box center [1078, 635] width 265 height 40
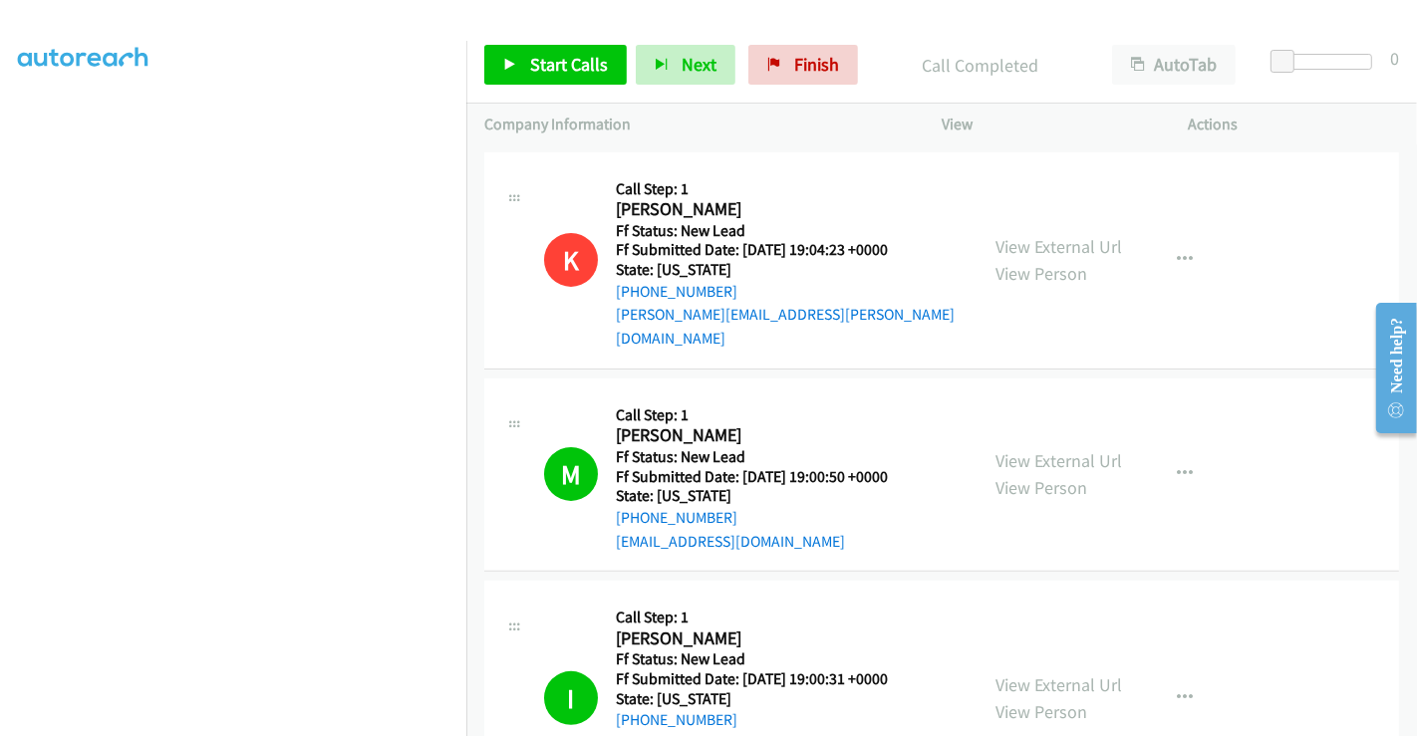
scroll to position [643, 0]
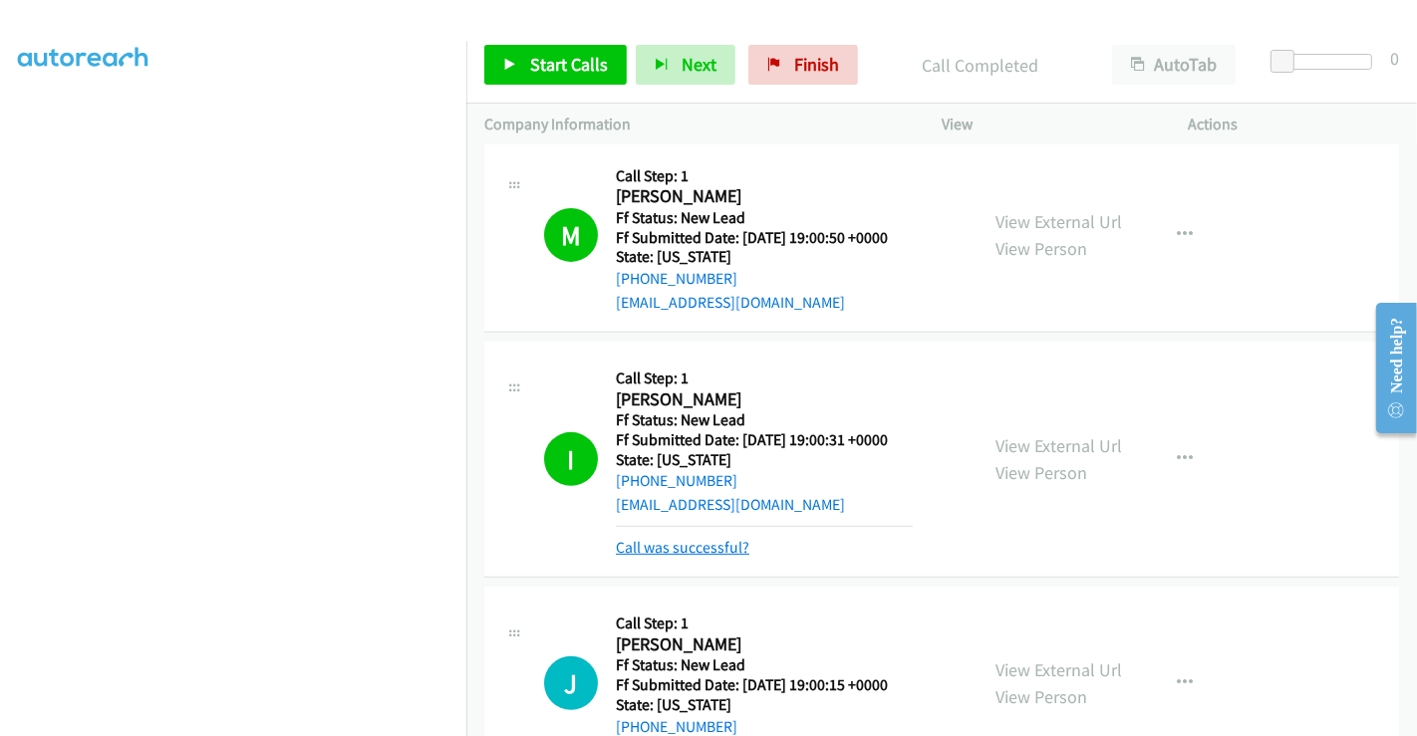
click at [697, 538] on link "Call was successful?" at bounding box center [683, 547] width 134 height 19
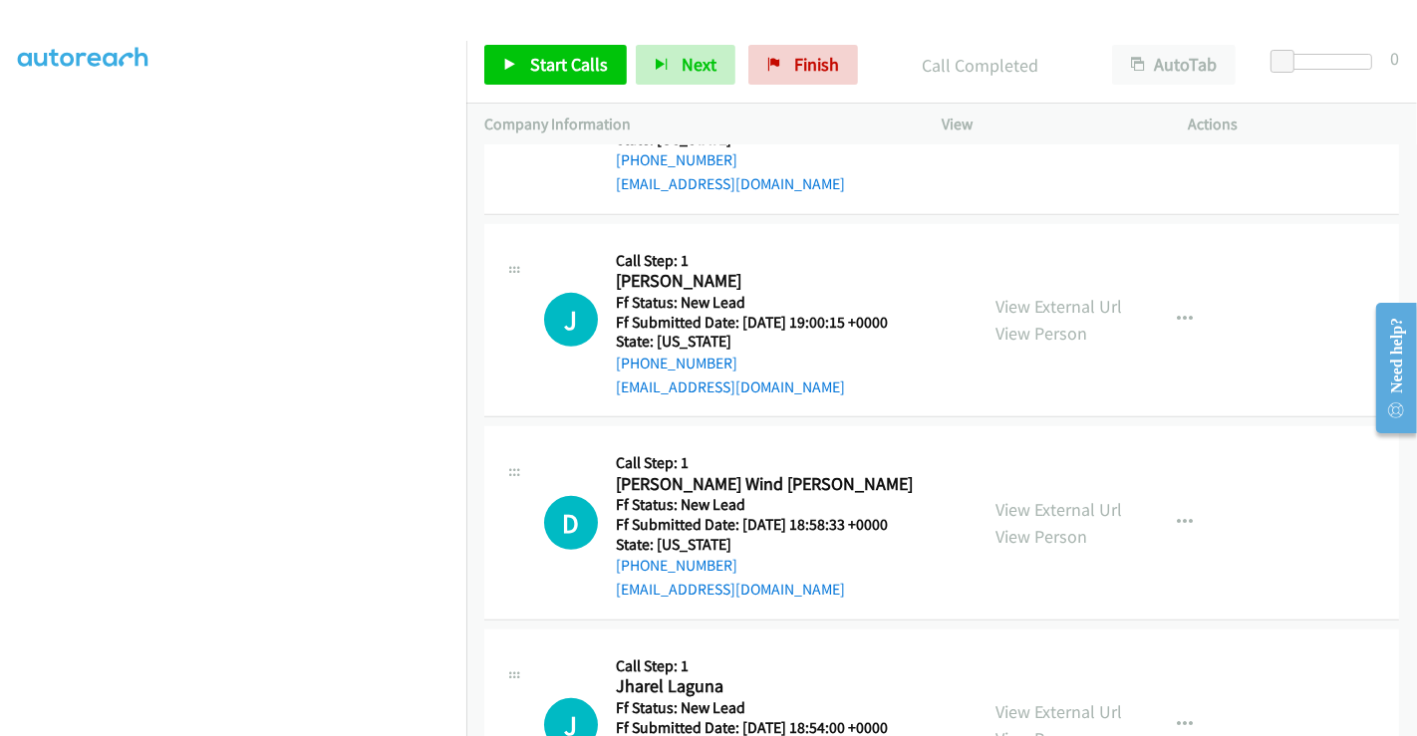
scroll to position [864, 0]
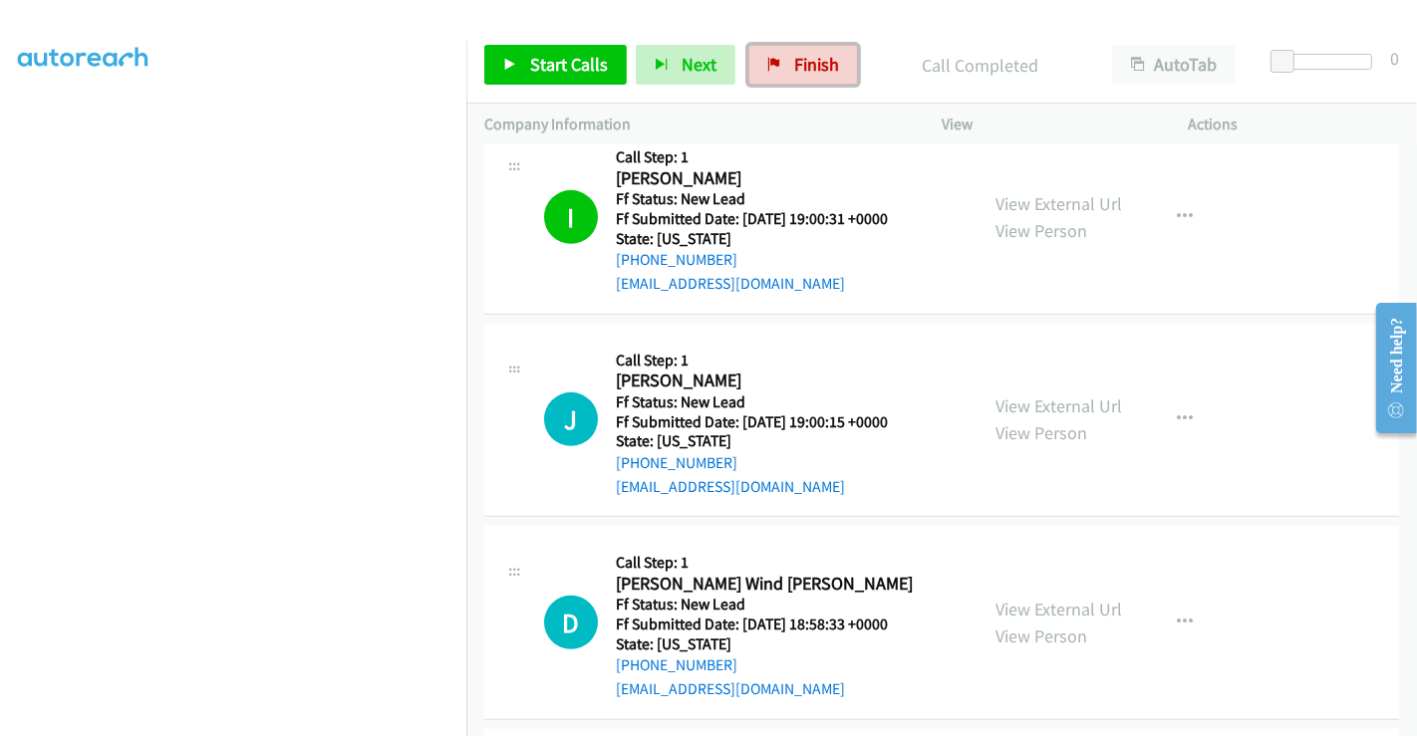
drag, startPoint x: 807, startPoint y: 45, endPoint x: 1359, endPoint y: 135, distance: 559.2
click at [807, 46] on link "Finish" at bounding box center [803, 65] width 110 height 40
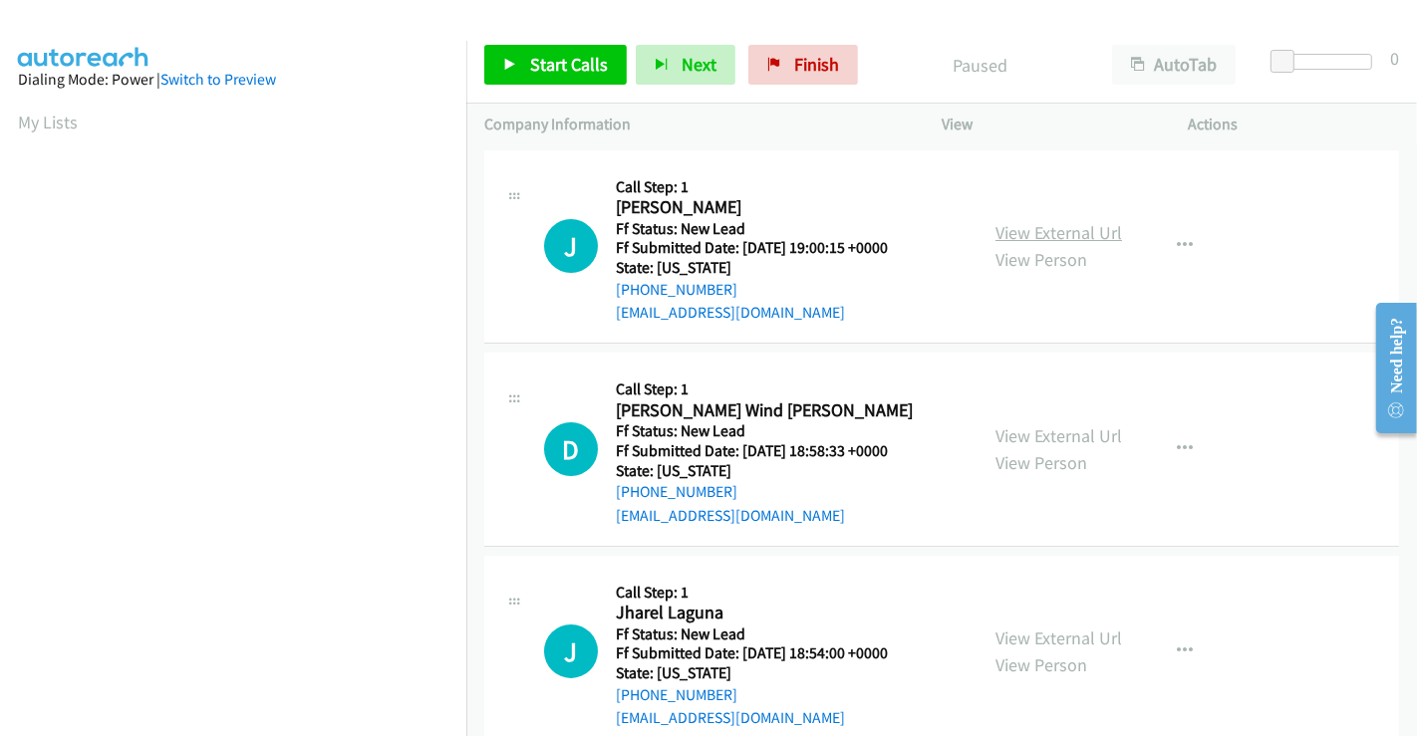
click at [1074, 232] on link "View External Url" at bounding box center [1058, 232] width 127 height 23
click at [1061, 433] on link "View External Url" at bounding box center [1058, 435] width 127 height 23
click at [1040, 633] on link "View External Url" at bounding box center [1058, 638] width 127 height 23
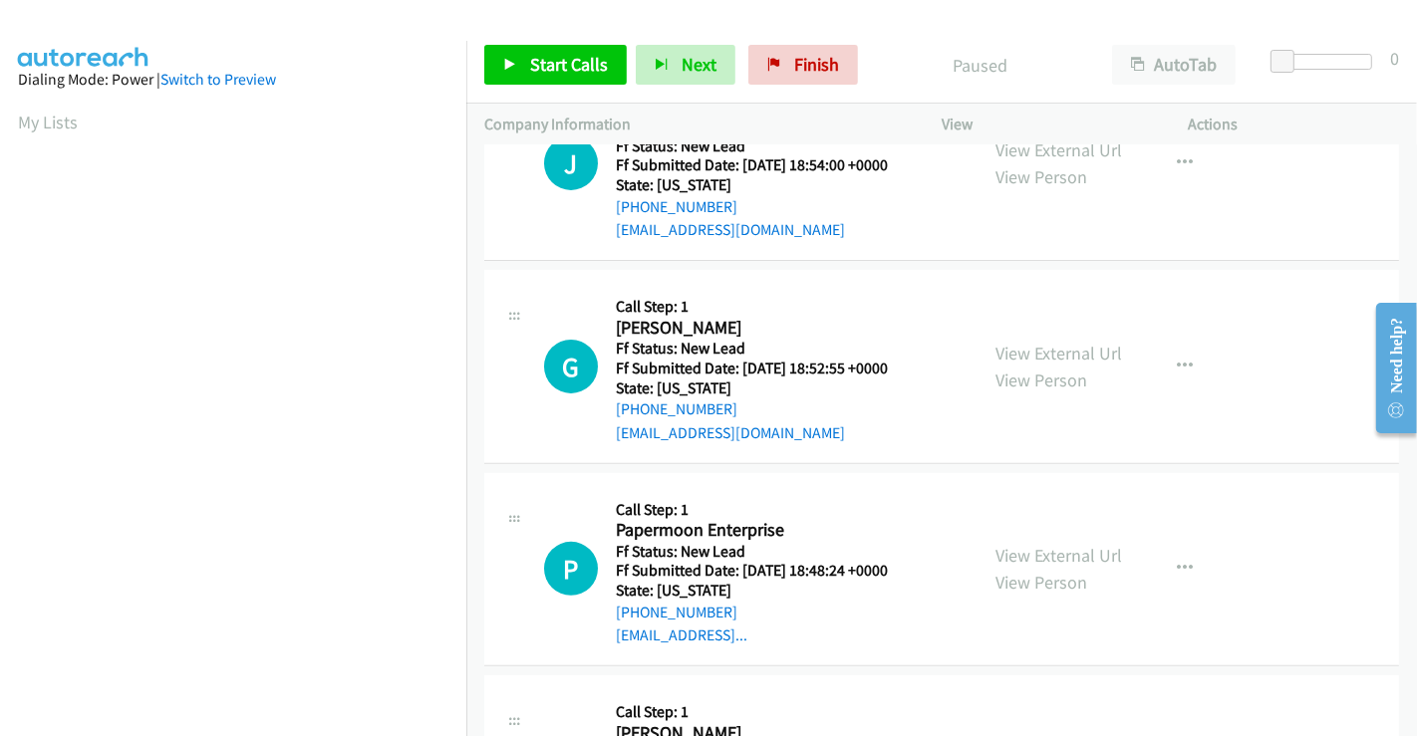
scroll to position [553, 0]
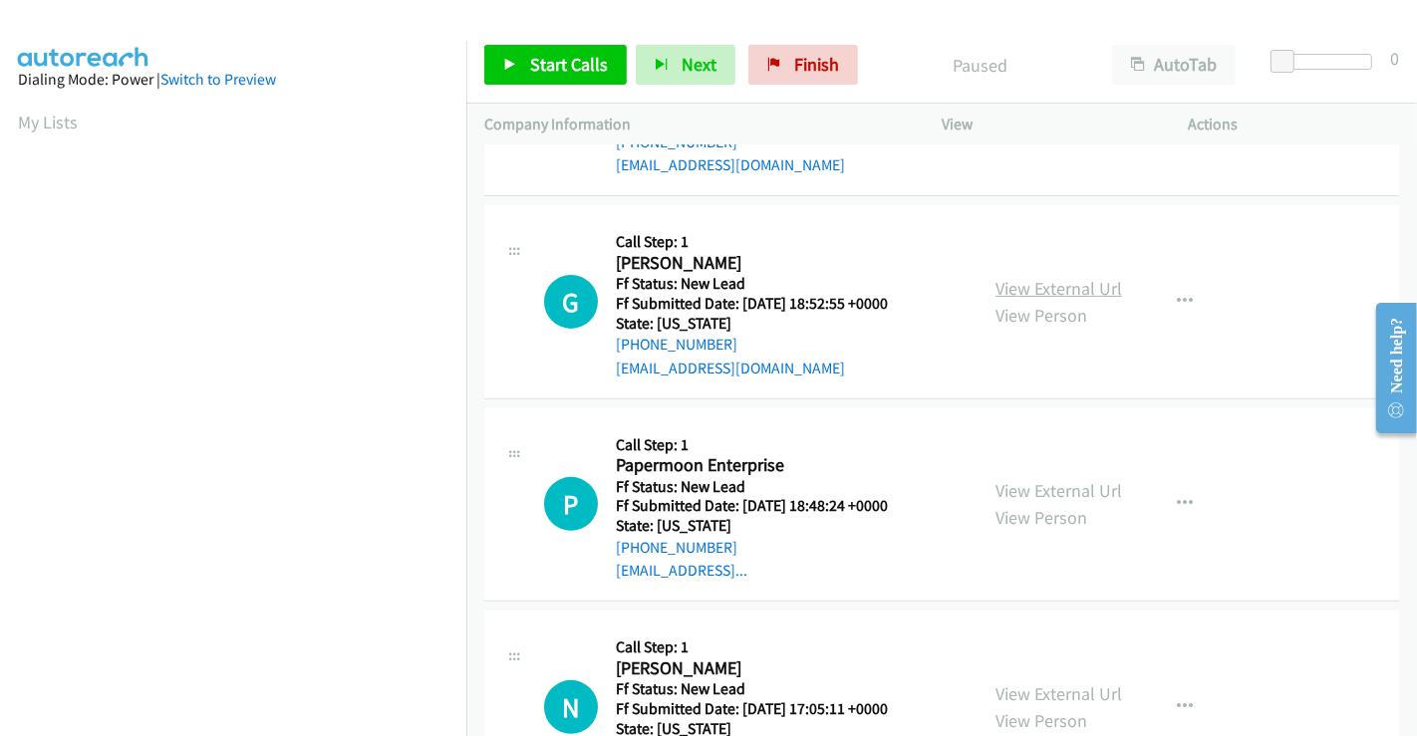
click at [1056, 277] on link "View External Url" at bounding box center [1058, 288] width 127 height 23
click at [1055, 483] on link "View External Url" at bounding box center [1058, 490] width 127 height 23
click at [583, 75] on span "Start Calls" at bounding box center [569, 64] width 78 height 23
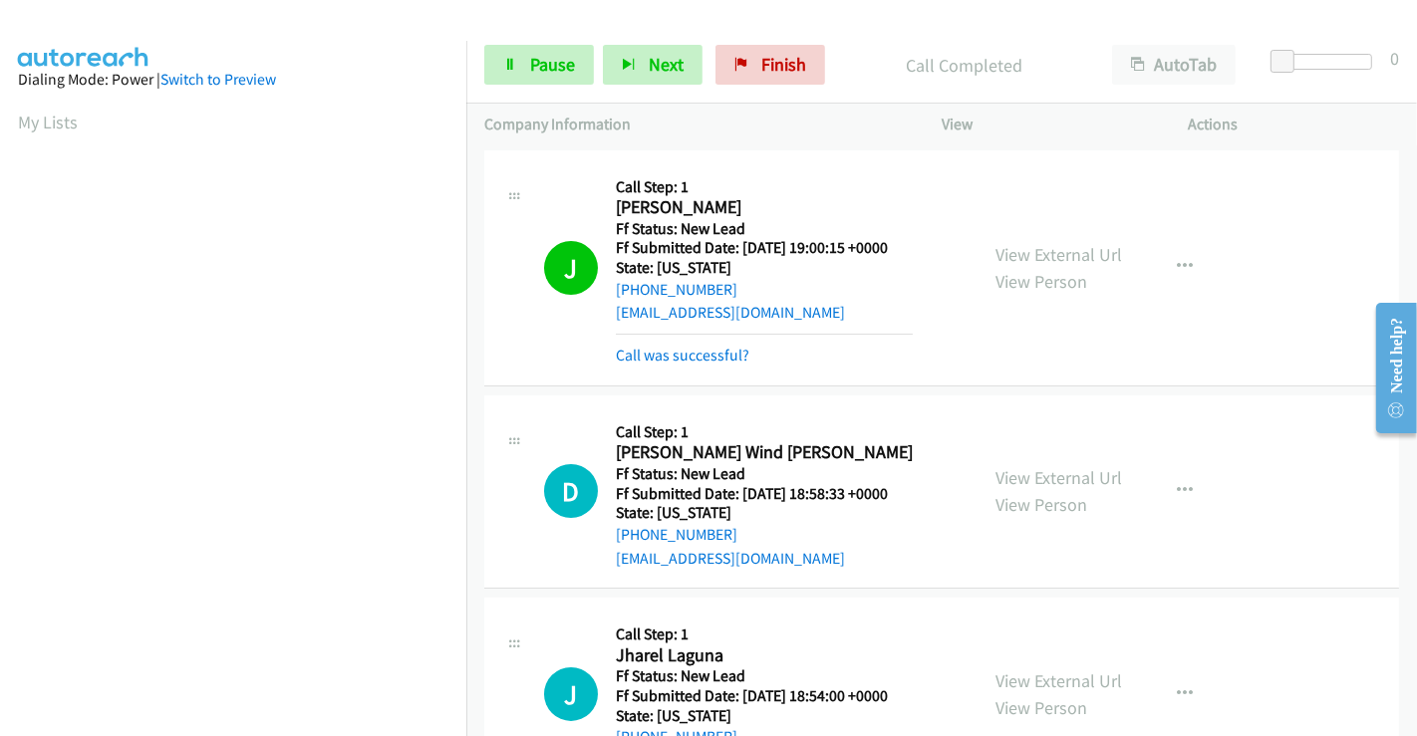
scroll to position [384, 0]
click at [538, 77] on link "Pause" at bounding box center [539, 65] width 110 height 40
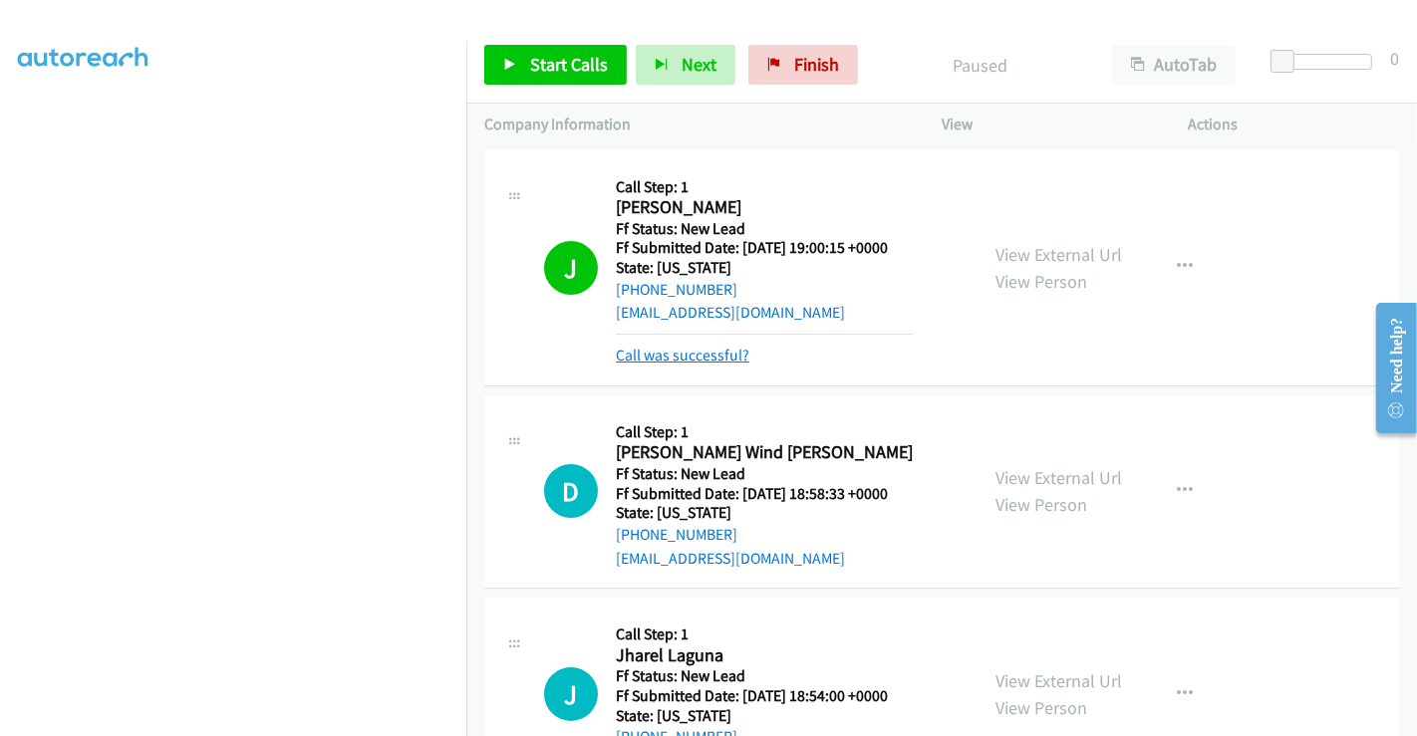
click at [709, 362] on link "Call was successful?" at bounding box center [683, 355] width 134 height 19
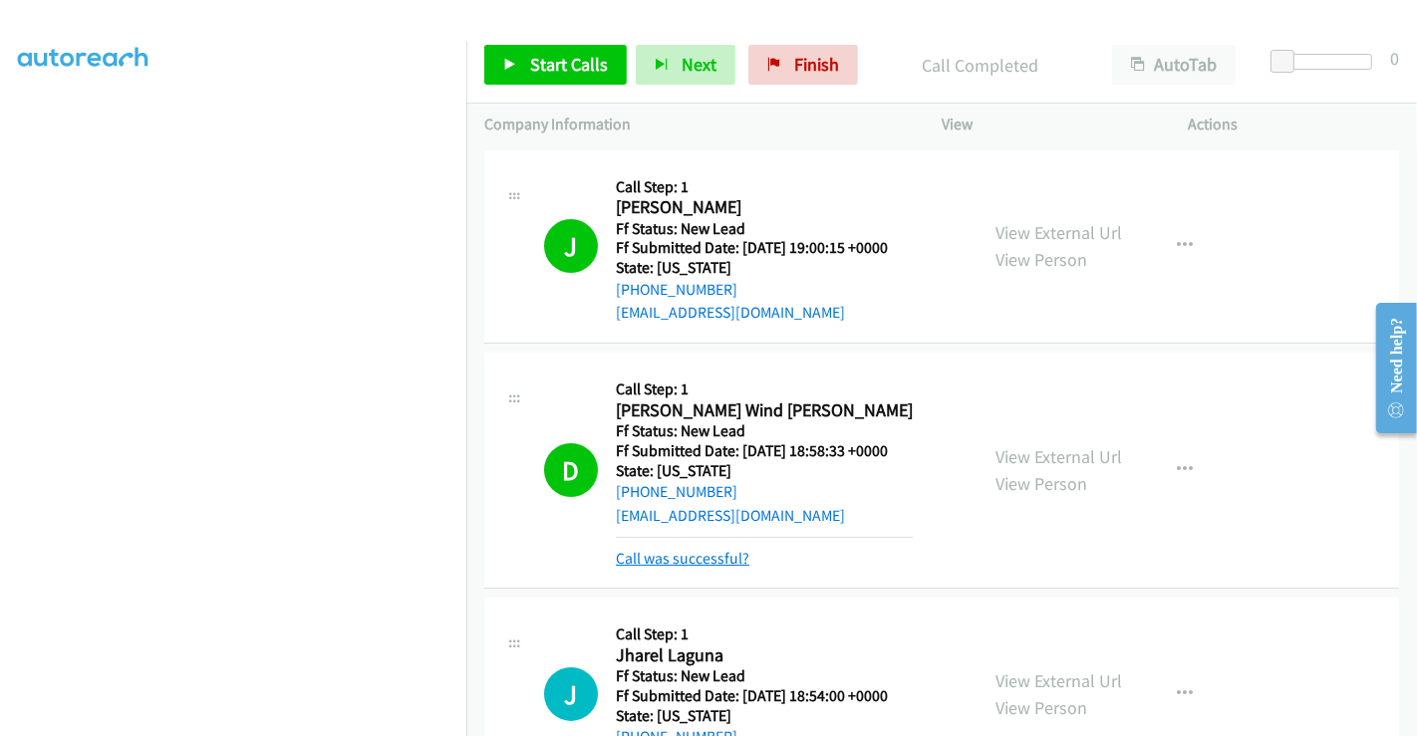
click at [682, 562] on link "Call was successful?" at bounding box center [683, 558] width 134 height 19
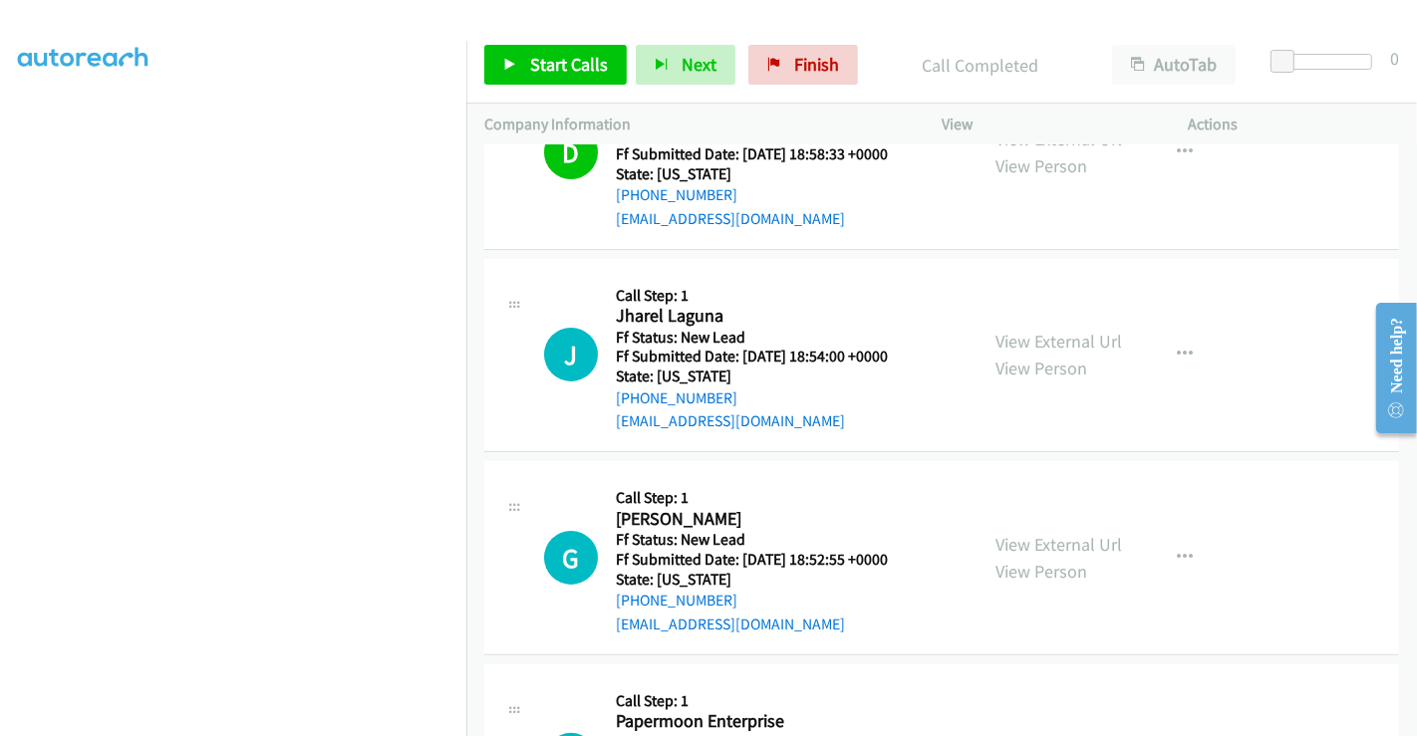
scroll to position [332, 0]
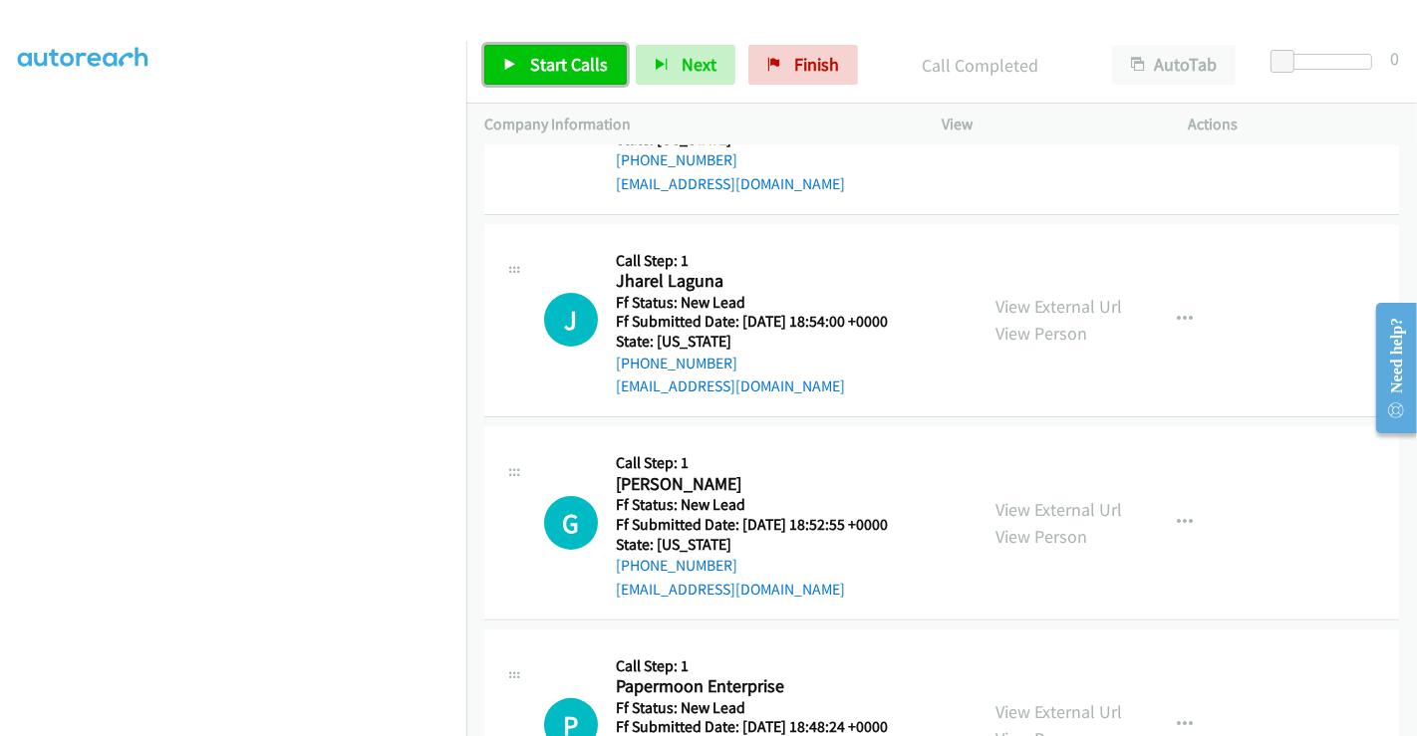
click at [541, 67] on span "Start Calls" at bounding box center [569, 64] width 78 height 23
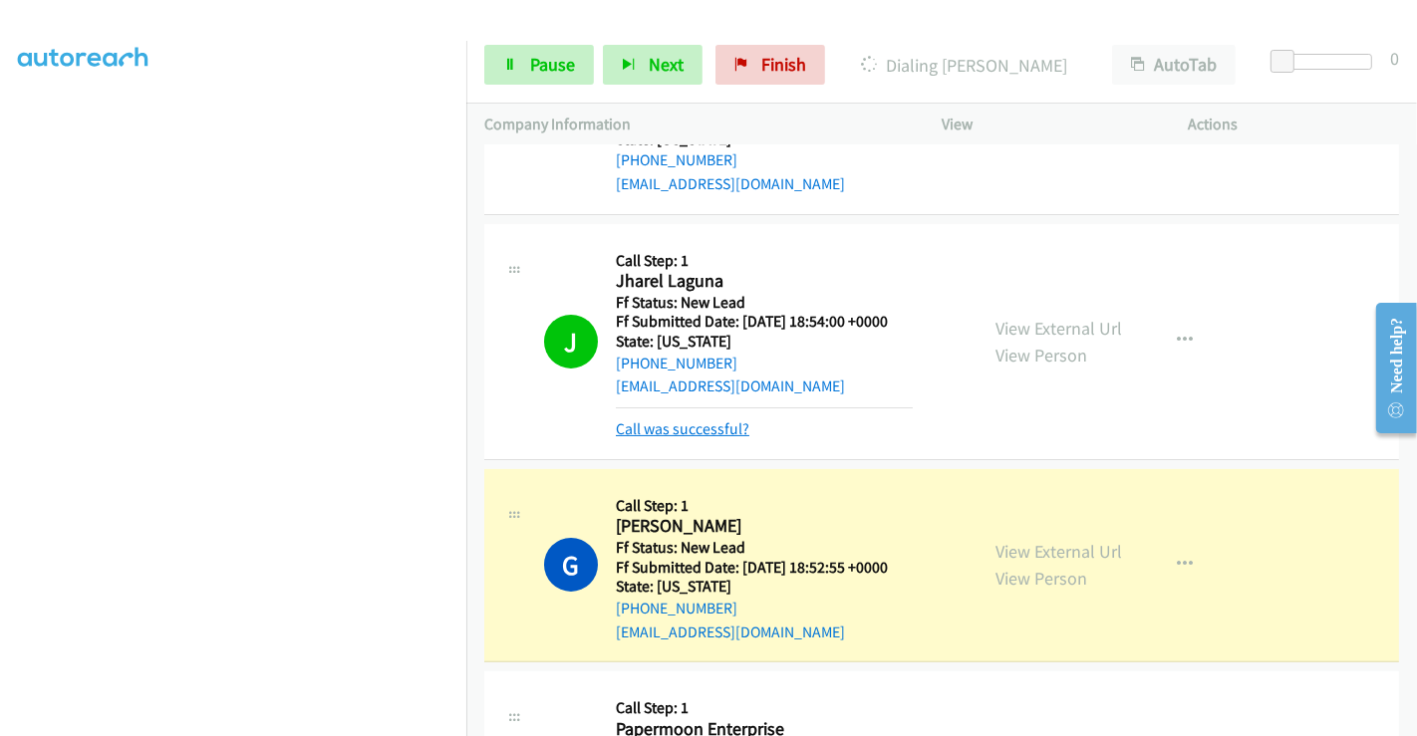
click at [702, 424] on link "Call was successful?" at bounding box center [683, 428] width 134 height 19
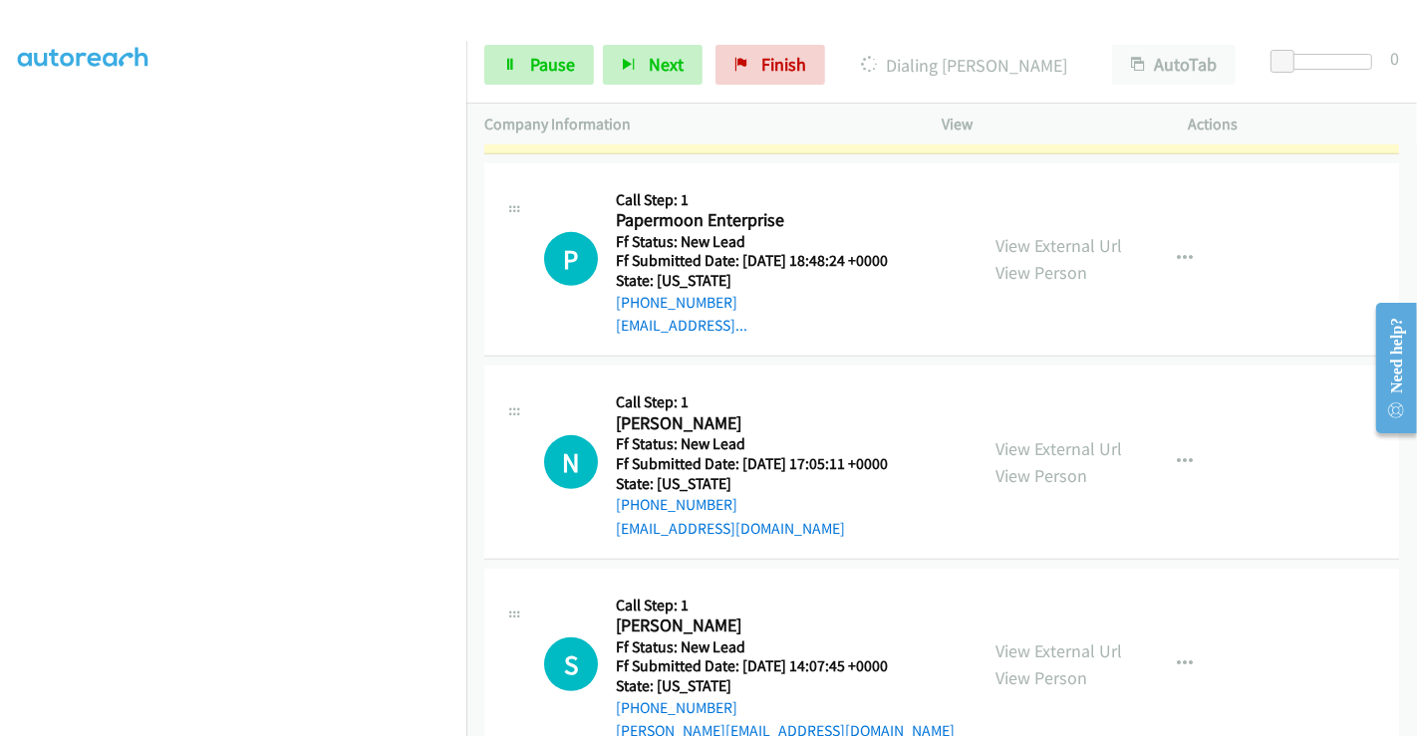
scroll to position [853, 0]
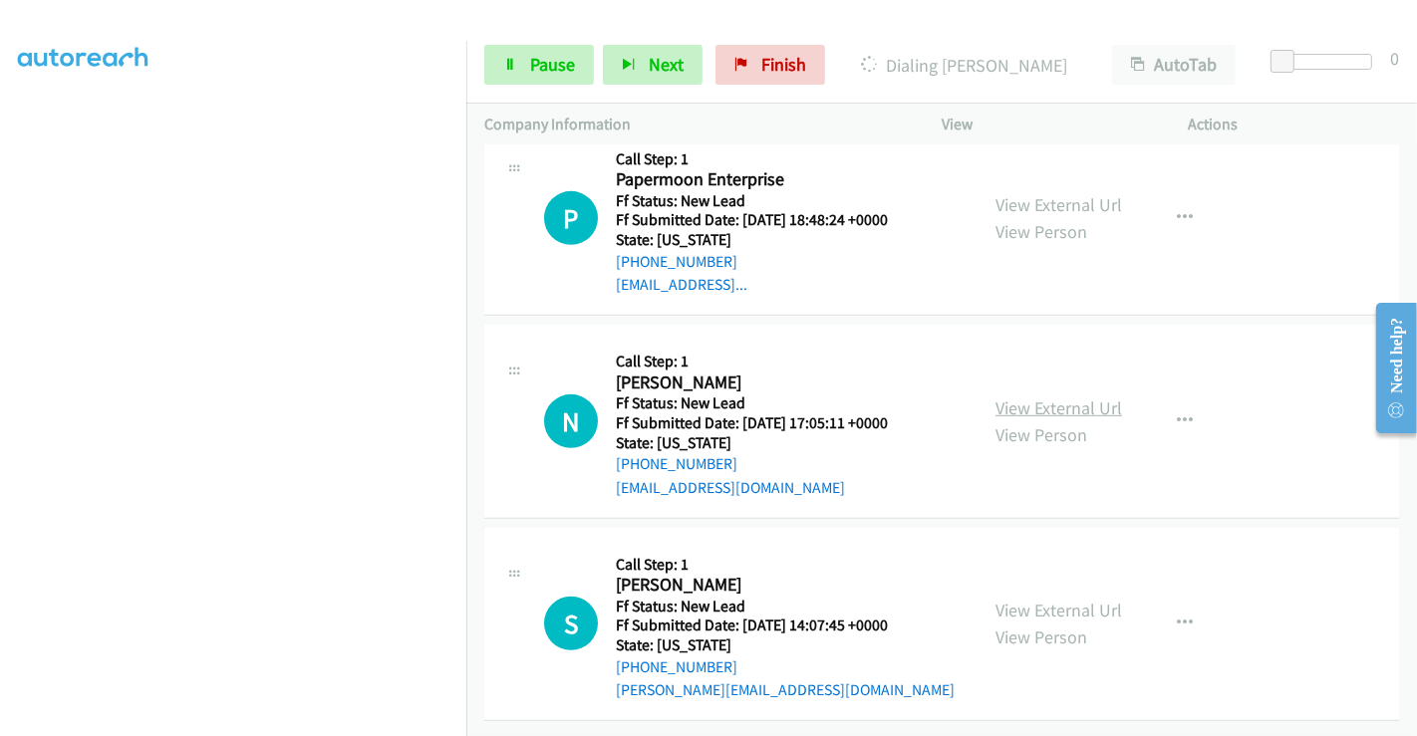
click at [1047, 397] on link "View External Url" at bounding box center [1058, 408] width 127 height 23
click at [1047, 599] on link "View External Url" at bounding box center [1058, 610] width 127 height 23
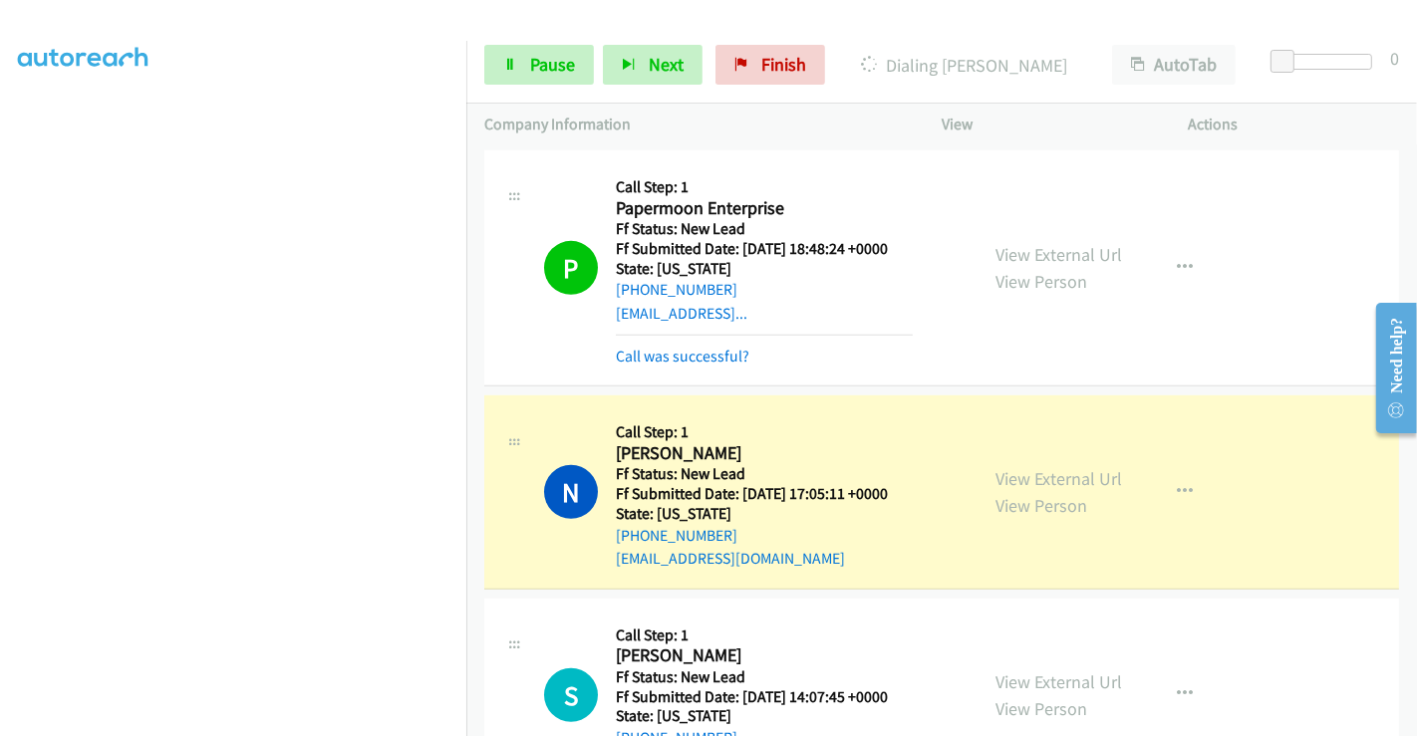
scroll to position [895, 0]
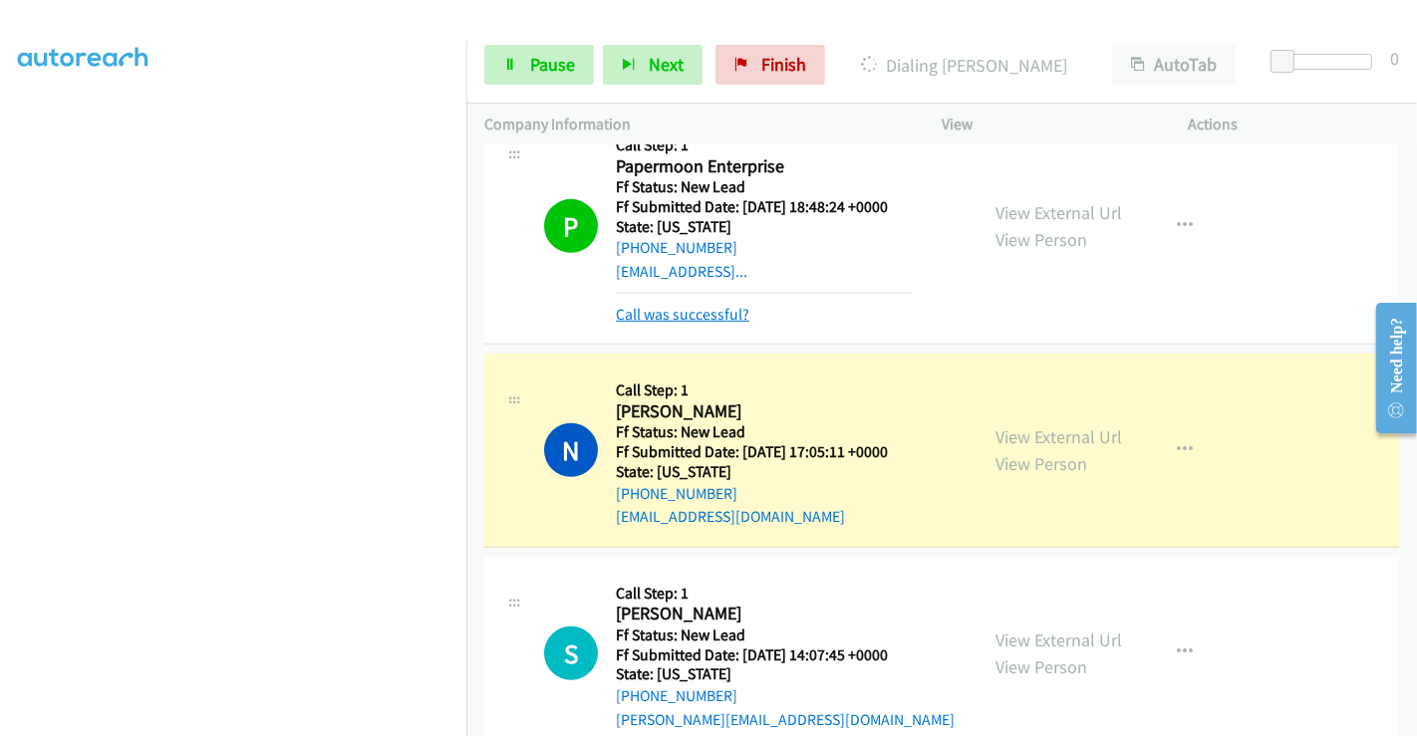
click at [708, 314] on link "Call was successful?" at bounding box center [683, 314] width 134 height 19
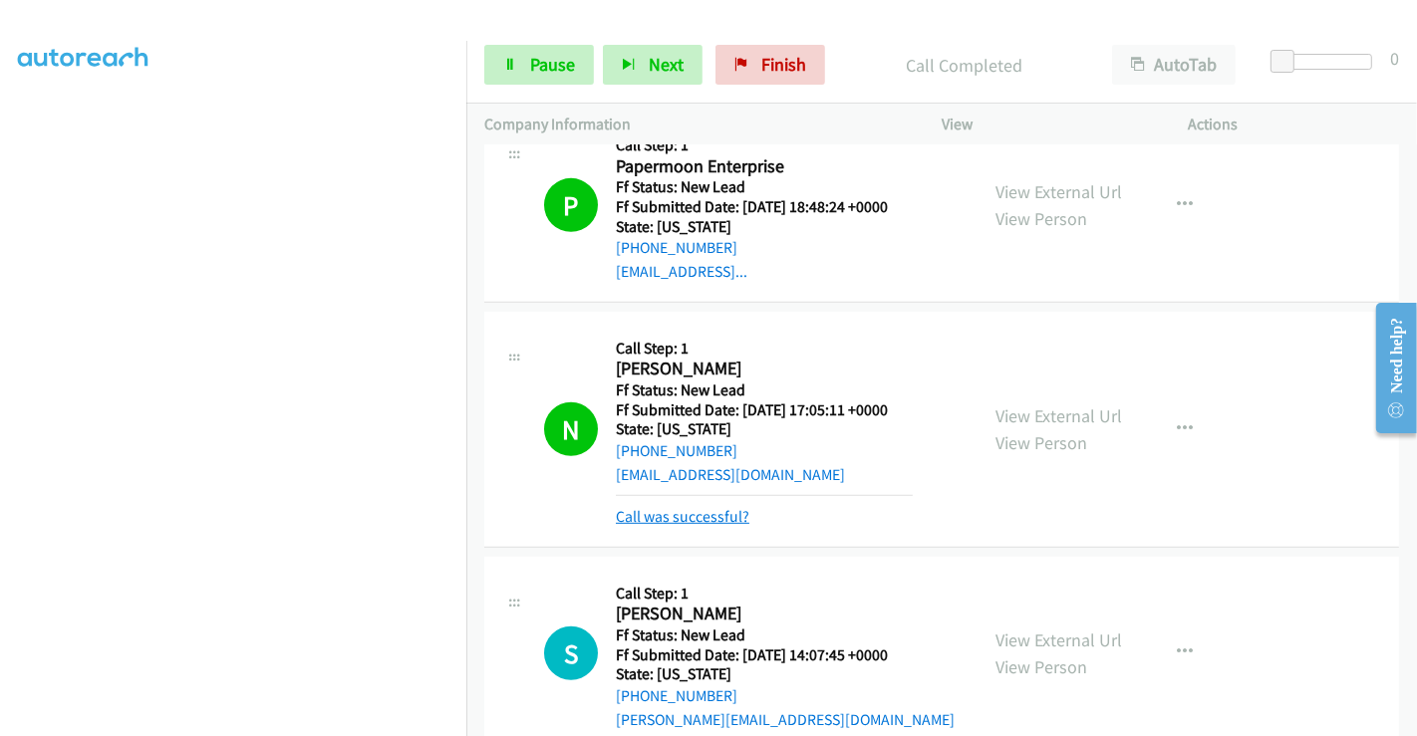
click at [687, 516] on link "Call was successful?" at bounding box center [683, 516] width 134 height 19
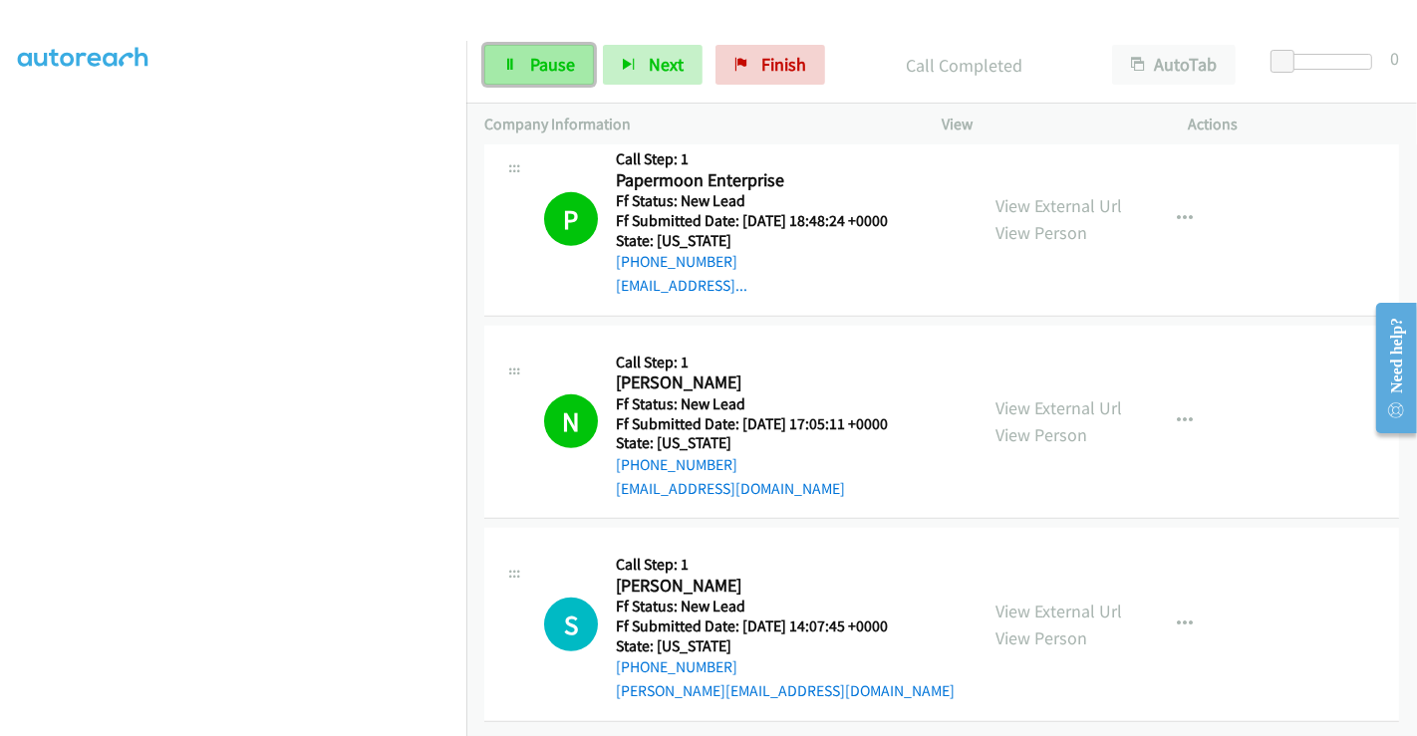
click at [538, 62] on span "Pause" at bounding box center [552, 64] width 45 height 23
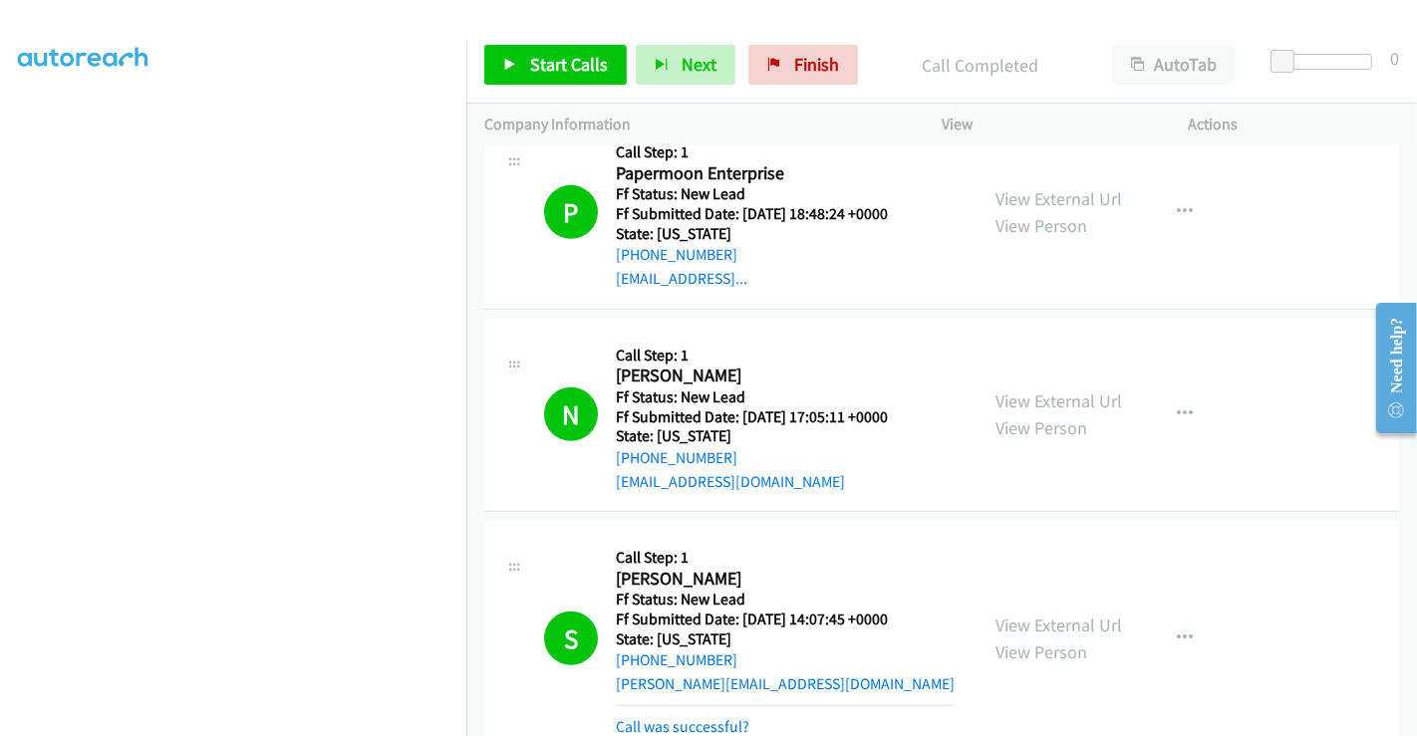
scroll to position [1027, 0]
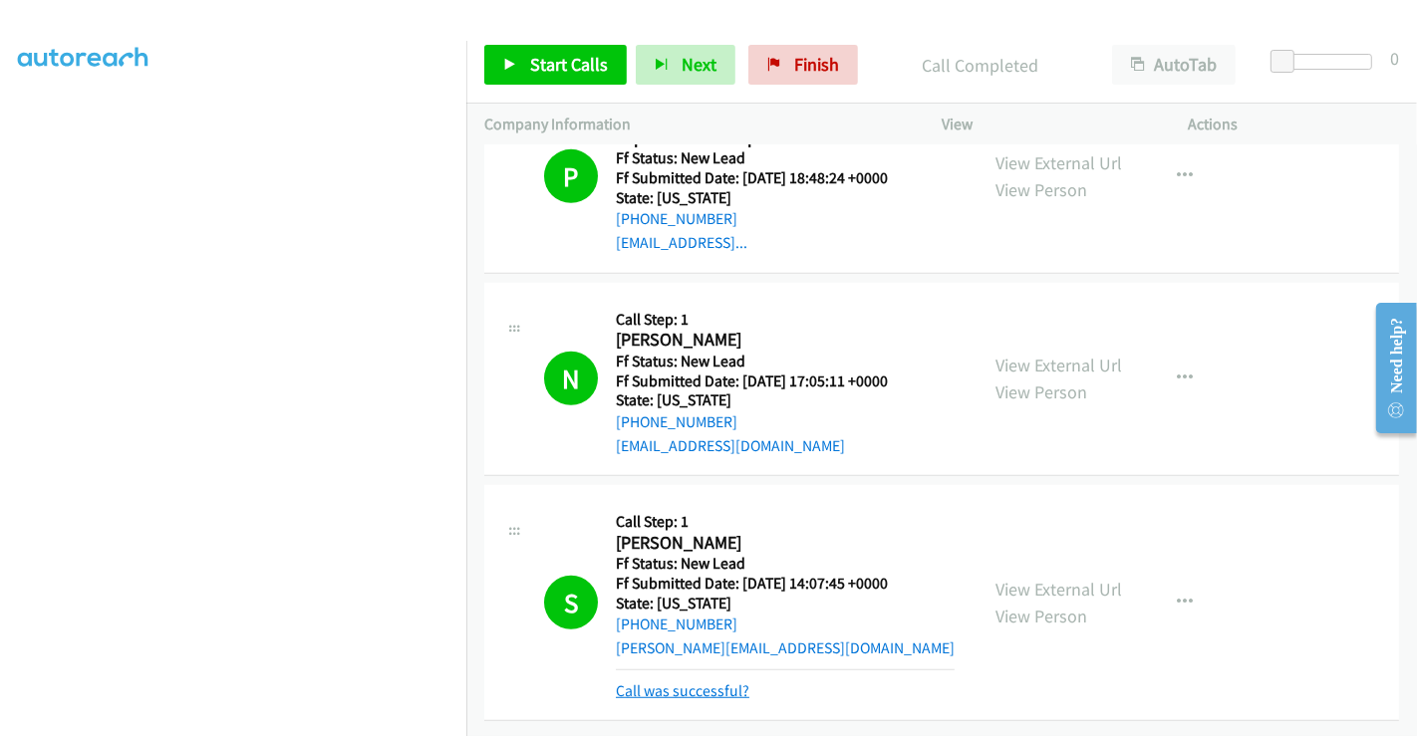
click at [699, 682] on link "Call was successful?" at bounding box center [683, 691] width 134 height 19
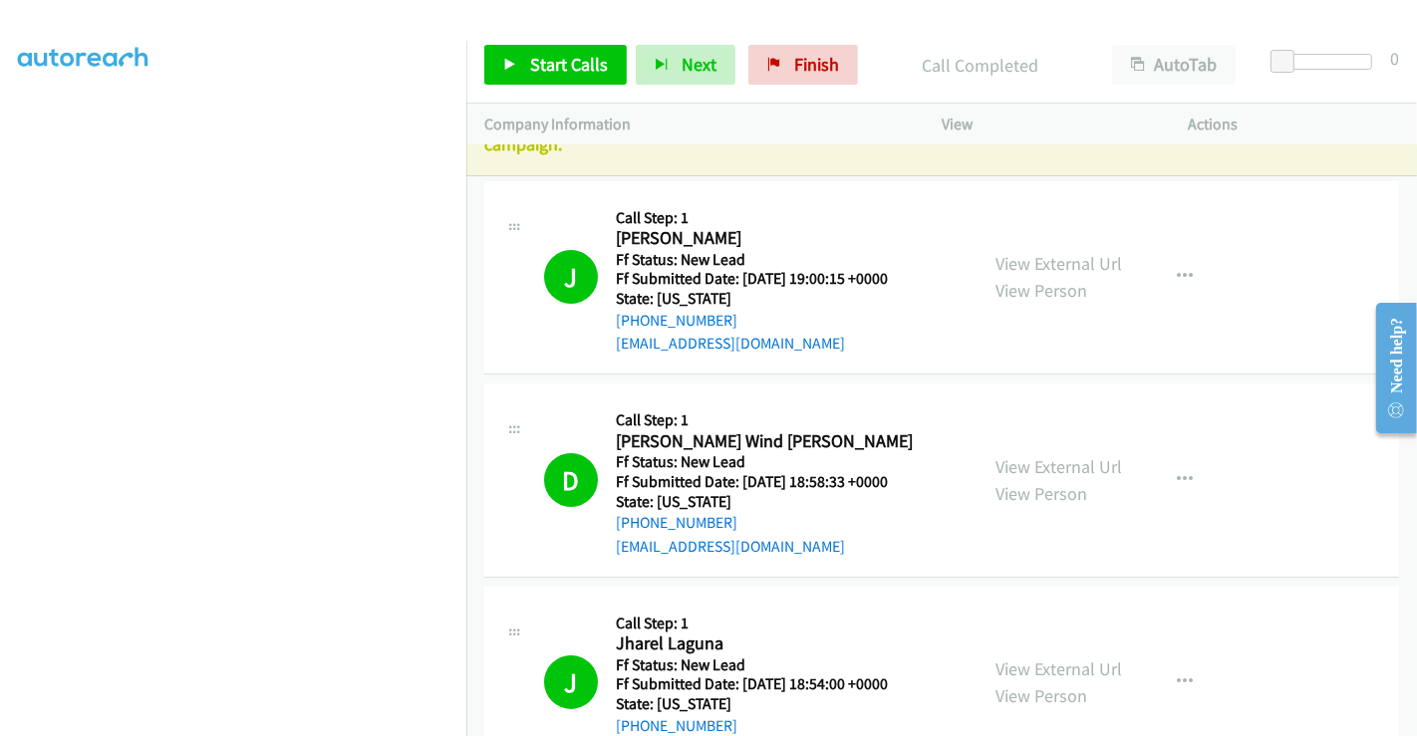
scroll to position [0, 0]
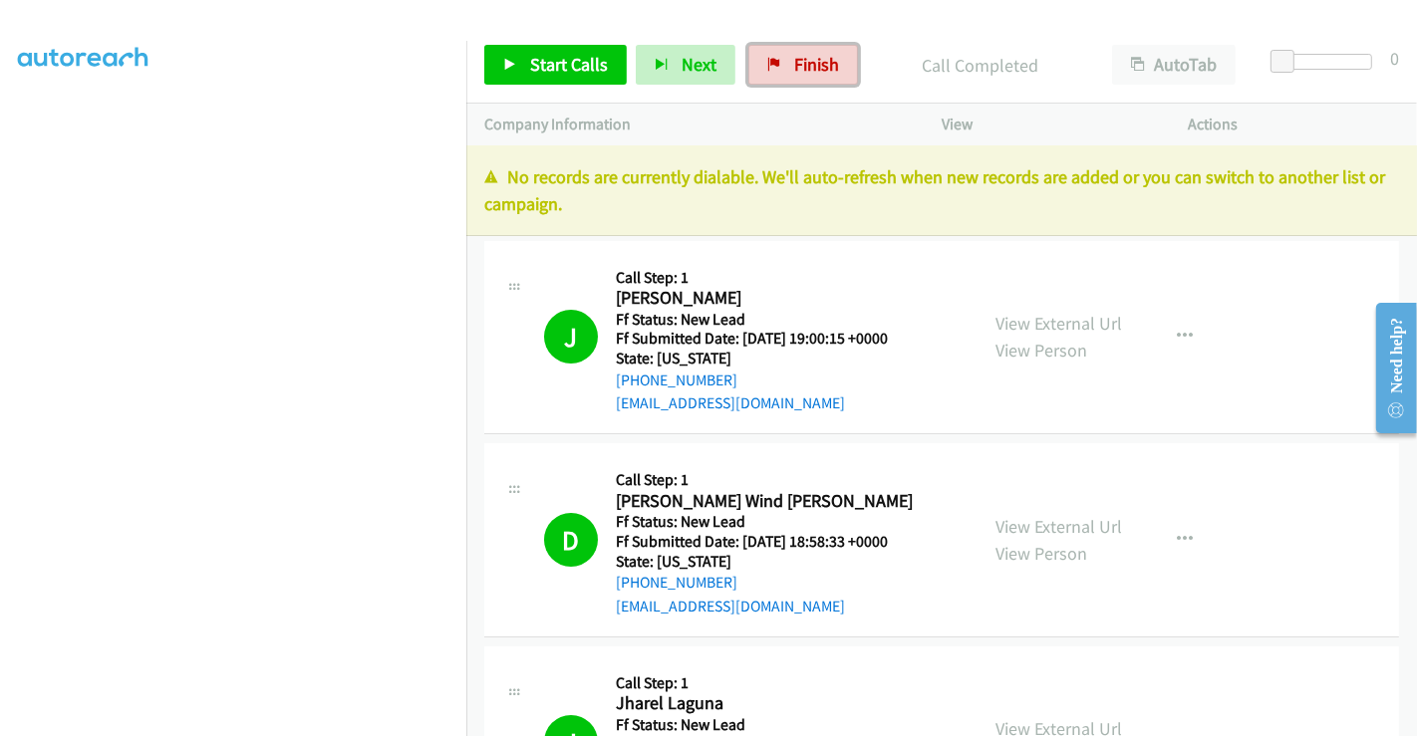
click at [805, 62] on span "Finish" at bounding box center [816, 64] width 45 height 23
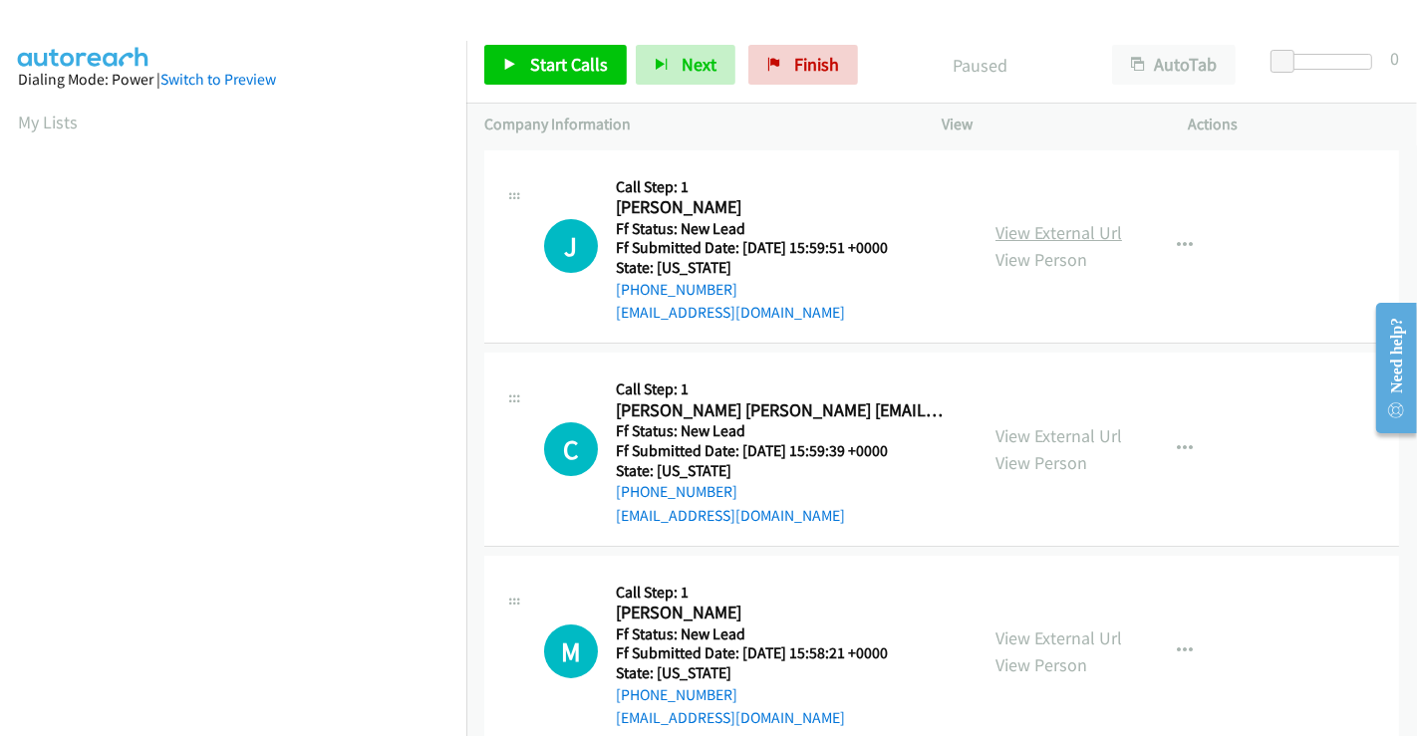
click at [1077, 234] on link "View External Url" at bounding box center [1058, 232] width 127 height 23
click at [1043, 436] on link "View External Url" at bounding box center [1058, 435] width 127 height 23
click at [1066, 642] on link "View External Url" at bounding box center [1058, 638] width 127 height 23
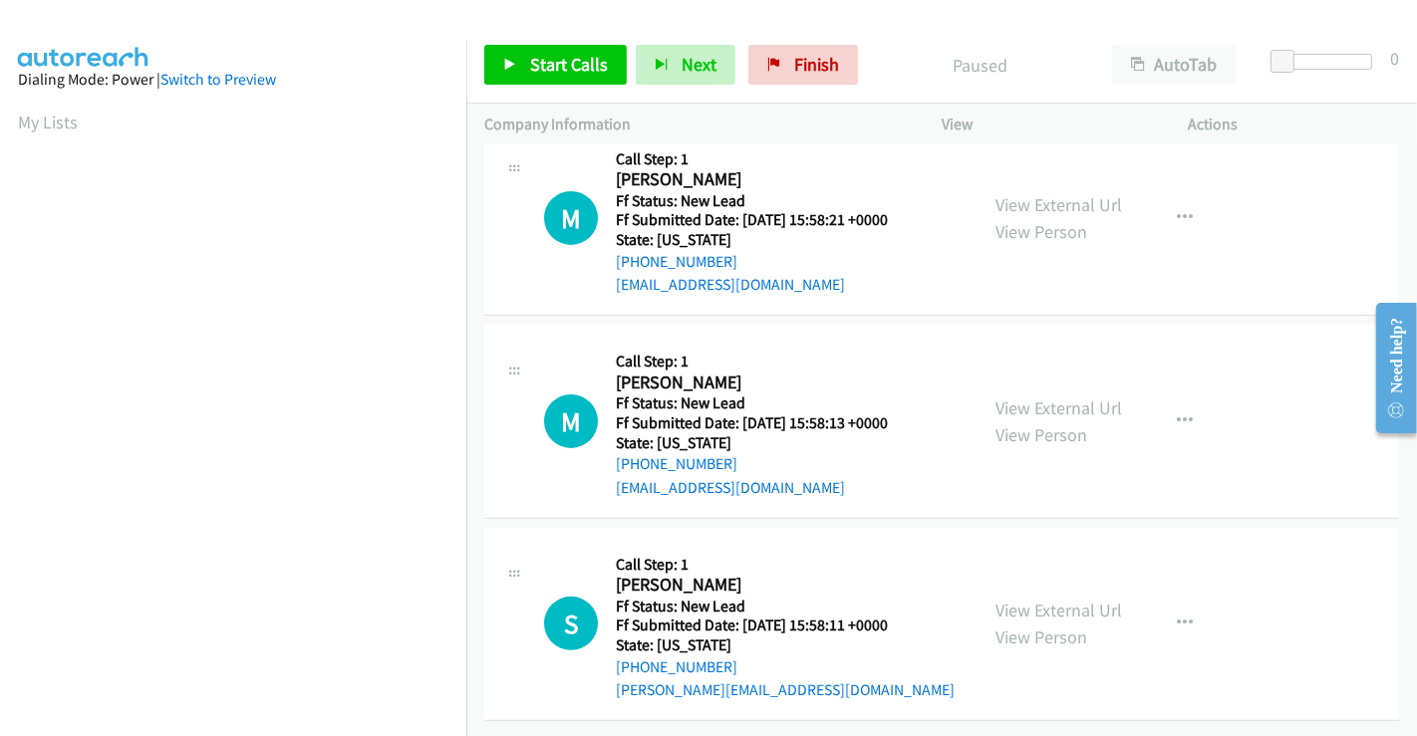
scroll to position [442, 0]
click at [1039, 397] on link "View External Url" at bounding box center [1058, 408] width 127 height 23
click at [1048, 600] on link "View External Url" at bounding box center [1058, 610] width 127 height 23
drag, startPoint x: 563, startPoint y: 61, endPoint x: 587, endPoint y: 83, distance: 32.4
click at [563, 61] on span "Start Calls" at bounding box center [569, 64] width 78 height 23
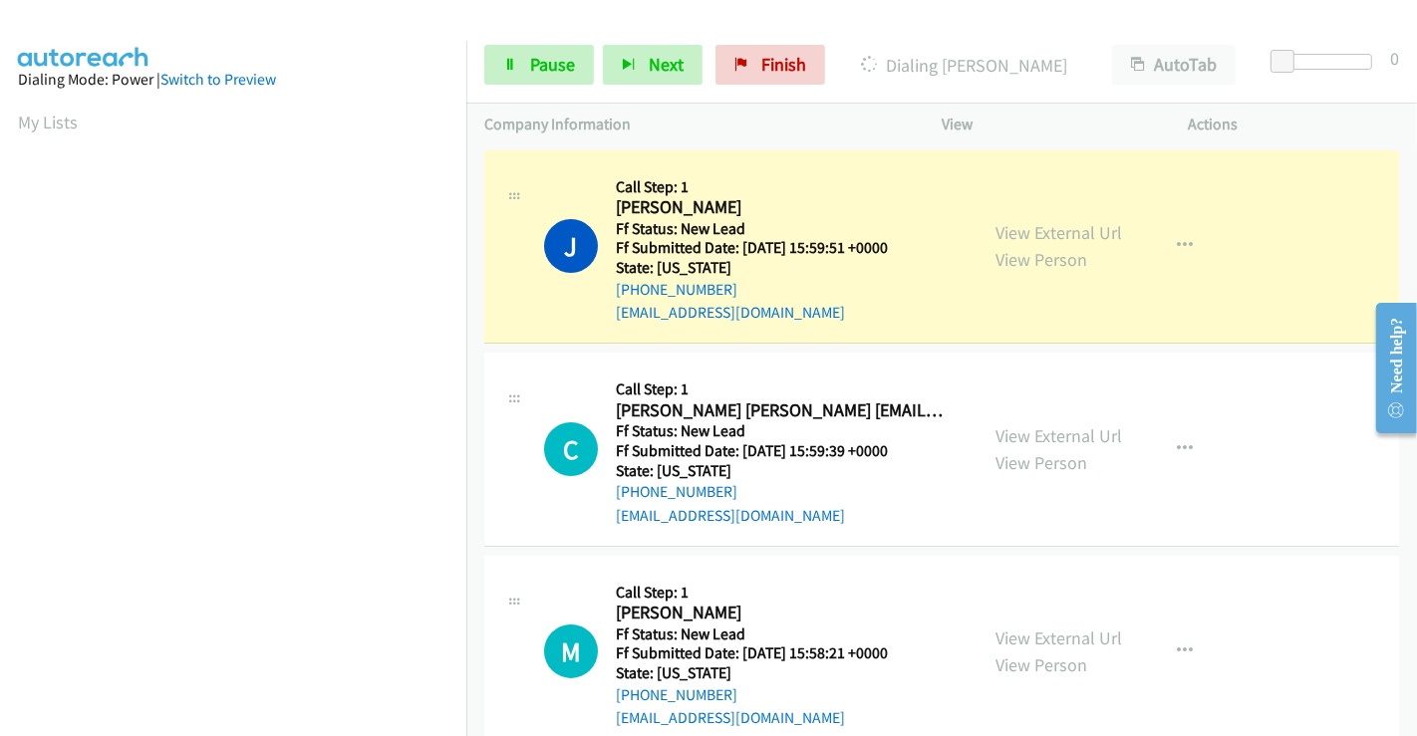
scroll to position [384, 0]
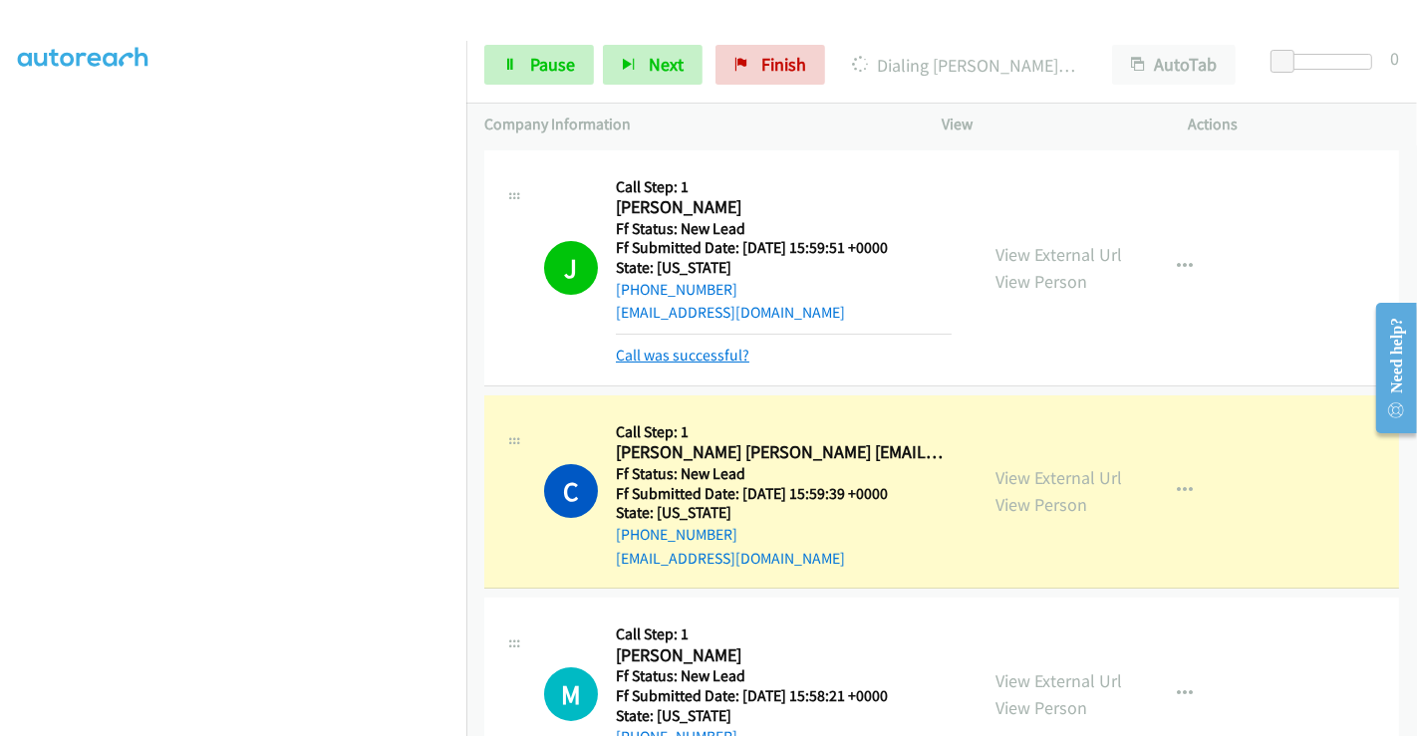
click at [663, 352] on link "Call was successful?" at bounding box center [683, 355] width 134 height 19
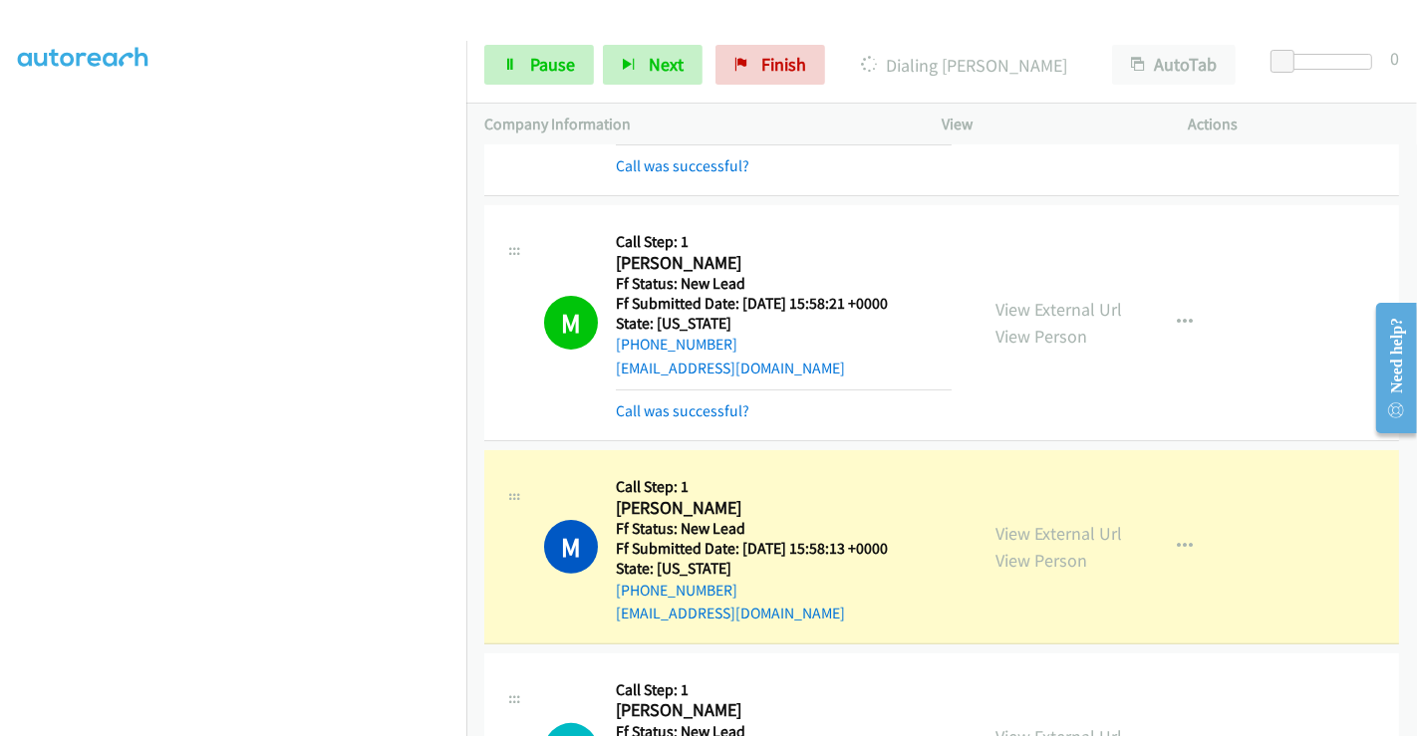
scroll to position [221, 0]
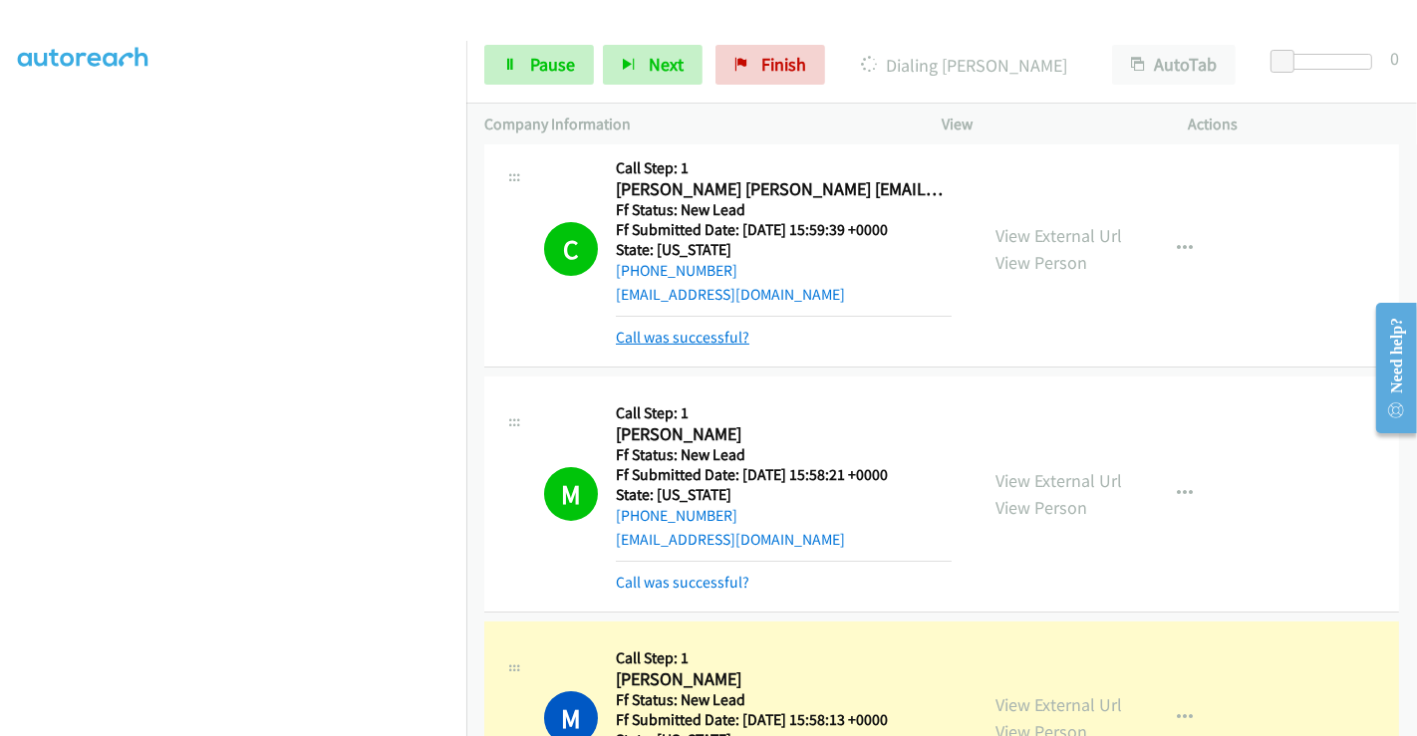
click at [714, 335] on link "Call was successful?" at bounding box center [683, 337] width 134 height 19
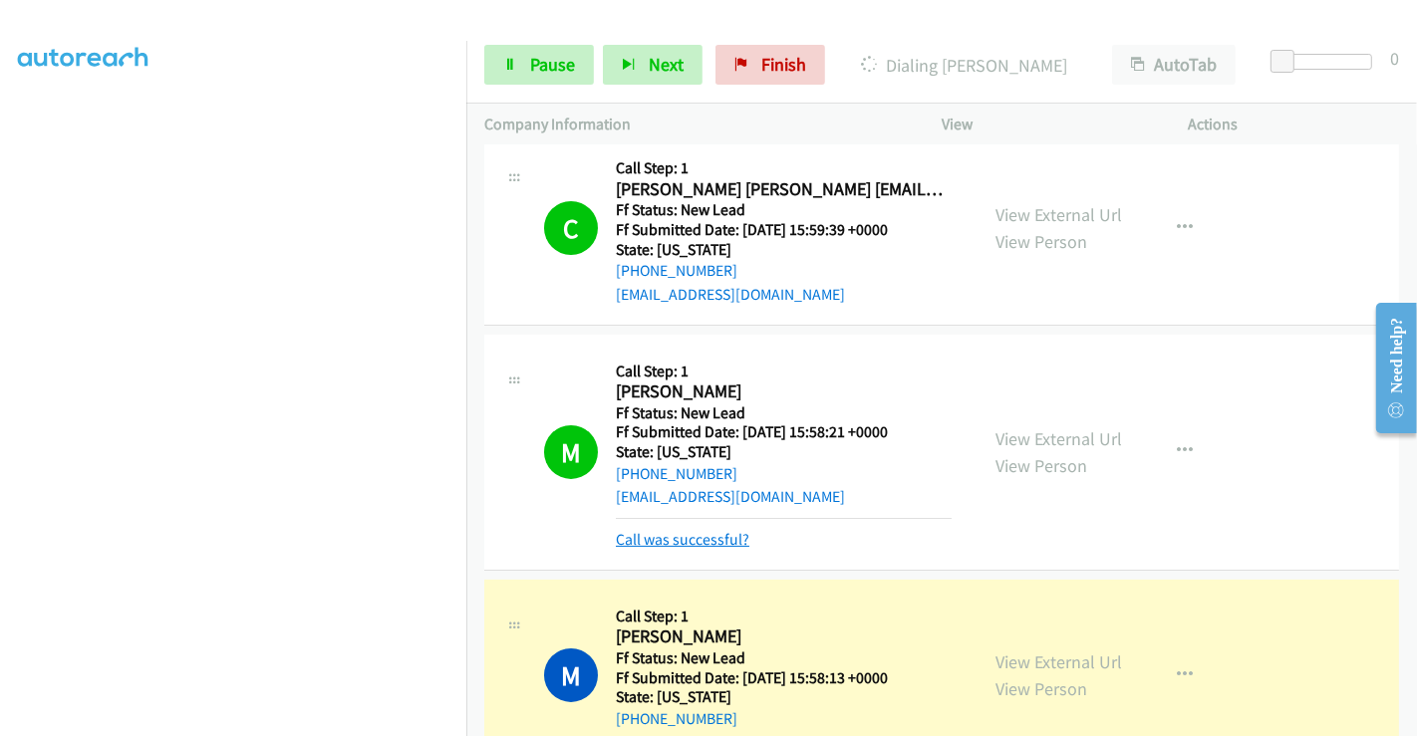
click at [708, 541] on link "Call was successful?" at bounding box center [683, 539] width 134 height 19
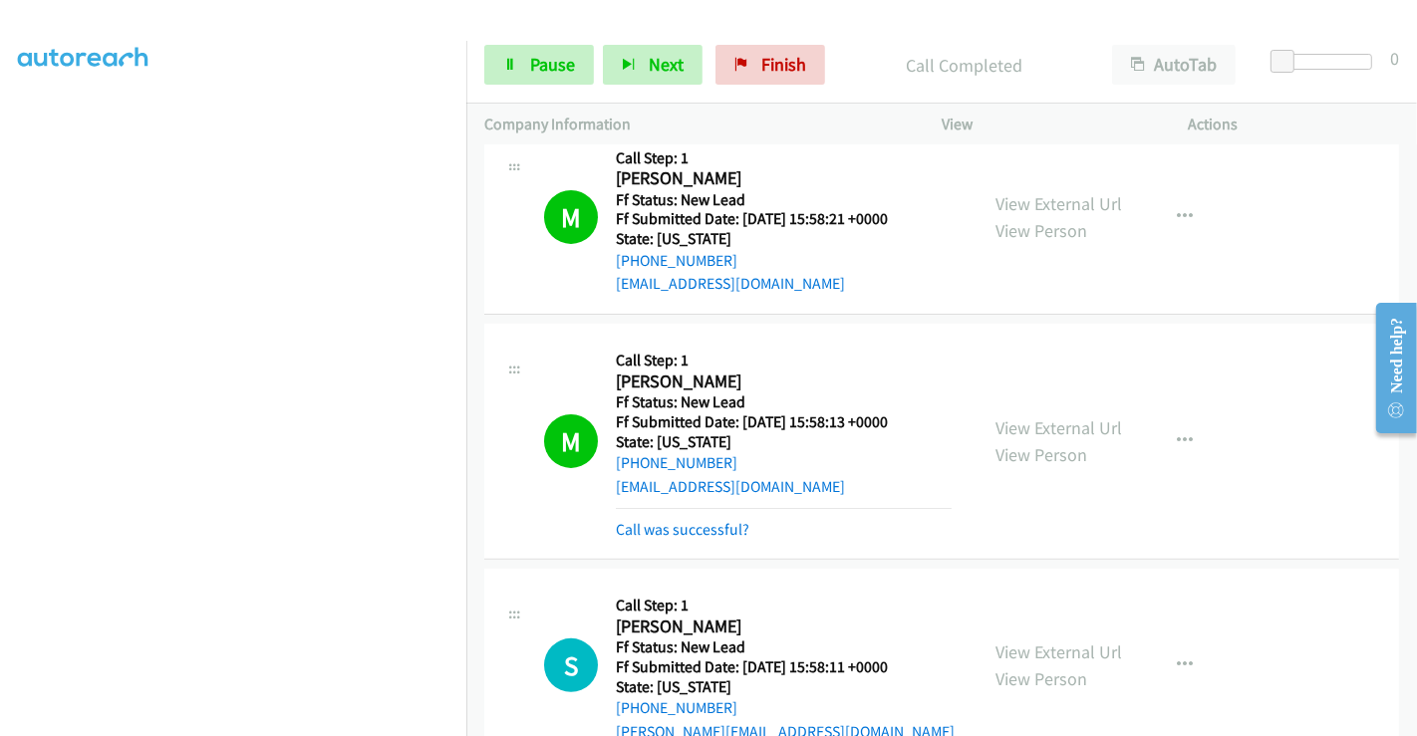
scroll to position [553, 0]
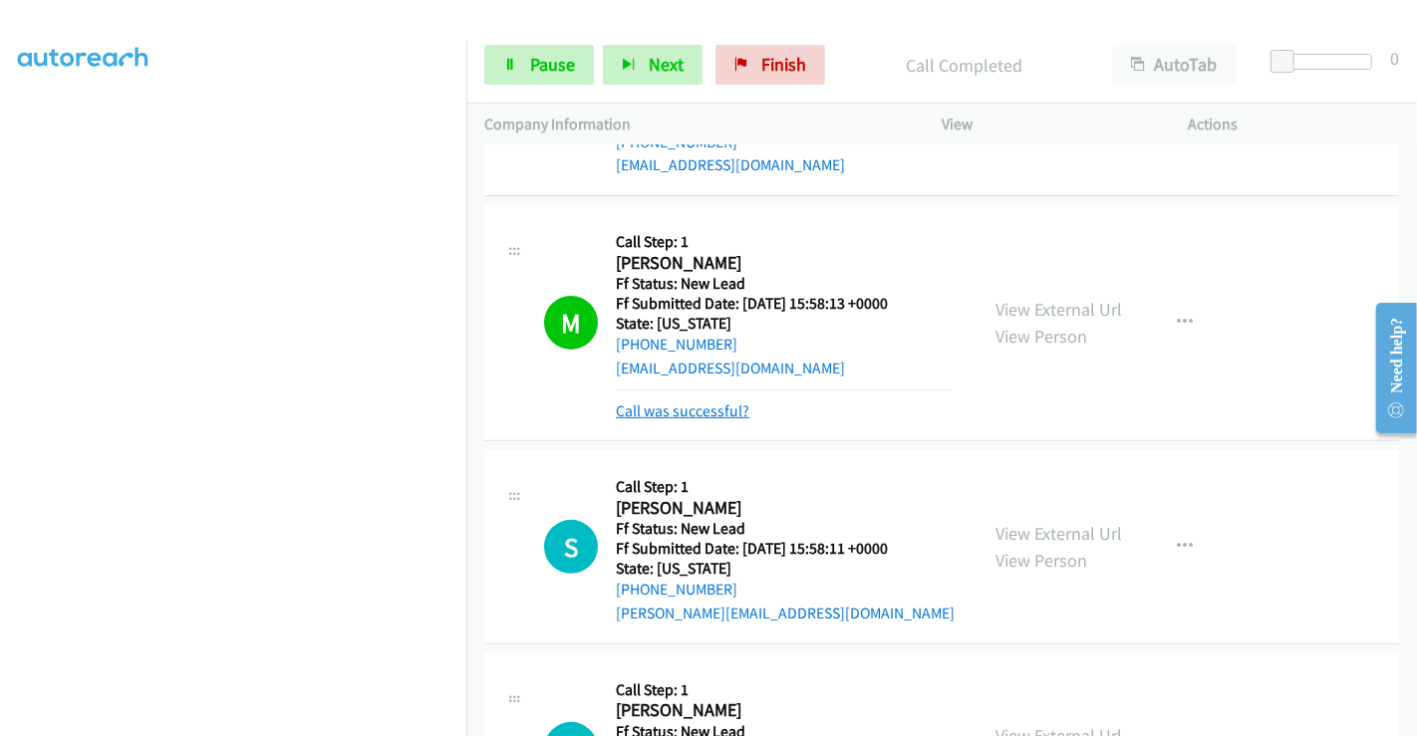
click at [710, 415] on link "Call was successful?" at bounding box center [683, 411] width 134 height 19
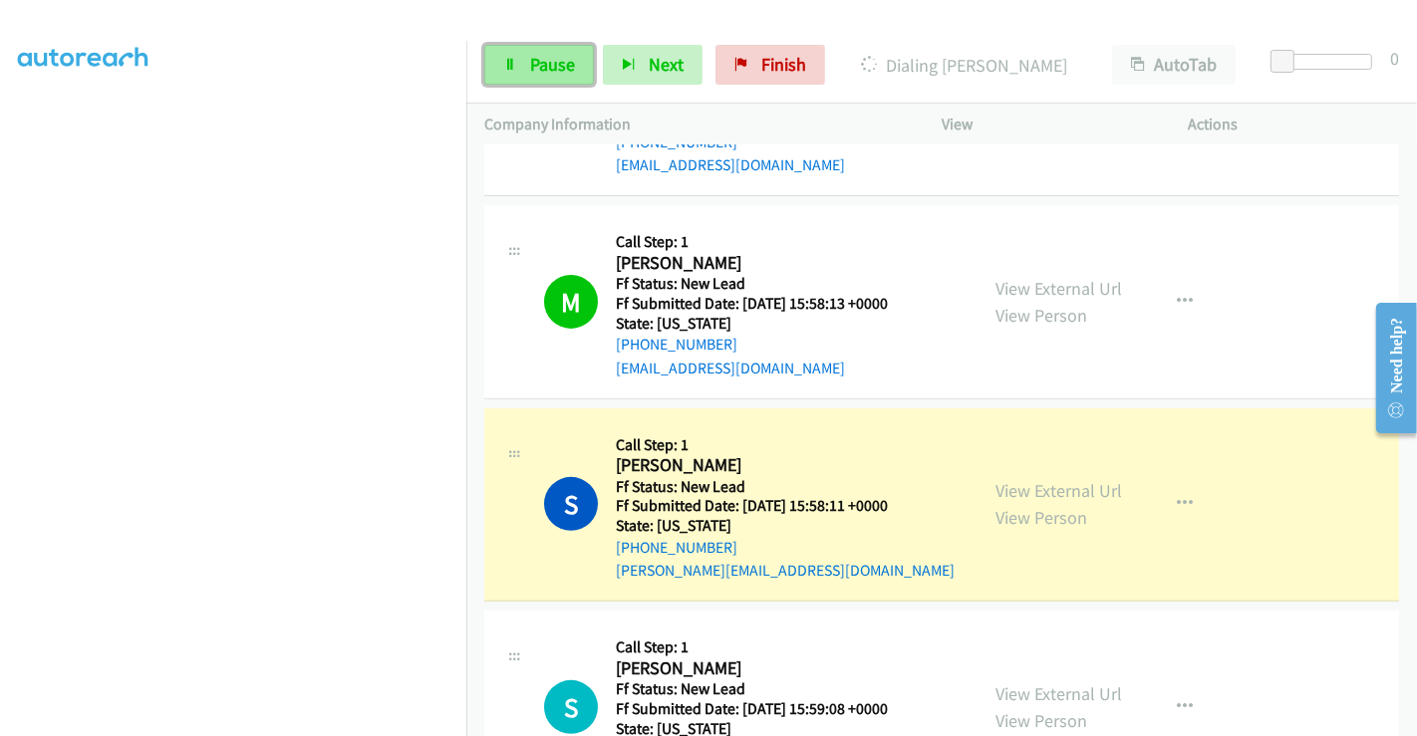
click at [527, 66] on link "Pause" at bounding box center [539, 65] width 110 height 40
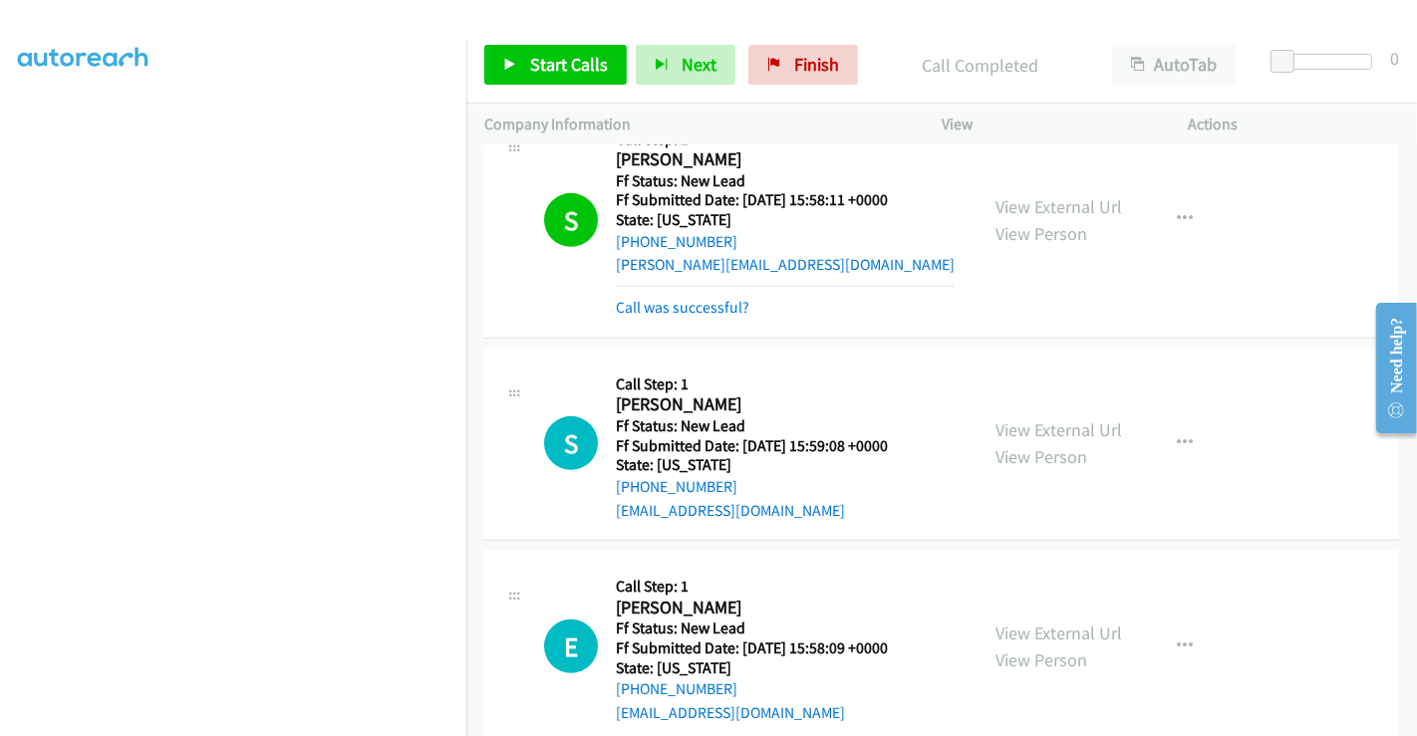
scroll to position [996, 0]
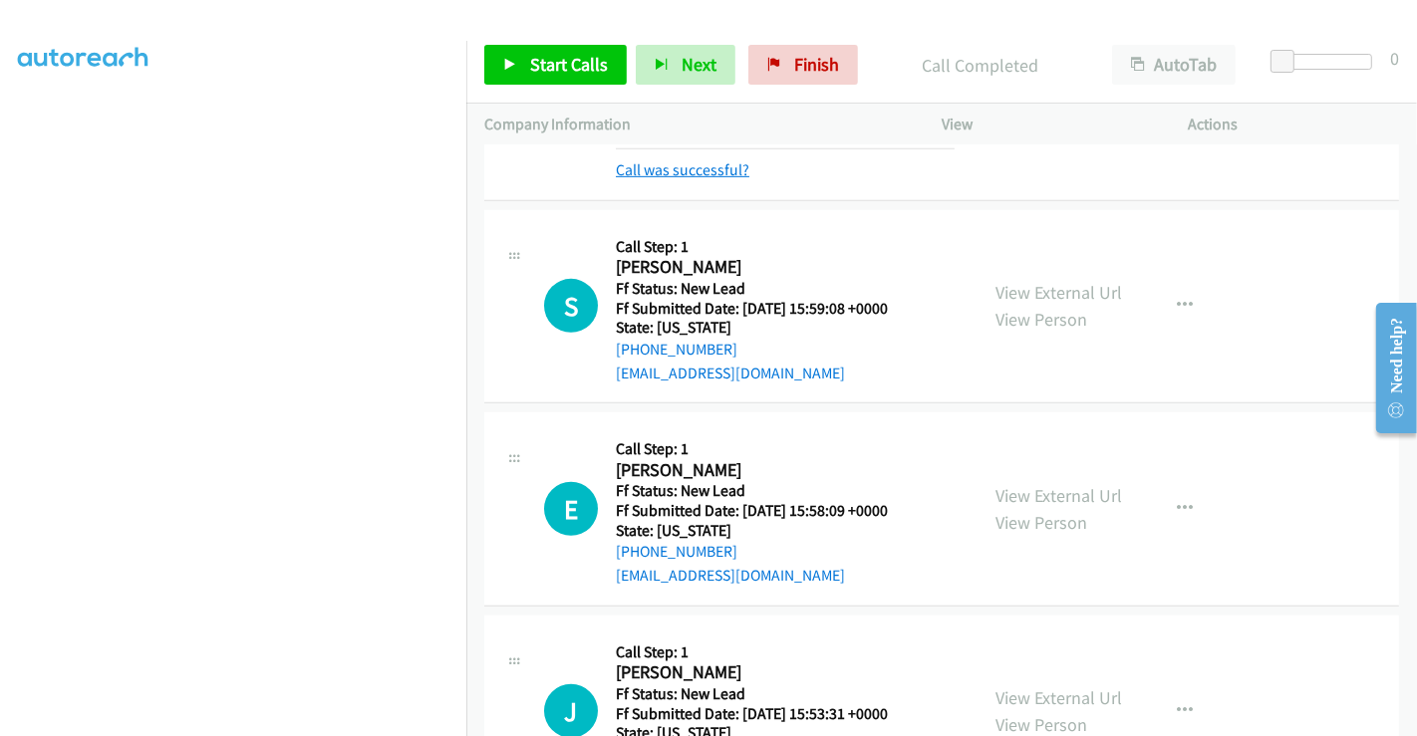
click at [680, 174] on link "Call was successful?" at bounding box center [683, 169] width 134 height 19
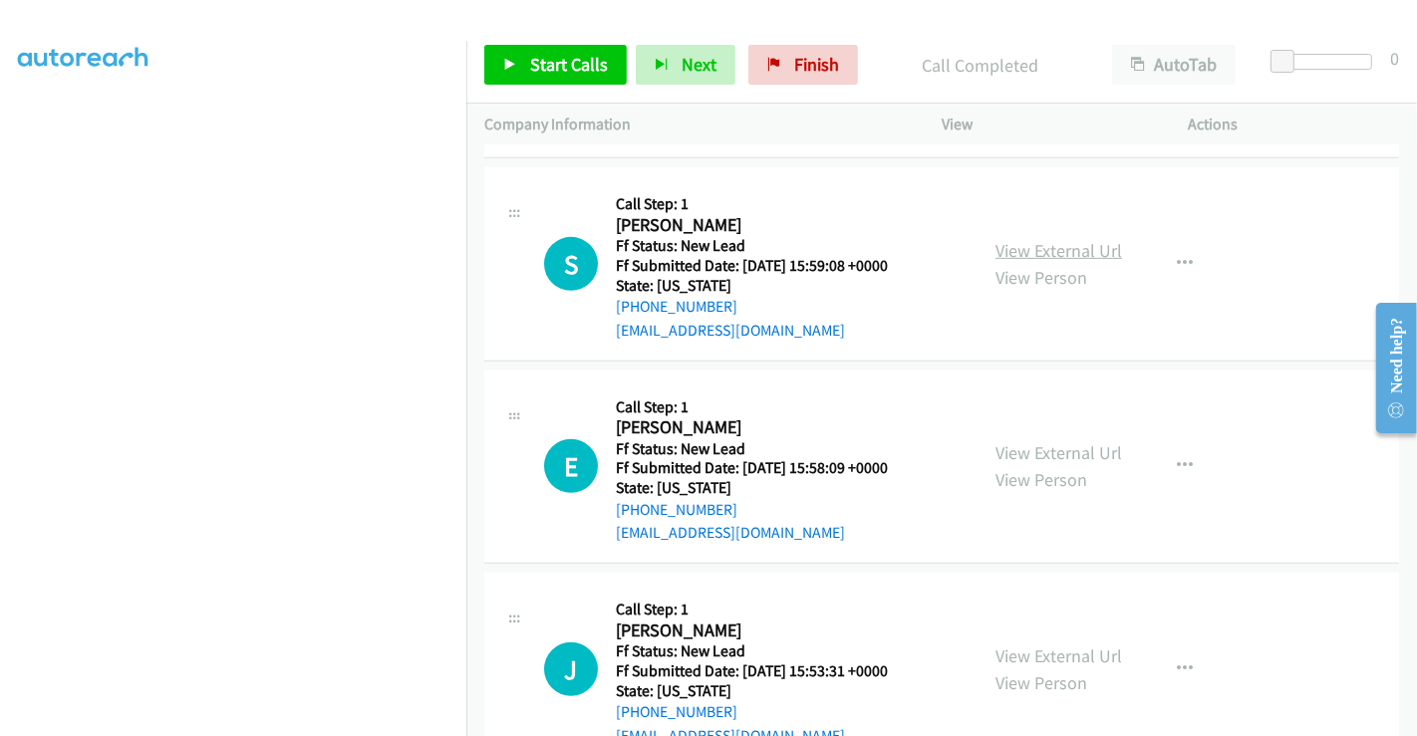
click at [1027, 242] on link "View External Url" at bounding box center [1058, 250] width 127 height 23
click at [1048, 456] on link "View External Url" at bounding box center [1058, 452] width 127 height 23
click at [1057, 657] on link "View External Url" at bounding box center [1058, 656] width 127 height 23
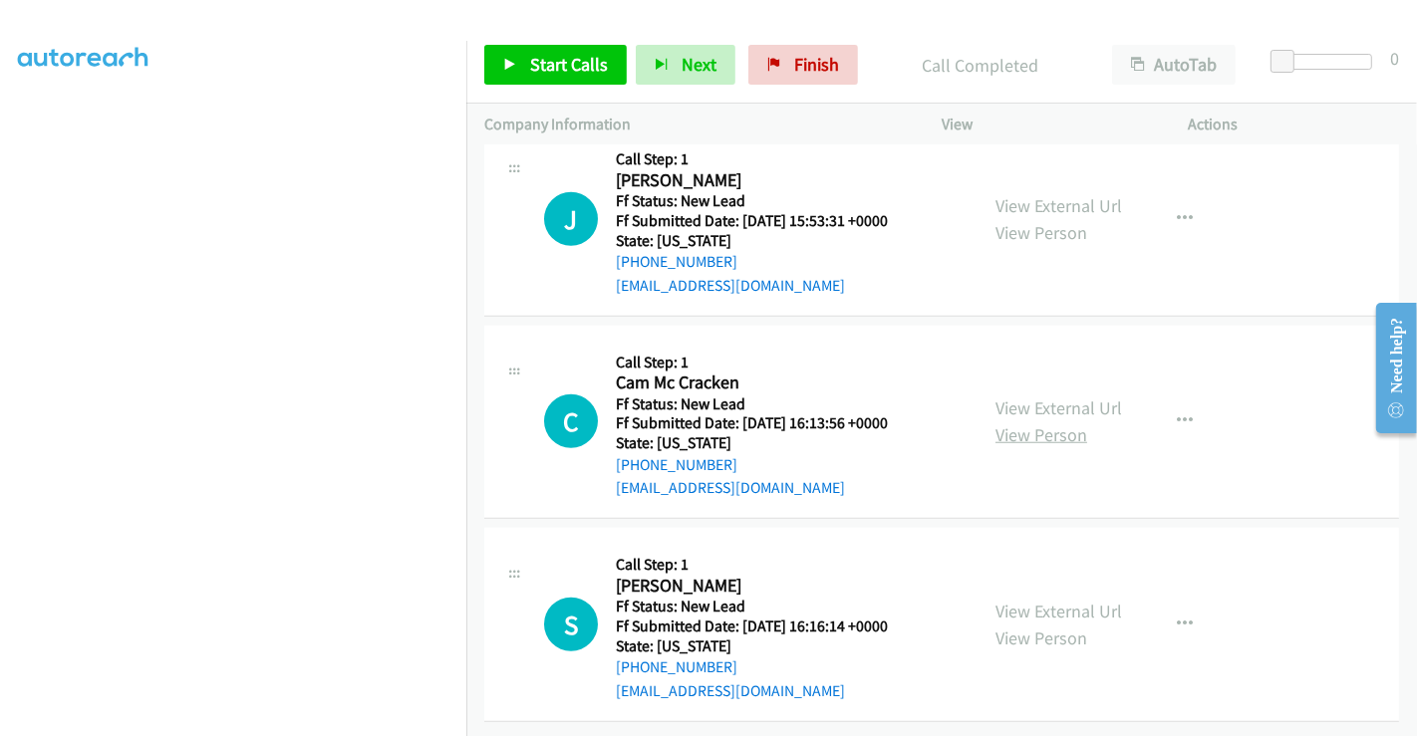
scroll to position [1460, 0]
click at [1043, 397] on link "View External Url" at bounding box center [1058, 408] width 127 height 23
click at [1053, 600] on link "View External Url" at bounding box center [1058, 611] width 127 height 23
click at [535, 61] on span "Start Calls" at bounding box center [569, 64] width 78 height 23
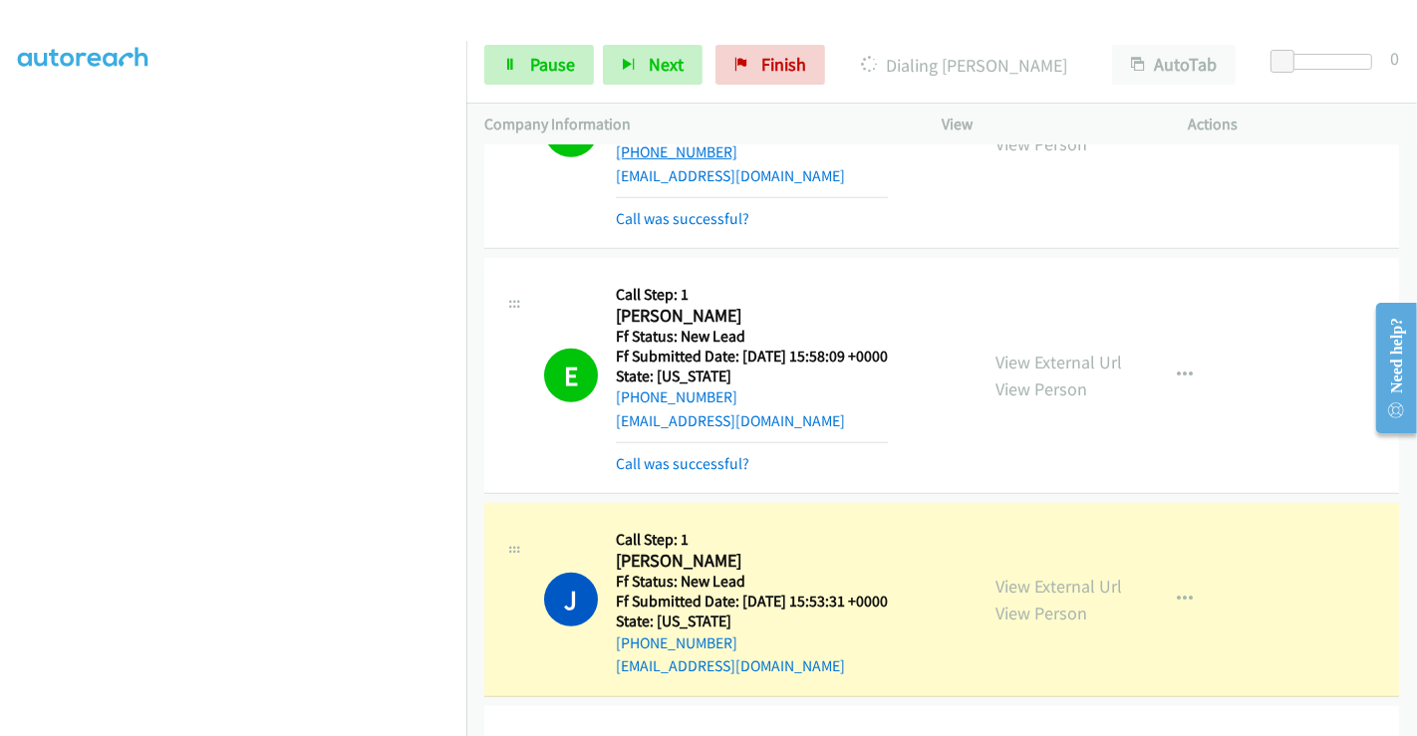
scroll to position [1017, 0]
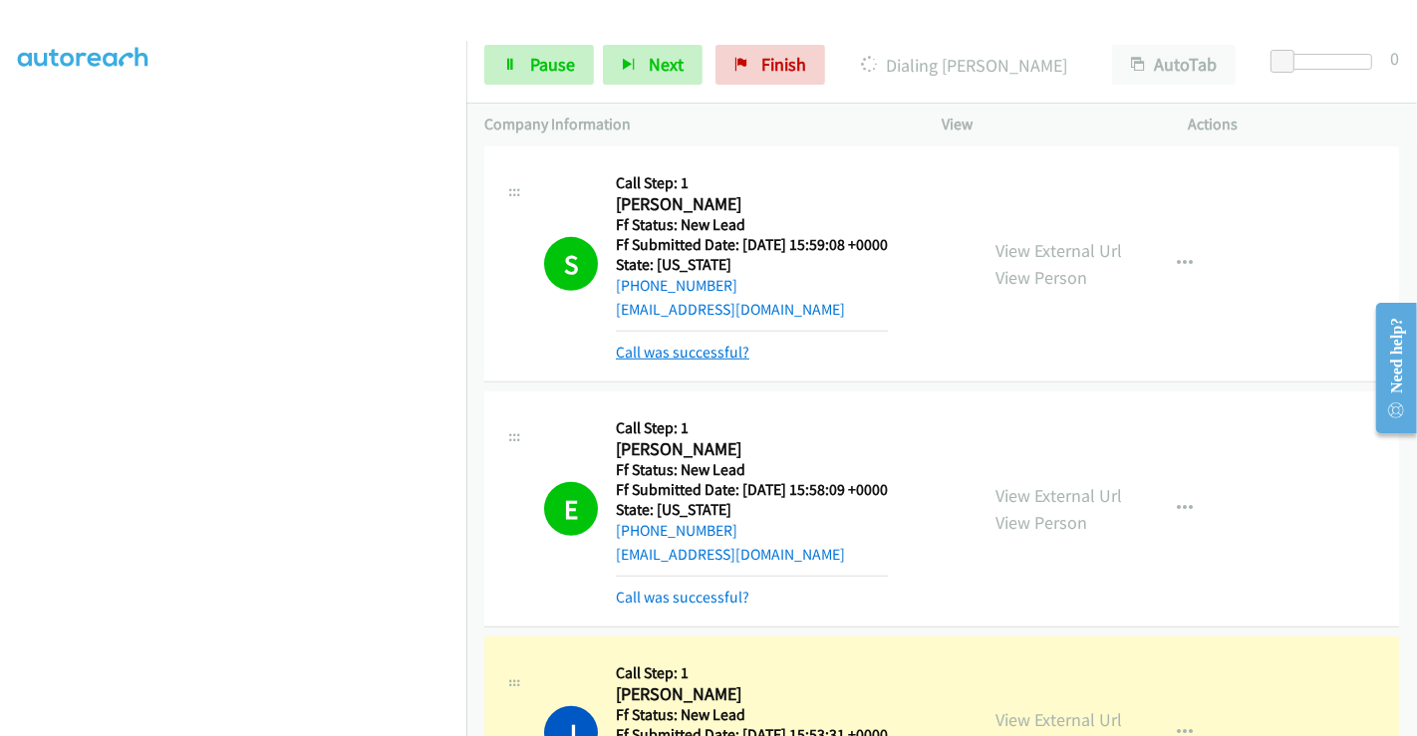
click at [685, 349] on link "Call was successful?" at bounding box center [683, 352] width 134 height 19
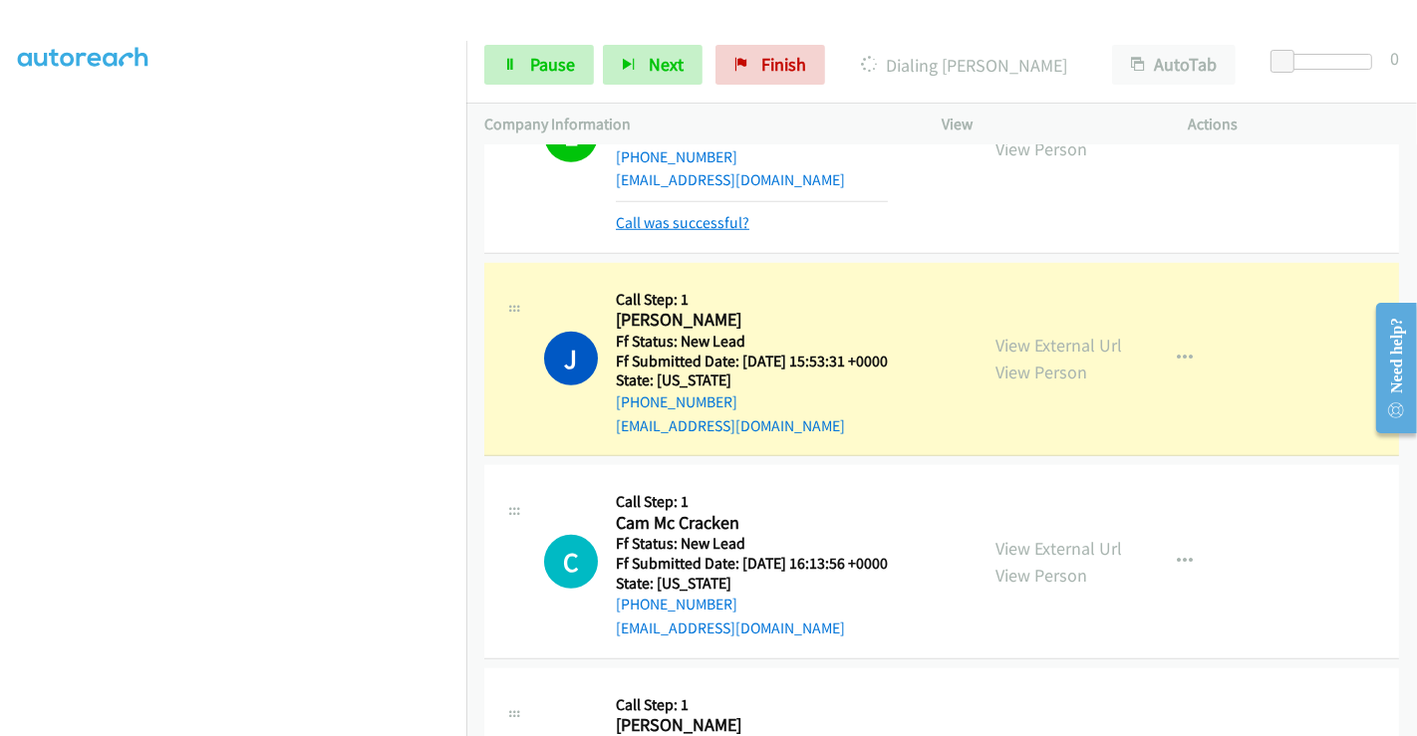
click at [677, 220] on link "Call was successful?" at bounding box center [683, 222] width 134 height 19
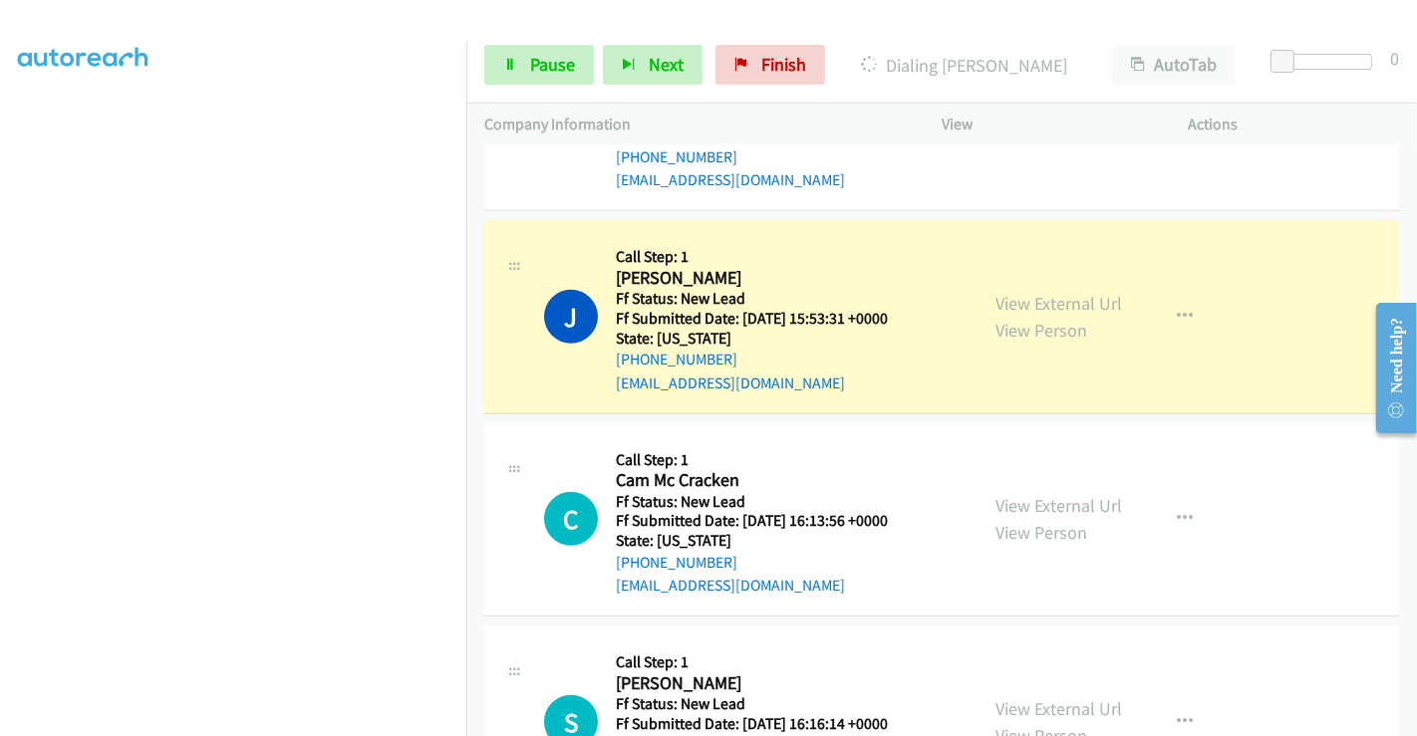
scroll to position [1328, 0]
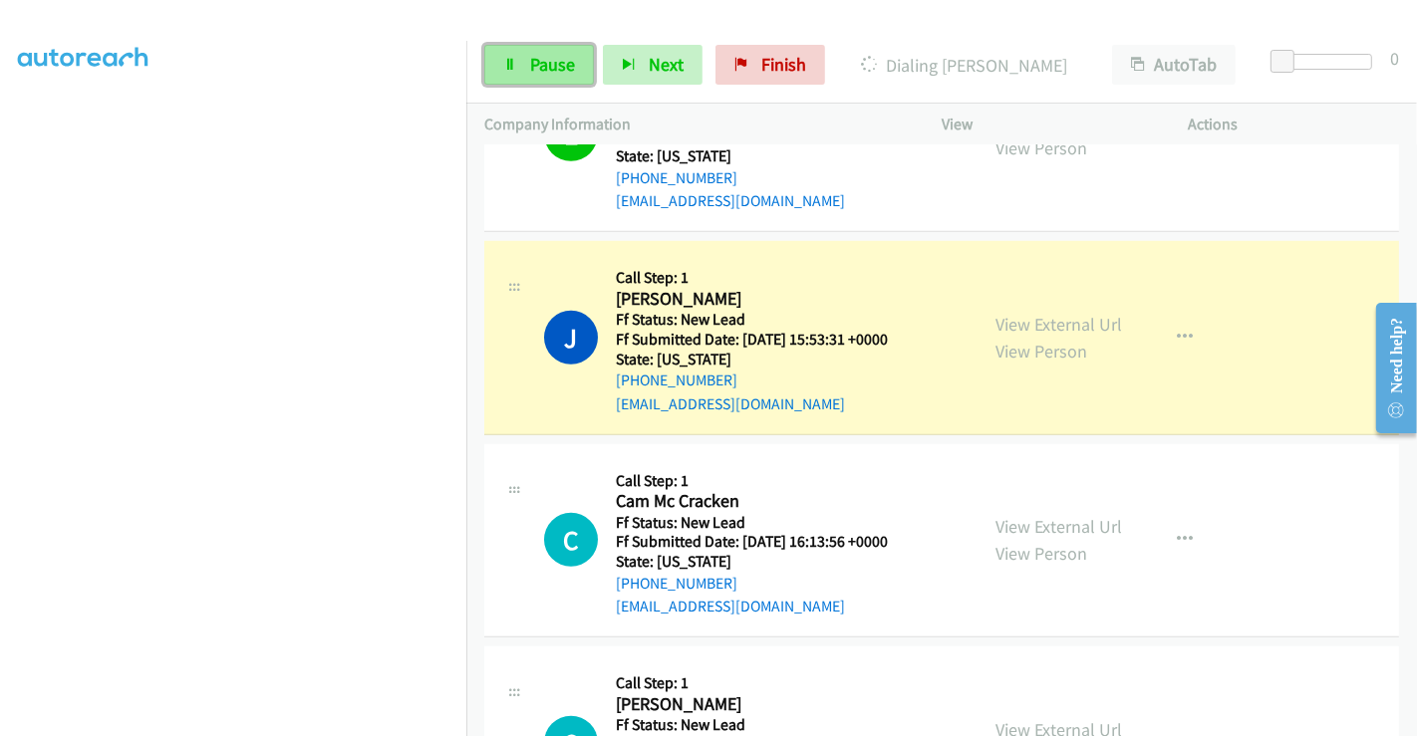
click at [549, 61] on span "Pause" at bounding box center [552, 64] width 45 height 23
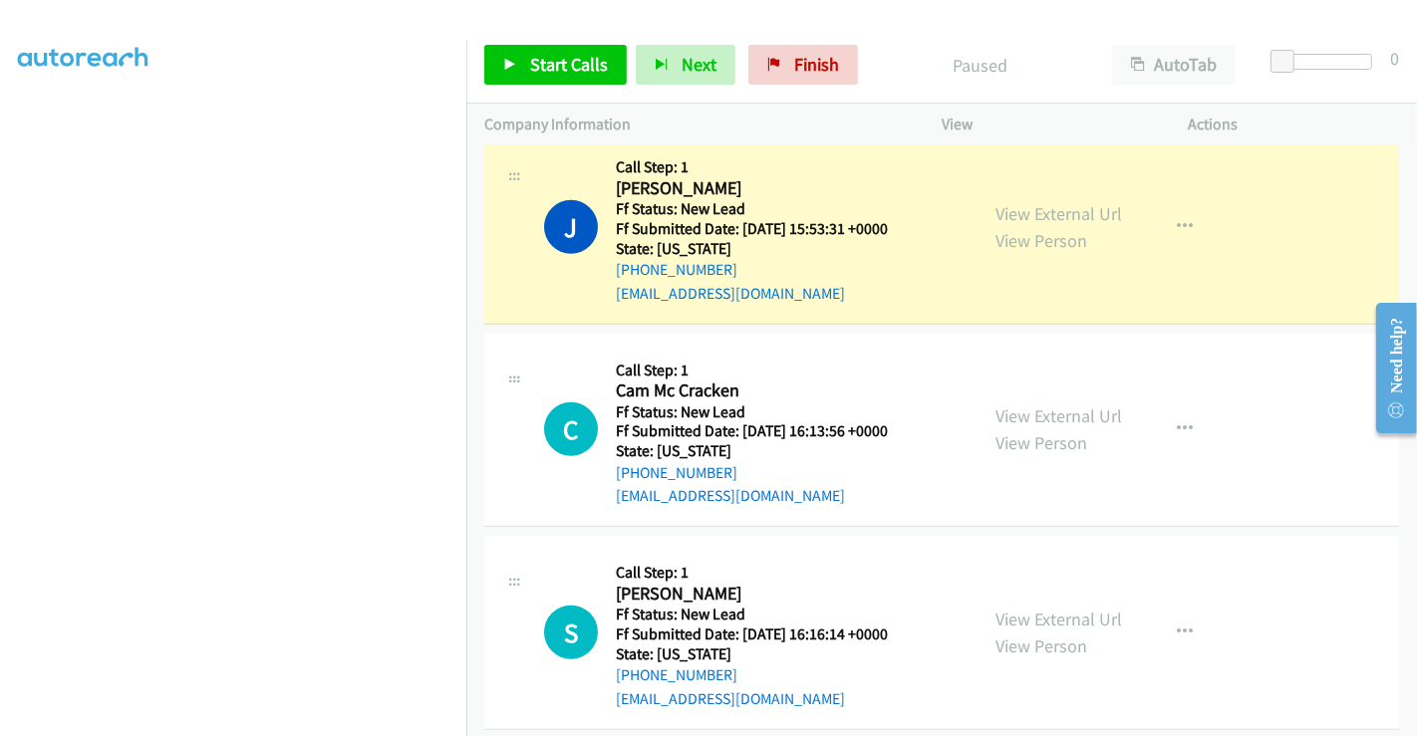
scroll to position [1460, 0]
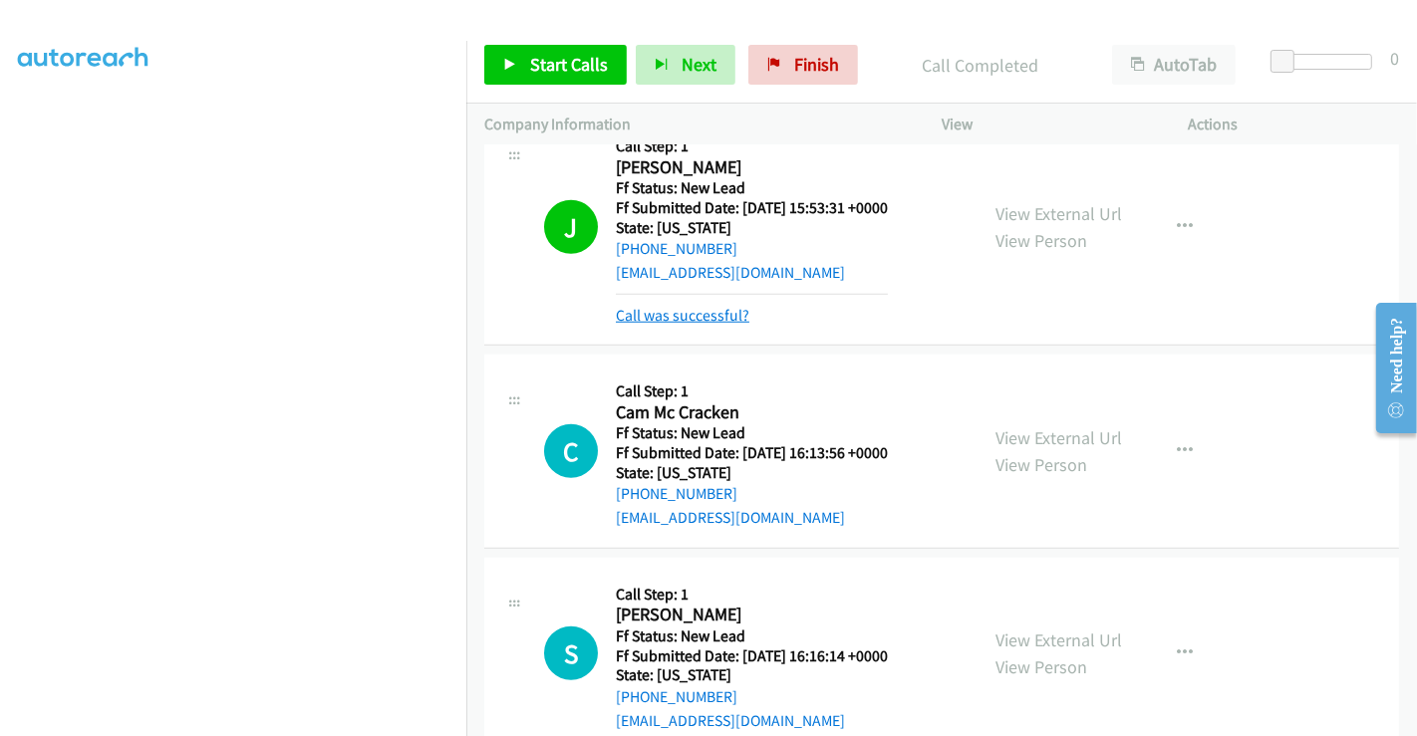
click at [707, 321] on link "Call was successful?" at bounding box center [683, 315] width 134 height 19
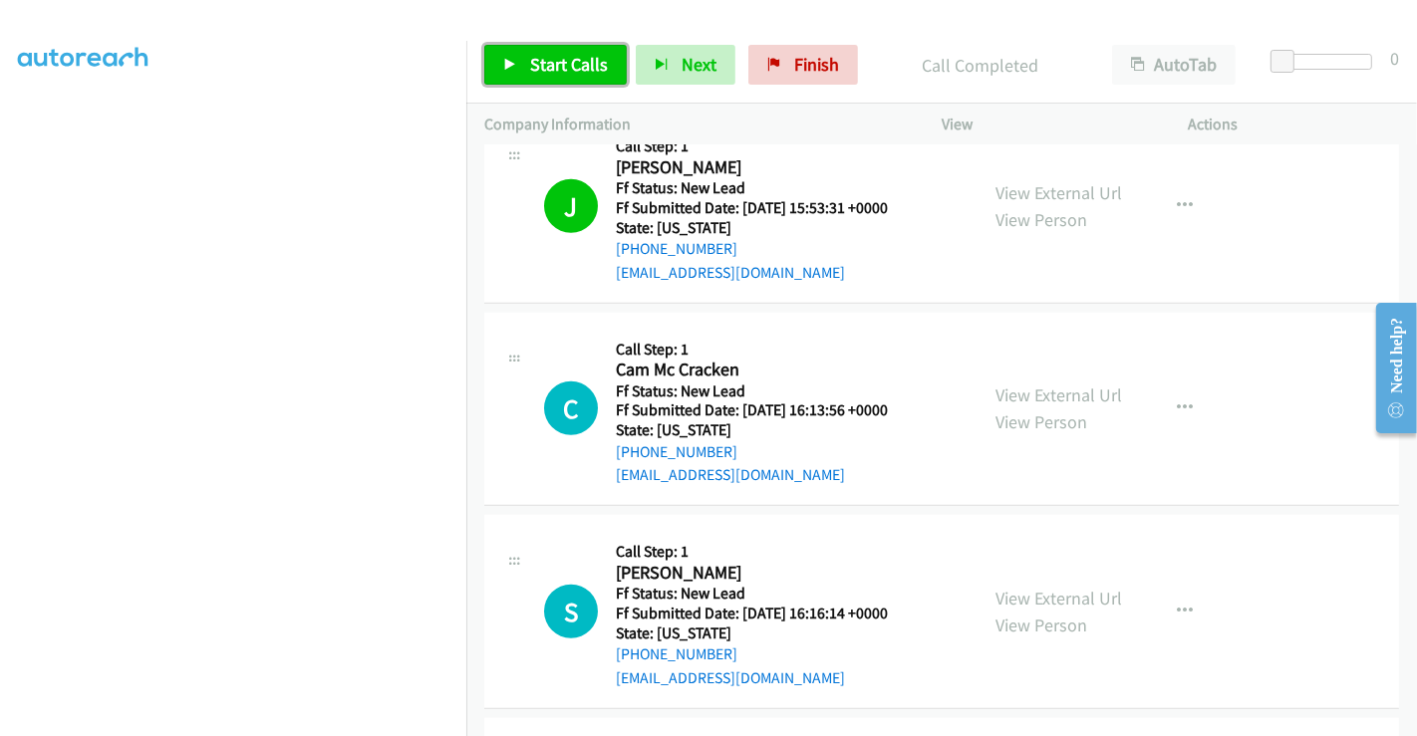
click at [551, 67] on span "Start Calls" at bounding box center [569, 64] width 78 height 23
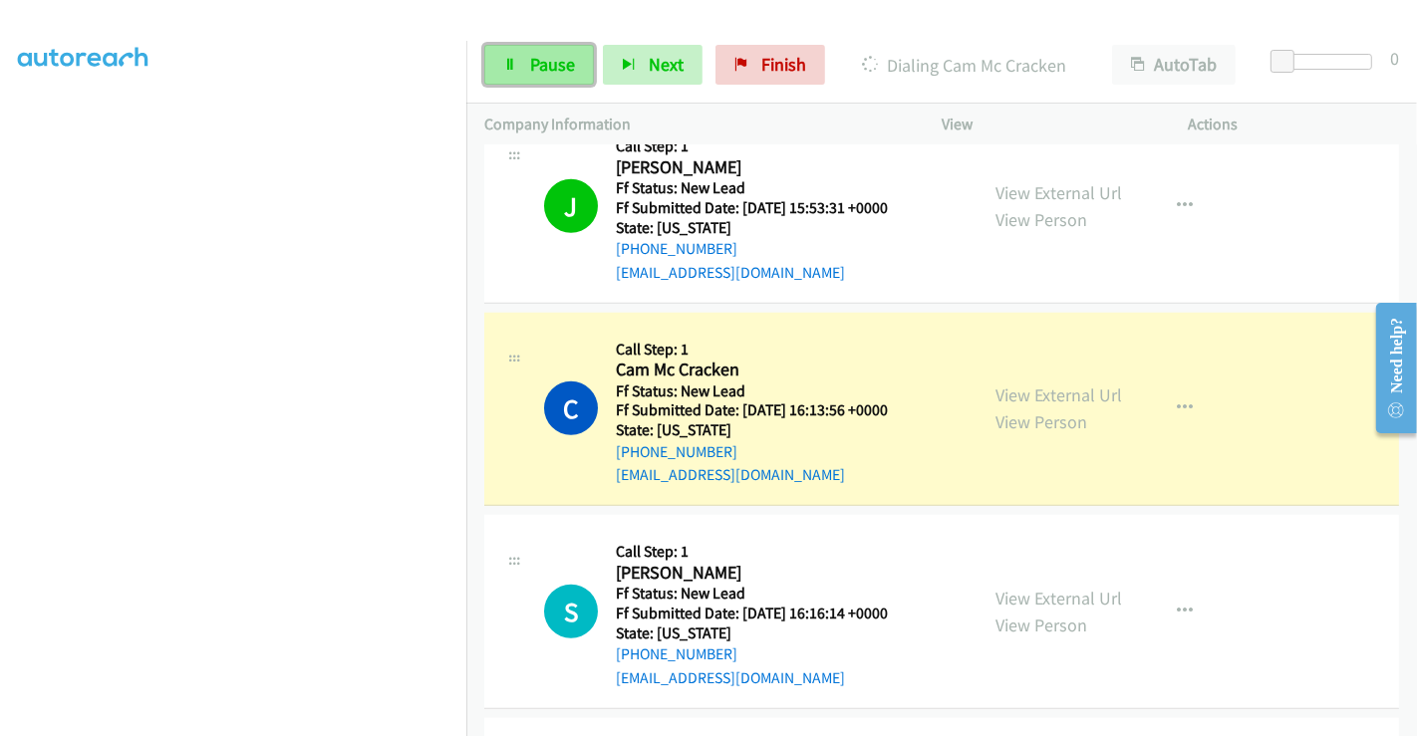
click at [536, 62] on span "Pause" at bounding box center [552, 64] width 45 height 23
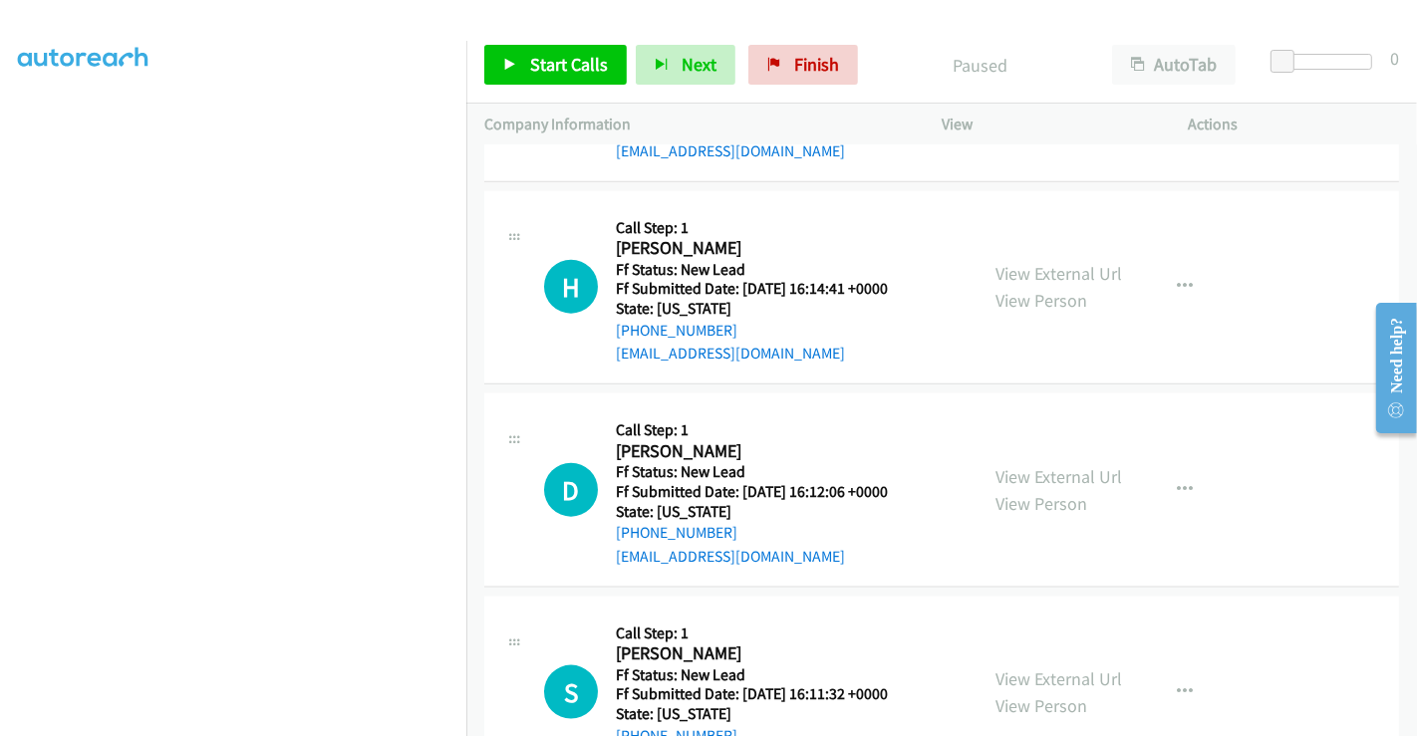
scroll to position [2068, 0]
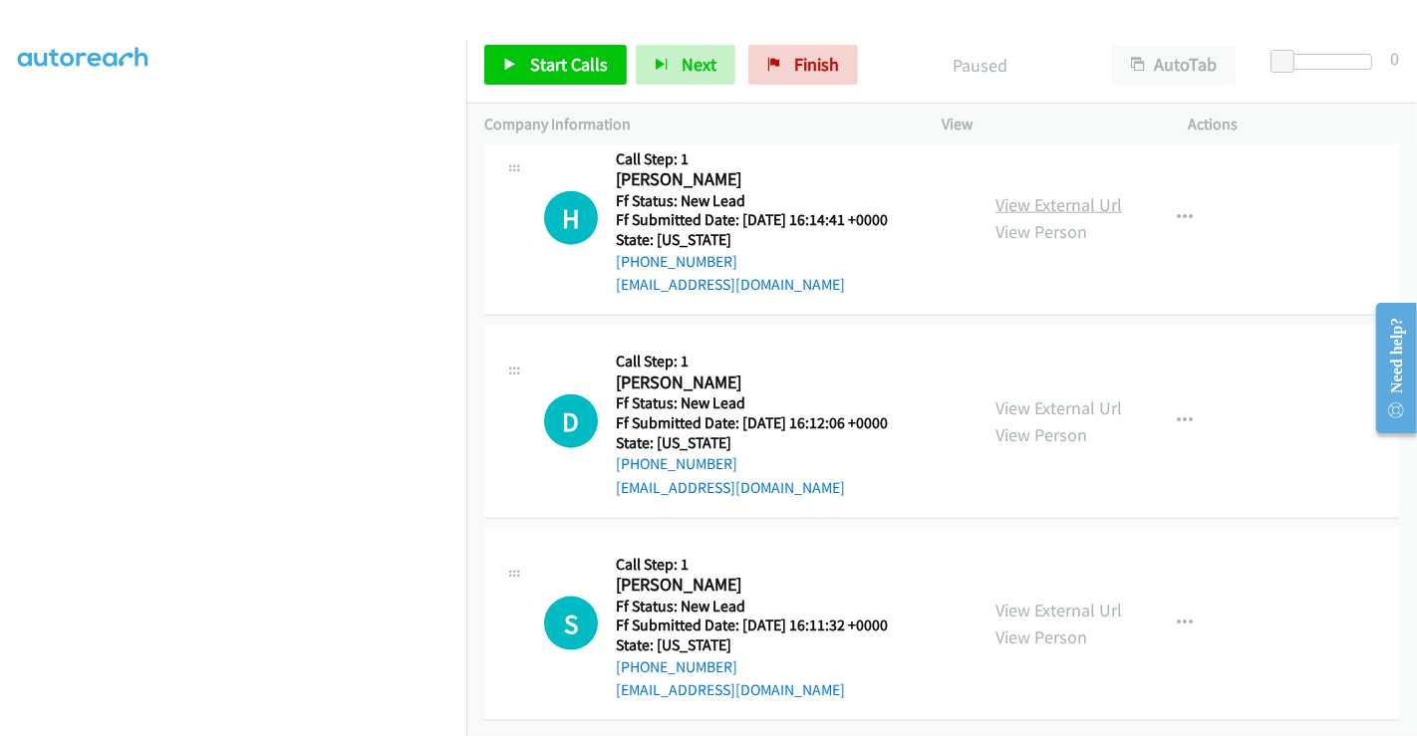
click at [1040, 193] on link "View External Url" at bounding box center [1058, 204] width 127 height 23
click at [1059, 397] on link "View External Url" at bounding box center [1058, 408] width 127 height 23
click at [1059, 599] on link "View External Url" at bounding box center [1058, 610] width 127 height 23
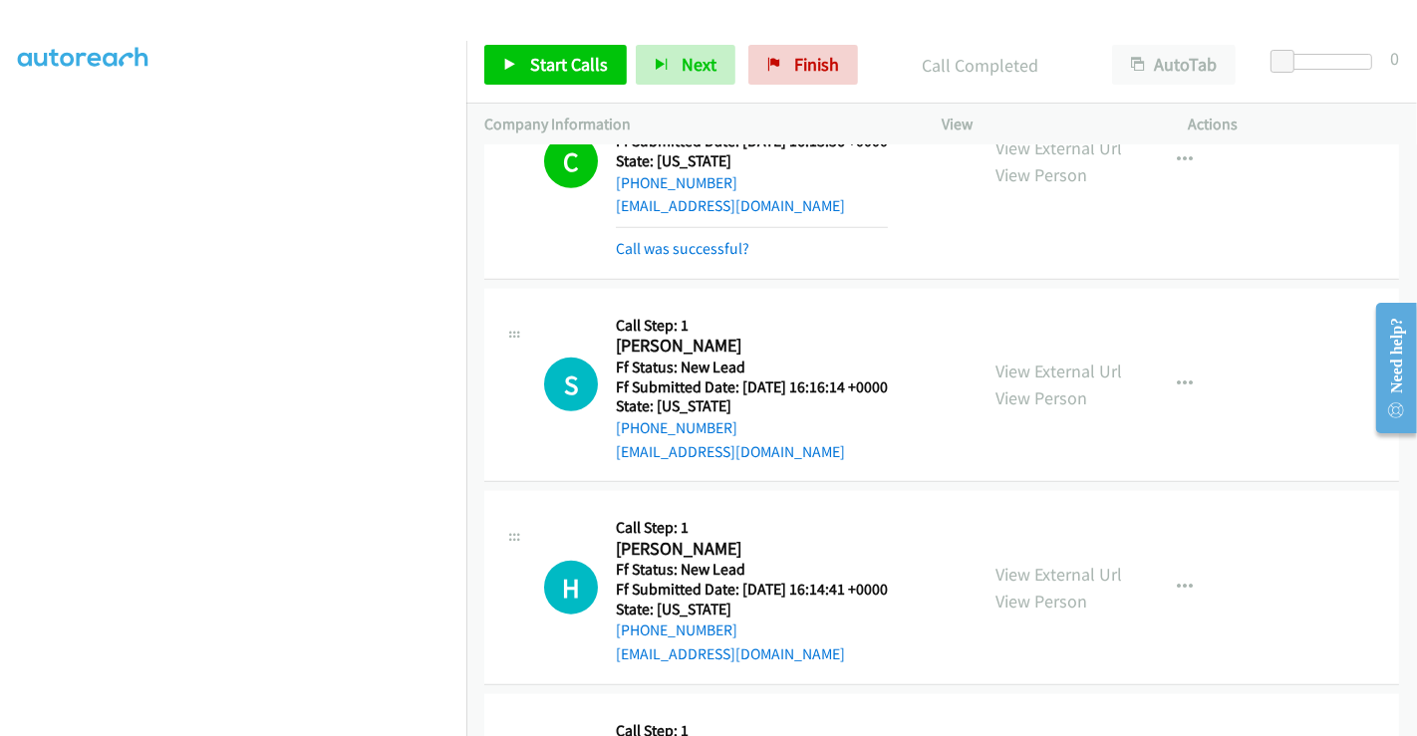
scroll to position [1778, 0]
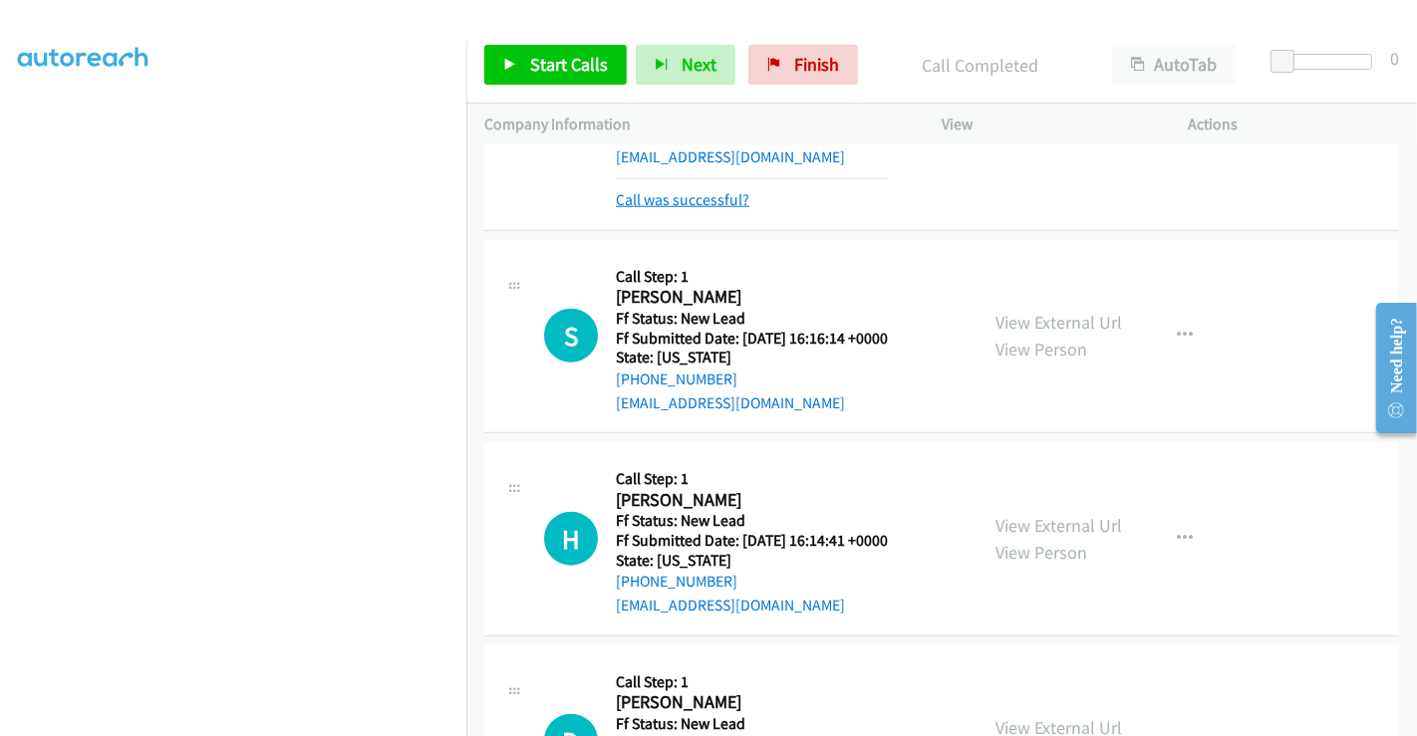
click at [678, 190] on link "Call was successful?" at bounding box center [683, 199] width 134 height 19
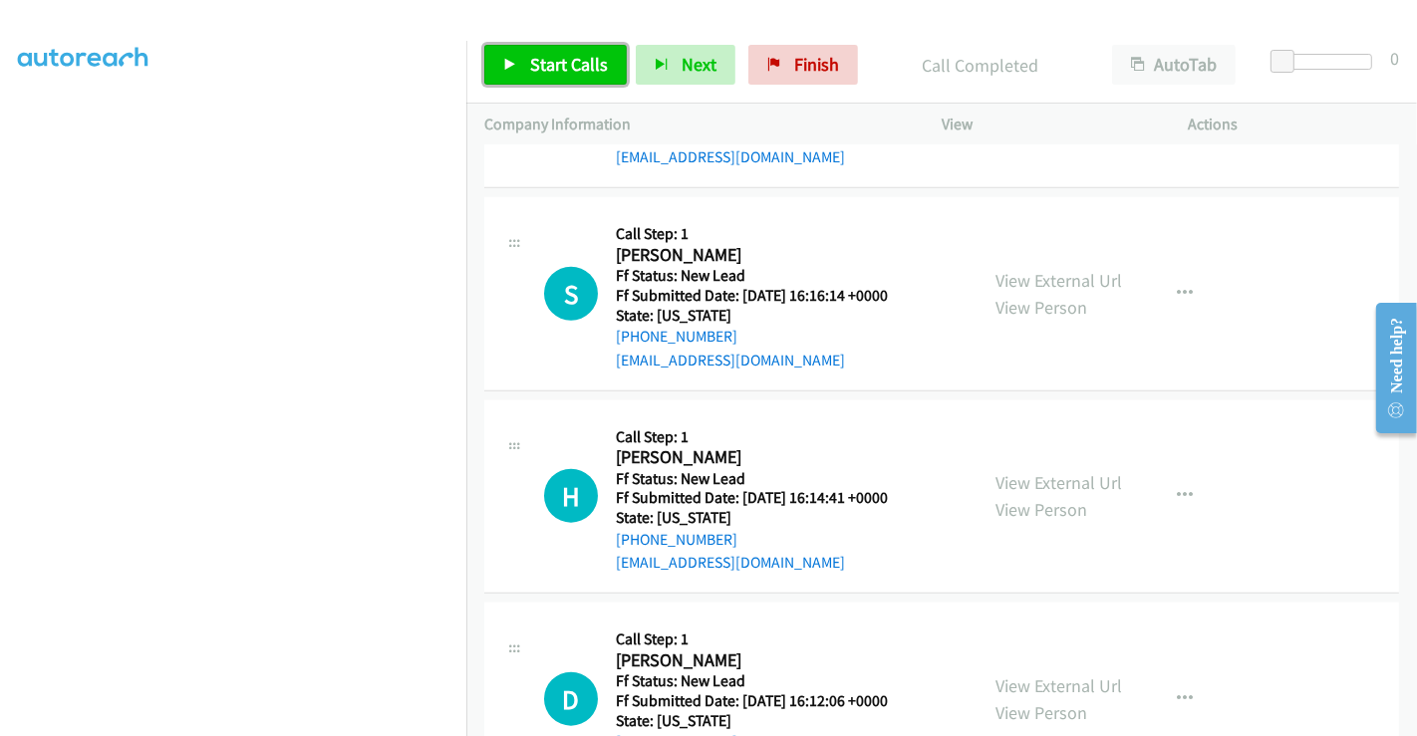
click at [578, 70] on span "Start Calls" at bounding box center [569, 64] width 78 height 23
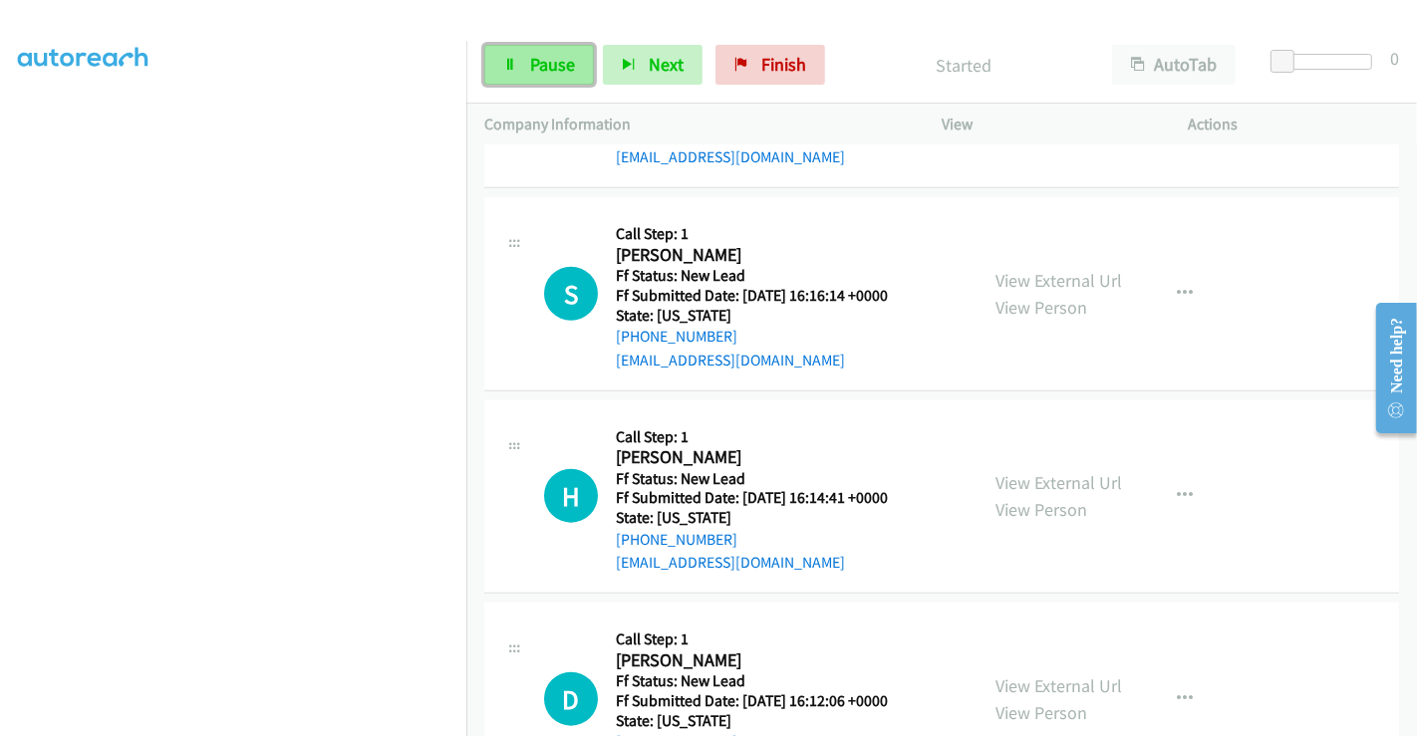
click at [538, 65] on span "Pause" at bounding box center [552, 64] width 45 height 23
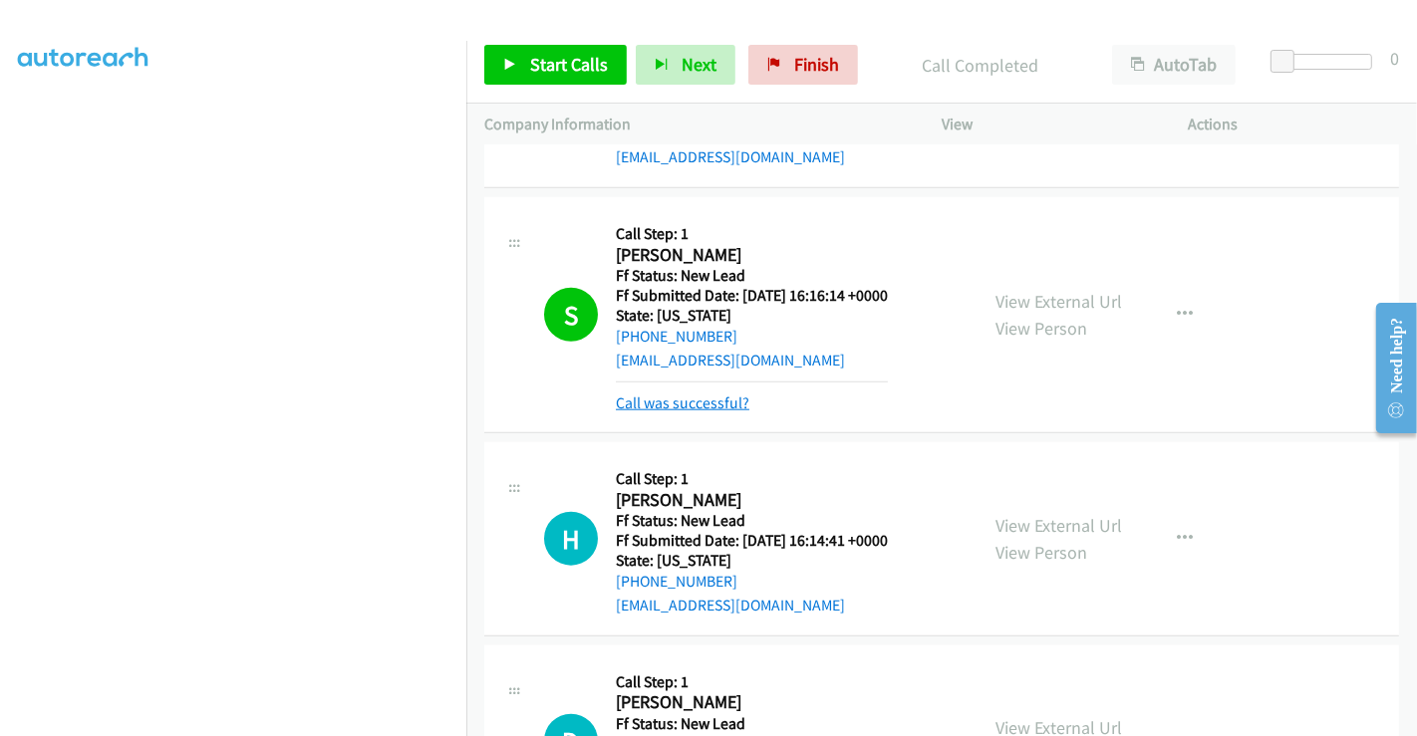
click at [725, 397] on link "Call was successful?" at bounding box center [683, 403] width 134 height 19
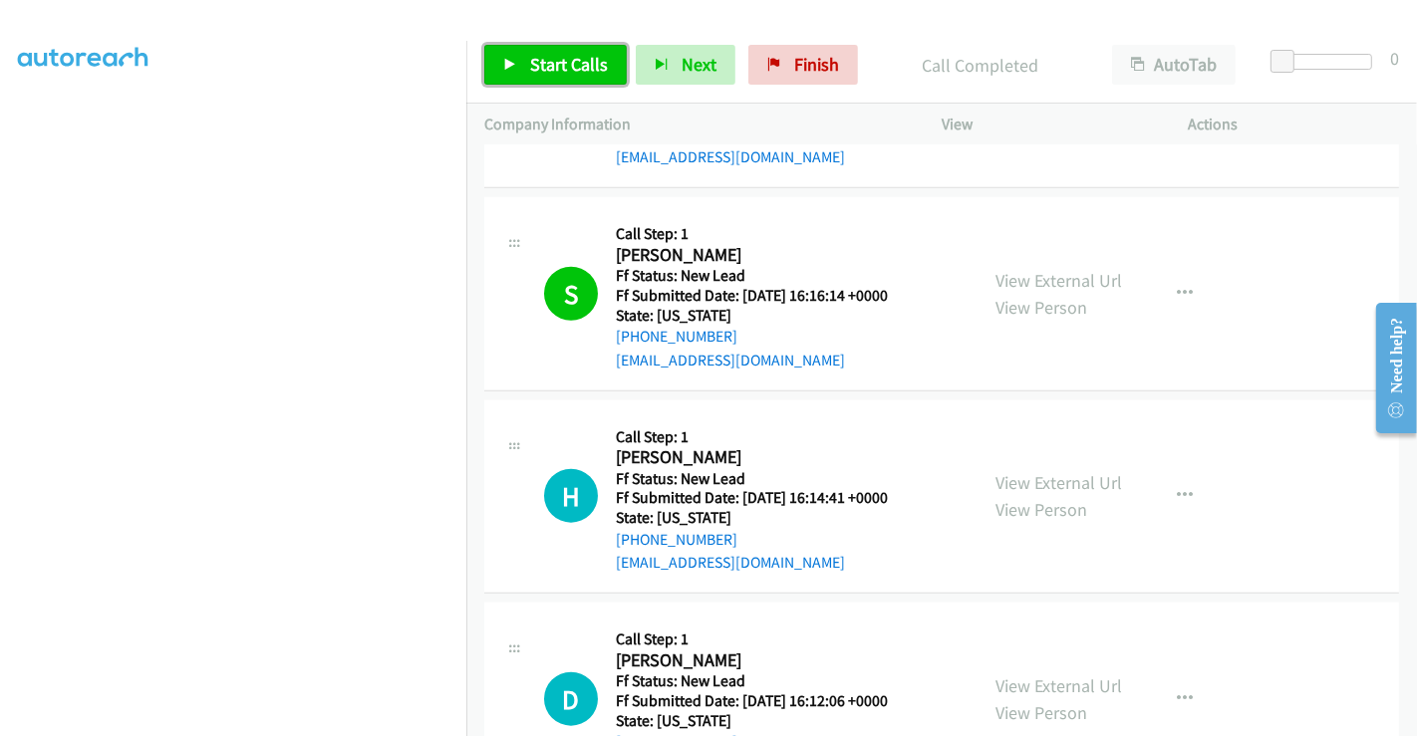
click at [563, 68] on span "Start Calls" at bounding box center [569, 64] width 78 height 23
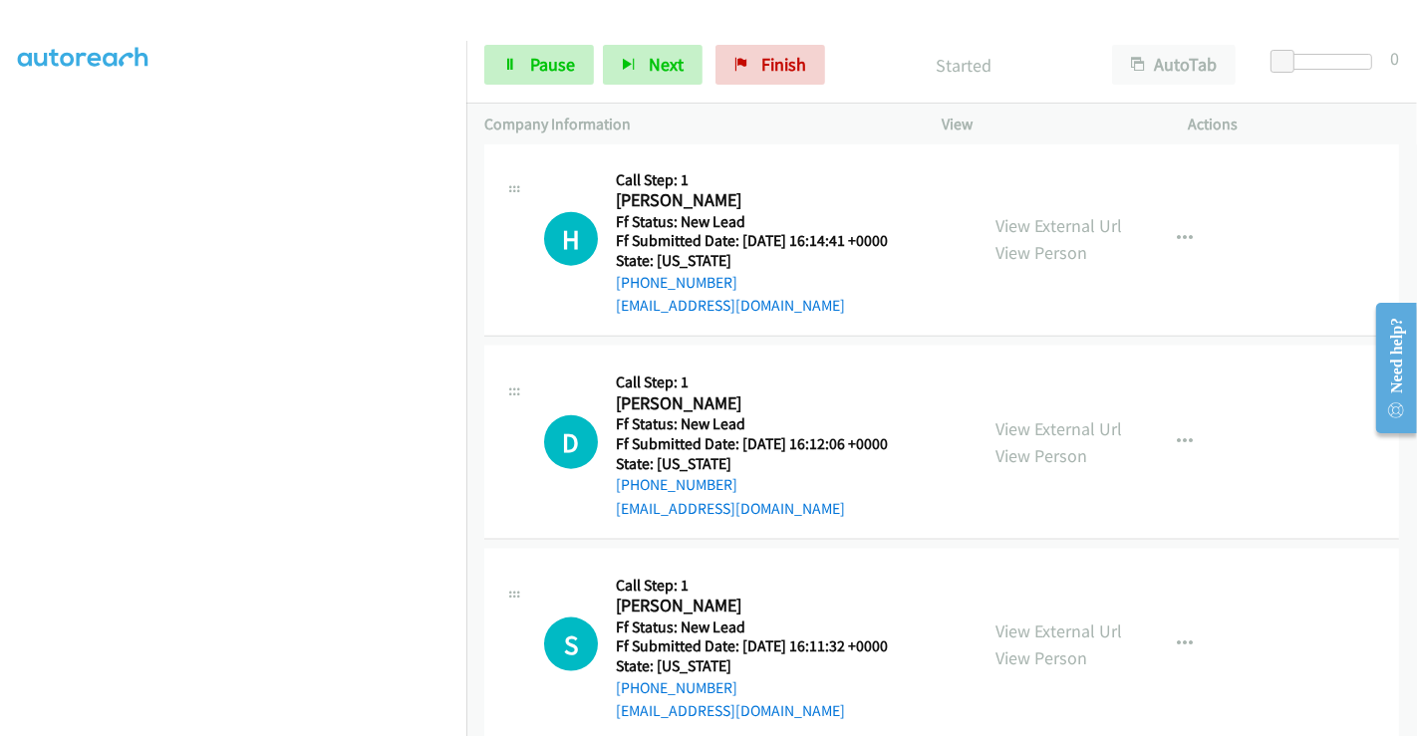
scroll to position [2068, 0]
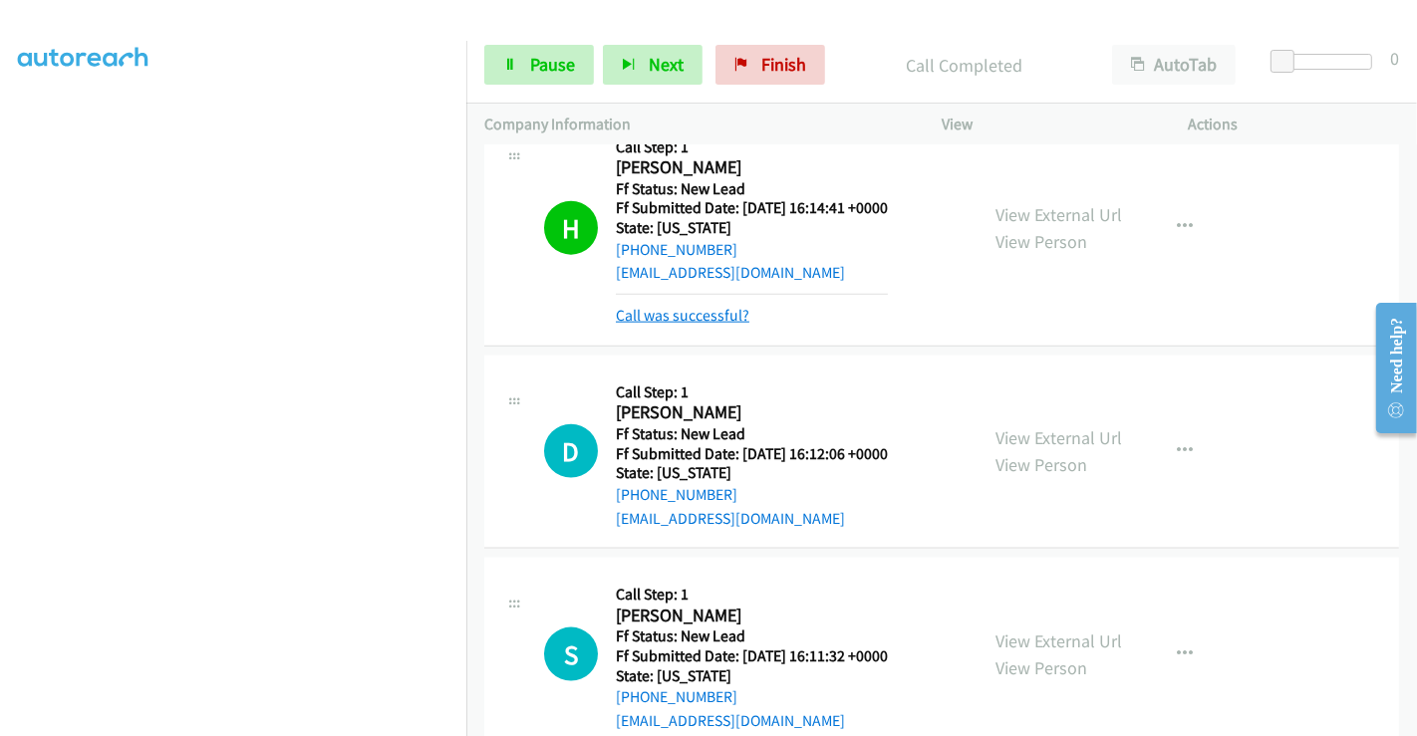
click at [669, 306] on link "Call was successful?" at bounding box center [683, 315] width 134 height 19
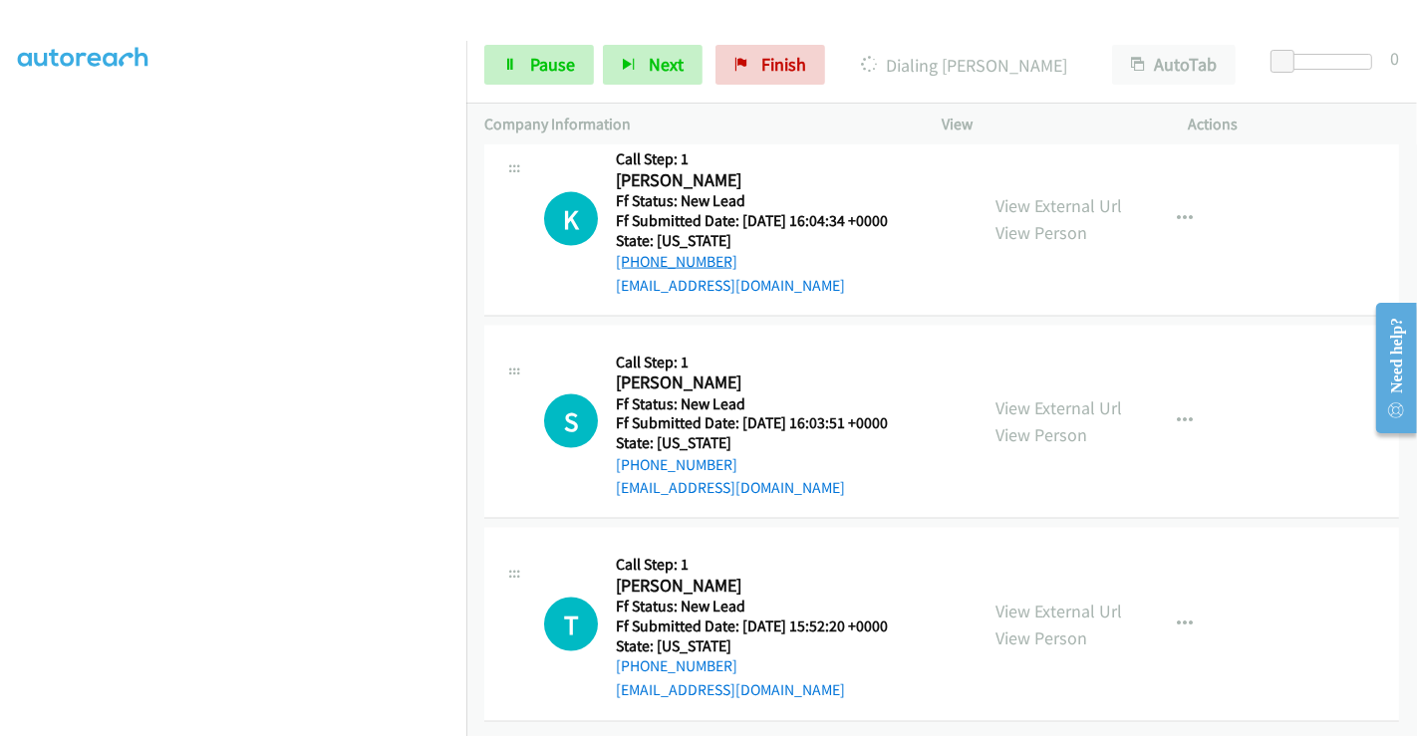
scroll to position [2674, 0]
click at [1041, 194] on link "View External Url" at bounding box center [1058, 205] width 127 height 23
click at [1033, 397] on link "View External Url" at bounding box center [1058, 408] width 127 height 23
click at [1033, 600] on link "View External Url" at bounding box center [1058, 611] width 127 height 23
drag, startPoint x: 1034, startPoint y: 589, endPoint x: 1006, endPoint y: 538, distance: 58.0
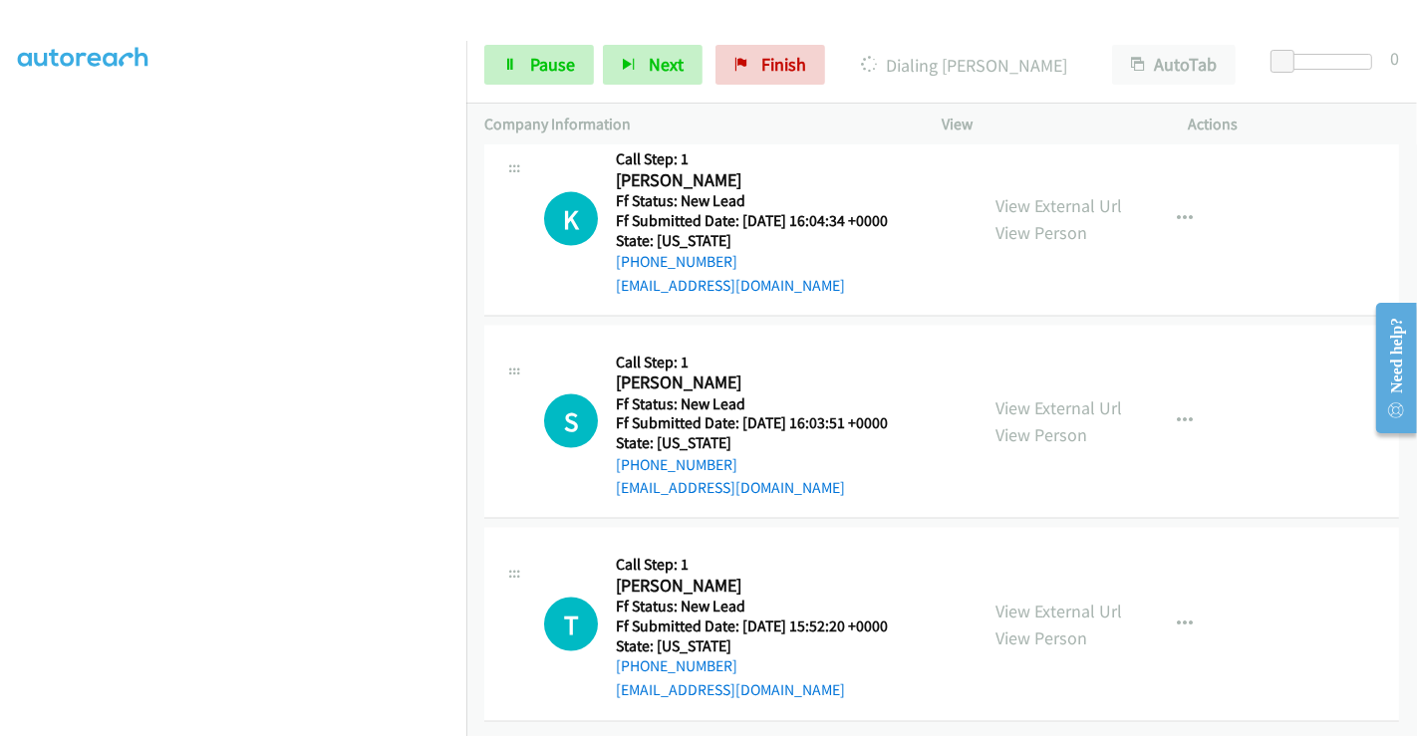
click at [1033, 600] on link "View External Url" at bounding box center [1058, 611] width 127 height 23
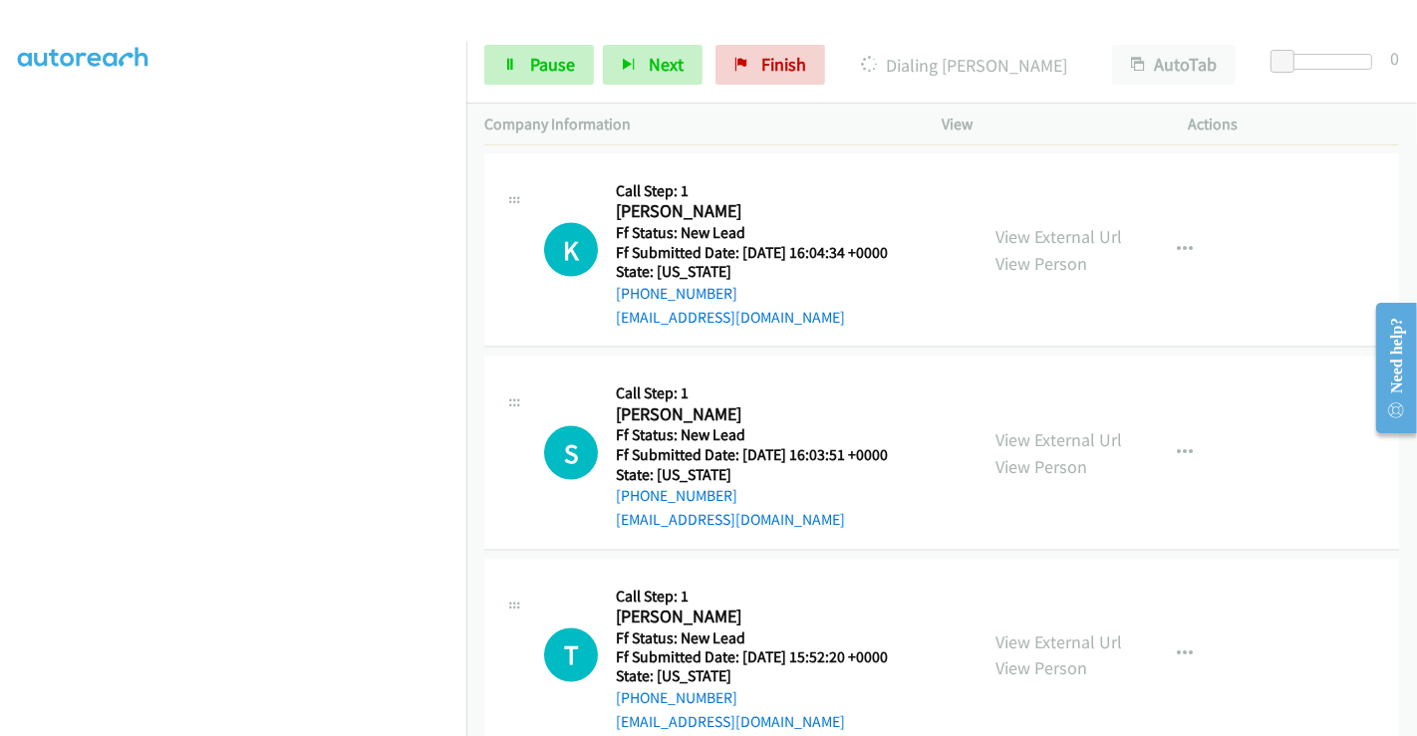
scroll to position [2716, 0]
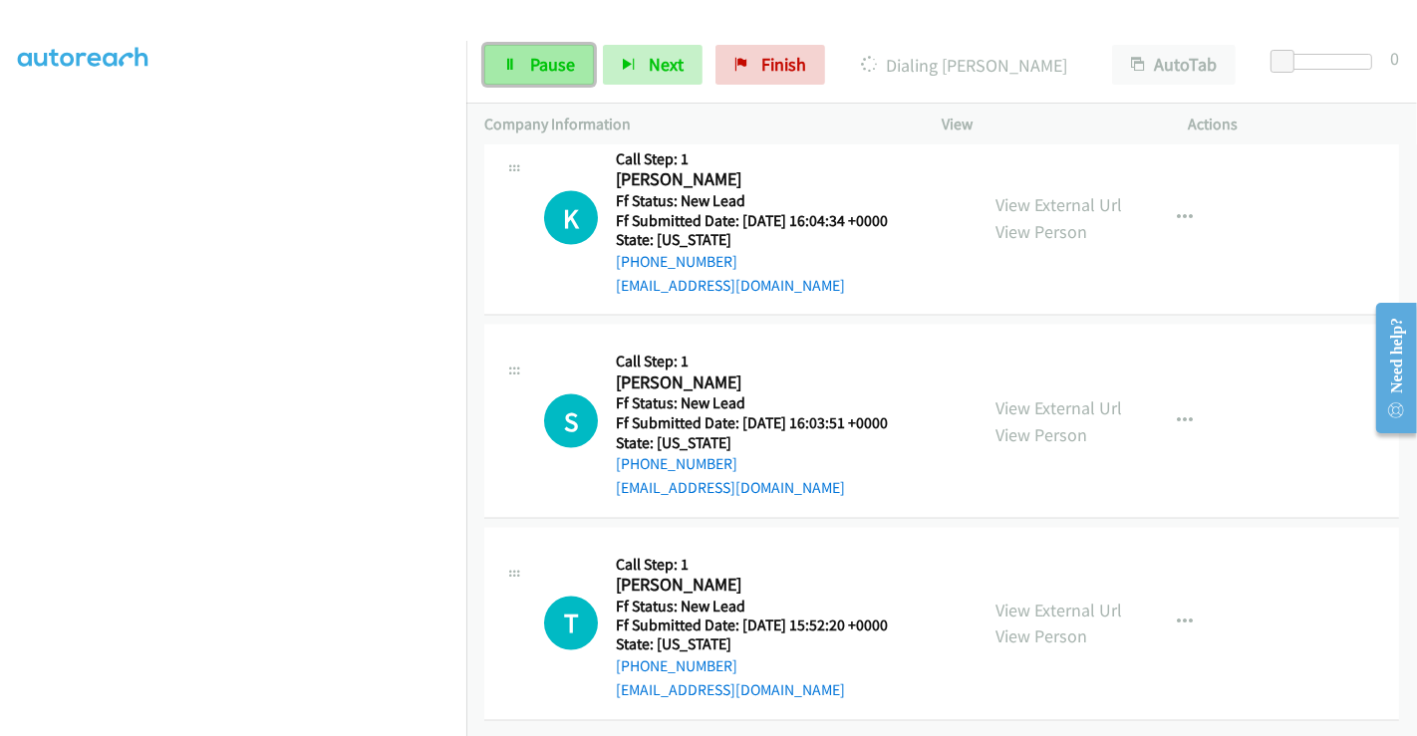
click at [545, 69] on span "Pause" at bounding box center [552, 64] width 45 height 23
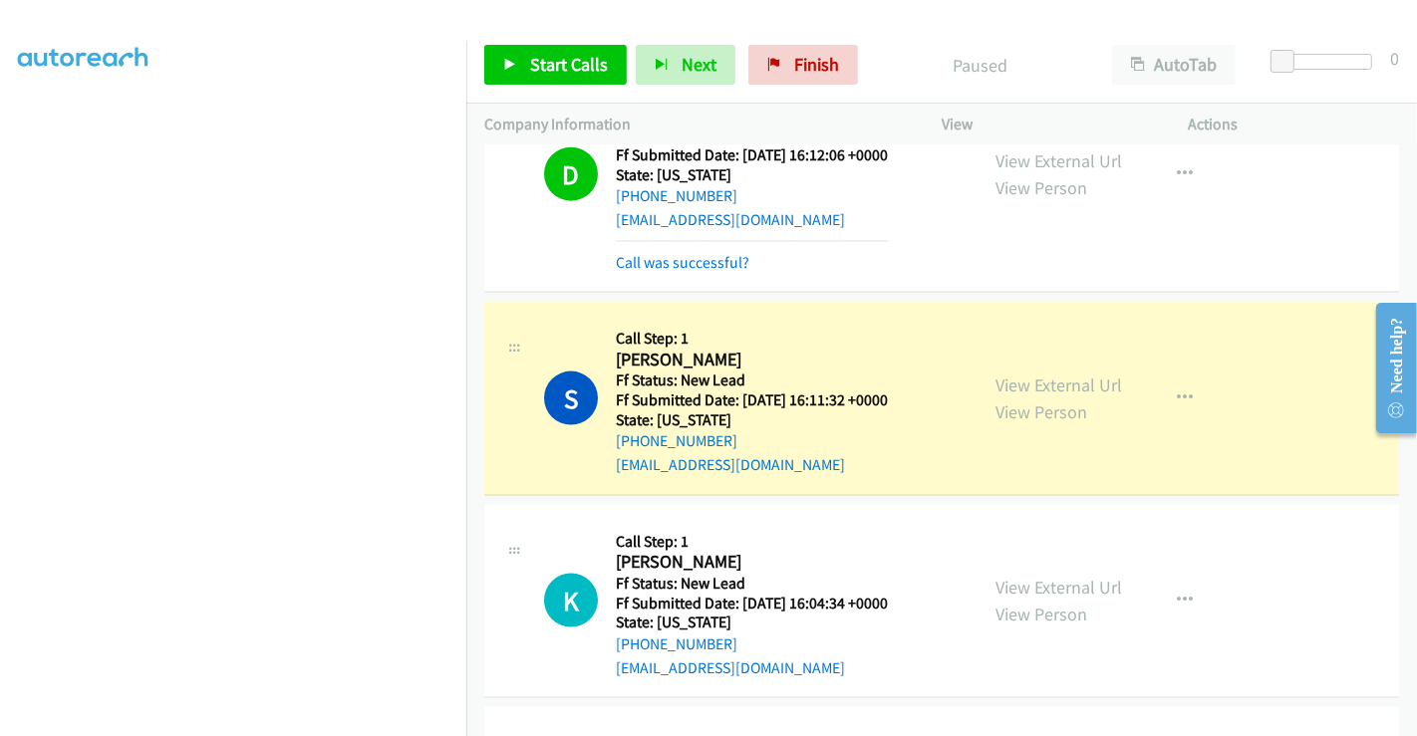
scroll to position [2274, 0]
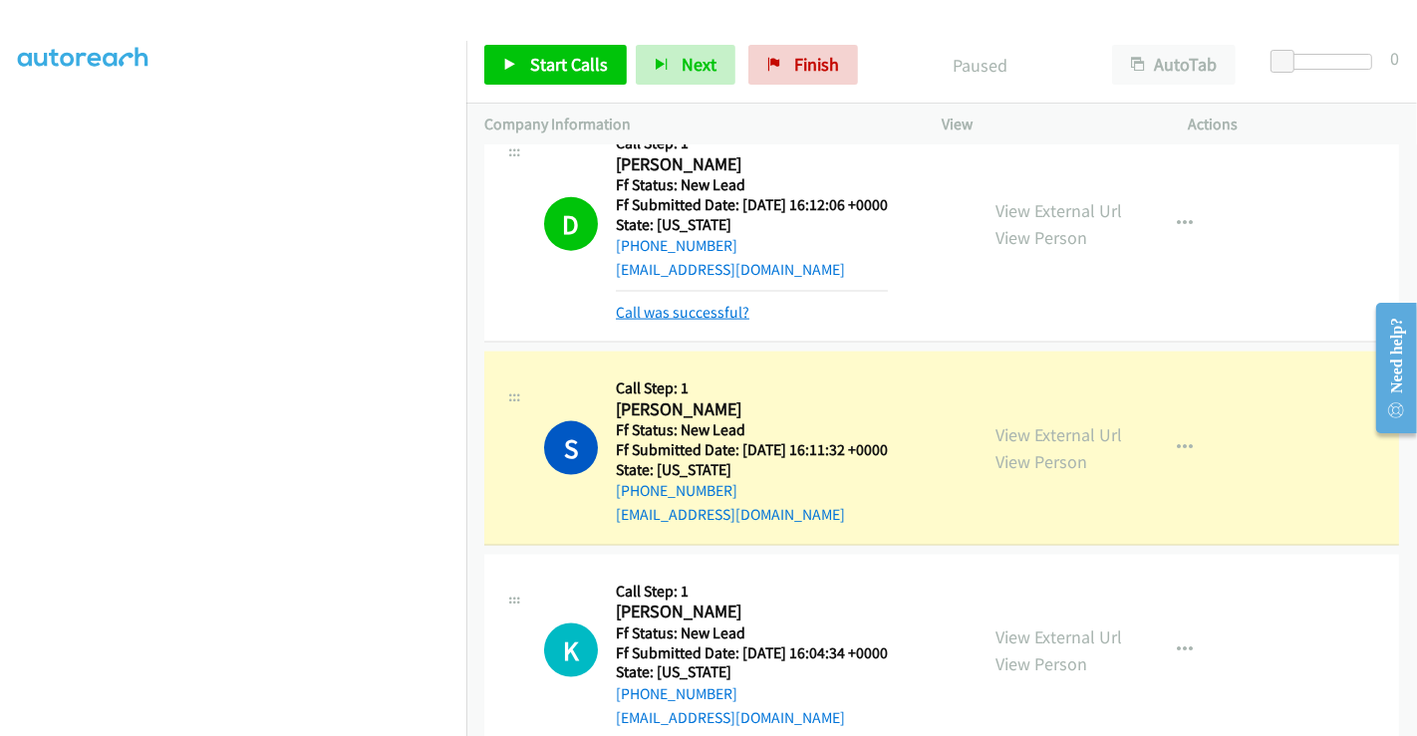
click at [689, 307] on link "Call was successful?" at bounding box center [683, 312] width 134 height 19
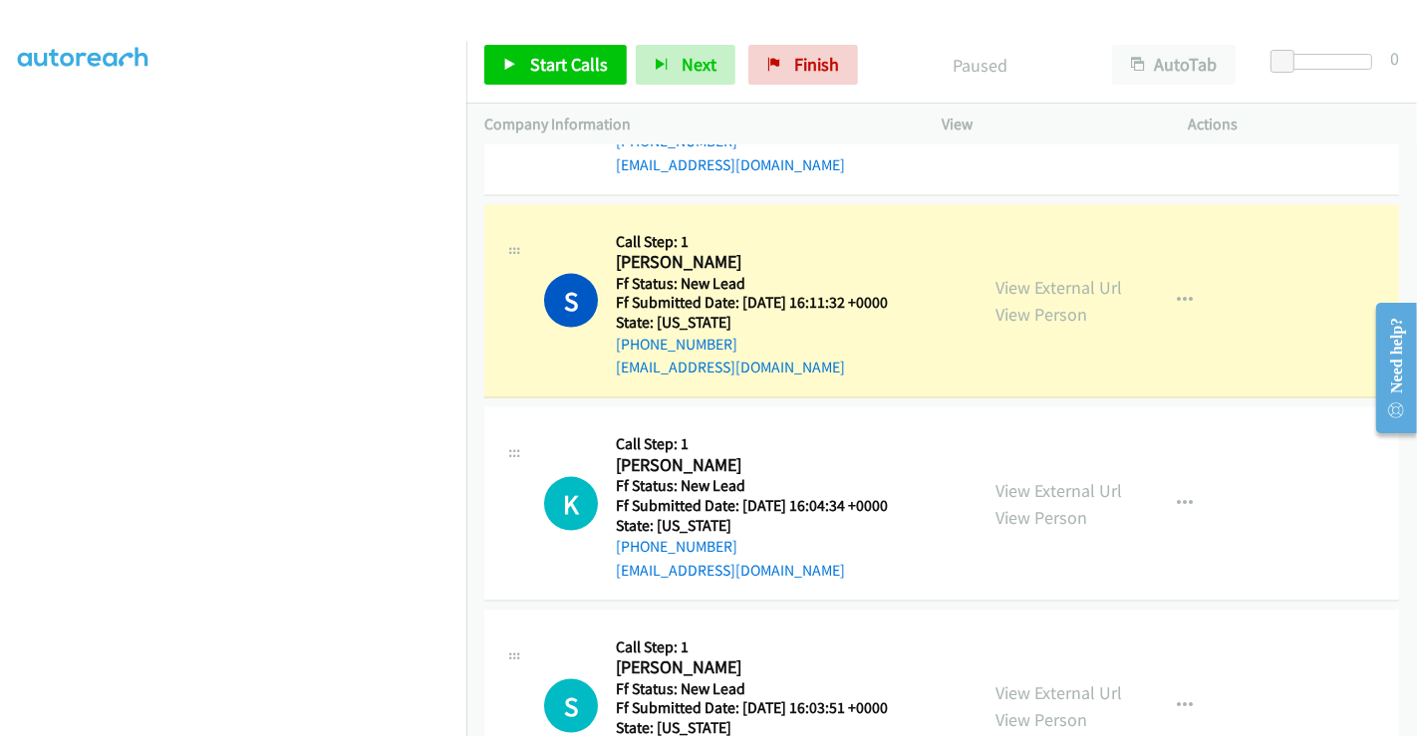
scroll to position [2384, 0]
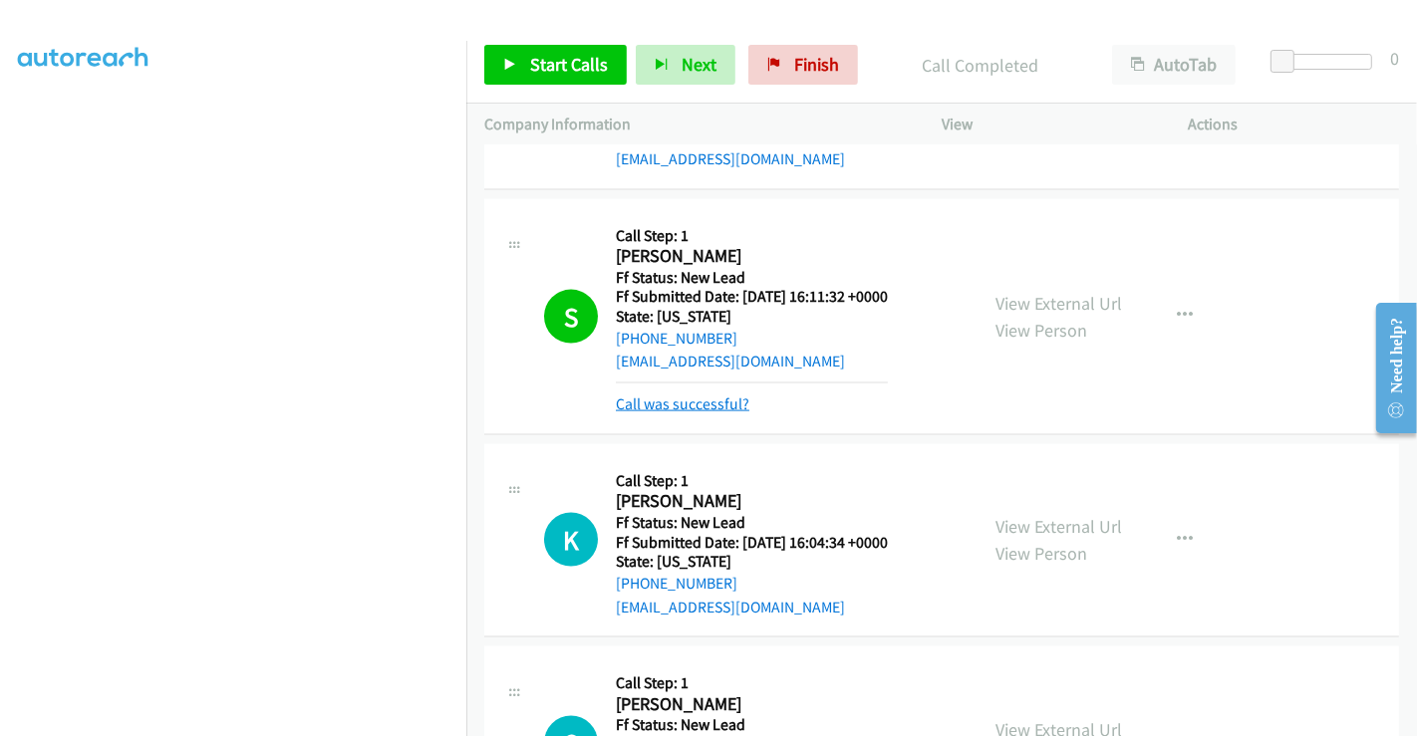
click at [687, 402] on link "Call was successful?" at bounding box center [683, 404] width 134 height 19
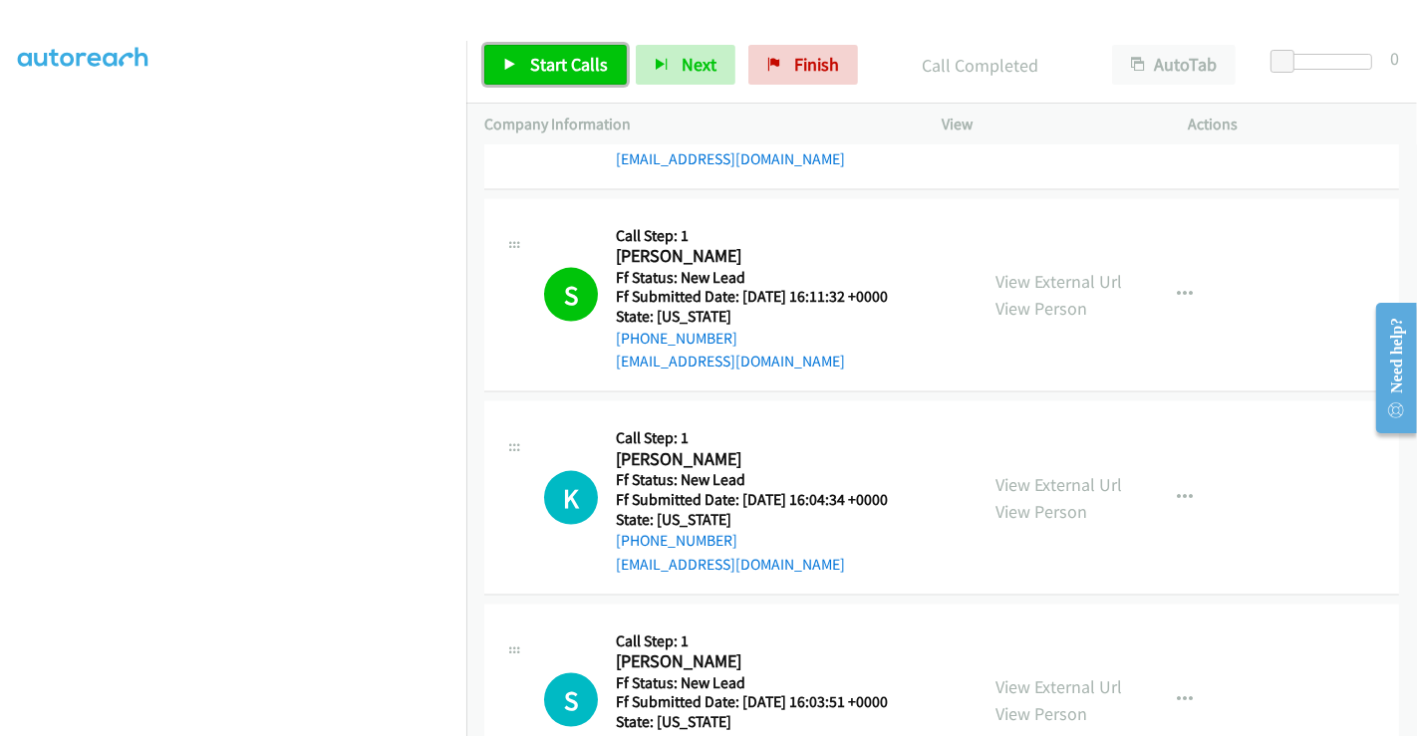
click at [580, 51] on link "Start Calls" at bounding box center [555, 65] width 142 height 40
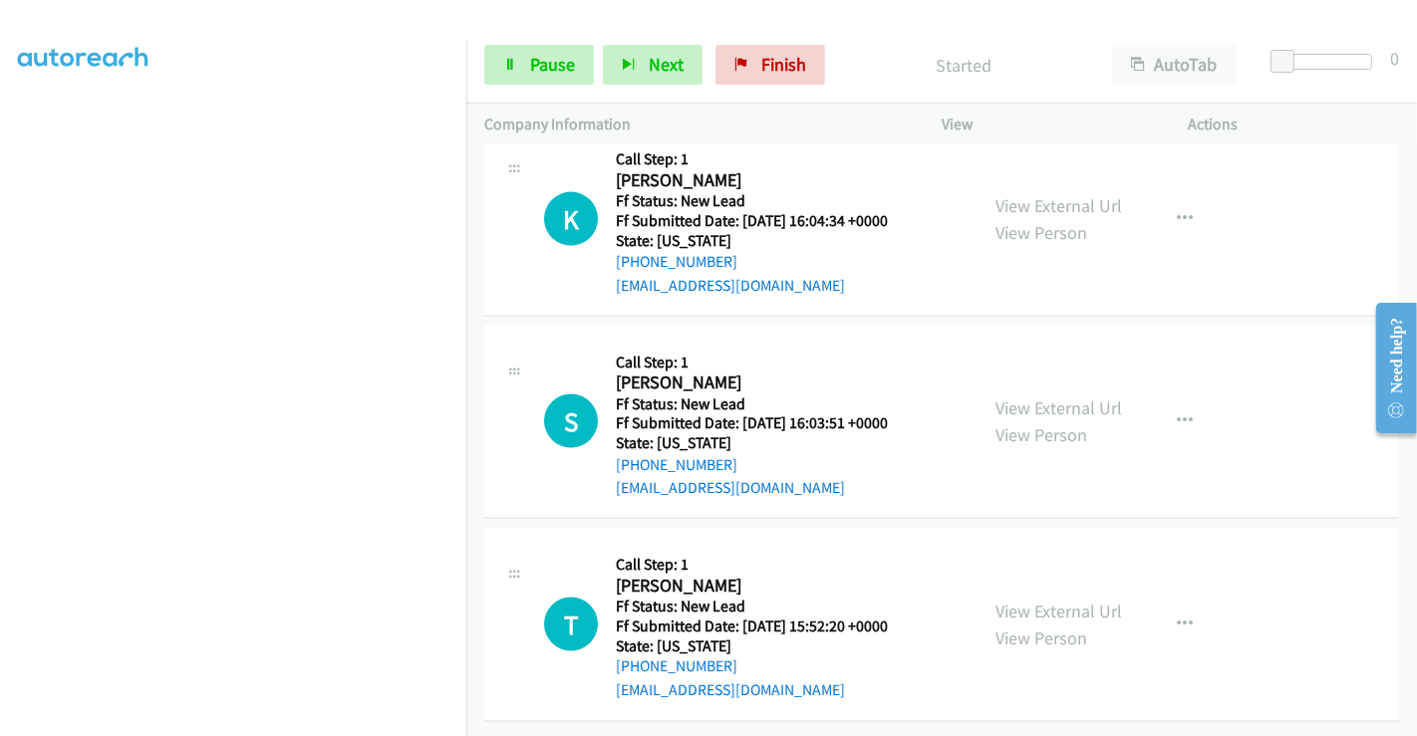
scroll to position [2674, 0]
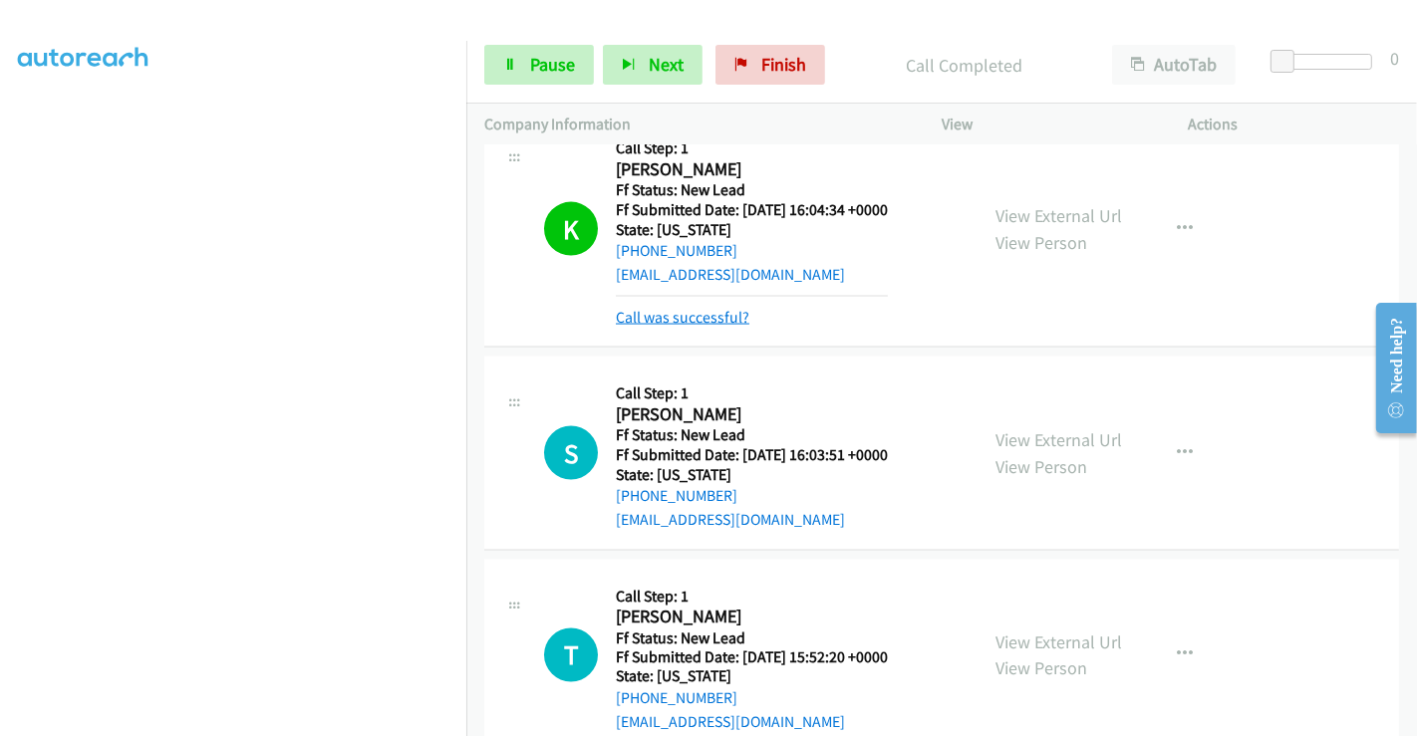
click at [702, 310] on link "Call was successful?" at bounding box center [683, 317] width 134 height 19
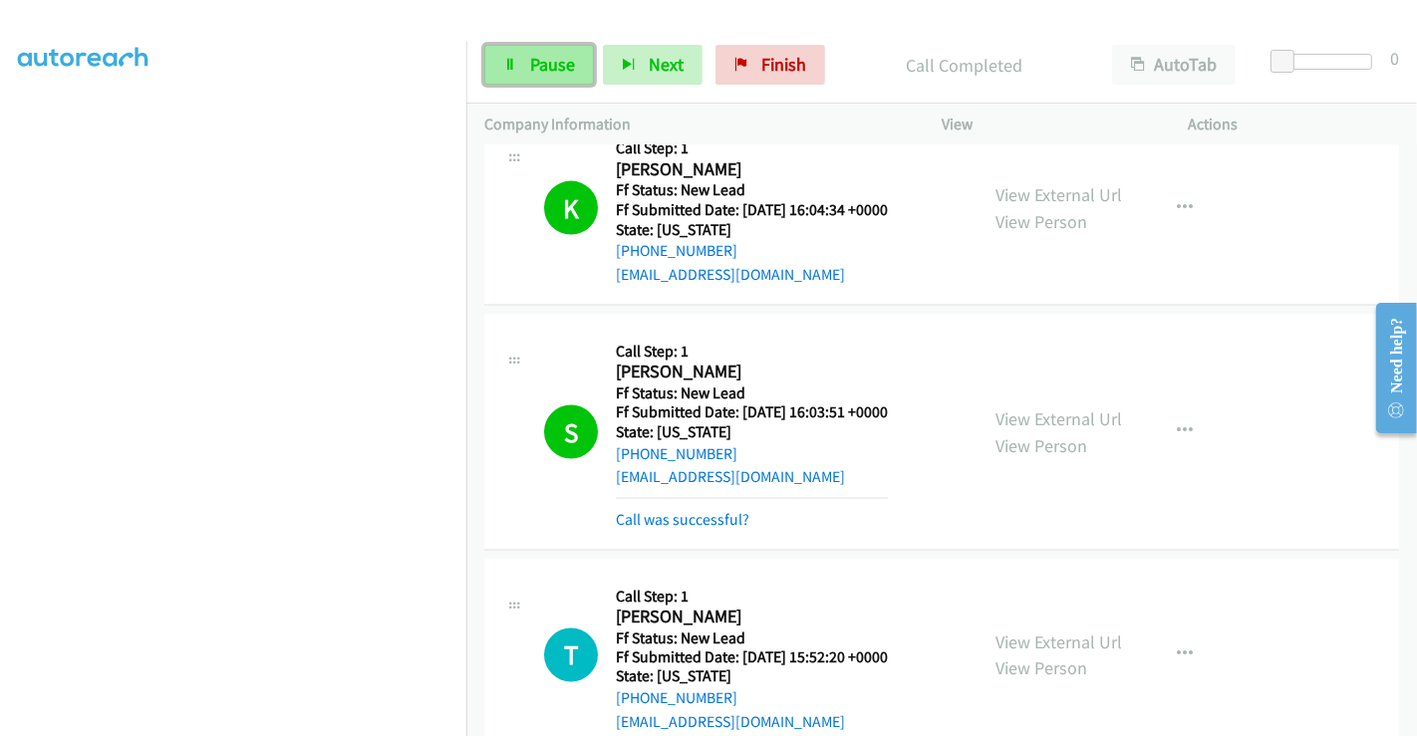
click at [530, 68] on span "Pause" at bounding box center [552, 64] width 45 height 23
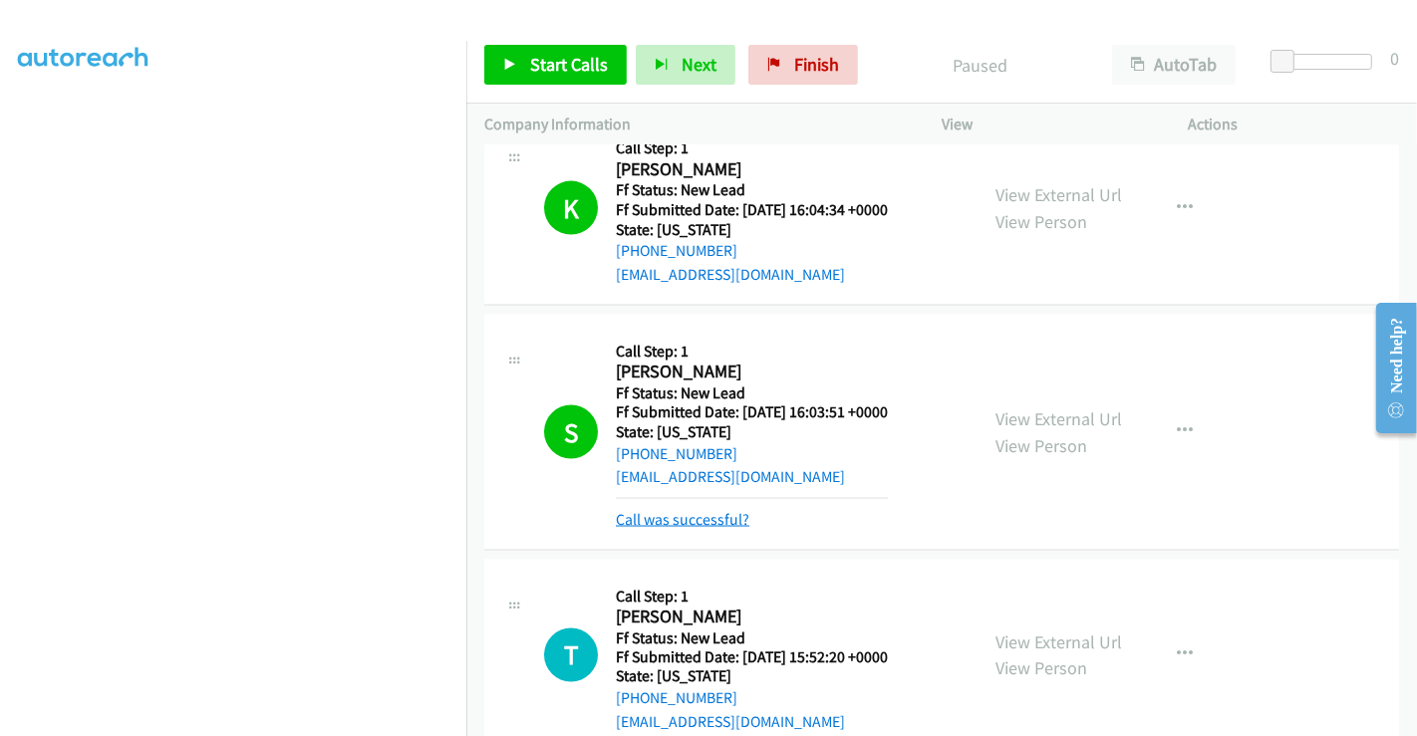
click at [678, 513] on link "Call was successful?" at bounding box center [683, 519] width 134 height 19
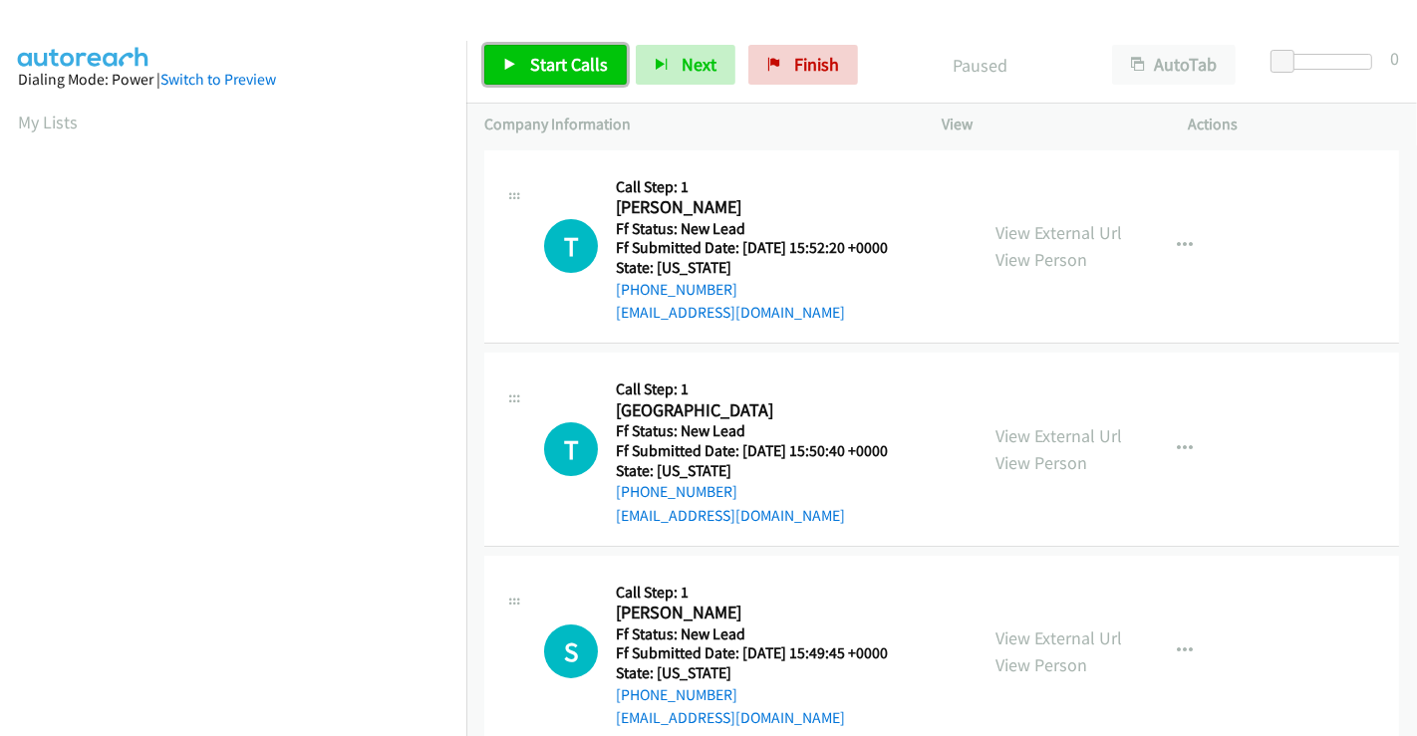
click at [530, 60] on span "Start Calls" at bounding box center [569, 64] width 78 height 23
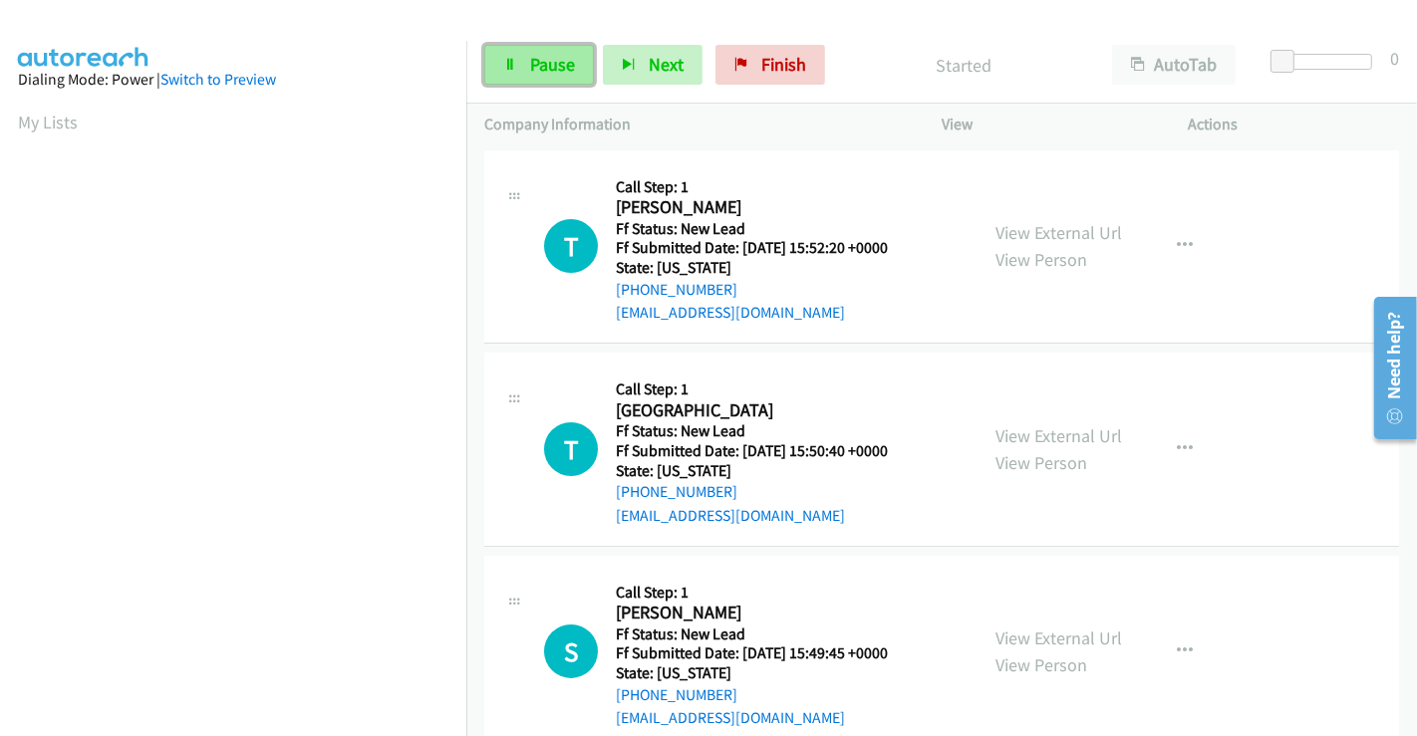
click at [541, 63] on span "Pause" at bounding box center [552, 64] width 45 height 23
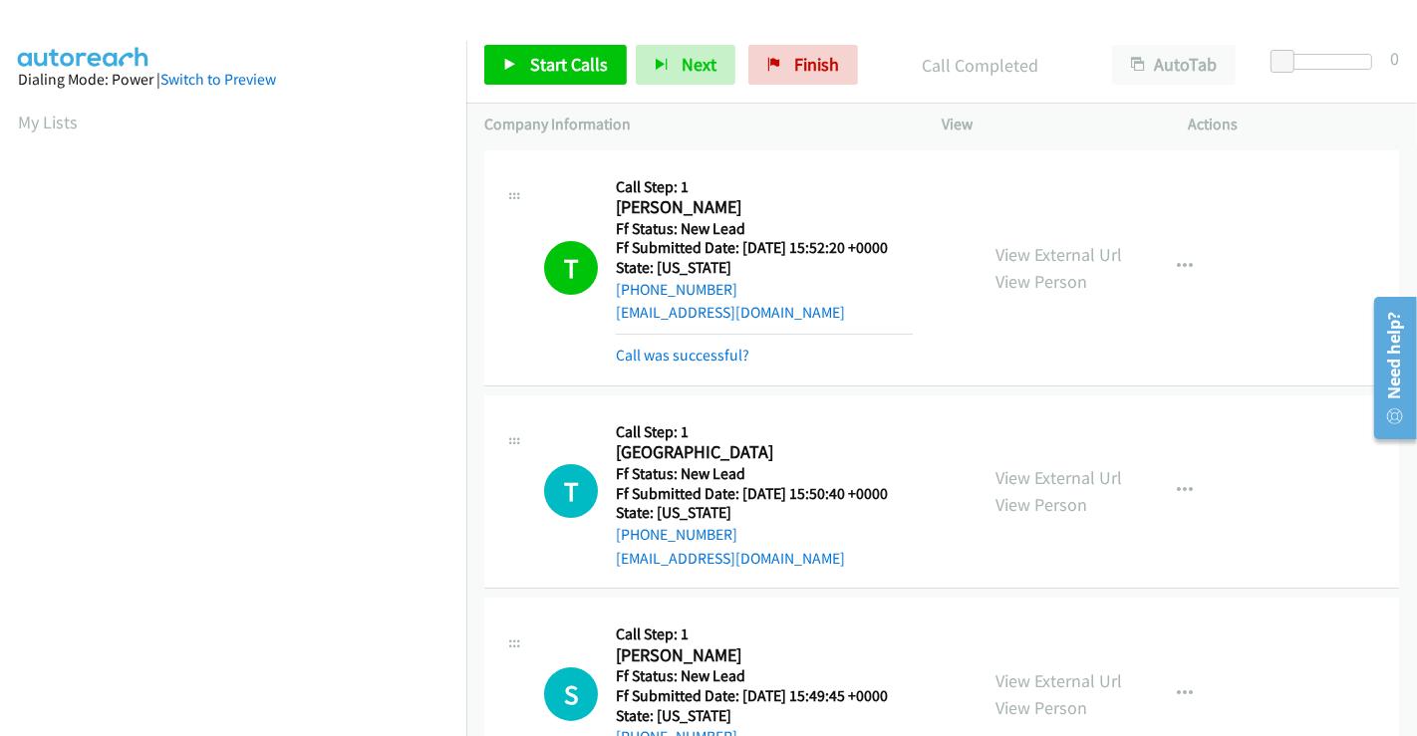
scroll to position [384, 0]
click at [714, 357] on link "Call was successful?" at bounding box center [683, 355] width 134 height 19
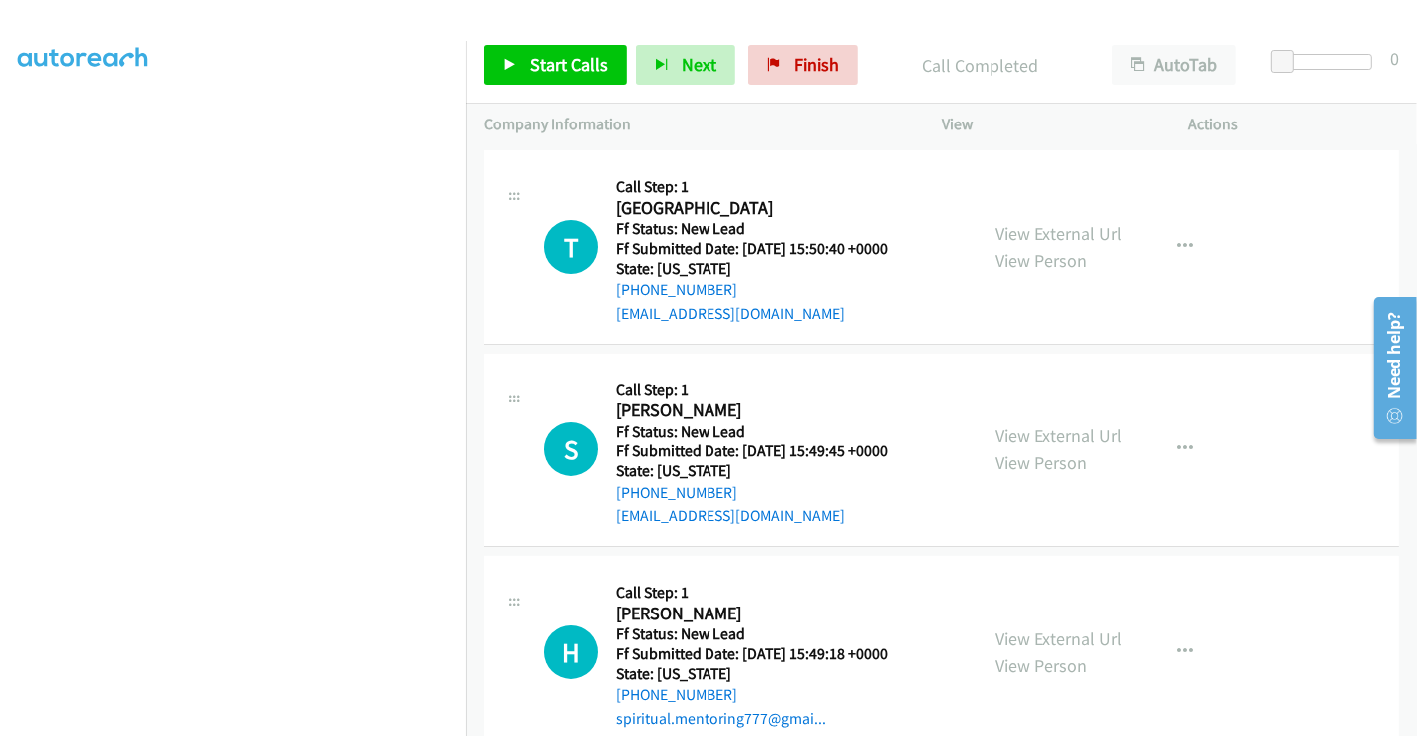
scroll to position [245, 0]
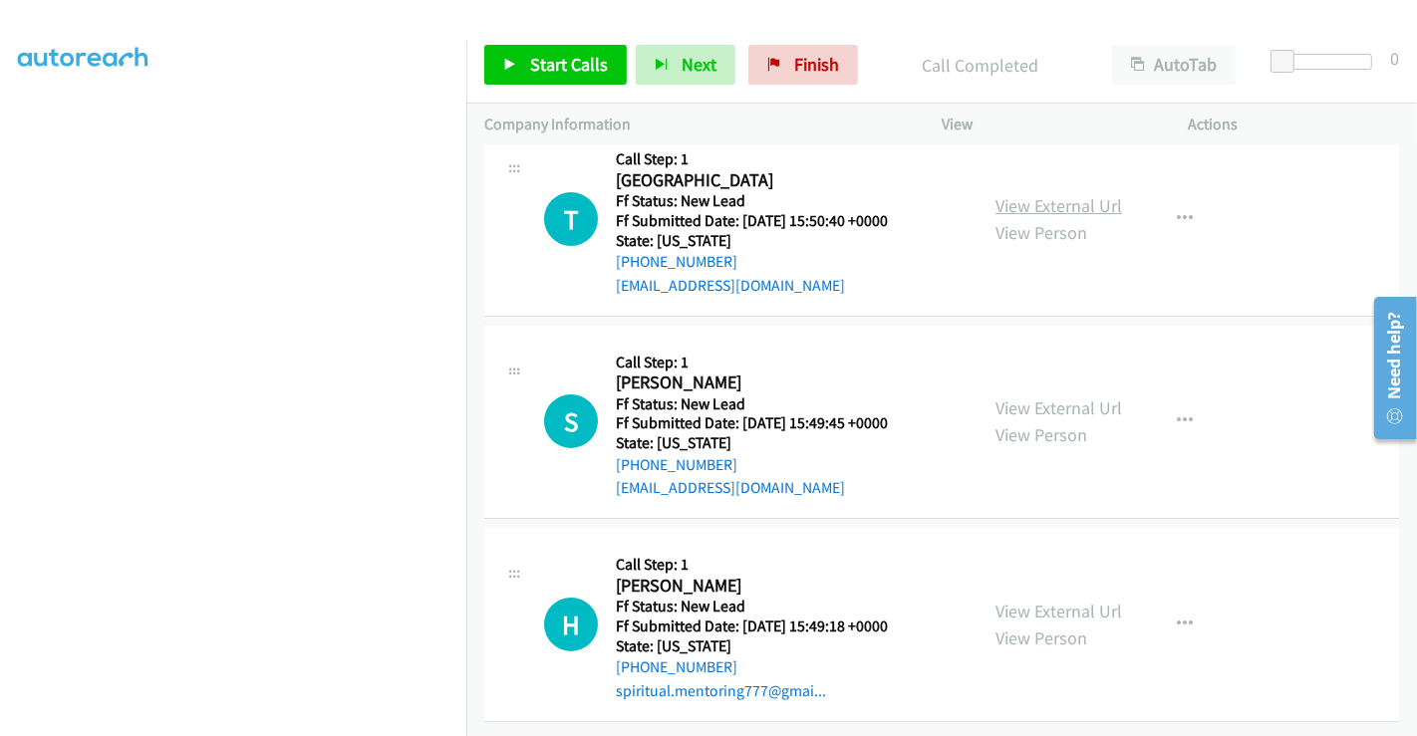
click at [1047, 194] on link "View External Url" at bounding box center [1058, 205] width 127 height 23
click at [1029, 397] on link "View External Url" at bounding box center [1058, 408] width 127 height 23
click at [1023, 600] on link "View External Url" at bounding box center [1058, 611] width 127 height 23
click at [555, 59] on span "Start Calls" at bounding box center [569, 64] width 78 height 23
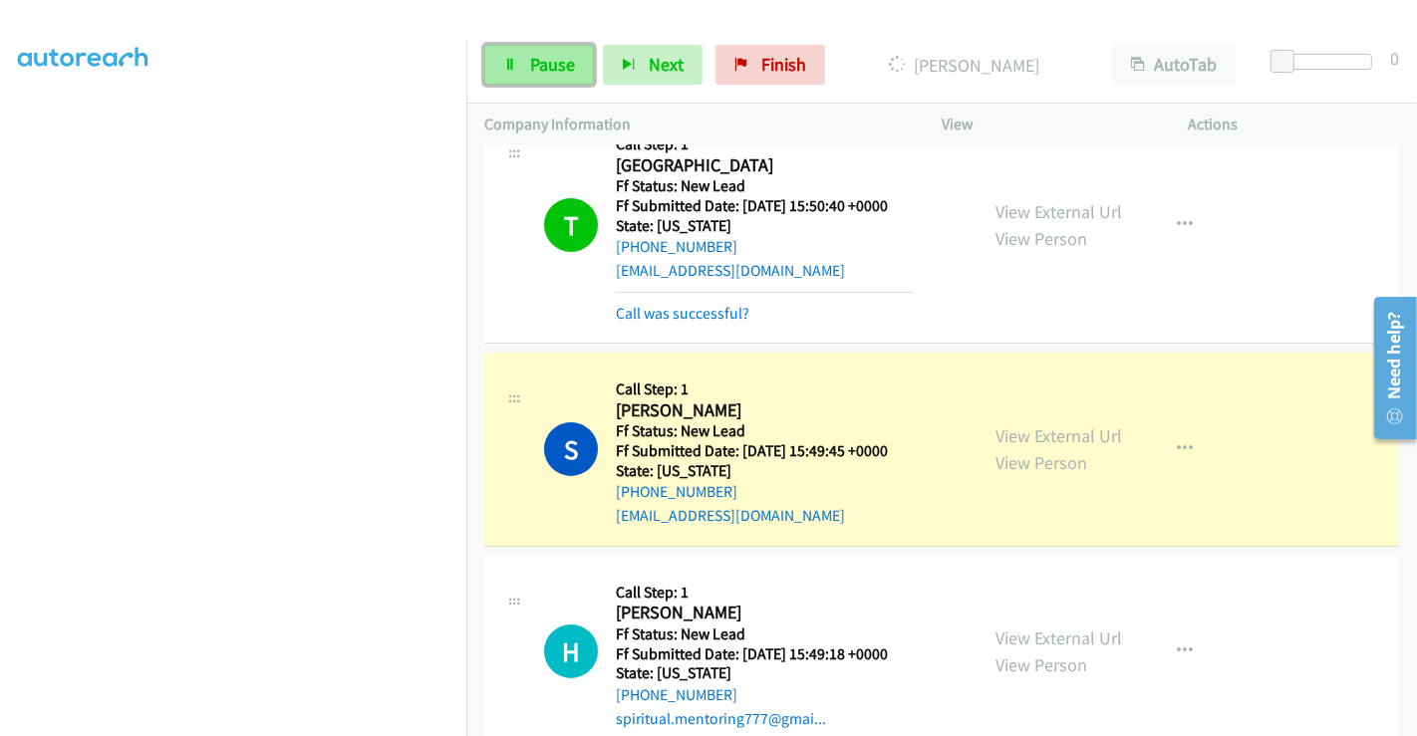
click at [539, 67] on span "Pause" at bounding box center [552, 64] width 45 height 23
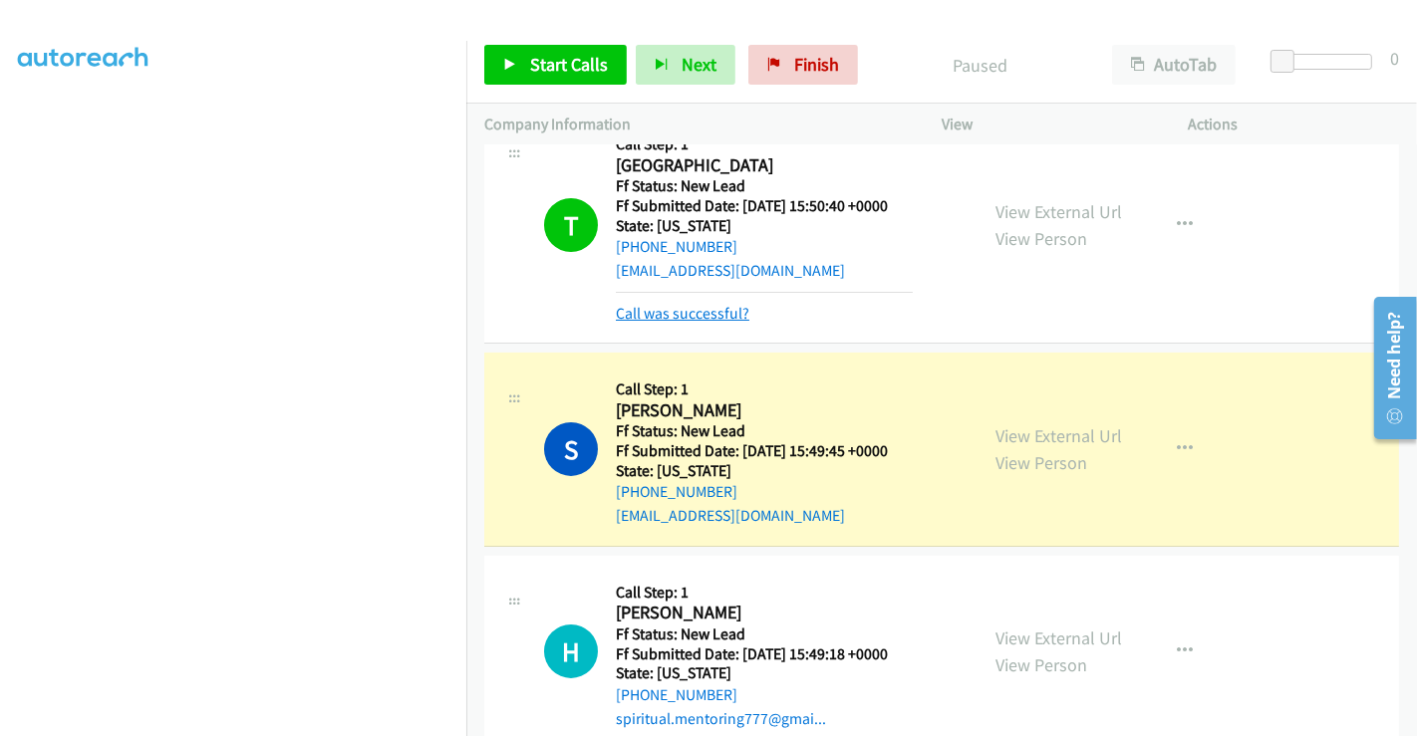
click at [672, 309] on link "Call was successful?" at bounding box center [683, 313] width 134 height 19
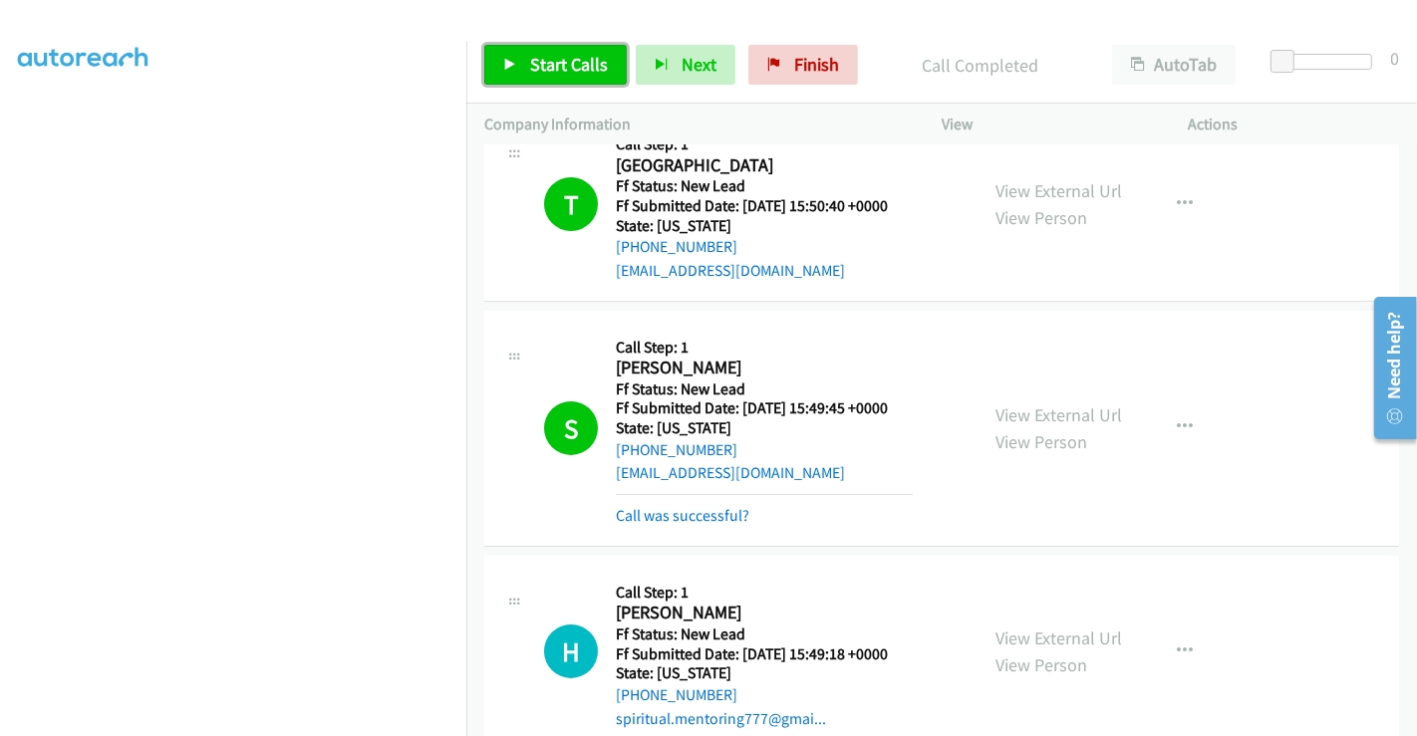
click at [538, 53] on span "Start Calls" at bounding box center [569, 64] width 78 height 23
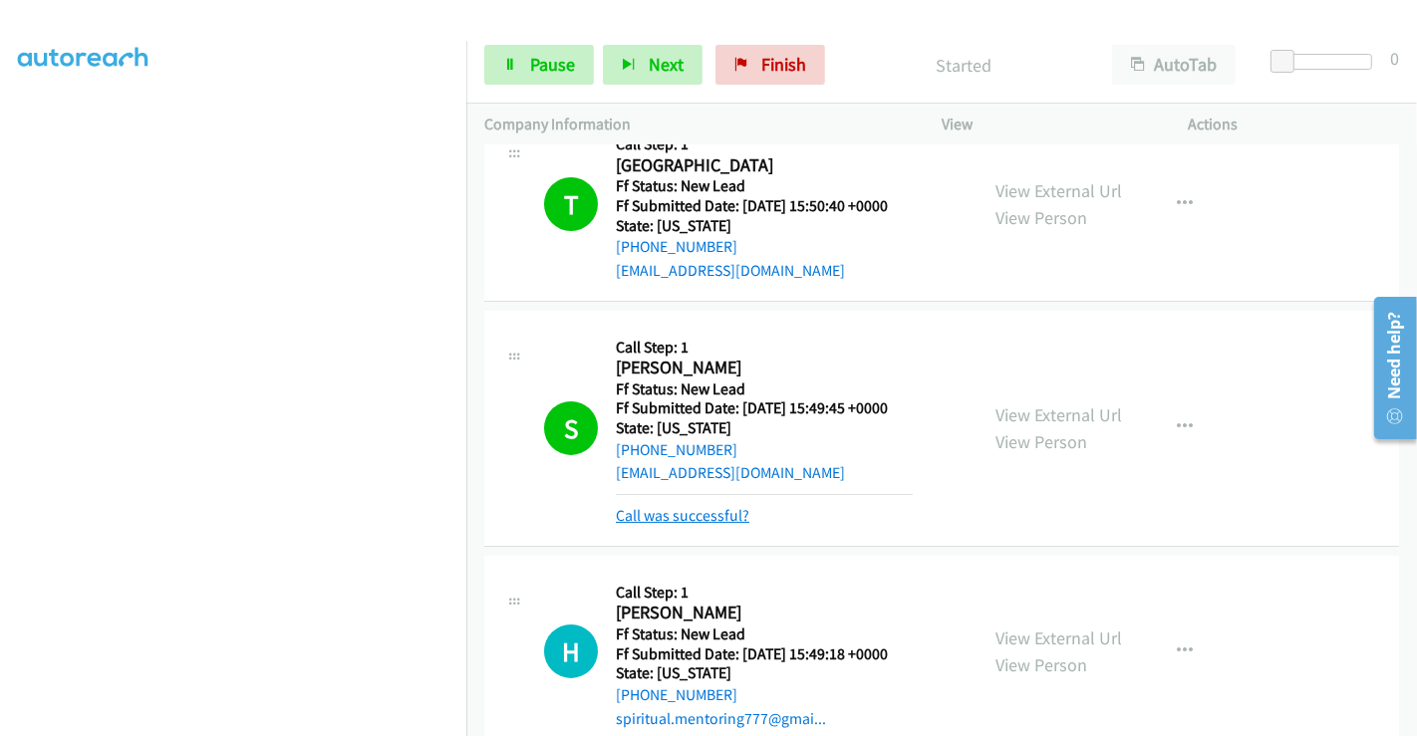
click at [692, 512] on link "Call was successful?" at bounding box center [683, 515] width 134 height 19
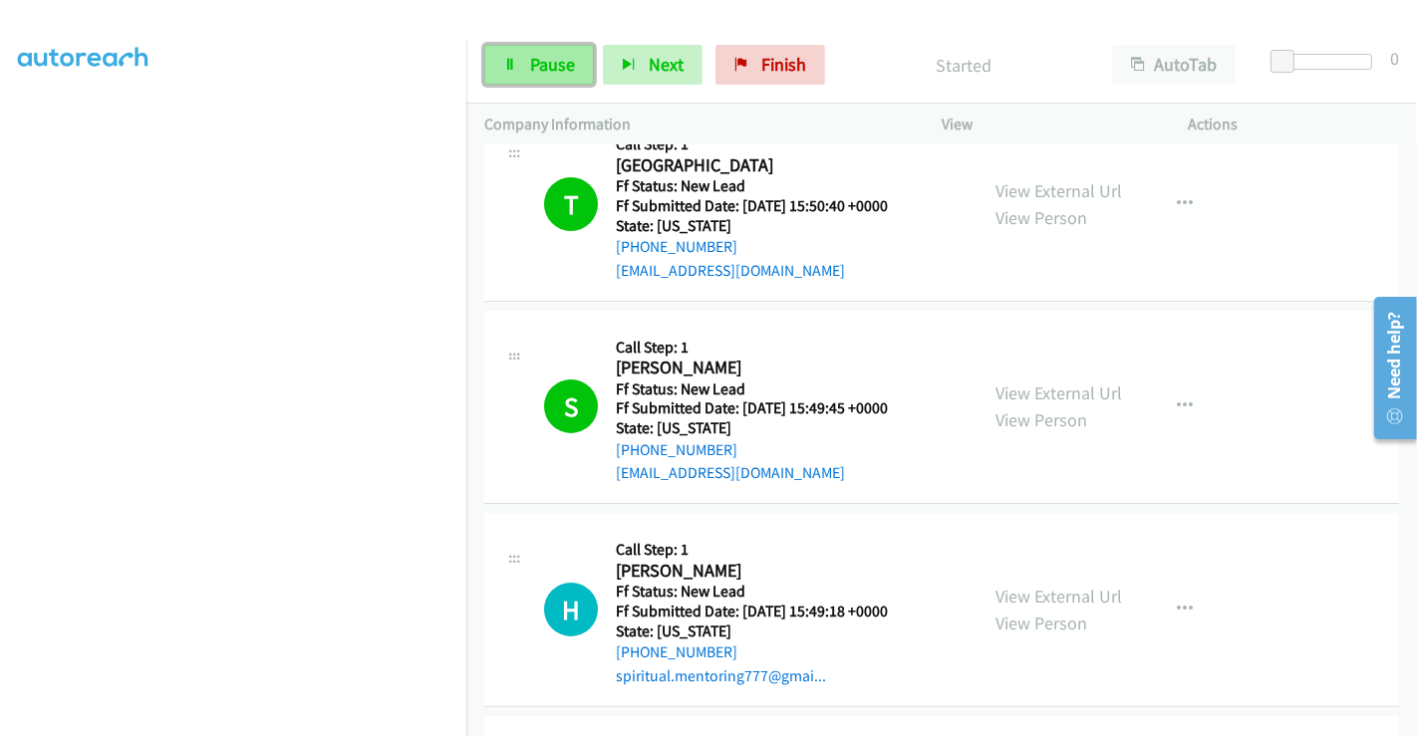
click at [538, 56] on span "Pause" at bounding box center [552, 64] width 45 height 23
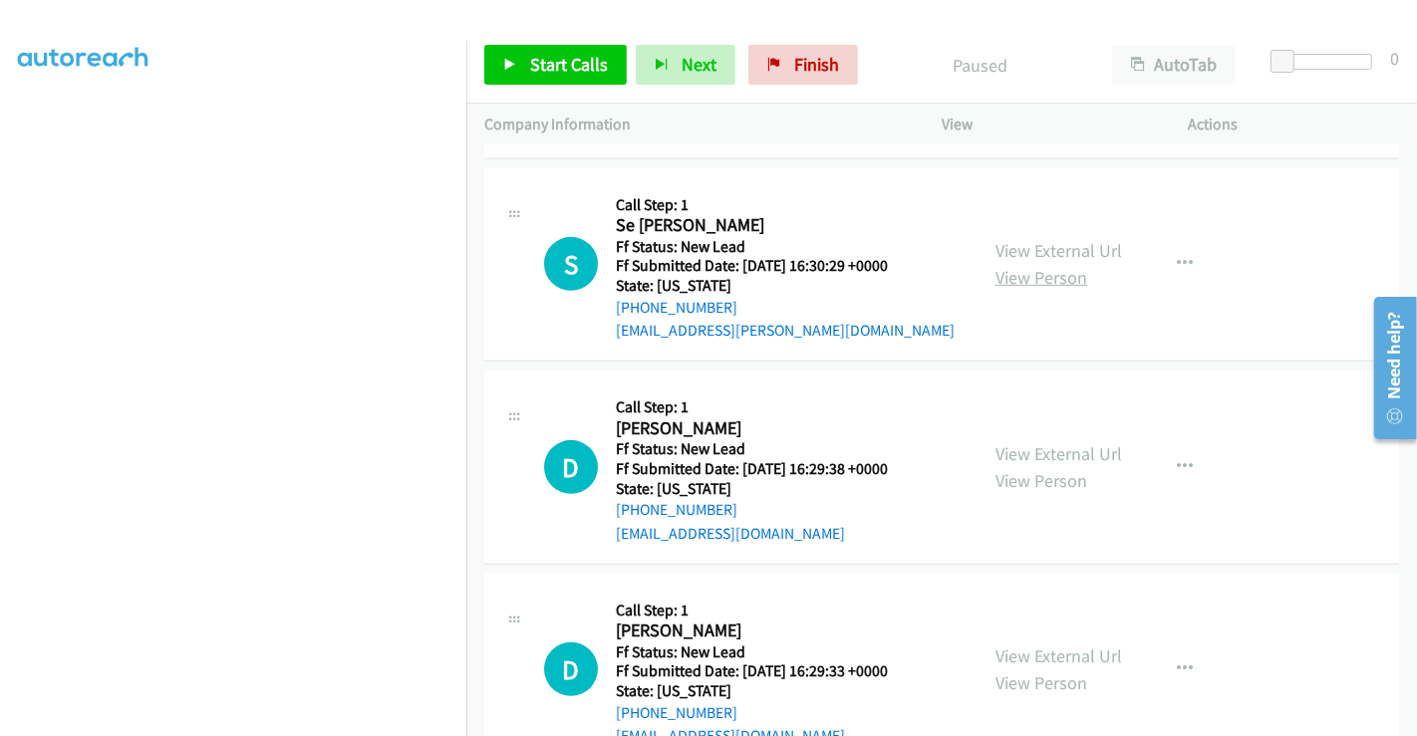
scroll to position [799, 0]
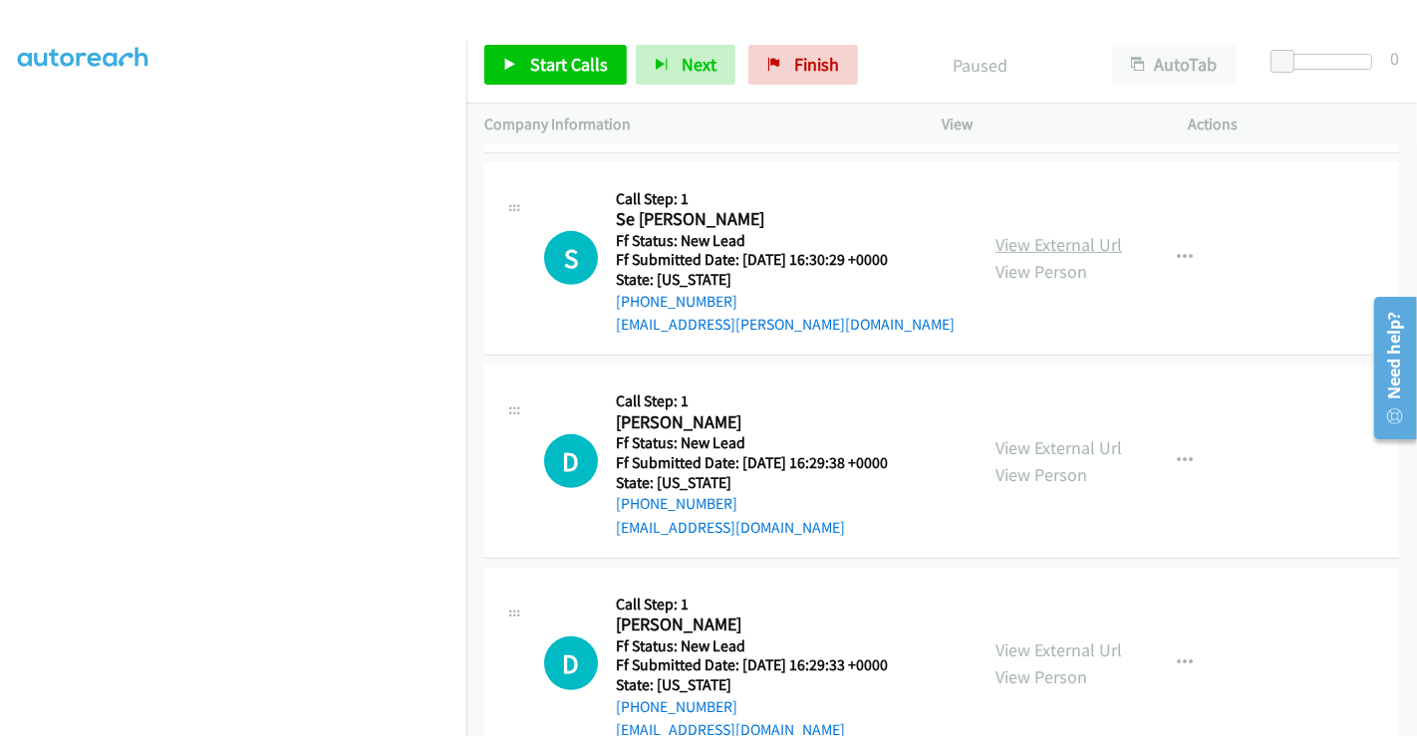
click at [1015, 246] on link "View External Url" at bounding box center [1058, 244] width 127 height 23
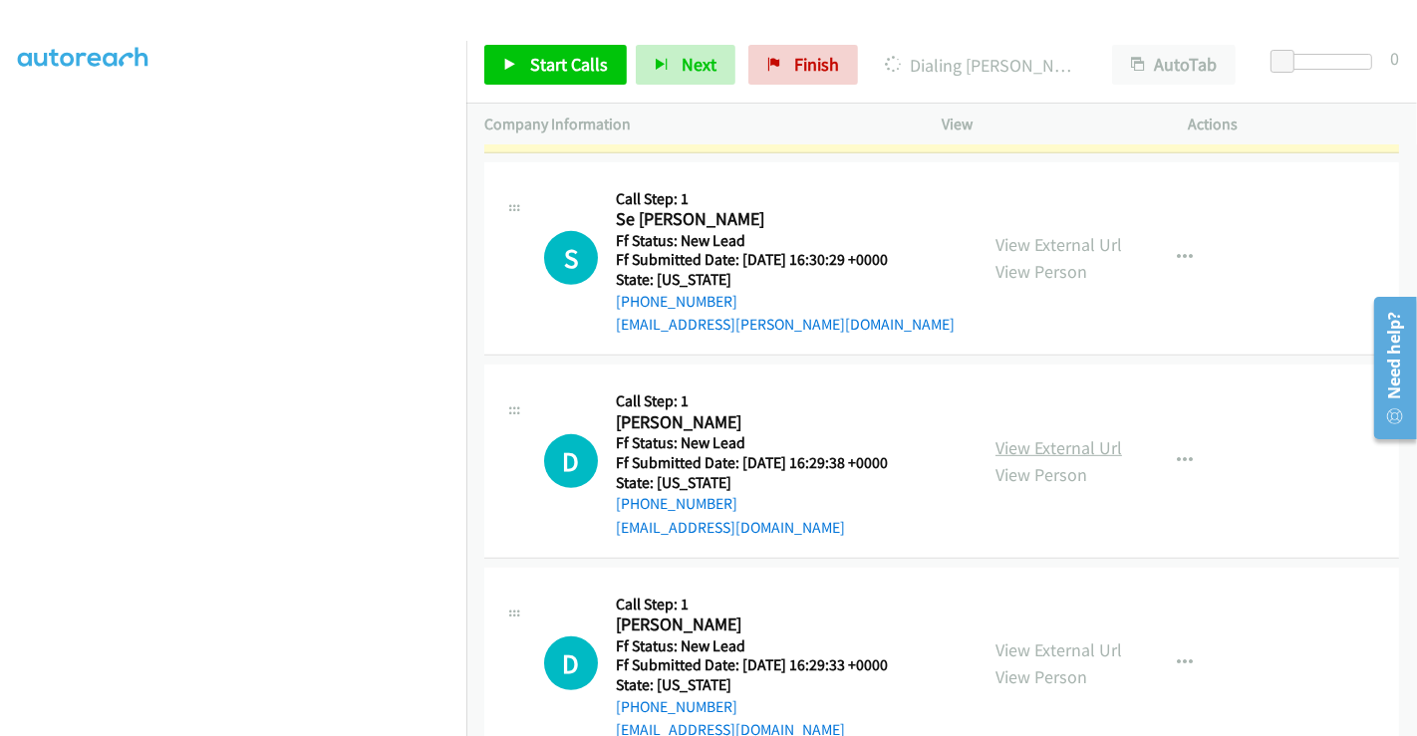
click at [1044, 445] on link "View External Url" at bounding box center [1058, 447] width 127 height 23
click at [1038, 642] on link "View External Url" at bounding box center [1058, 650] width 127 height 23
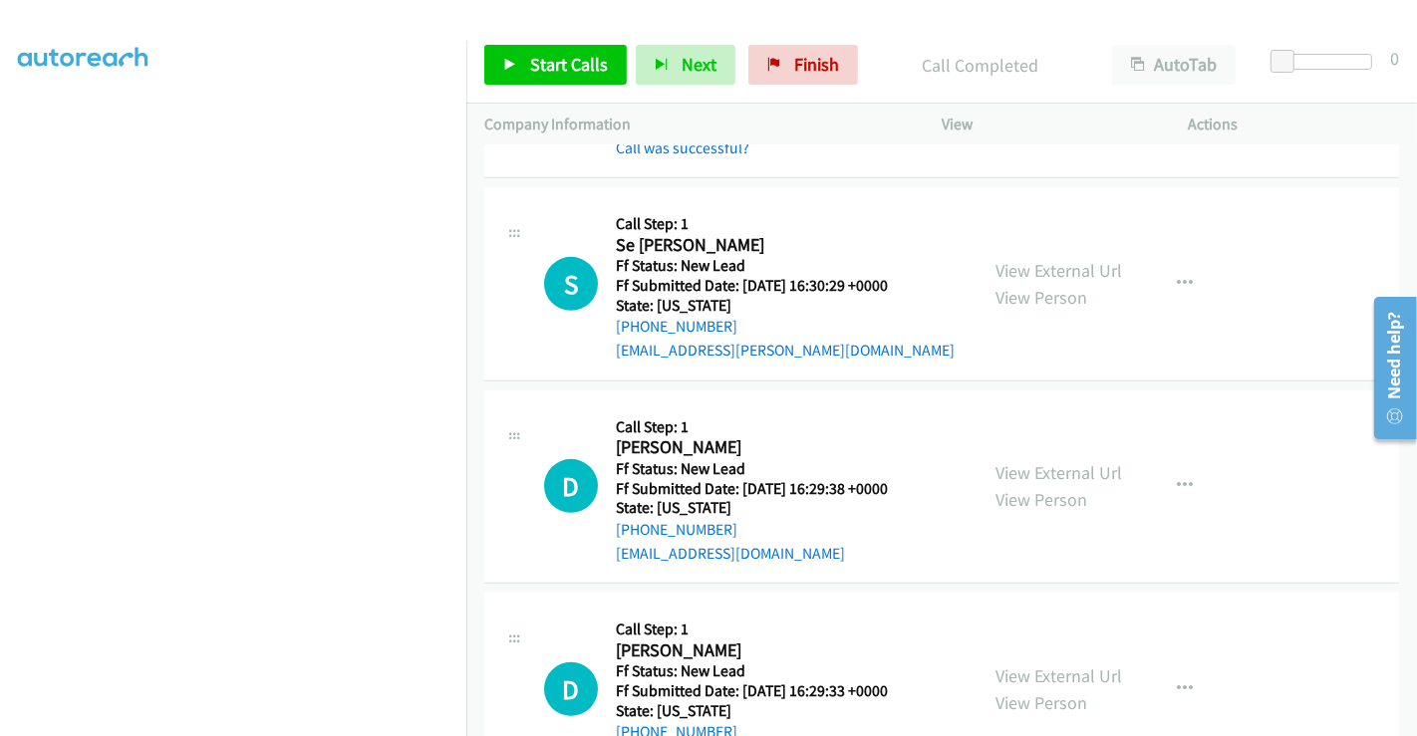
scroll to position [895, 0]
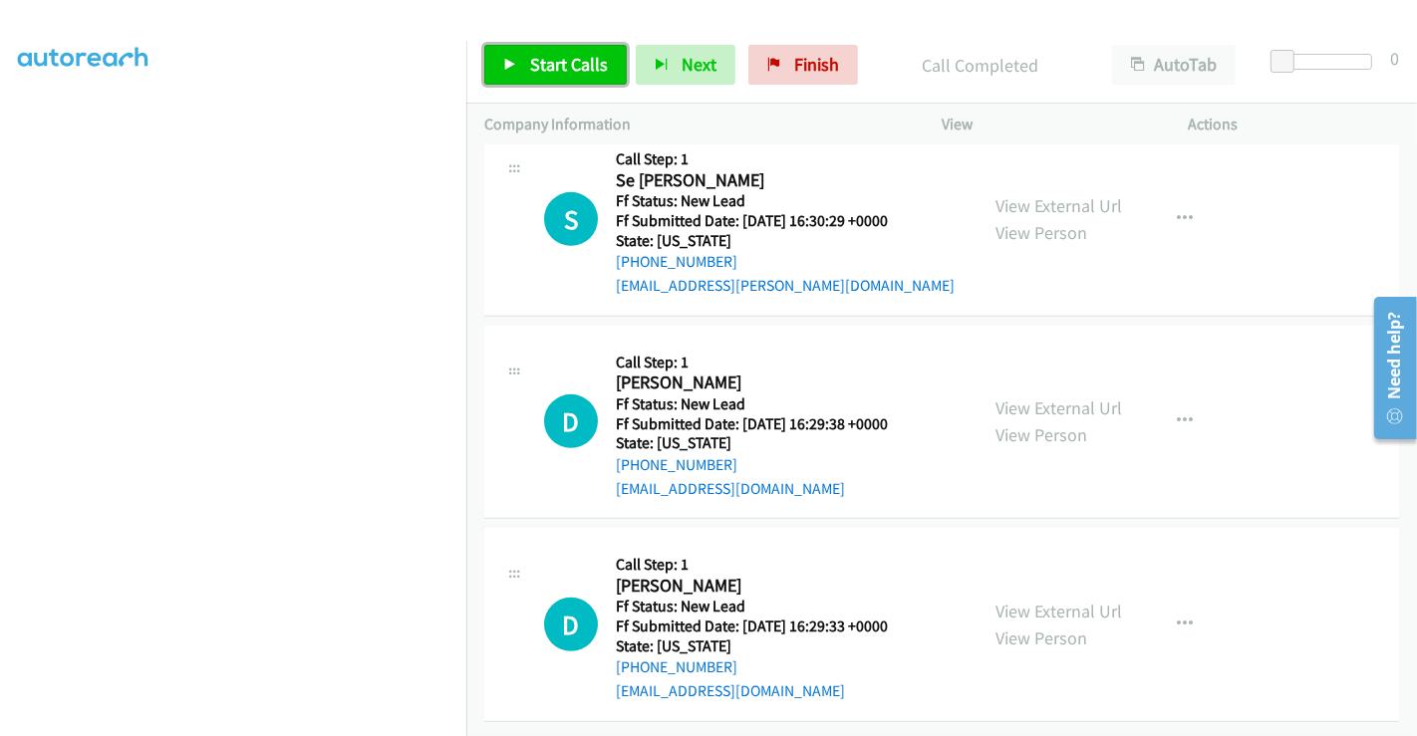
click at [571, 64] on span "Start Calls" at bounding box center [569, 64] width 78 height 23
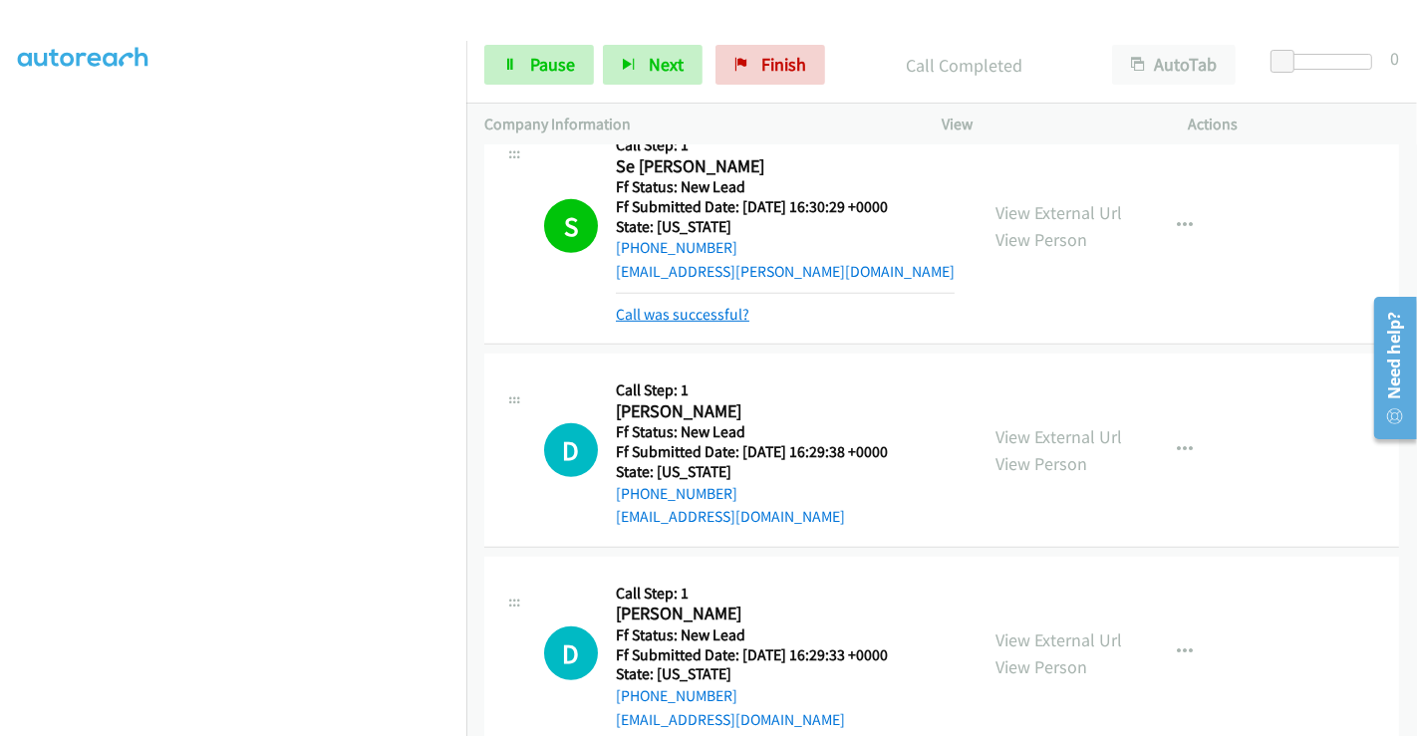
click at [711, 312] on link "Call was successful?" at bounding box center [683, 314] width 134 height 19
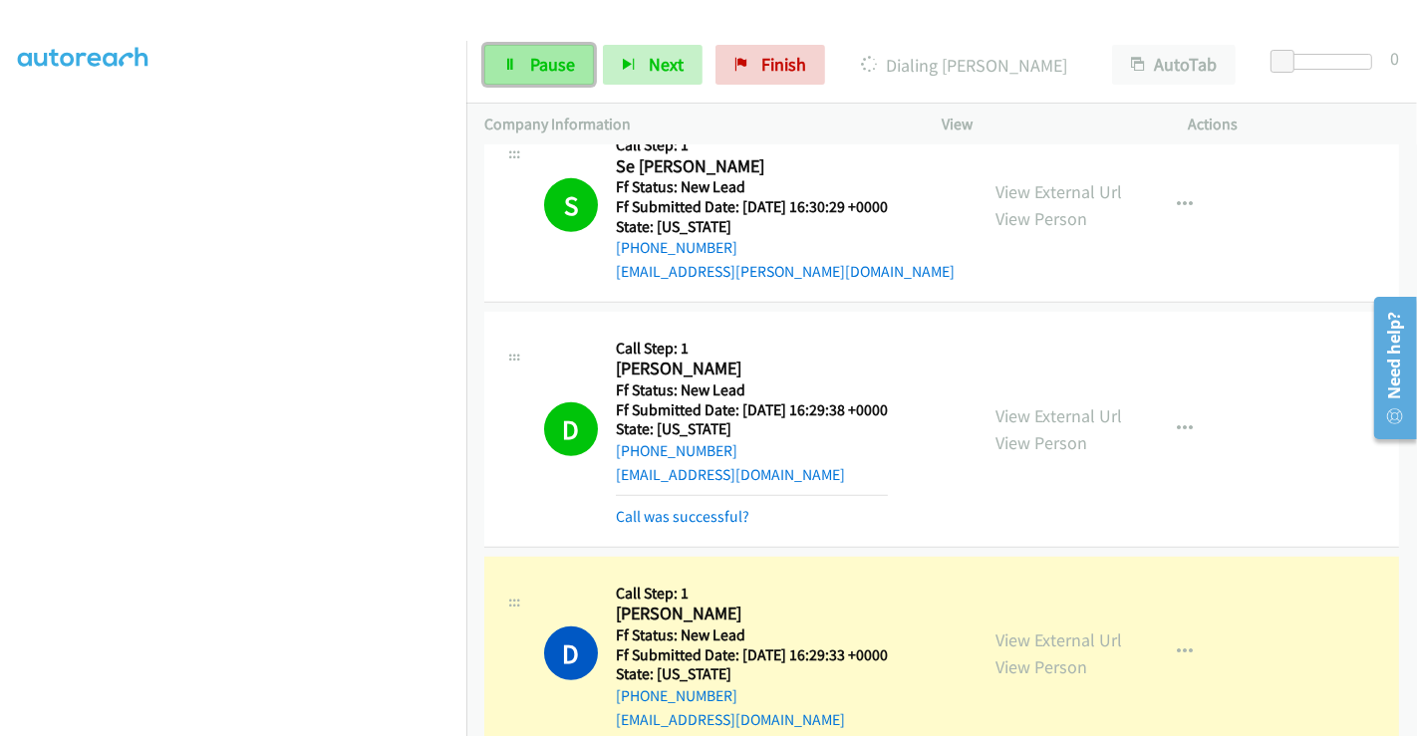
click at [539, 61] on span "Pause" at bounding box center [552, 64] width 45 height 23
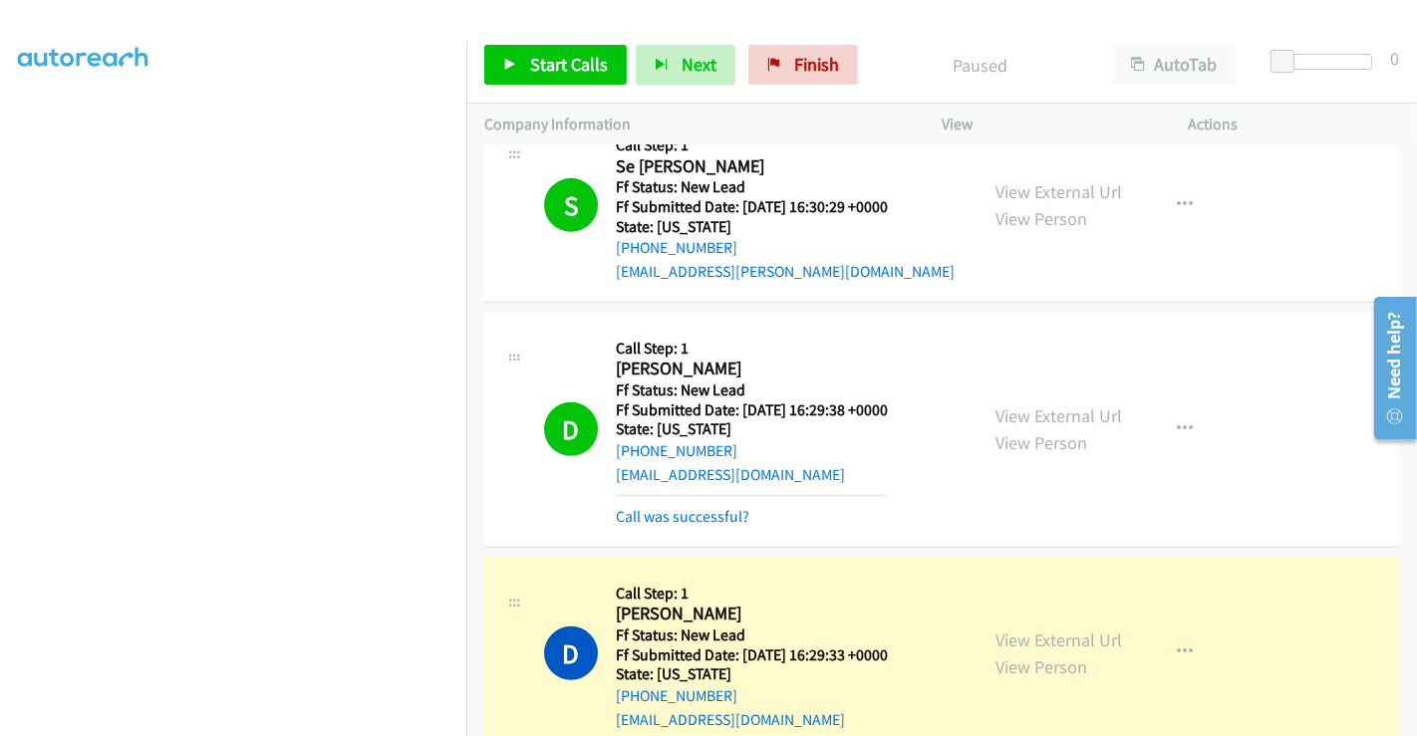
scroll to position [937, 0]
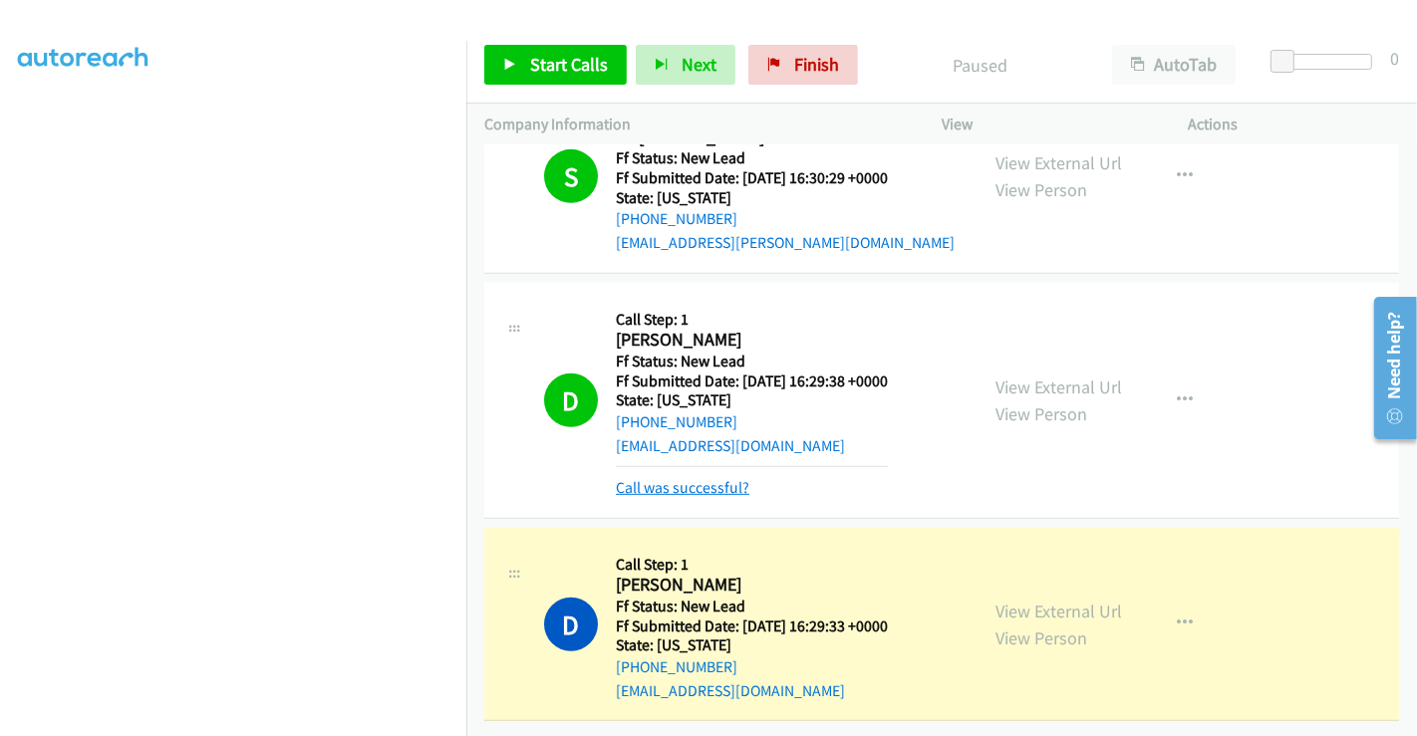
click at [704, 478] on link "Call was successful?" at bounding box center [683, 487] width 134 height 19
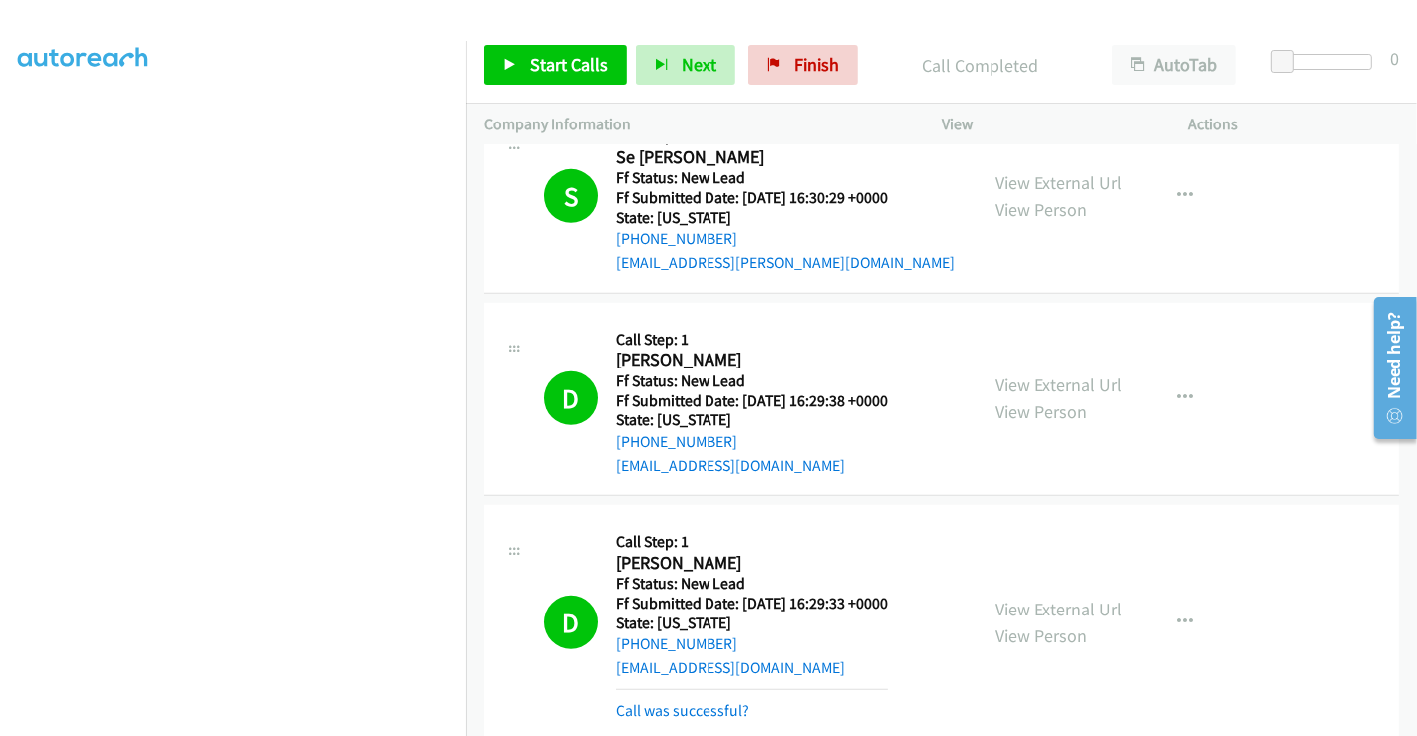
scroll to position [1000, 0]
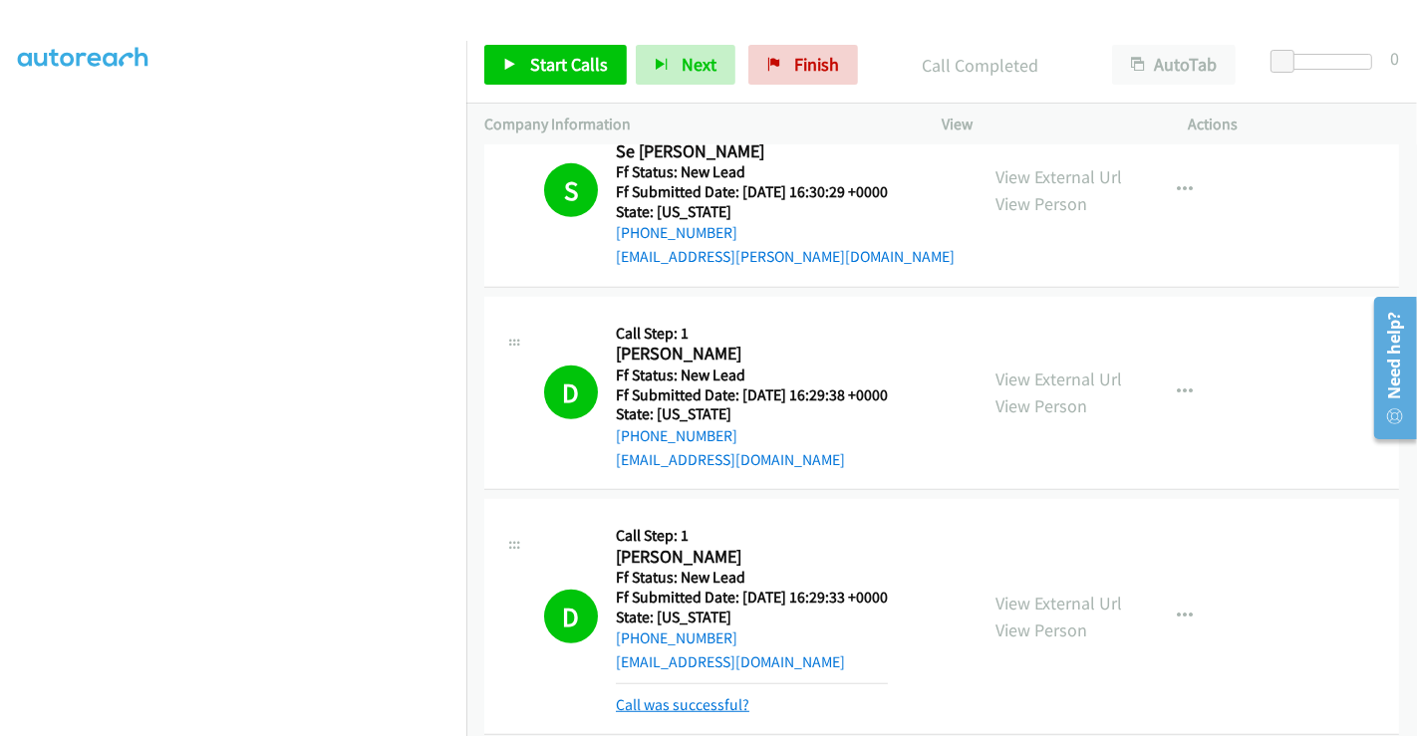
click at [680, 698] on link "Call was successful?" at bounding box center [683, 704] width 134 height 19
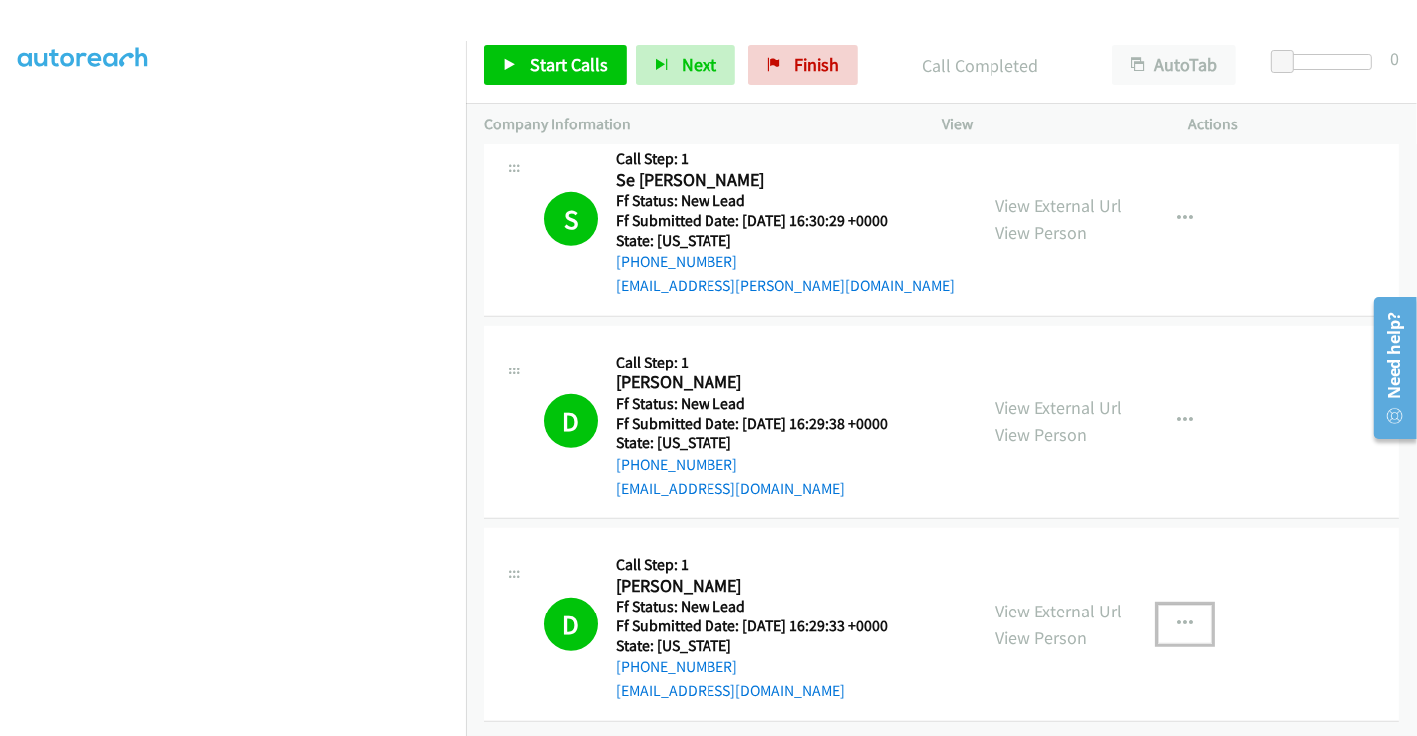
click at [1181, 617] on icon "button" at bounding box center [1185, 625] width 16 height 16
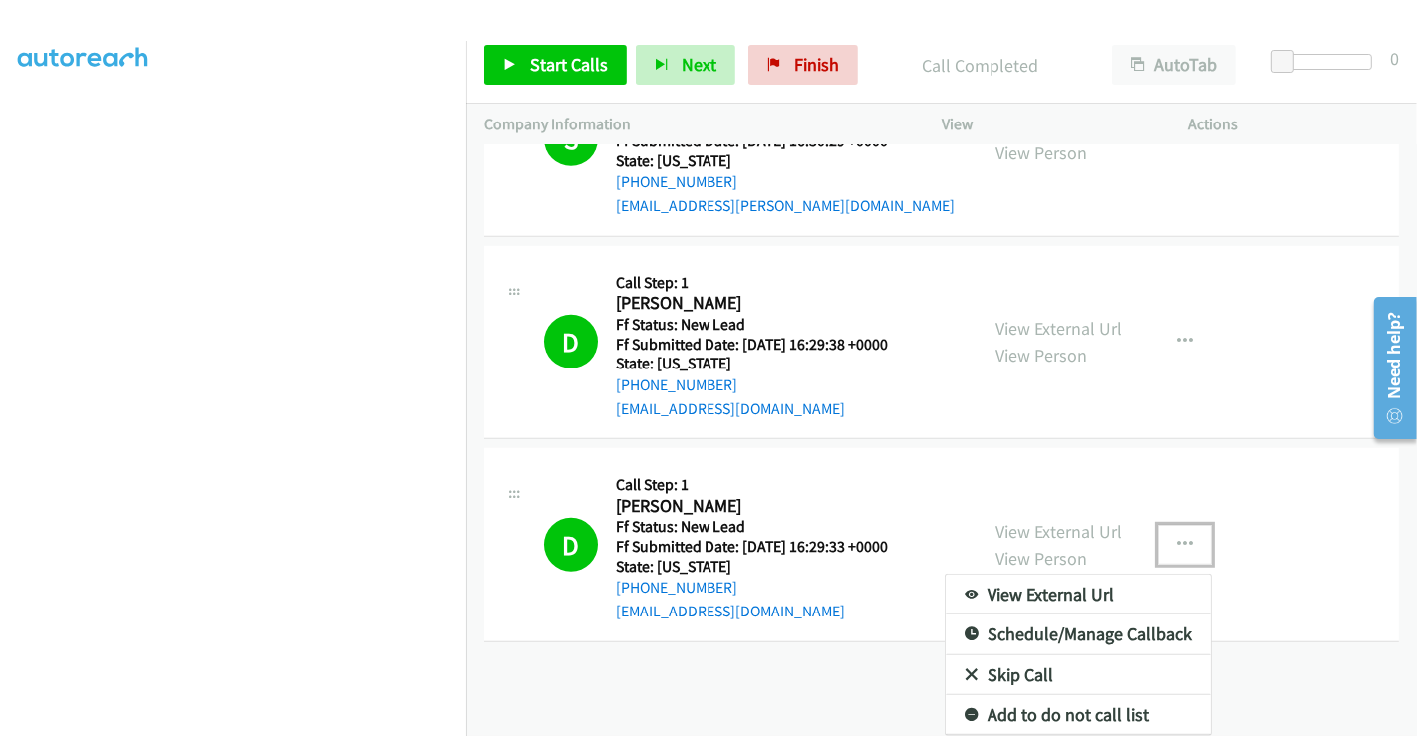
click at [1020, 696] on link "Add to do not call list" at bounding box center [1078, 715] width 265 height 40
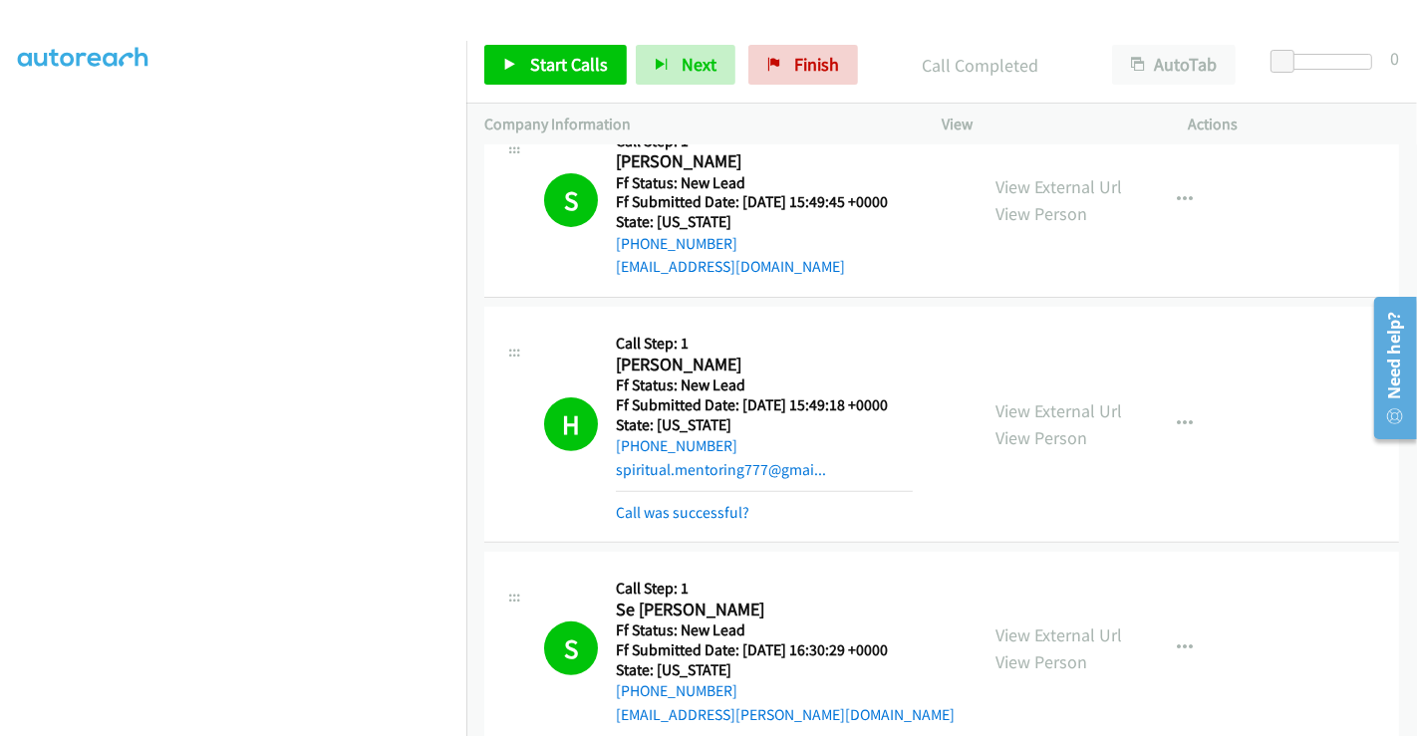
scroll to position [0, 0]
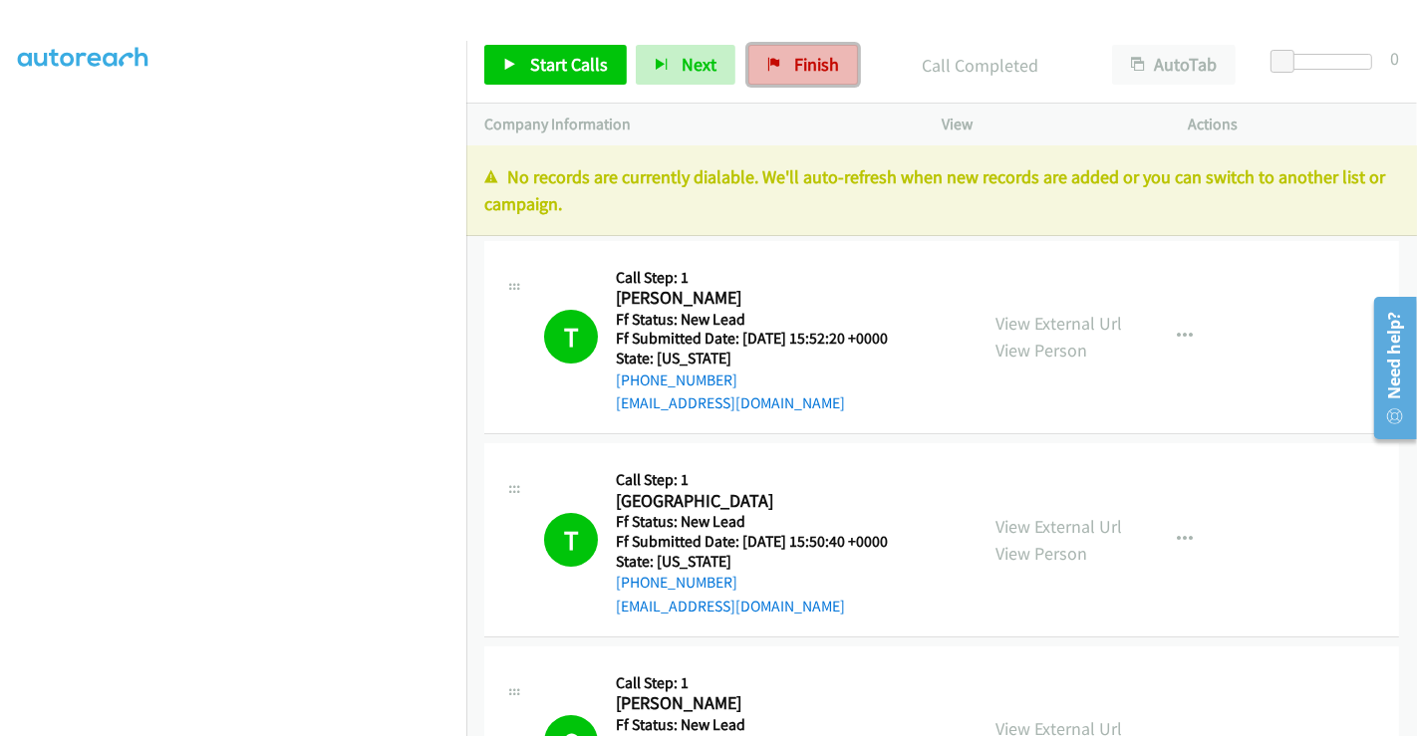
click at [795, 49] on link "Finish" at bounding box center [803, 65] width 110 height 40
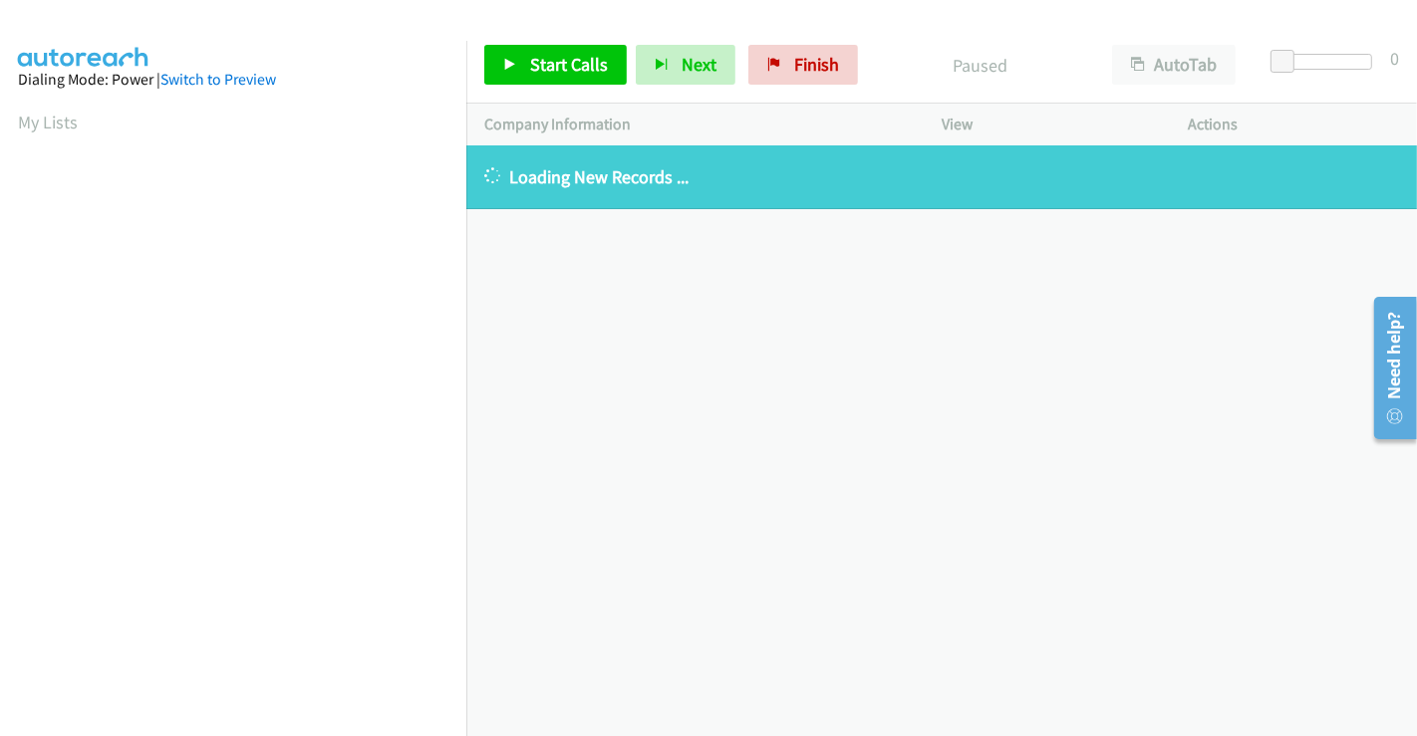
scroll to position [384, 0]
drag, startPoint x: 807, startPoint y: 58, endPoint x: 808, endPoint y: 96, distance: 37.9
click at [807, 58] on span "Finish" at bounding box center [816, 64] width 45 height 23
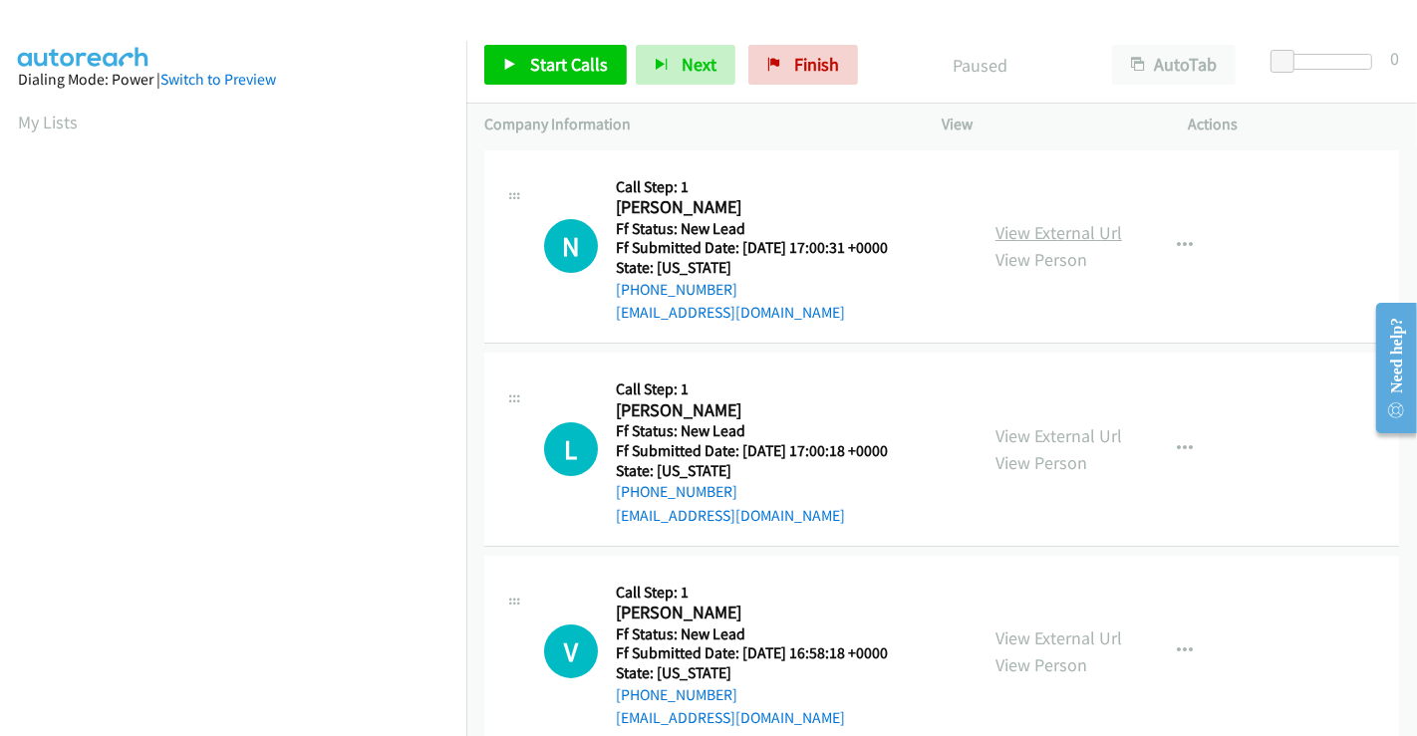
click at [1061, 226] on link "View External Url" at bounding box center [1058, 232] width 127 height 23
drag, startPoint x: 1043, startPoint y: 431, endPoint x: 1053, endPoint y: 472, distance: 42.1
click at [1027, 429] on link "View External Url" at bounding box center [1058, 435] width 127 height 23
click at [1039, 632] on link "View External Url" at bounding box center [1058, 638] width 127 height 23
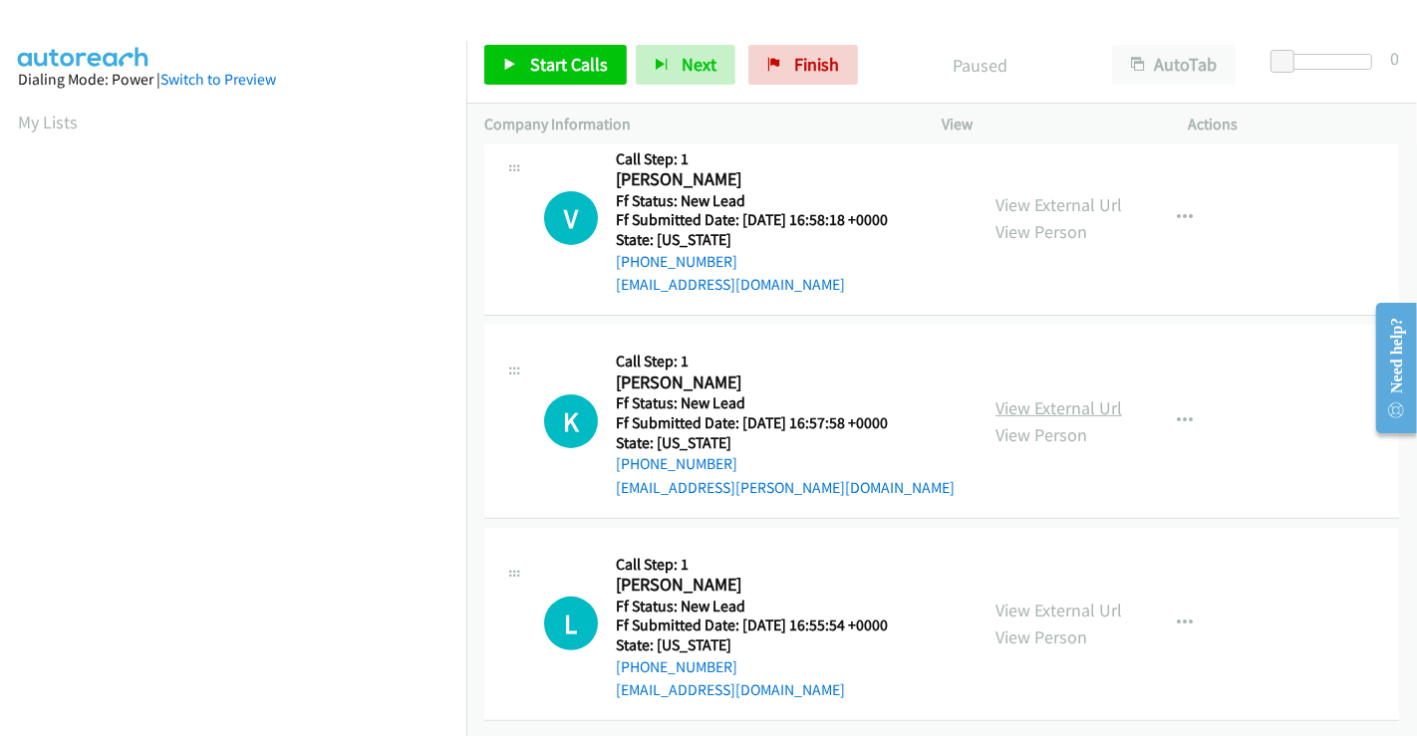
scroll to position [447, 0]
click at [1044, 397] on link "View External Url" at bounding box center [1058, 408] width 127 height 23
click at [1042, 599] on link "View External Url" at bounding box center [1058, 610] width 127 height 23
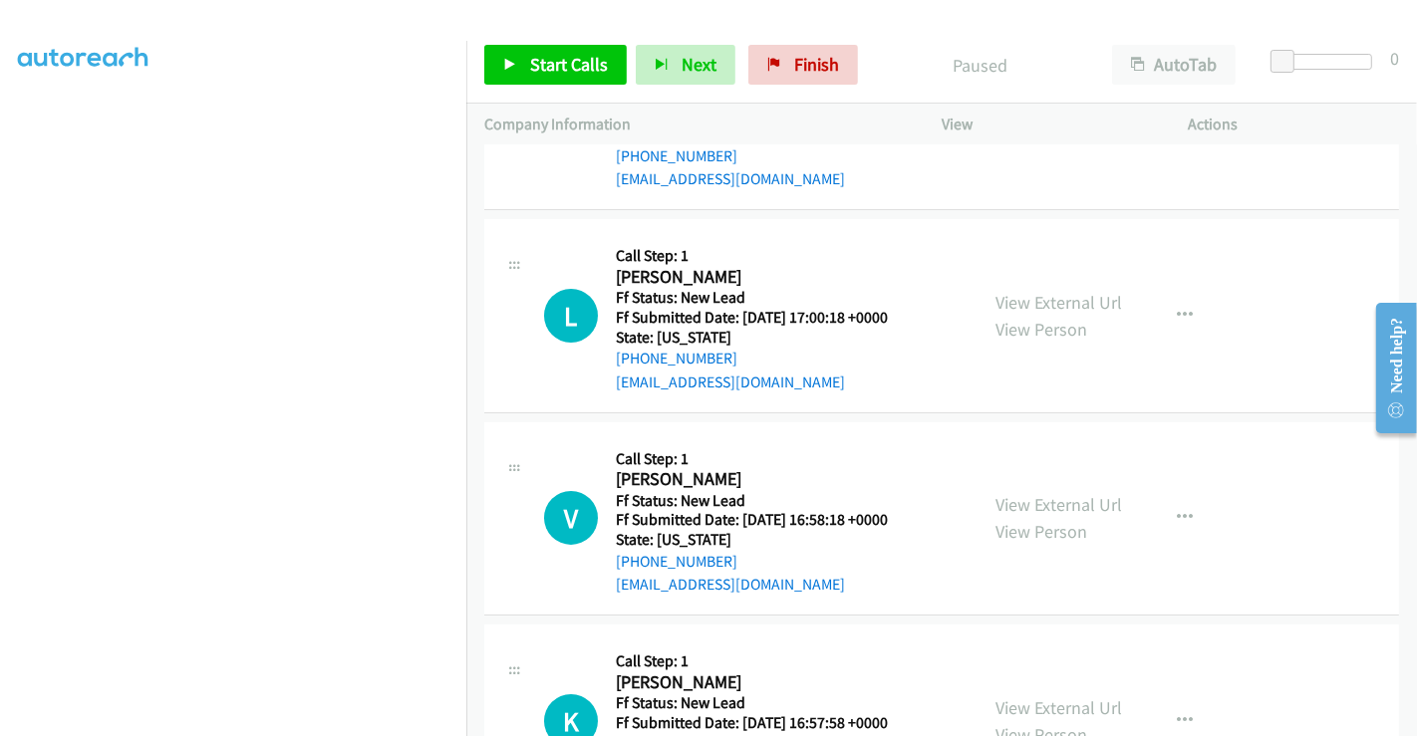
scroll to position [5, 0]
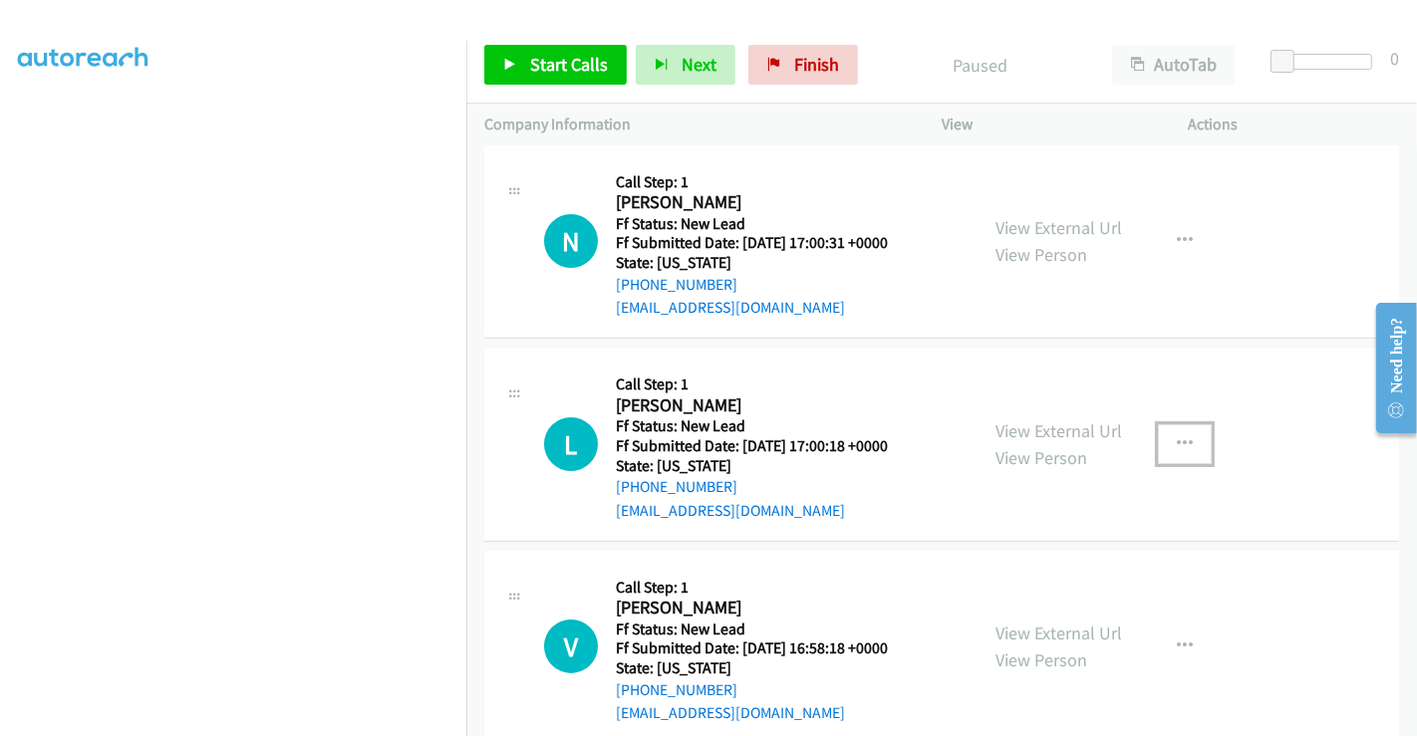
click at [1177, 439] on icon "button" at bounding box center [1185, 444] width 16 height 16
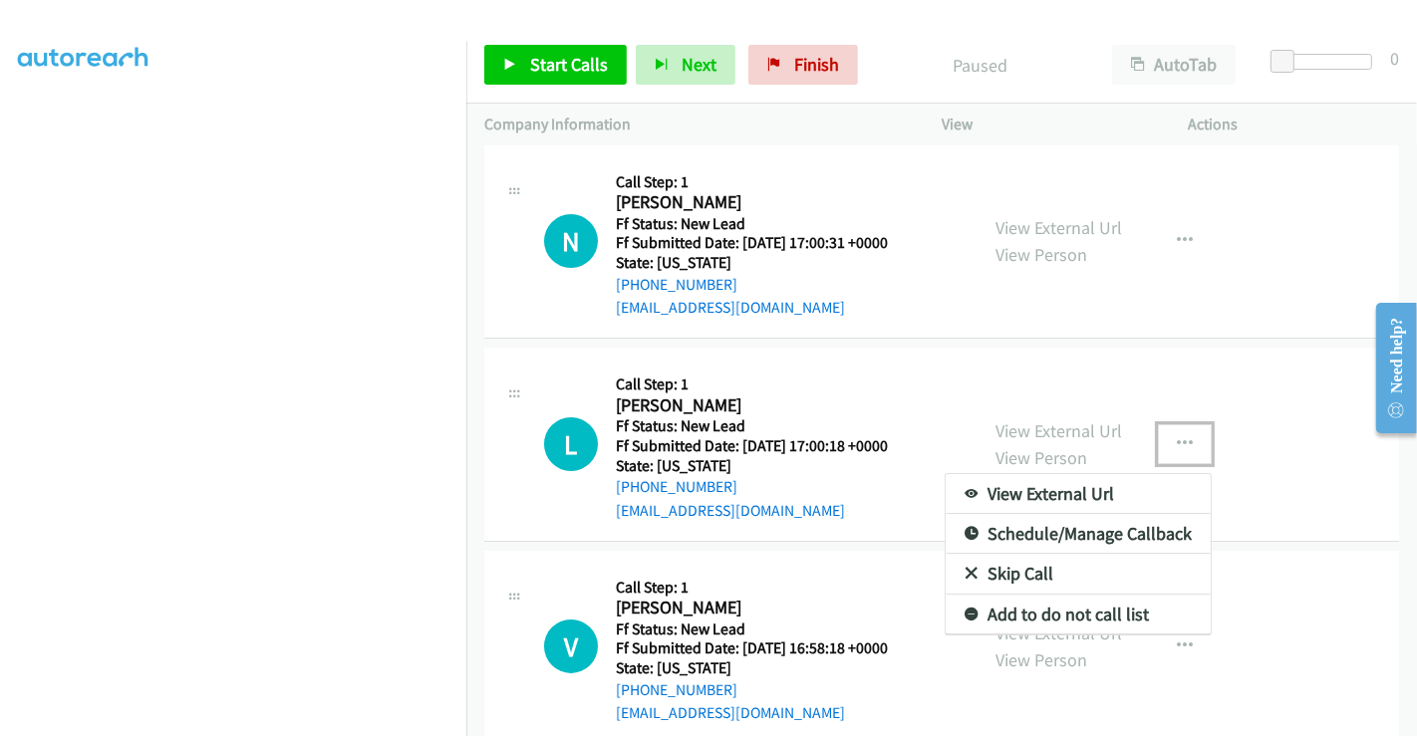
click at [1020, 579] on link "Skip Call" at bounding box center [1078, 574] width 265 height 40
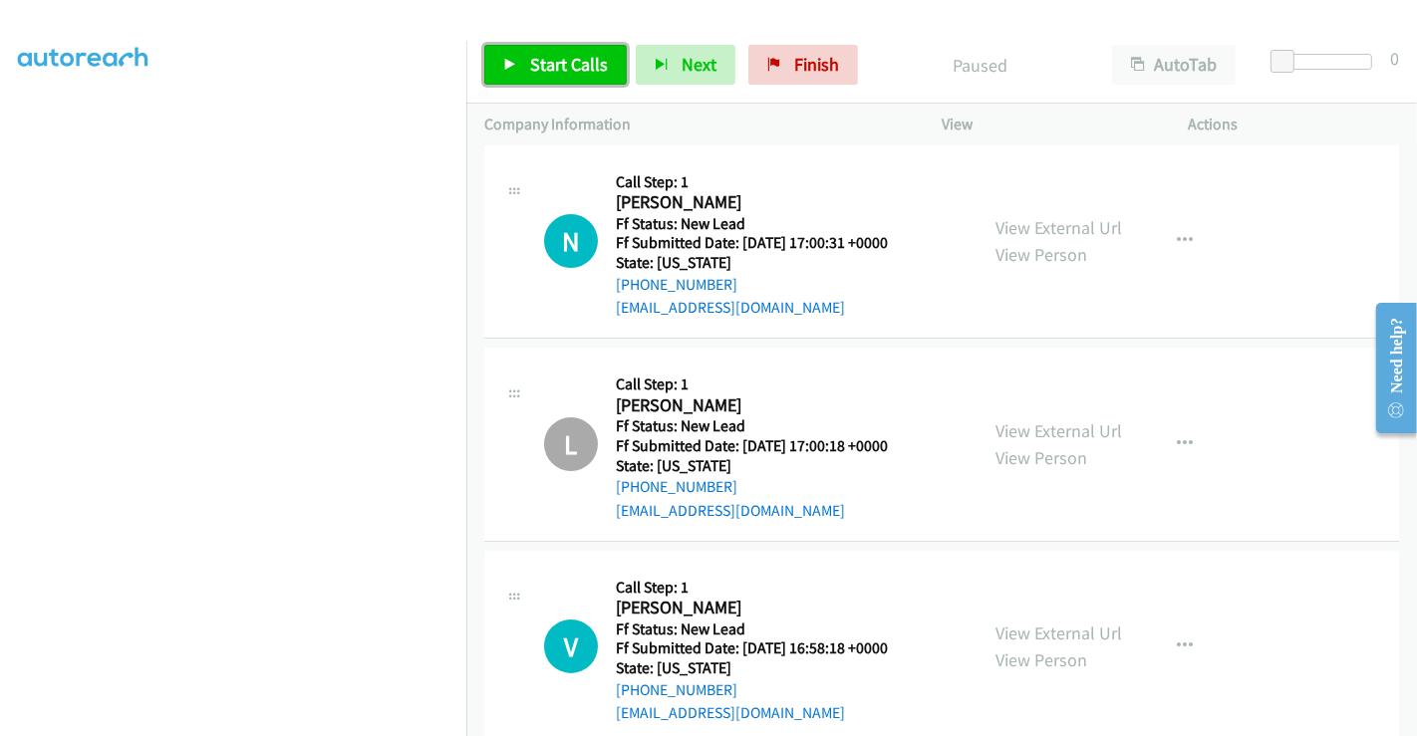
click at [564, 76] on link "Start Calls" at bounding box center [555, 65] width 142 height 40
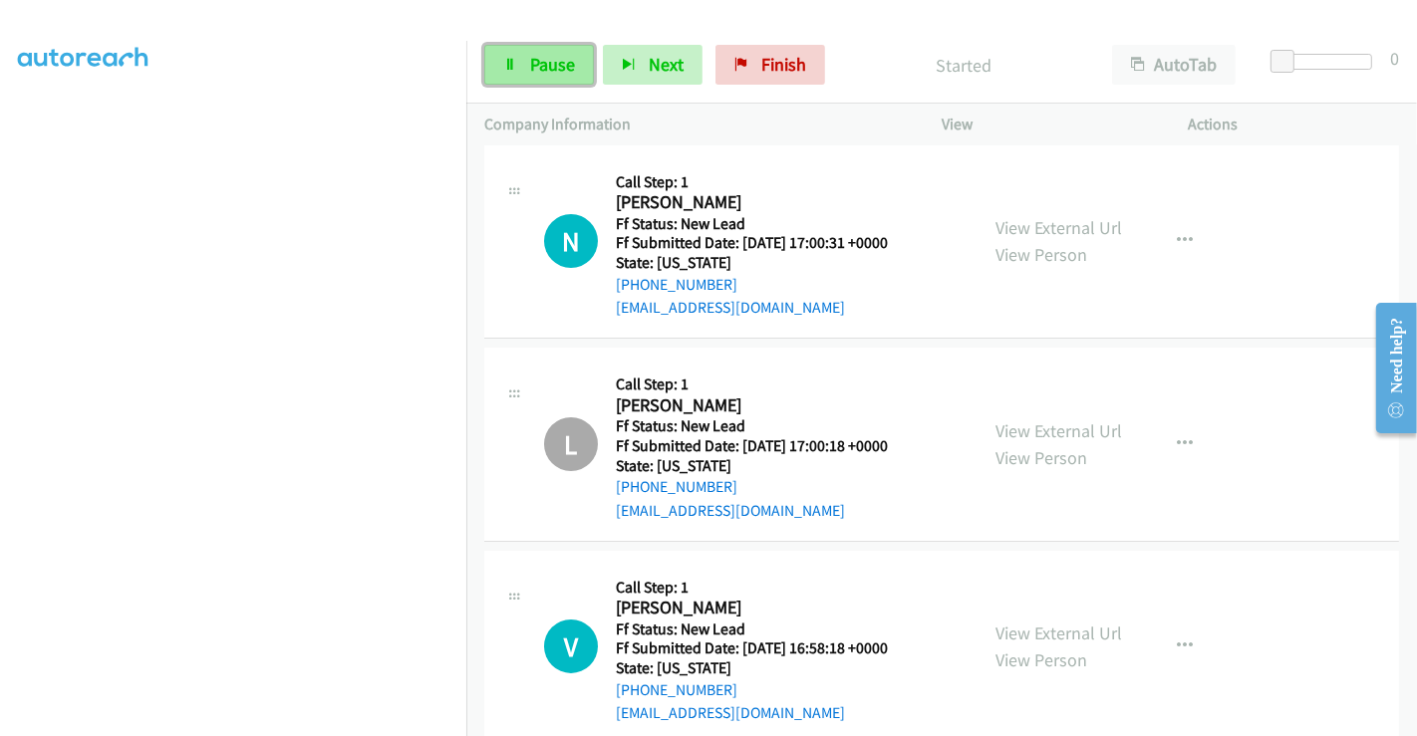
click at [555, 66] on span "Pause" at bounding box center [552, 64] width 45 height 23
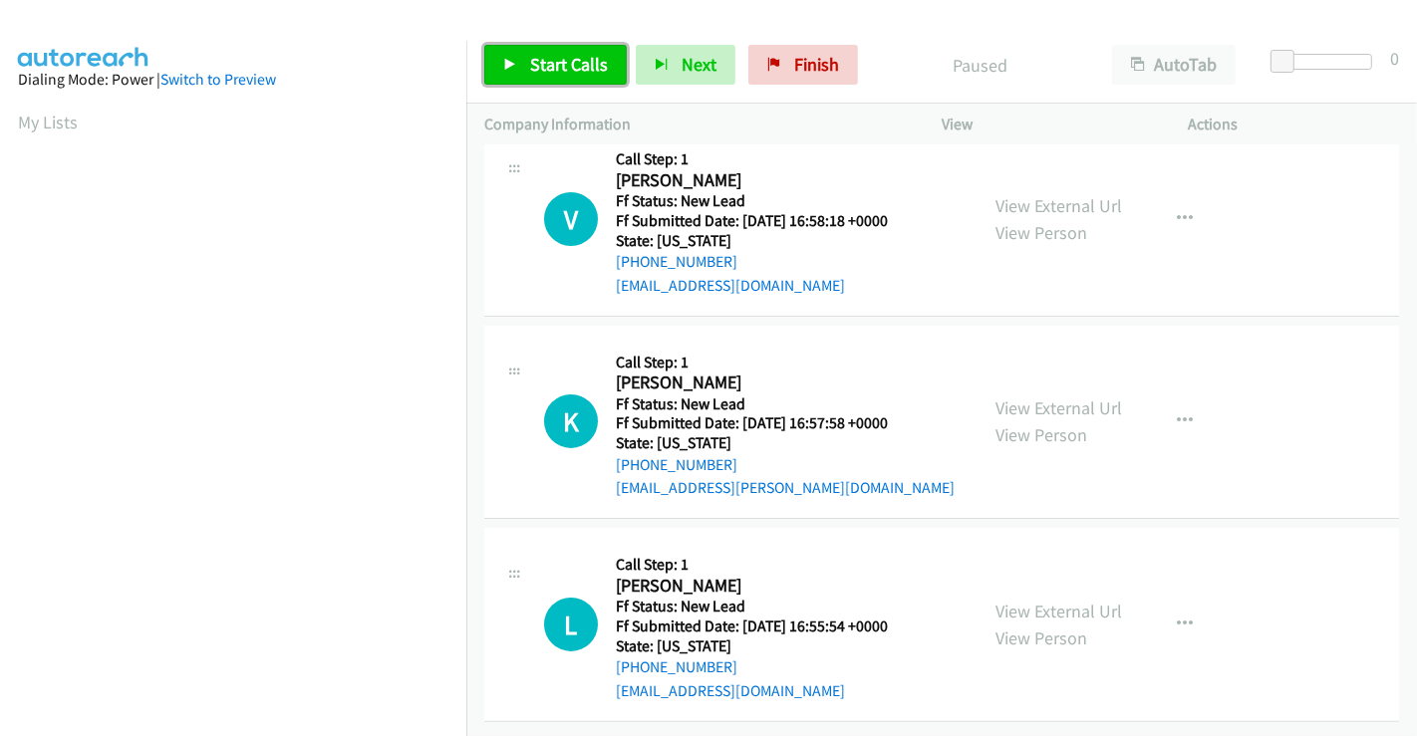
click at [535, 64] on span "Start Calls" at bounding box center [569, 64] width 78 height 23
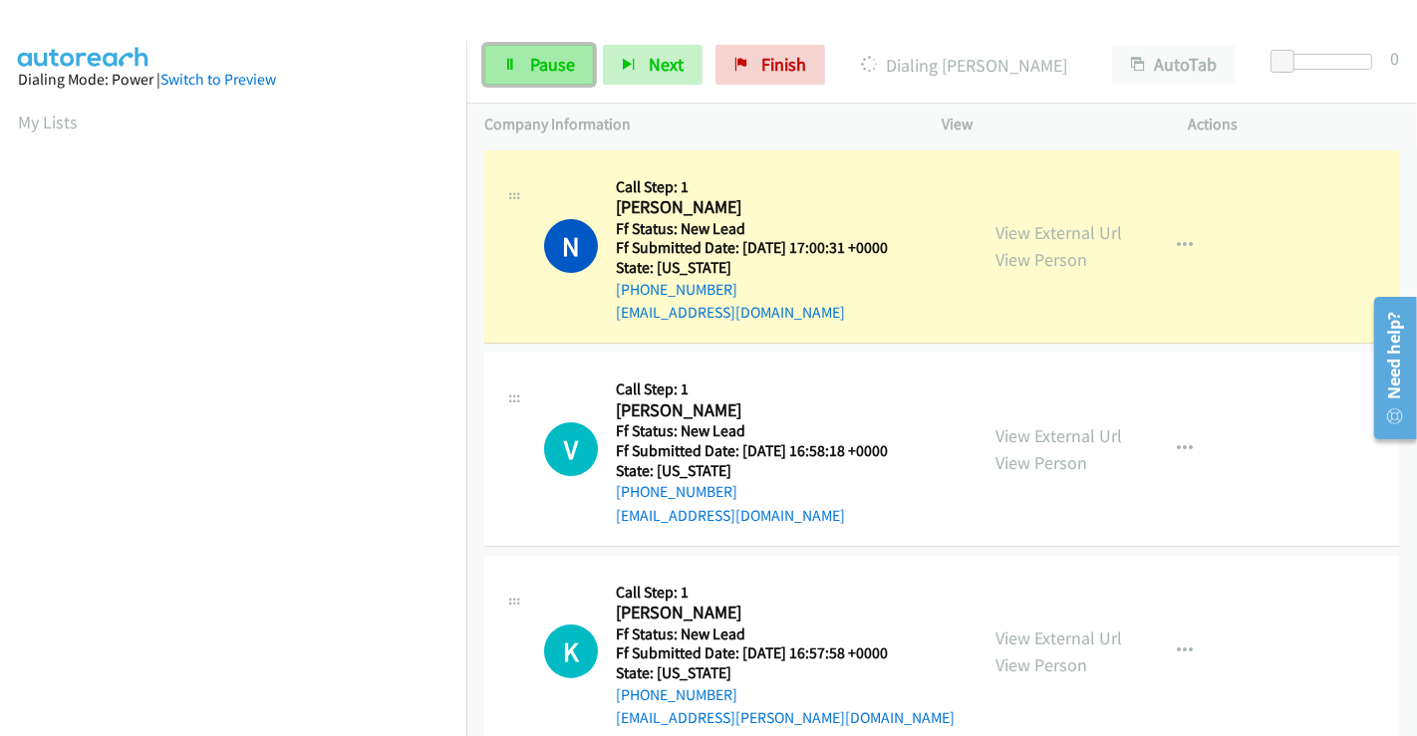
click at [540, 72] on span "Pause" at bounding box center [552, 64] width 45 height 23
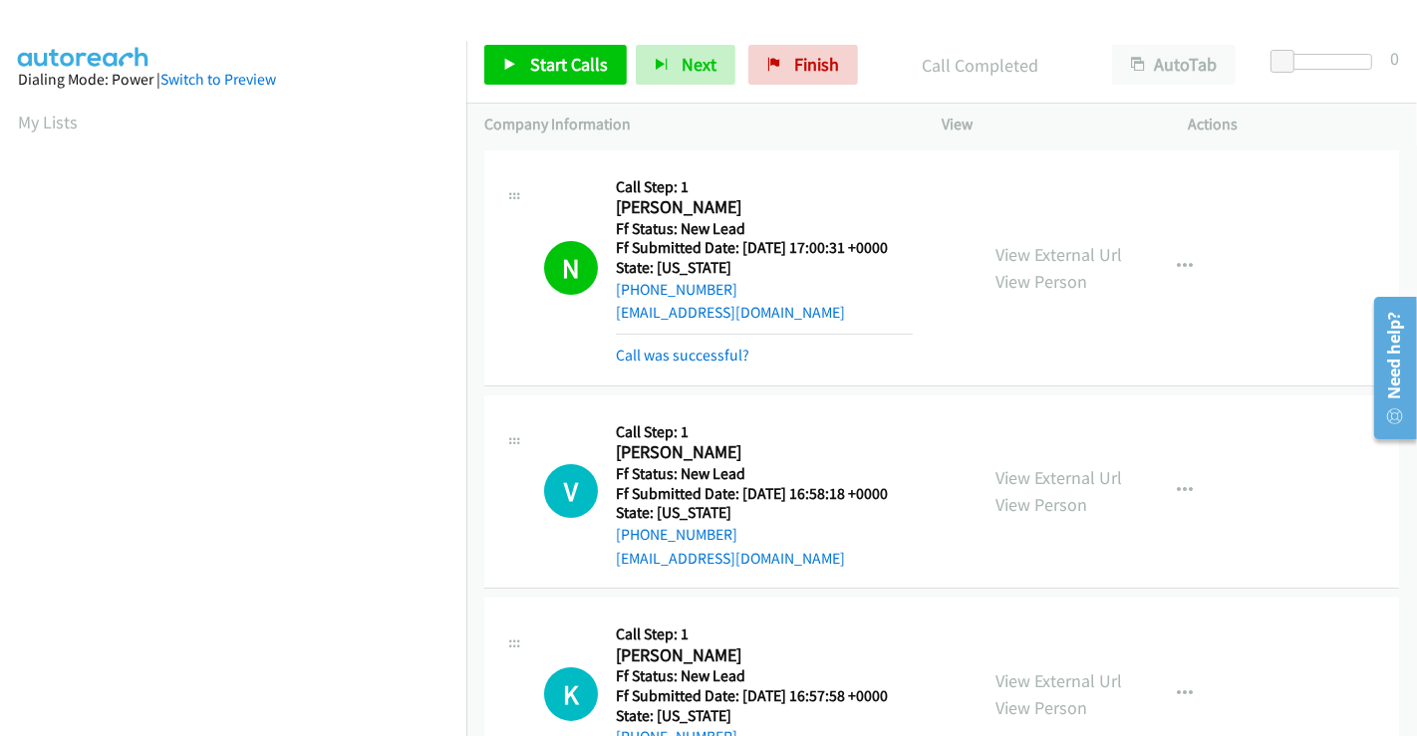
scroll to position [384, 0]
click at [542, 67] on span "Start Calls" at bounding box center [569, 64] width 78 height 23
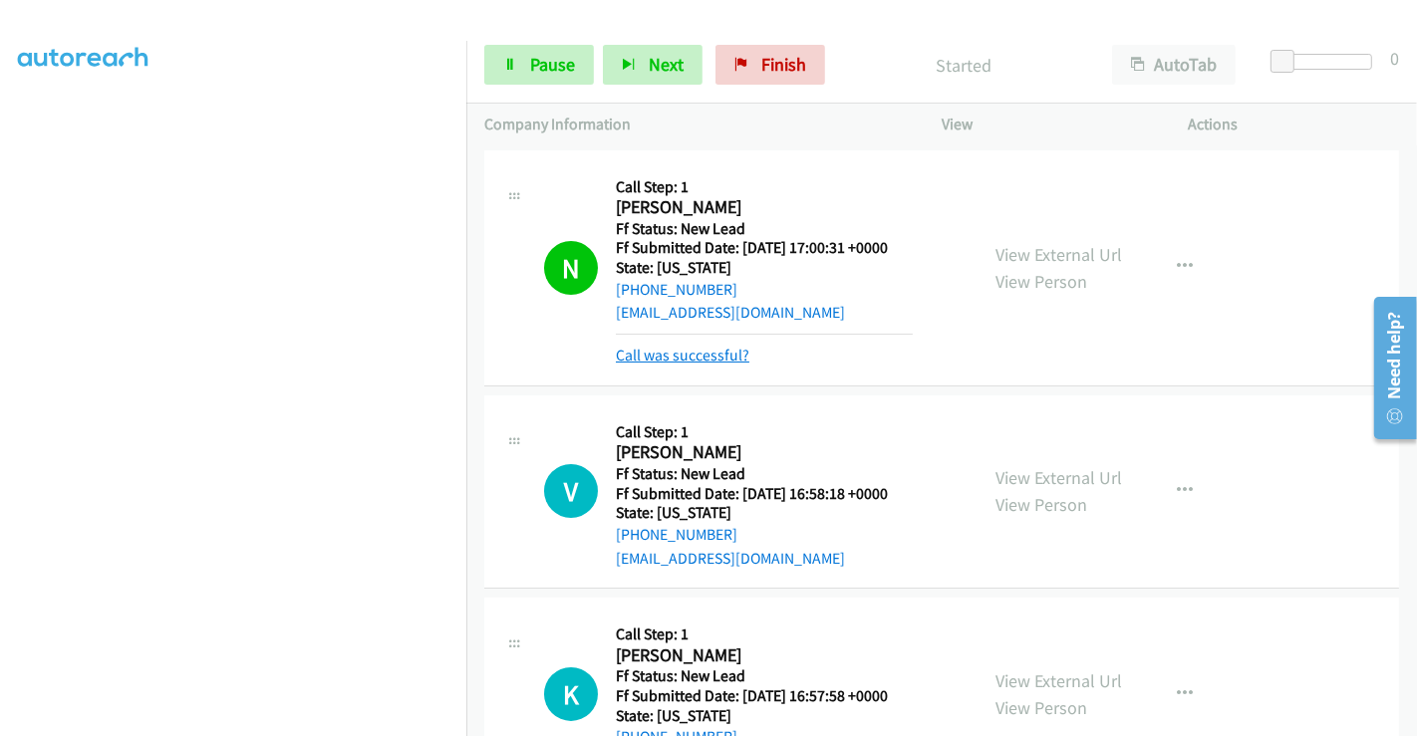
click at [714, 358] on link "Call was successful?" at bounding box center [683, 355] width 134 height 19
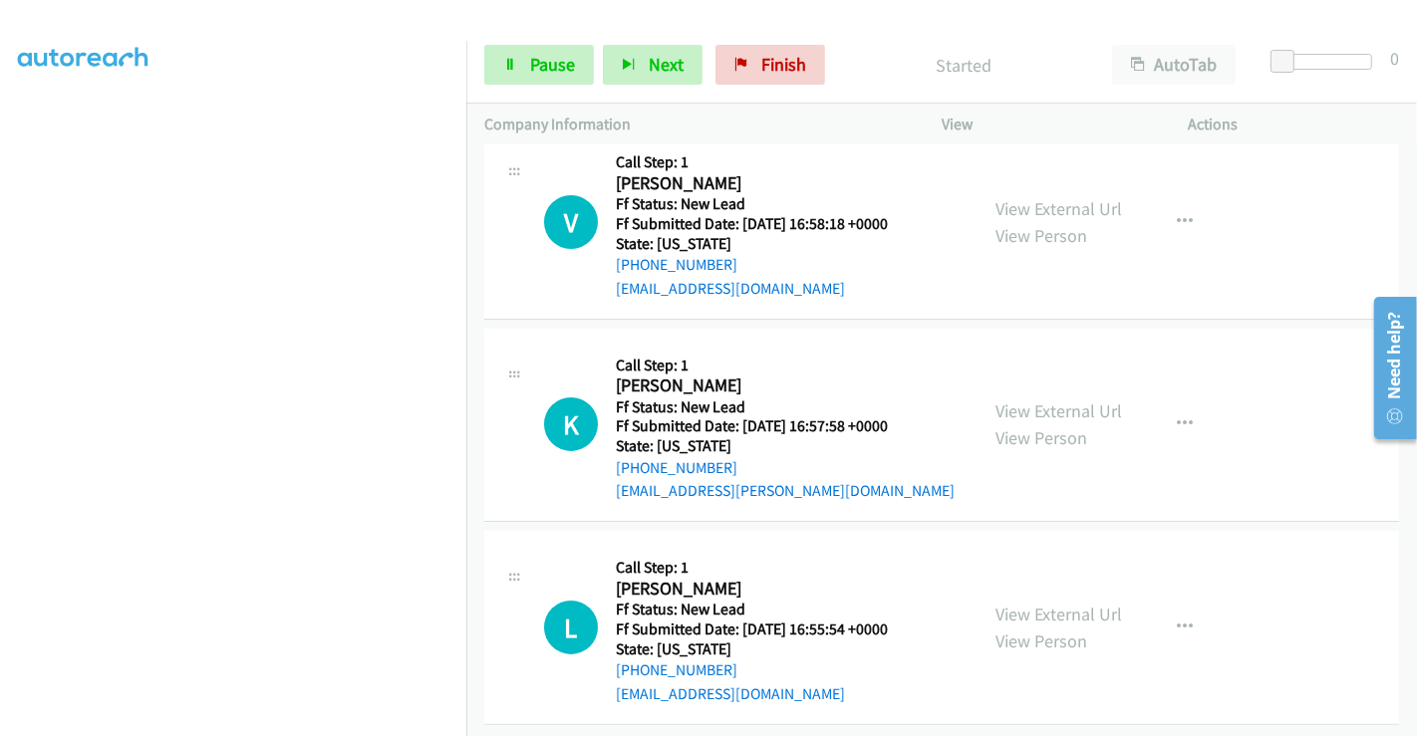
scroll to position [245, 0]
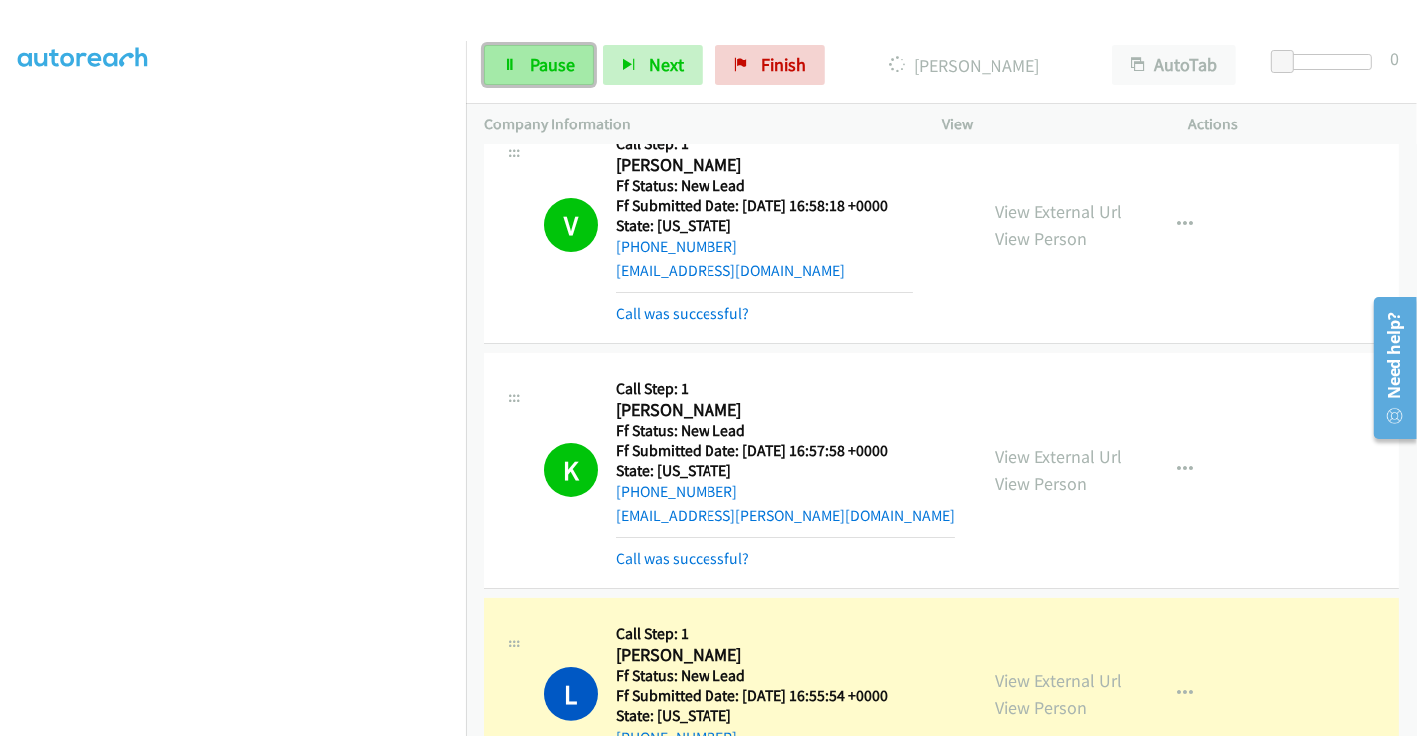
click at [547, 64] on span "Pause" at bounding box center [552, 64] width 45 height 23
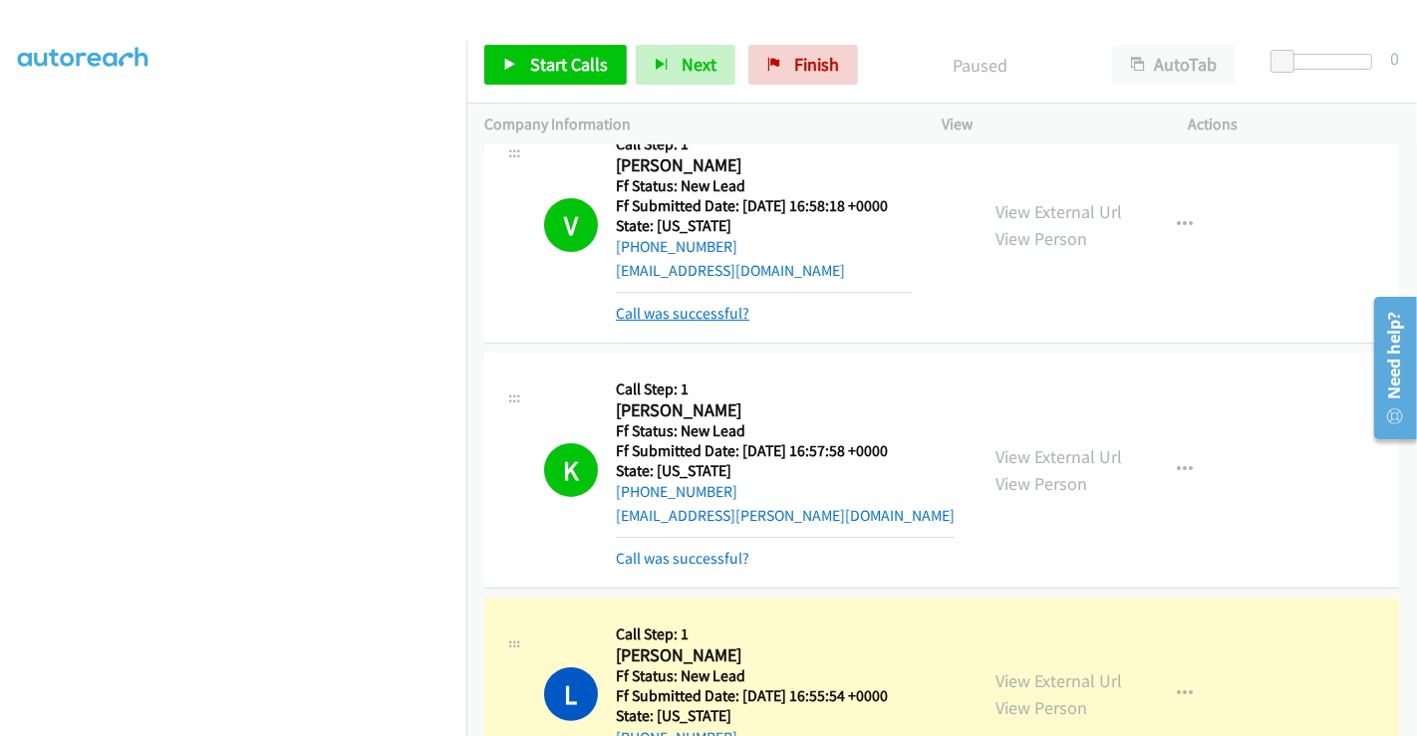
click at [719, 311] on link "Call was successful?" at bounding box center [683, 313] width 134 height 19
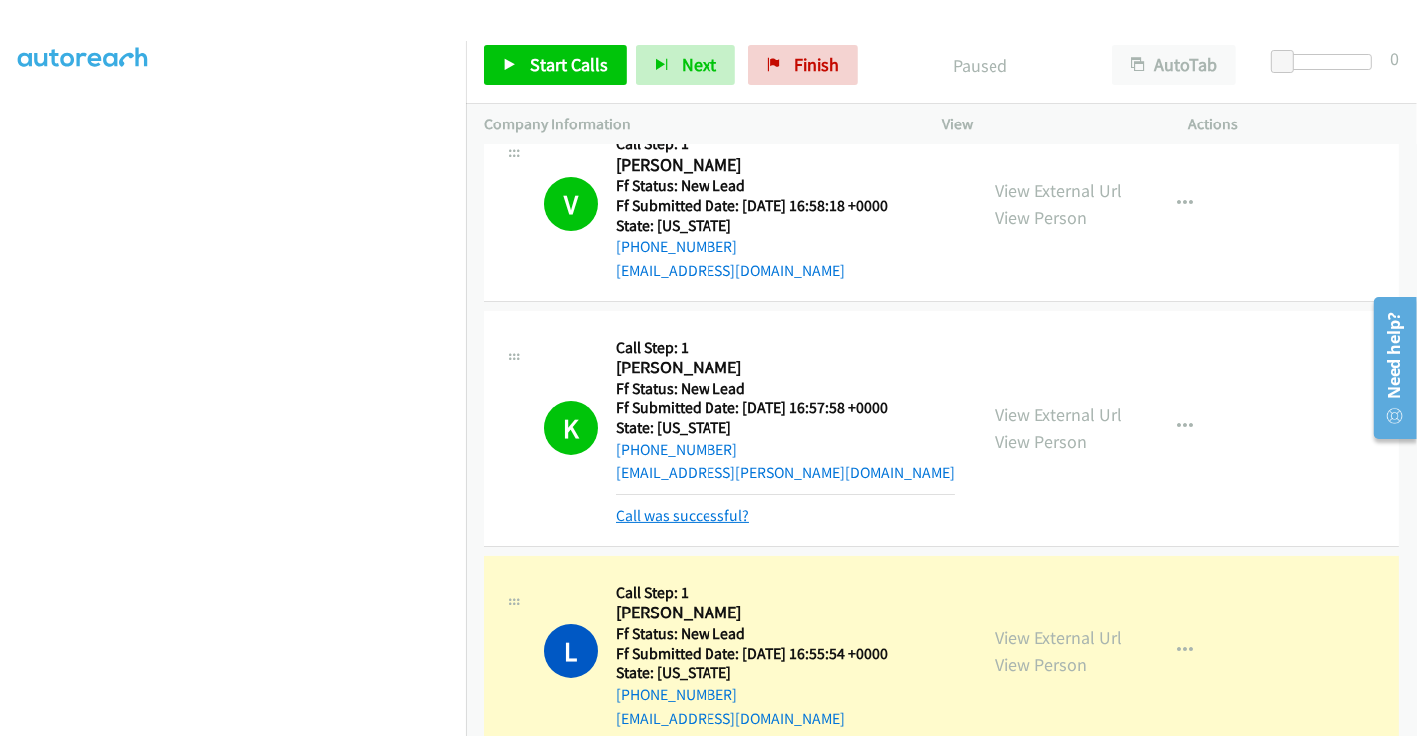
click at [703, 519] on link "Call was successful?" at bounding box center [683, 515] width 134 height 19
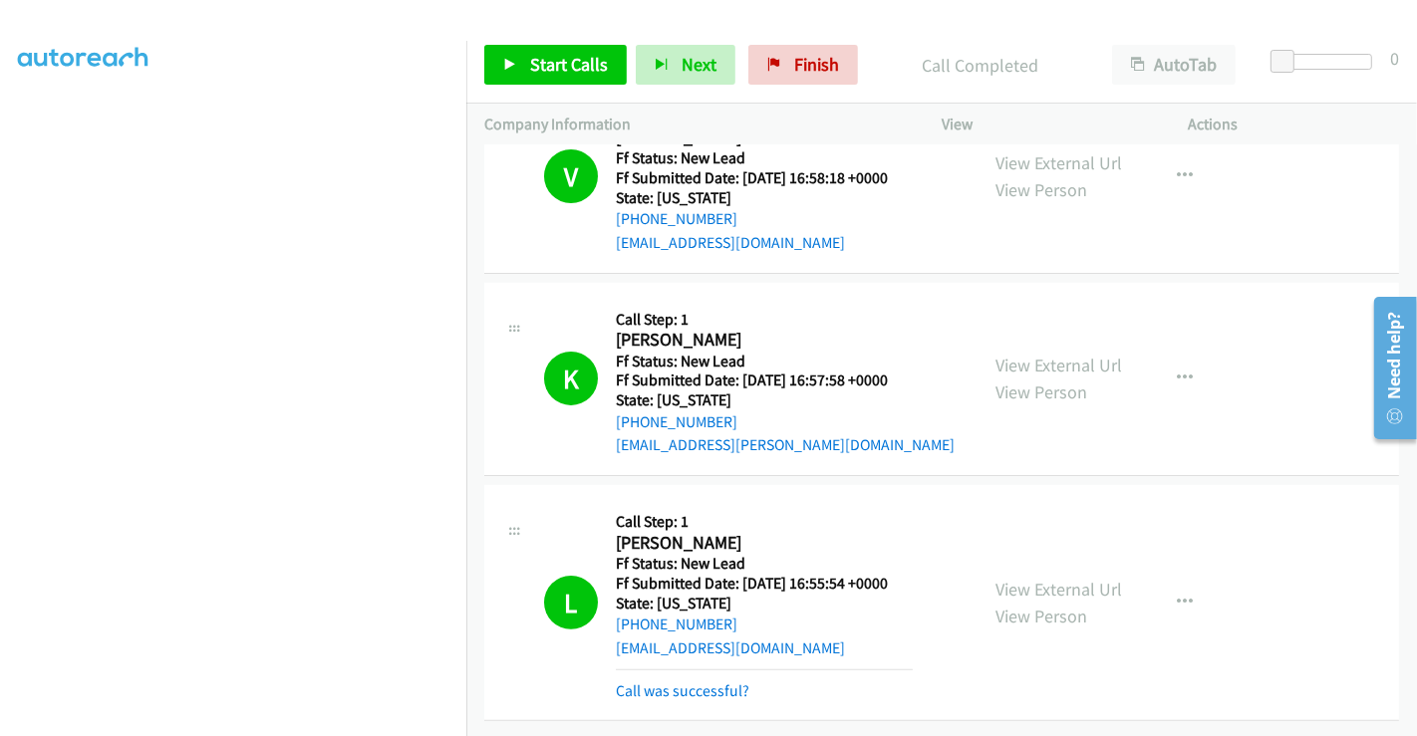
scroll to position [0, 0]
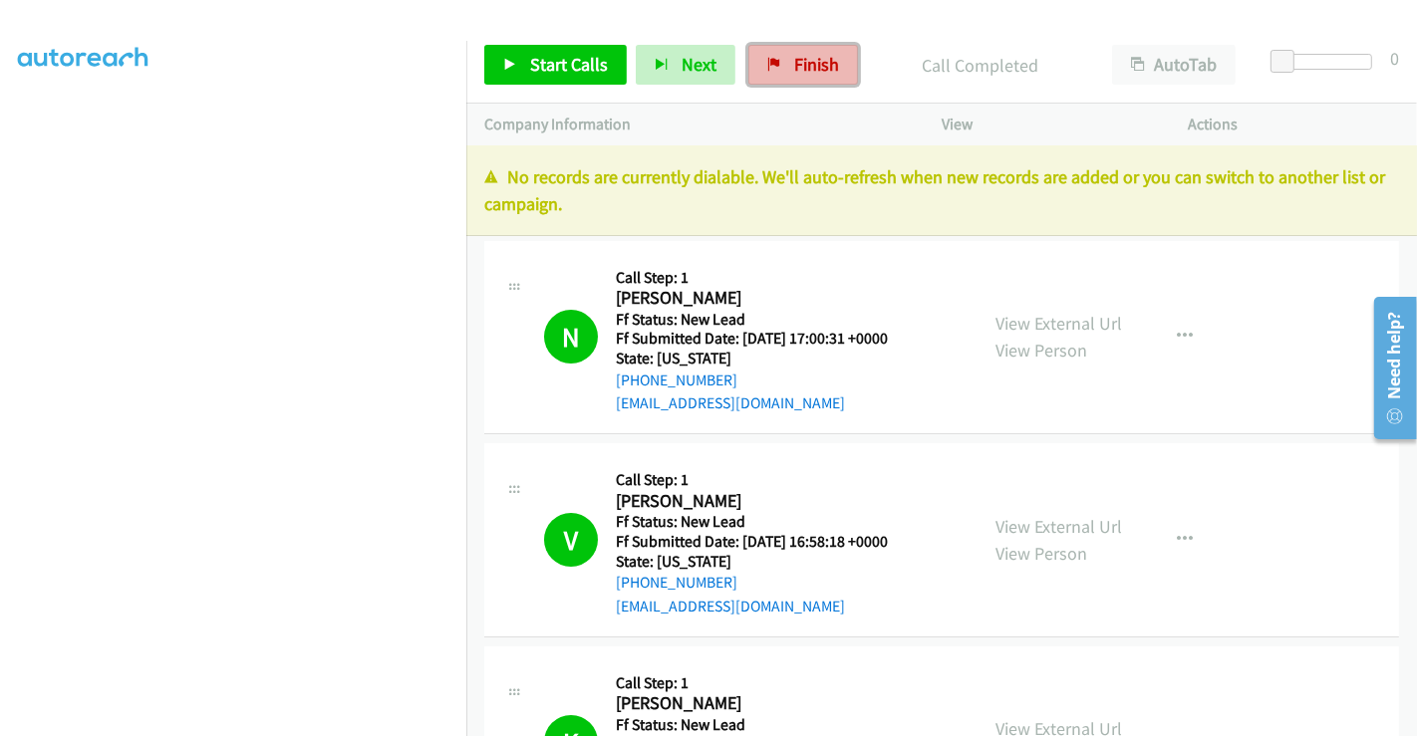
click at [794, 64] on span "Finish" at bounding box center [816, 64] width 45 height 23
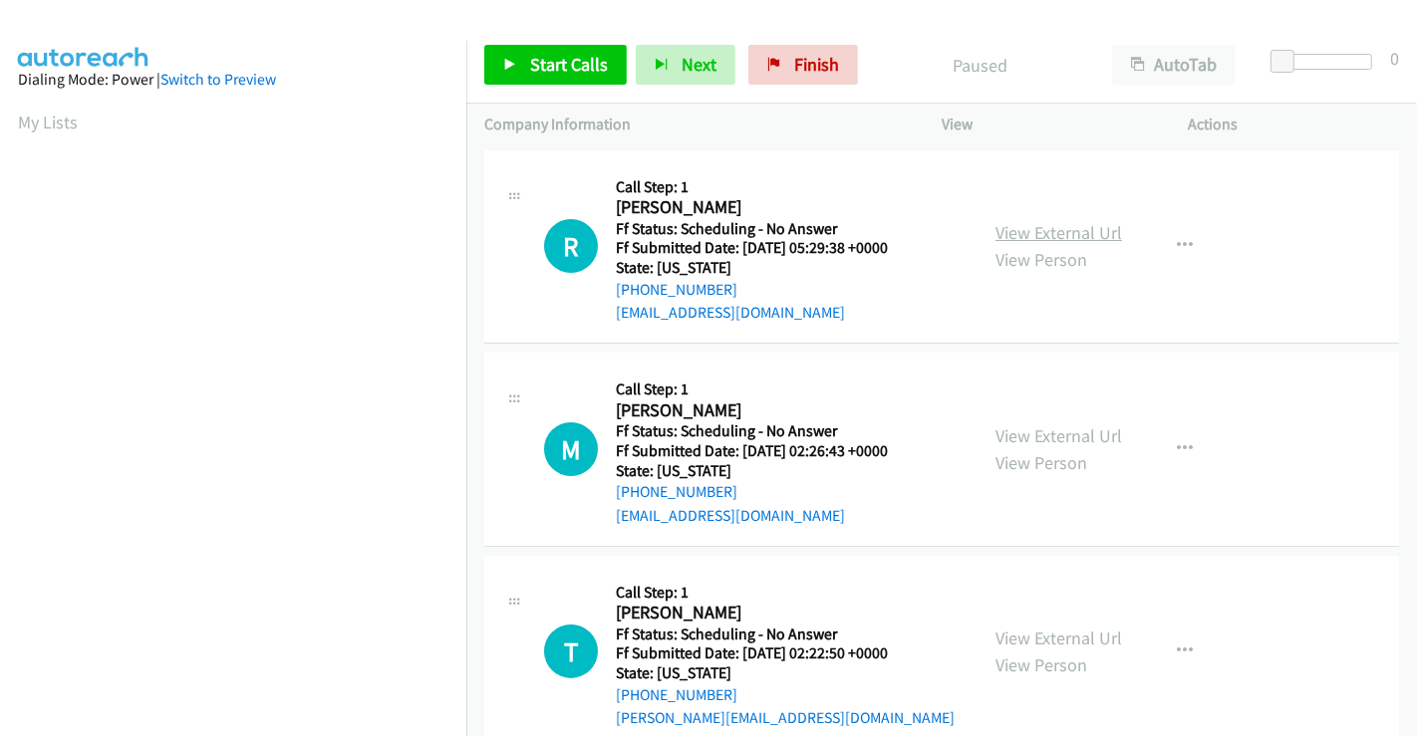
click at [1052, 233] on link "View External Url" at bounding box center [1058, 232] width 127 height 23
click at [1036, 430] on link "View External Url" at bounding box center [1058, 435] width 127 height 23
click at [1037, 642] on link "View External Url" at bounding box center [1058, 638] width 127 height 23
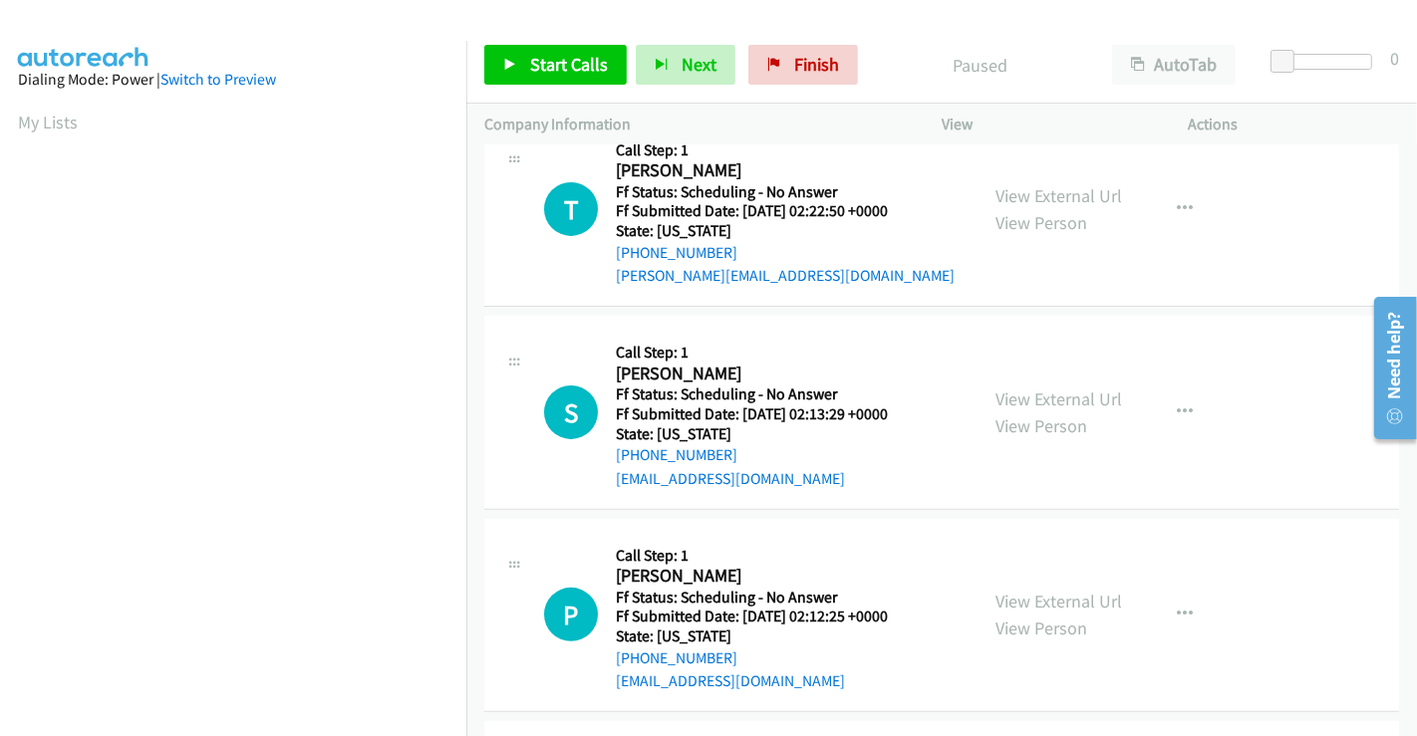
scroll to position [553, 0]
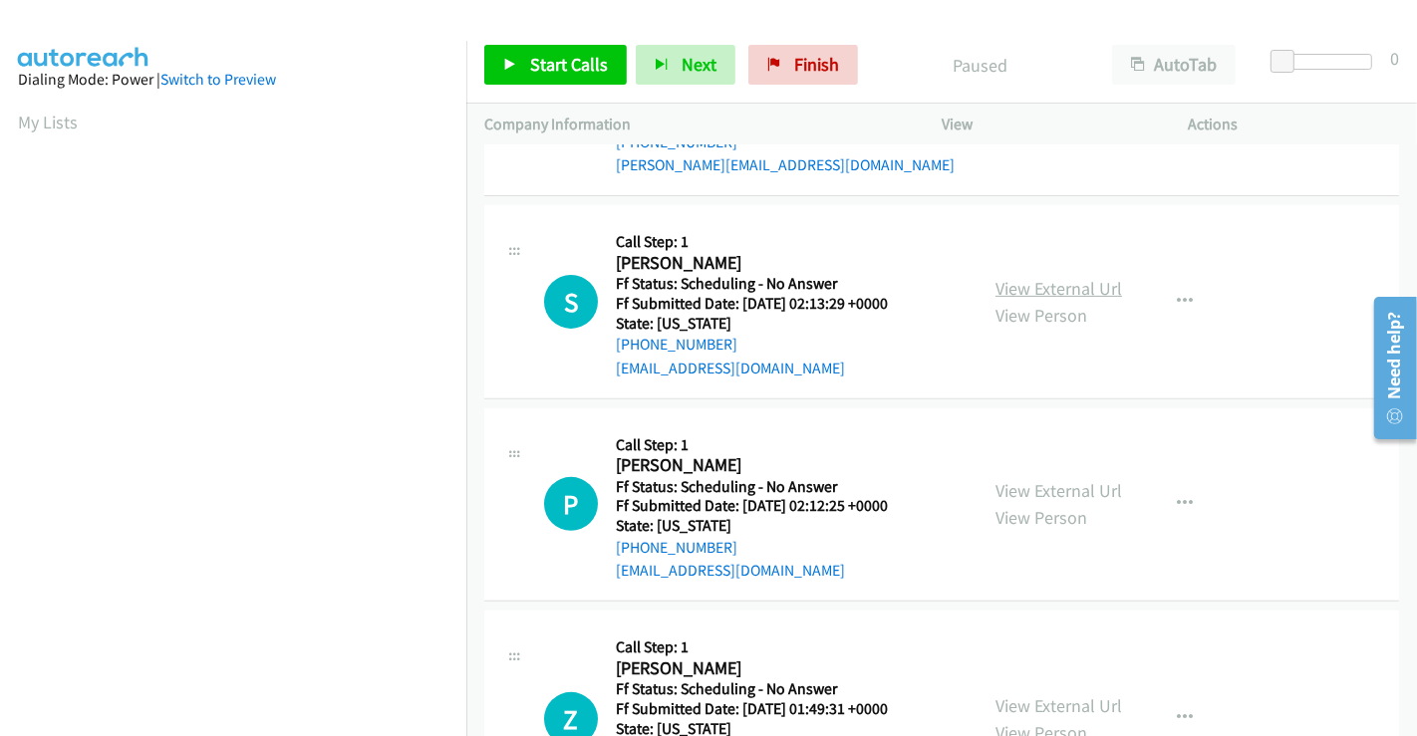
click at [1041, 291] on link "View External Url" at bounding box center [1058, 288] width 127 height 23
click at [1053, 493] on link "View External Url" at bounding box center [1058, 490] width 127 height 23
click at [569, 64] on span "Start Calls" at bounding box center [569, 64] width 78 height 23
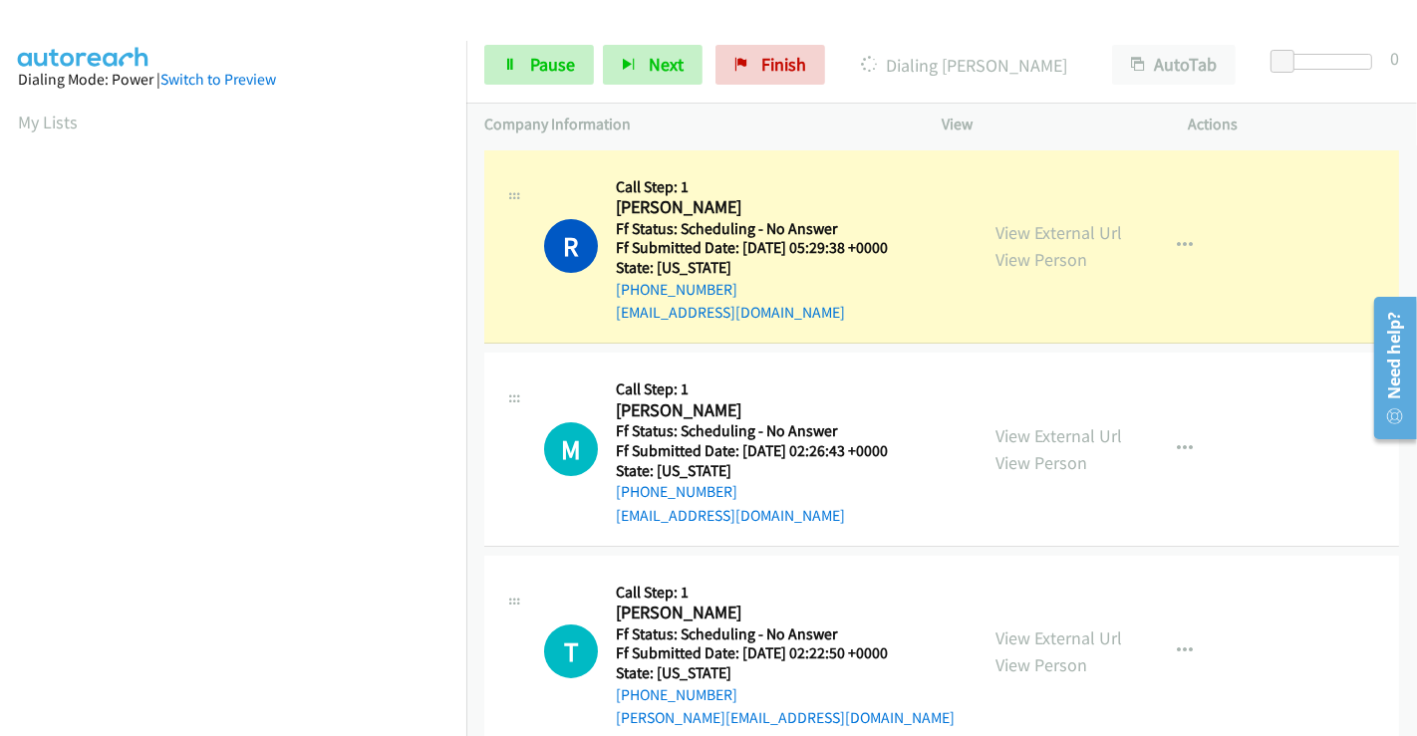
scroll to position [384, 0]
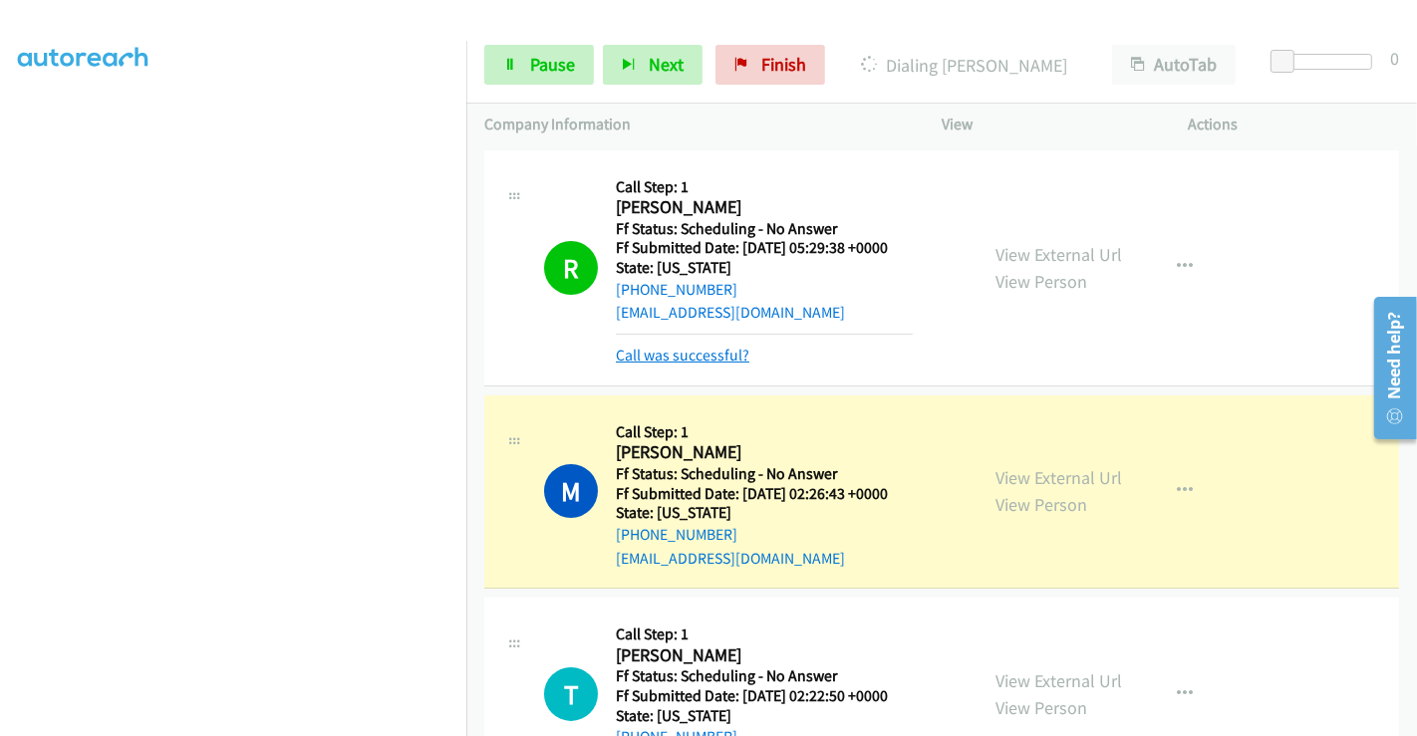
click at [696, 351] on link "Call was successful?" at bounding box center [683, 355] width 134 height 19
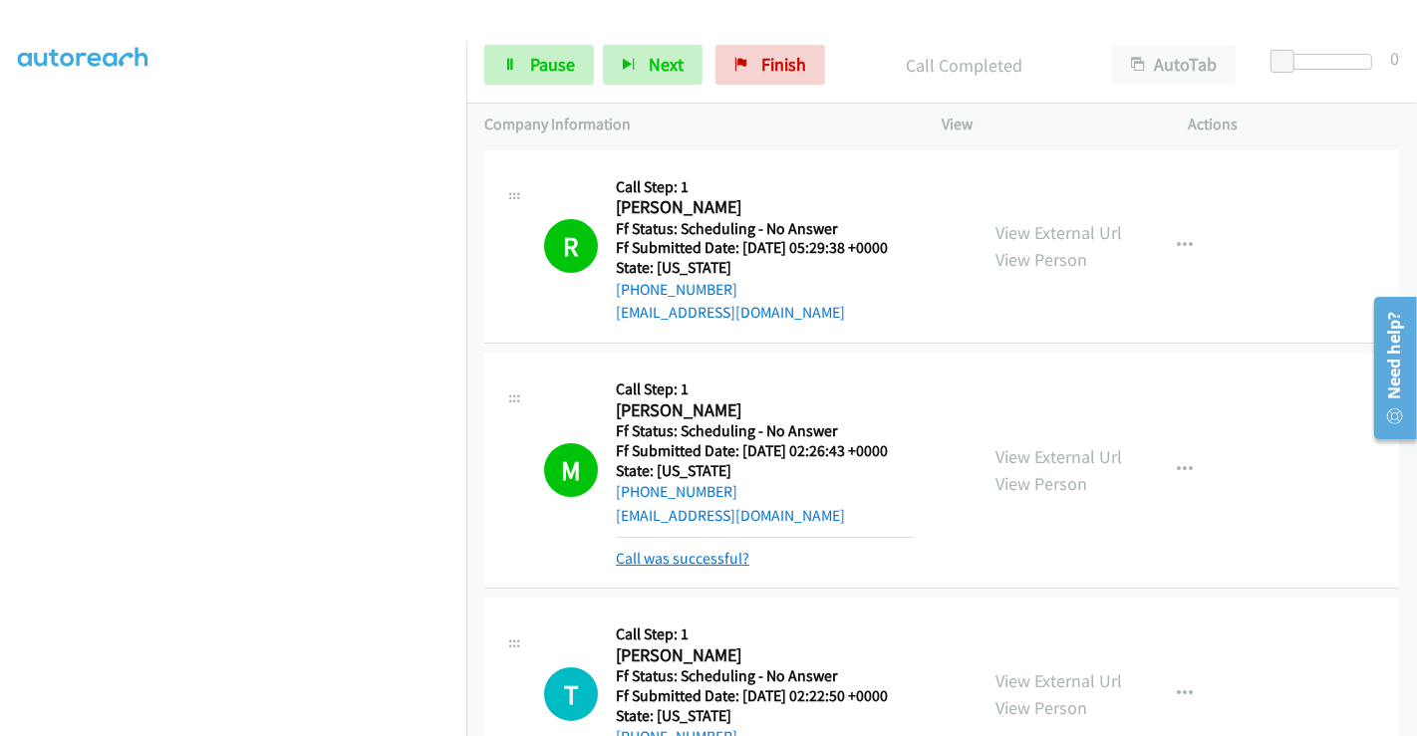
click at [711, 556] on link "Call was successful?" at bounding box center [683, 558] width 134 height 19
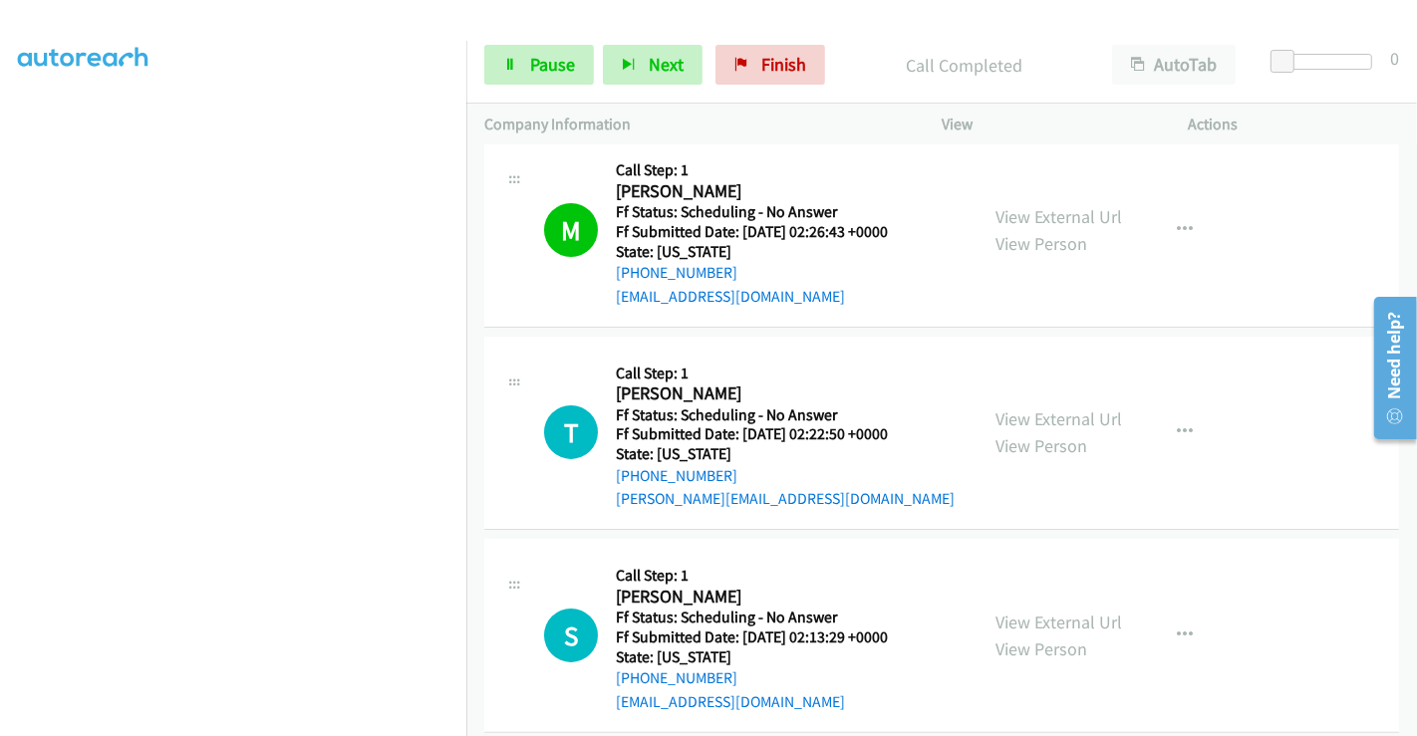
scroll to position [332, 0]
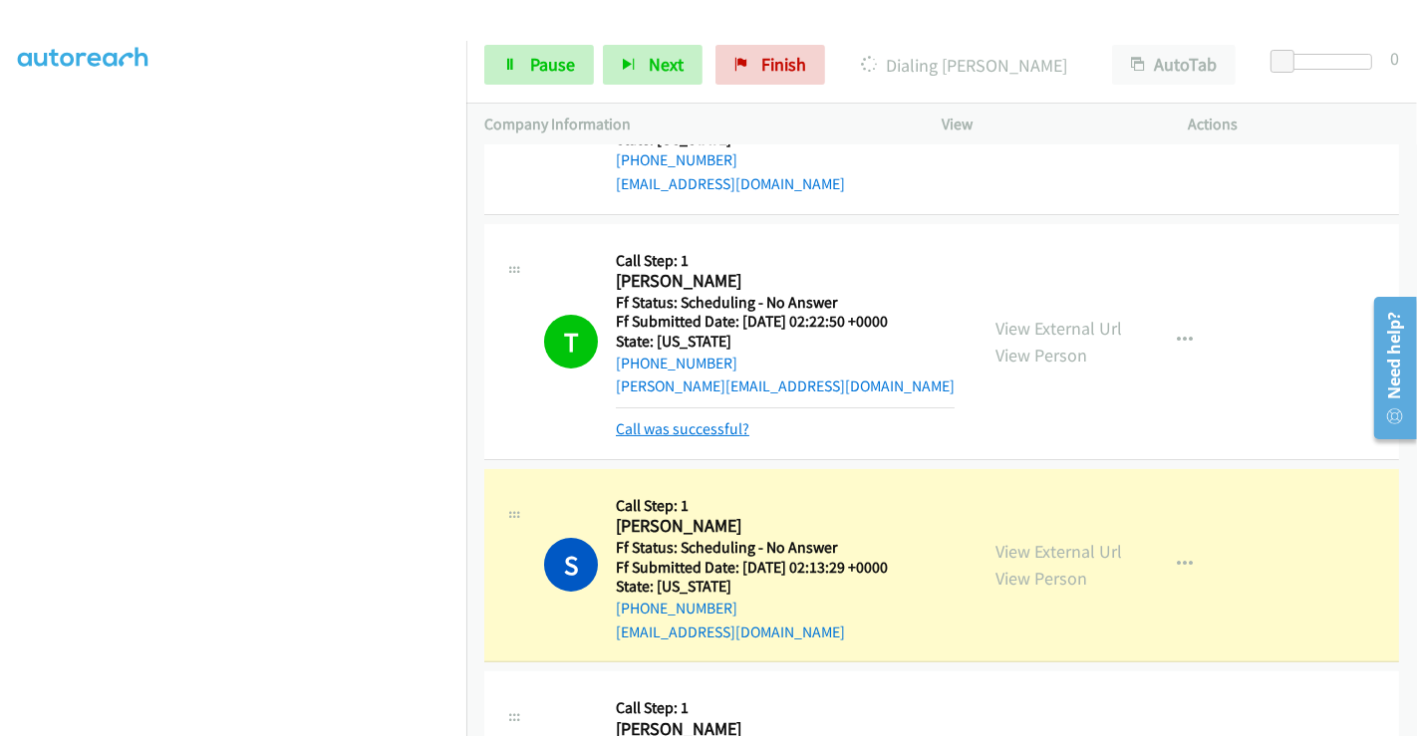
click at [708, 429] on link "Call was successful?" at bounding box center [683, 428] width 134 height 19
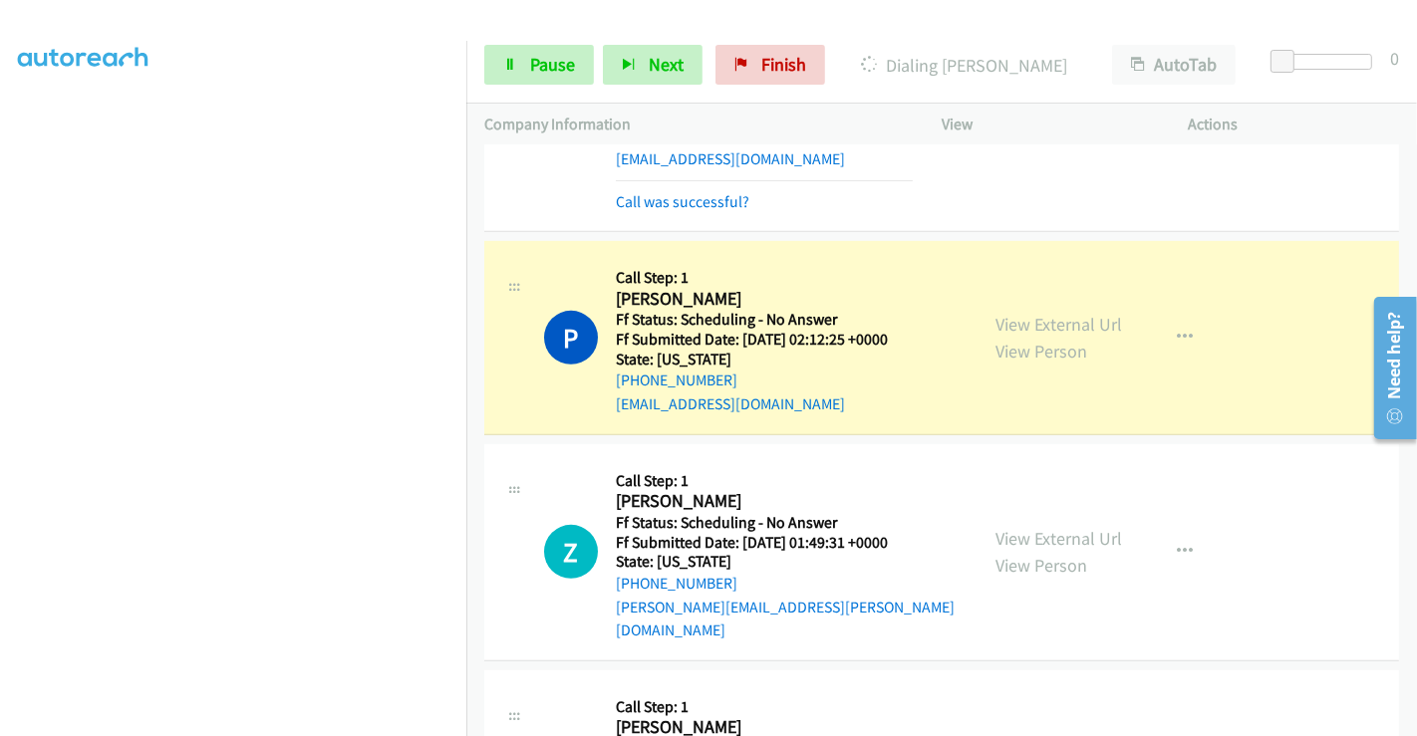
scroll to position [774, 0]
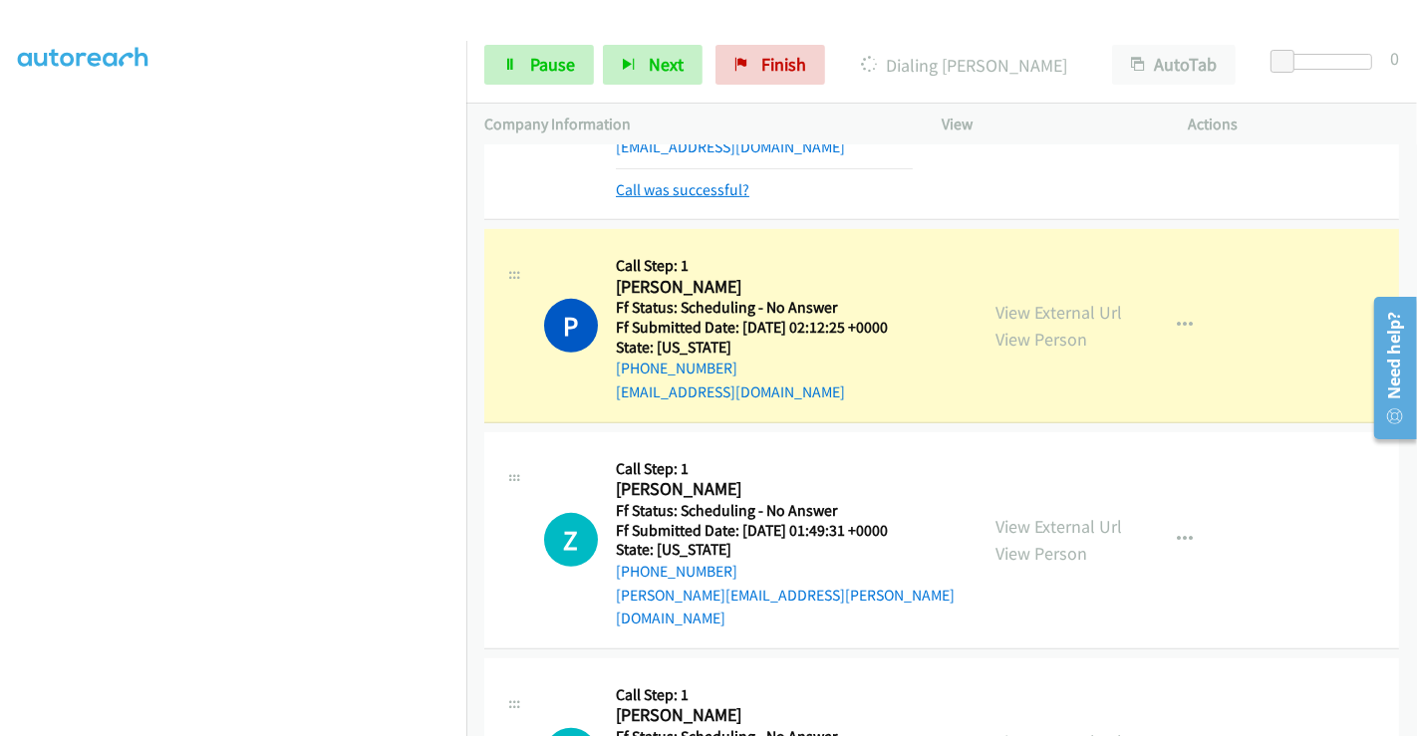
click at [664, 187] on link "Call was successful?" at bounding box center [683, 189] width 134 height 19
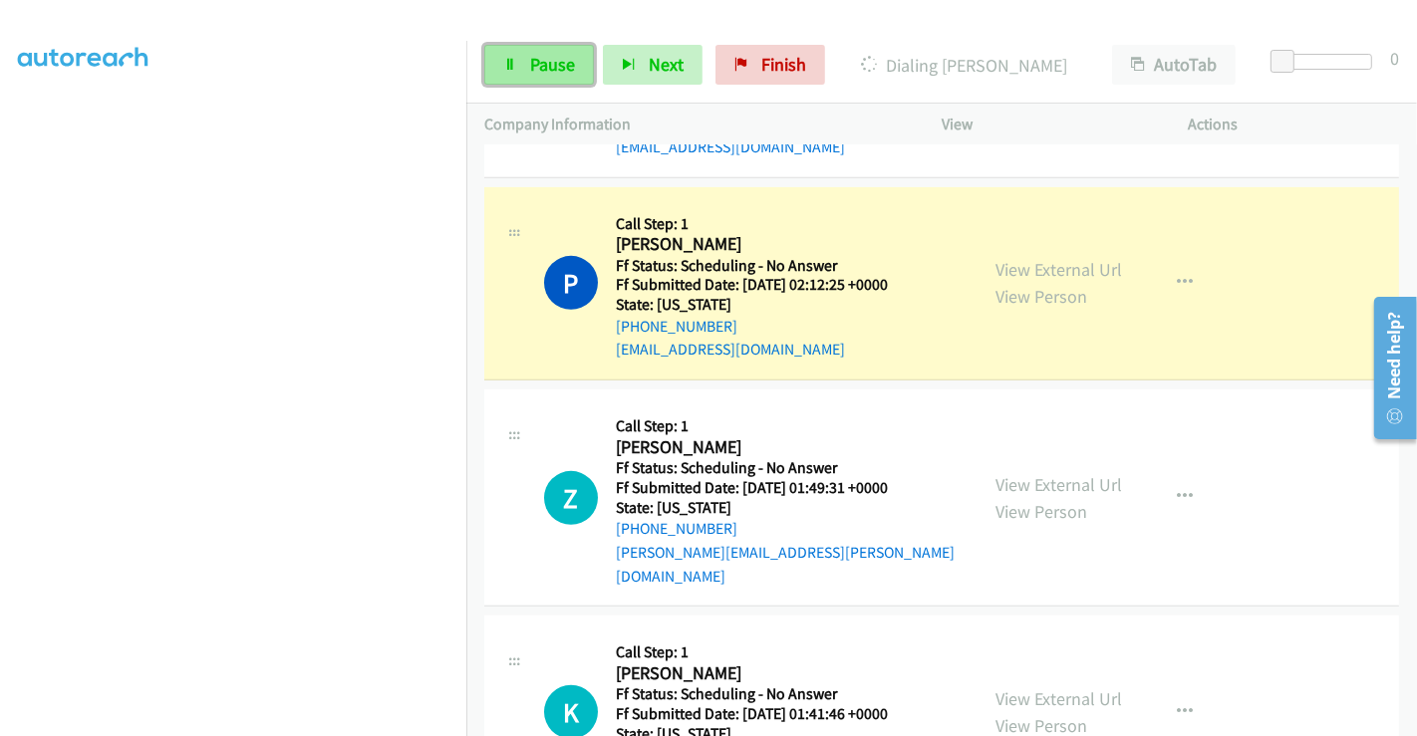
click at [506, 61] on icon at bounding box center [510, 66] width 14 height 14
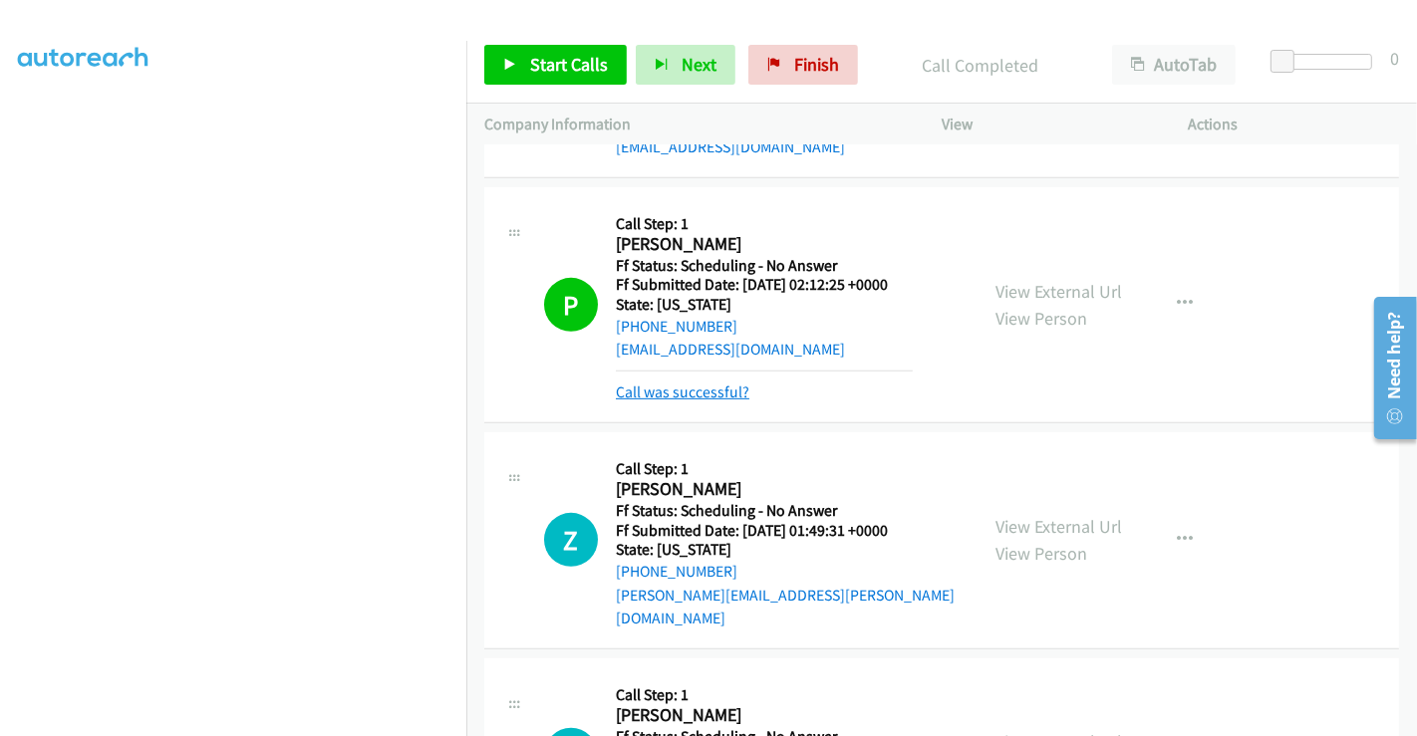
click at [718, 391] on link "Call was successful?" at bounding box center [683, 392] width 134 height 19
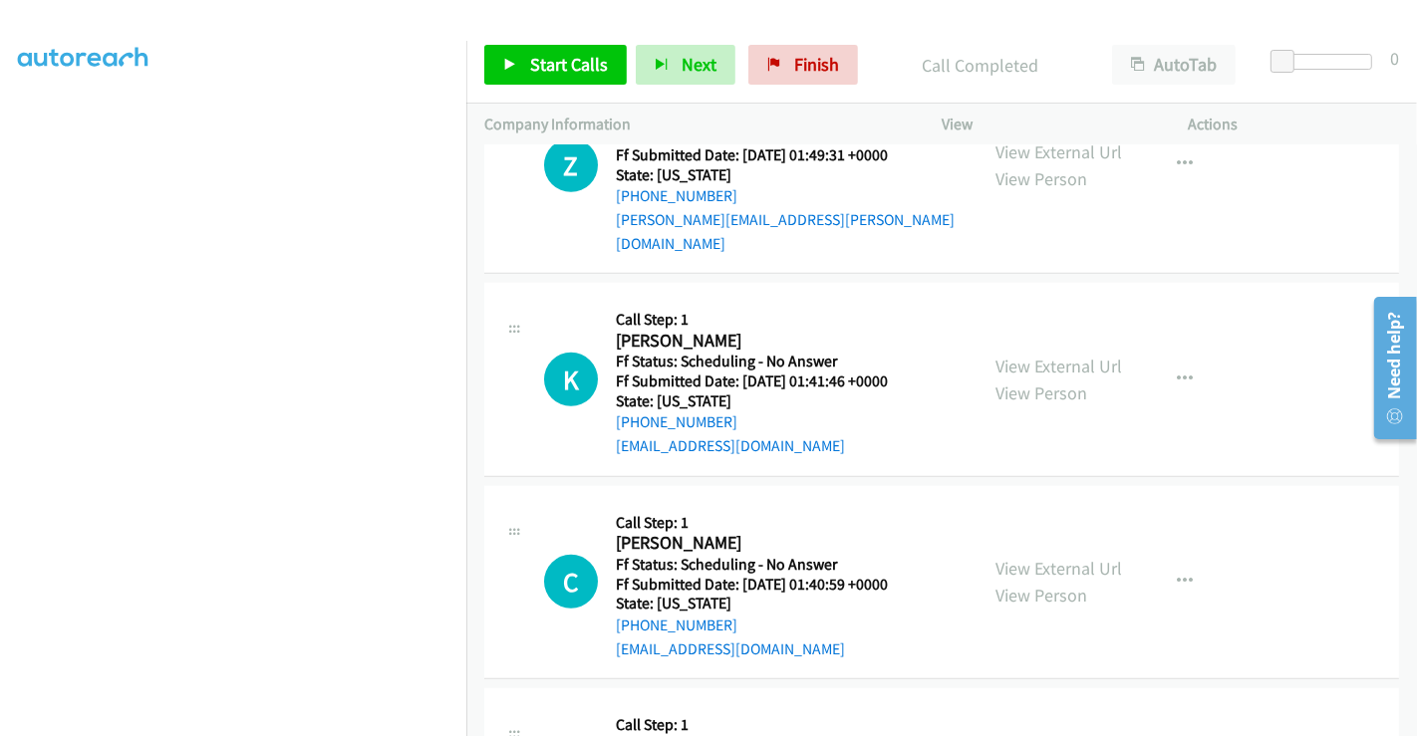
scroll to position [996, 0]
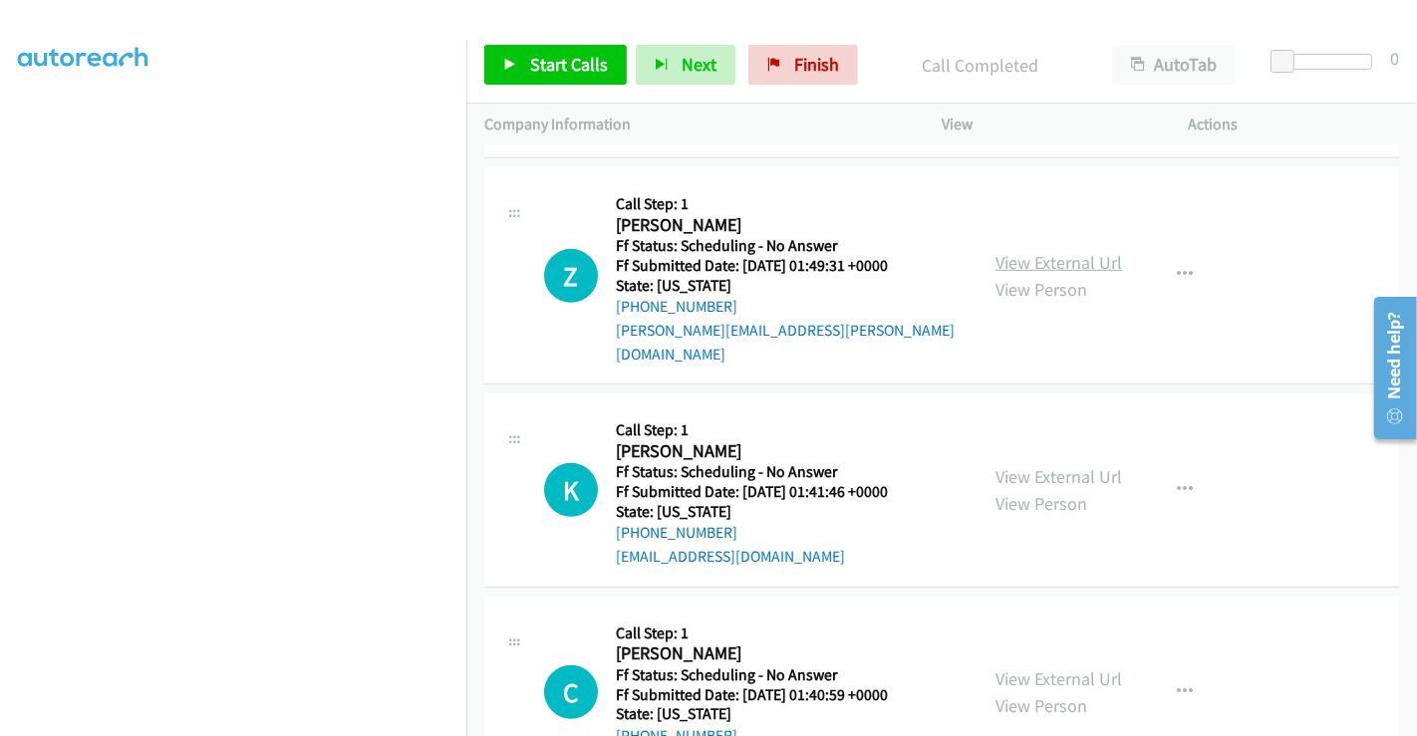
click at [1030, 251] on link "View External Url" at bounding box center [1058, 262] width 127 height 23
click at [1040, 465] on link "View External Url" at bounding box center [1058, 476] width 127 height 23
click at [1034, 668] on link "View External Url" at bounding box center [1058, 679] width 127 height 23
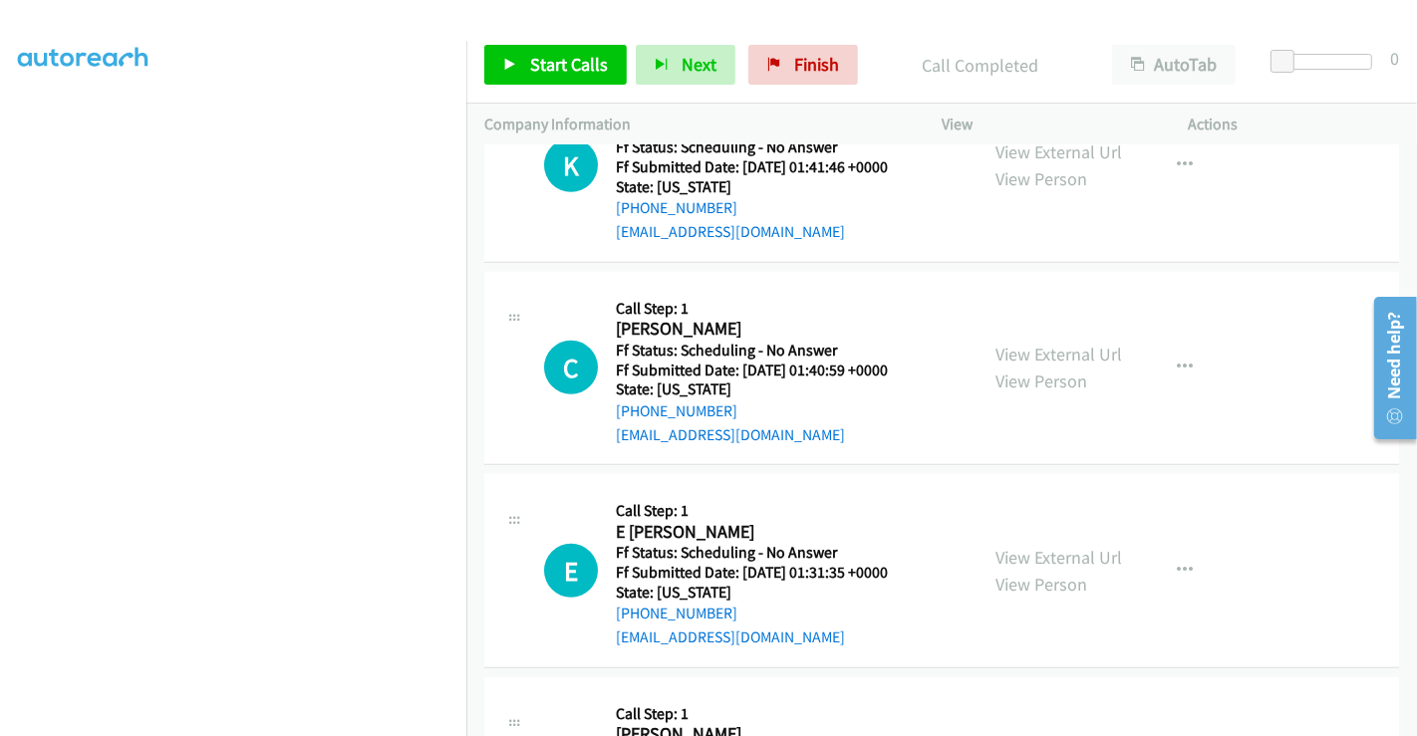
scroll to position [1328, 0]
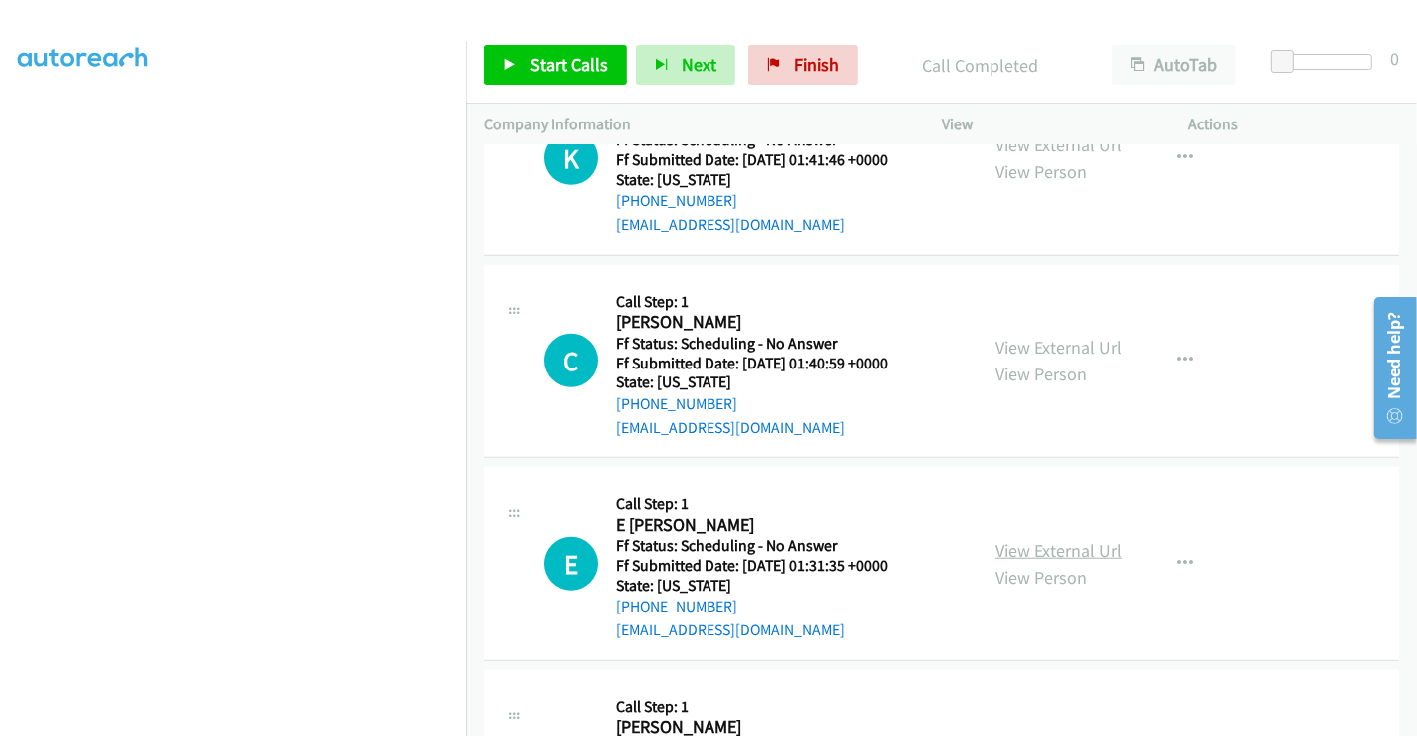
click at [1038, 539] on link "View External Url" at bounding box center [1058, 550] width 127 height 23
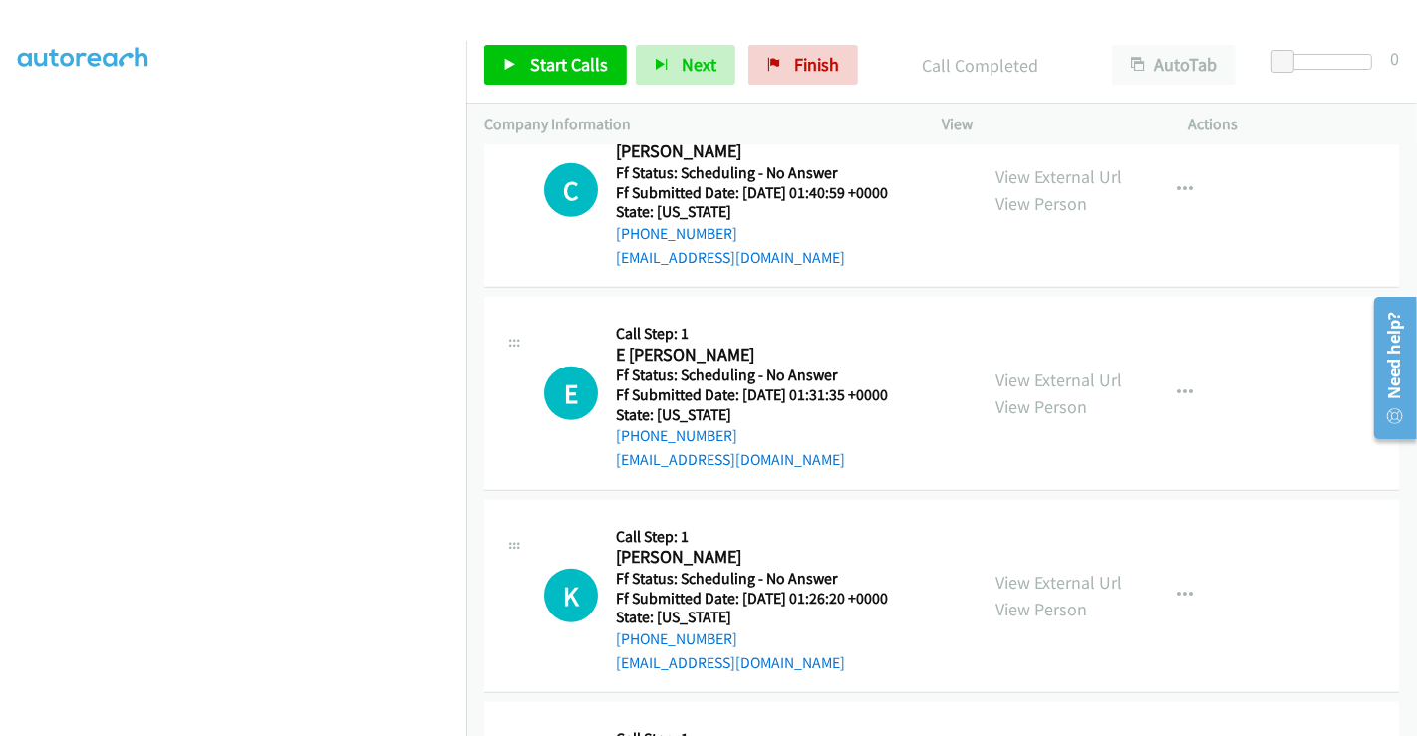
scroll to position [1549, 0]
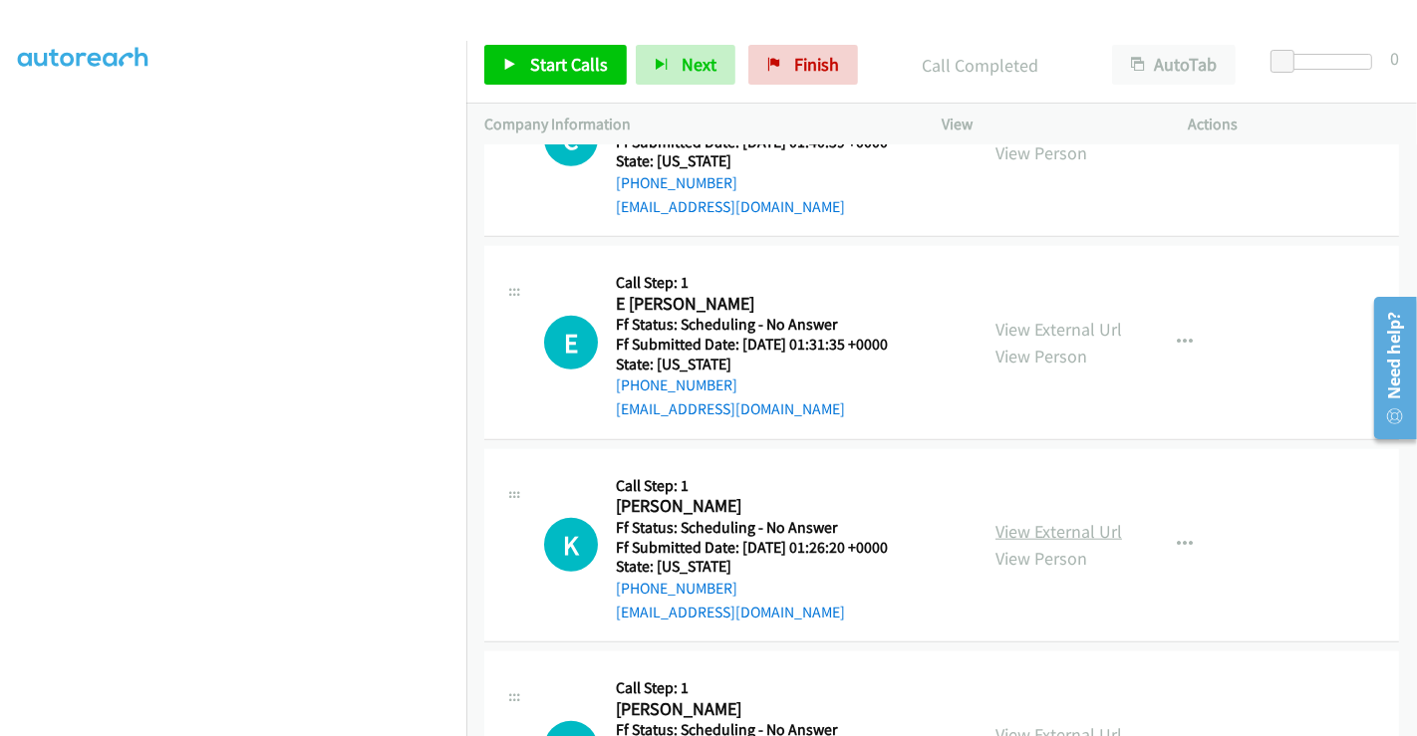
click at [1030, 520] on link "View External Url" at bounding box center [1058, 531] width 127 height 23
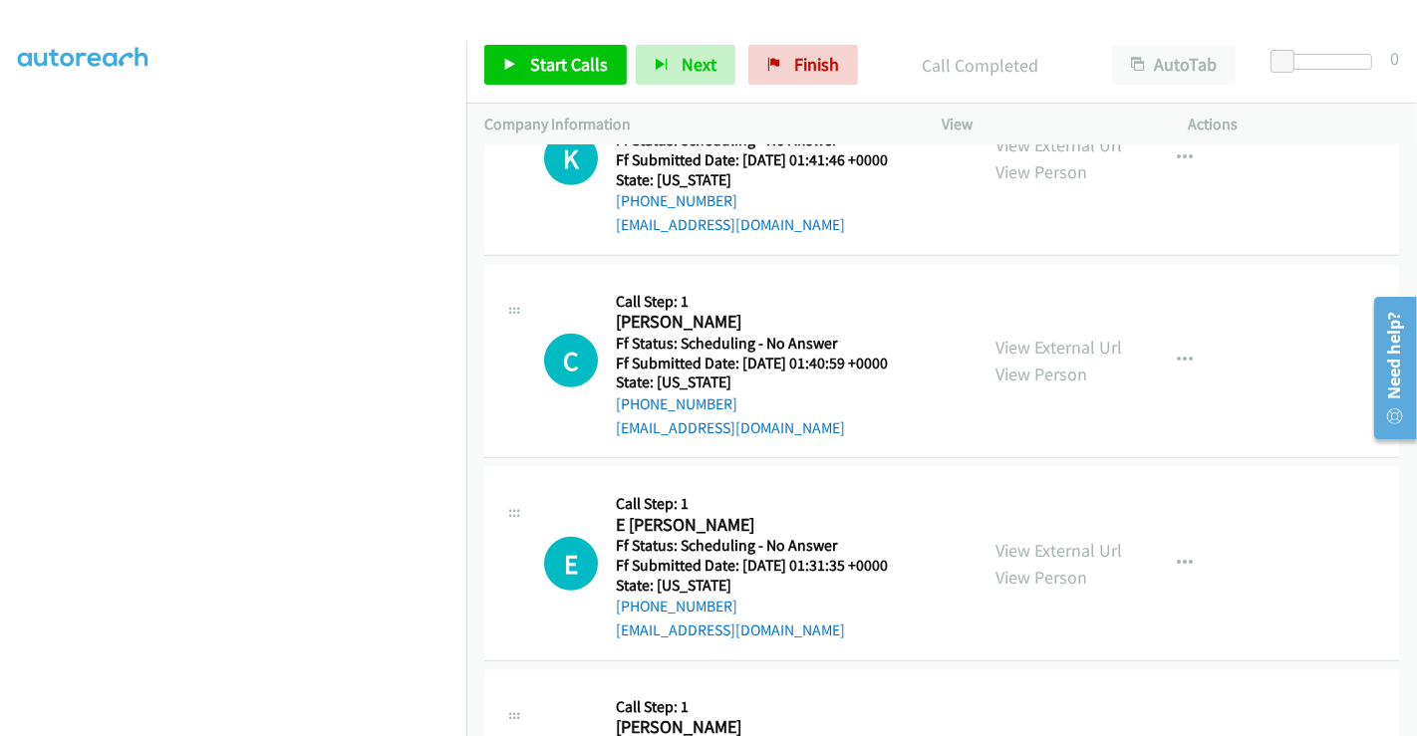
scroll to position [996, 0]
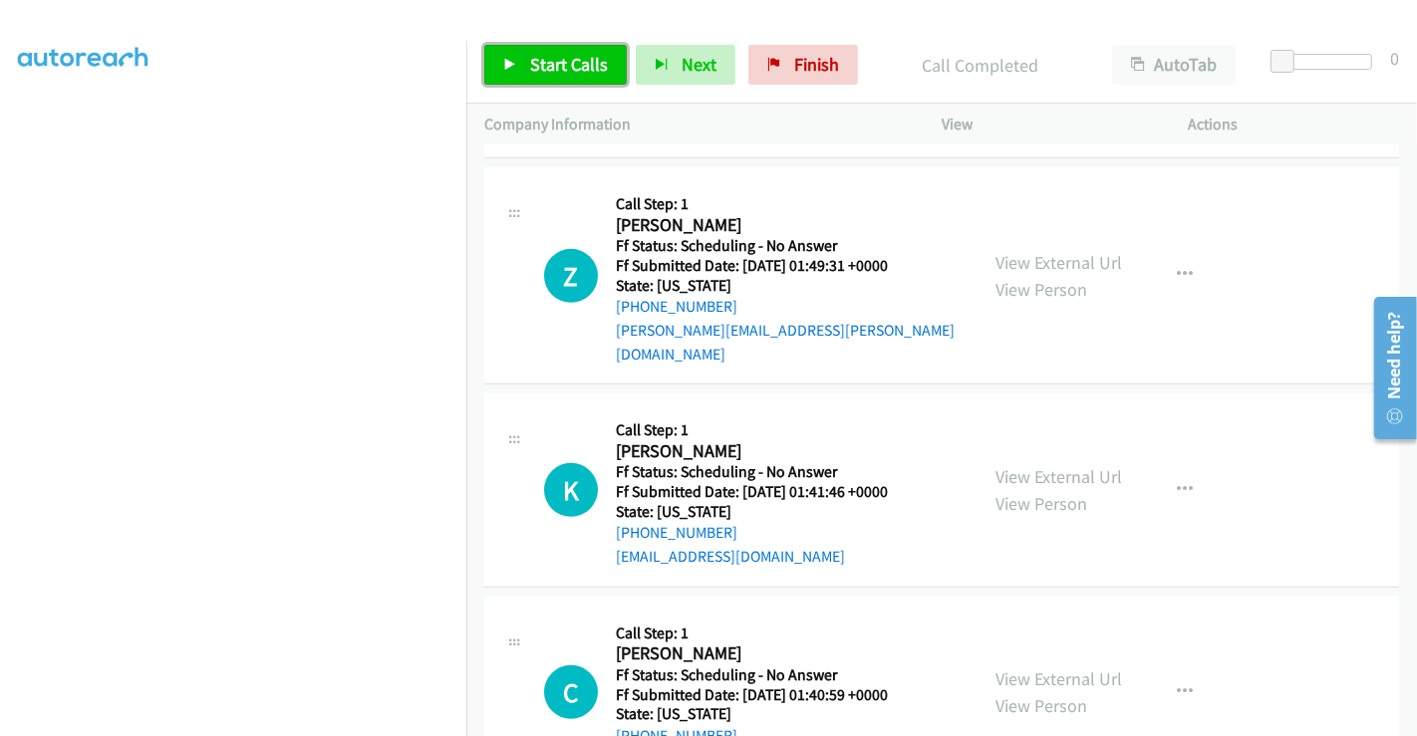
click at [564, 68] on span "Start Calls" at bounding box center [569, 64] width 78 height 23
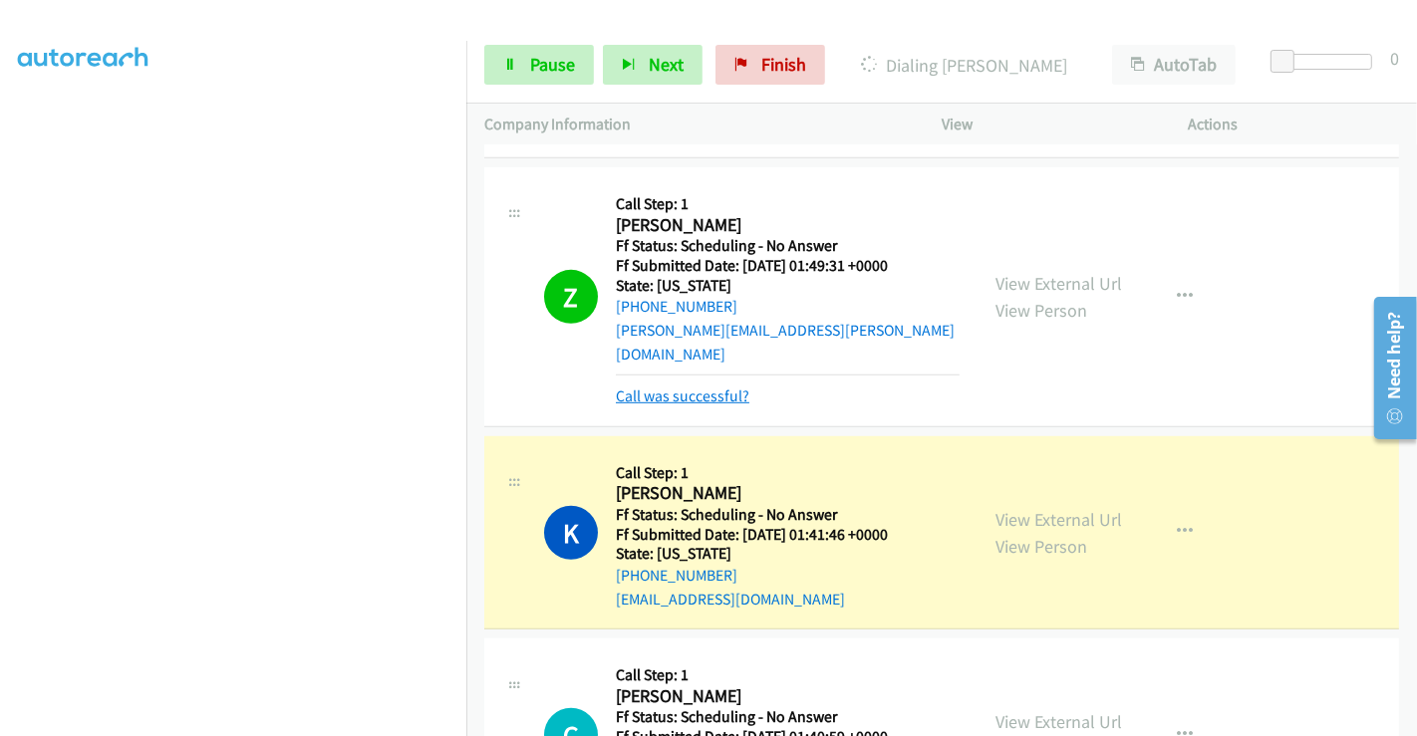
click at [665, 387] on link "Call was successful?" at bounding box center [683, 396] width 134 height 19
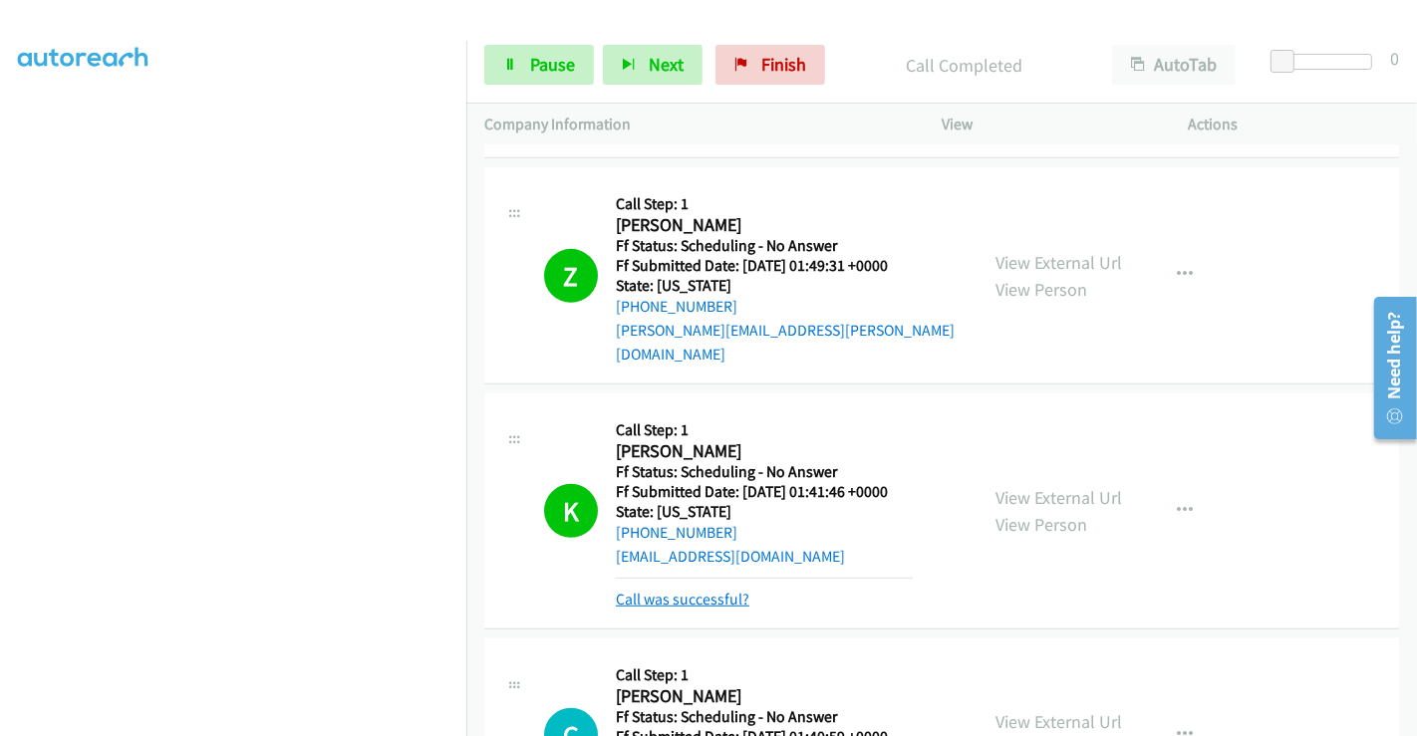
click at [683, 590] on link "Call was successful?" at bounding box center [683, 599] width 134 height 19
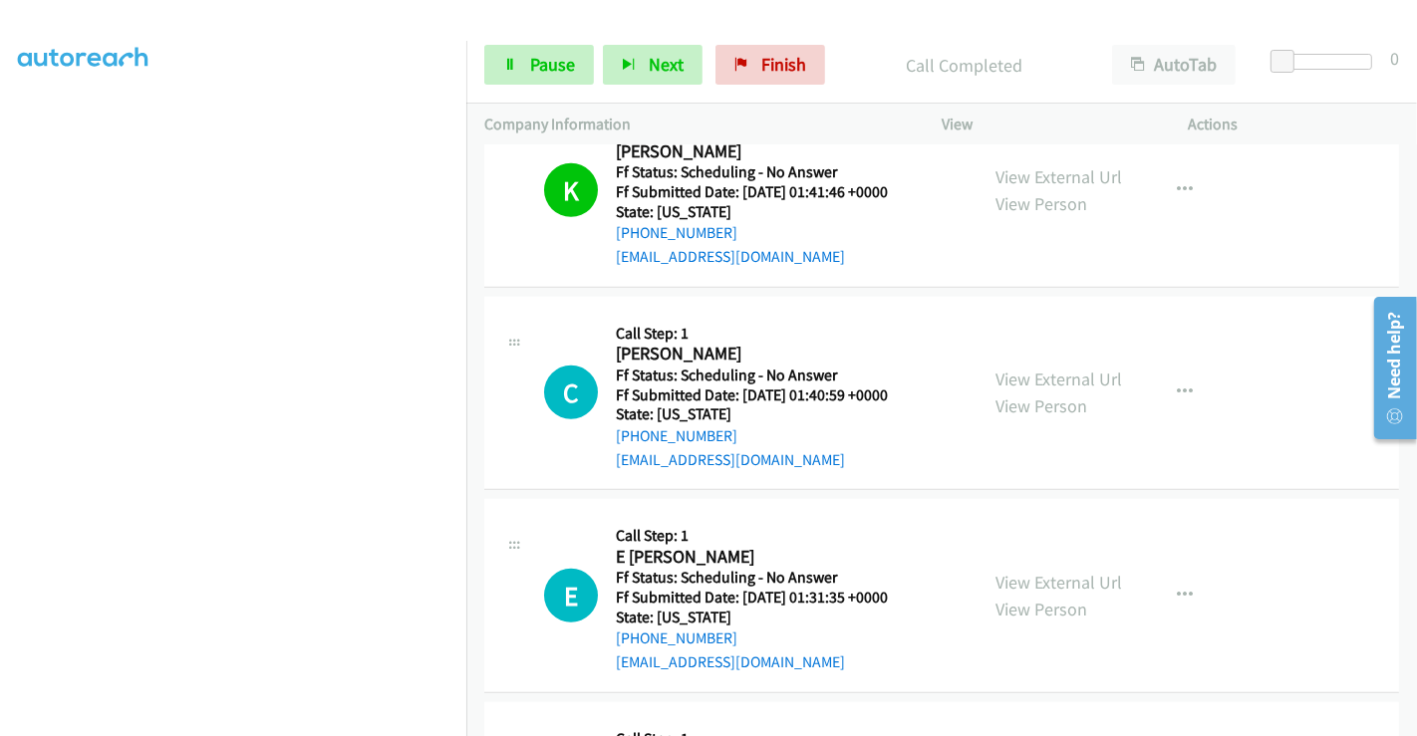
scroll to position [1328, 0]
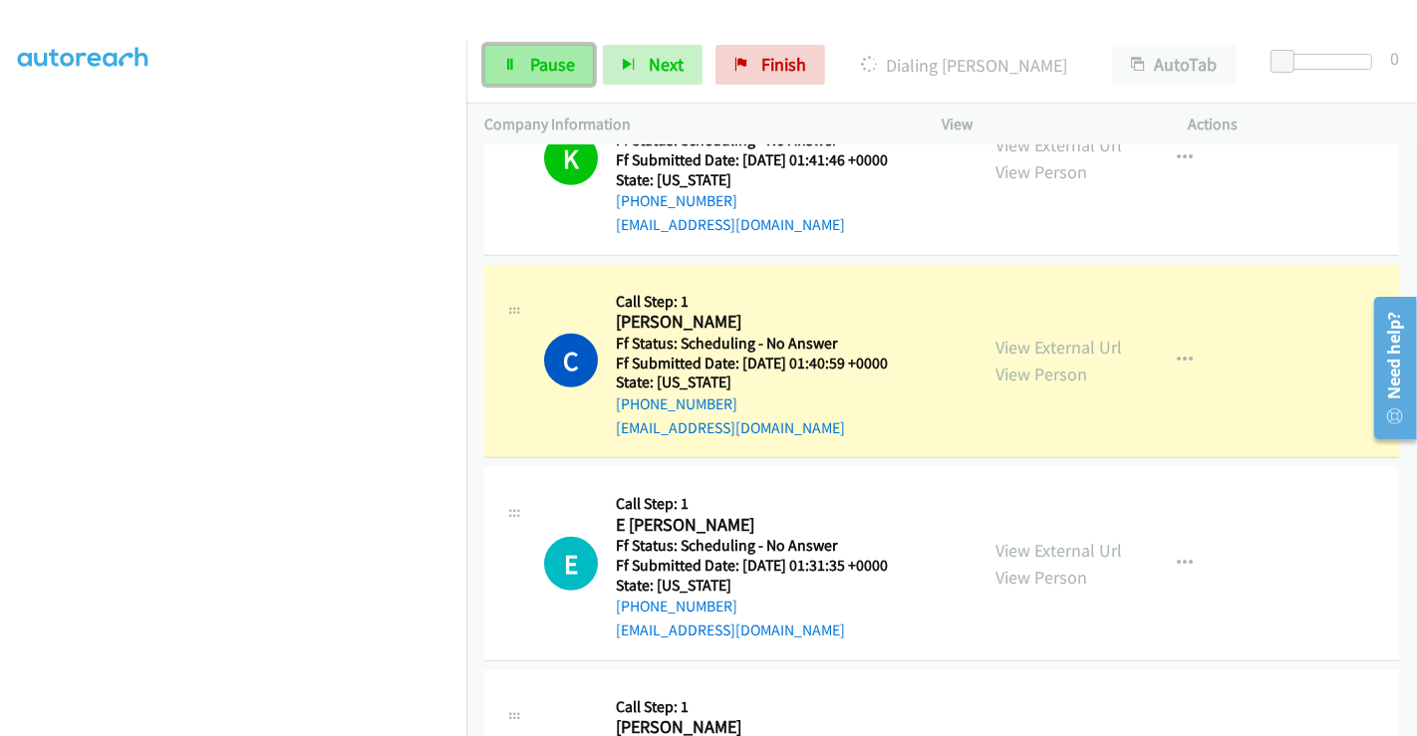
click at [557, 64] on span "Pause" at bounding box center [552, 64] width 45 height 23
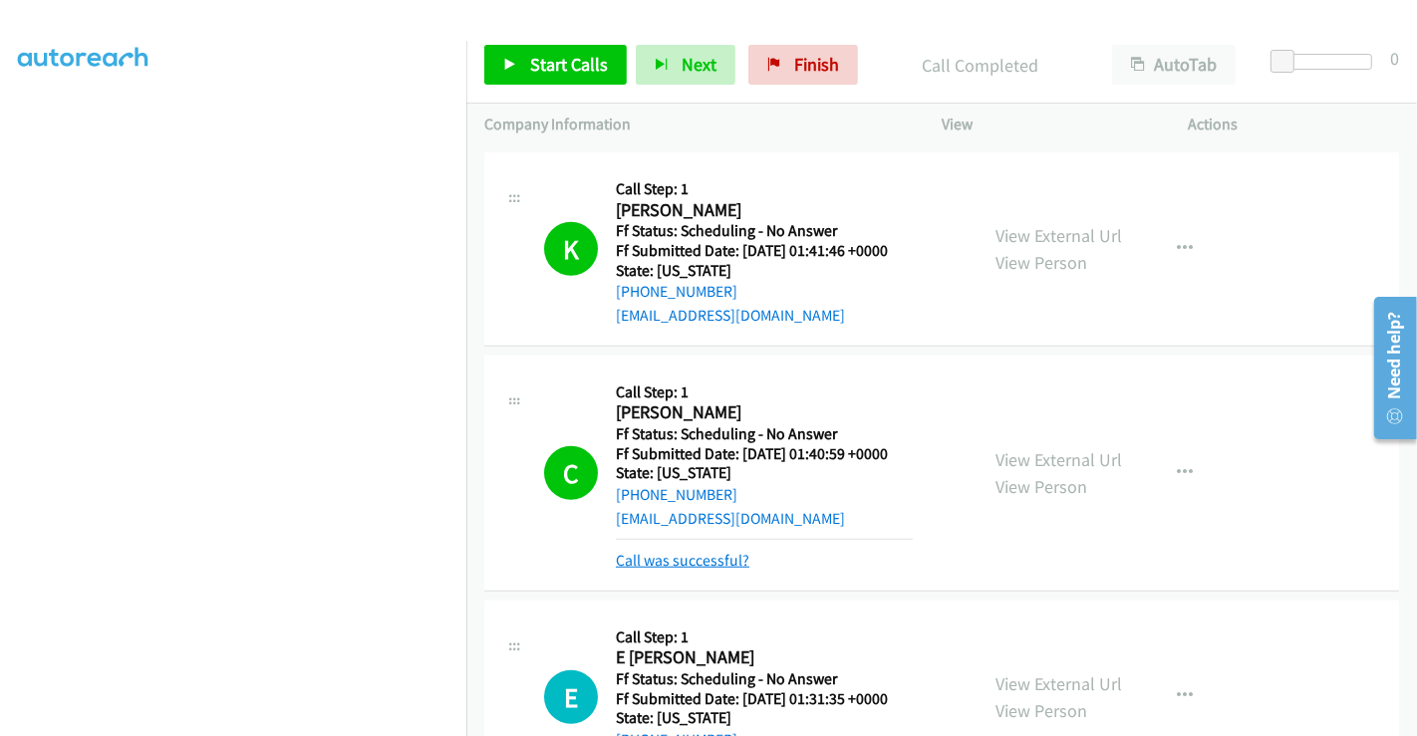
click at [684, 434] on div "Callback Scheduled Call Step: 1 [PERSON_NAME] America/[GEOGRAPHIC_DATA] Ff Stat…" at bounding box center [764, 473] width 297 height 199
click at [684, 551] on link "Call was successful?" at bounding box center [683, 560] width 134 height 19
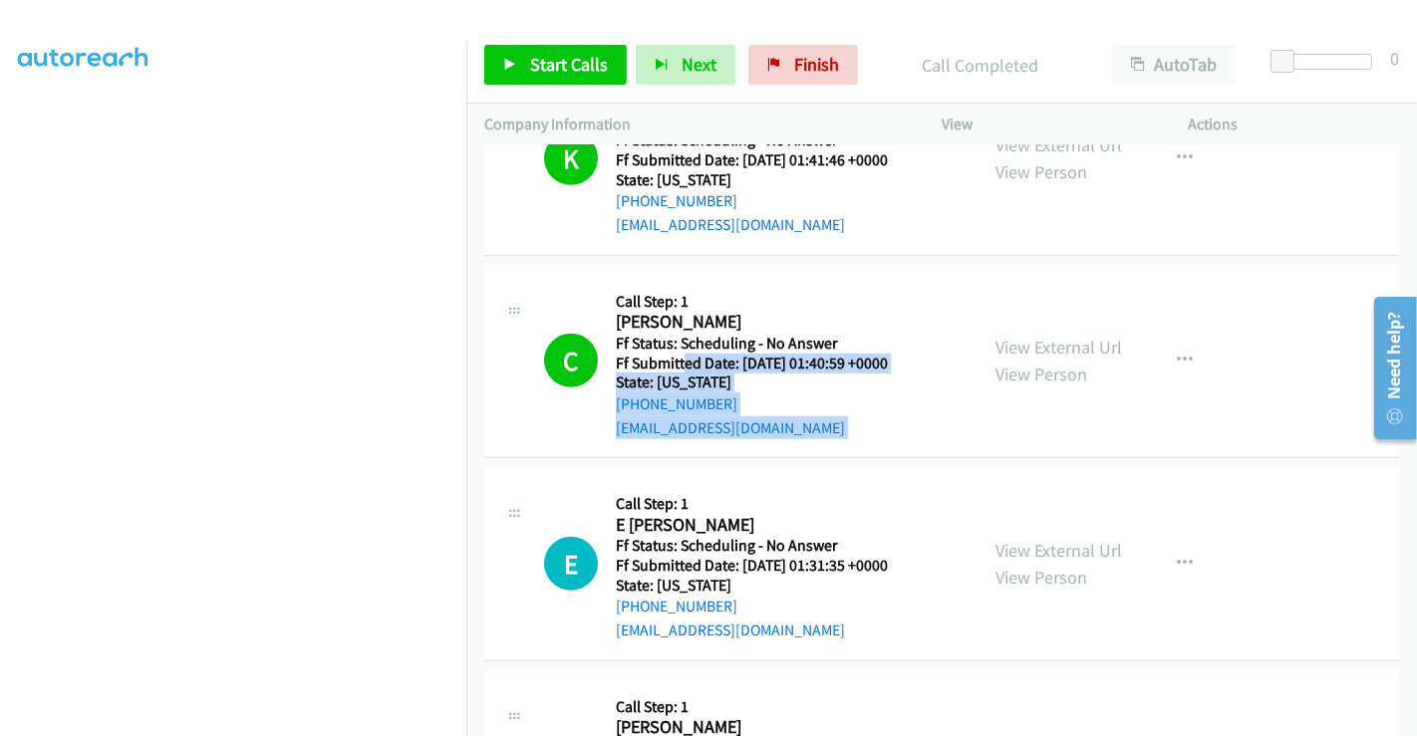
click at [868, 416] on div "armendariz60@gmail.com" at bounding box center [764, 428] width 297 height 24
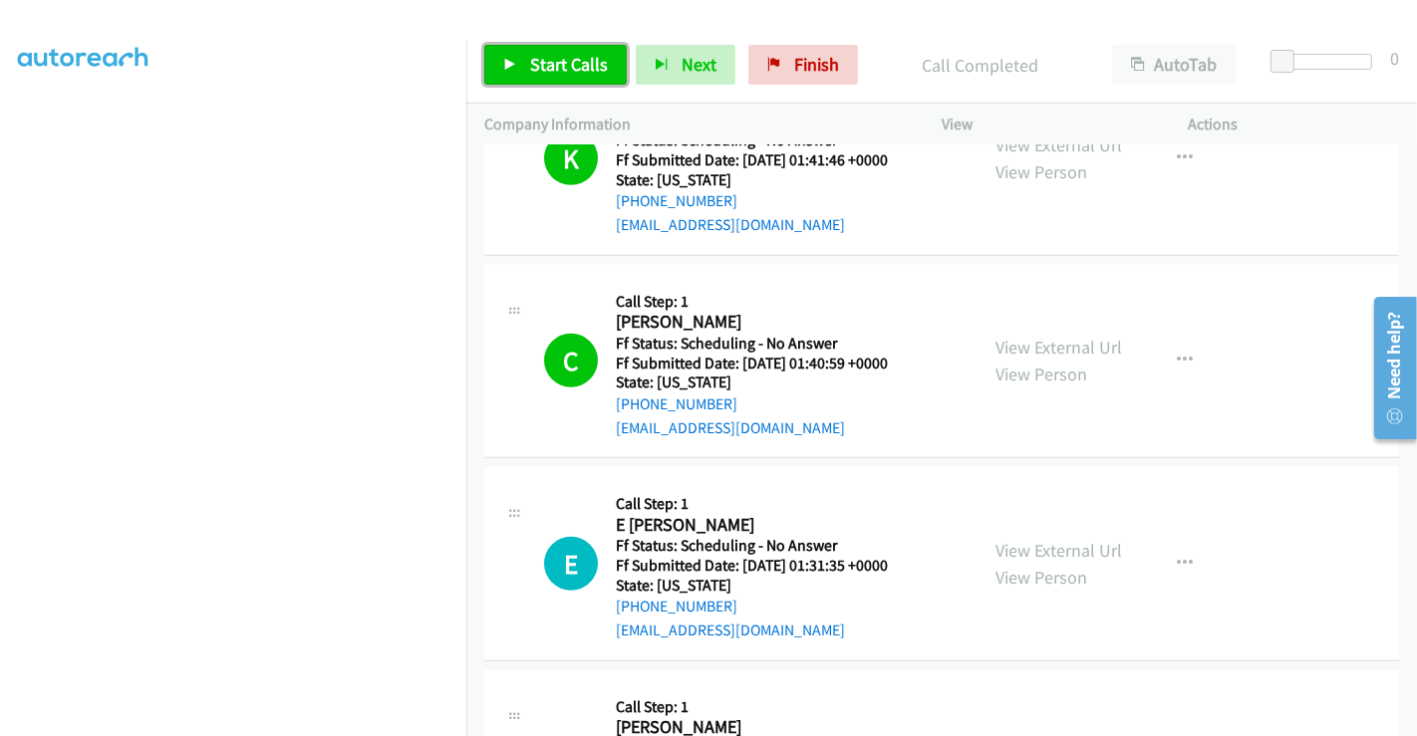
click at [562, 70] on span "Start Calls" at bounding box center [569, 64] width 78 height 23
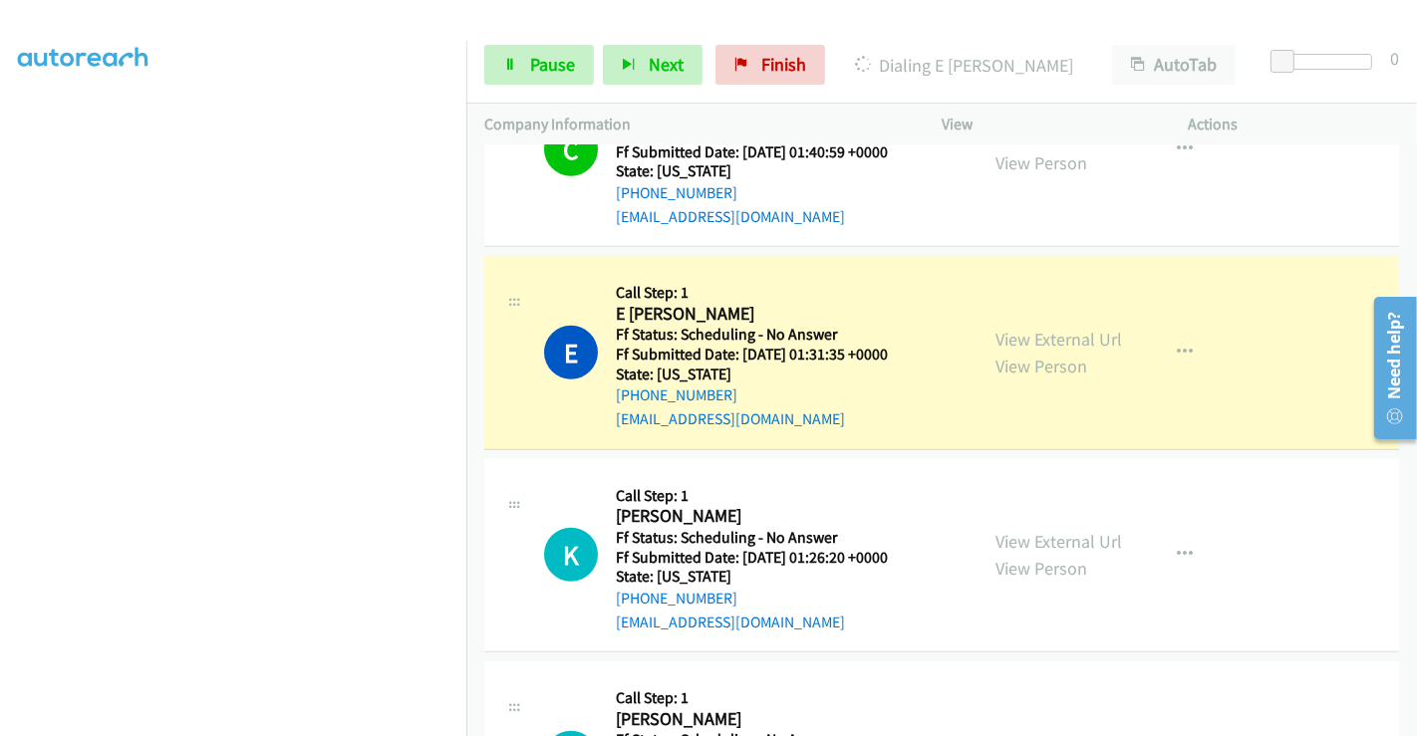
scroll to position [1549, 0]
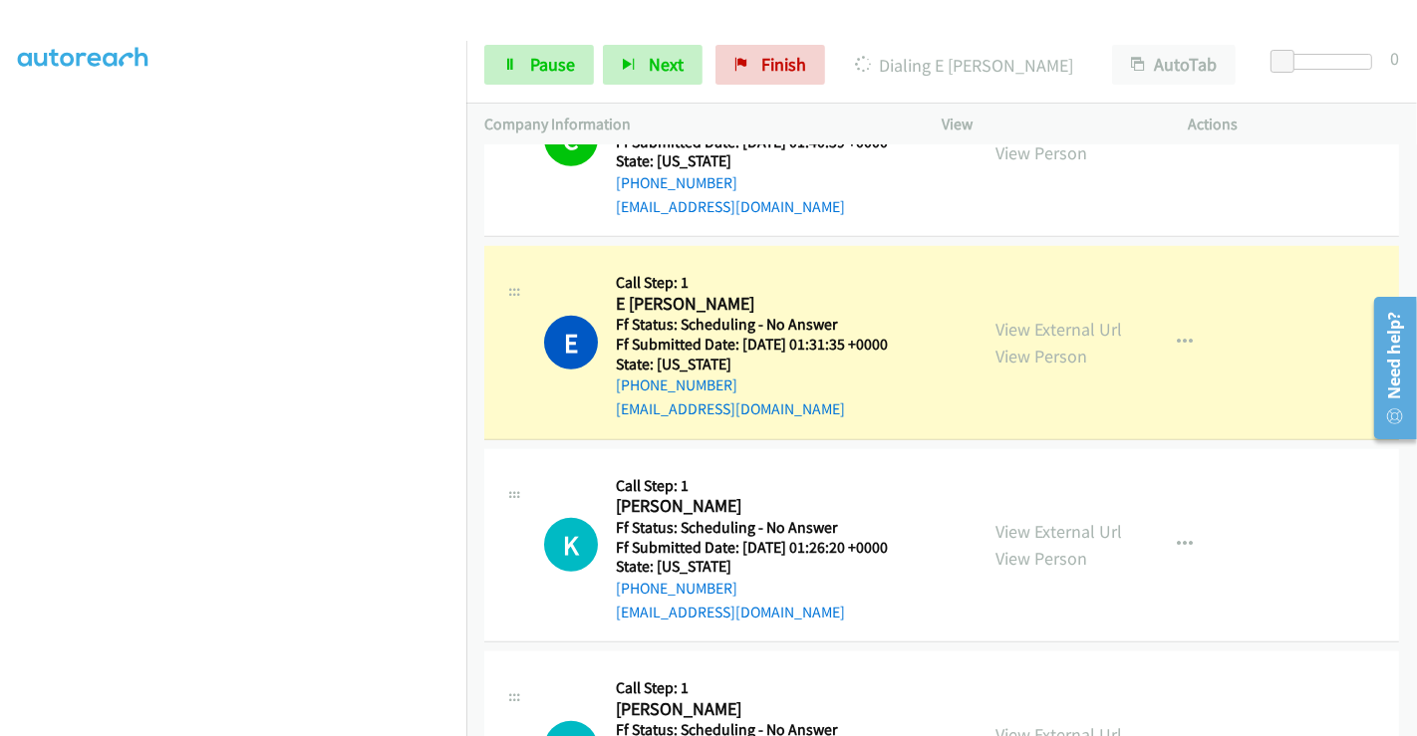
drag, startPoint x: 1067, startPoint y: 315, endPoint x: 943, endPoint y: 268, distance: 133.1
click at [943, 268] on div "E Callback Scheduled Call Step: 1 E Rochelle Harris America/Los_Angeles Ff Stat…" at bounding box center [751, 342] width 415 height 157
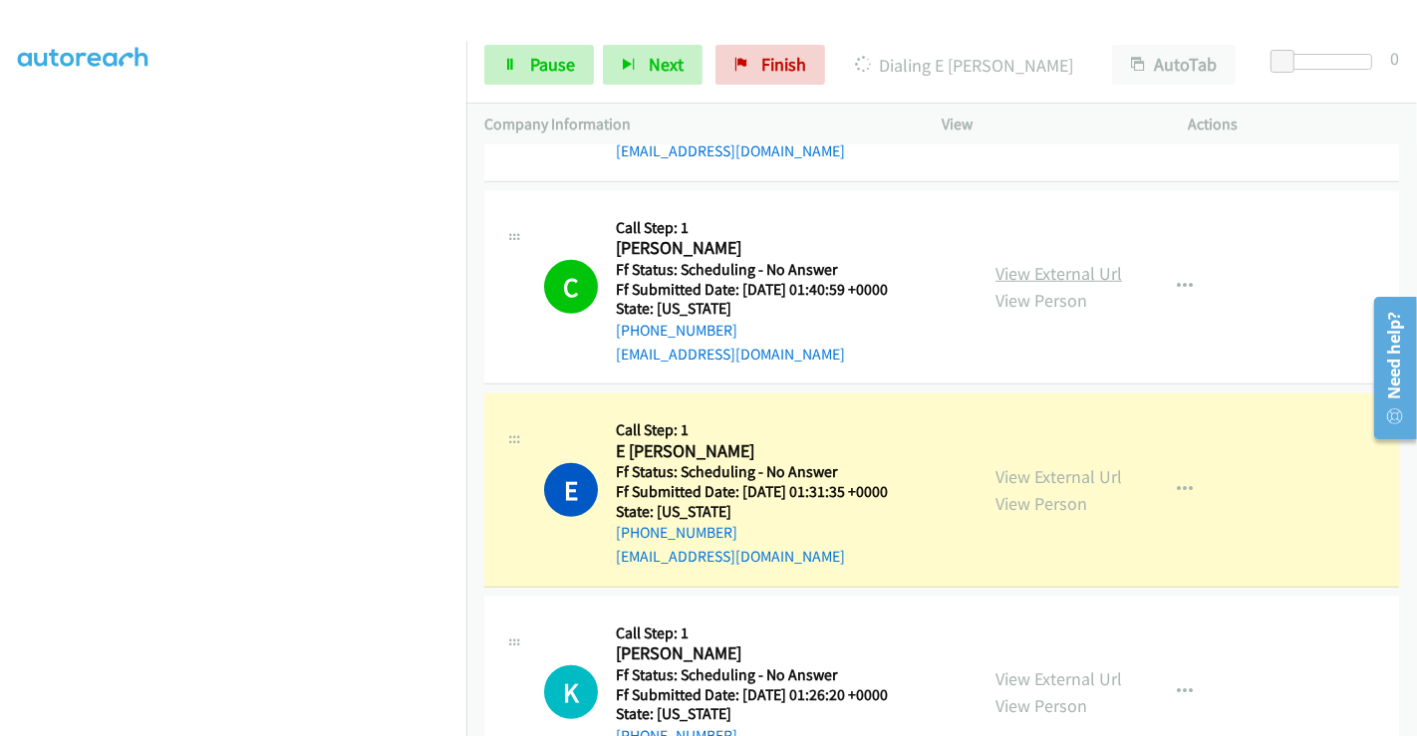
scroll to position [1328, 0]
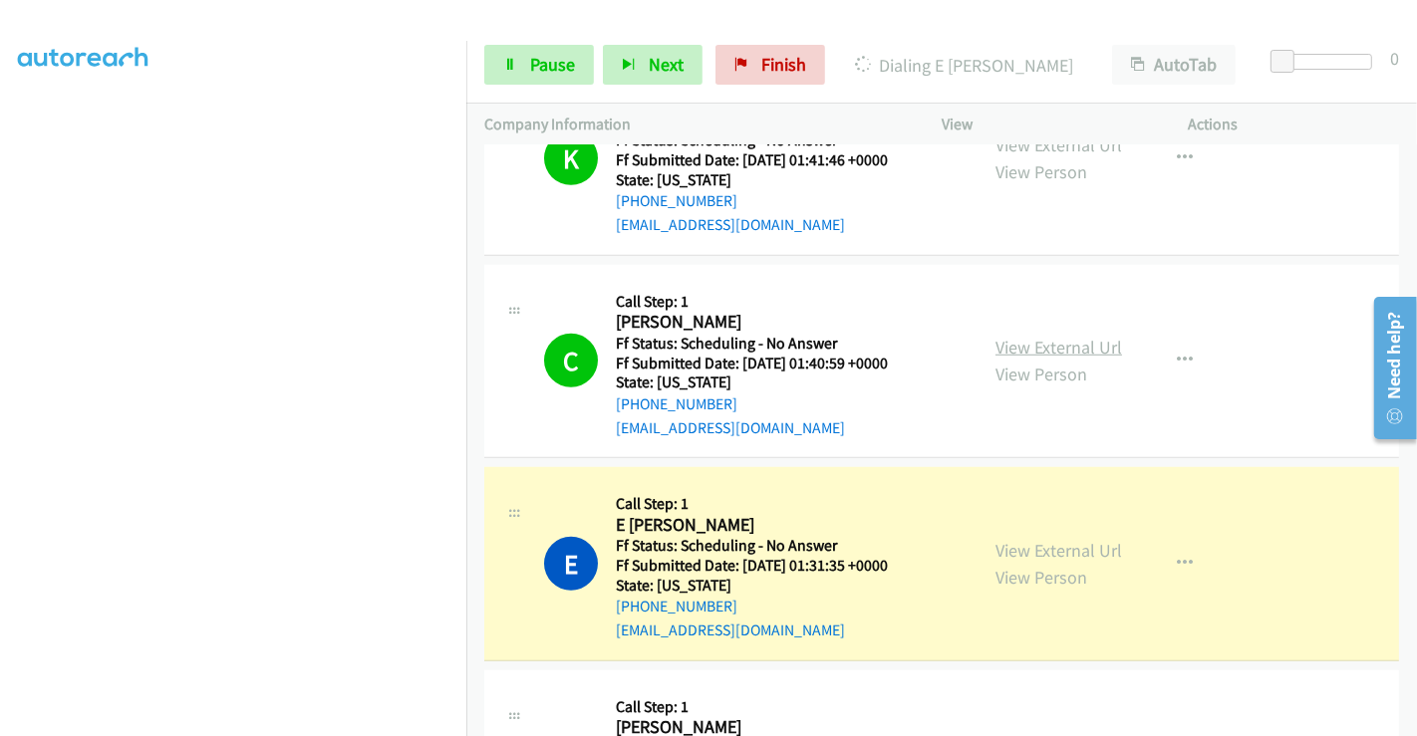
click at [1045, 336] on link "View External Url" at bounding box center [1058, 347] width 127 height 23
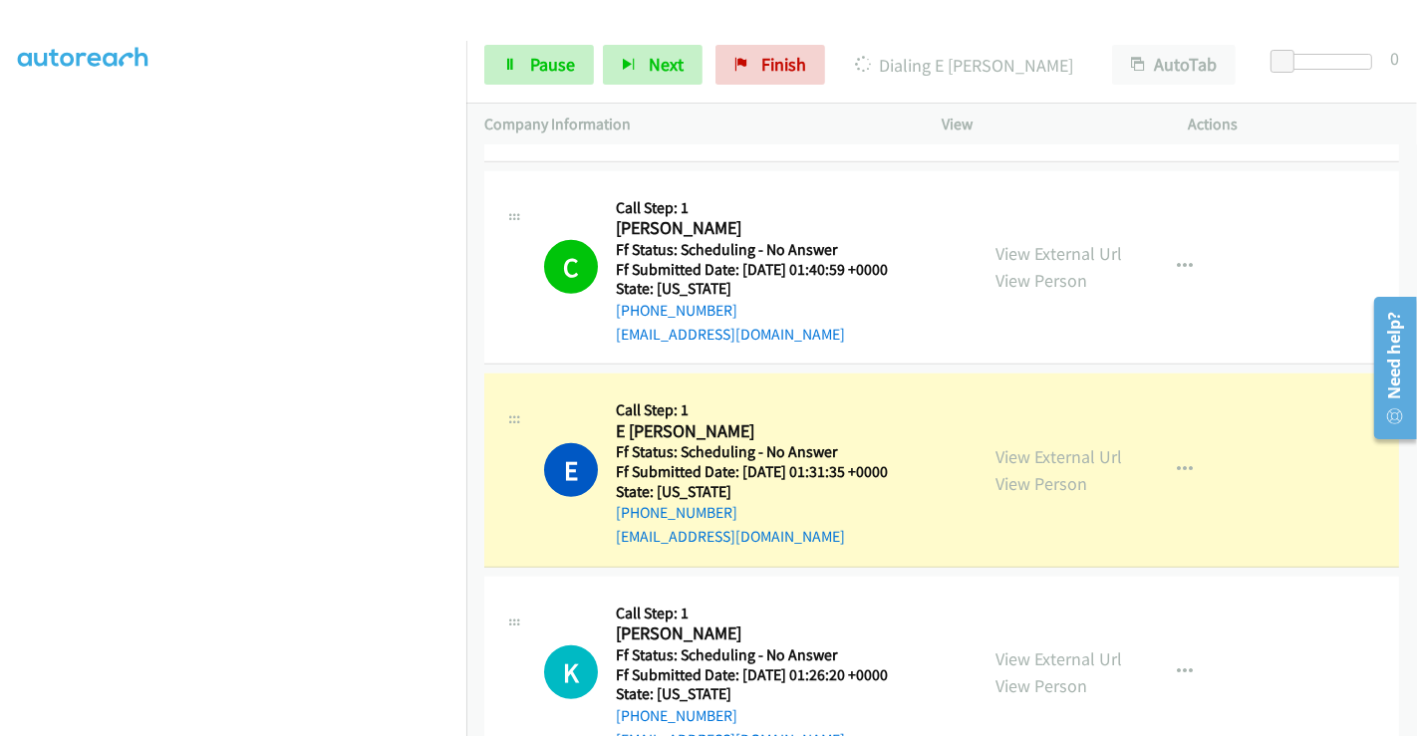
scroll to position [1549, 0]
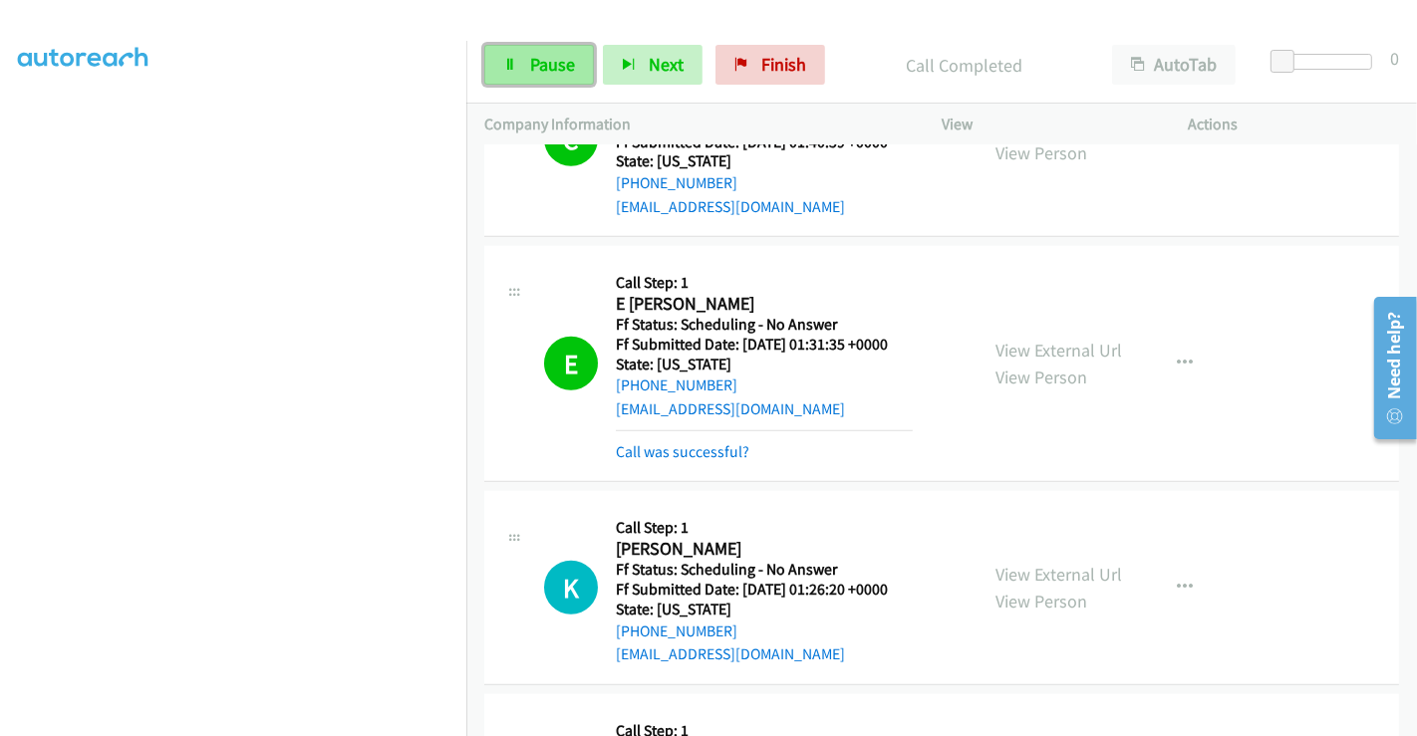
click at [530, 61] on span "Pause" at bounding box center [552, 64] width 45 height 23
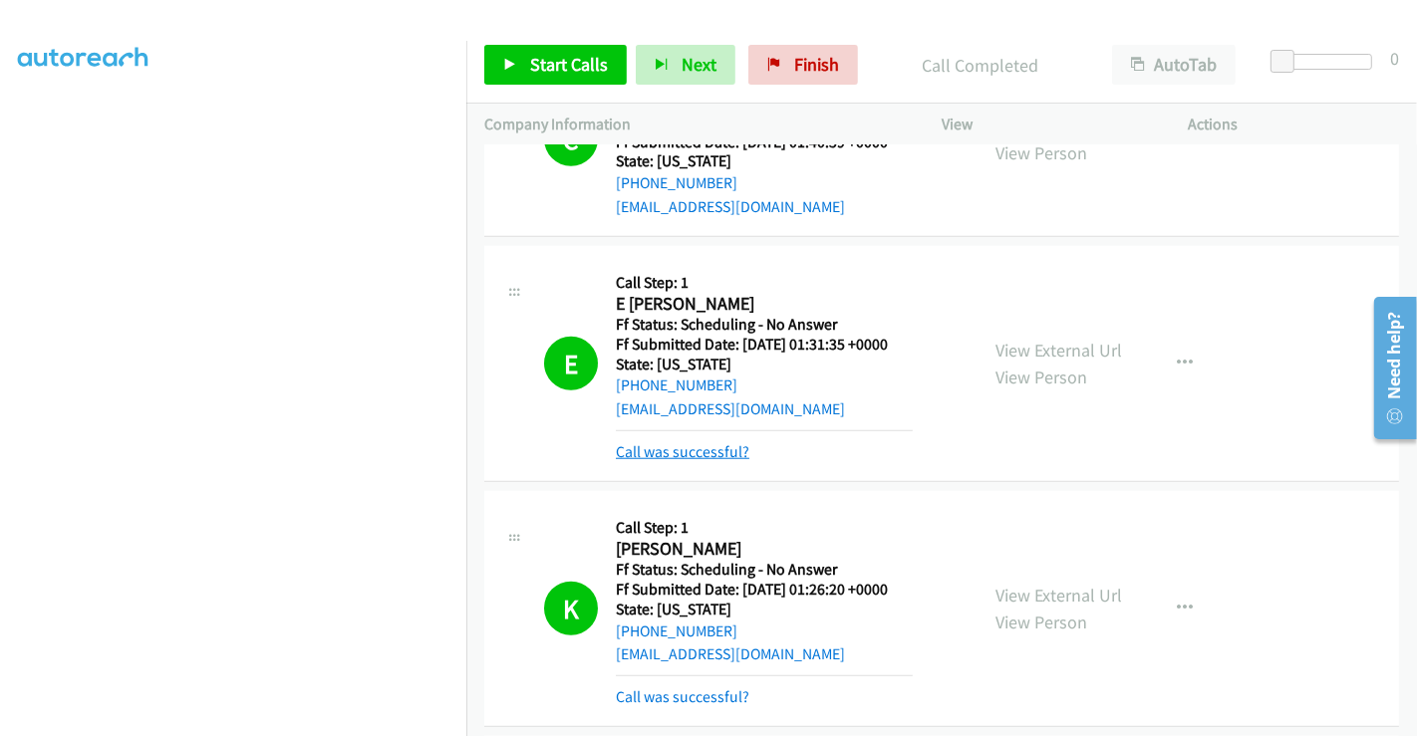
click at [725, 442] on link "Call was successful?" at bounding box center [683, 451] width 134 height 19
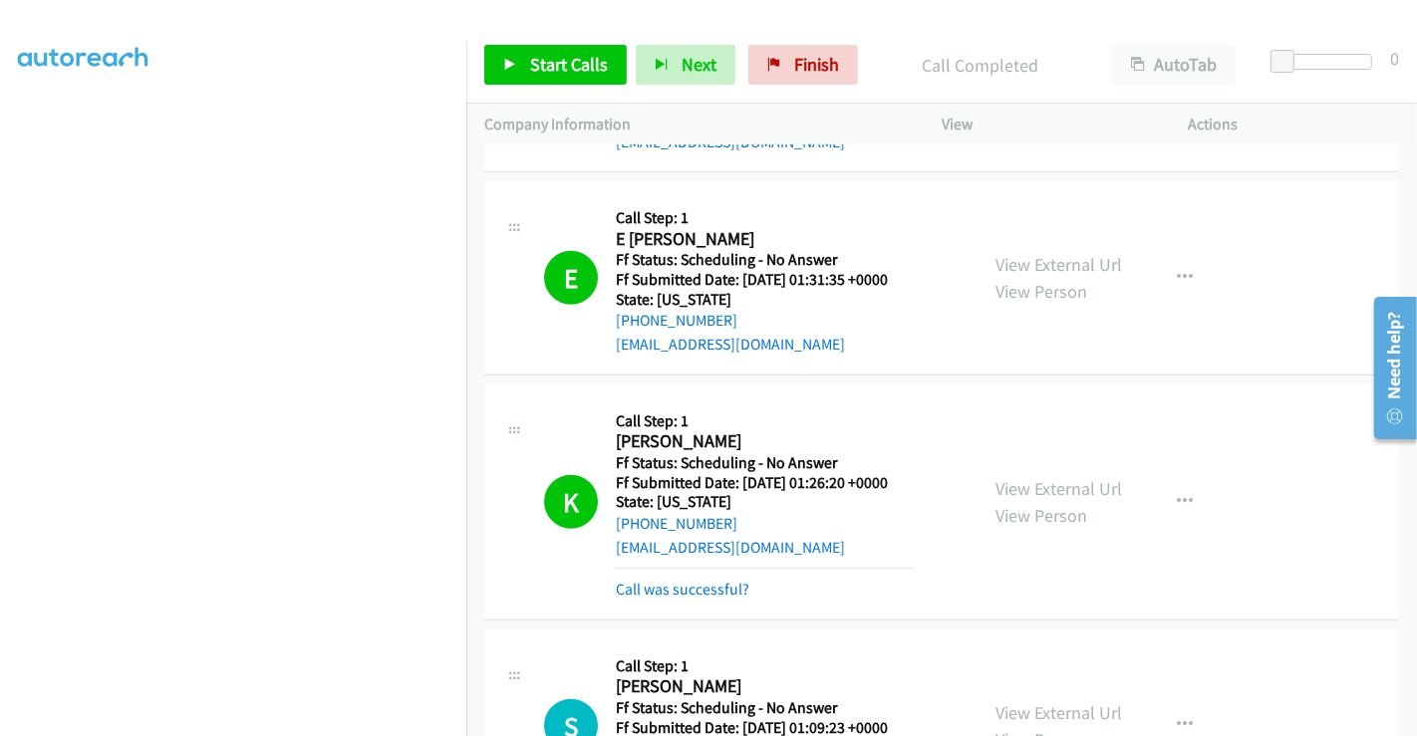
scroll to position [1660, 0]
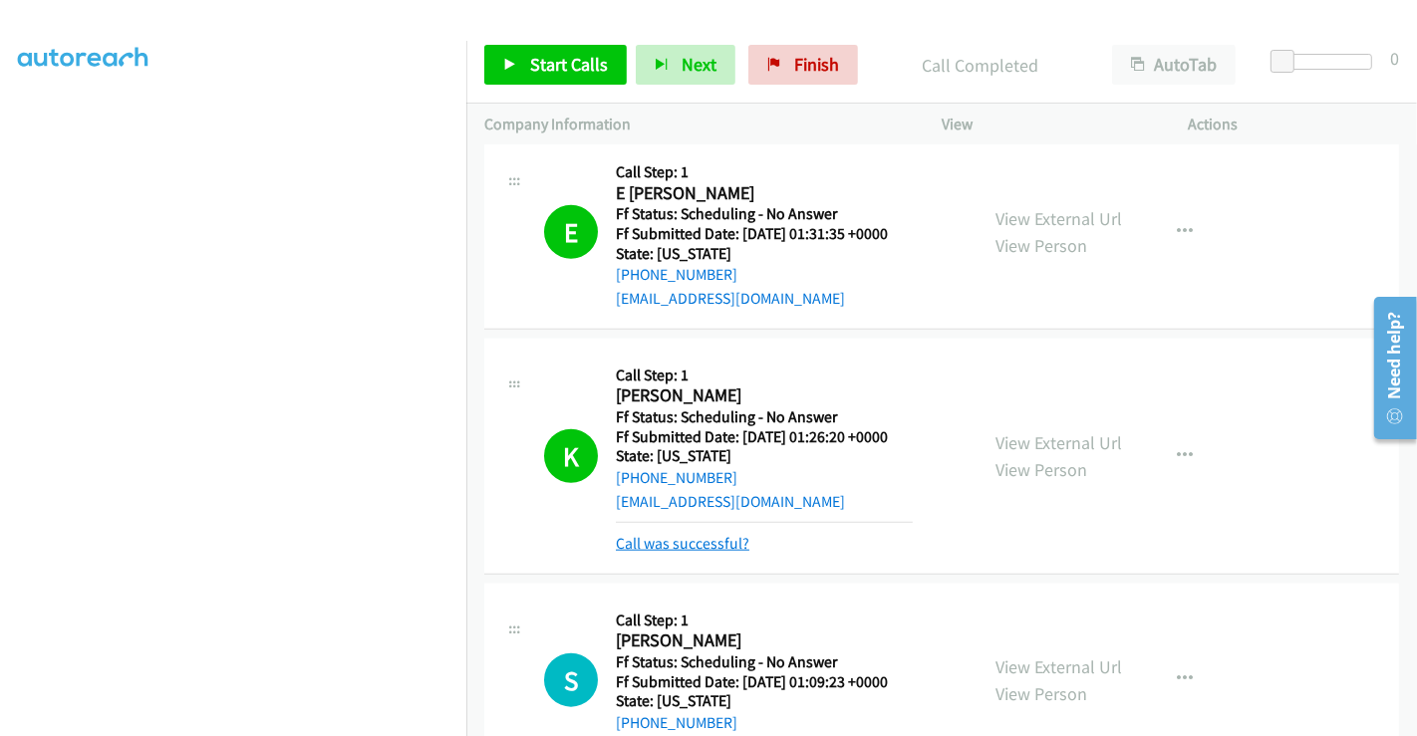
click at [729, 534] on link "Call was successful?" at bounding box center [683, 543] width 134 height 19
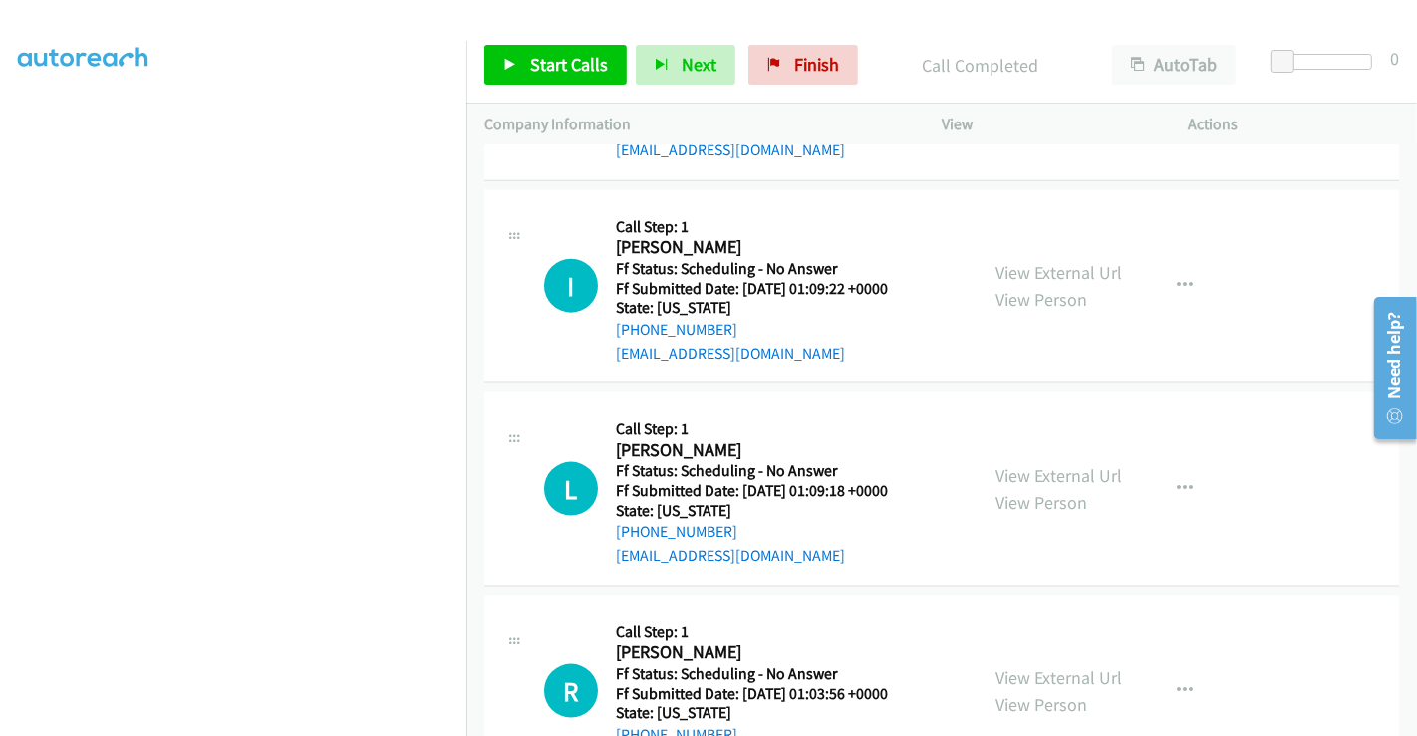
scroll to position [1993, 0]
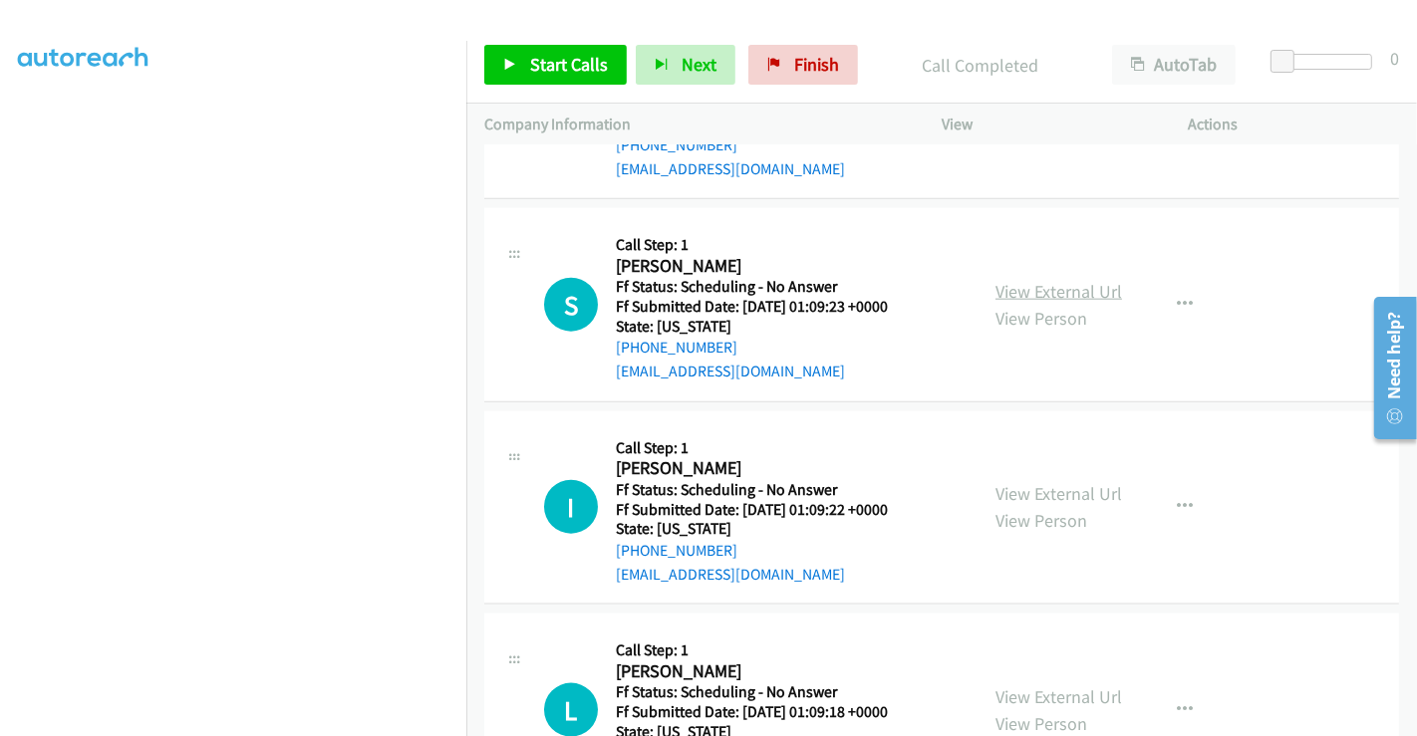
click at [1050, 280] on link "View External Url" at bounding box center [1058, 291] width 127 height 23
click at [1036, 482] on link "View External Url" at bounding box center [1058, 493] width 127 height 23
click at [1044, 686] on link "View External Url" at bounding box center [1058, 697] width 127 height 23
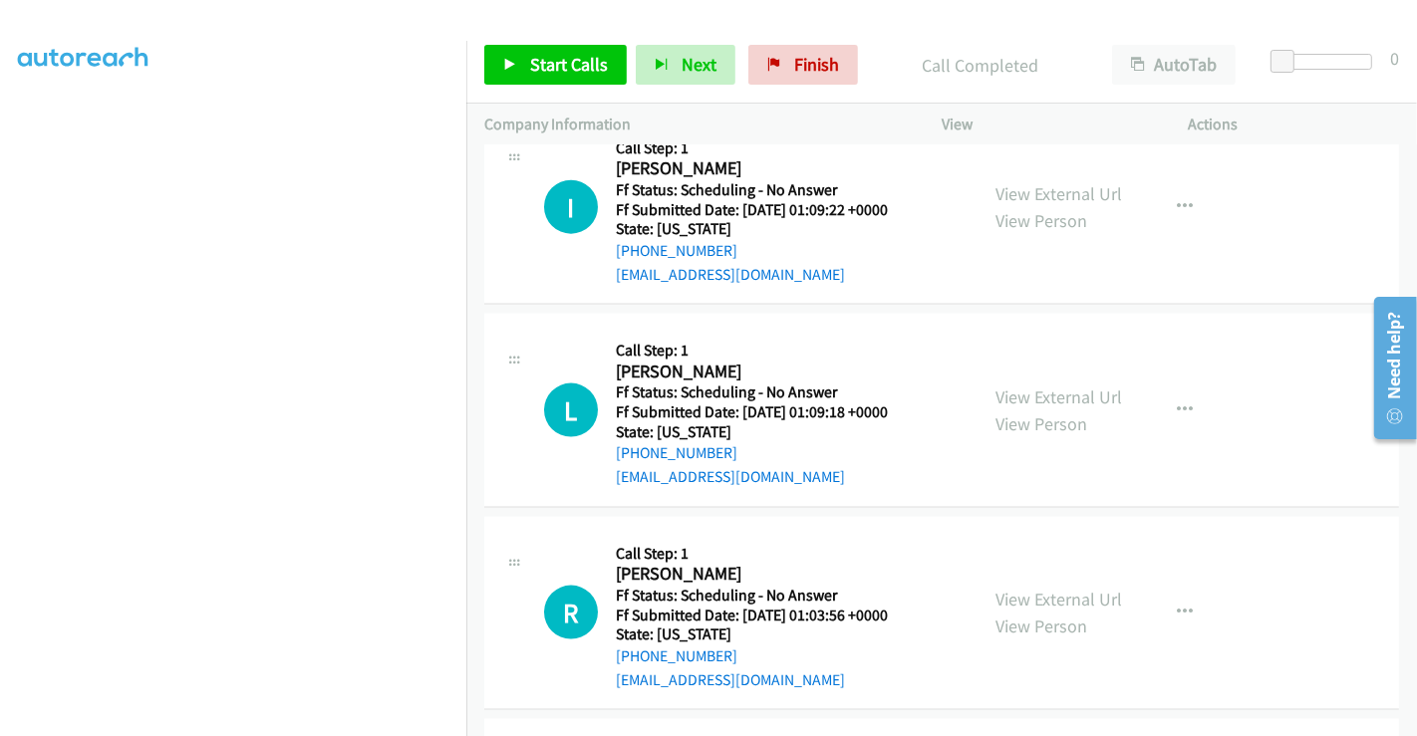
scroll to position [2435, 0]
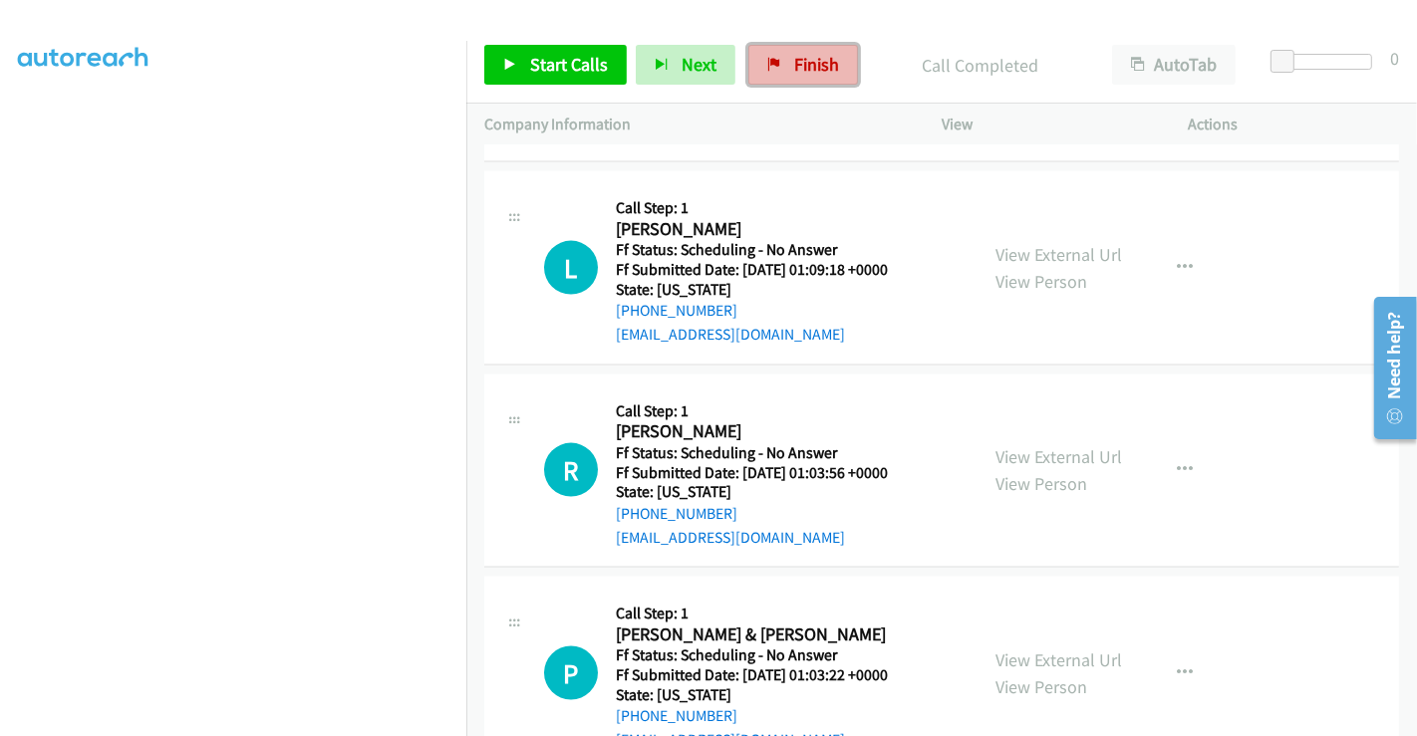
click at [821, 68] on span "Finish" at bounding box center [816, 64] width 45 height 23
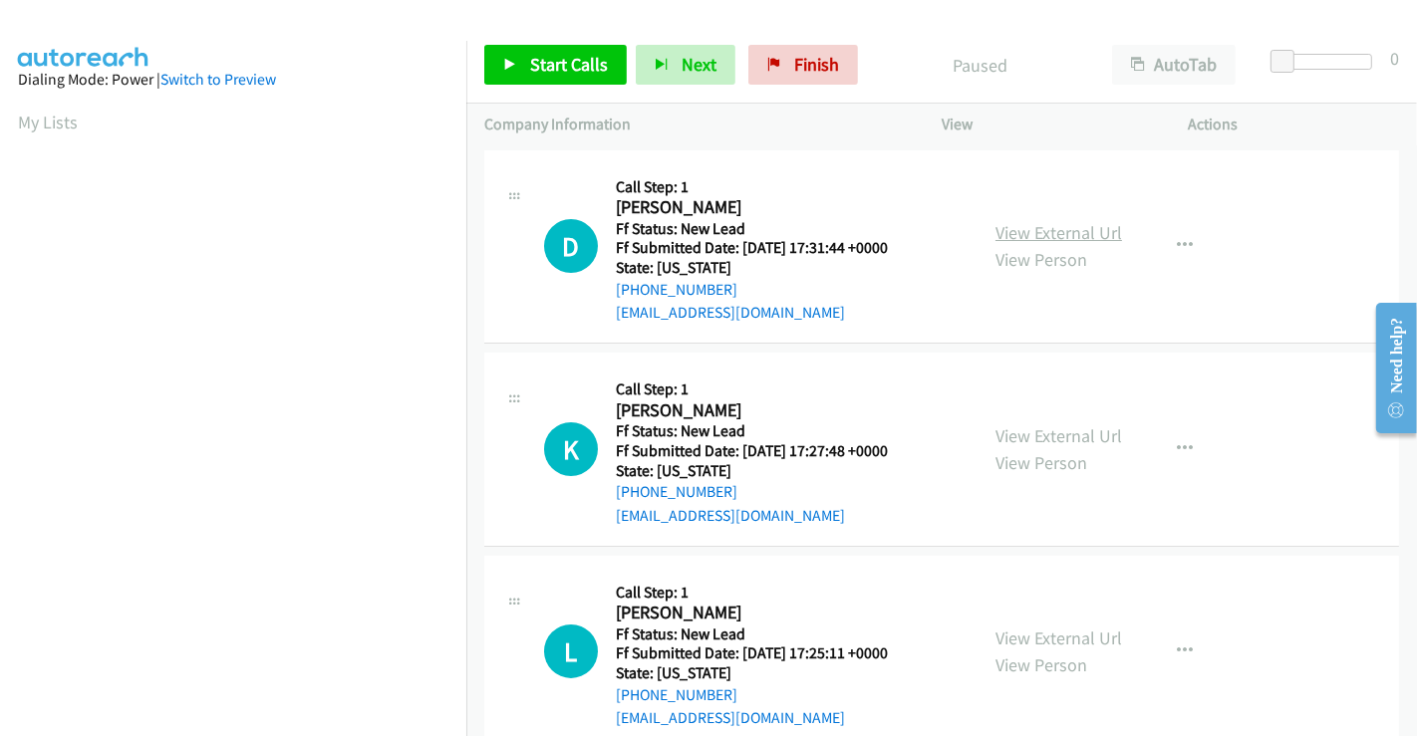
click at [1028, 237] on link "View External Url" at bounding box center [1058, 232] width 127 height 23
click at [1032, 433] on link "View External Url" at bounding box center [1058, 435] width 127 height 23
click at [1039, 639] on link "View External Url" at bounding box center [1058, 638] width 127 height 23
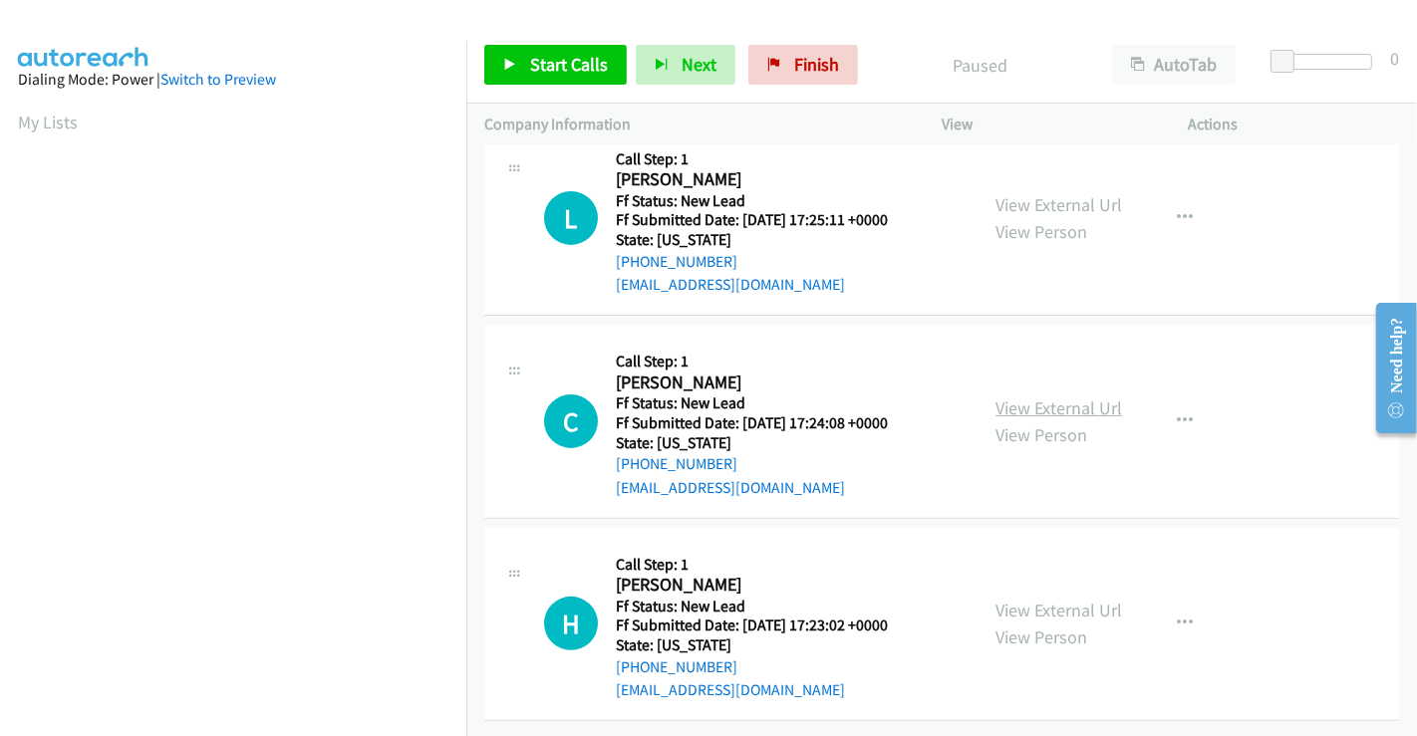
click at [1040, 397] on link "View External Url" at bounding box center [1058, 408] width 127 height 23
click at [1038, 599] on link "View External Url" at bounding box center [1058, 610] width 127 height 23
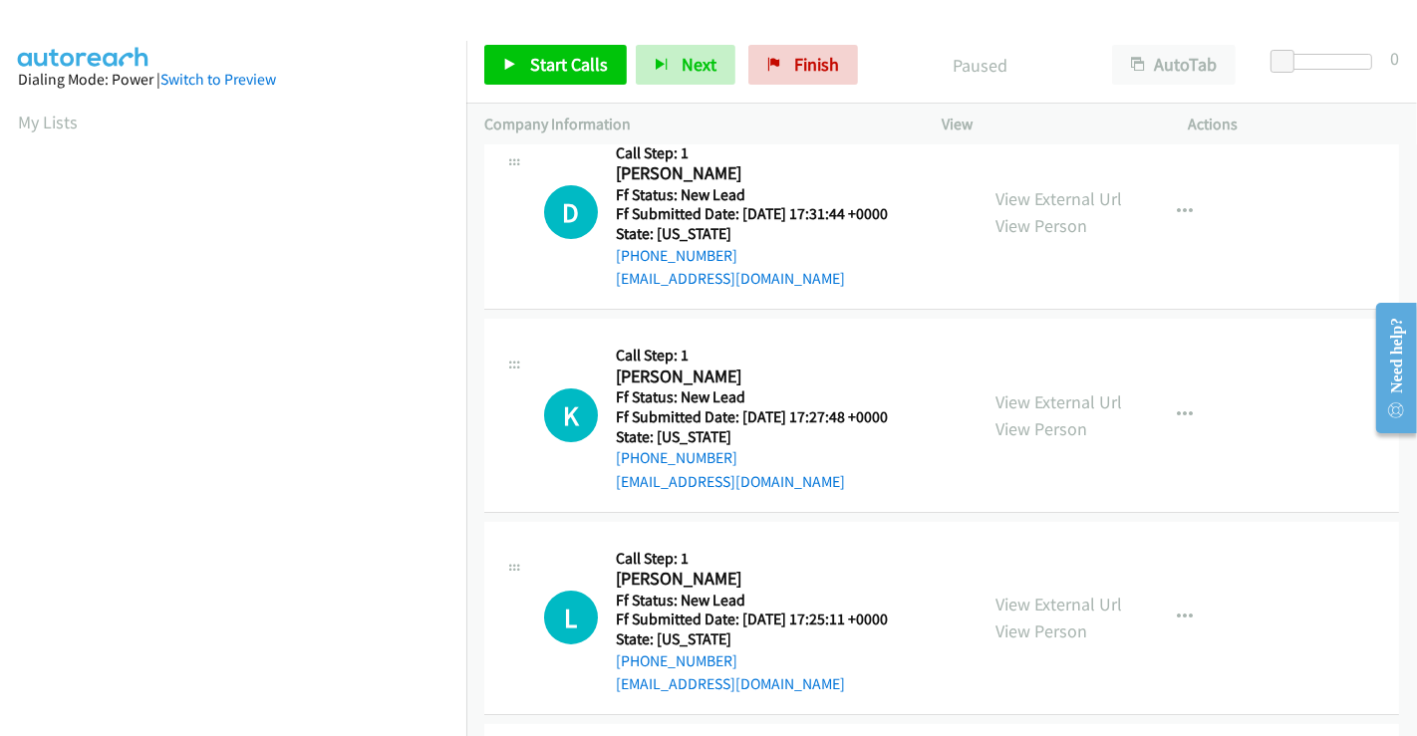
scroll to position [0, 0]
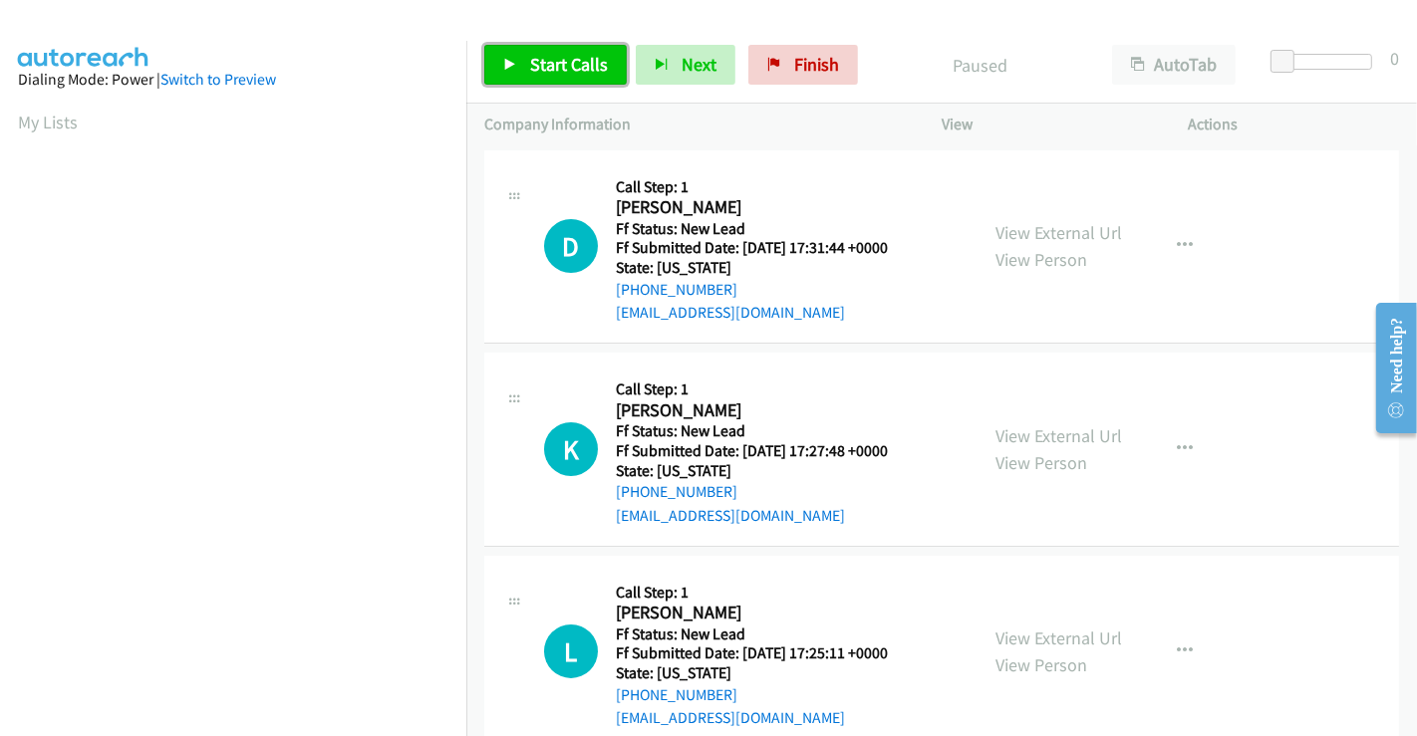
click at [530, 51] on link "Start Calls" at bounding box center [555, 65] width 142 height 40
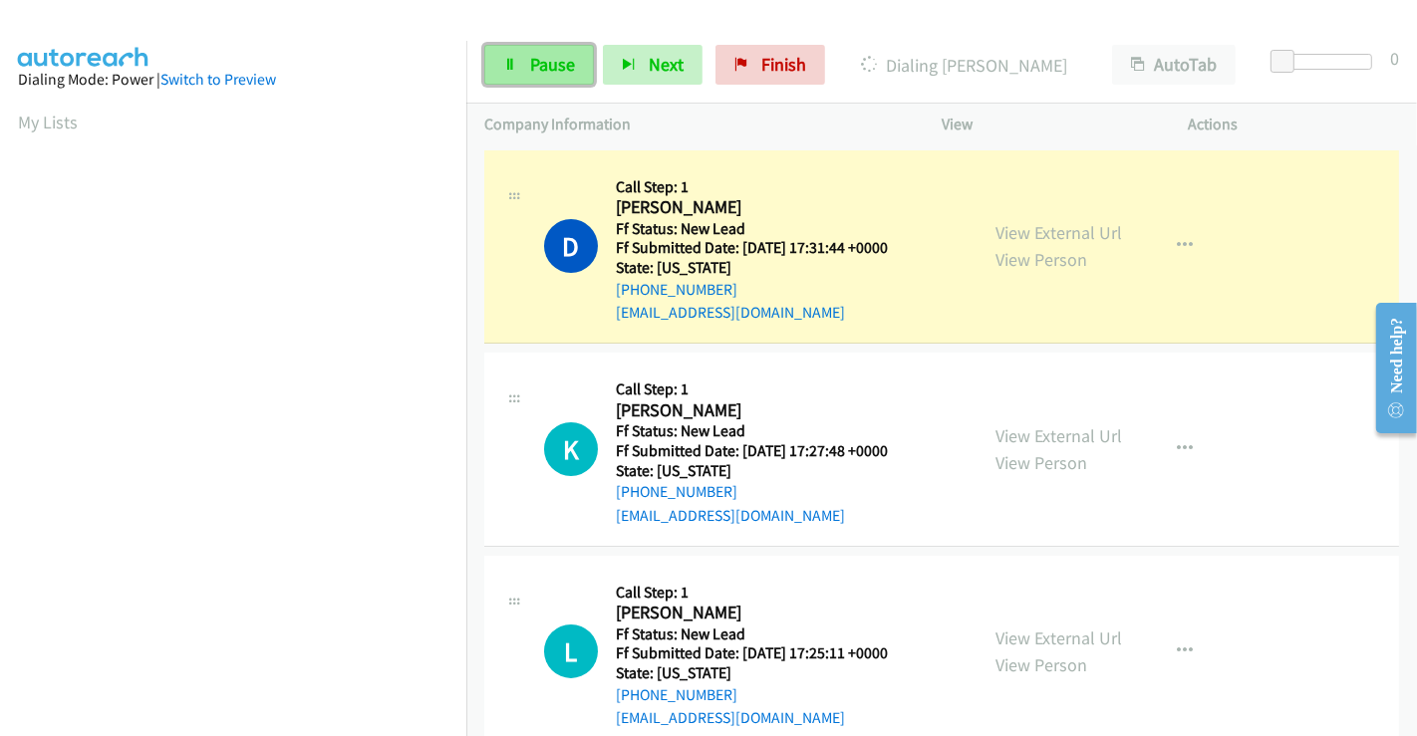
click at [540, 63] on span "Pause" at bounding box center [552, 64] width 45 height 23
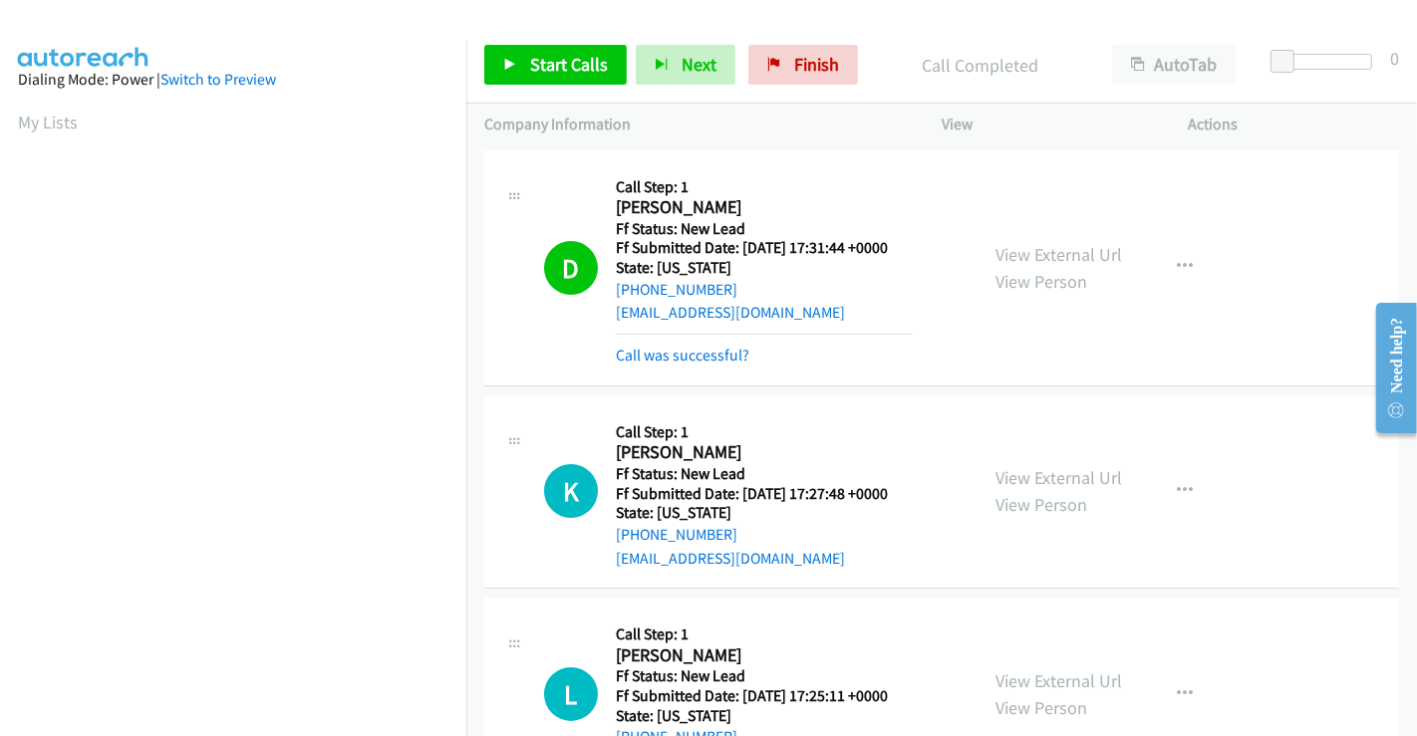
scroll to position [384, 0]
click at [686, 359] on link "Call was successful?" at bounding box center [683, 355] width 134 height 19
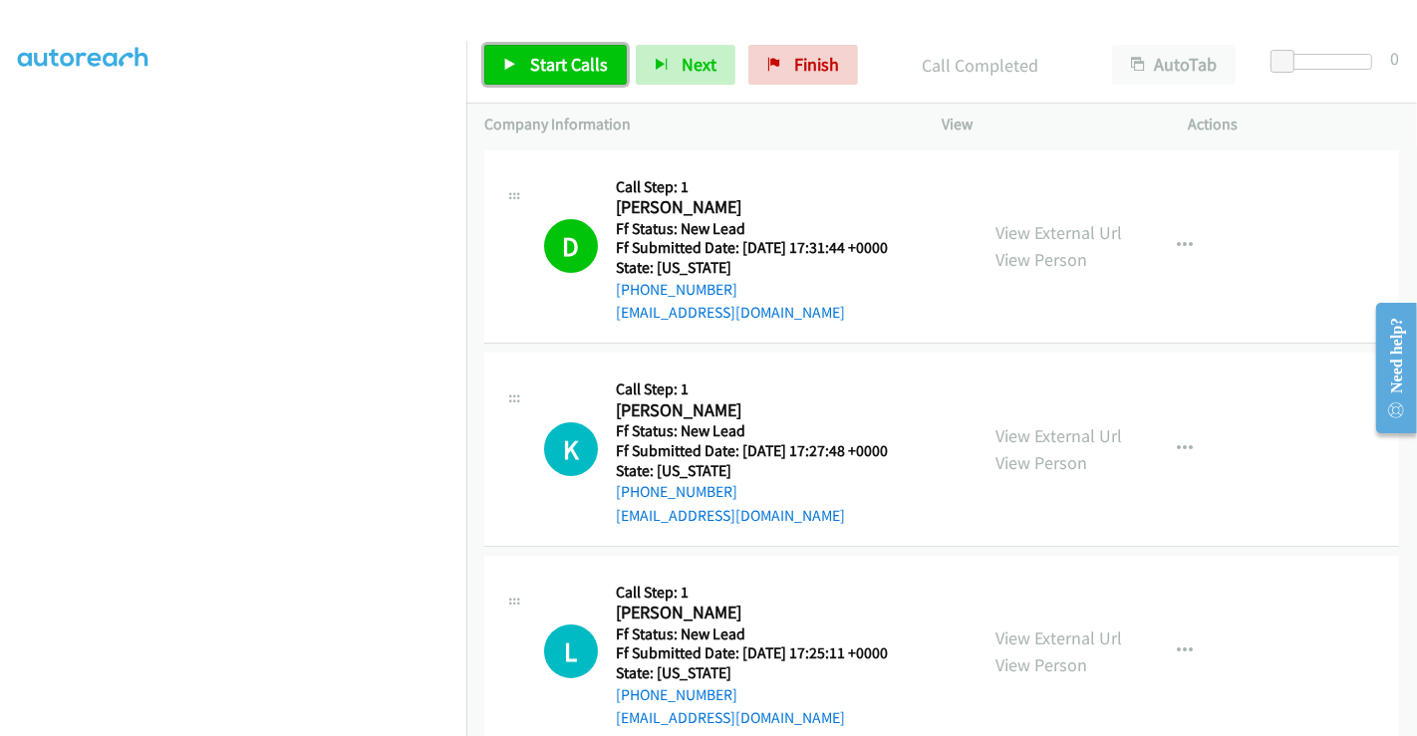
click at [555, 58] on span "Start Calls" at bounding box center [569, 64] width 78 height 23
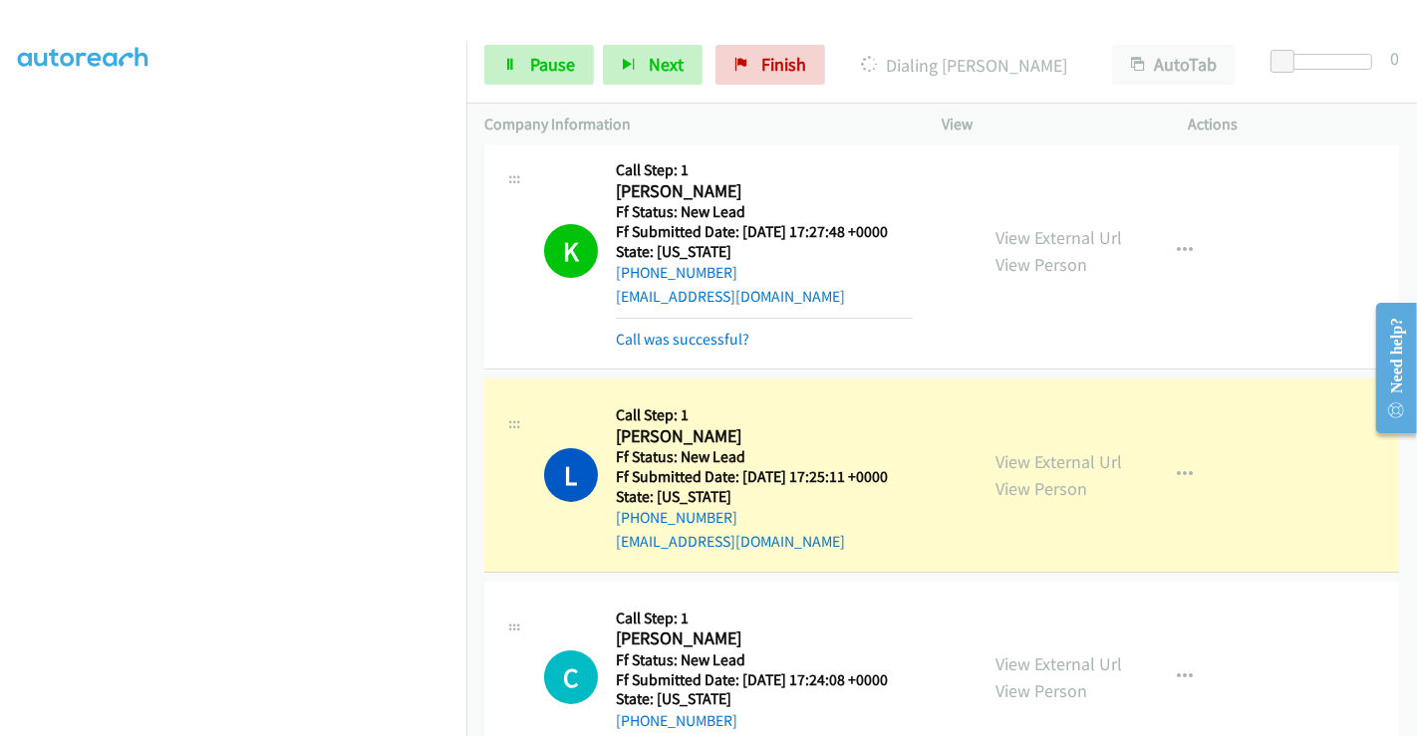
scroll to position [221, 0]
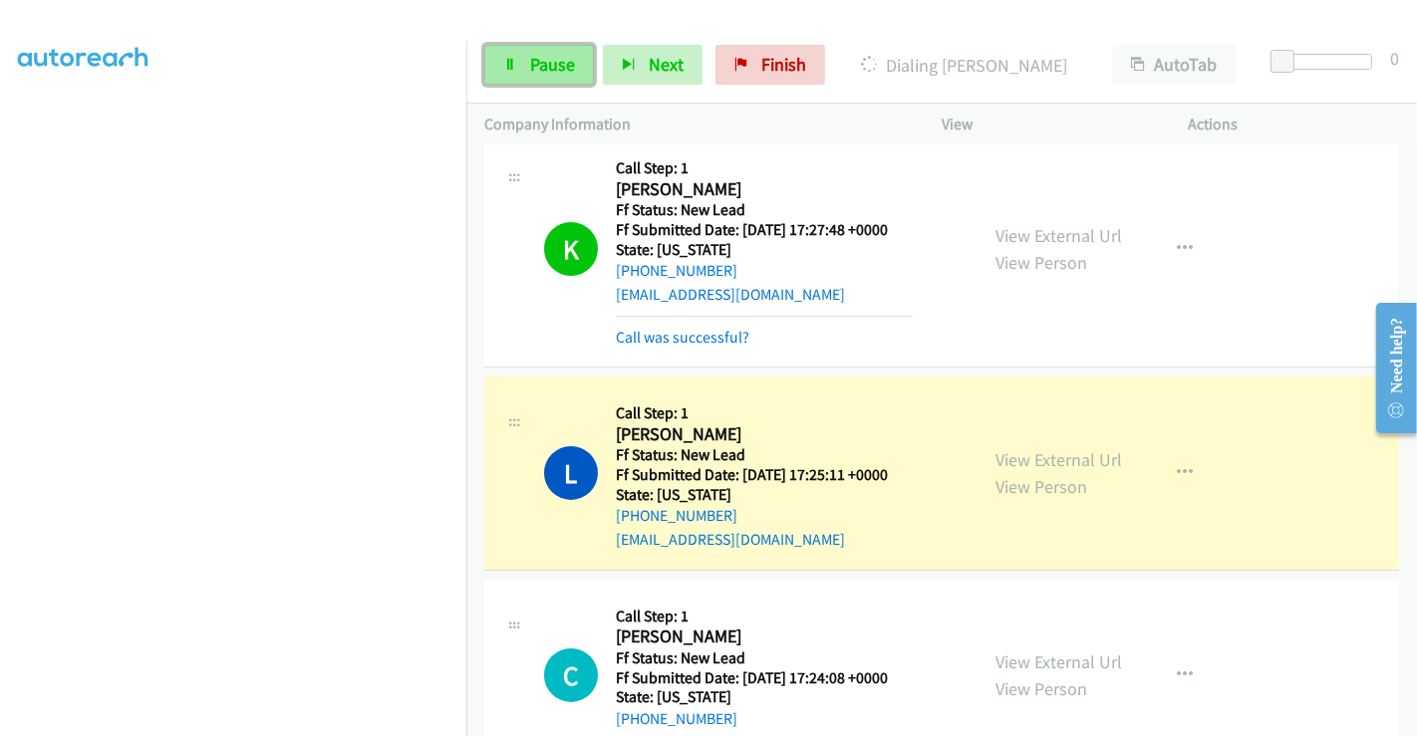
click at [526, 56] on link "Pause" at bounding box center [539, 65] width 110 height 40
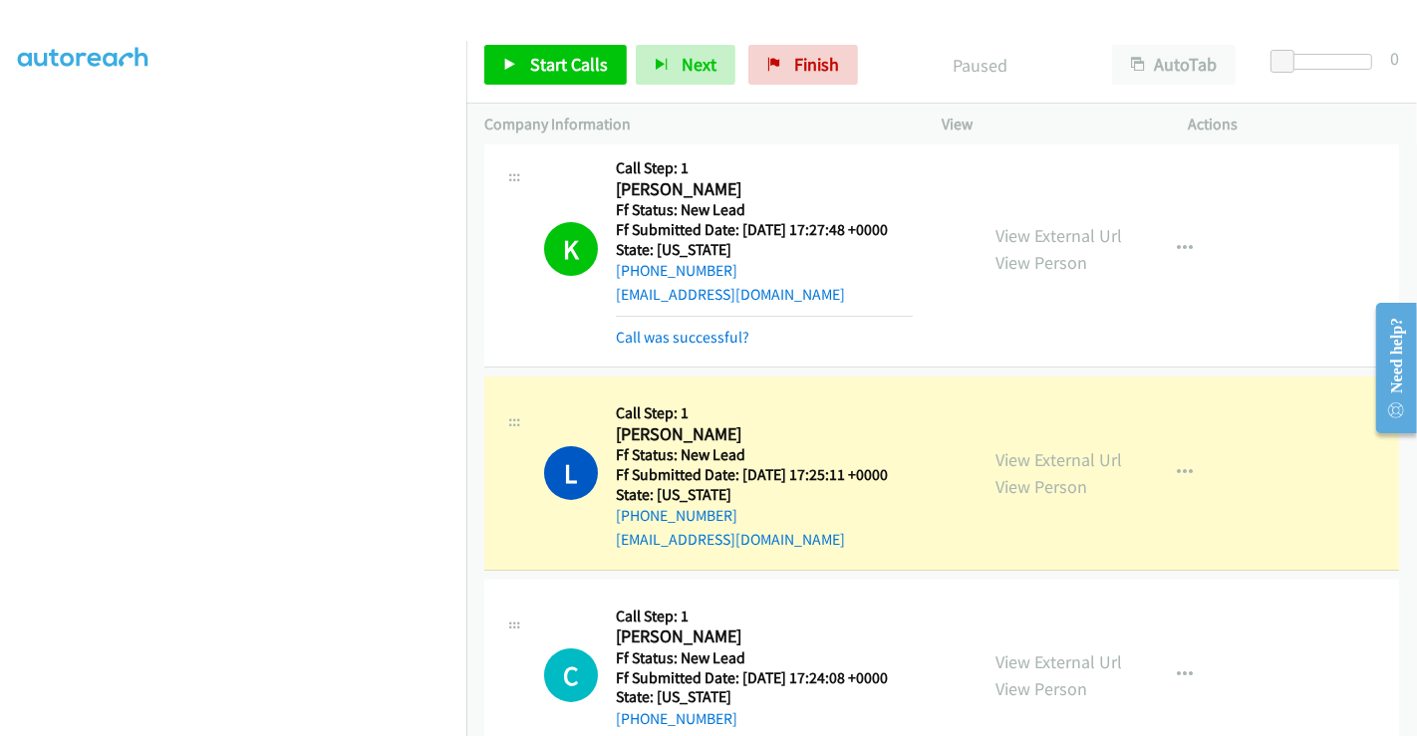
scroll to position [0, 0]
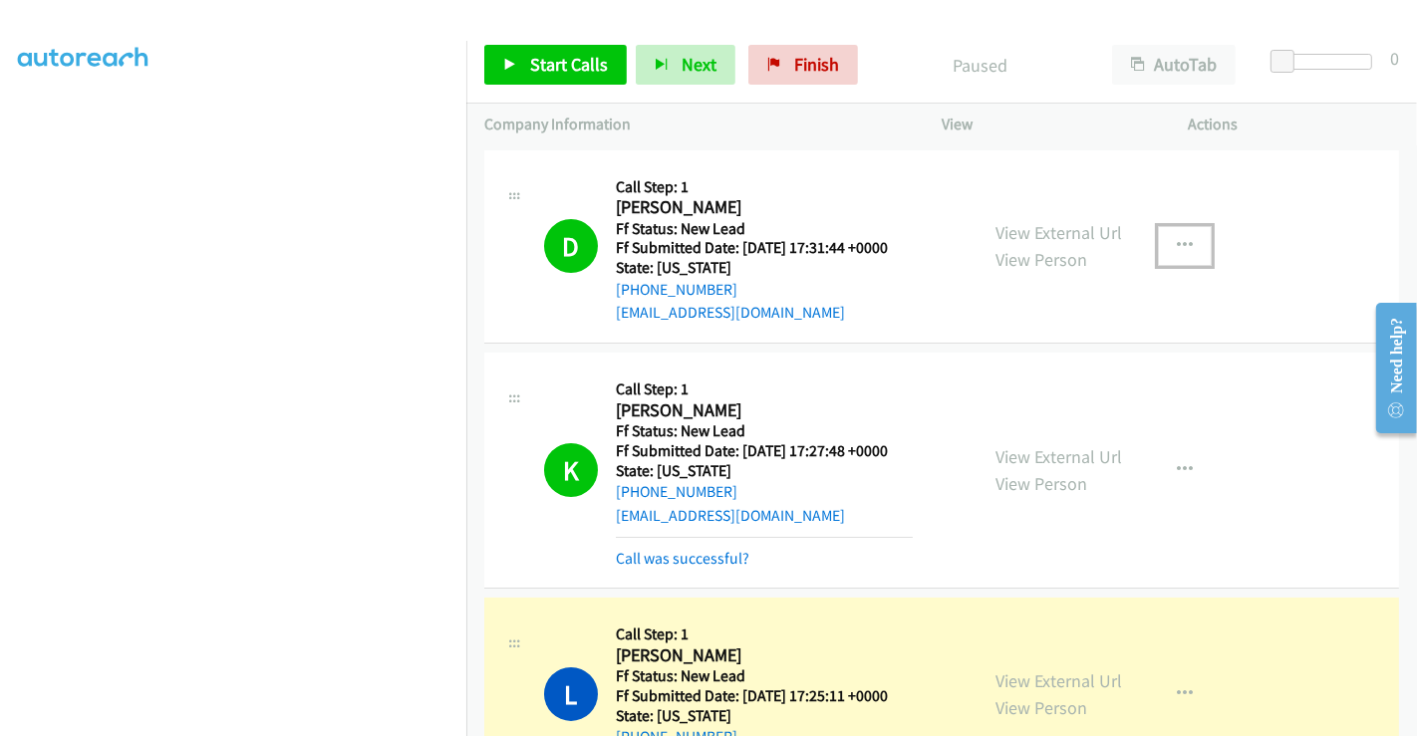
click at [1177, 243] on icon "button" at bounding box center [1185, 246] width 16 height 16
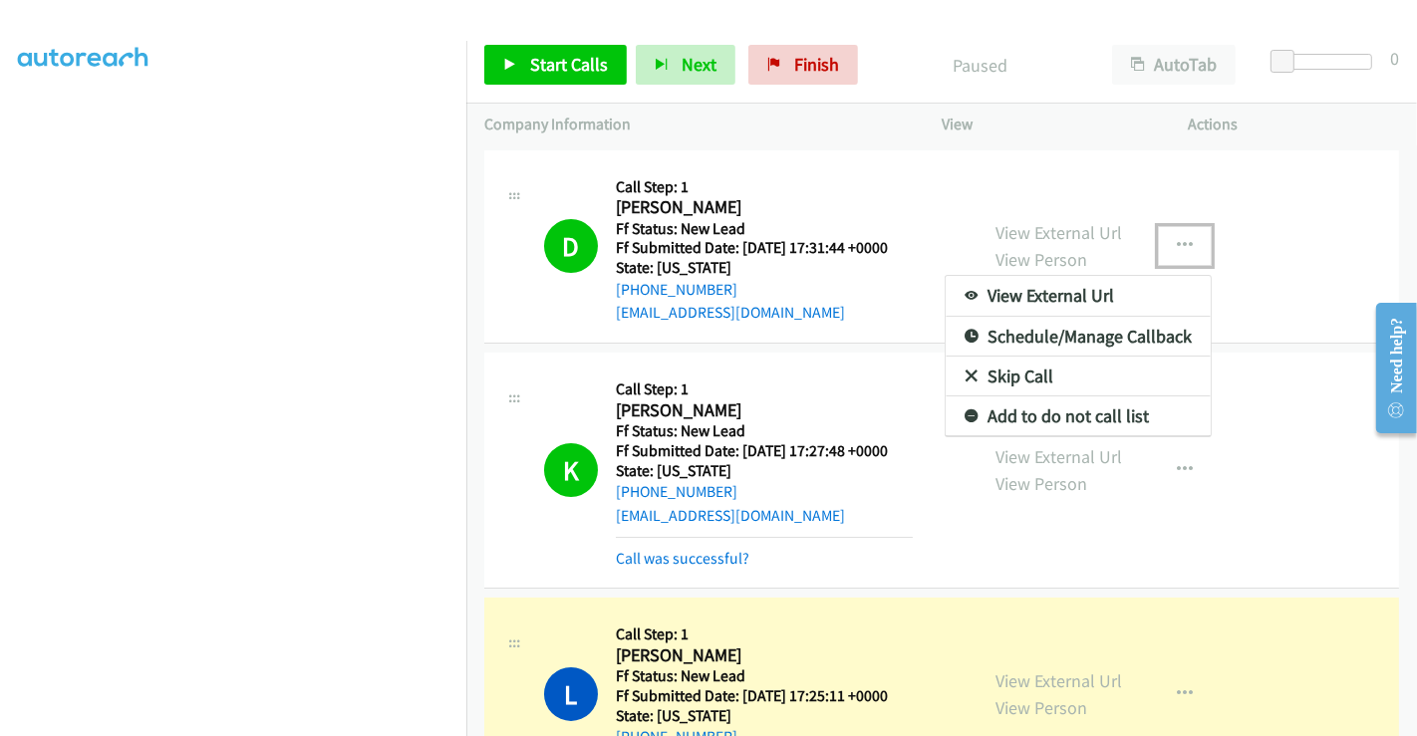
click at [1016, 416] on link "Add to do not call list" at bounding box center [1078, 417] width 265 height 40
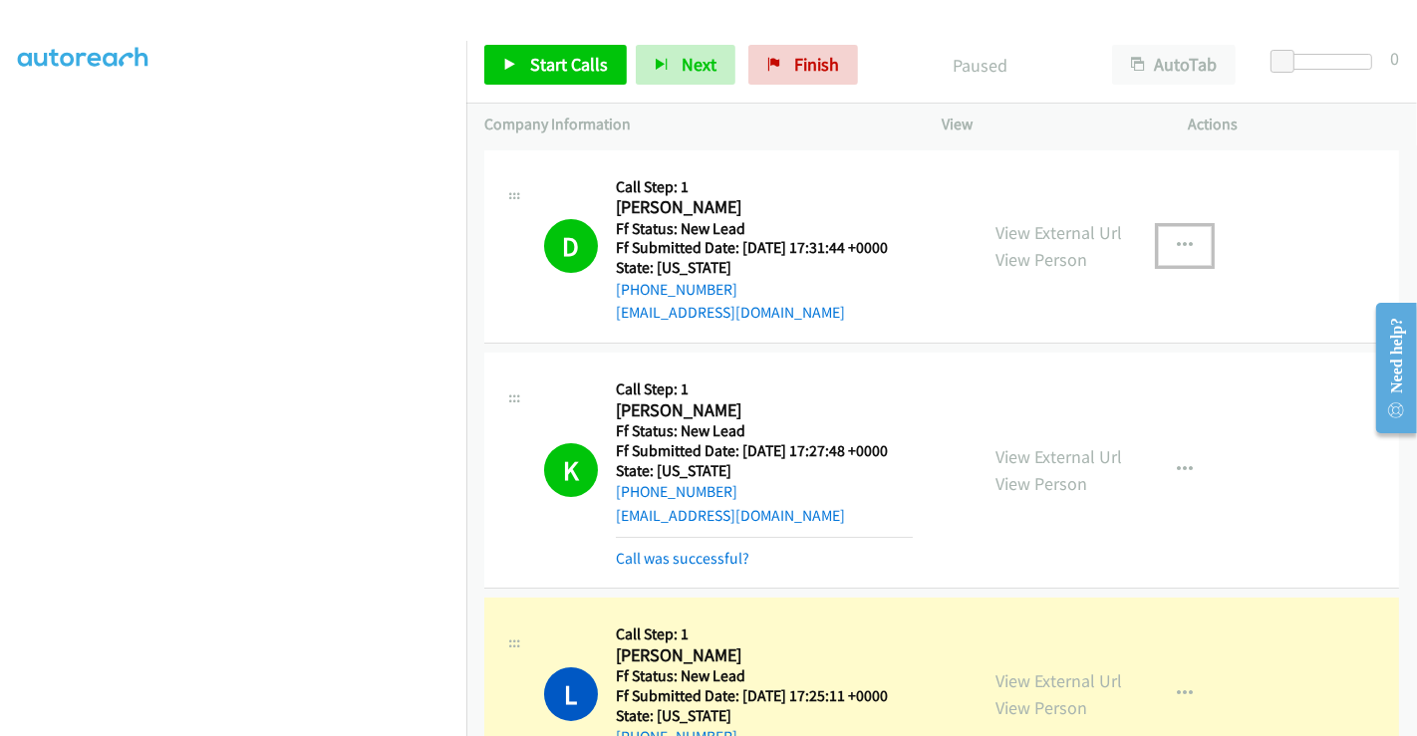
click at [1016, 416] on div "View External Url View Person View External Url Email Schedule/Manage Callback …" at bounding box center [1109, 470] width 265 height 199
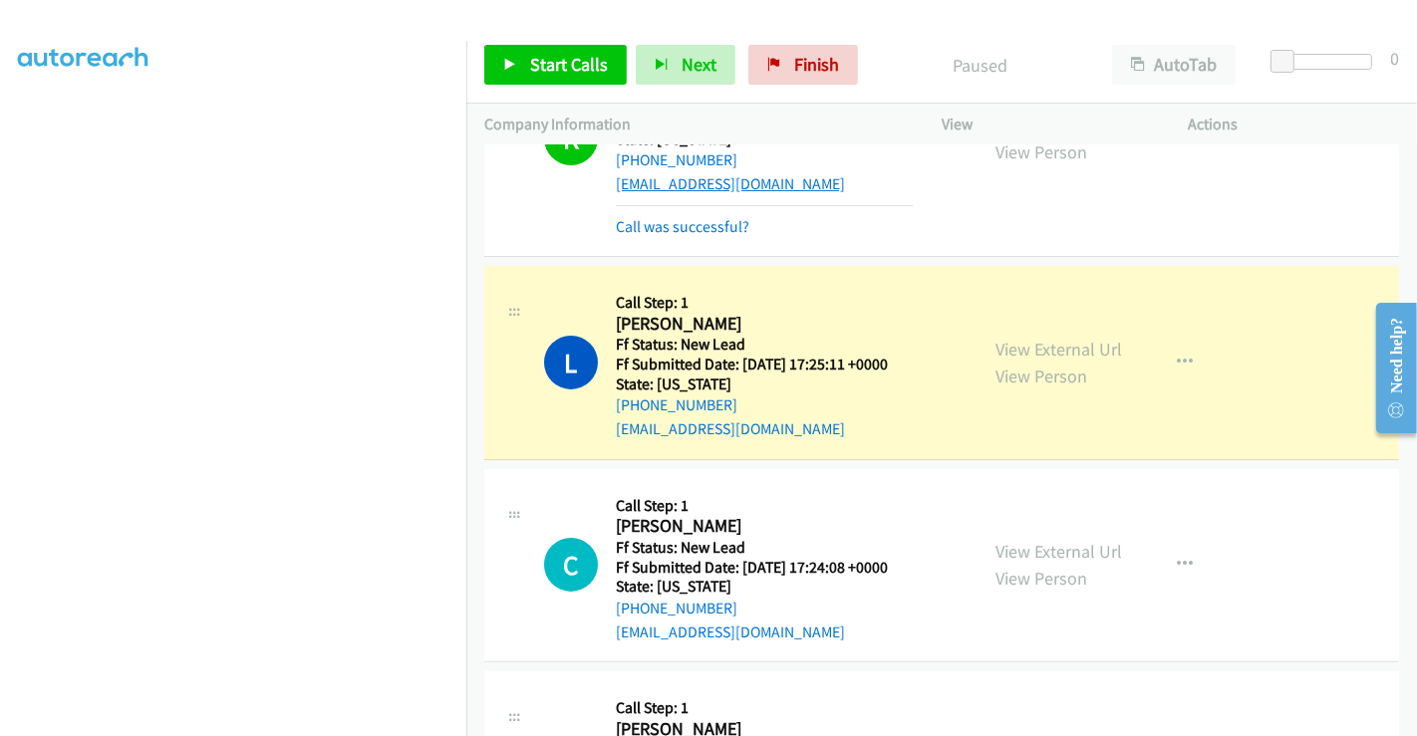
scroll to position [442, 0]
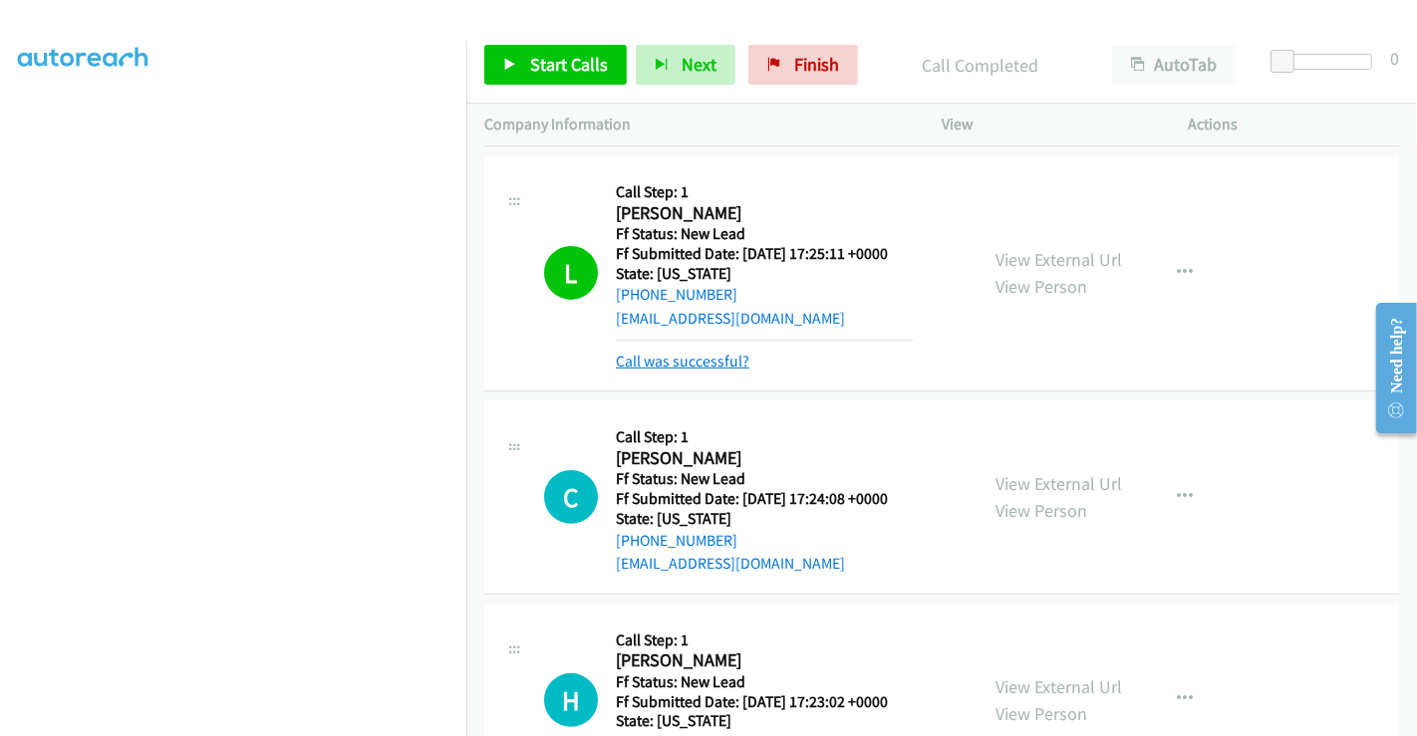
click at [671, 357] on link "Call was successful?" at bounding box center [683, 361] width 134 height 19
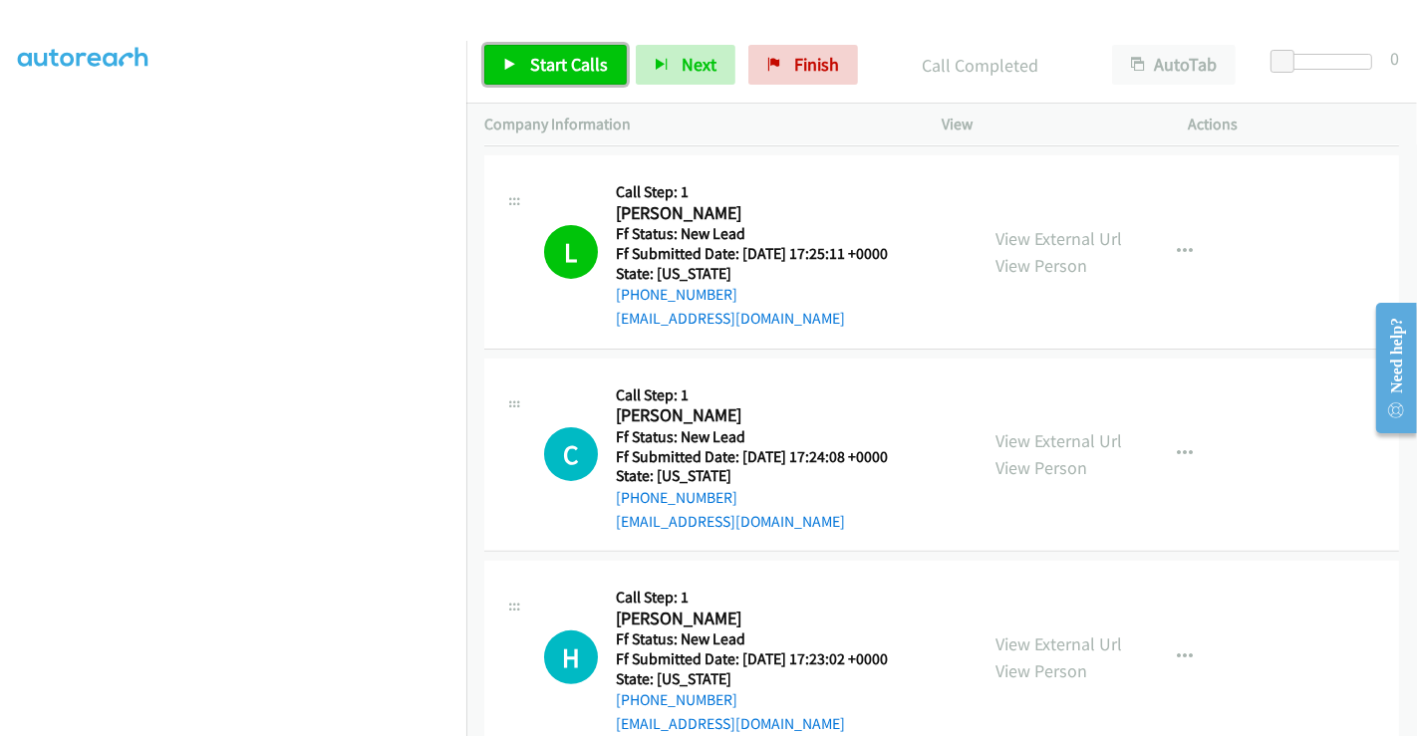
click at [557, 64] on span "Start Calls" at bounding box center [569, 64] width 78 height 23
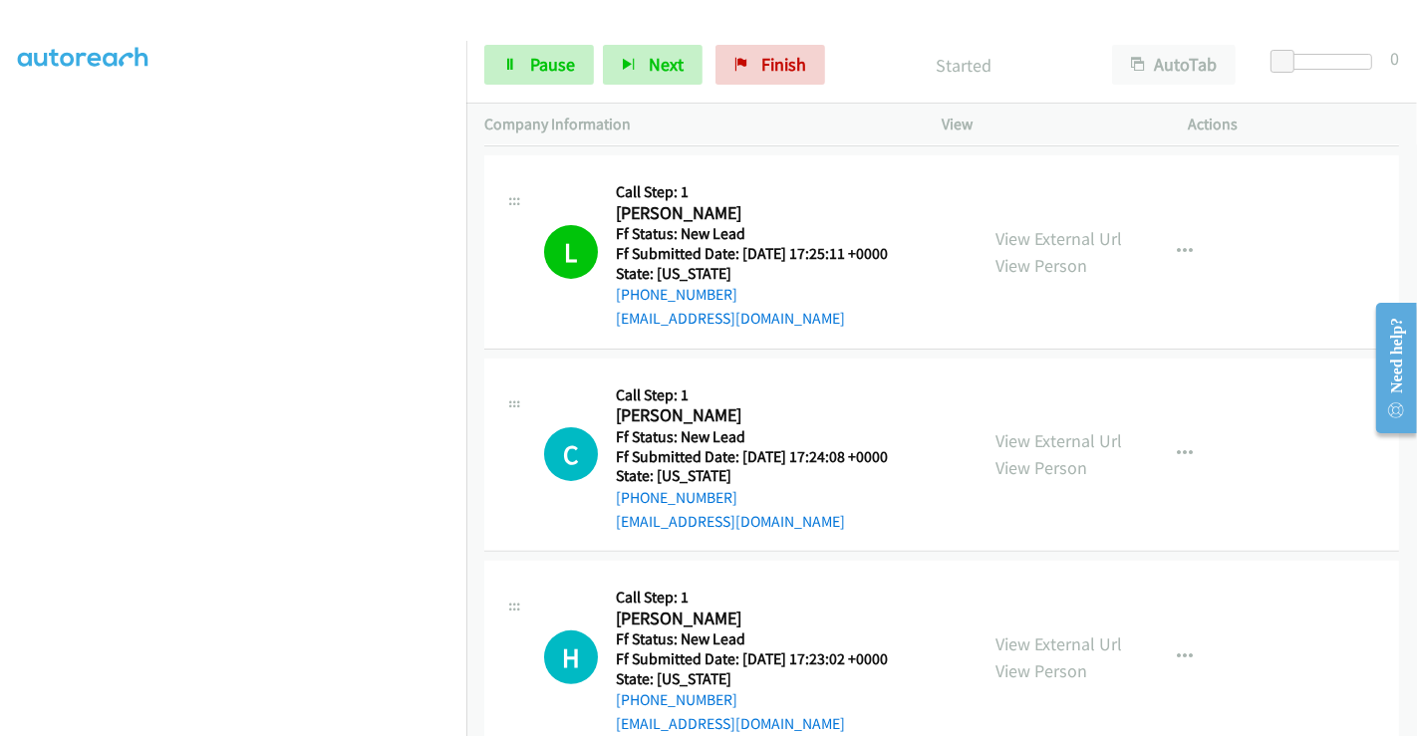
scroll to position [553, 0]
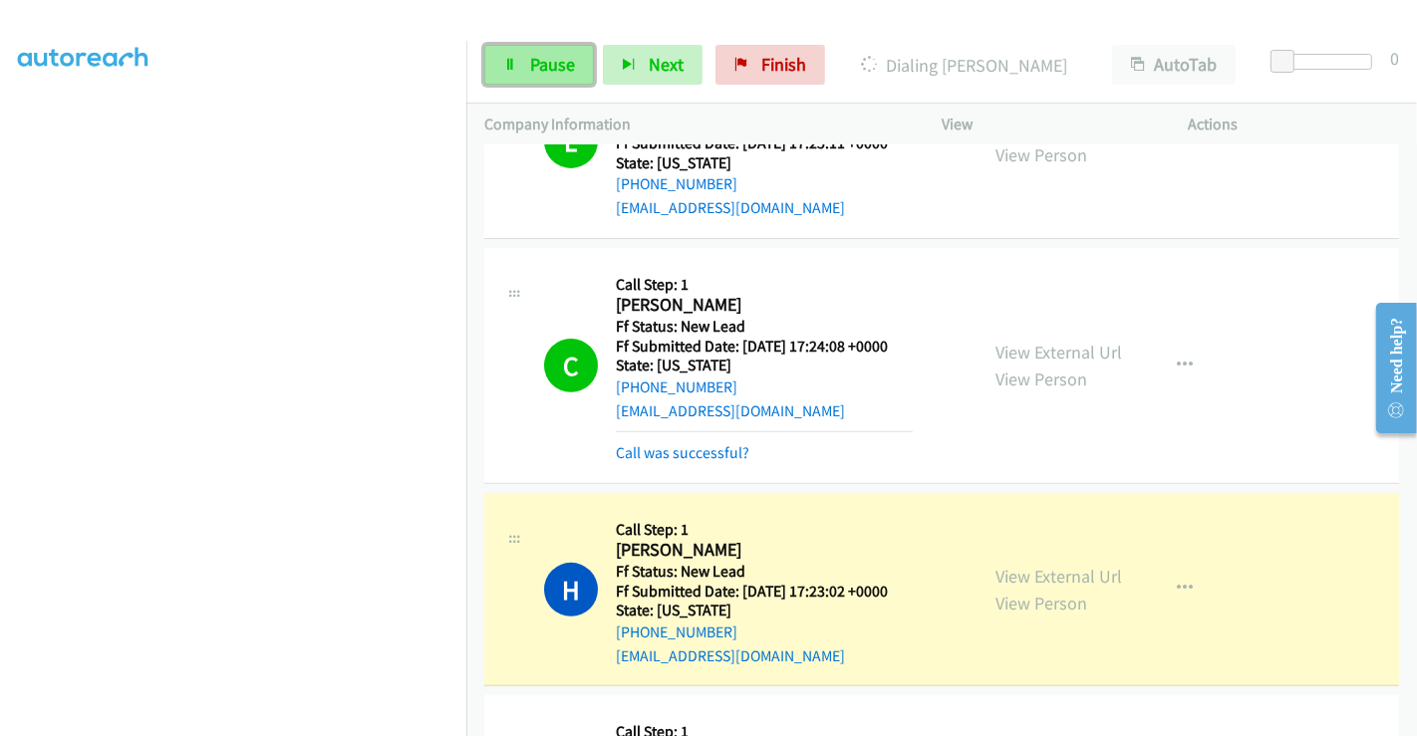
click at [543, 62] on span "Pause" at bounding box center [552, 64] width 45 height 23
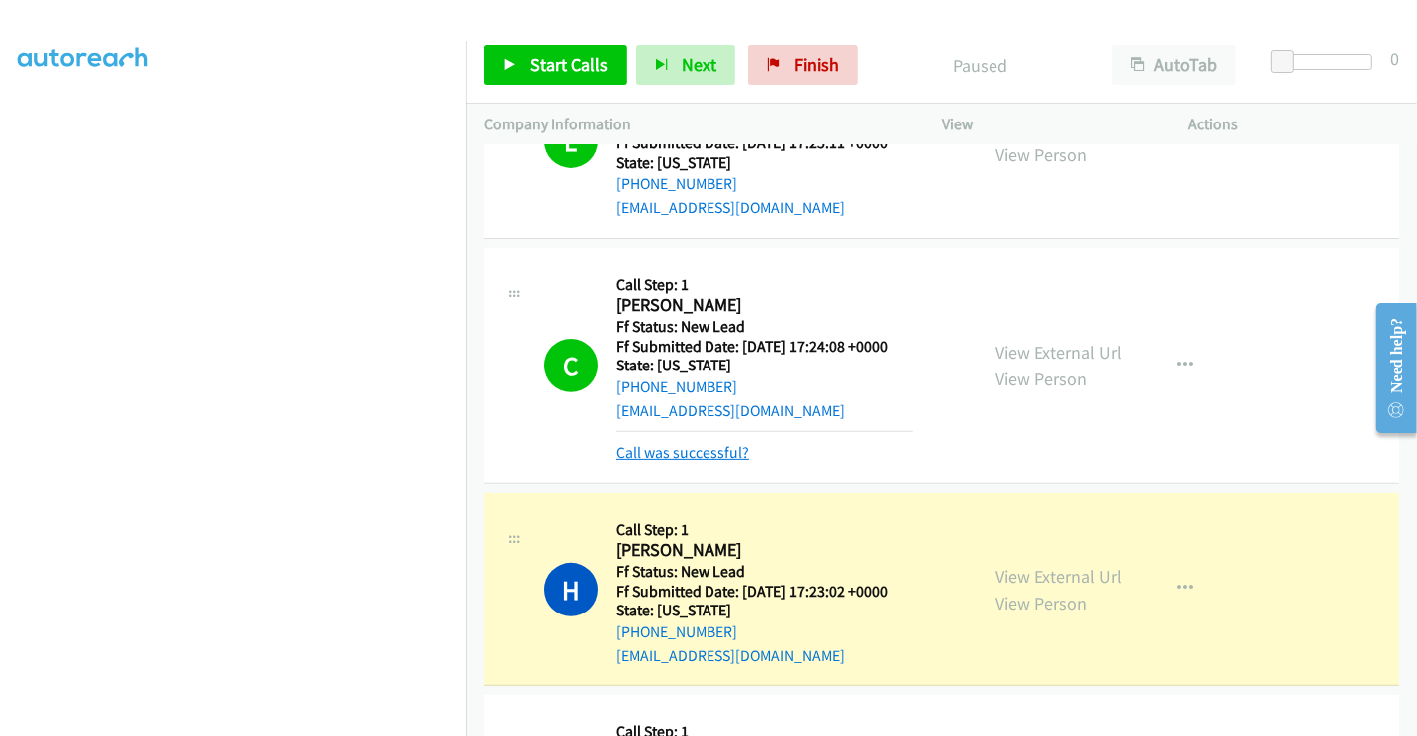
click at [694, 446] on link "Call was successful?" at bounding box center [683, 452] width 134 height 19
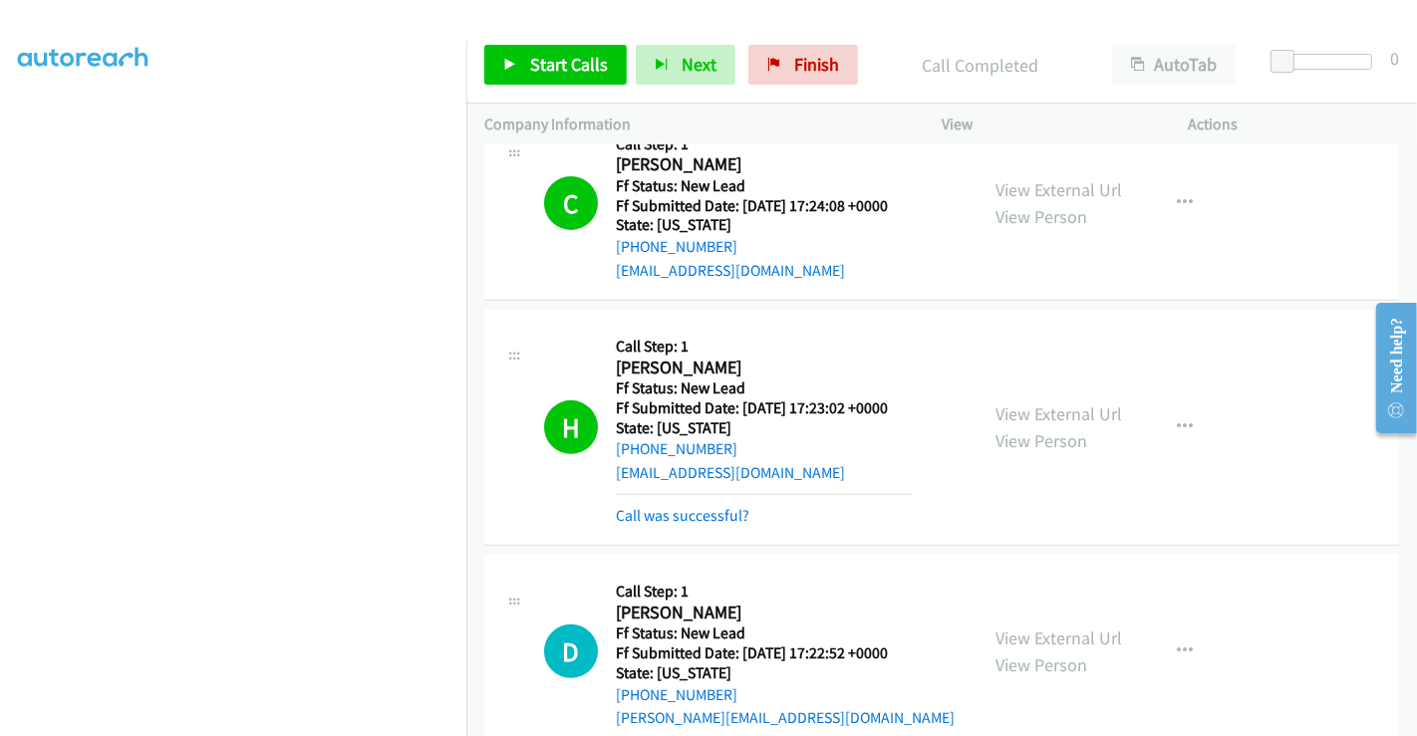
scroll to position [885, 0]
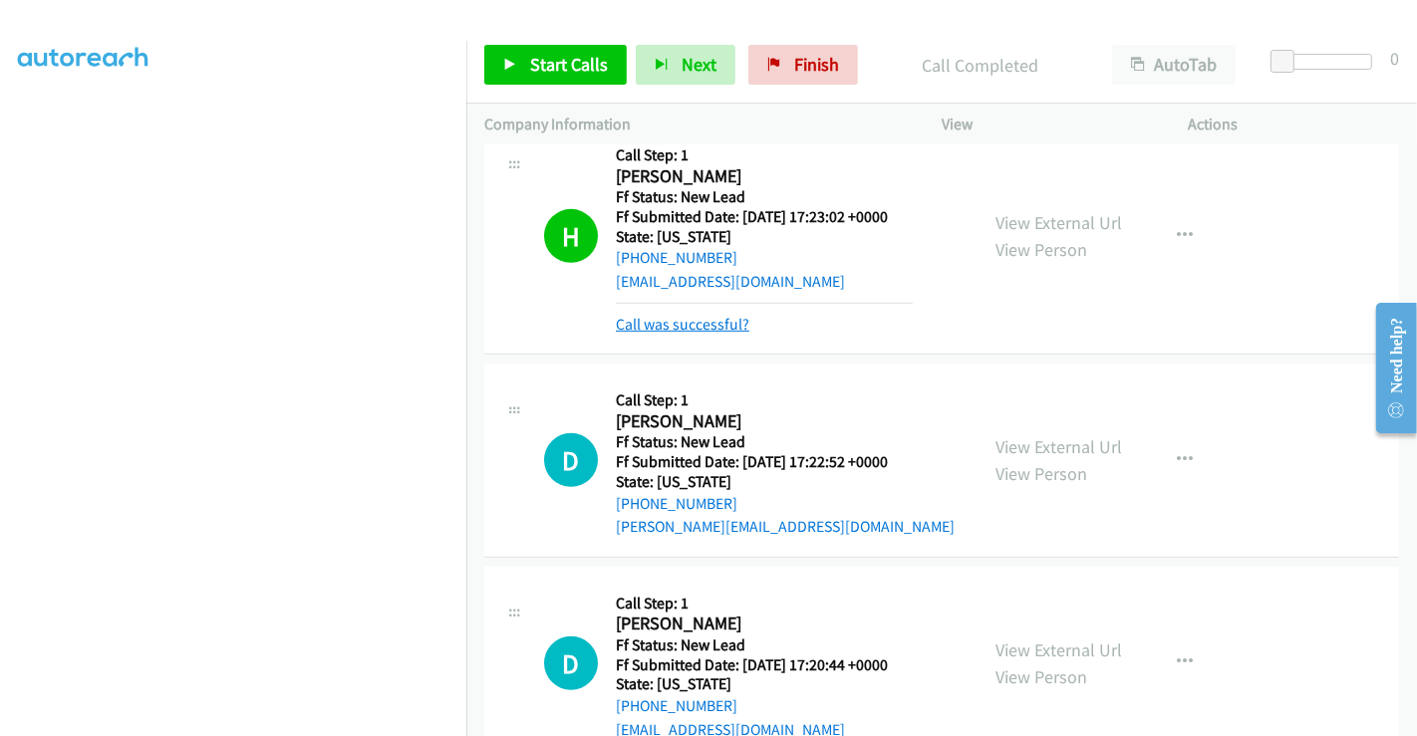
click at [658, 325] on link "Call was successful?" at bounding box center [683, 324] width 134 height 19
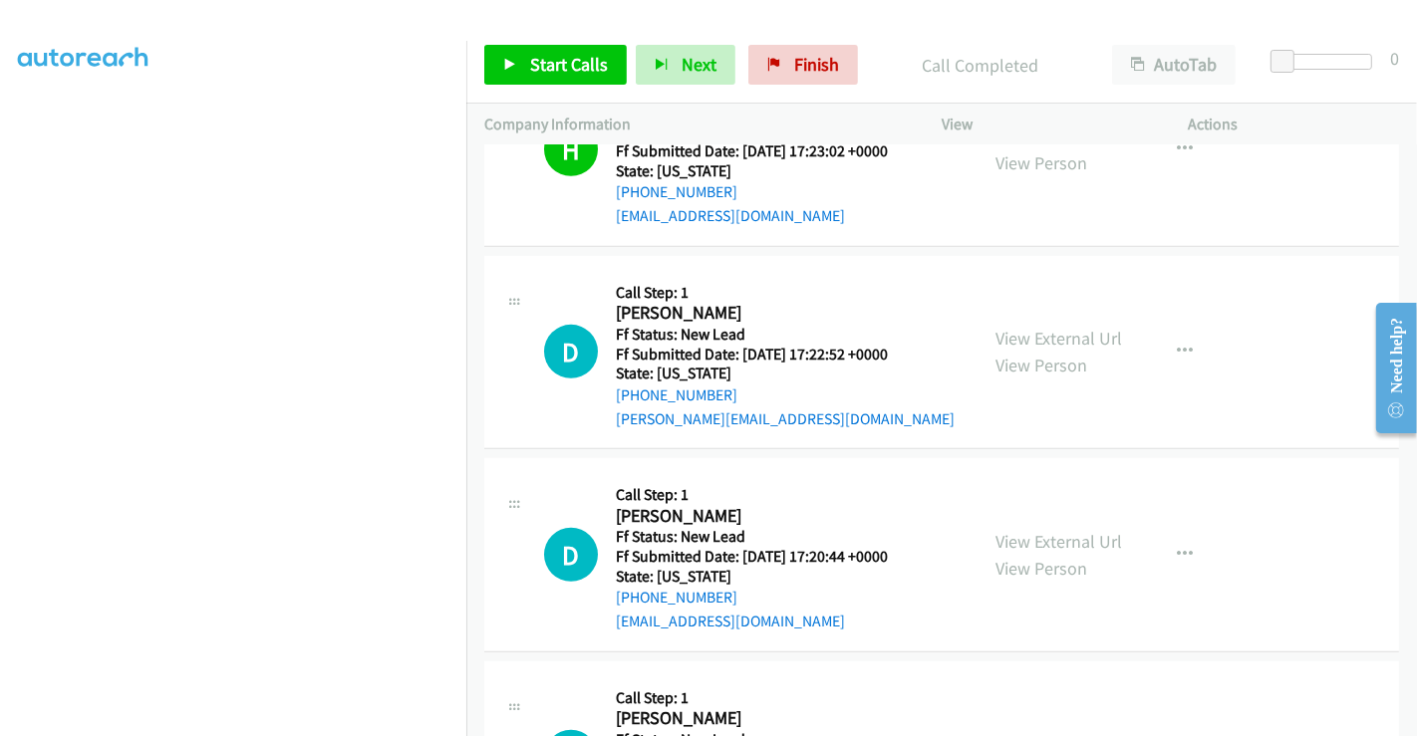
scroll to position [1059, 0]
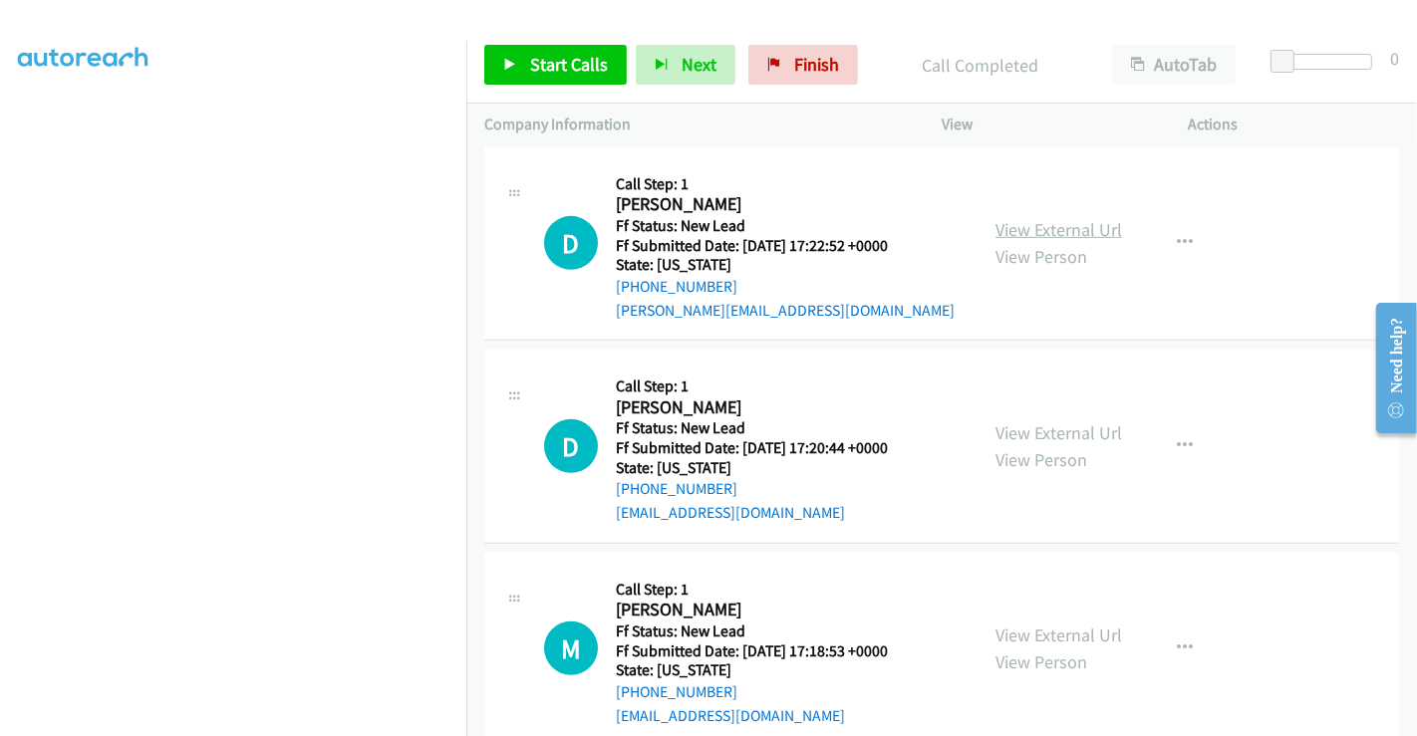
click at [1028, 228] on link "View External Url" at bounding box center [1058, 229] width 127 height 23
click at [1046, 423] on link "View External Url" at bounding box center [1058, 432] width 127 height 23
click at [1053, 632] on link "View External Url" at bounding box center [1058, 635] width 127 height 23
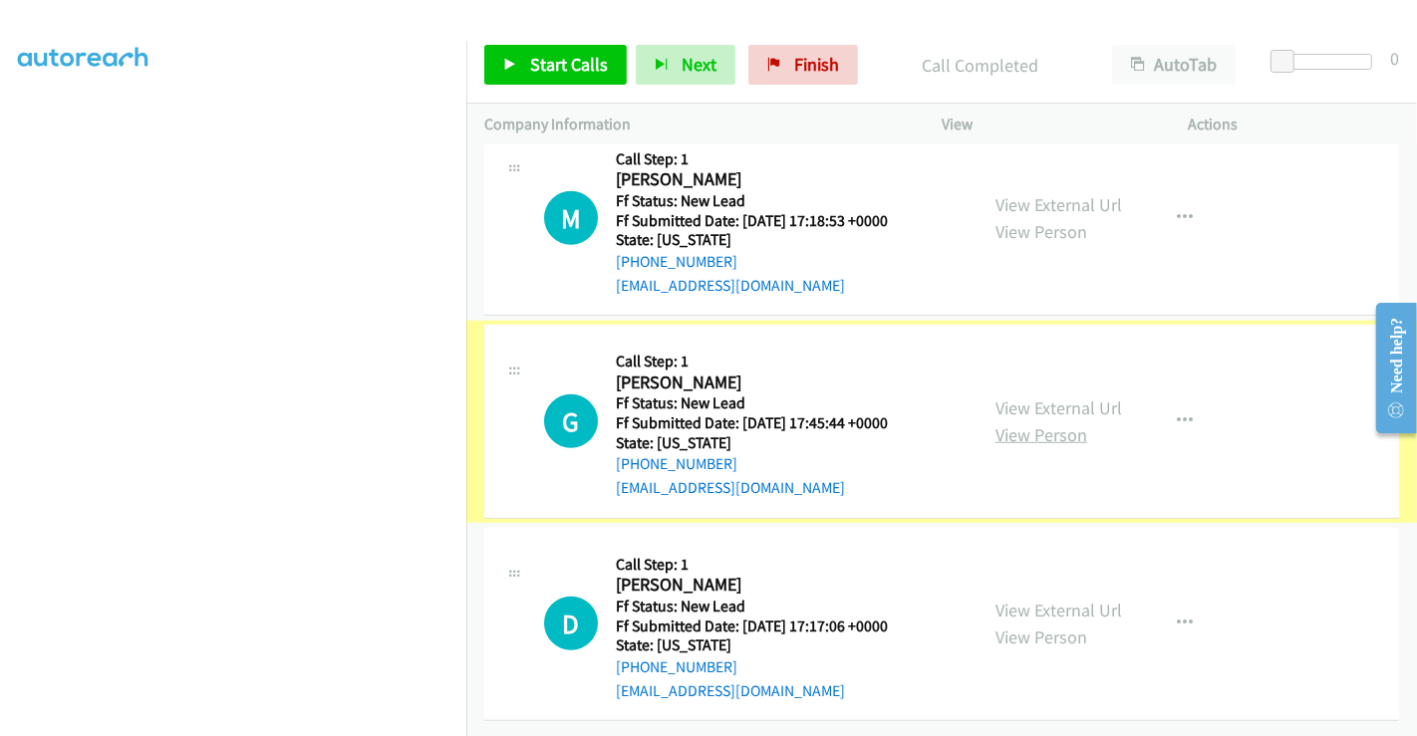
scroll to position [1503, 0]
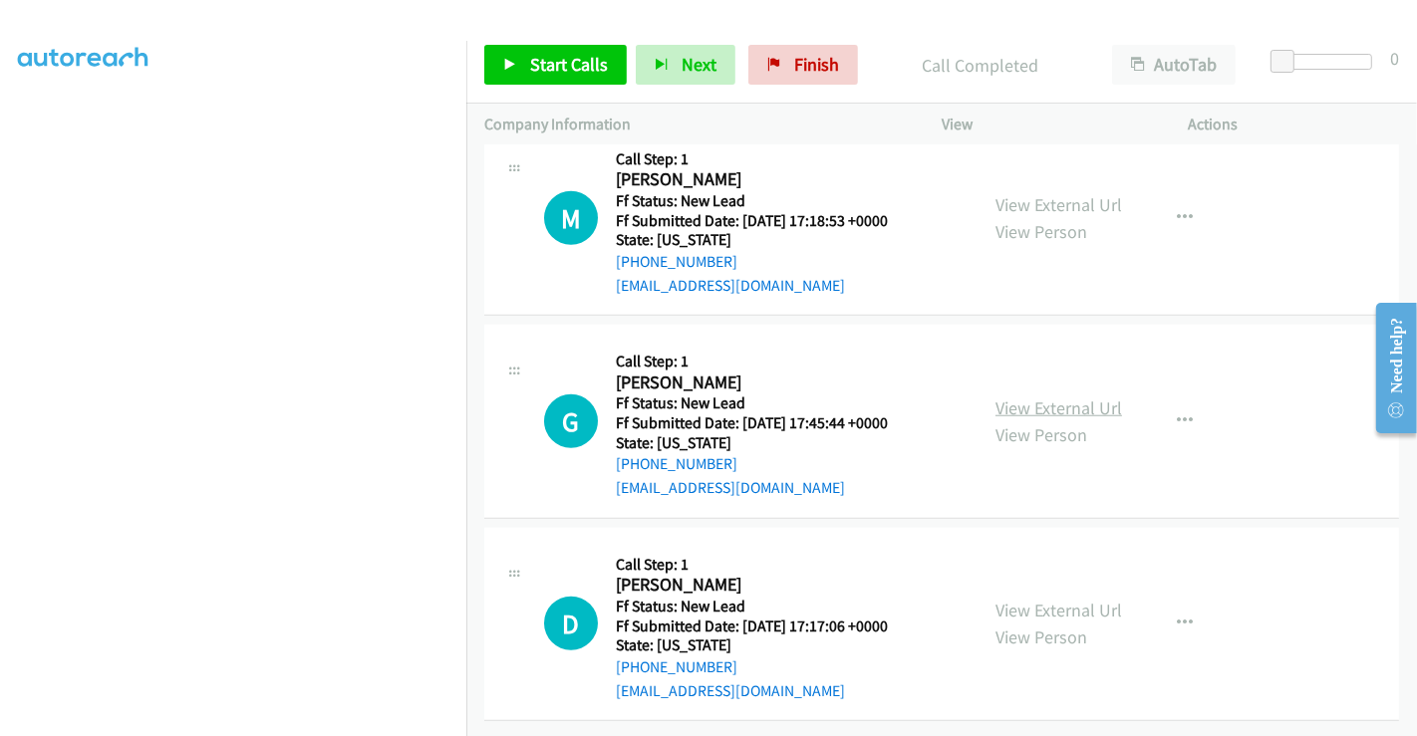
click at [1041, 397] on link "View External Url" at bounding box center [1058, 408] width 127 height 23
click at [1058, 599] on link "View External Url" at bounding box center [1058, 610] width 127 height 23
click at [536, 68] on span "Start Calls" at bounding box center [569, 64] width 78 height 23
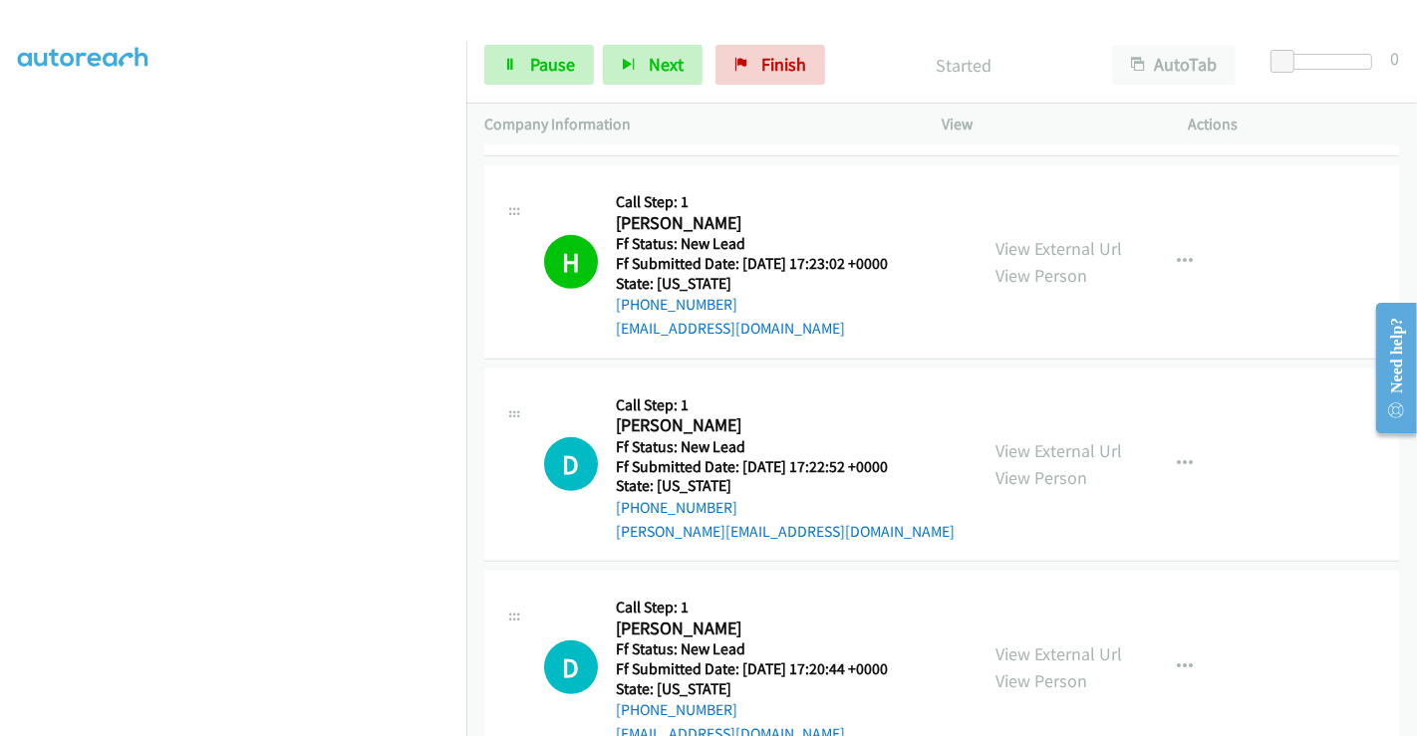
scroll to position [949, 0]
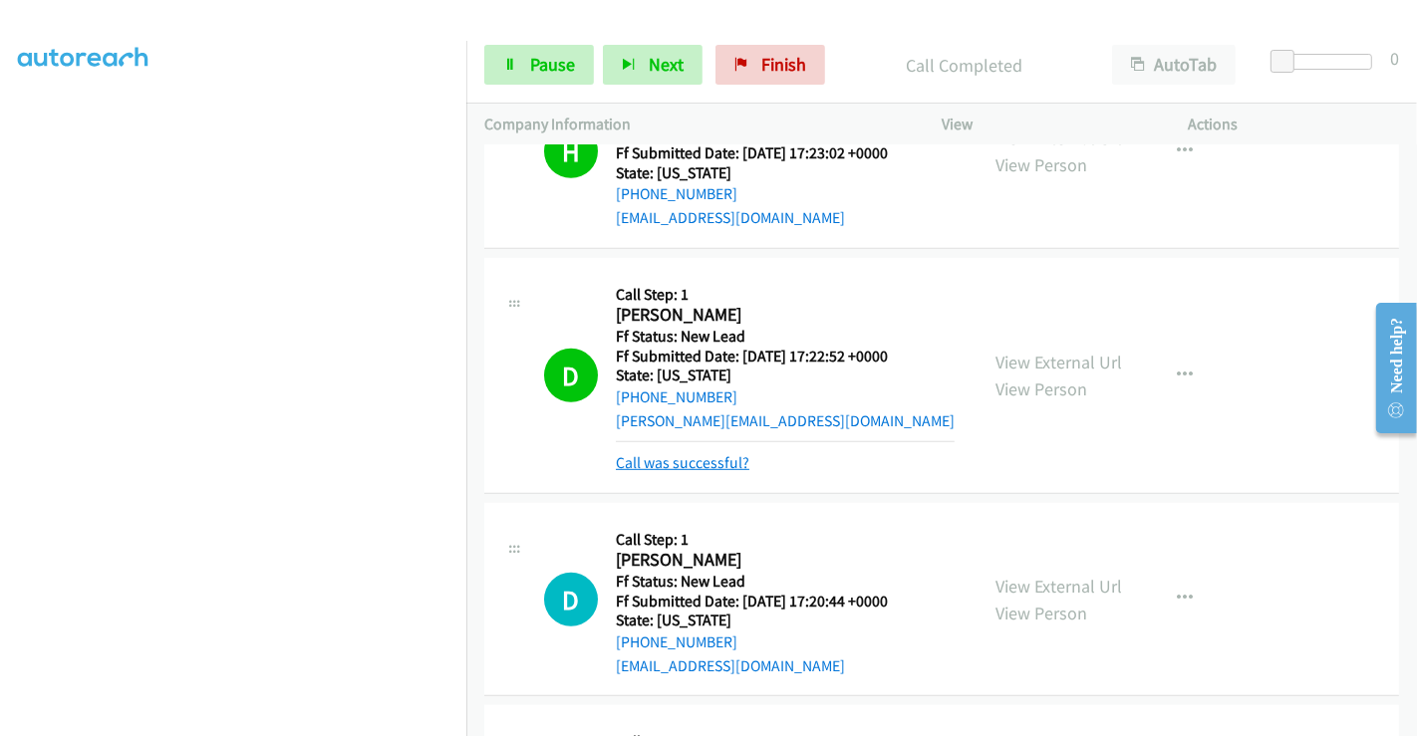
click at [676, 462] on link "Call was successful?" at bounding box center [683, 462] width 134 height 19
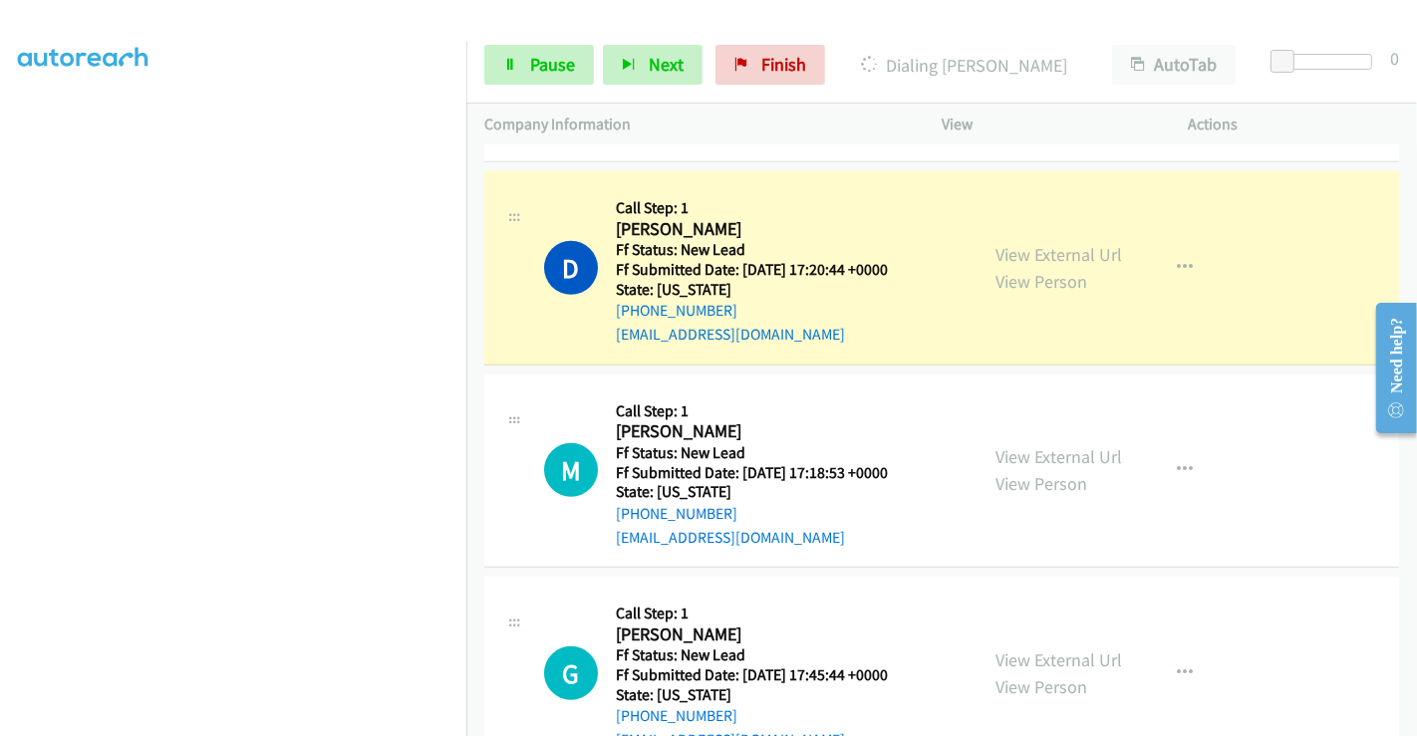
scroll to position [1280, 0]
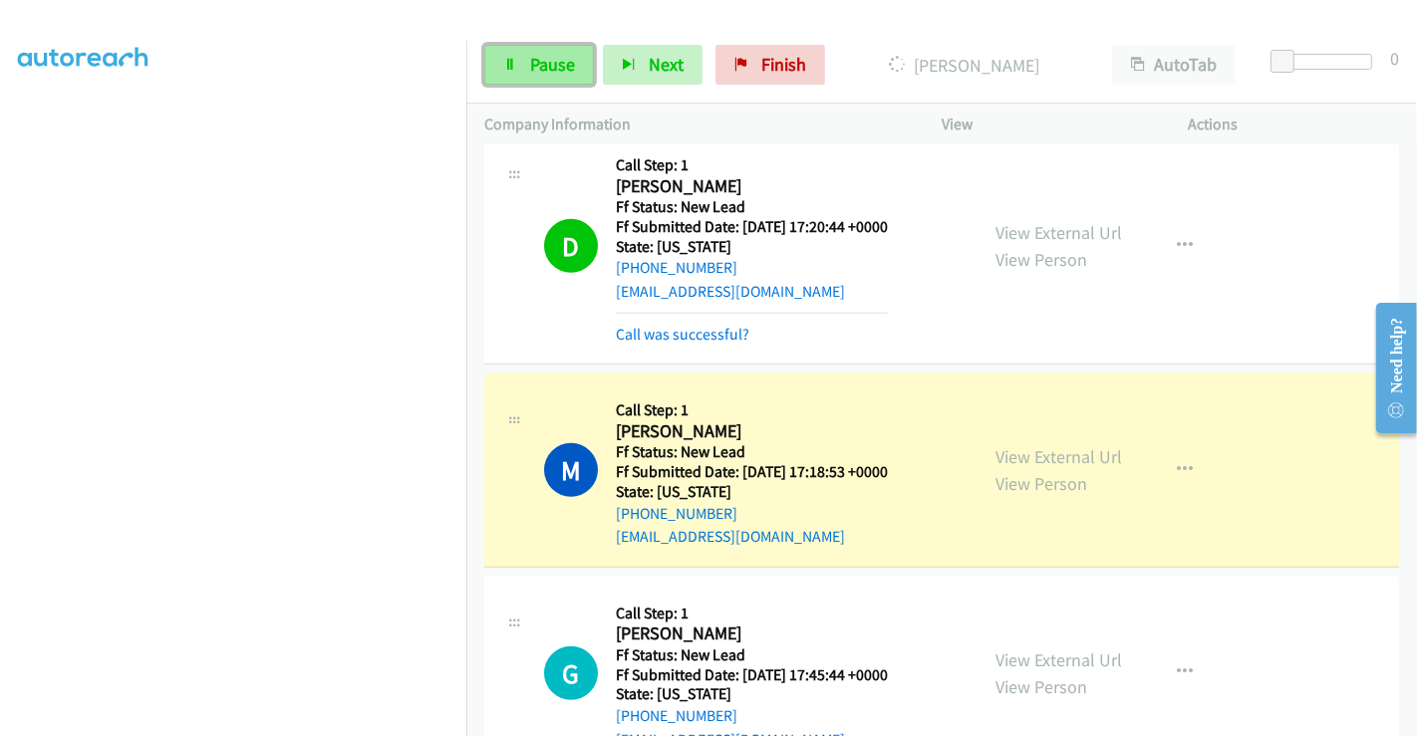
click at [521, 52] on link "Pause" at bounding box center [539, 65] width 110 height 40
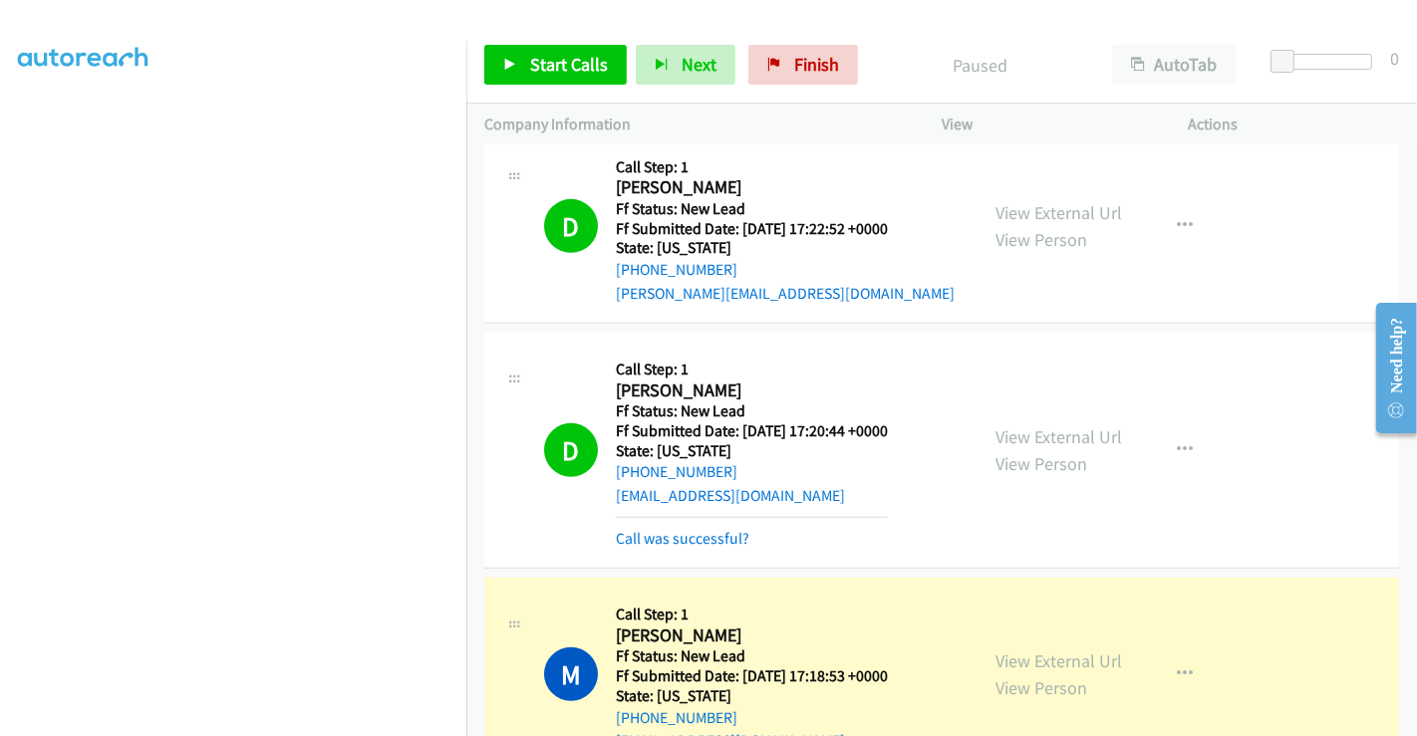
scroll to position [949, 0]
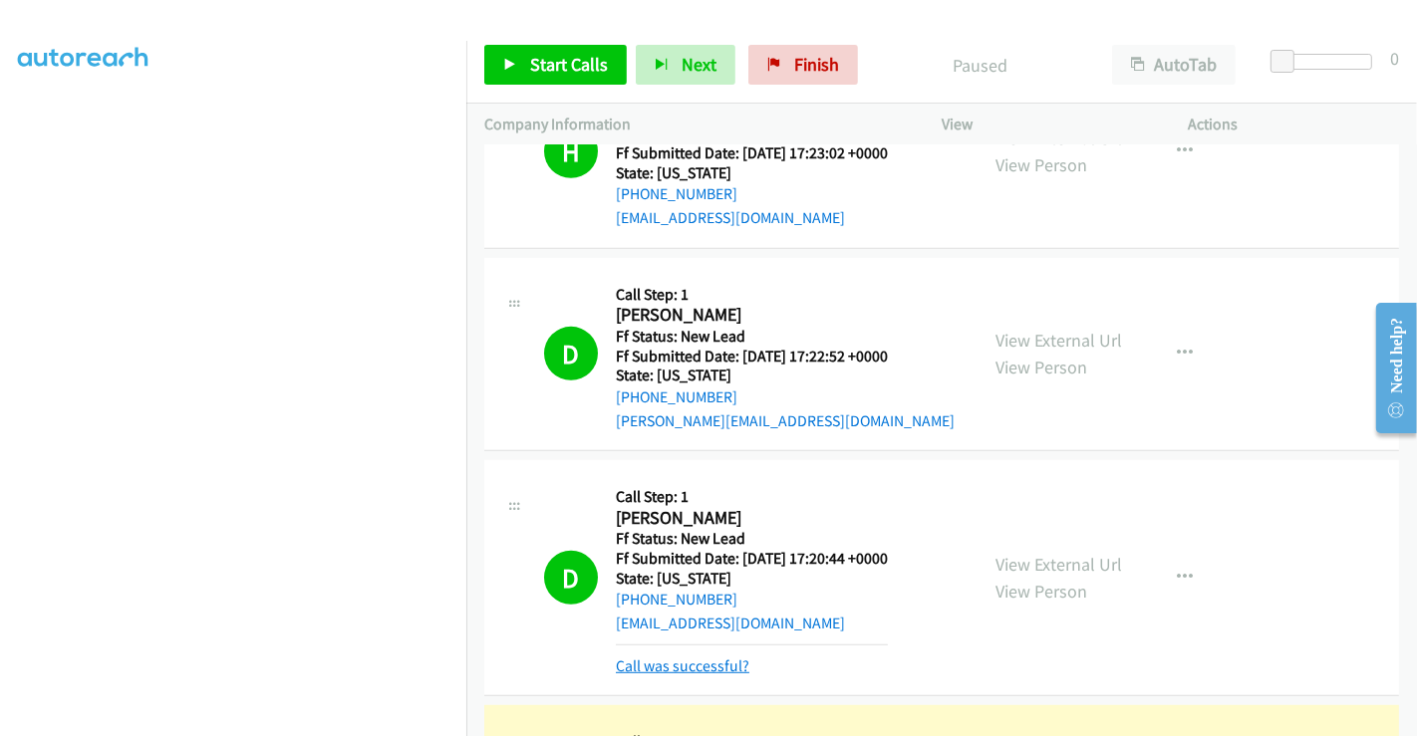
click at [701, 659] on link "Call was successful?" at bounding box center [683, 666] width 134 height 19
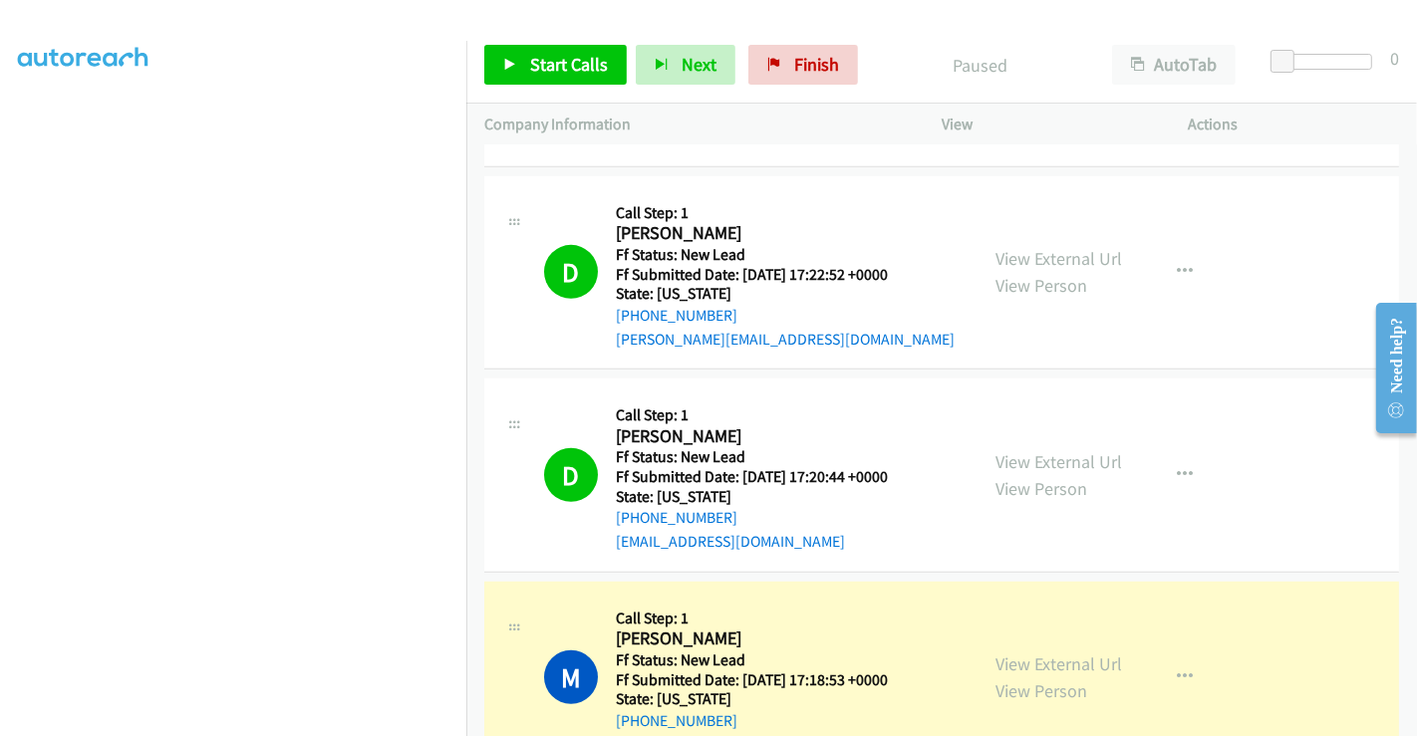
scroll to position [1280, 0]
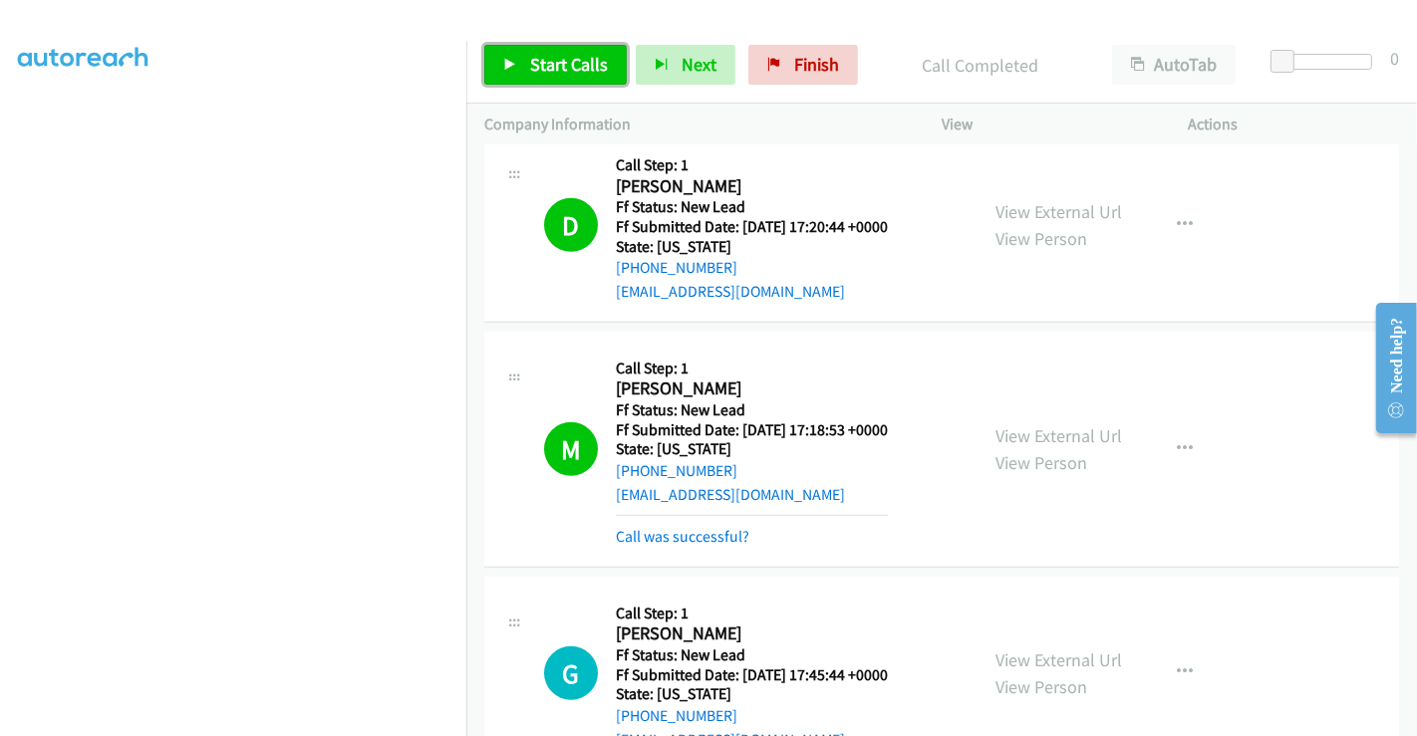
click at [572, 69] on span "Start Calls" at bounding box center [569, 64] width 78 height 23
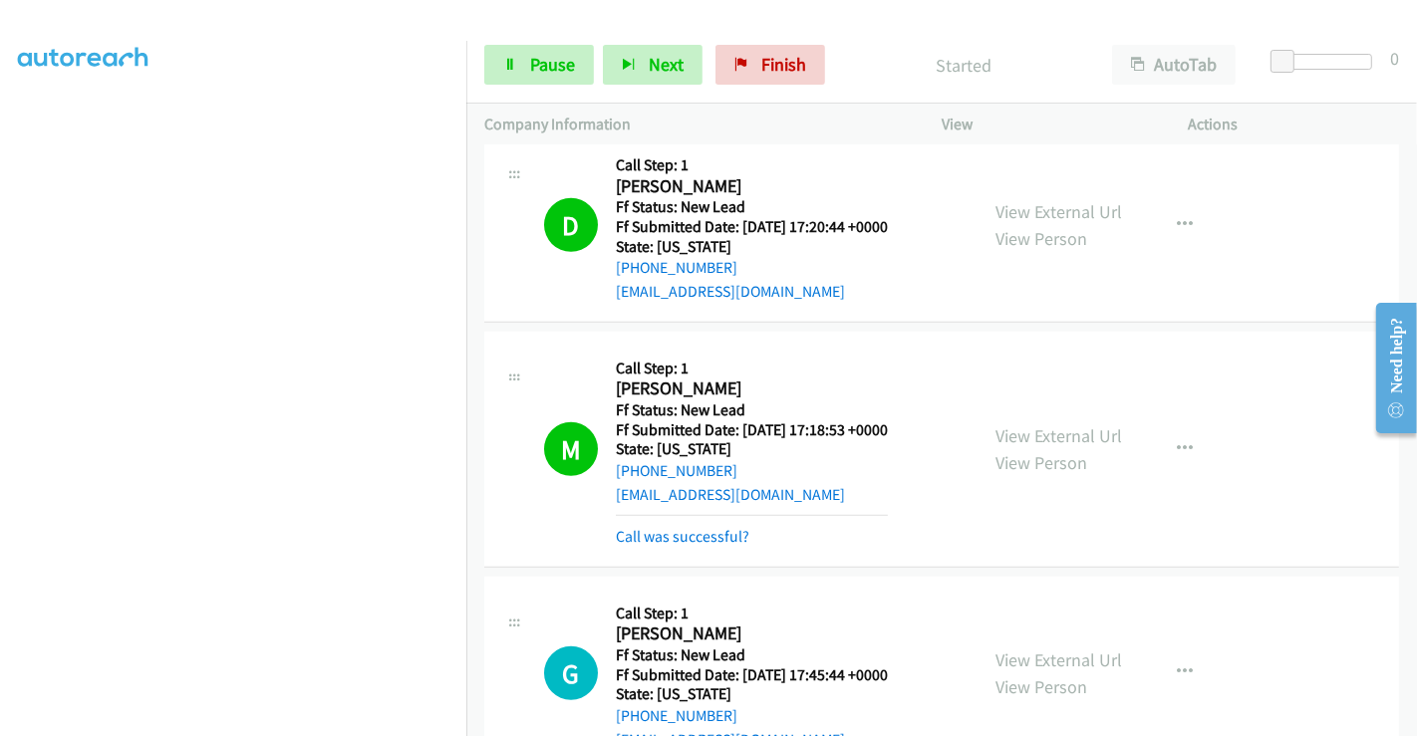
scroll to position [1503, 0]
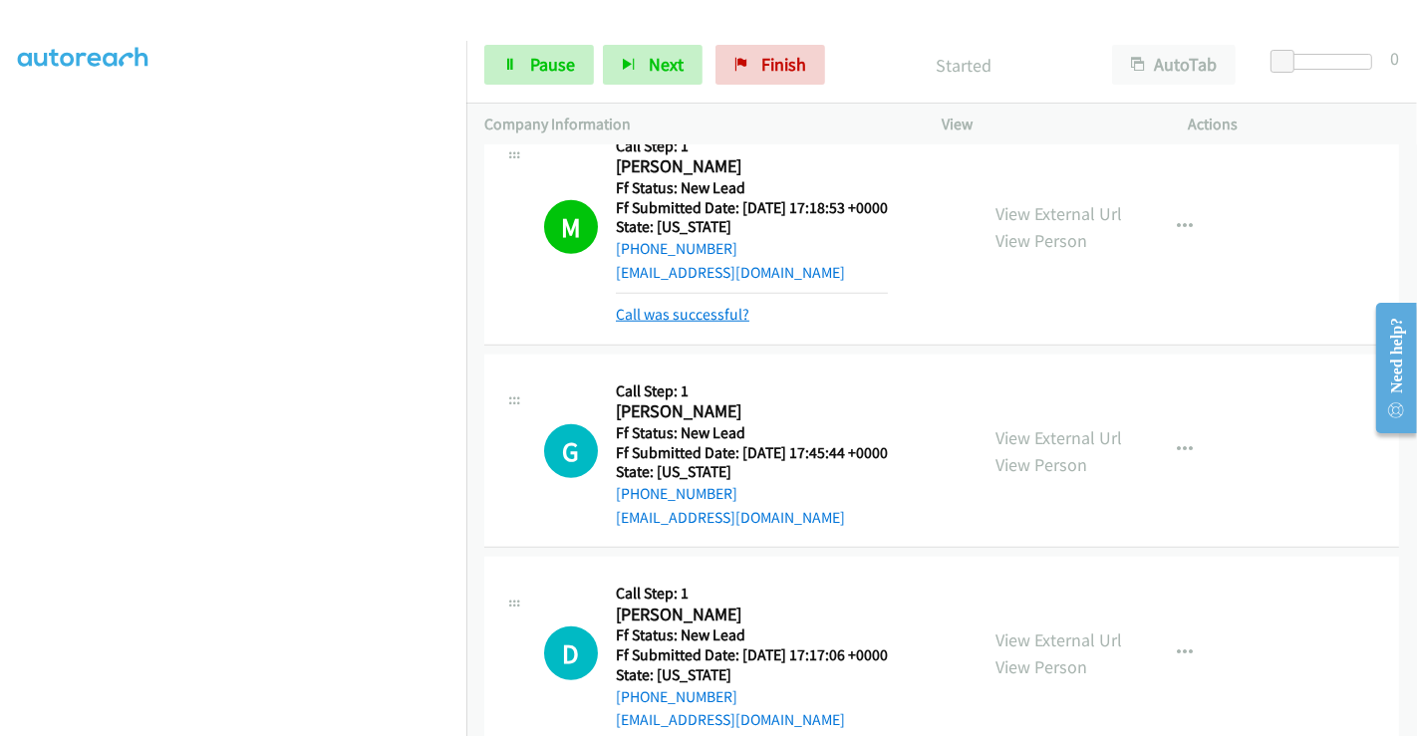
click at [702, 317] on link "Call was successful?" at bounding box center [683, 314] width 134 height 19
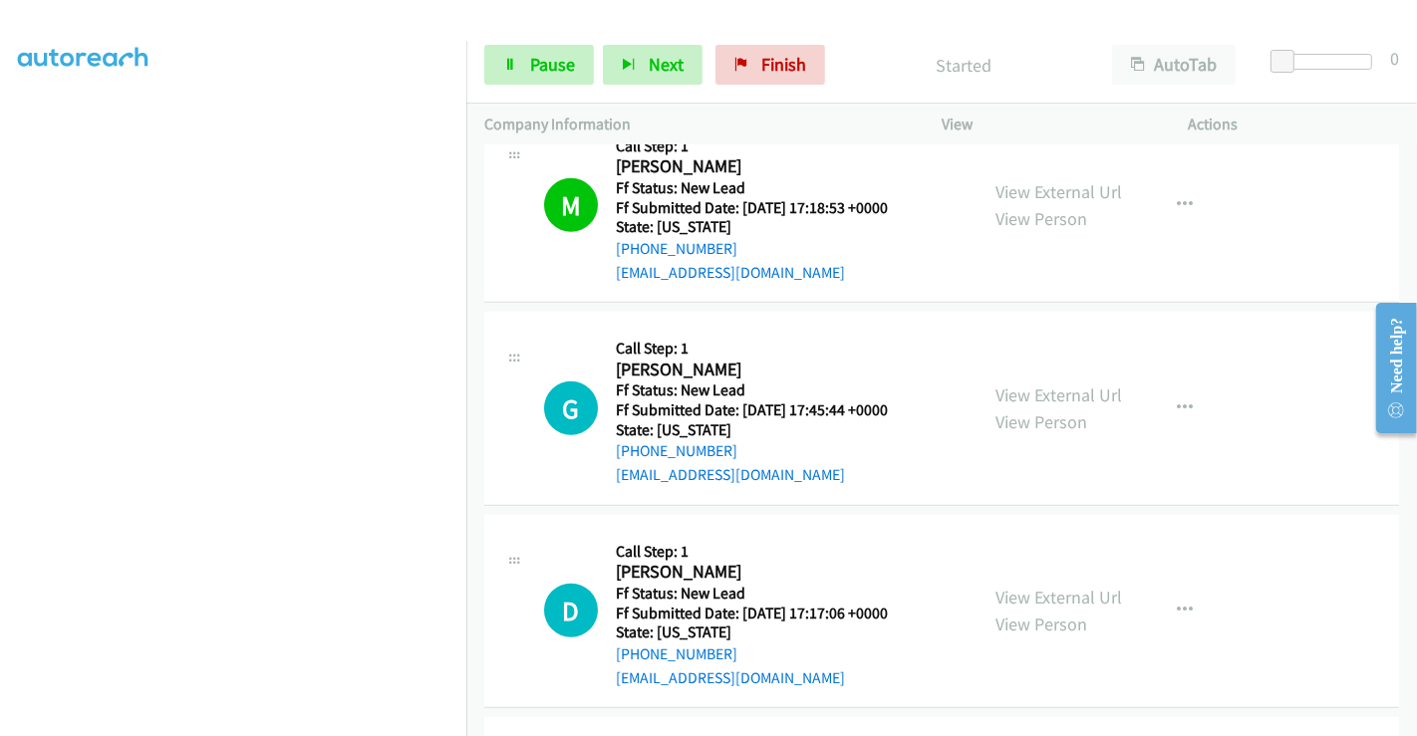
scroll to position [1613, 0]
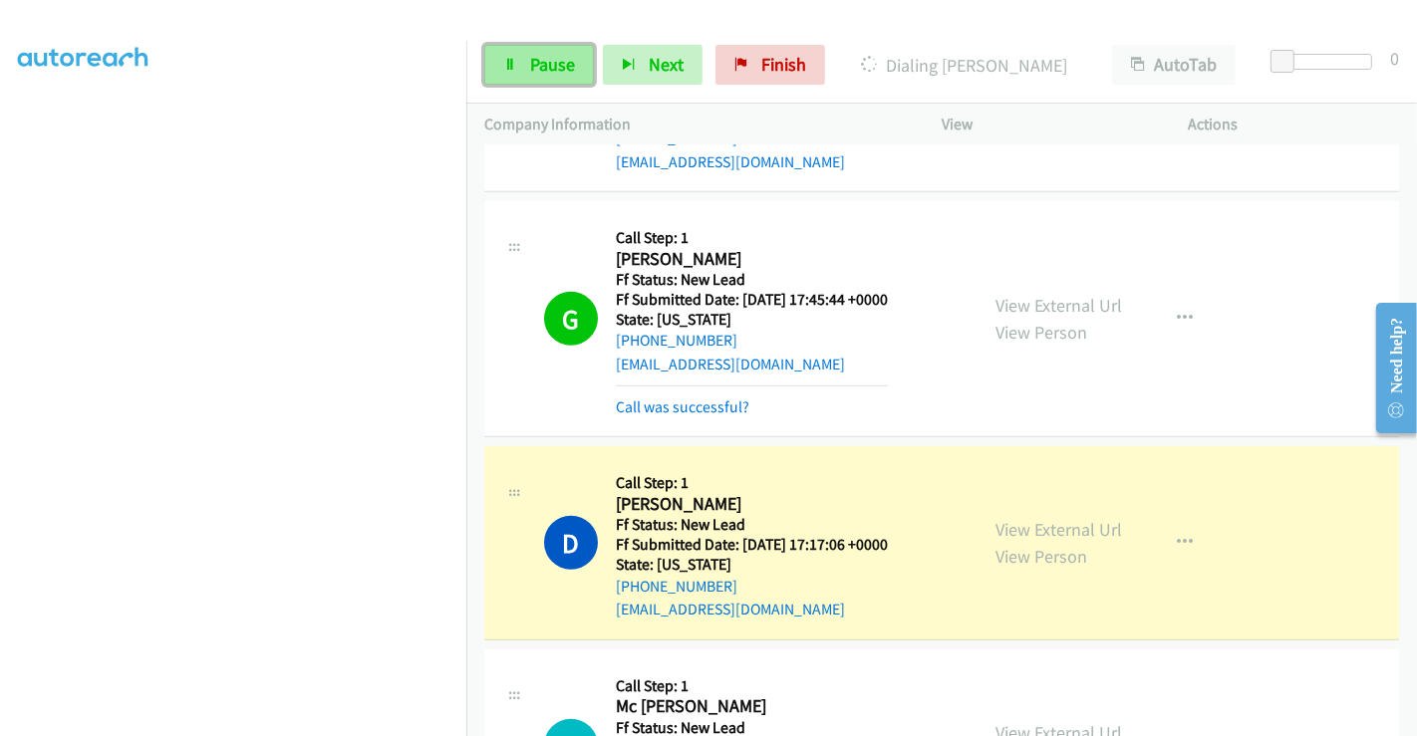
click at [550, 57] on span "Pause" at bounding box center [552, 64] width 45 height 23
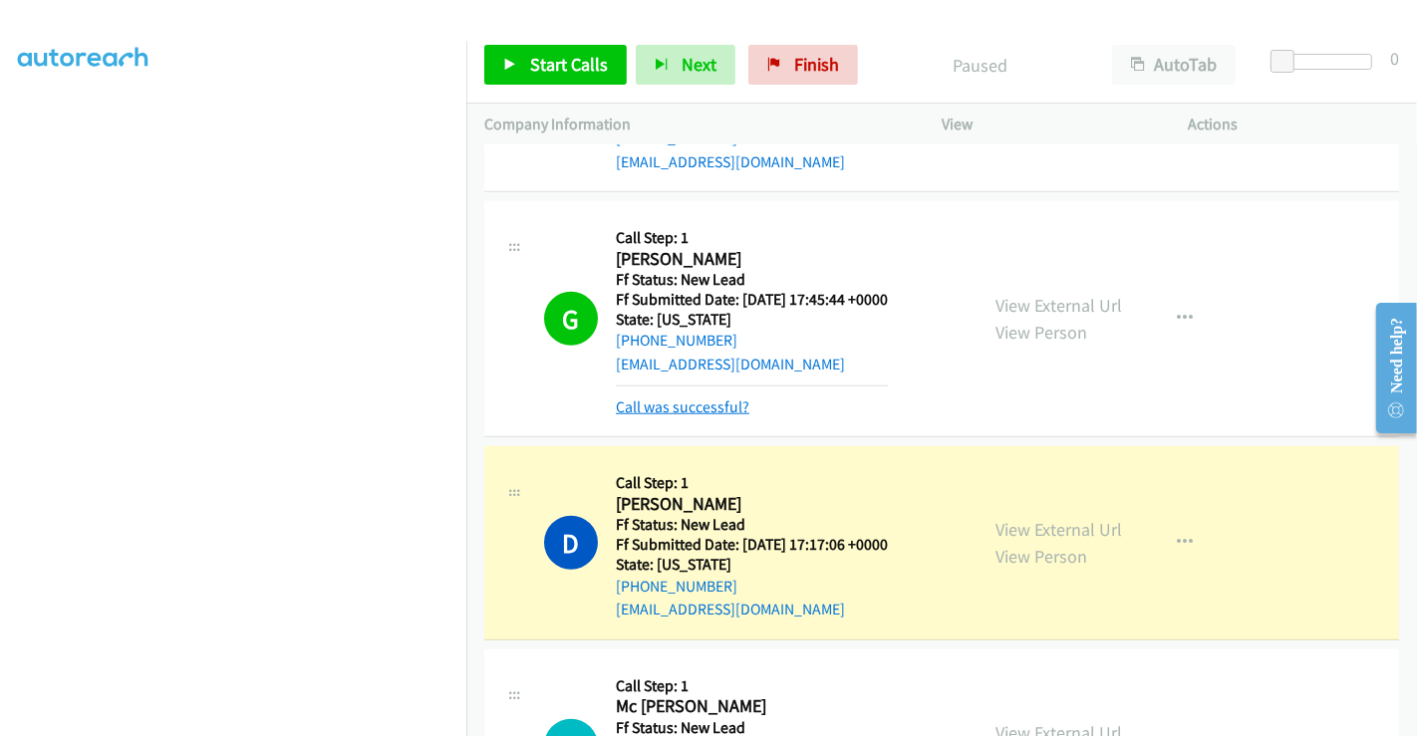
click at [700, 400] on link "Call was successful?" at bounding box center [683, 407] width 134 height 19
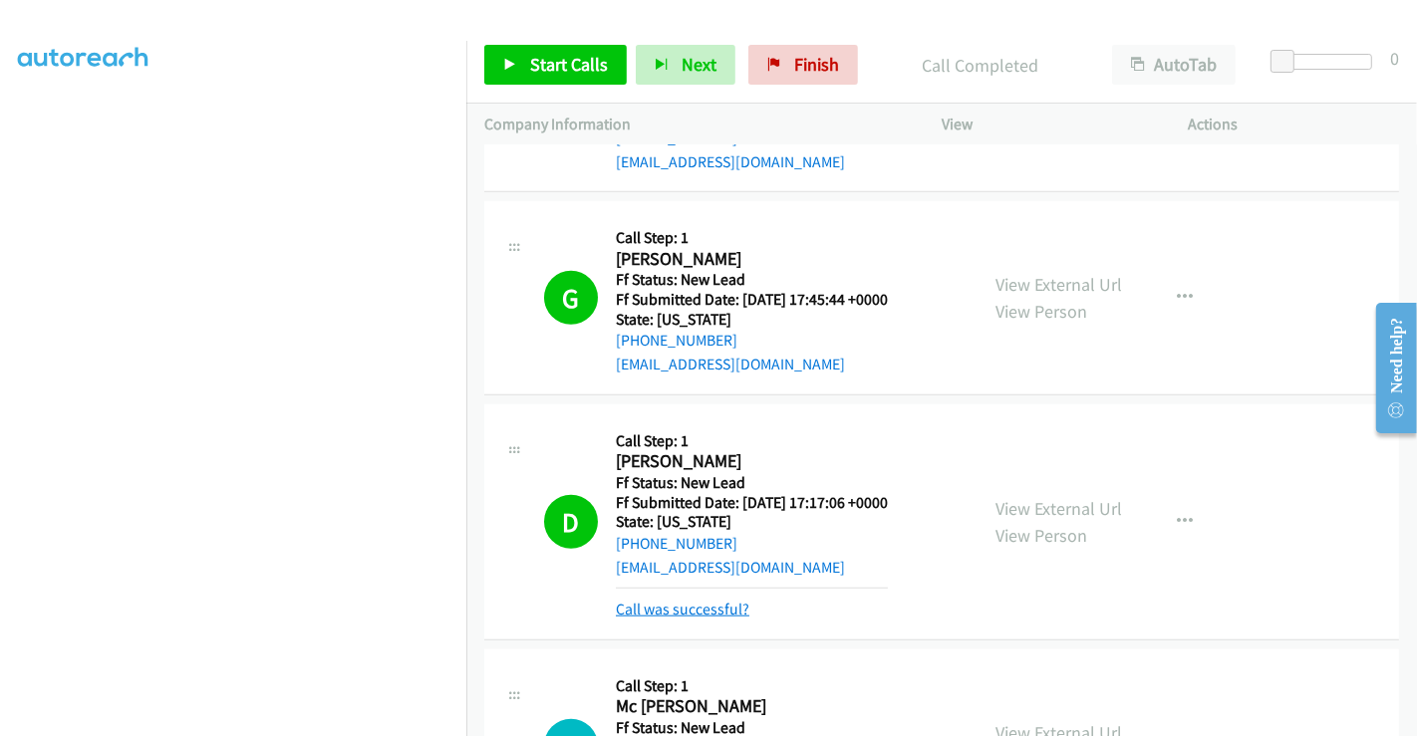
click at [707, 610] on link "Call was successful?" at bounding box center [683, 609] width 134 height 19
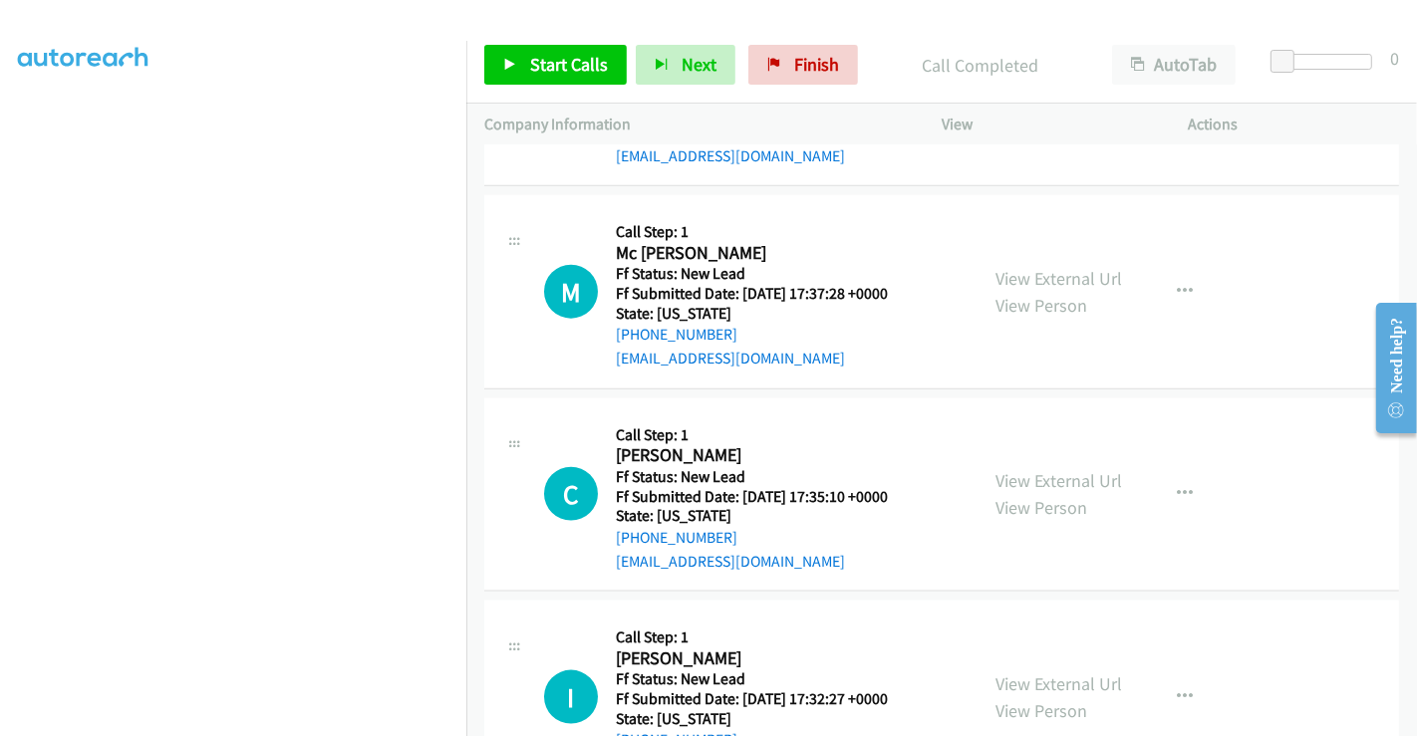
scroll to position [2056, 0]
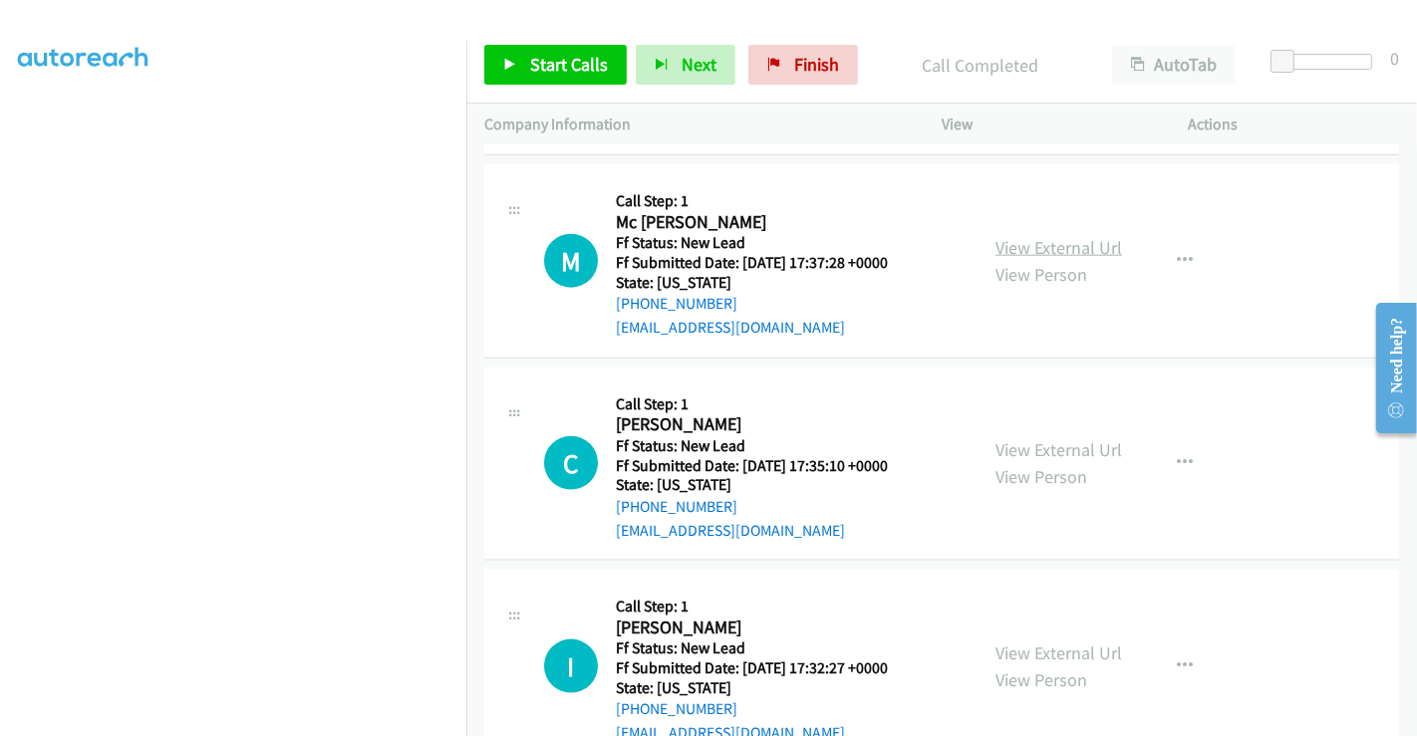
click at [1051, 251] on link "View External Url" at bounding box center [1058, 247] width 127 height 23
click at [1044, 448] on link "View External Url" at bounding box center [1058, 449] width 127 height 23
click at [1058, 649] on link "View External Url" at bounding box center [1058, 653] width 127 height 23
click at [580, 74] on span "Start Calls" at bounding box center [569, 64] width 78 height 23
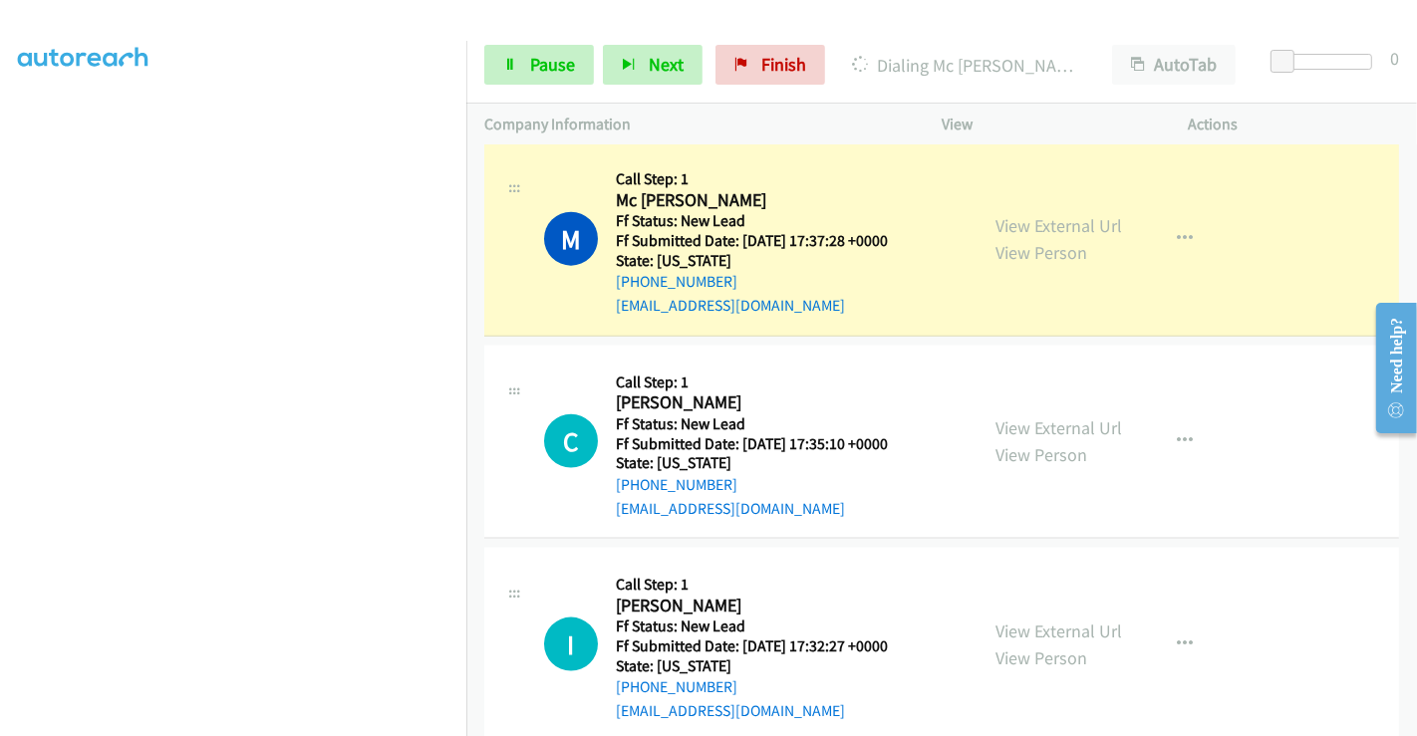
scroll to position [2109, 0]
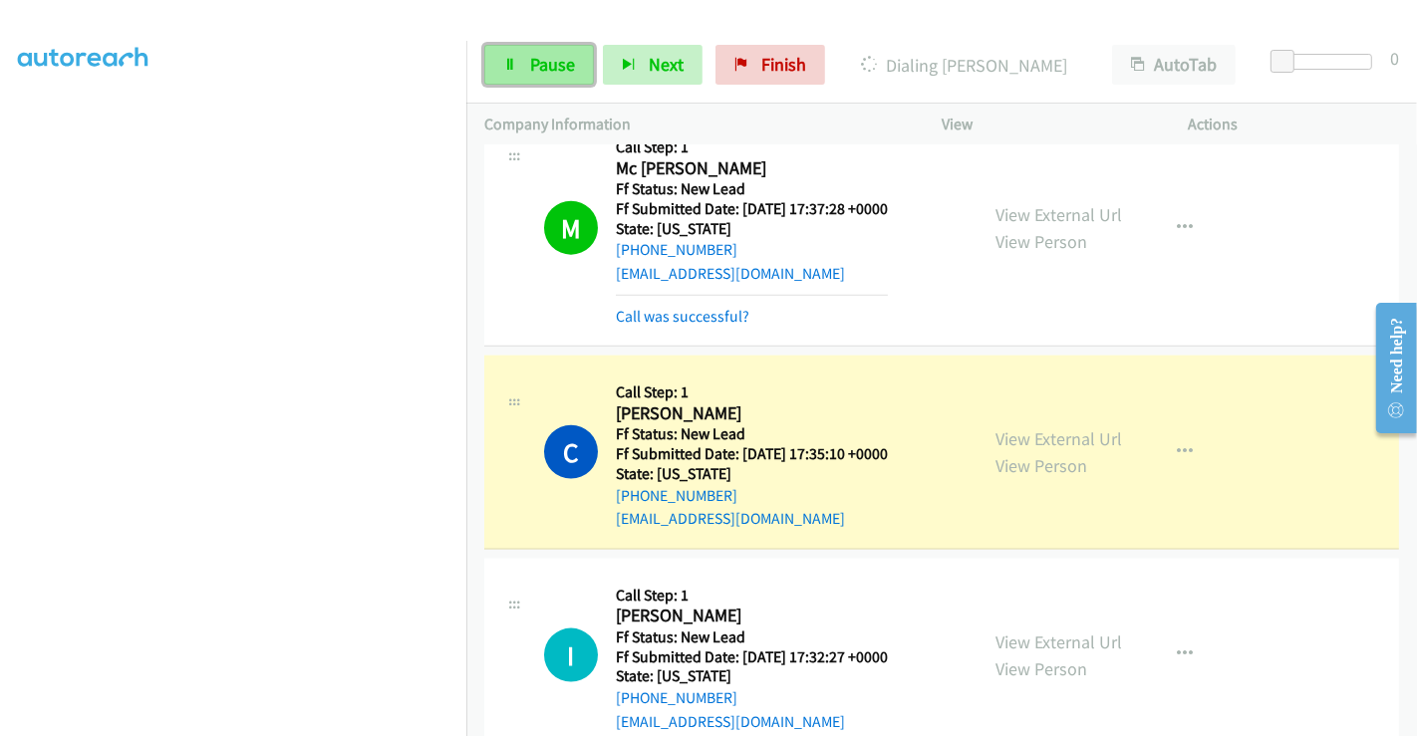
click at [535, 66] on span "Pause" at bounding box center [552, 64] width 45 height 23
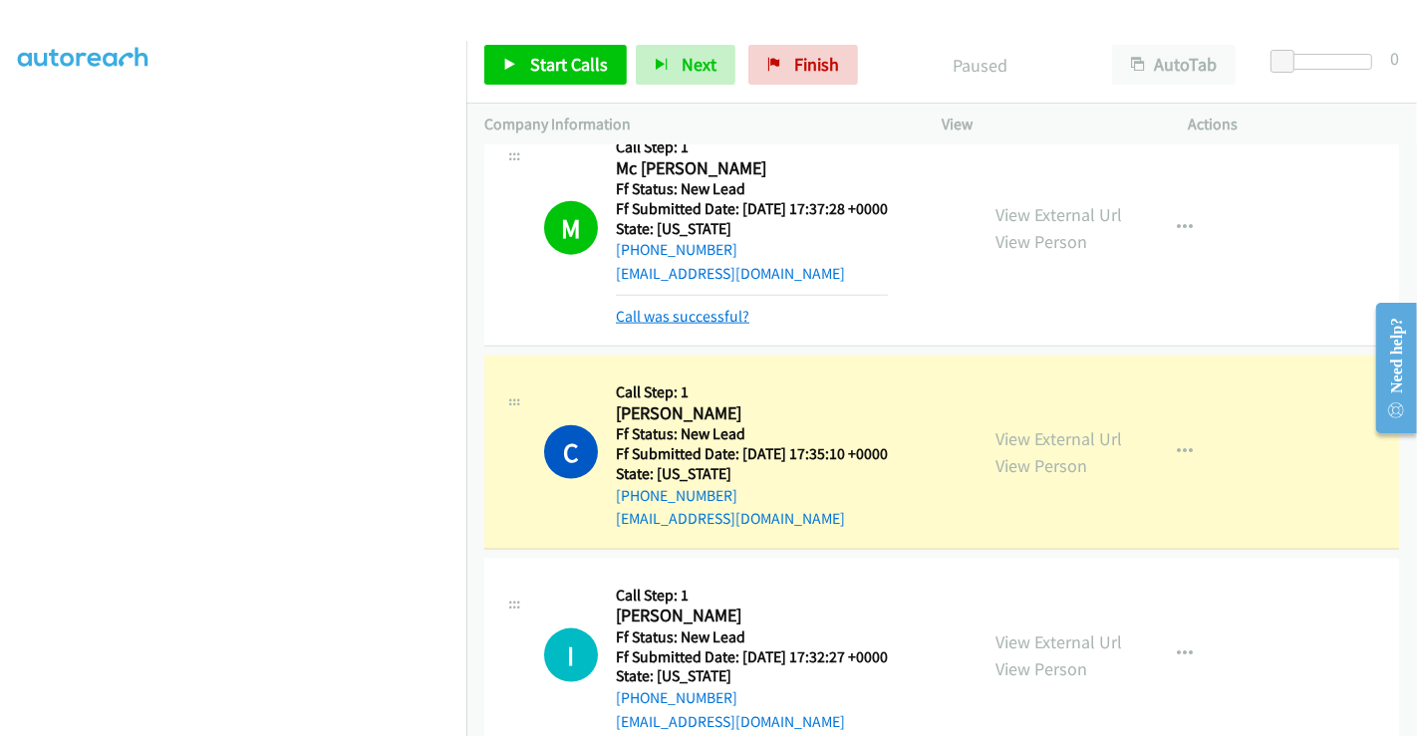
click at [689, 309] on link "Call was successful?" at bounding box center [683, 316] width 134 height 19
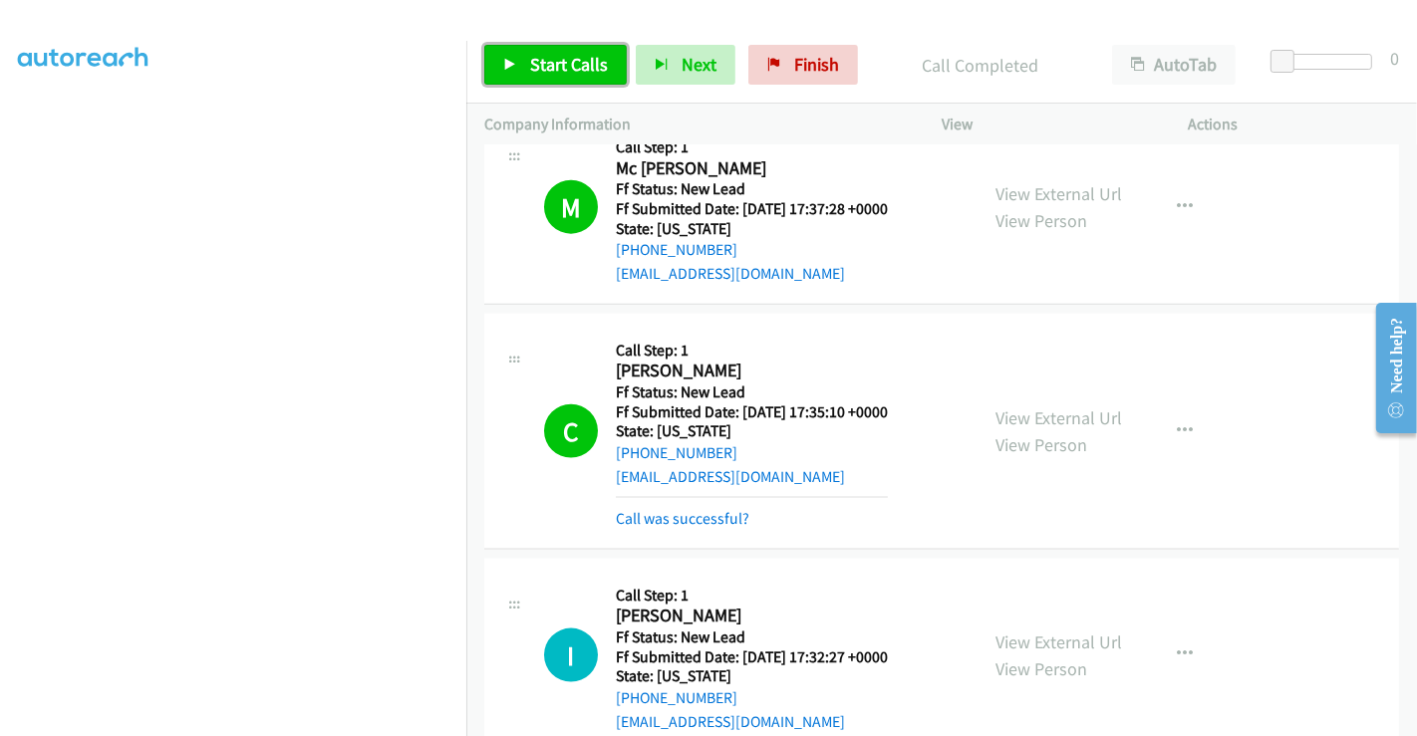
click at [558, 75] on span "Start Calls" at bounding box center [569, 64] width 78 height 23
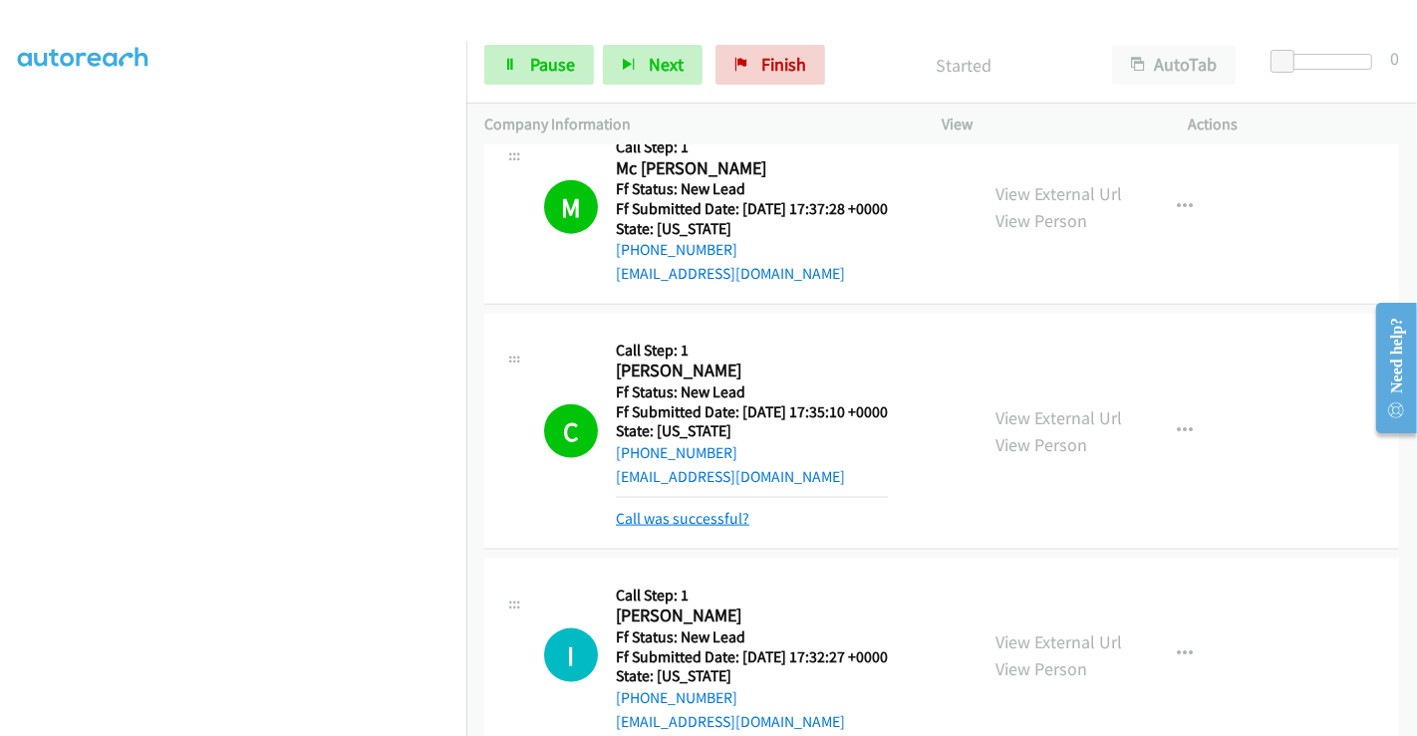
click at [708, 513] on link "Call was successful?" at bounding box center [683, 518] width 134 height 19
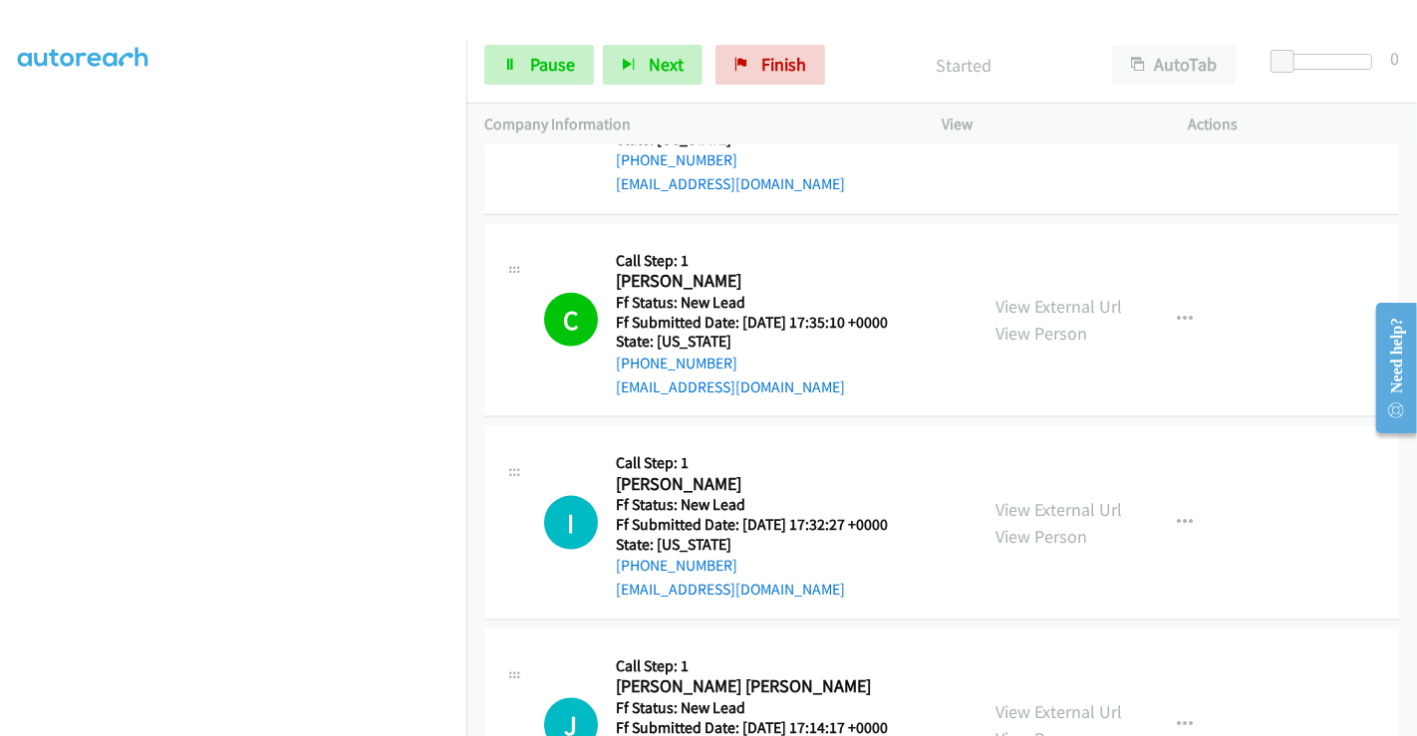
scroll to position [2220, 0]
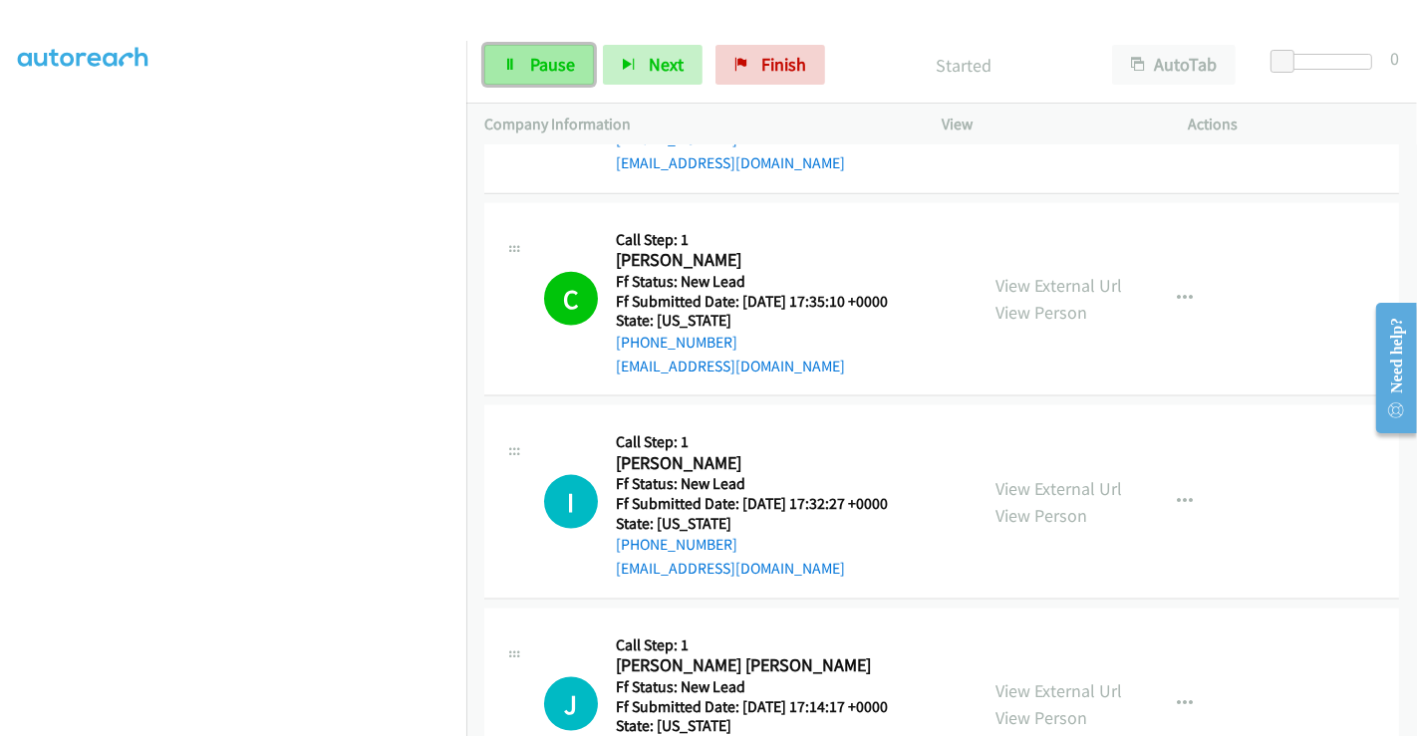
click at [523, 60] on link "Pause" at bounding box center [539, 65] width 110 height 40
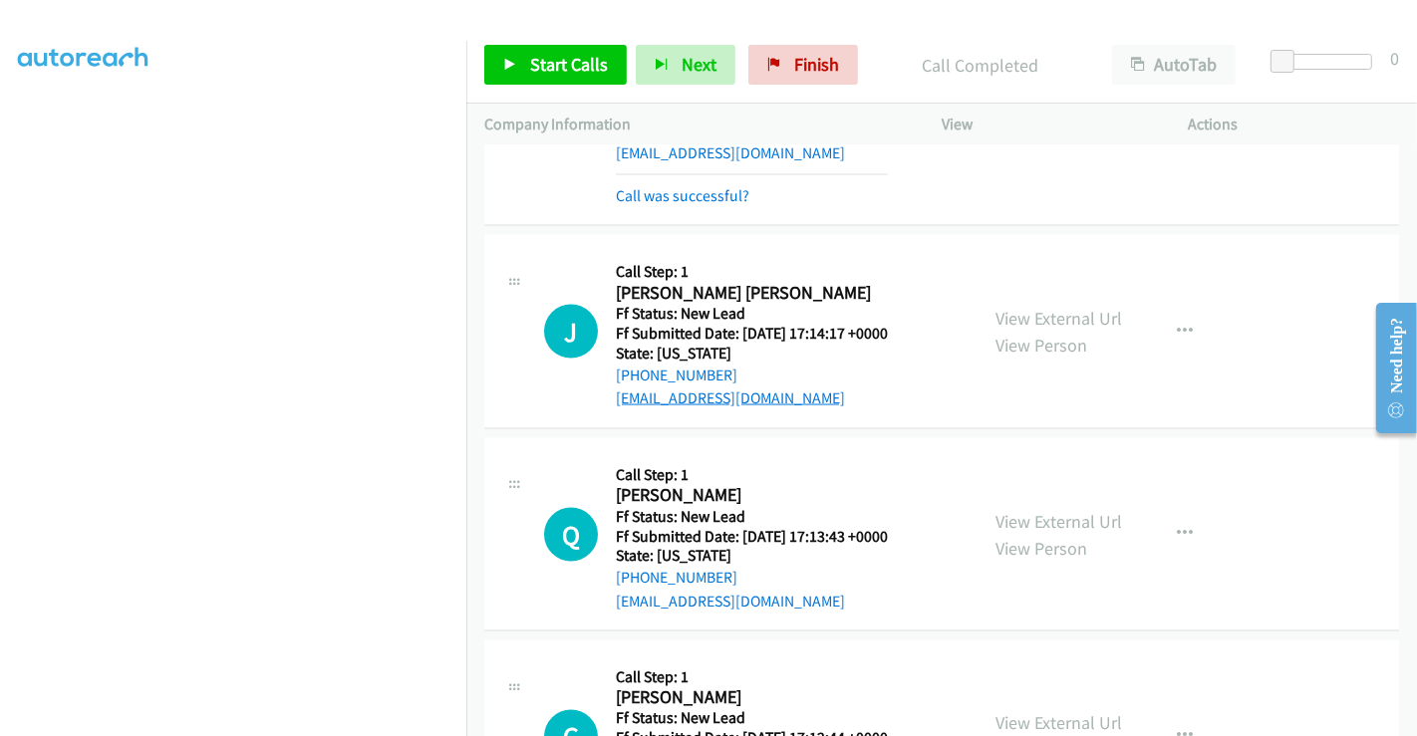
scroll to position [2759, 0]
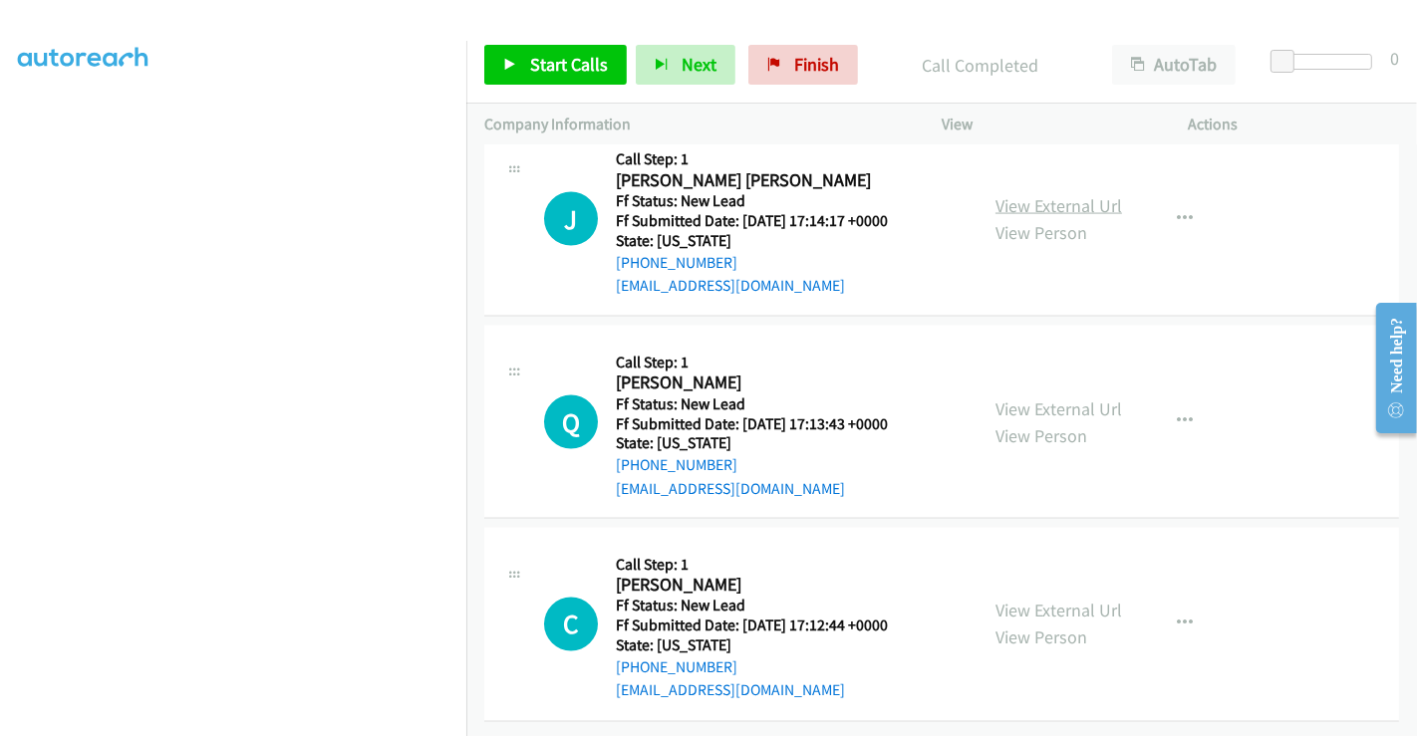
click at [1058, 194] on link "View External Url" at bounding box center [1058, 205] width 127 height 23
click at [1037, 398] on link "View External Url" at bounding box center [1058, 409] width 127 height 23
click at [1036, 600] on link "View External Url" at bounding box center [1058, 611] width 127 height 23
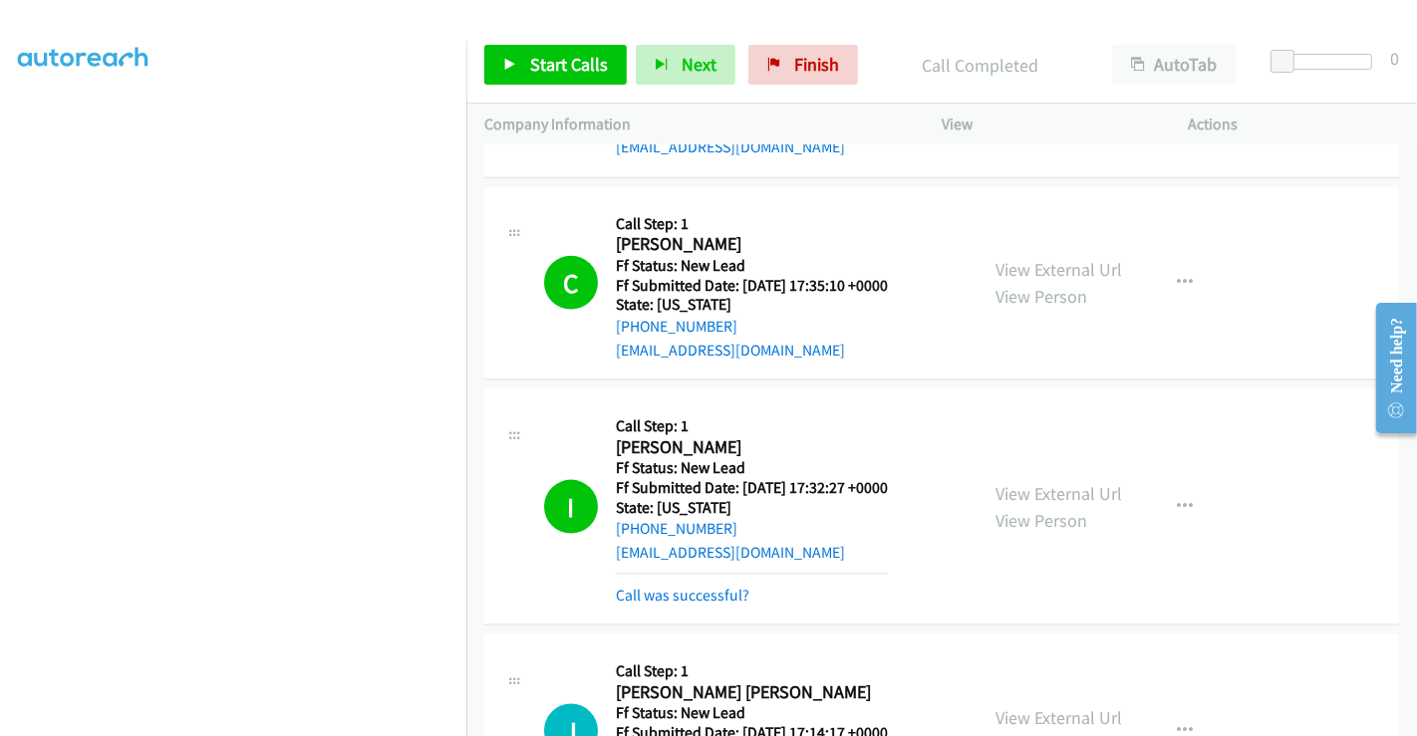
scroll to position [2206, 0]
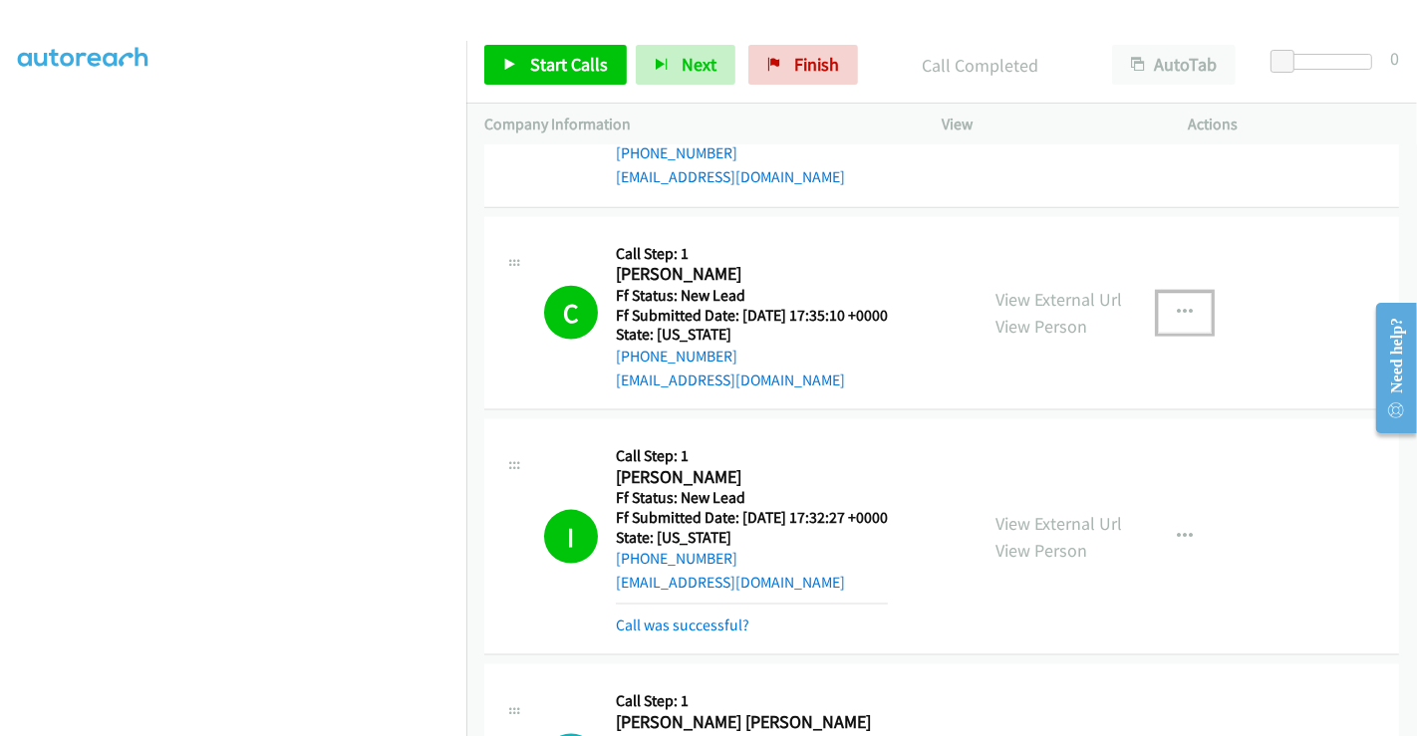
click at [1177, 305] on icon "button" at bounding box center [1185, 313] width 16 height 16
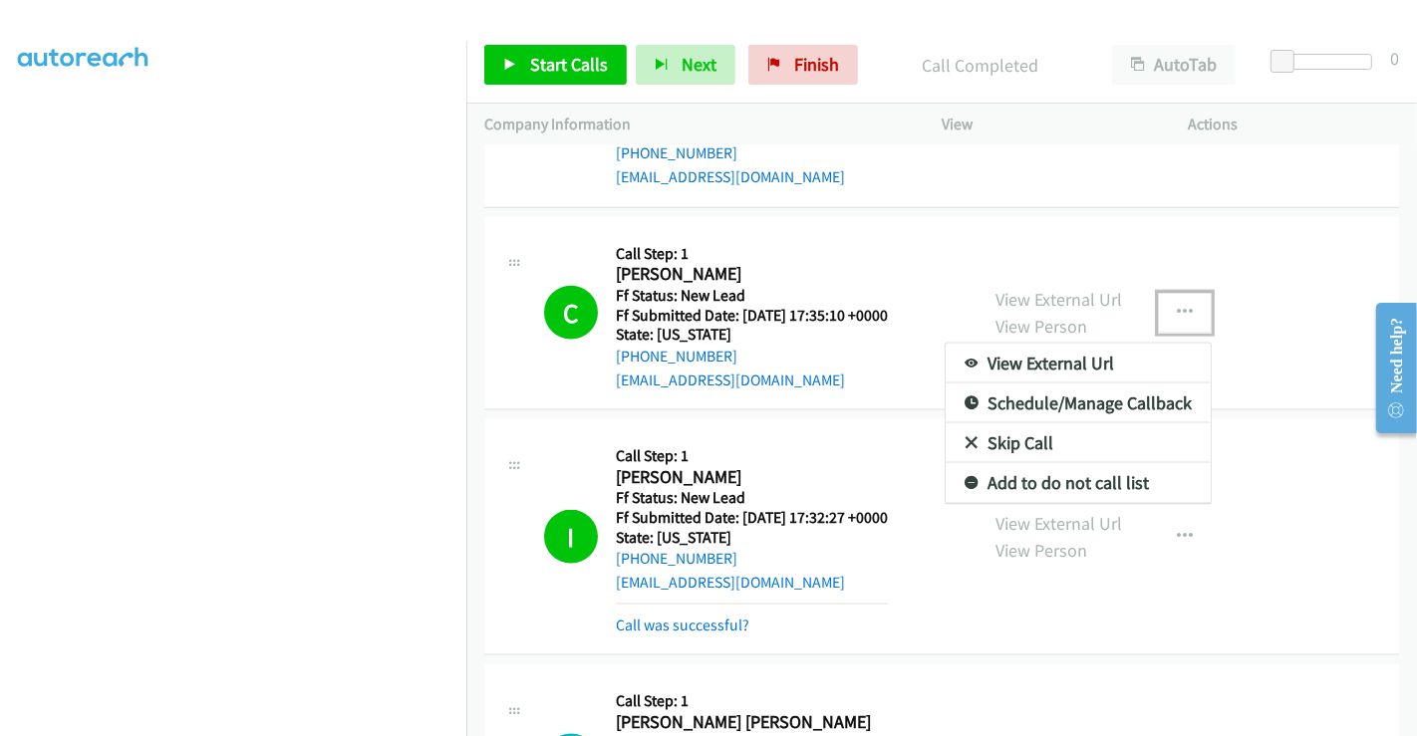
click at [1024, 472] on link "Add to do not call list" at bounding box center [1078, 483] width 265 height 40
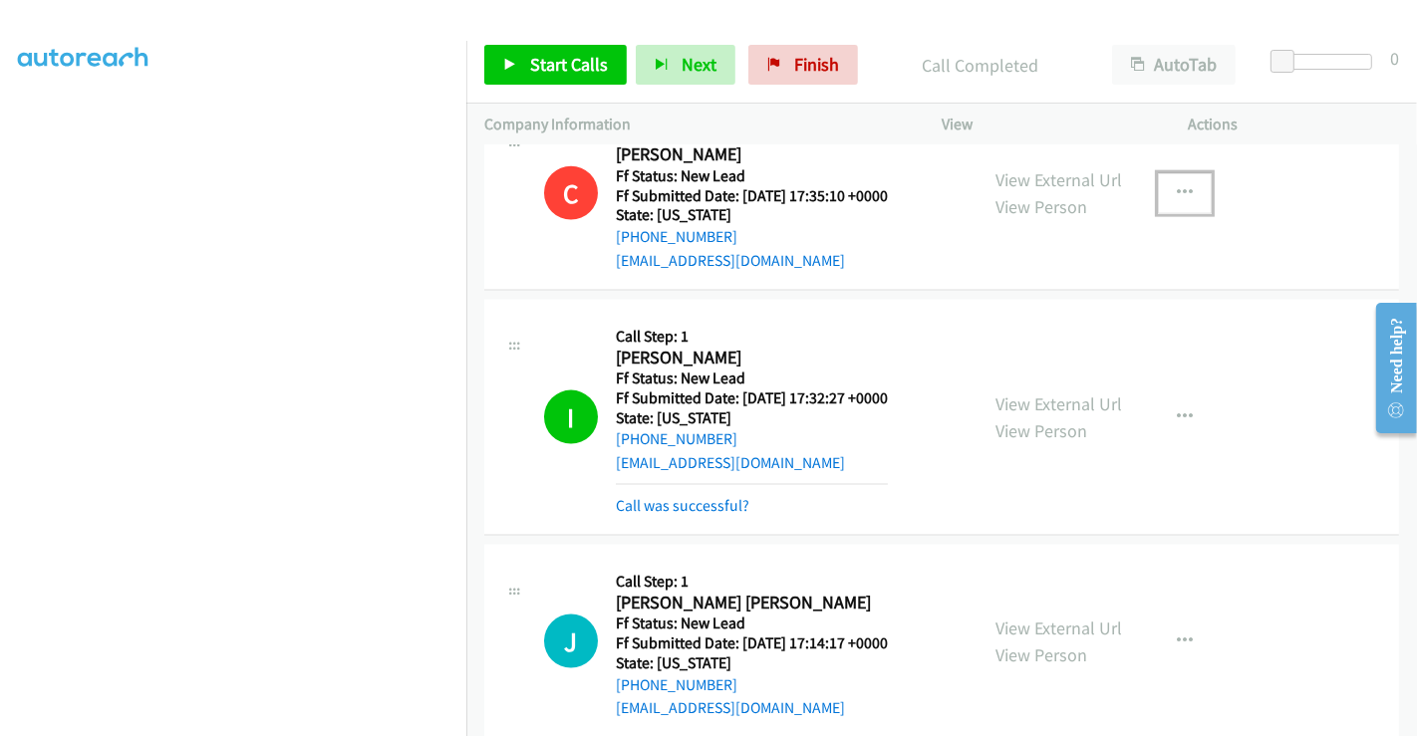
scroll to position [2538, 0]
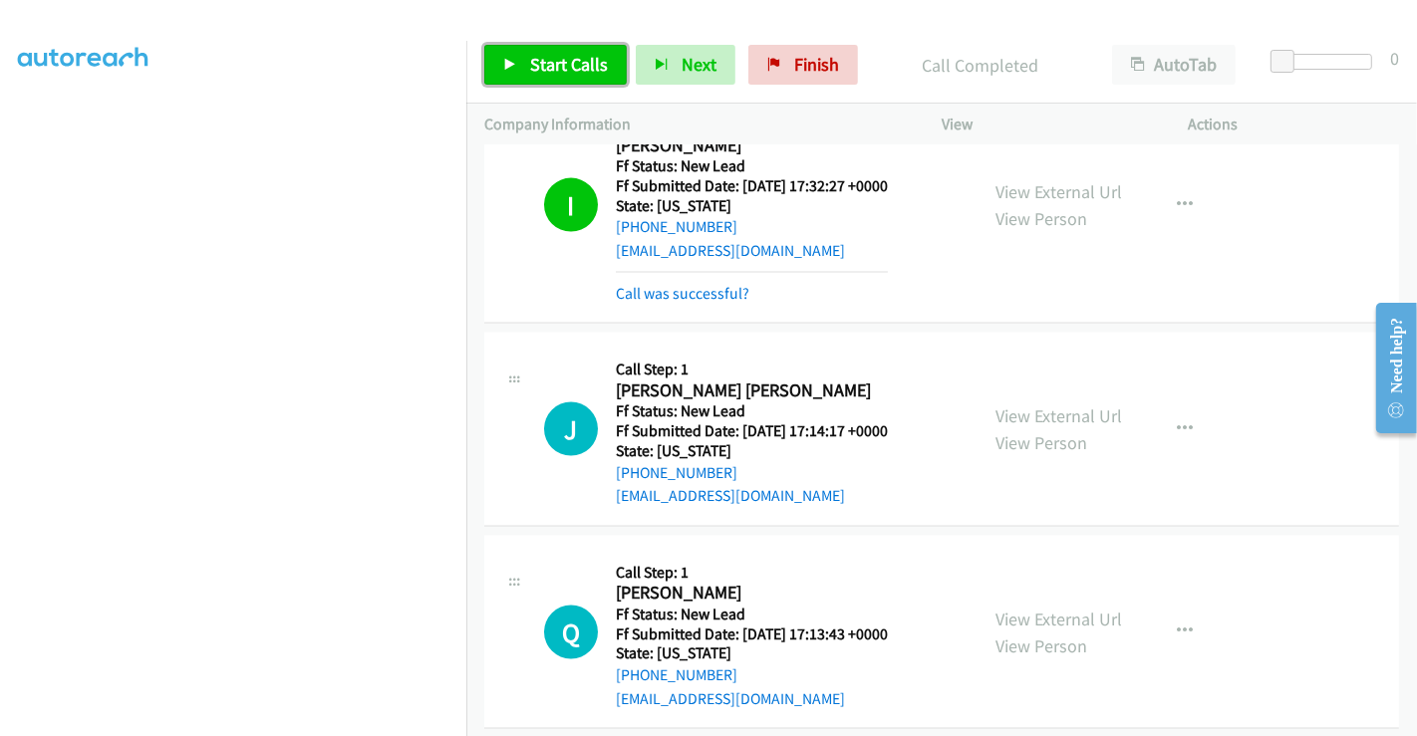
click at [530, 67] on span "Start Calls" at bounding box center [569, 64] width 78 height 23
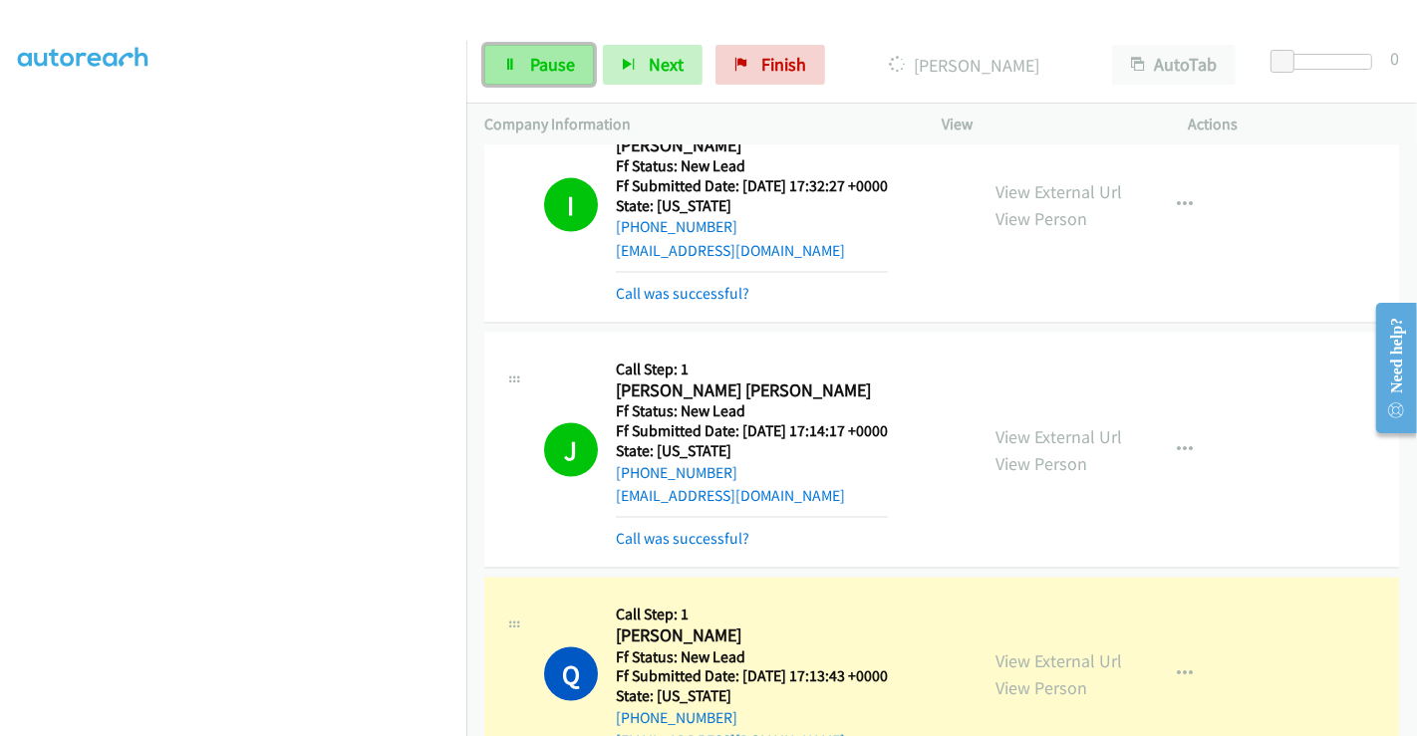
click at [552, 57] on span "Pause" at bounding box center [552, 64] width 45 height 23
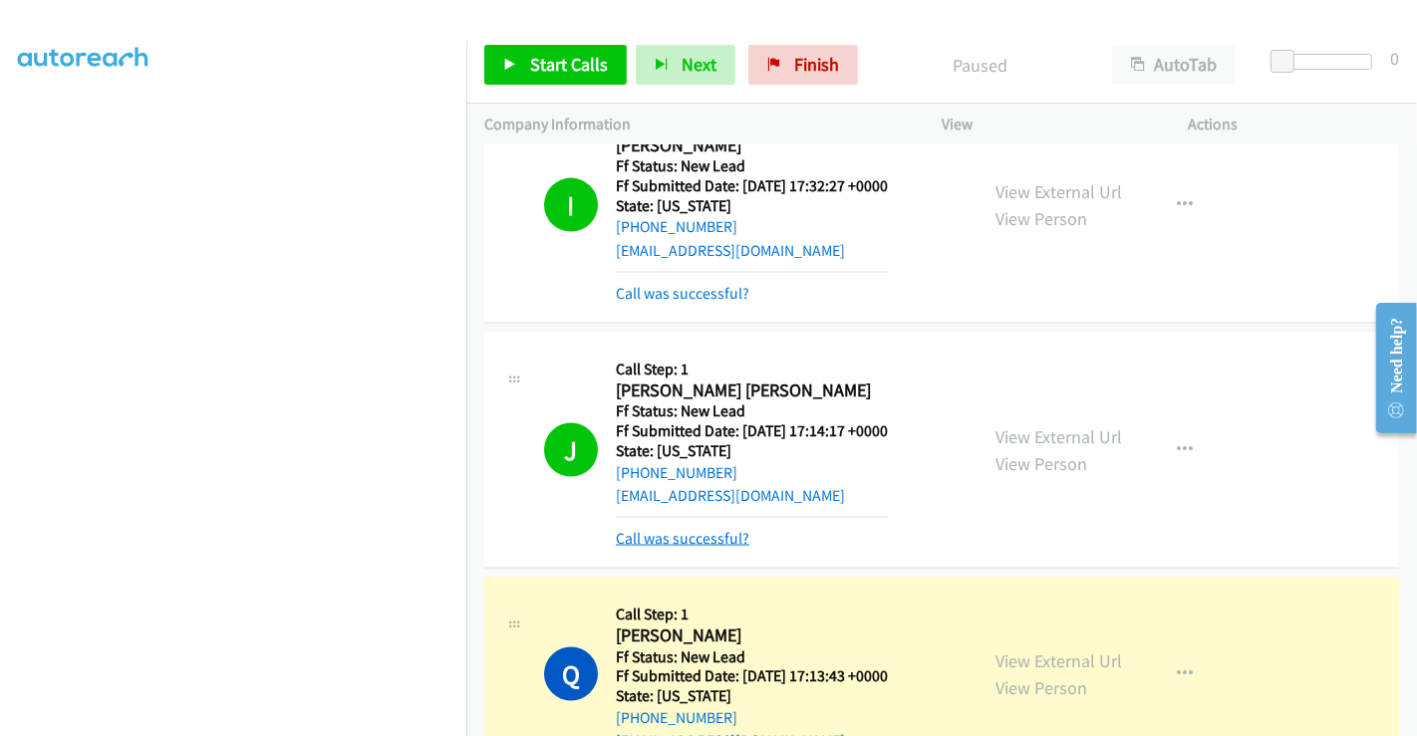
click at [717, 530] on link "Call was successful?" at bounding box center [683, 538] width 134 height 19
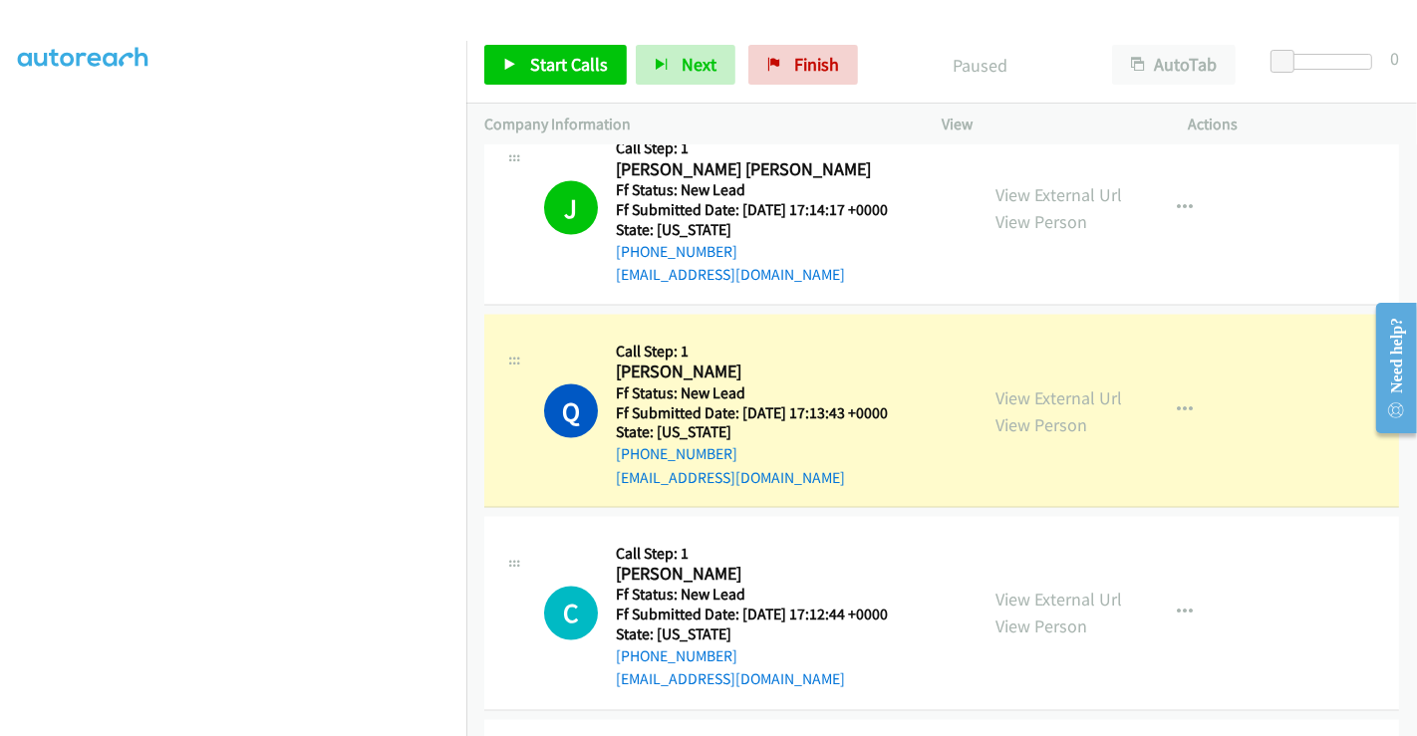
scroll to position [2870, 0]
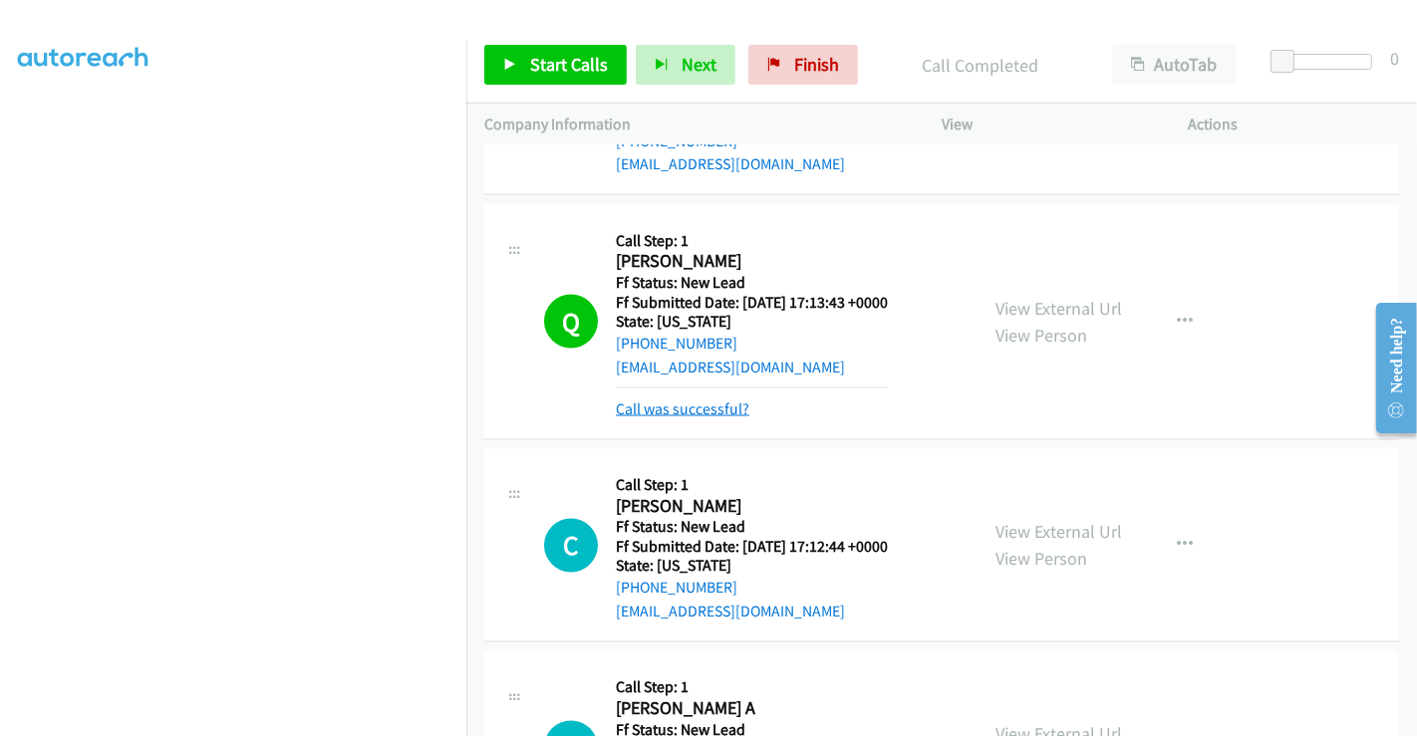
click at [660, 405] on link "Call was successful?" at bounding box center [683, 409] width 134 height 19
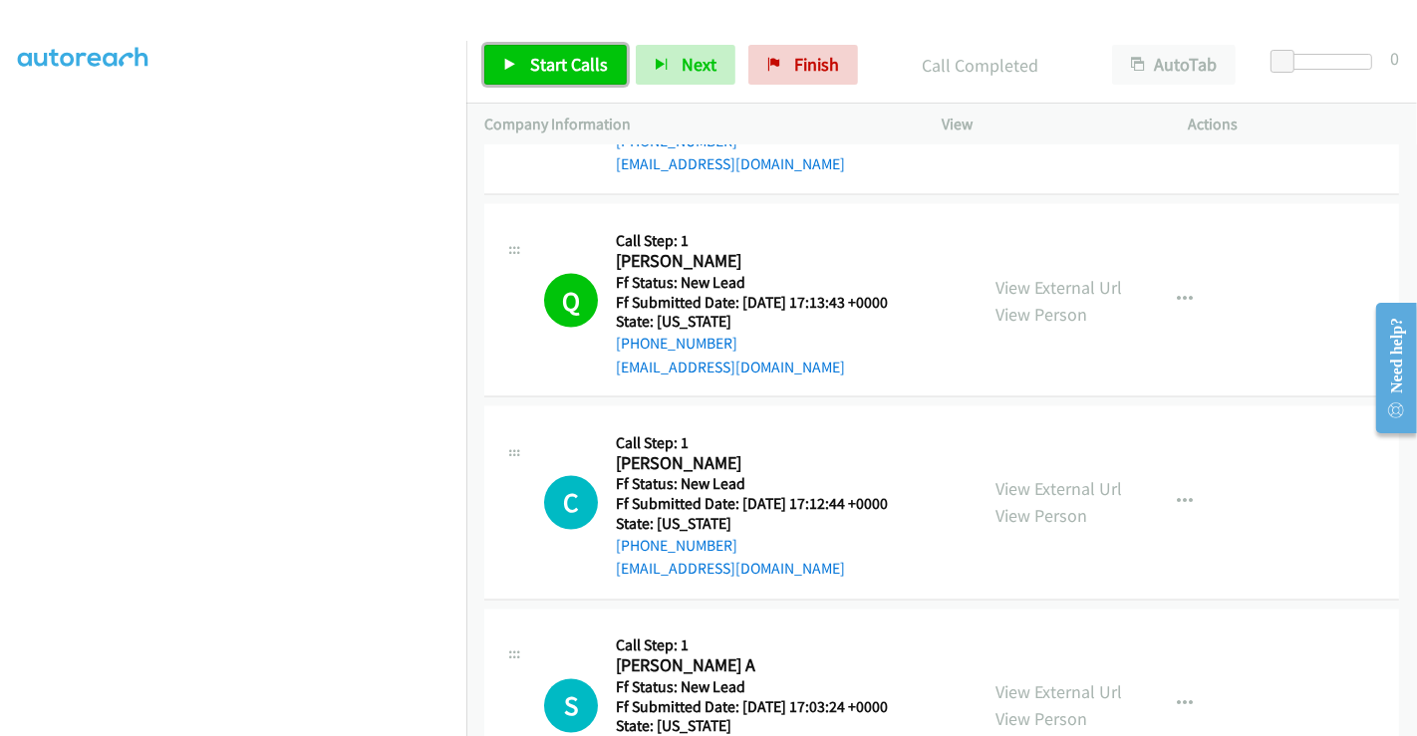
click at [536, 55] on span "Start Calls" at bounding box center [569, 64] width 78 height 23
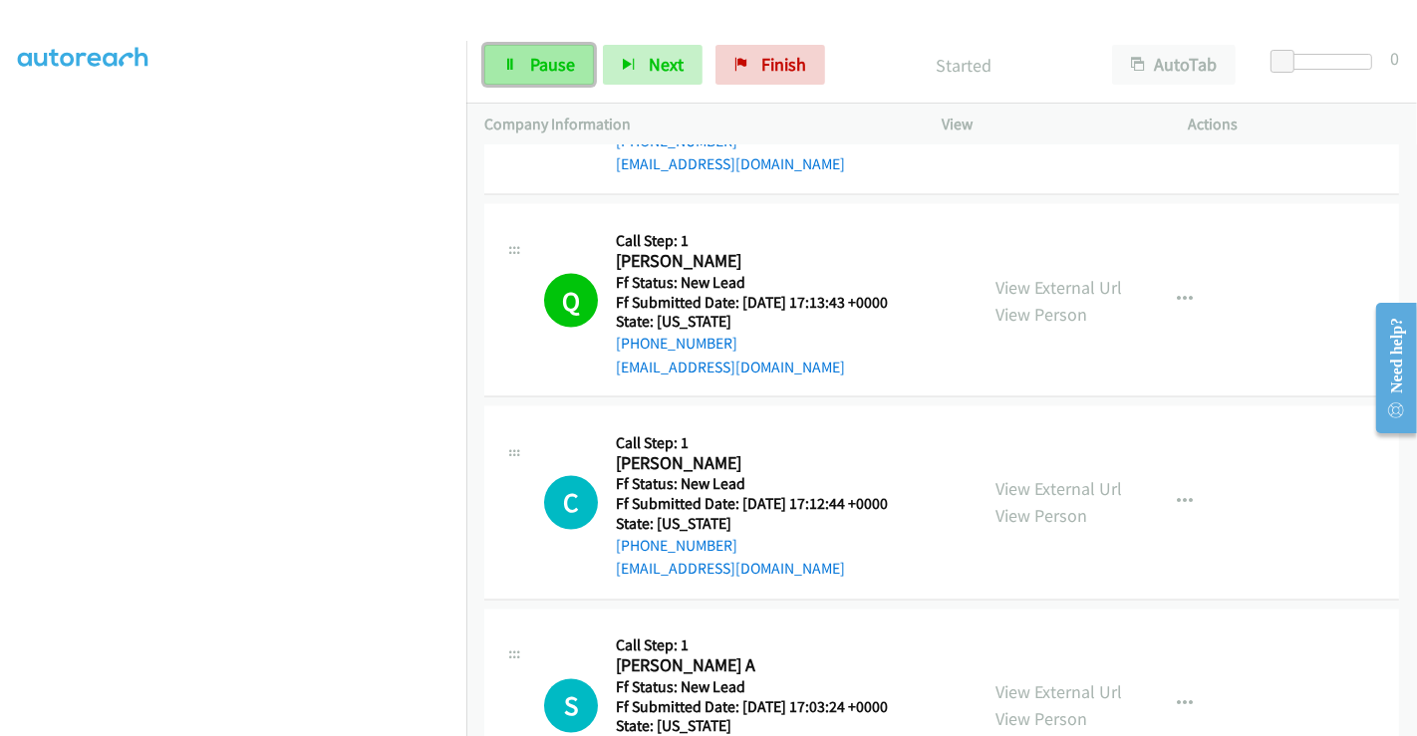
click at [539, 67] on span "Pause" at bounding box center [552, 64] width 45 height 23
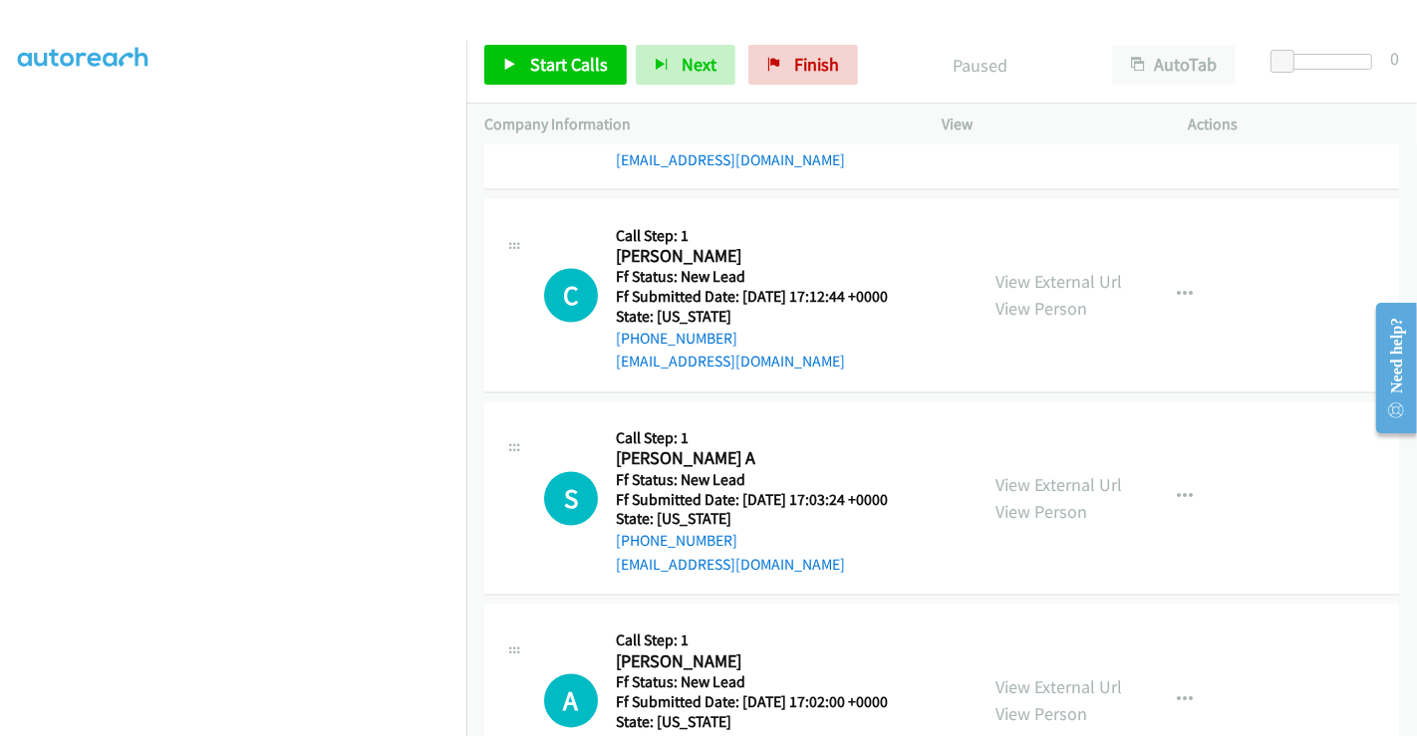
scroll to position [3202, 0]
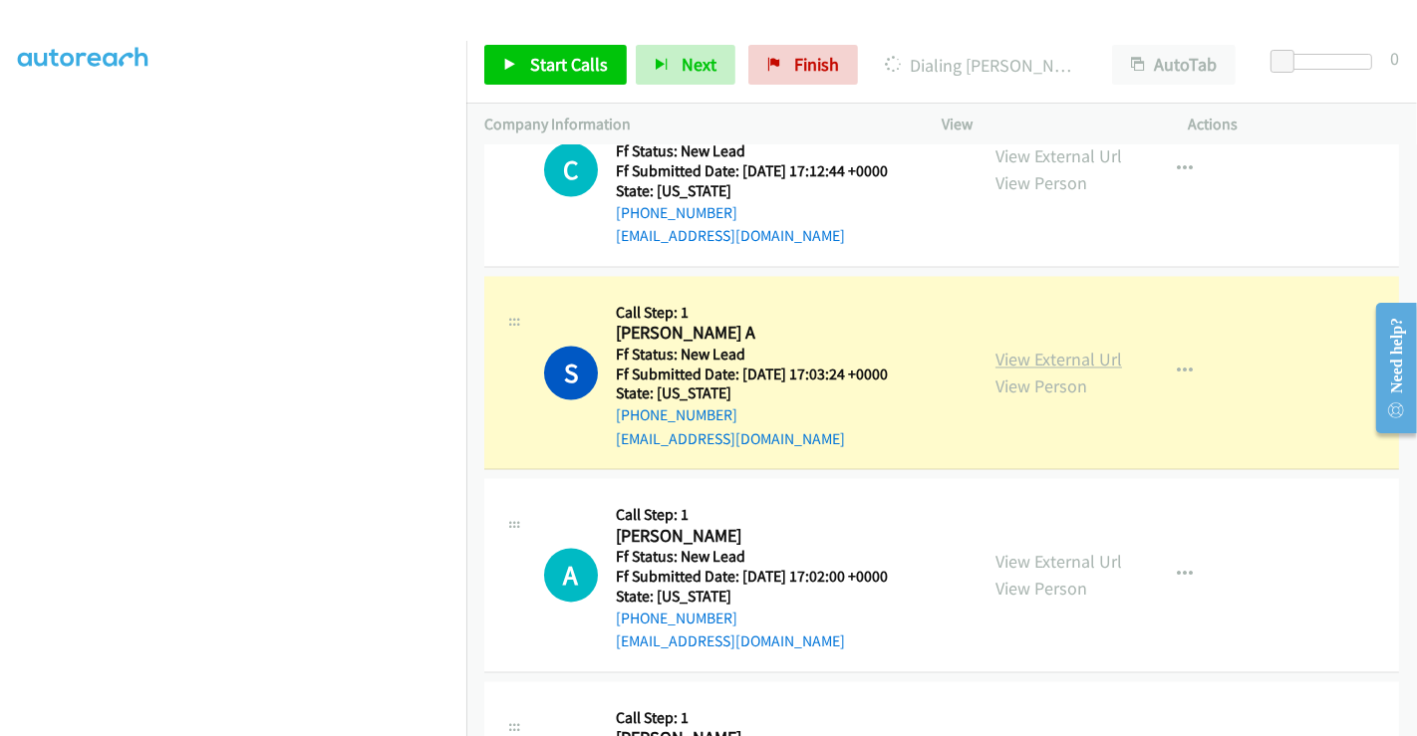
click at [1005, 351] on link "View External Url" at bounding box center [1058, 360] width 127 height 23
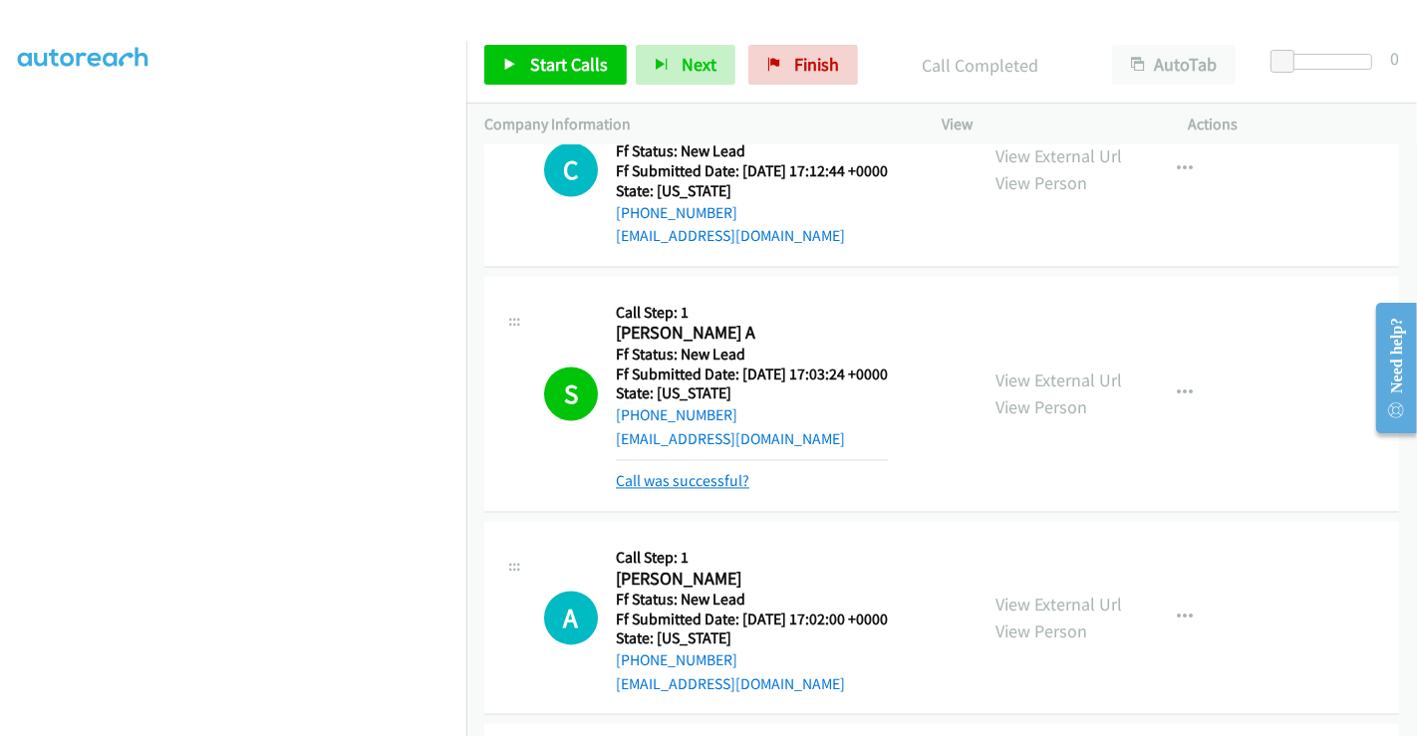
click at [737, 475] on link "Call was successful?" at bounding box center [683, 481] width 134 height 19
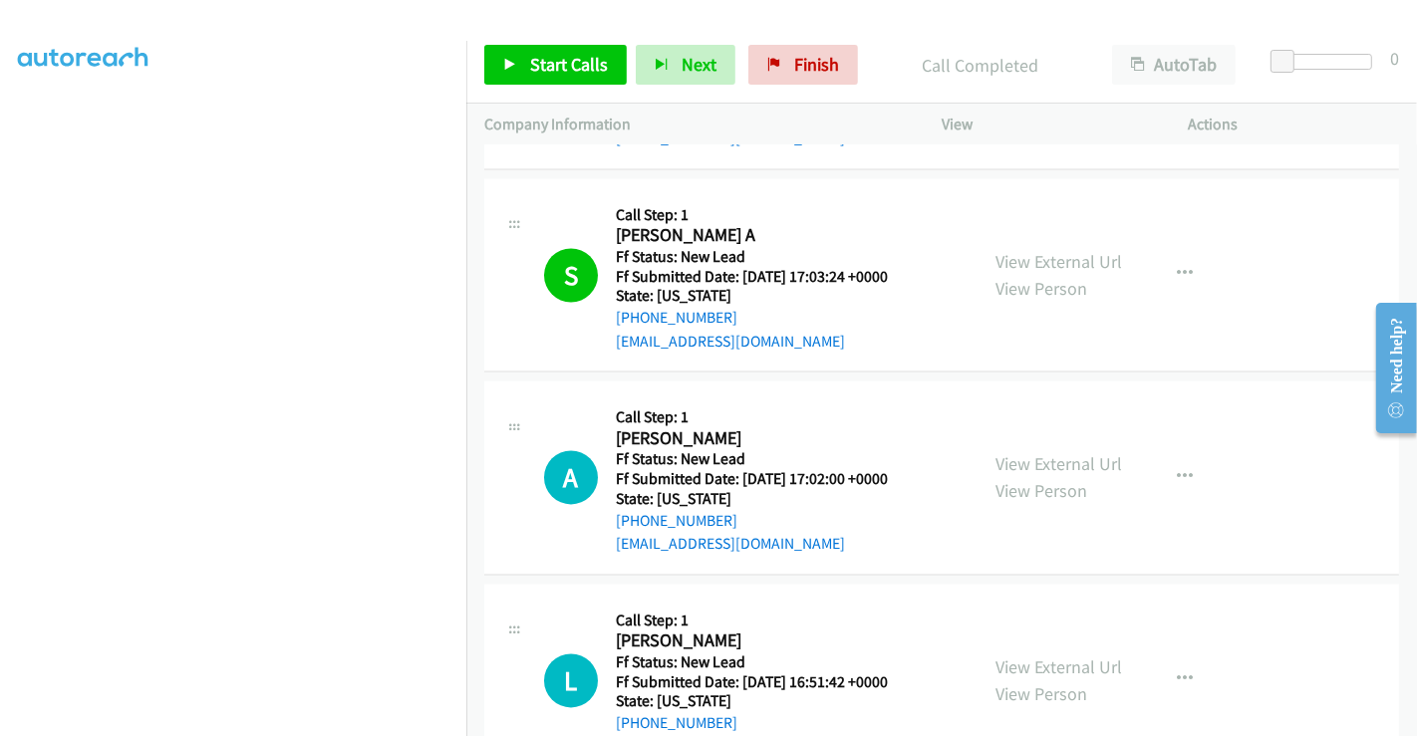
scroll to position [3367, 0]
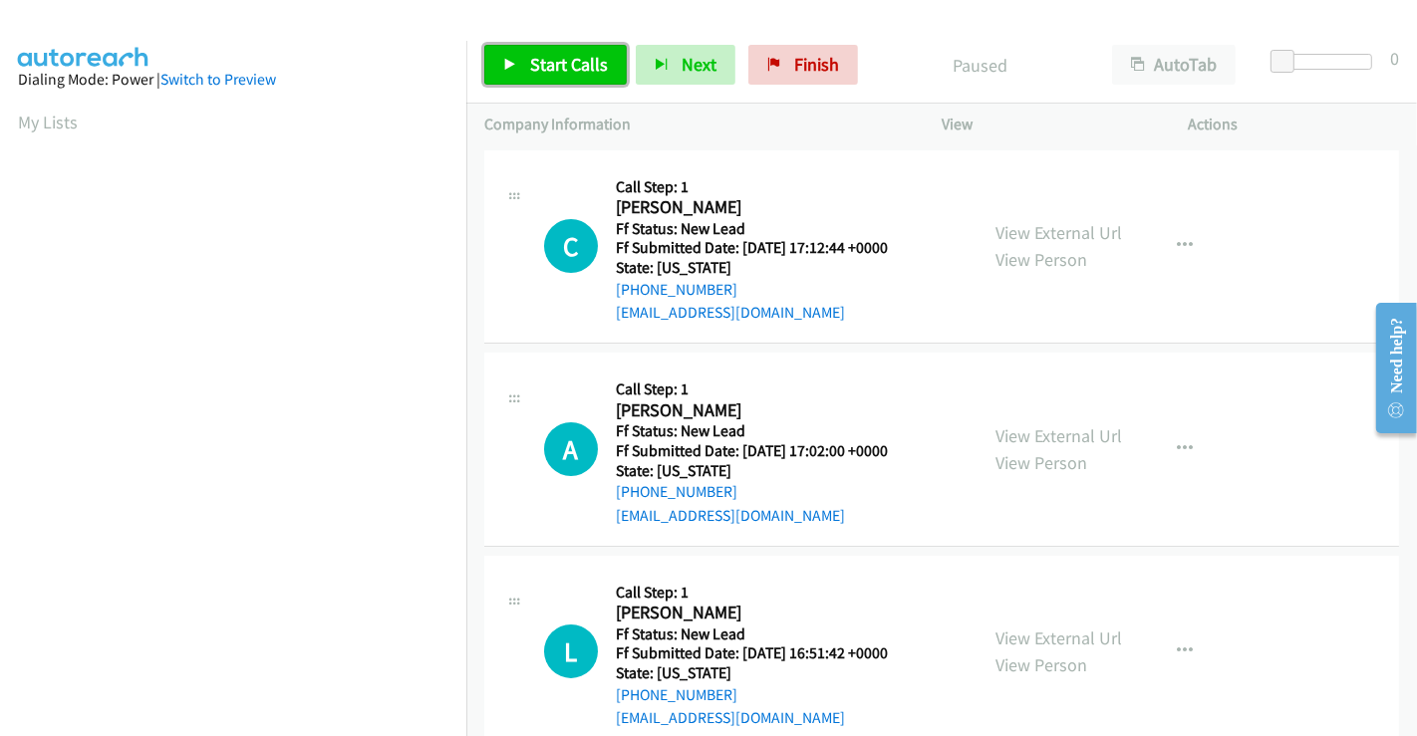
click at [527, 61] on link "Start Calls" at bounding box center [555, 65] width 142 height 40
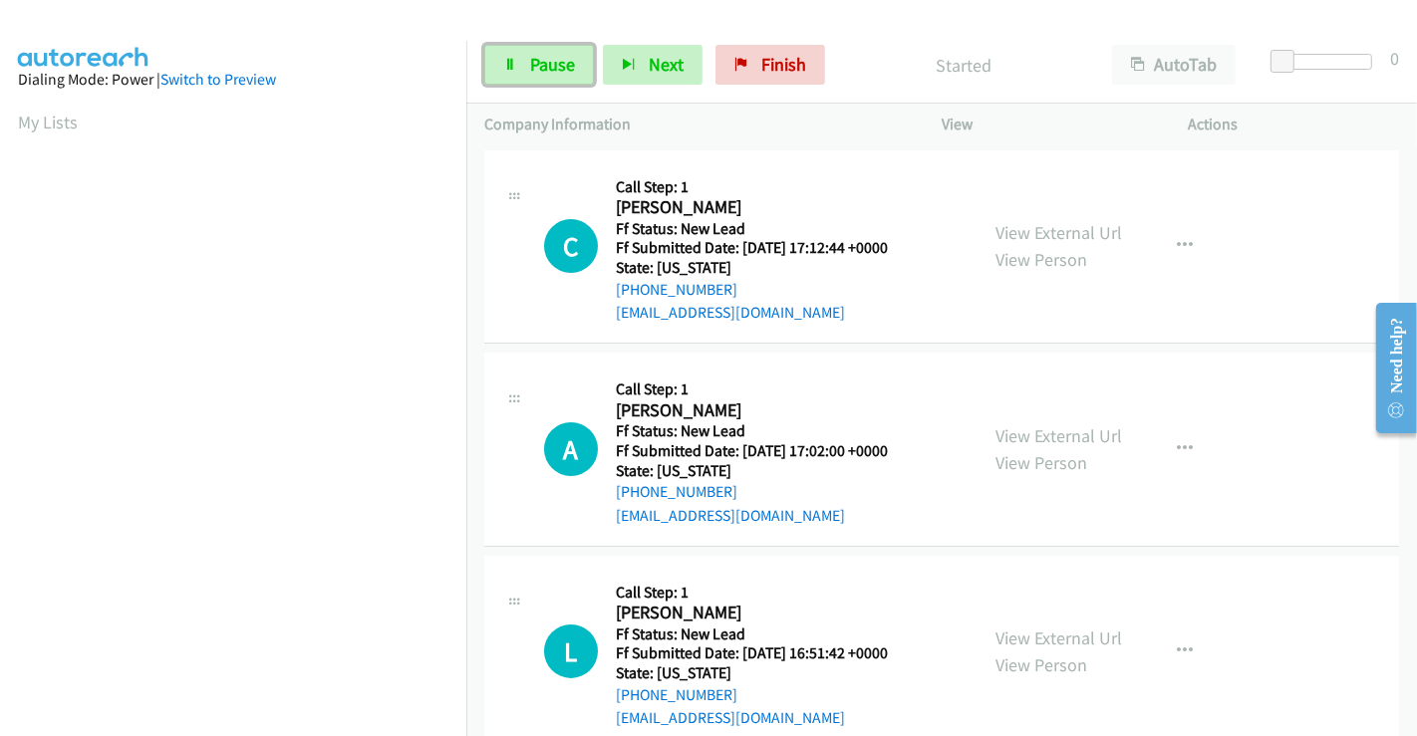
click at [527, 61] on link "Pause" at bounding box center [539, 65] width 110 height 40
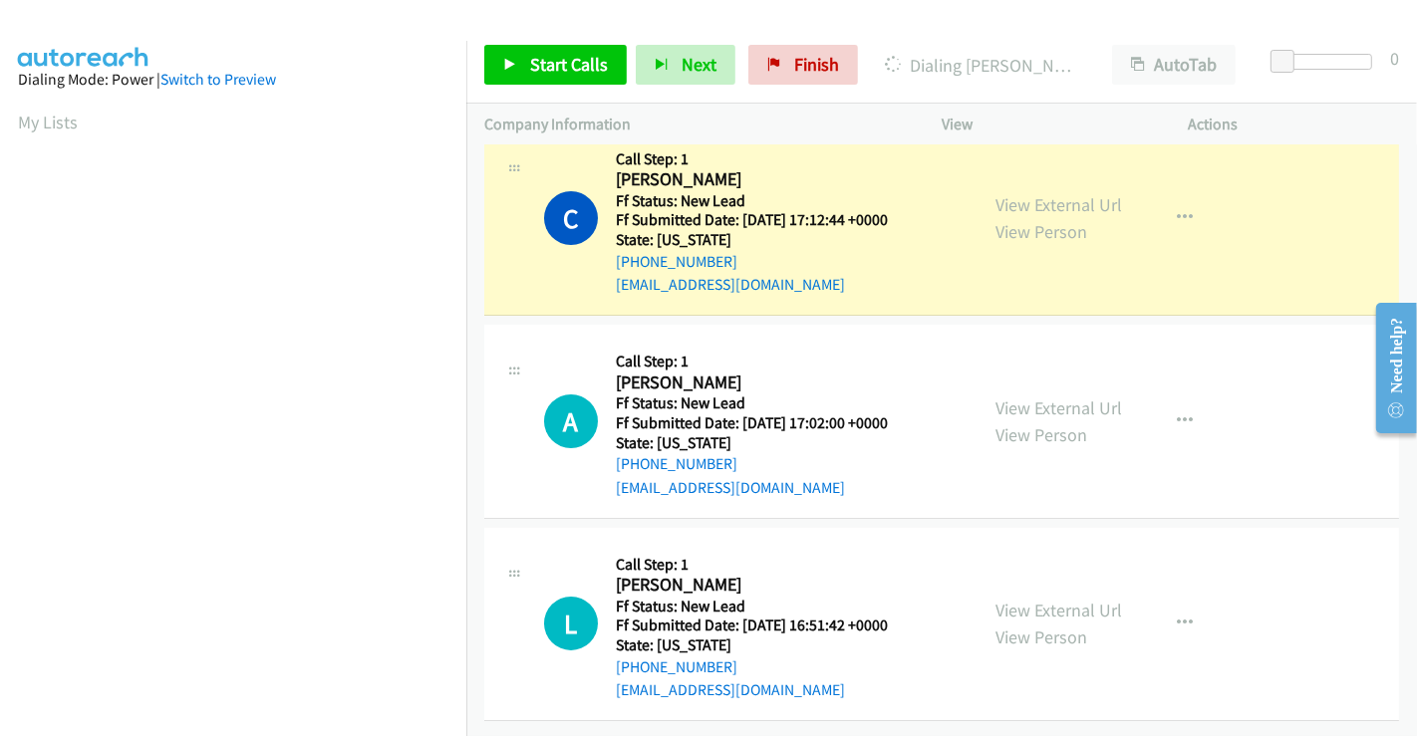
scroll to position [384, 0]
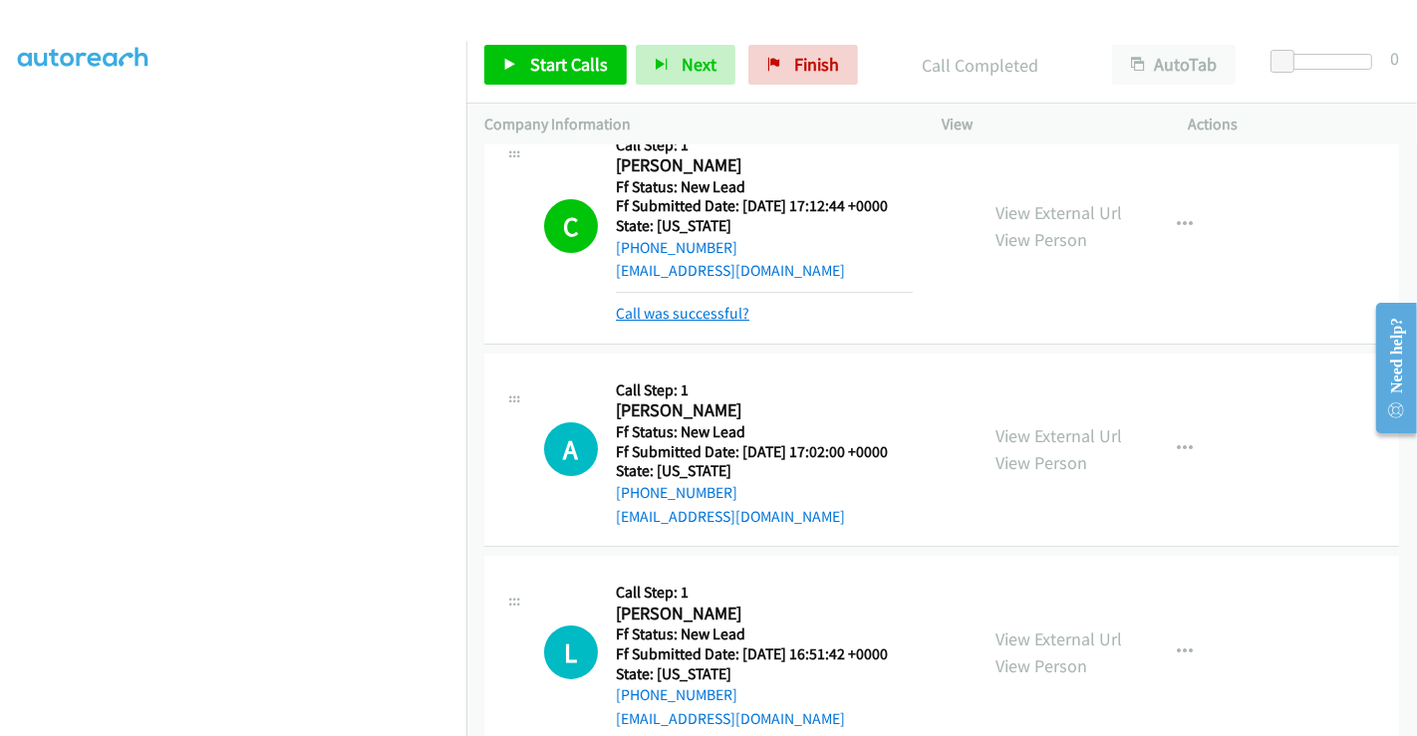
click at [718, 317] on link "Call was successful?" at bounding box center [683, 313] width 134 height 19
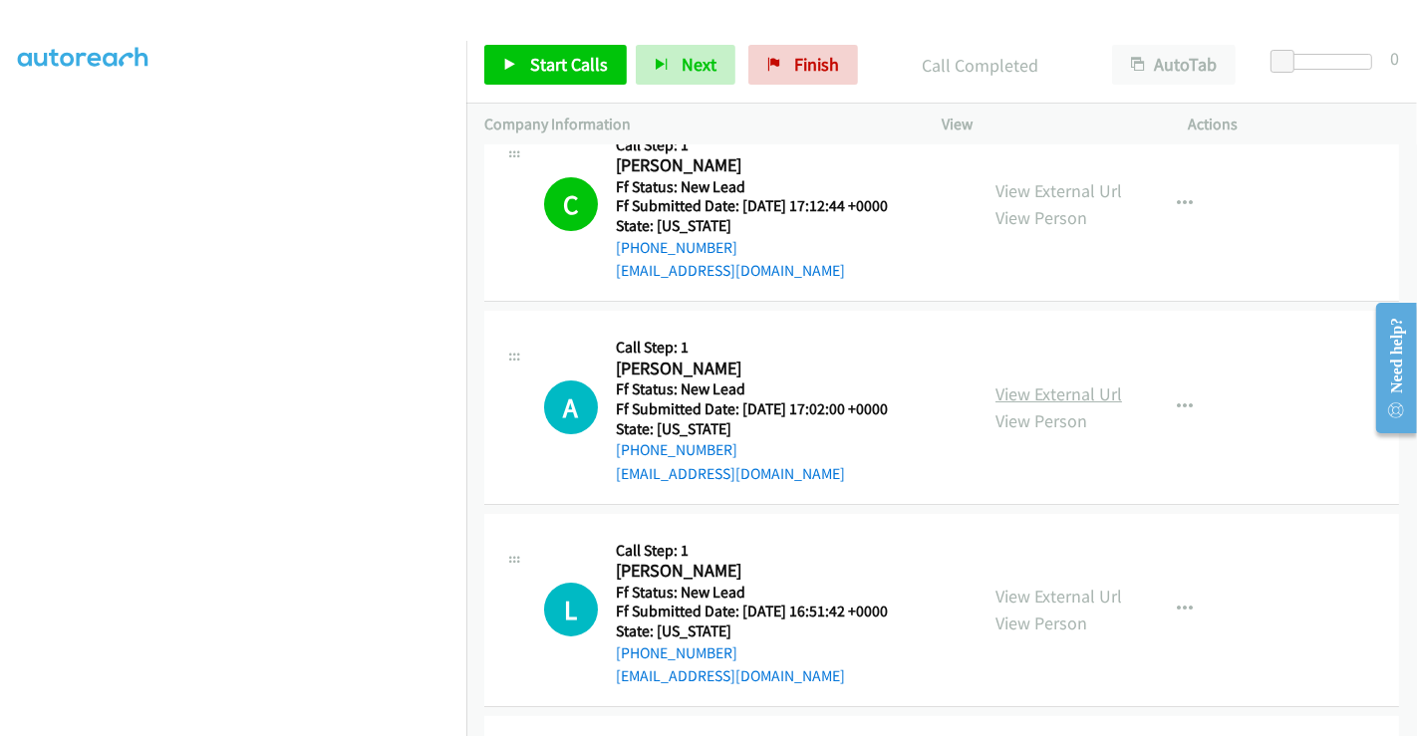
click at [1078, 392] on link "View External Url" at bounding box center [1058, 394] width 127 height 23
click at [1047, 592] on link "View External Url" at bounding box center [1058, 596] width 127 height 23
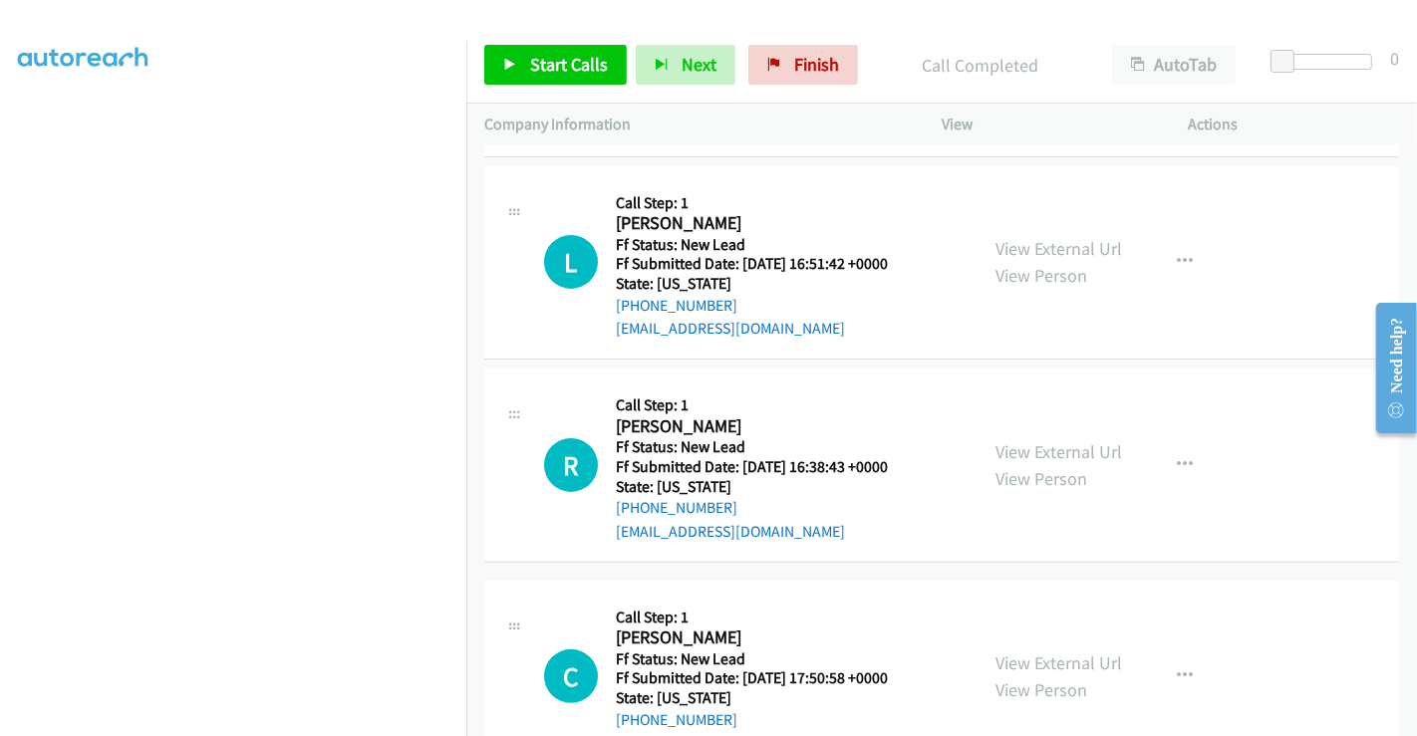
scroll to position [485, 0]
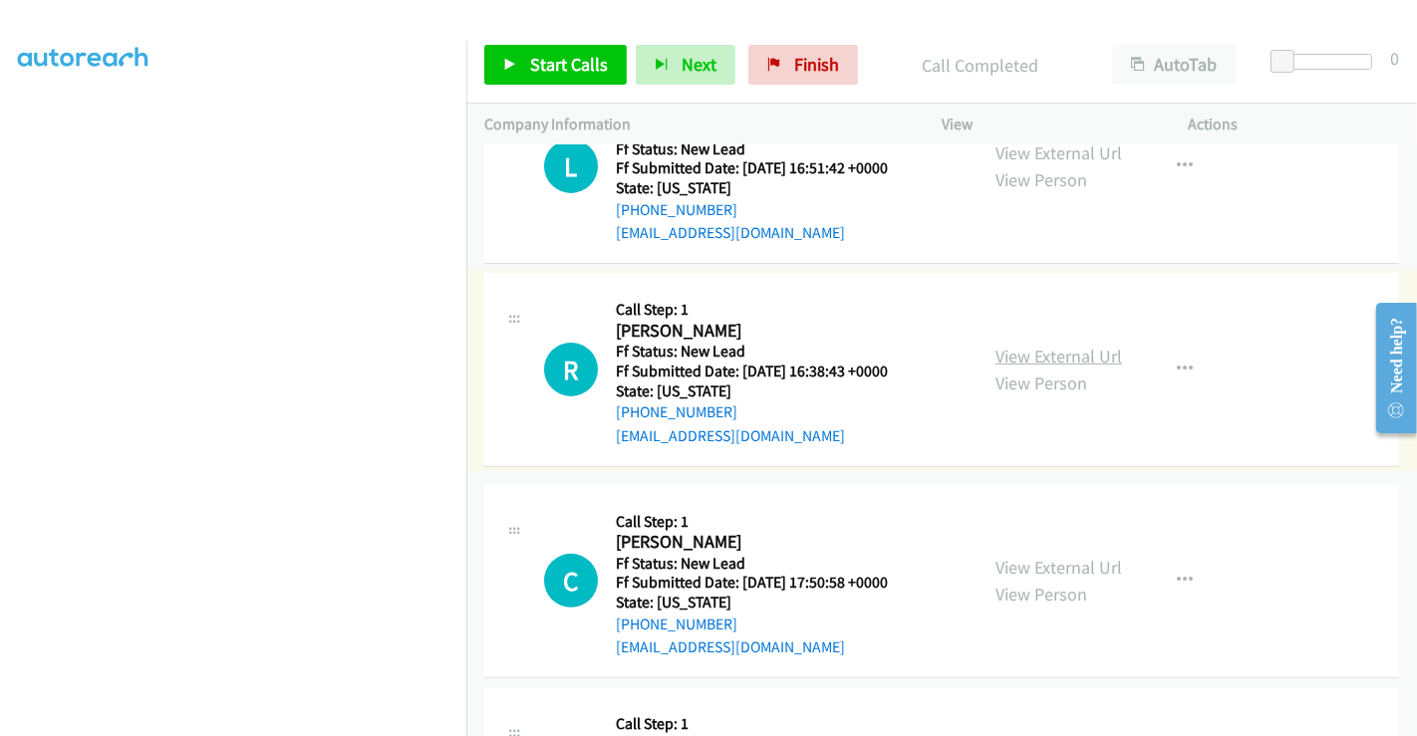
click at [1044, 354] on link "View External Url" at bounding box center [1058, 356] width 127 height 23
click at [1047, 560] on link "View External Url" at bounding box center [1058, 567] width 127 height 23
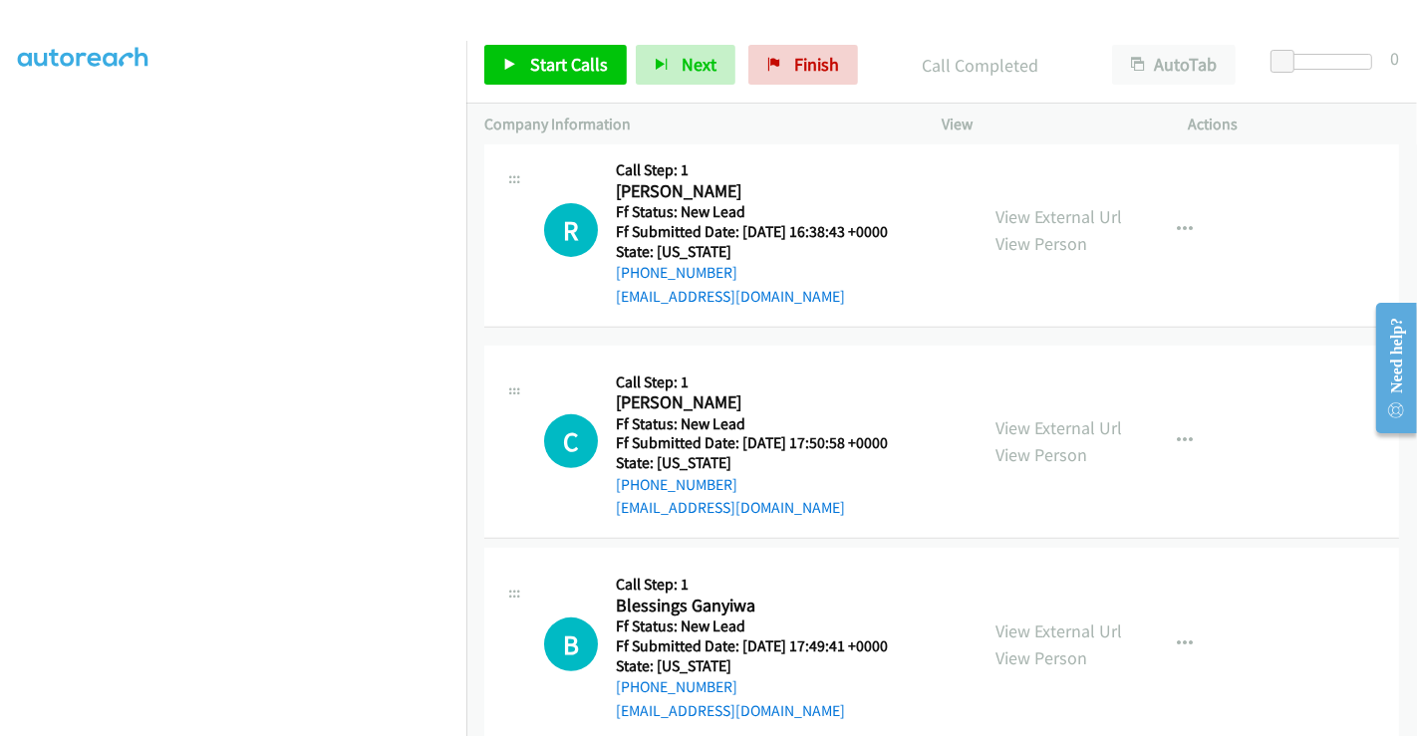
scroll to position [659, 0]
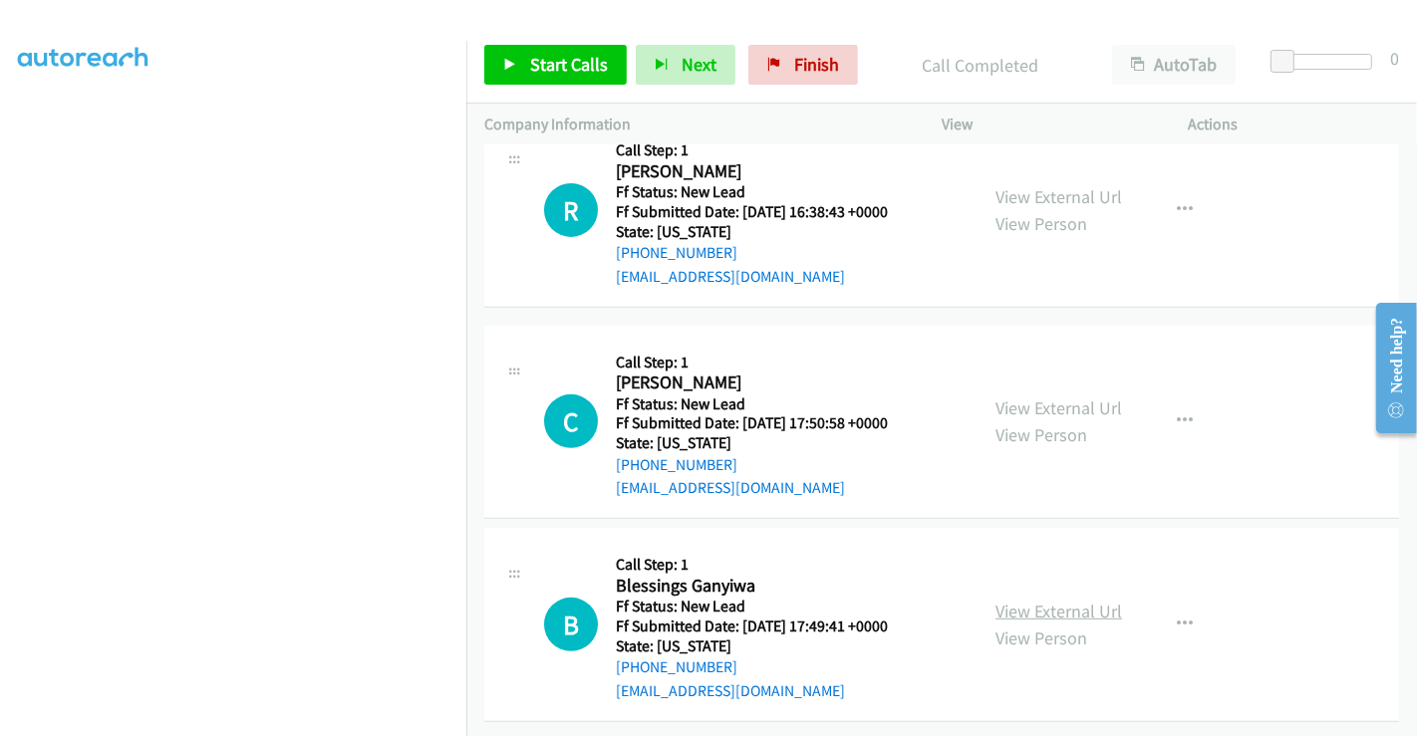
click at [1051, 600] on link "View External Url" at bounding box center [1058, 611] width 127 height 23
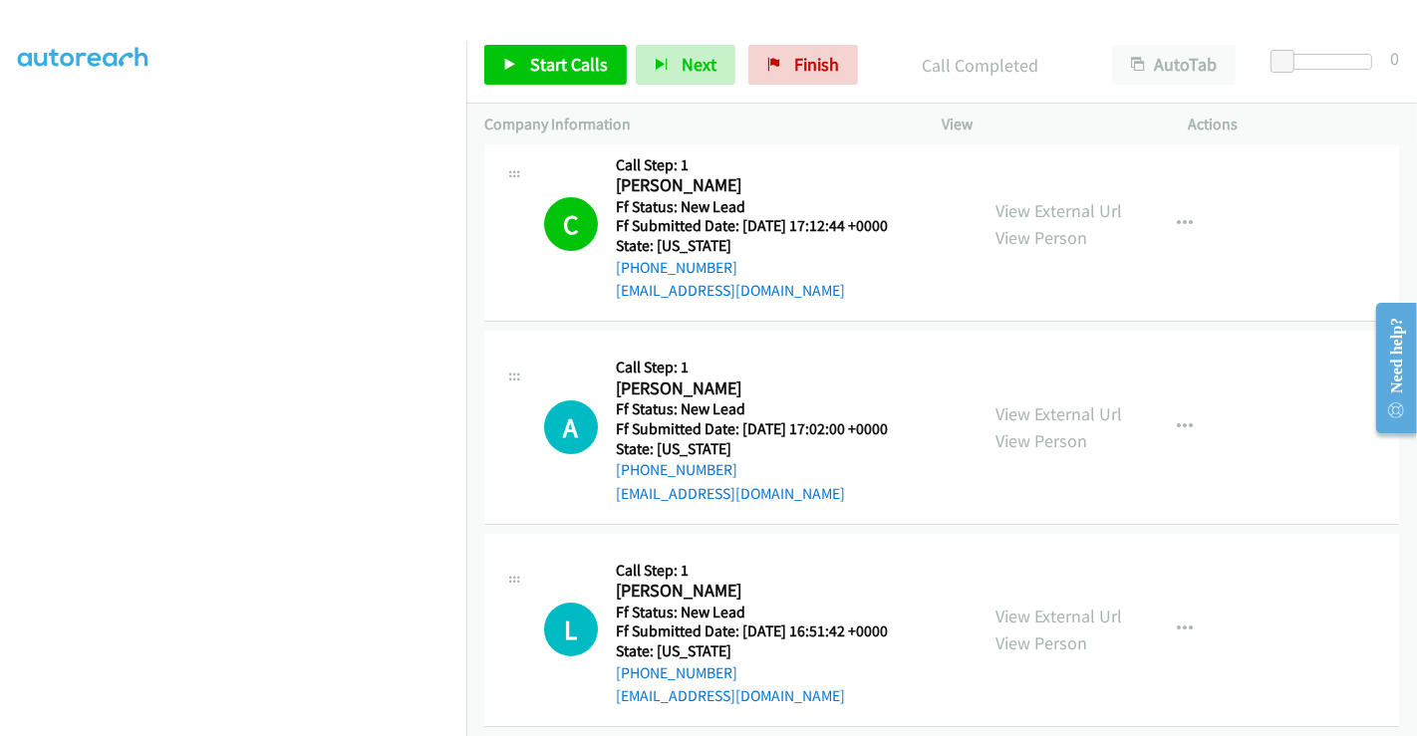
scroll to position [0, 0]
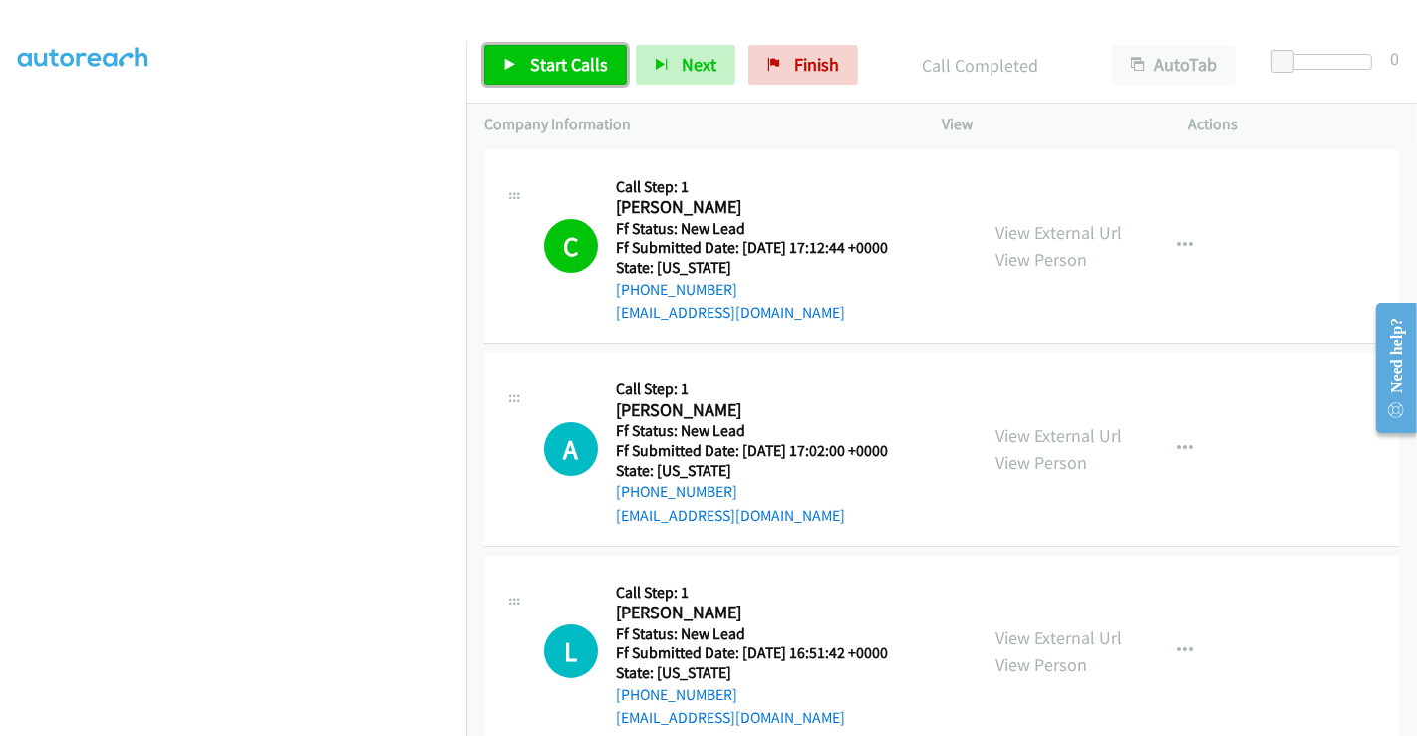
click at [569, 61] on span "Start Calls" at bounding box center [569, 64] width 78 height 23
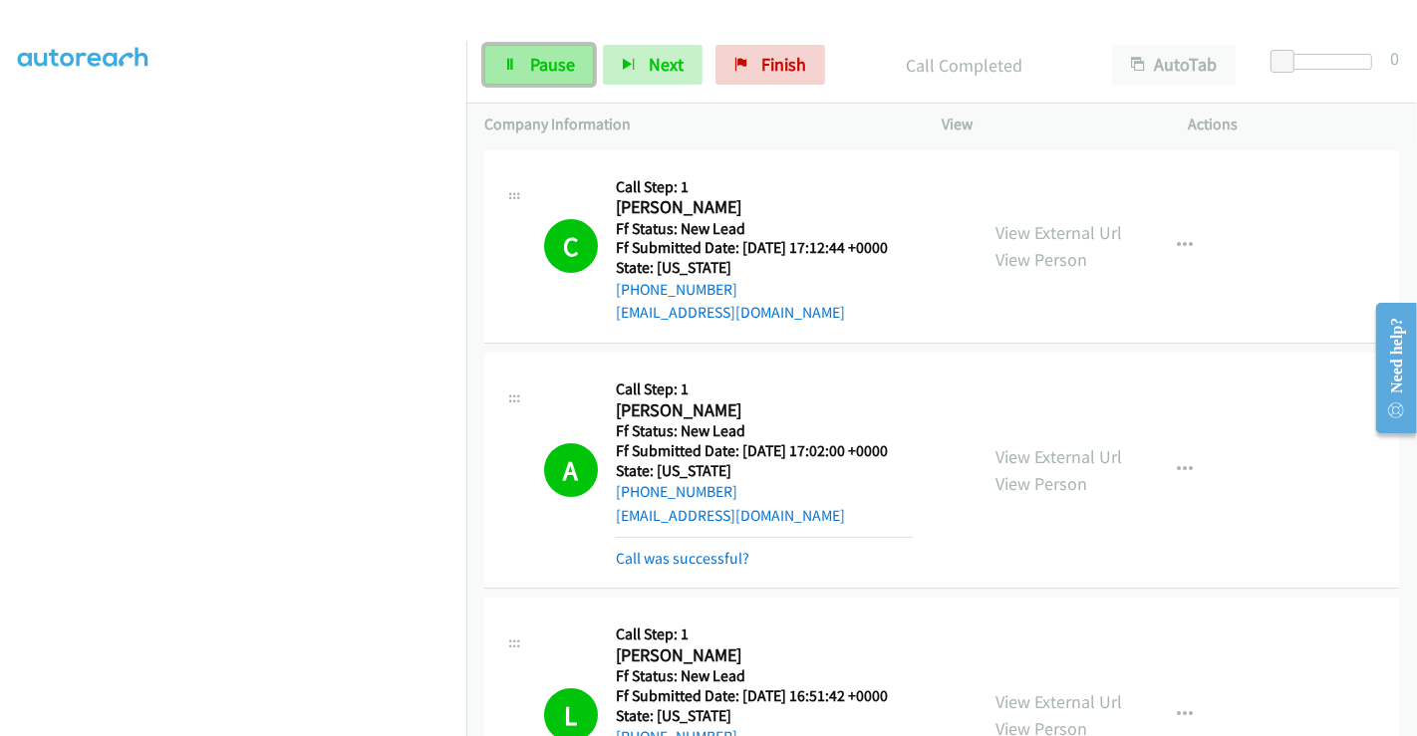
click at [530, 61] on span "Pause" at bounding box center [552, 64] width 45 height 23
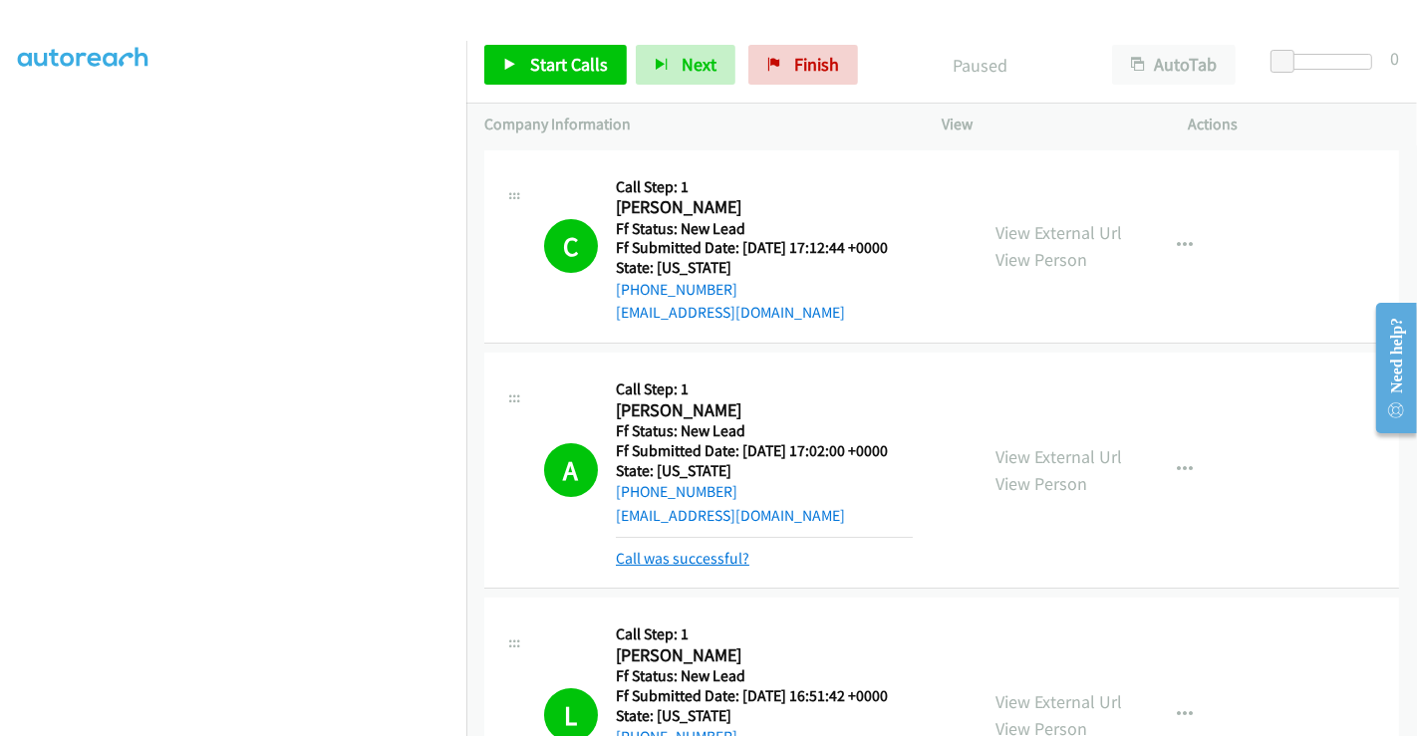
click at [660, 556] on link "Call was successful?" at bounding box center [683, 558] width 134 height 19
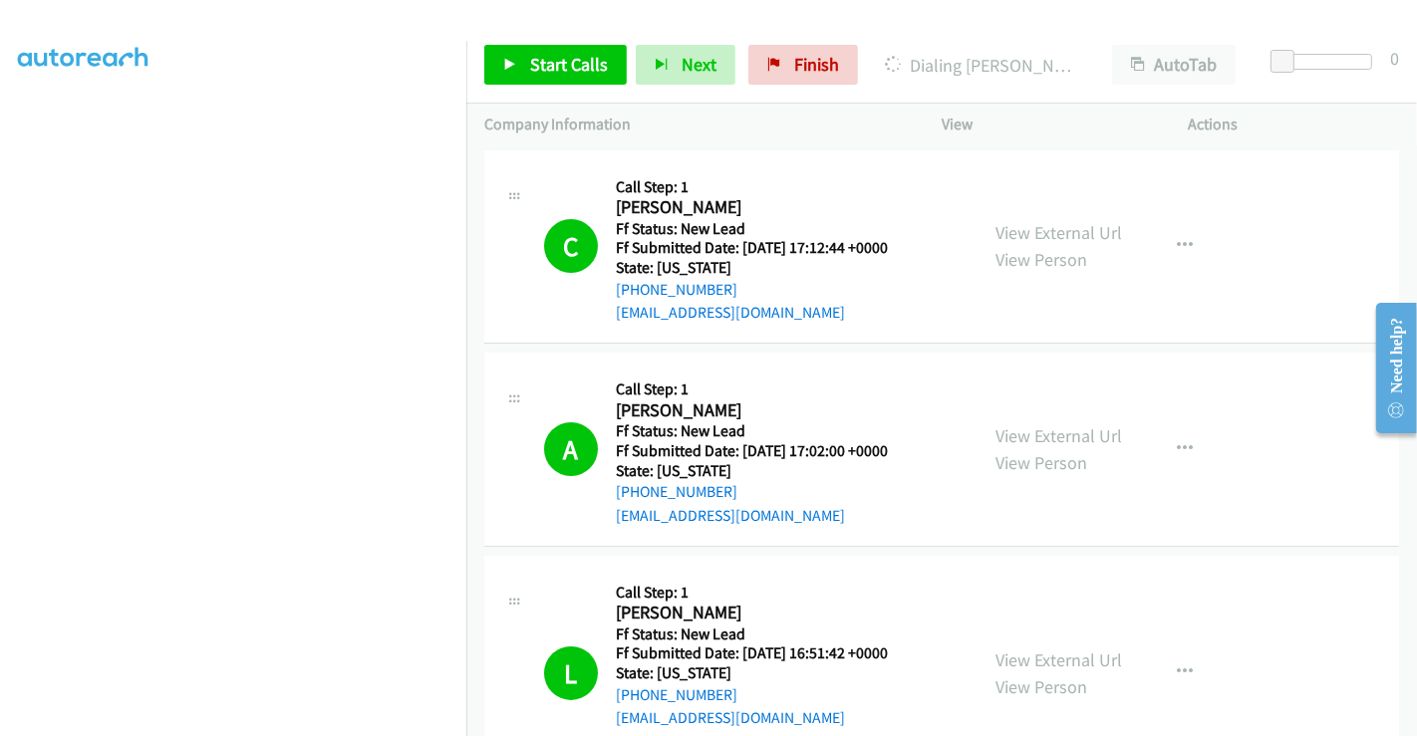
scroll to position [332, 0]
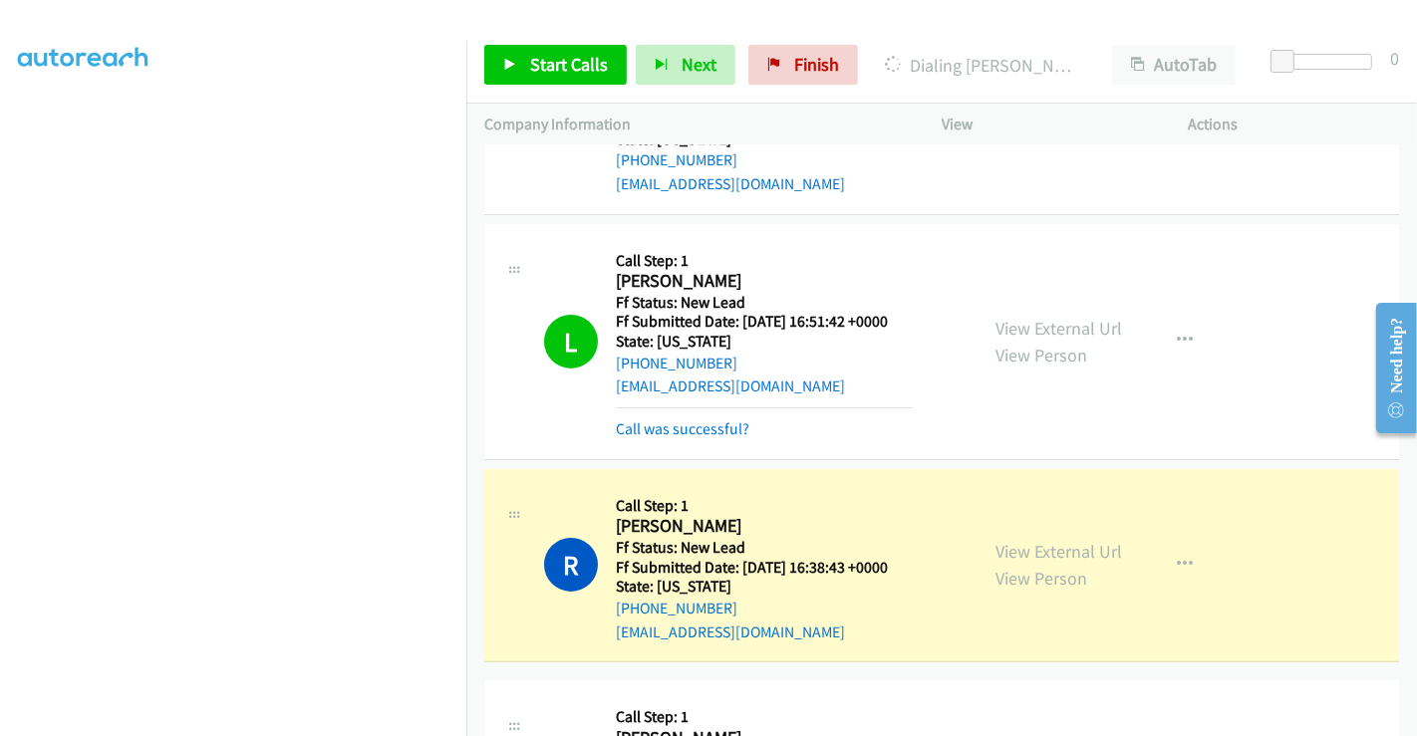
click at [683, 439] on div "Call was successful?" at bounding box center [764, 429] width 297 height 24
click at [680, 430] on link "Call was successful?" at bounding box center [683, 428] width 134 height 19
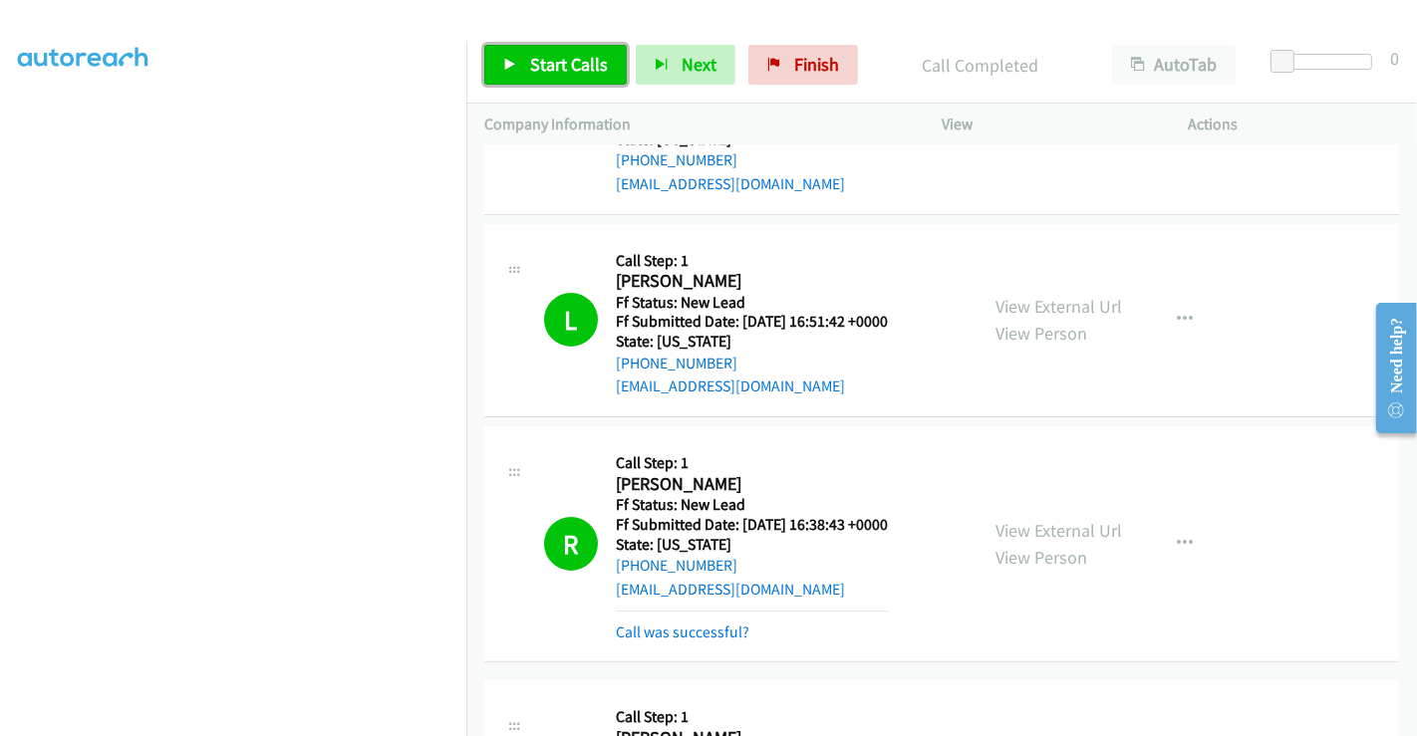
click at [562, 67] on span "Start Calls" at bounding box center [569, 64] width 78 height 23
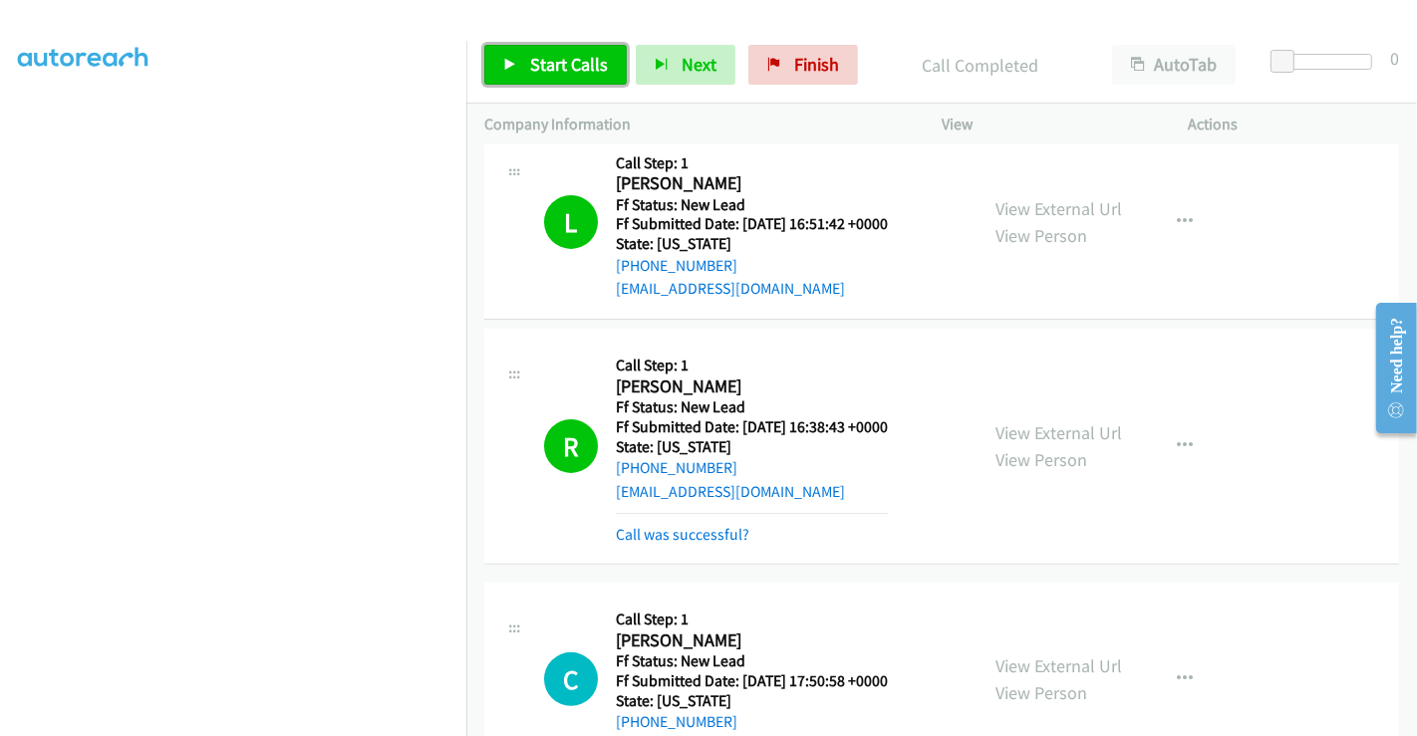
scroll to position [664, 0]
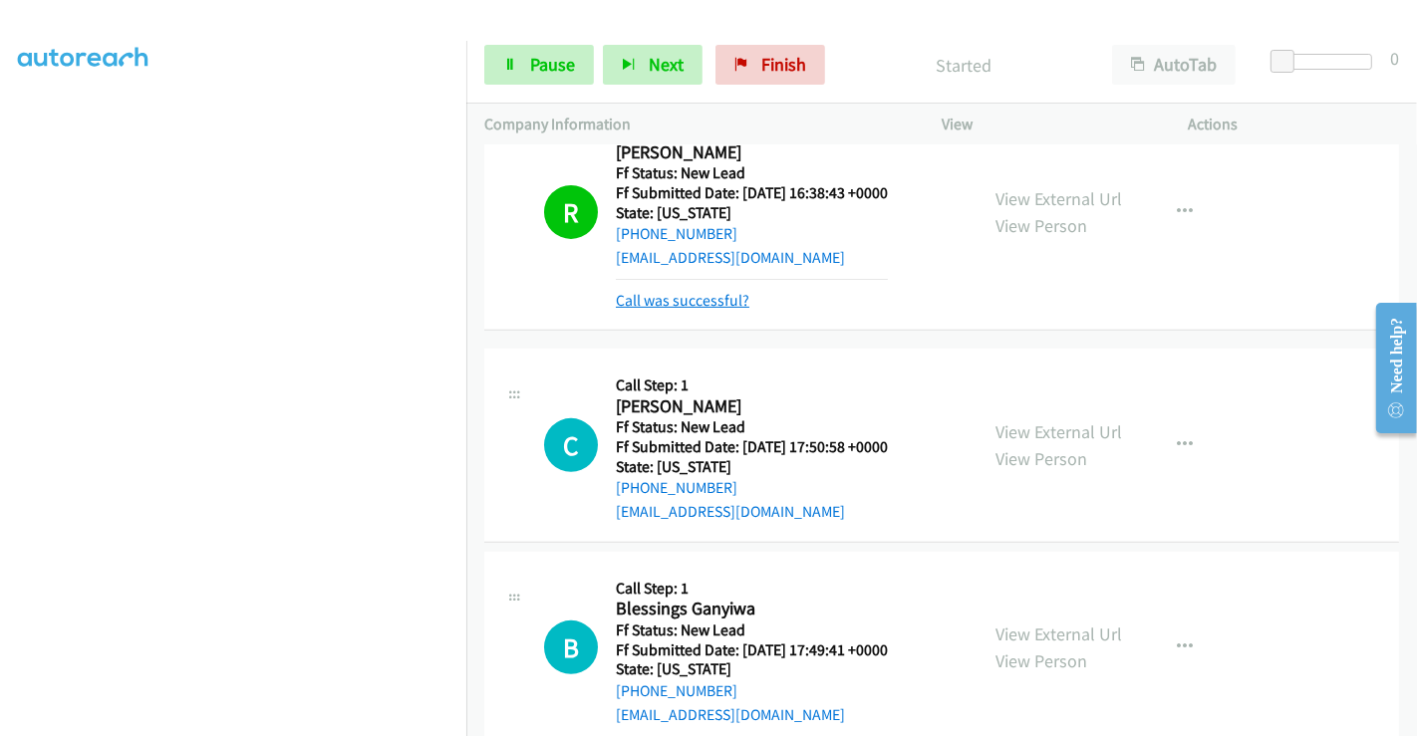
click at [707, 304] on link "Call was successful?" at bounding box center [683, 300] width 134 height 19
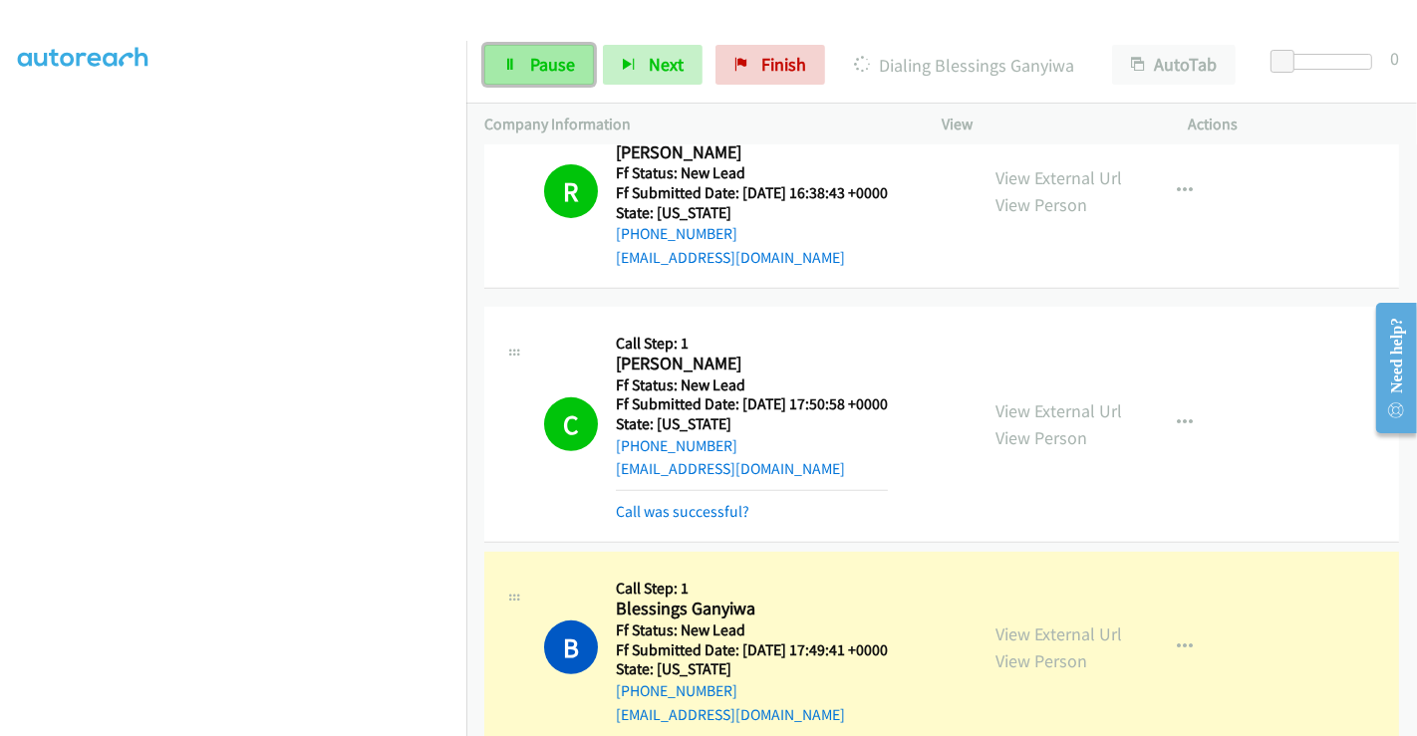
click at [554, 50] on link "Pause" at bounding box center [539, 65] width 110 height 40
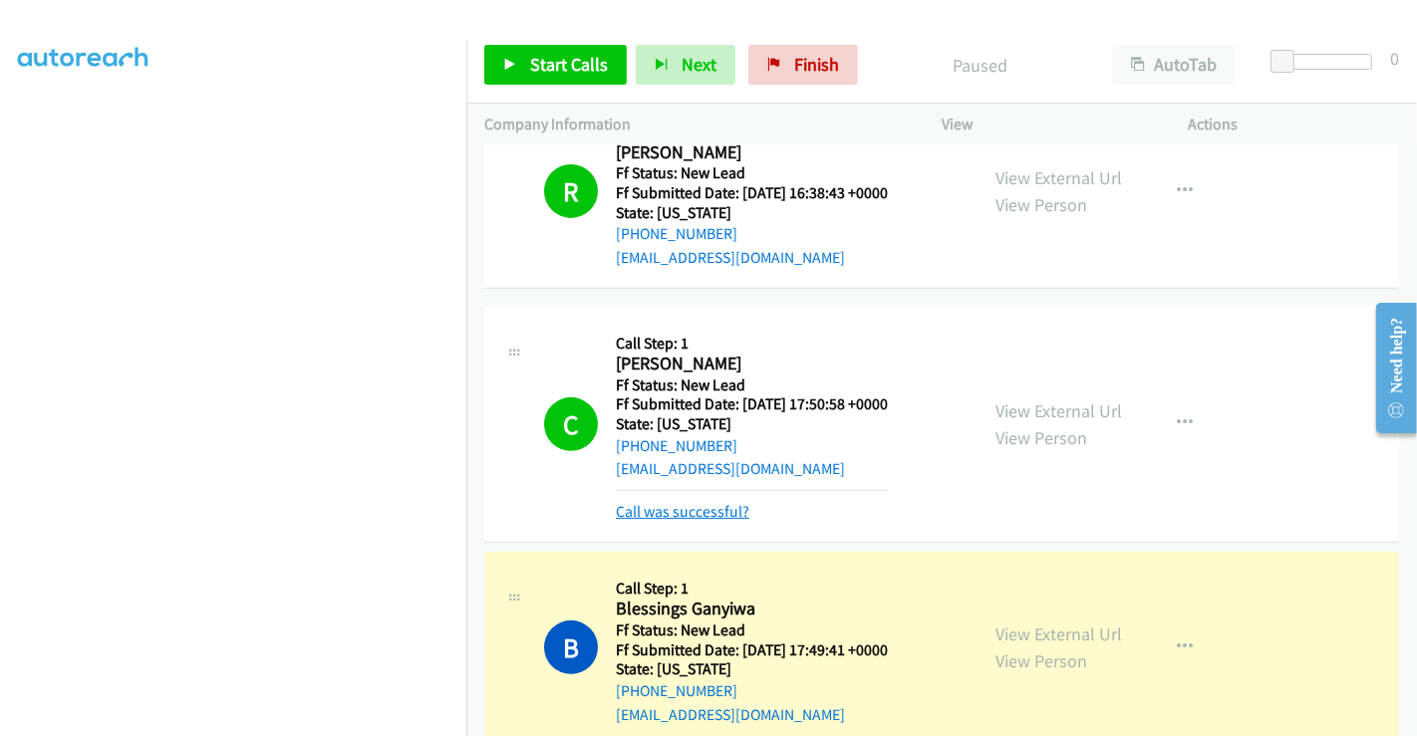
click at [703, 515] on link "Call was successful?" at bounding box center [683, 511] width 134 height 19
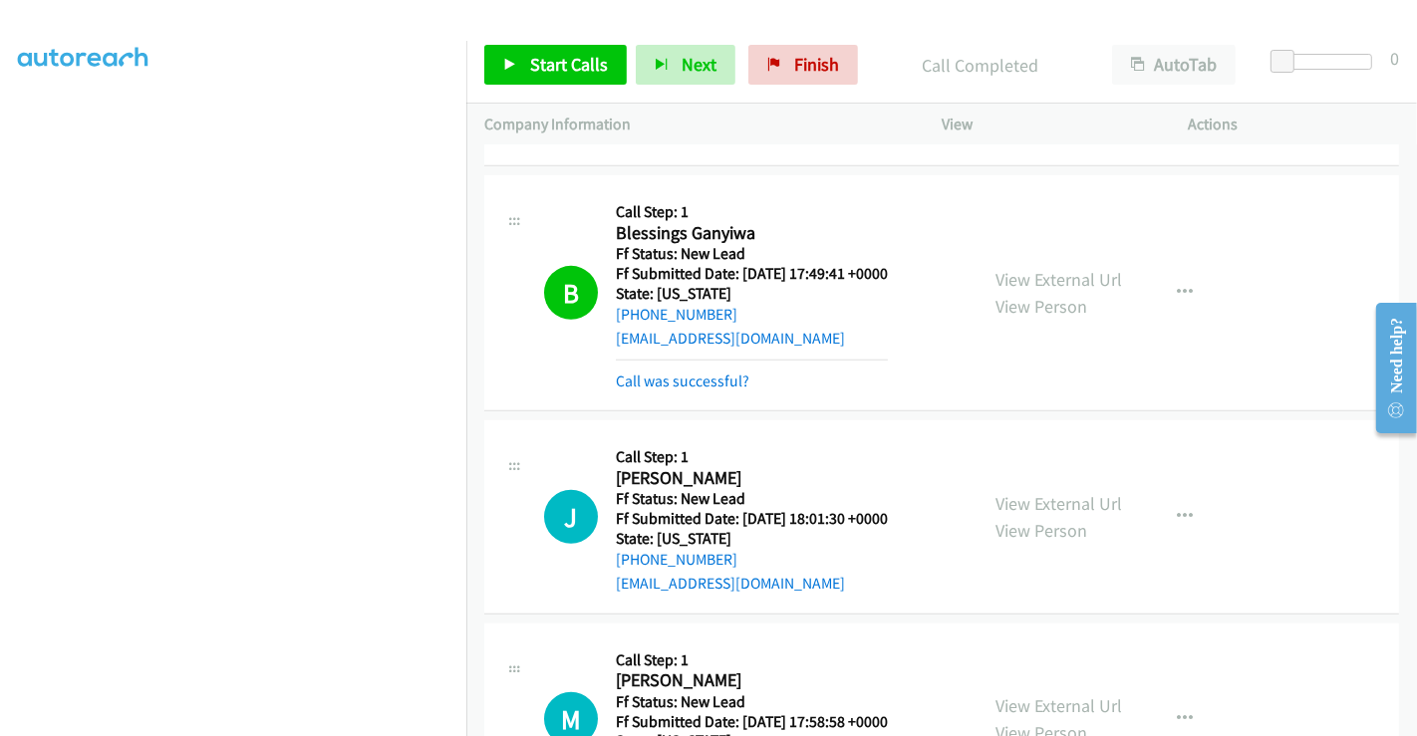
scroll to position [996, 0]
click at [699, 380] on link "Call was successful?" at bounding box center [683, 382] width 134 height 19
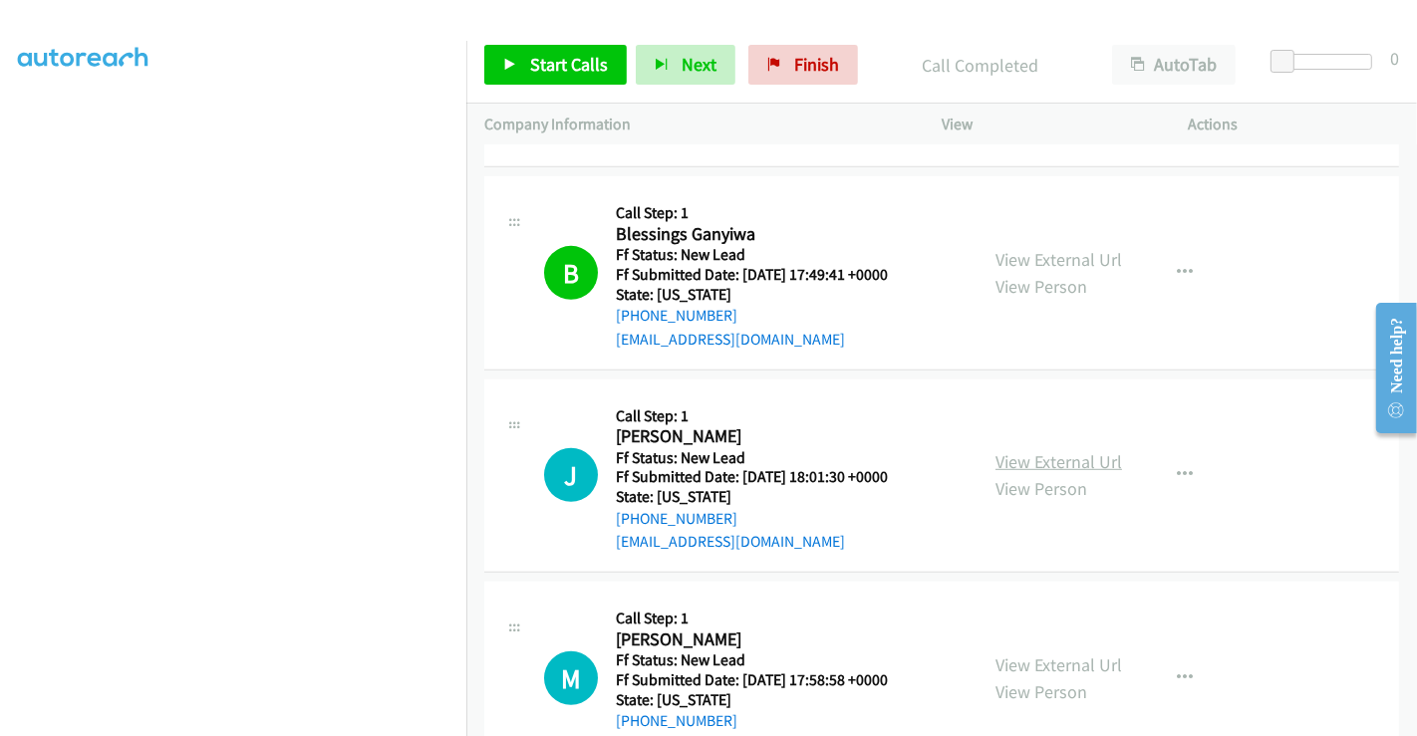
click at [1027, 460] on link "View External Url" at bounding box center [1058, 461] width 127 height 23
click at [558, 73] on span "Start Calls" at bounding box center [569, 64] width 78 height 23
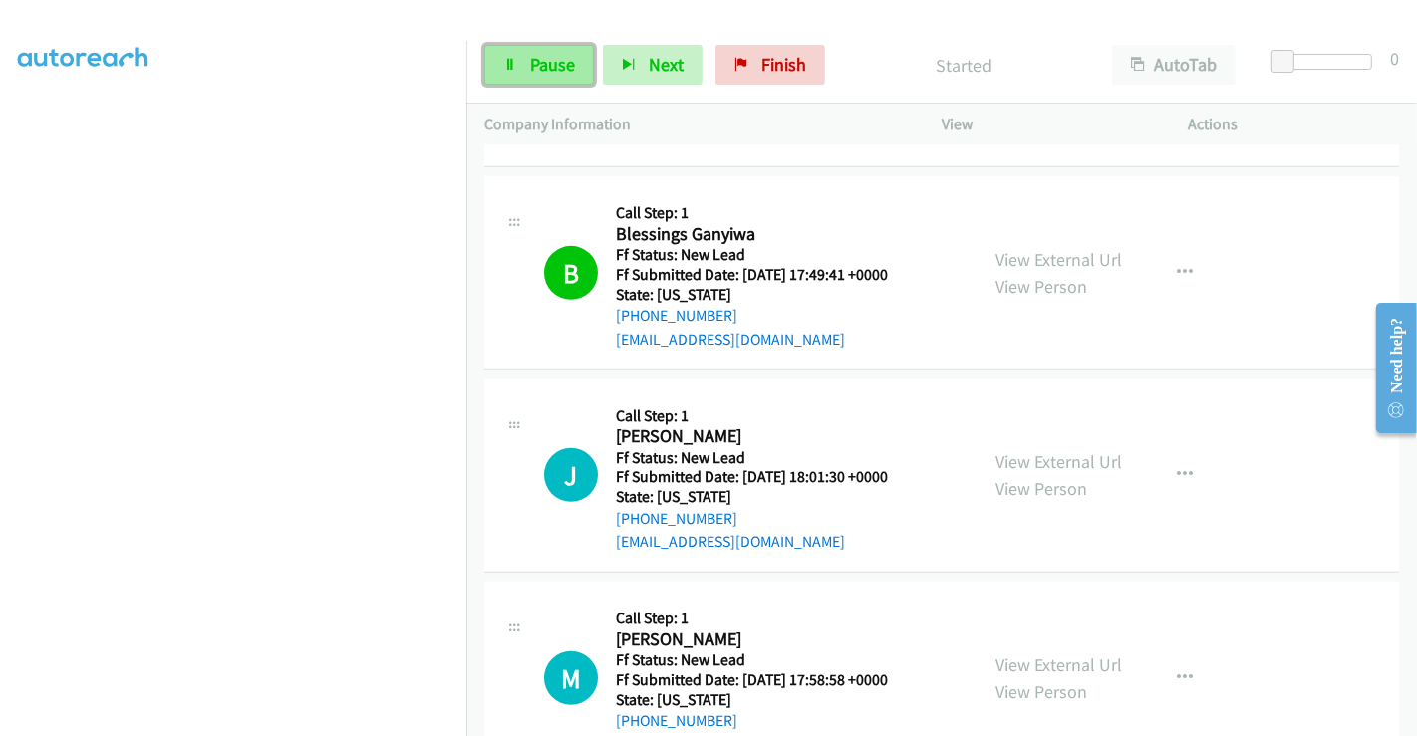
click at [536, 62] on span "Pause" at bounding box center [552, 64] width 45 height 23
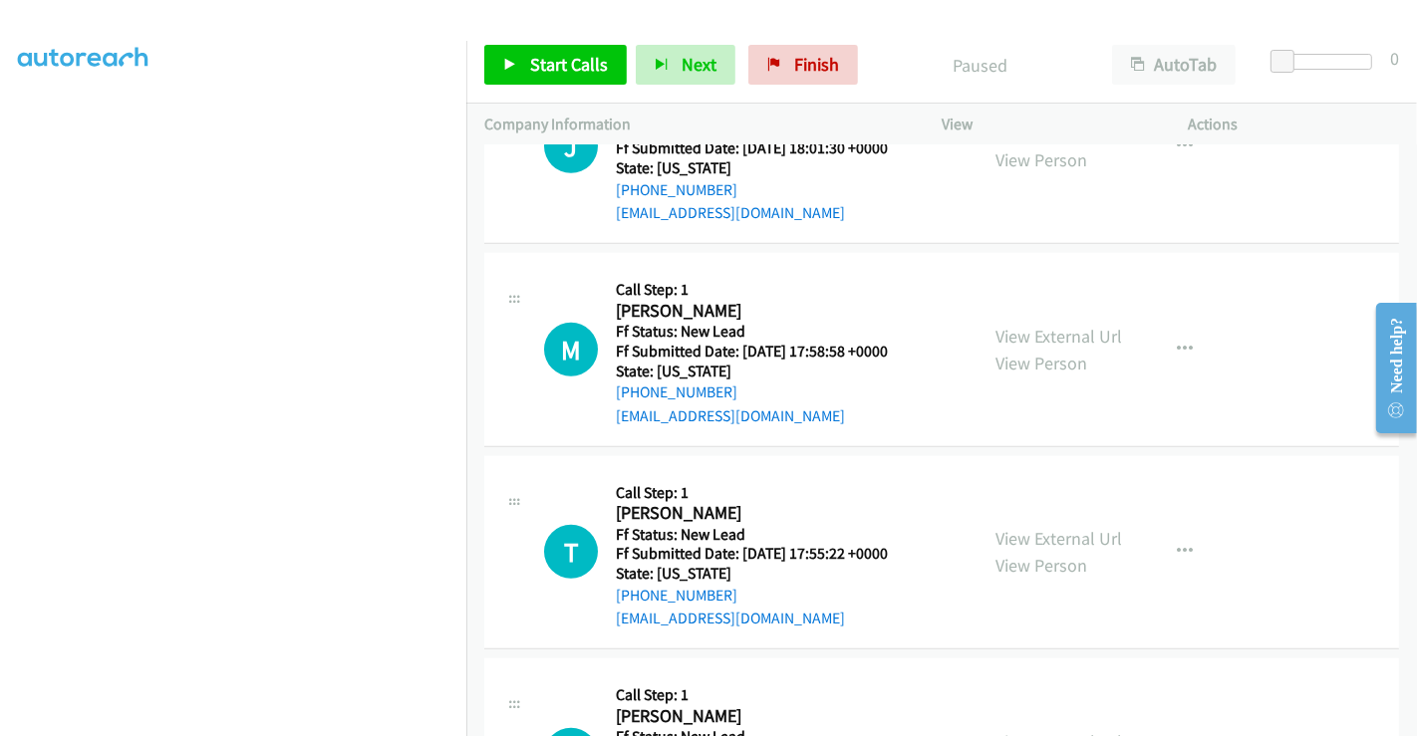
scroll to position [1328, 0]
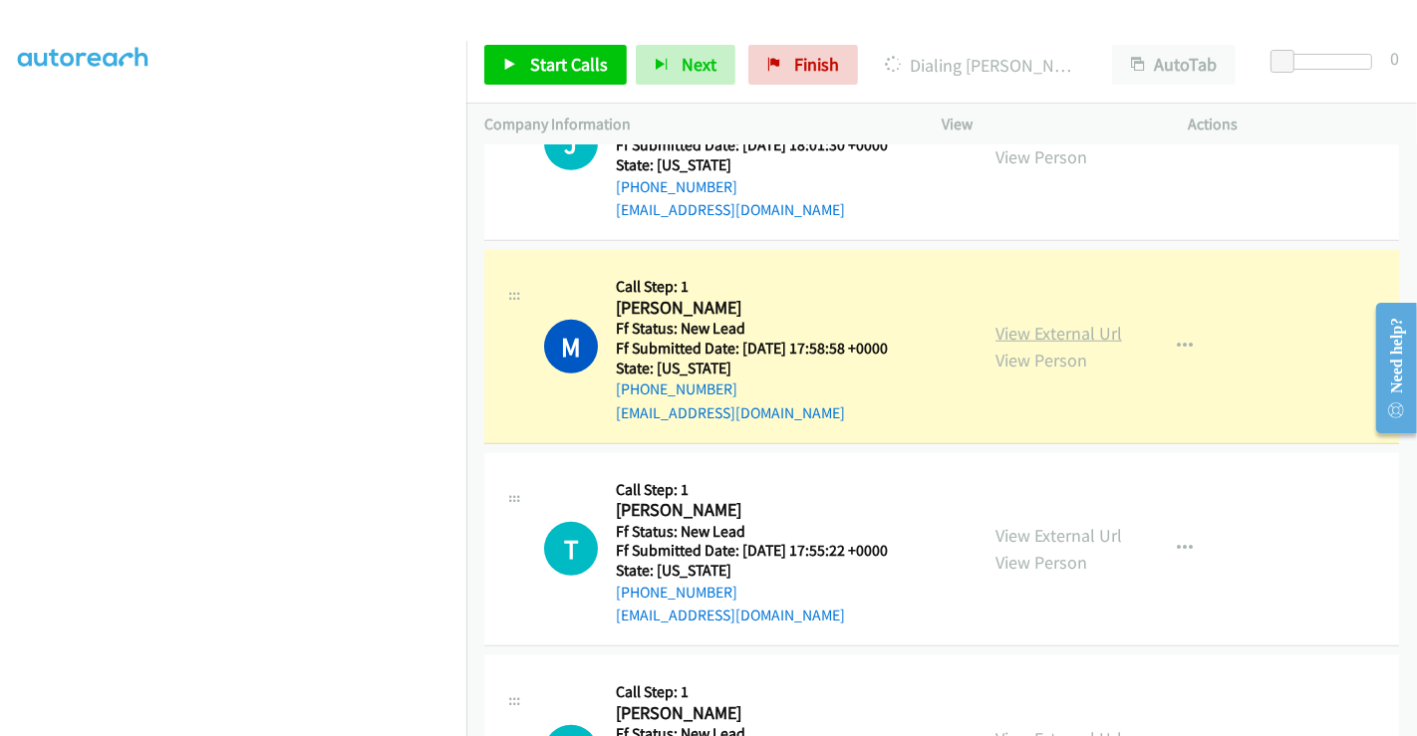
click at [1033, 331] on link "View External Url" at bounding box center [1058, 333] width 127 height 23
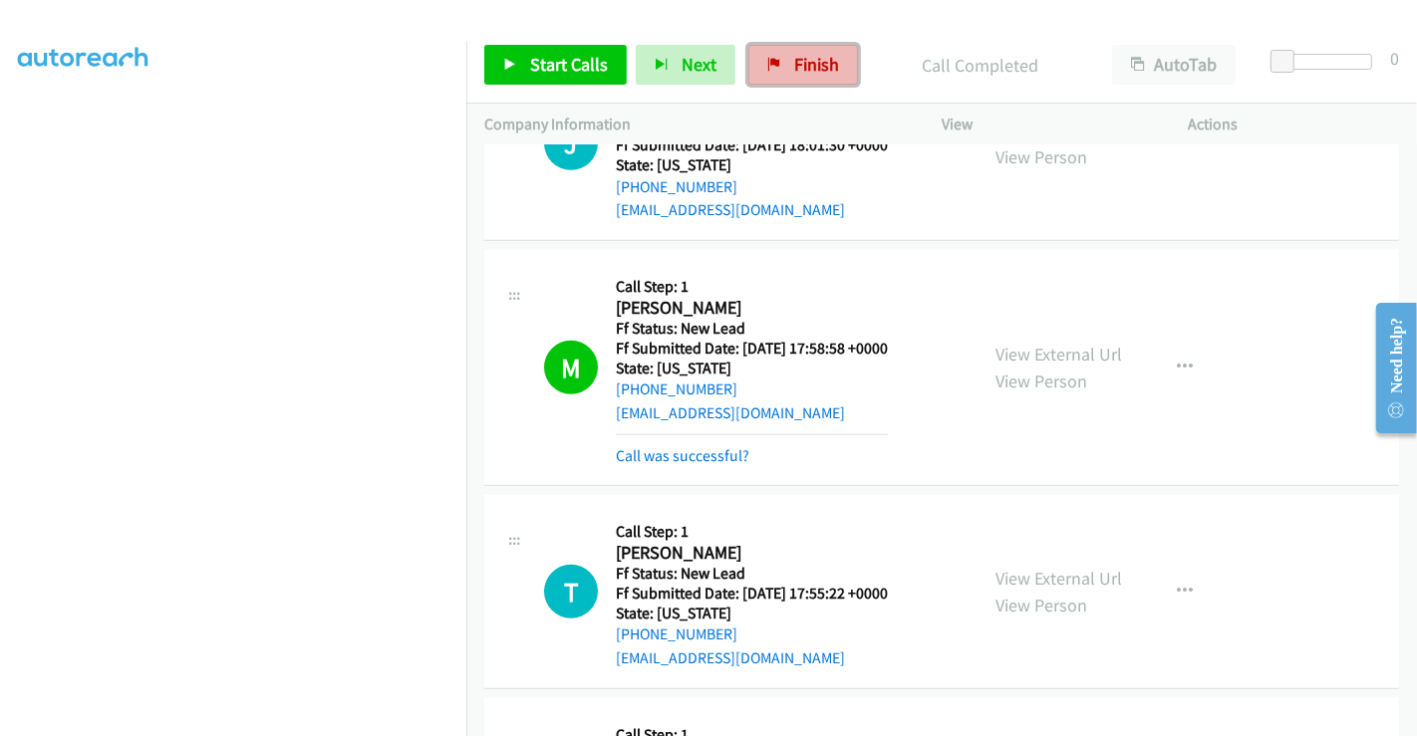
click at [794, 63] on span "Finish" at bounding box center [816, 64] width 45 height 23
click at [711, 462] on div "Call was successful?" at bounding box center [752, 456] width 272 height 24
click at [720, 453] on link "Call was successful?" at bounding box center [683, 455] width 134 height 19
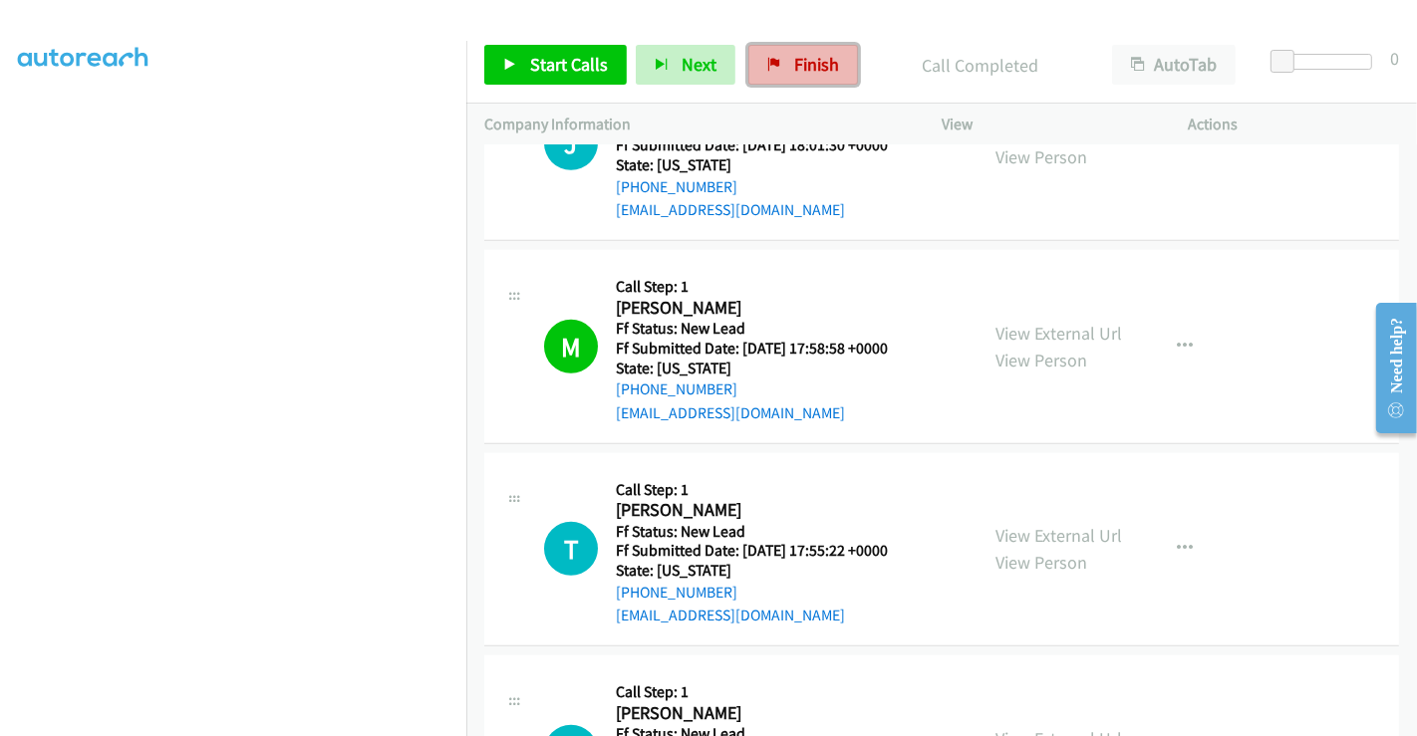
click at [804, 62] on span "Finish" at bounding box center [816, 64] width 45 height 23
